Goal: Task Accomplishment & Management: Complete application form

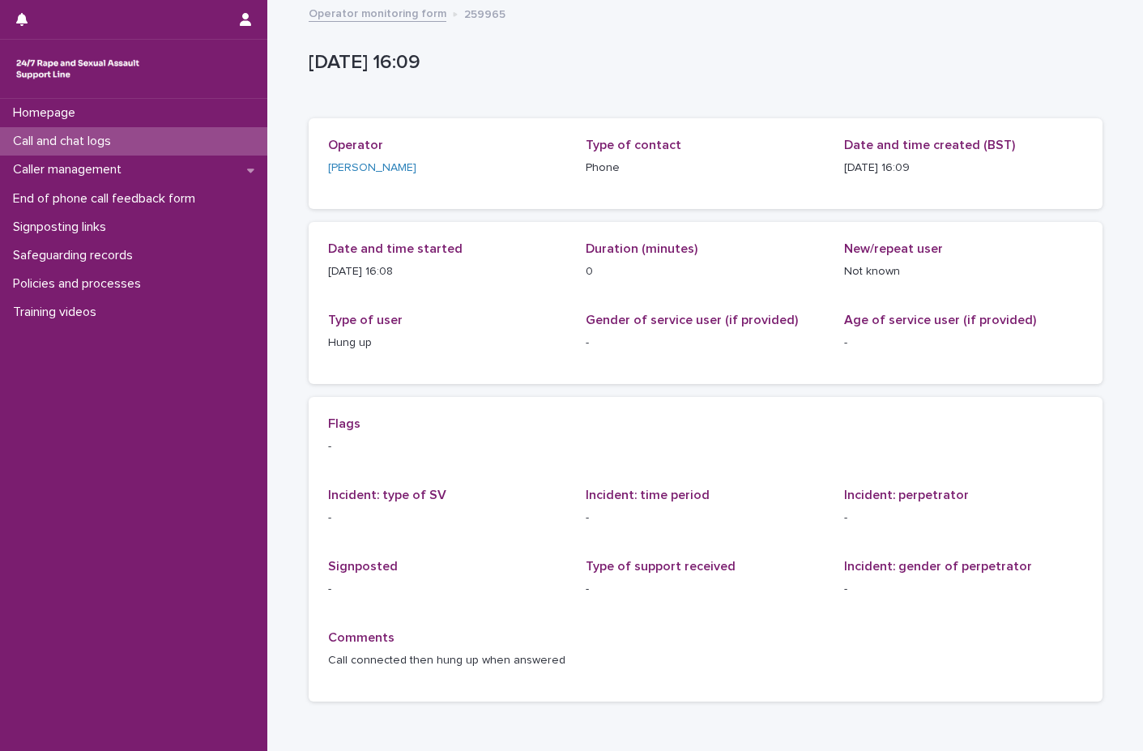
click at [66, 138] on p "Call and chat logs" at bounding box center [64, 141] width 117 height 15
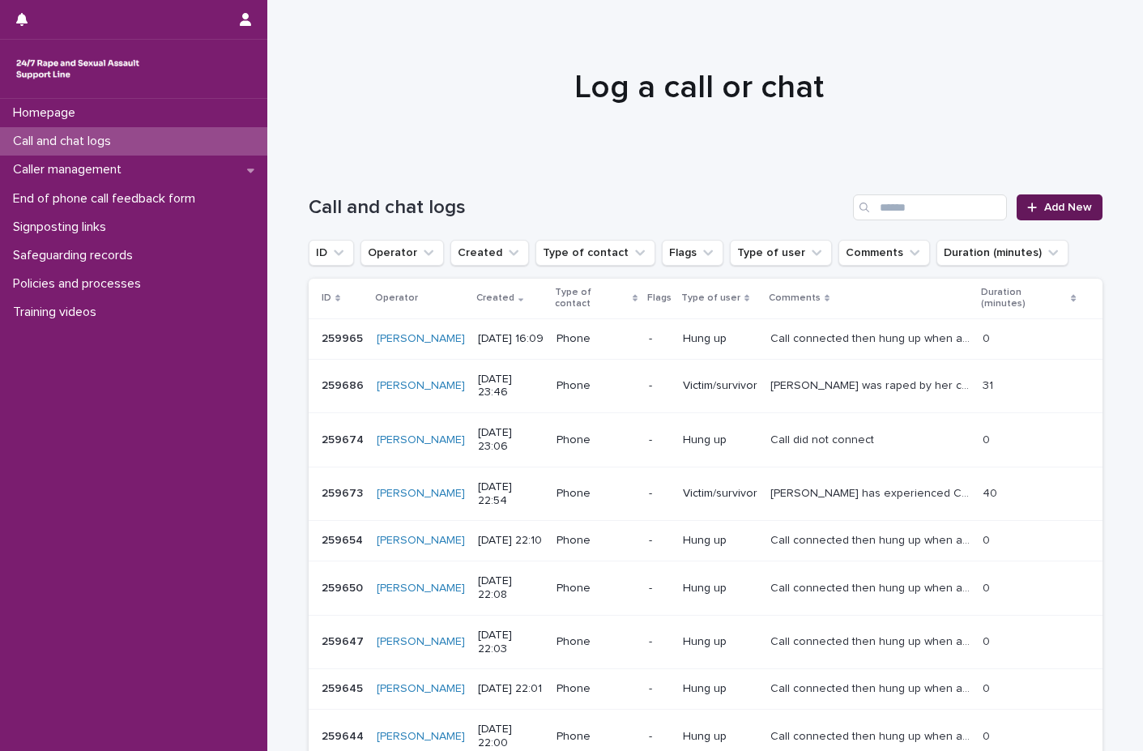
click at [1067, 211] on span "Add New" at bounding box center [1068, 207] width 48 height 11
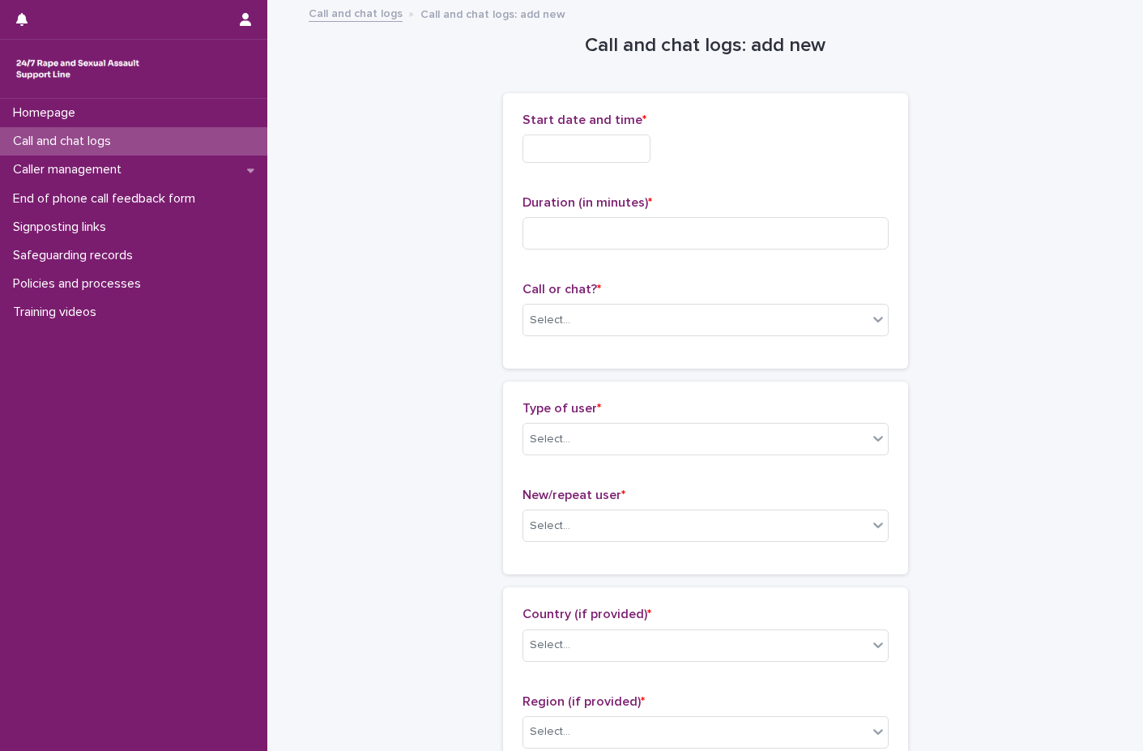
click at [612, 157] on input "text" at bounding box center [586, 148] width 128 height 28
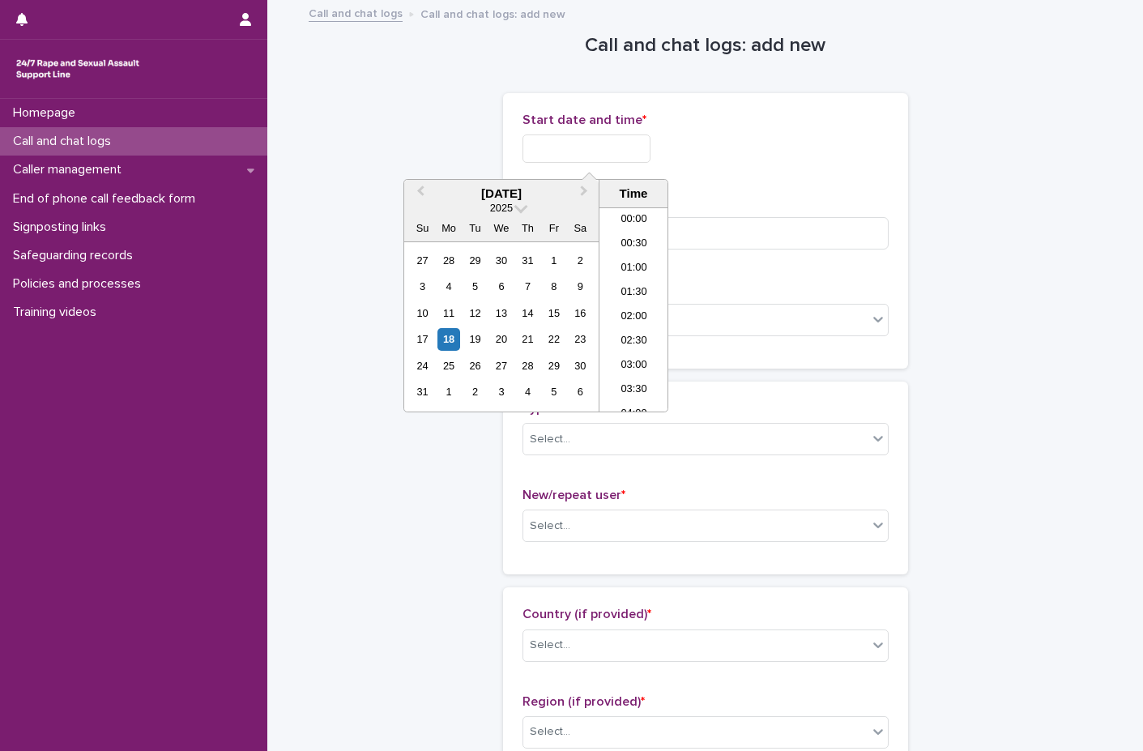
scroll to position [713, 0]
click at [453, 333] on div "18" at bounding box center [448, 339] width 22 height 22
click at [637, 279] on li "16:00" at bounding box center [633, 285] width 69 height 24
click at [627, 151] on input "**********" at bounding box center [586, 148] width 128 height 28
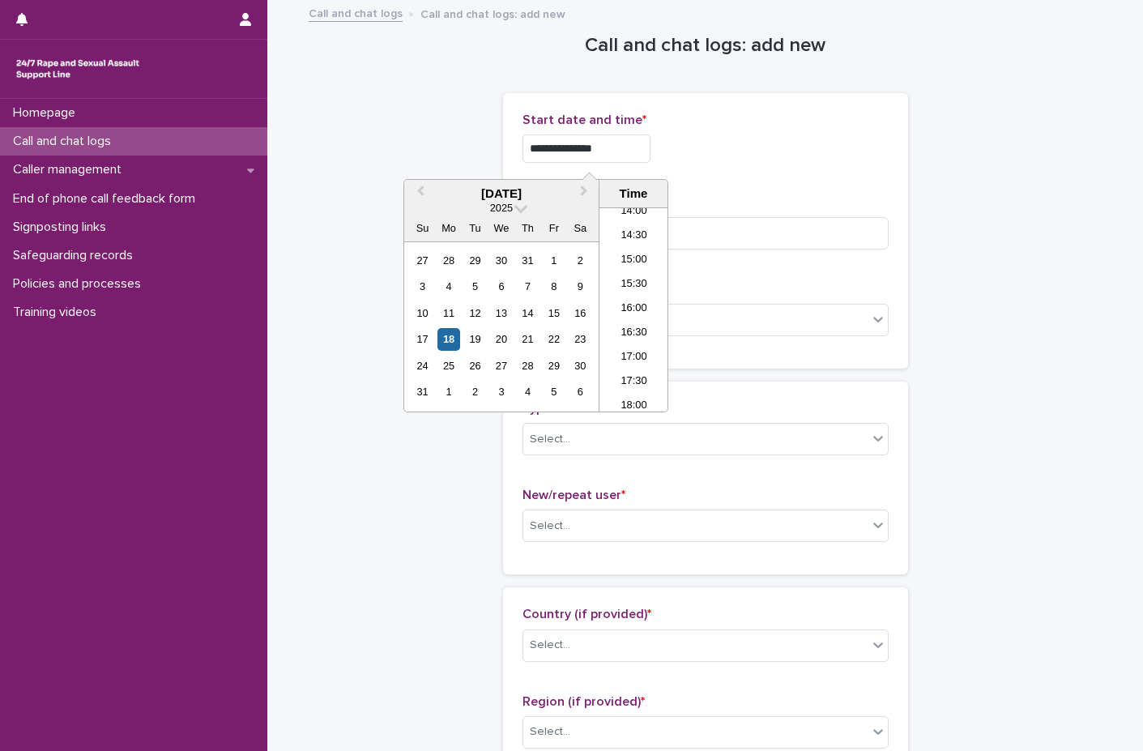
type input "**********"
click at [745, 107] on div "**********" at bounding box center [705, 230] width 405 height 275
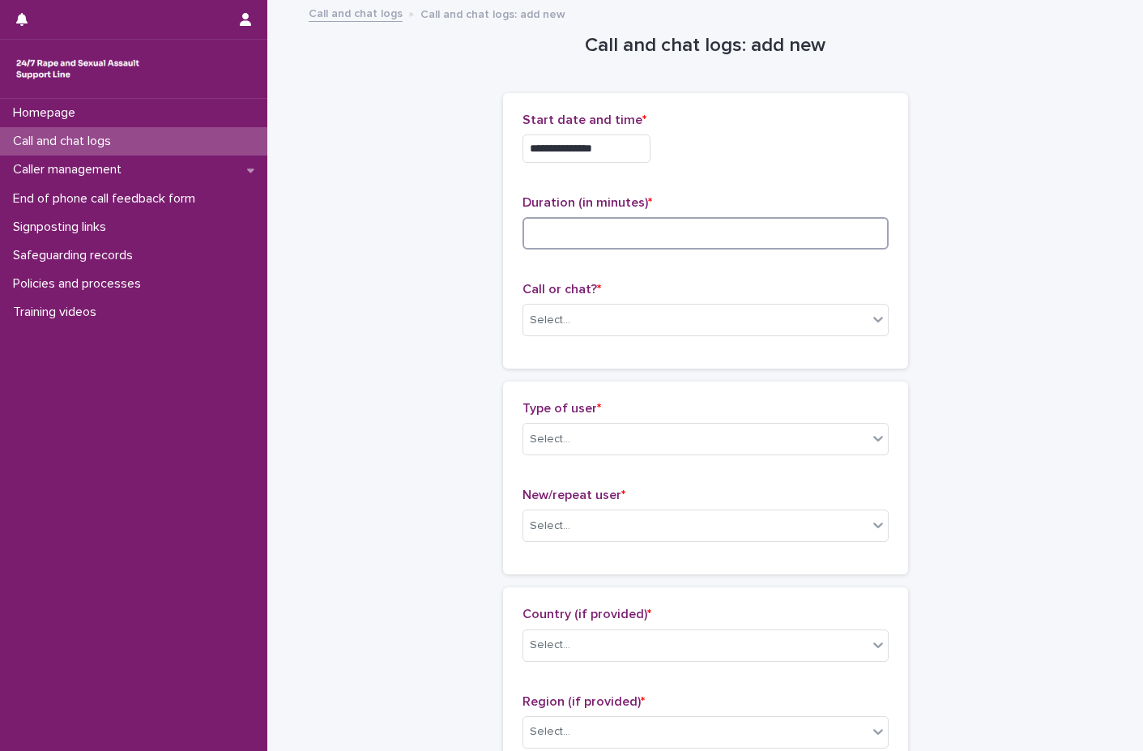
click at [548, 227] on input at bounding box center [705, 233] width 366 height 32
type input "**"
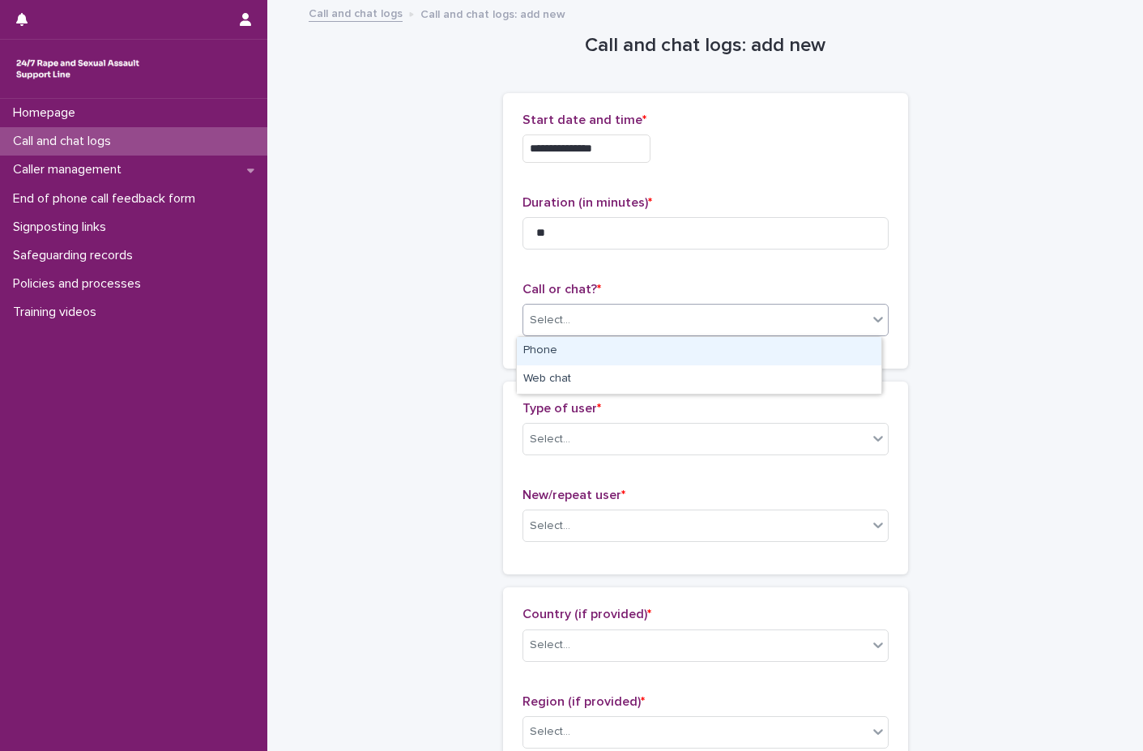
click at [580, 318] on div "Select..." at bounding box center [695, 320] width 344 height 27
click at [565, 351] on div "Phone" at bounding box center [699, 351] width 364 height 28
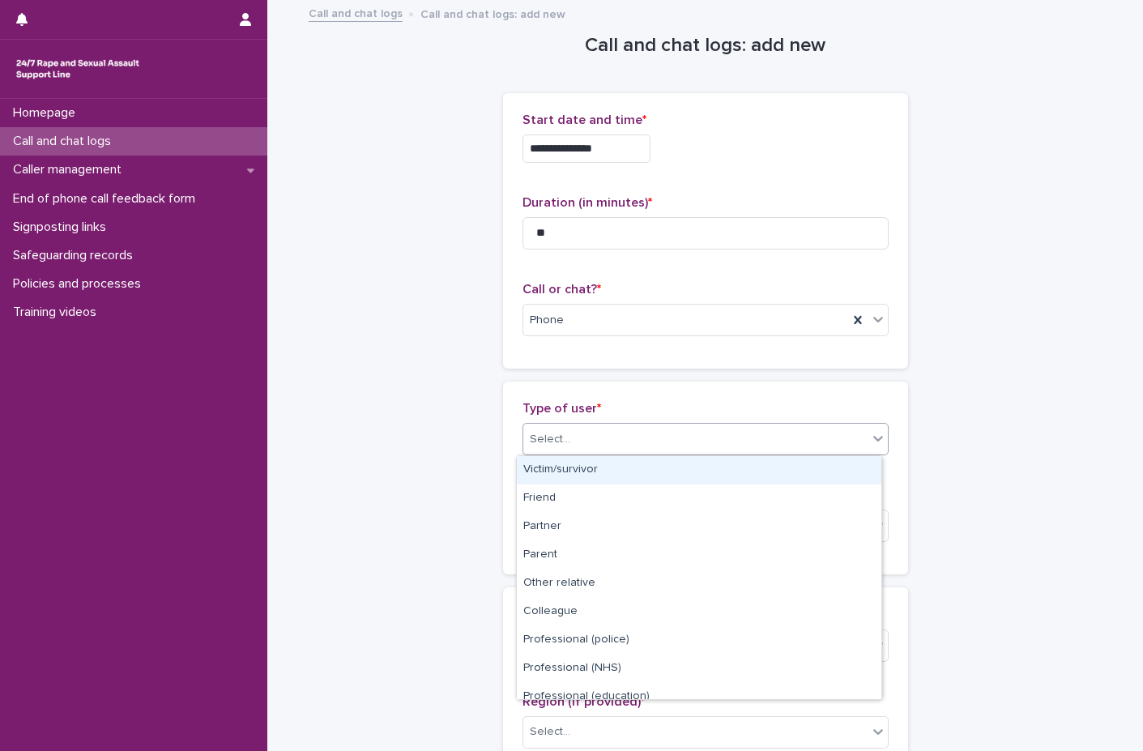
click at [570, 445] on div "Select..." at bounding box center [695, 439] width 344 height 27
click at [572, 467] on div "Victim/survivor" at bounding box center [699, 470] width 364 height 28
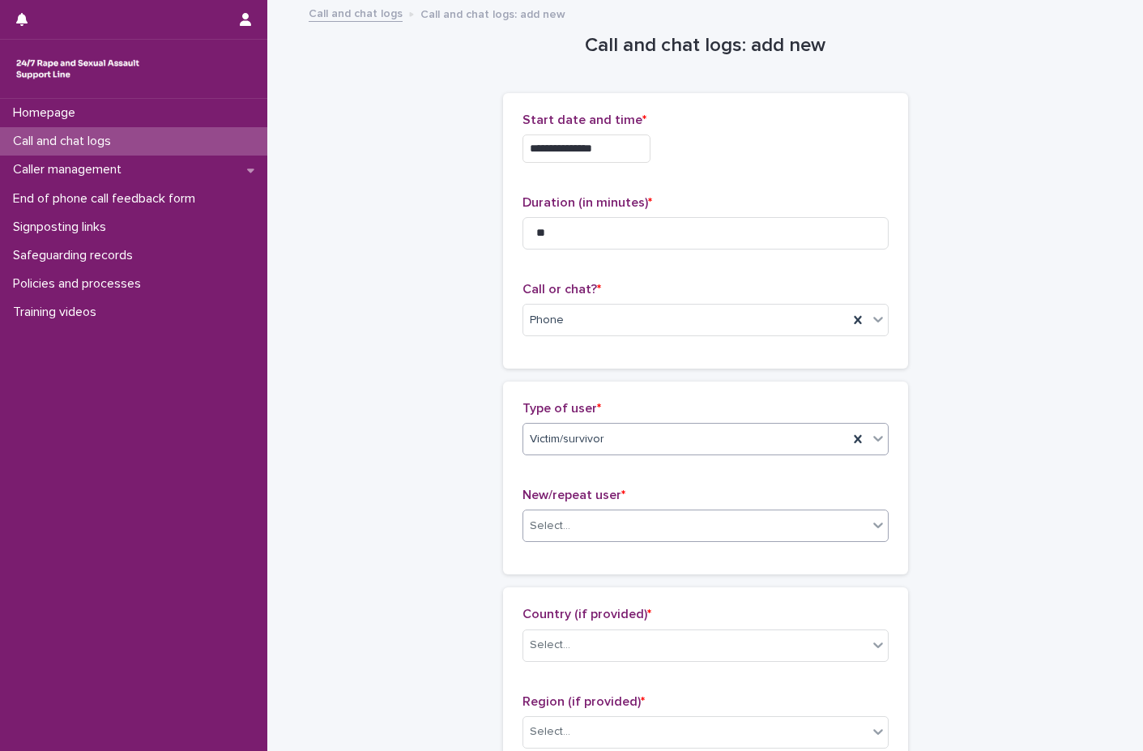
click at [566, 528] on div "Select..." at bounding box center [695, 526] width 344 height 27
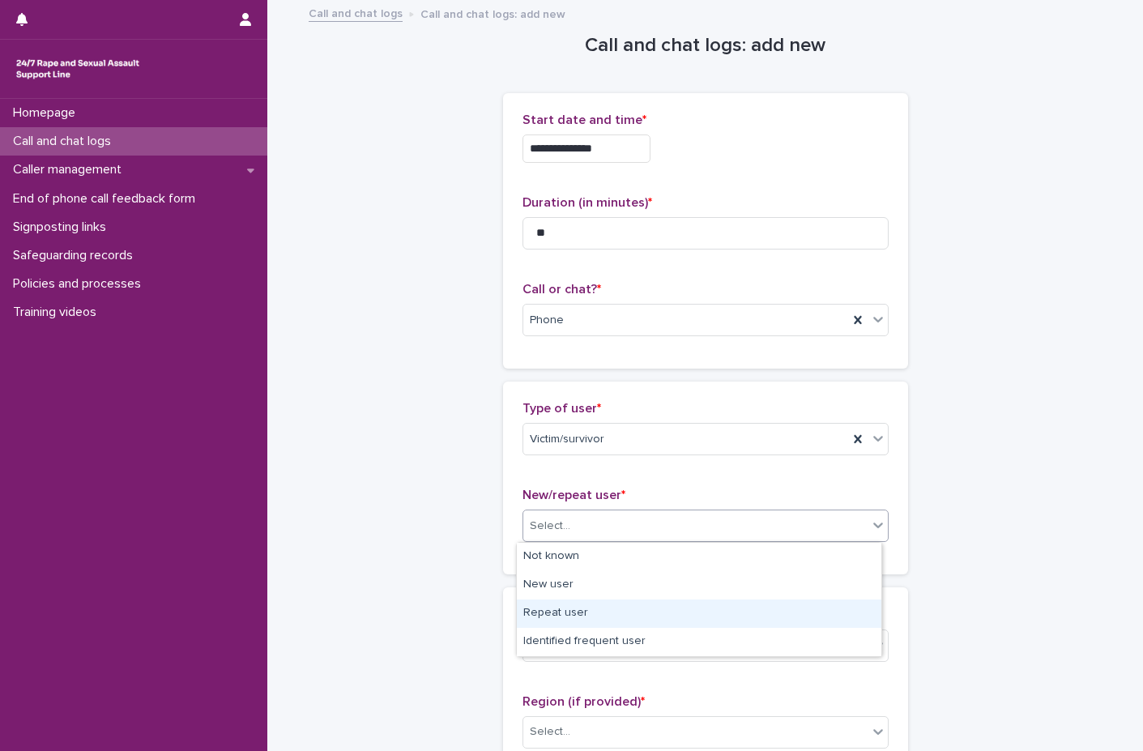
click at [556, 606] on div "Repeat user" at bounding box center [699, 613] width 364 height 28
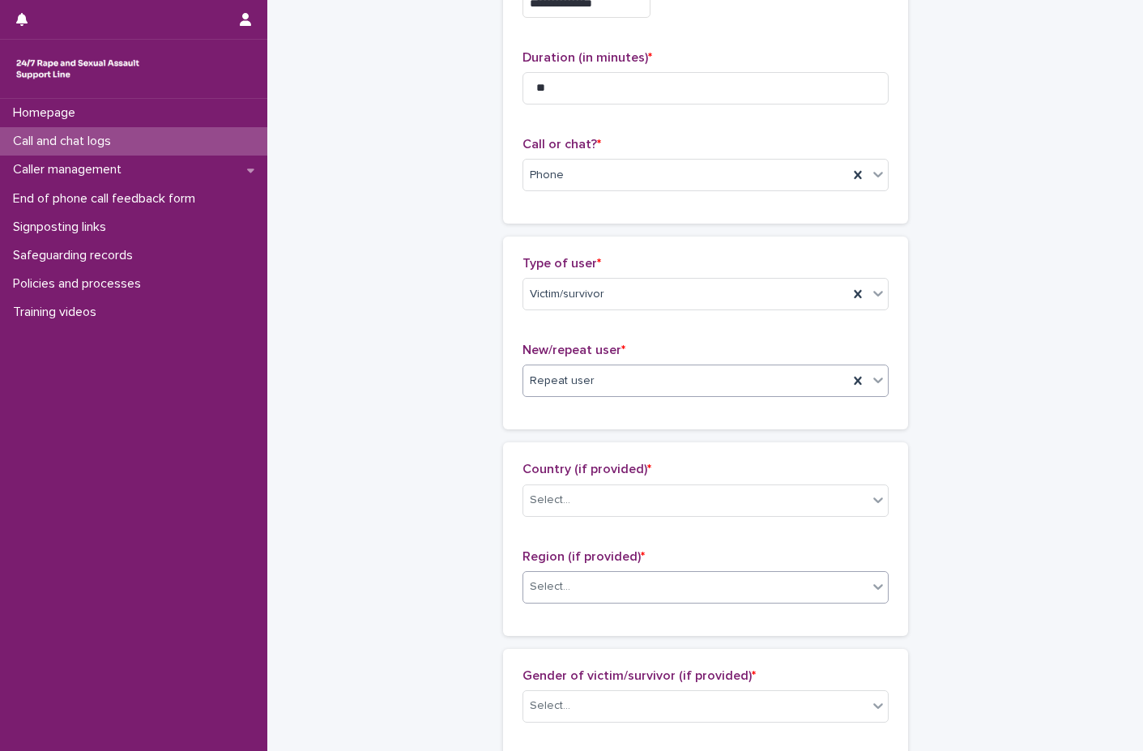
scroll to position [324, 0]
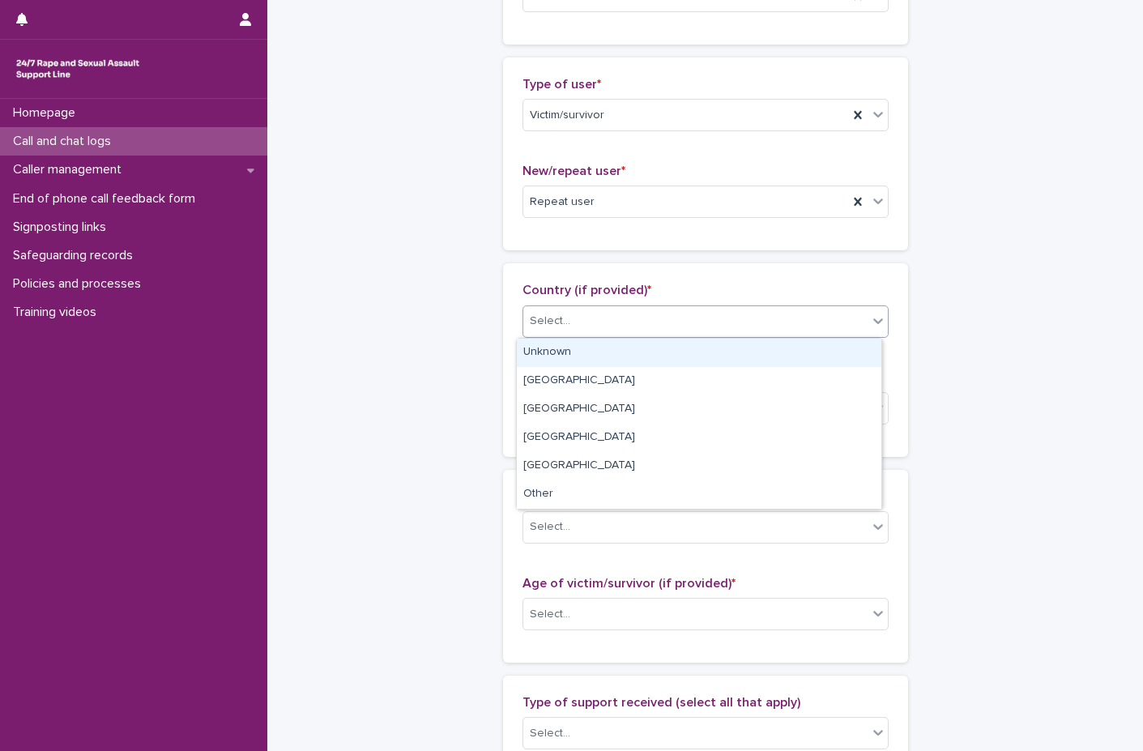
click at [587, 322] on div "Select..." at bounding box center [695, 321] width 344 height 27
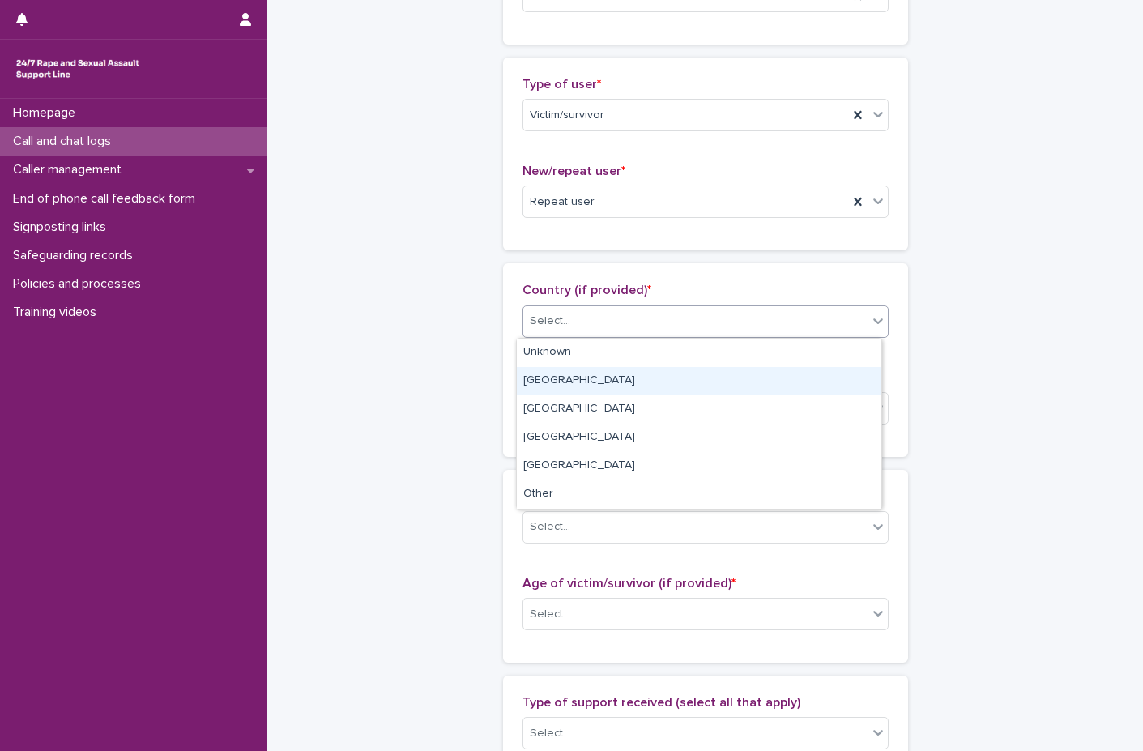
click at [549, 386] on div "[GEOGRAPHIC_DATA]" at bounding box center [699, 381] width 364 height 28
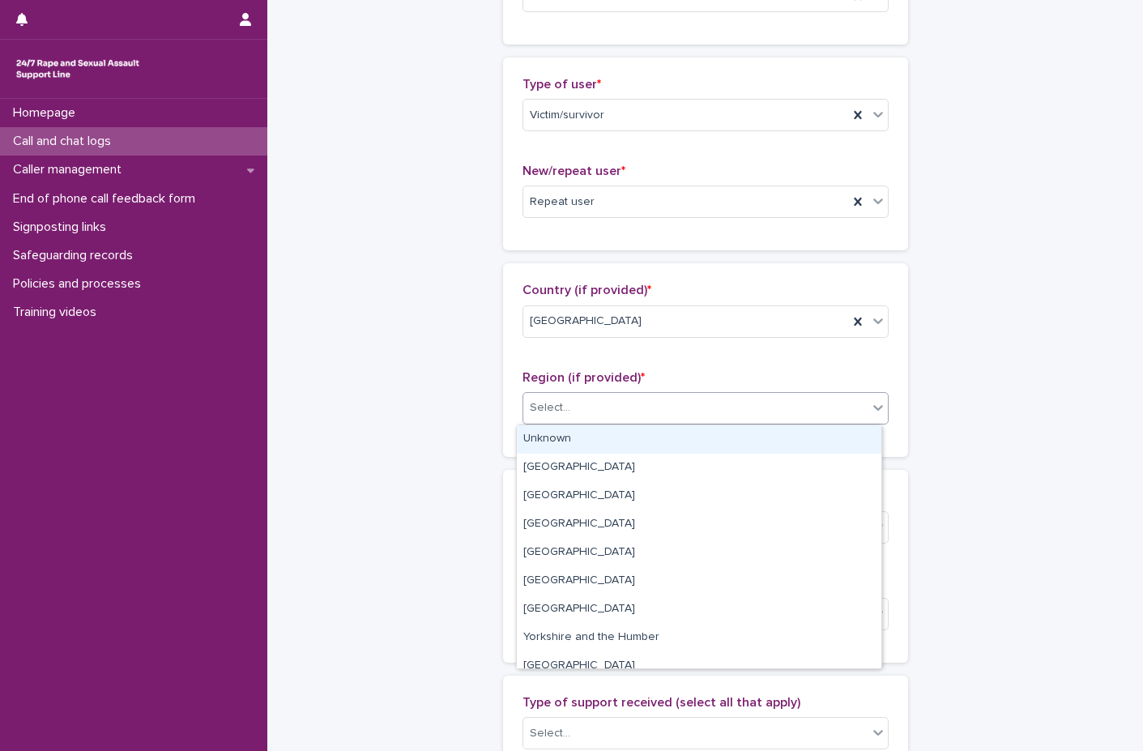
click at [645, 403] on div "Select..." at bounding box center [695, 407] width 344 height 27
click at [596, 433] on div "Unknown" at bounding box center [699, 439] width 364 height 28
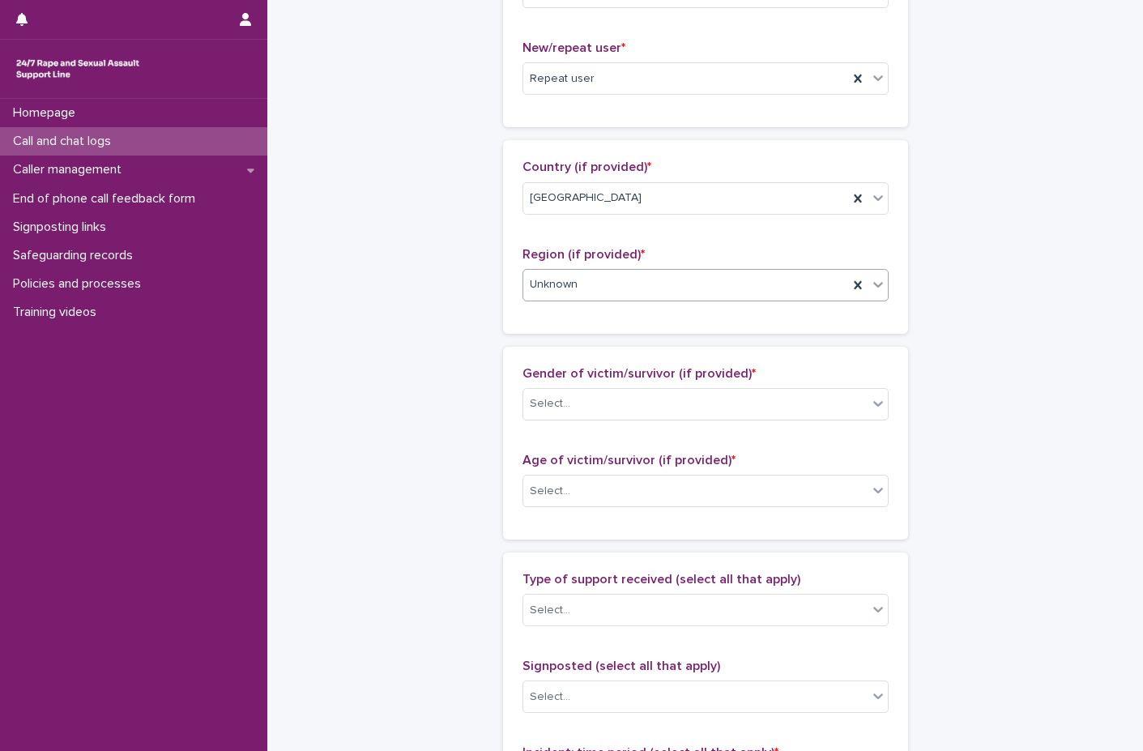
scroll to position [648, 0]
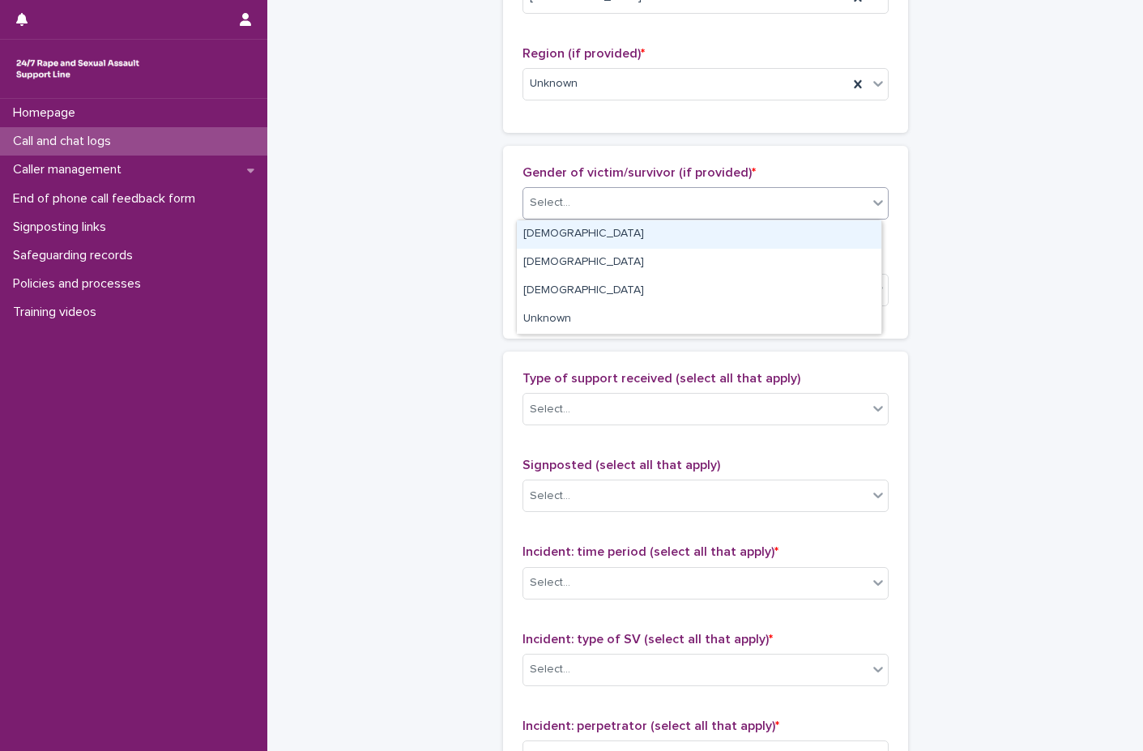
click at [671, 203] on div "Select..." at bounding box center [695, 203] width 344 height 27
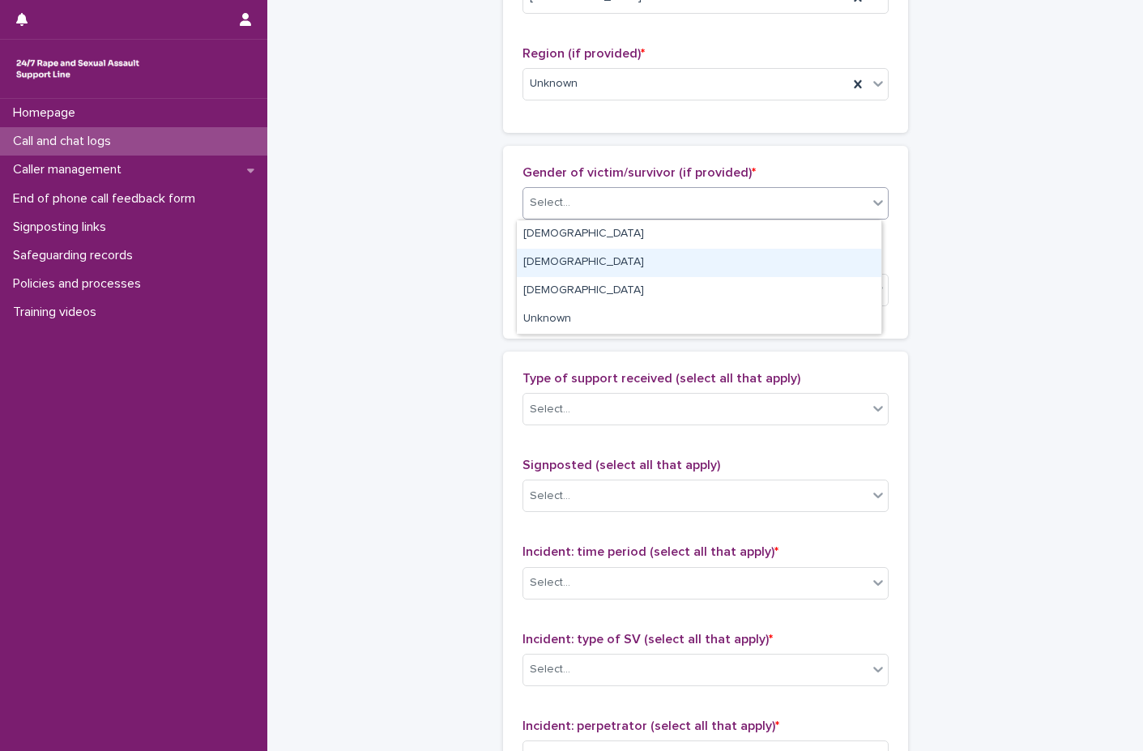
click at [613, 263] on div "[DEMOGRAPHIC_DATA]" at bounding box center [699, 263] width 364 height 28
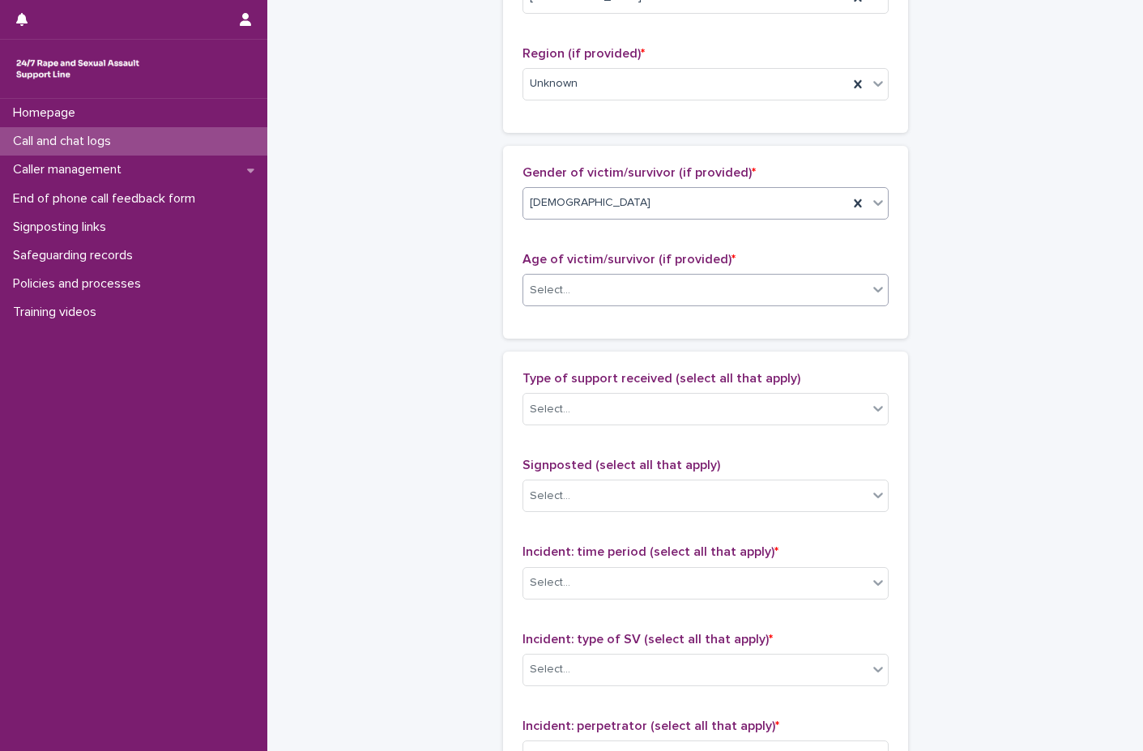
click at [601, 299] on div "Select..." at bounding box center [695, 290] width 344 height 27
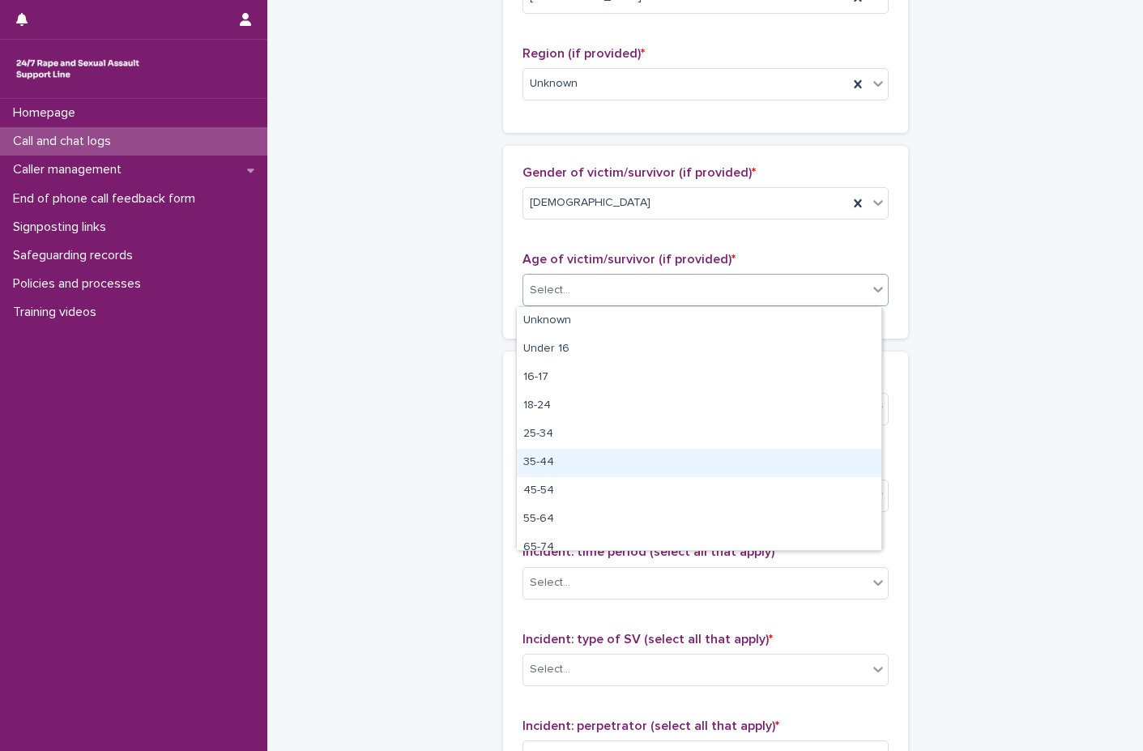
scroll to position [40, 0]
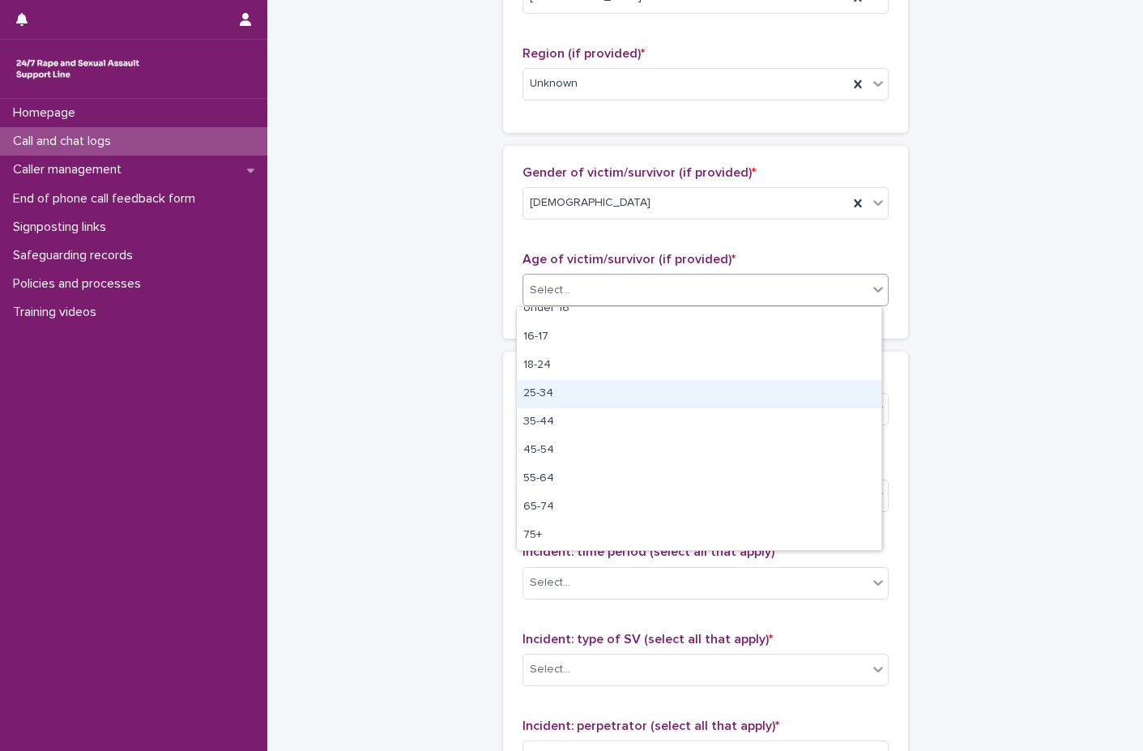
click at [582, 397] on div "25-34" at bounding box center [699, 394] width 364 height 28
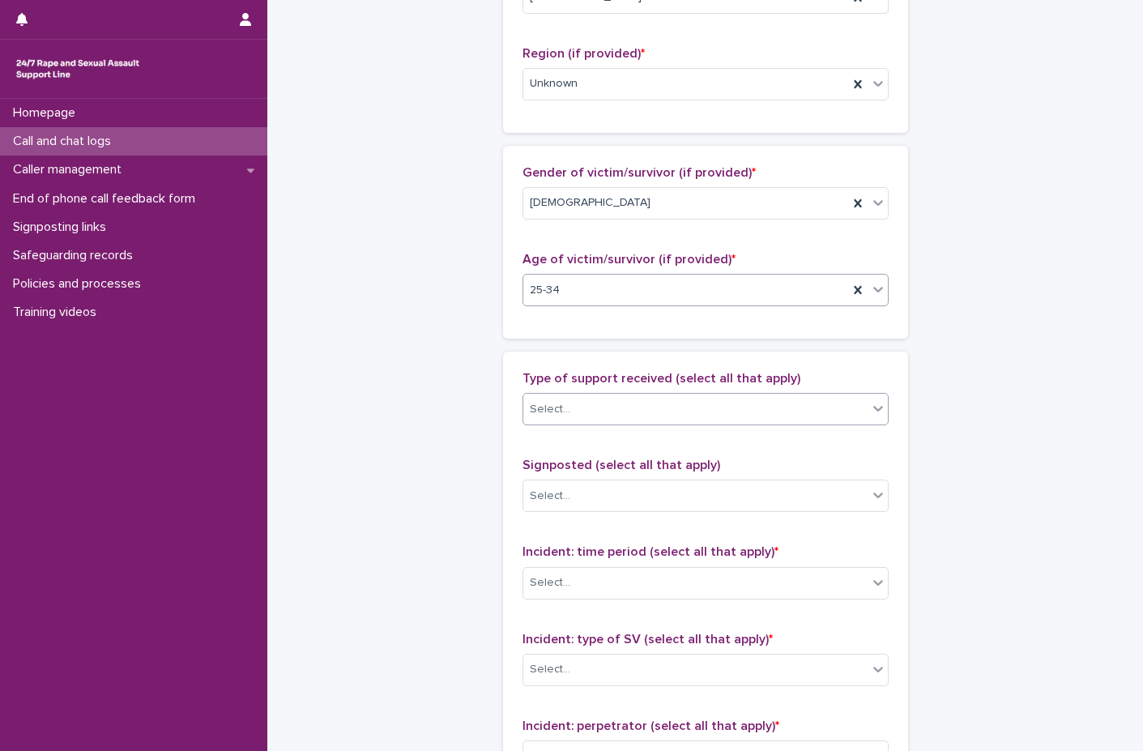
click at [584, 414] on div "Select..." at bounding box center [695, 409] width 344 height 27
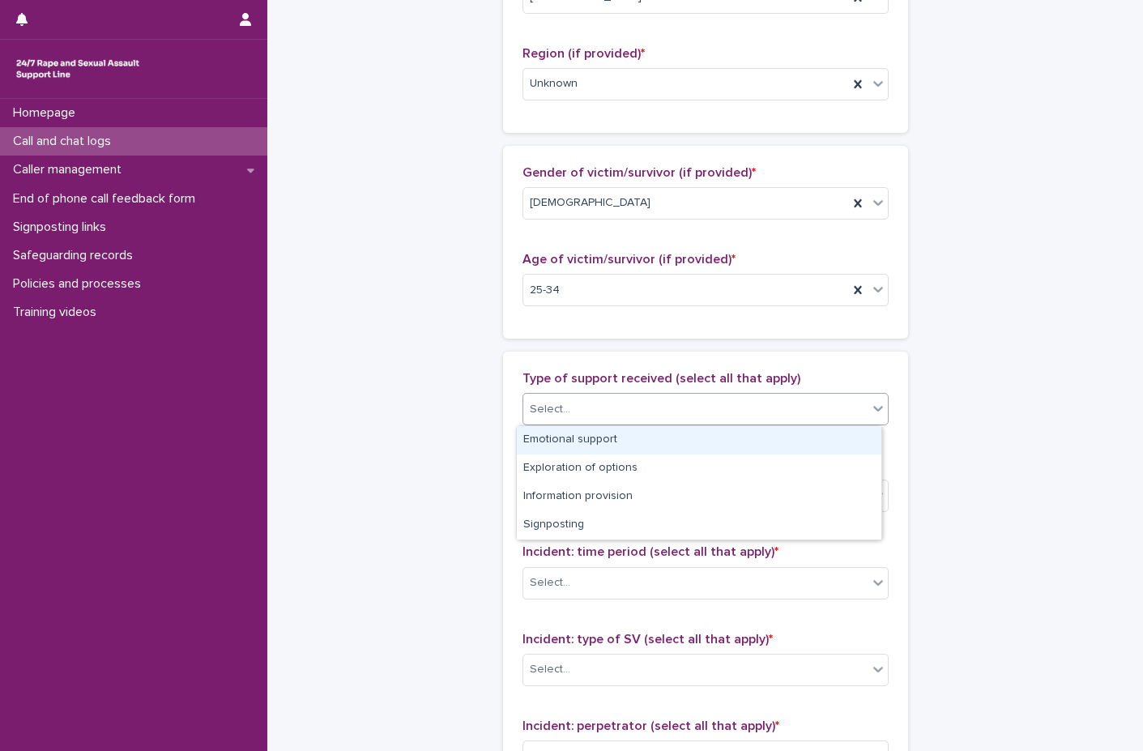
click at [582, 445] on div "Emotional support" at bounding box center [699, 440] width 364 height 28
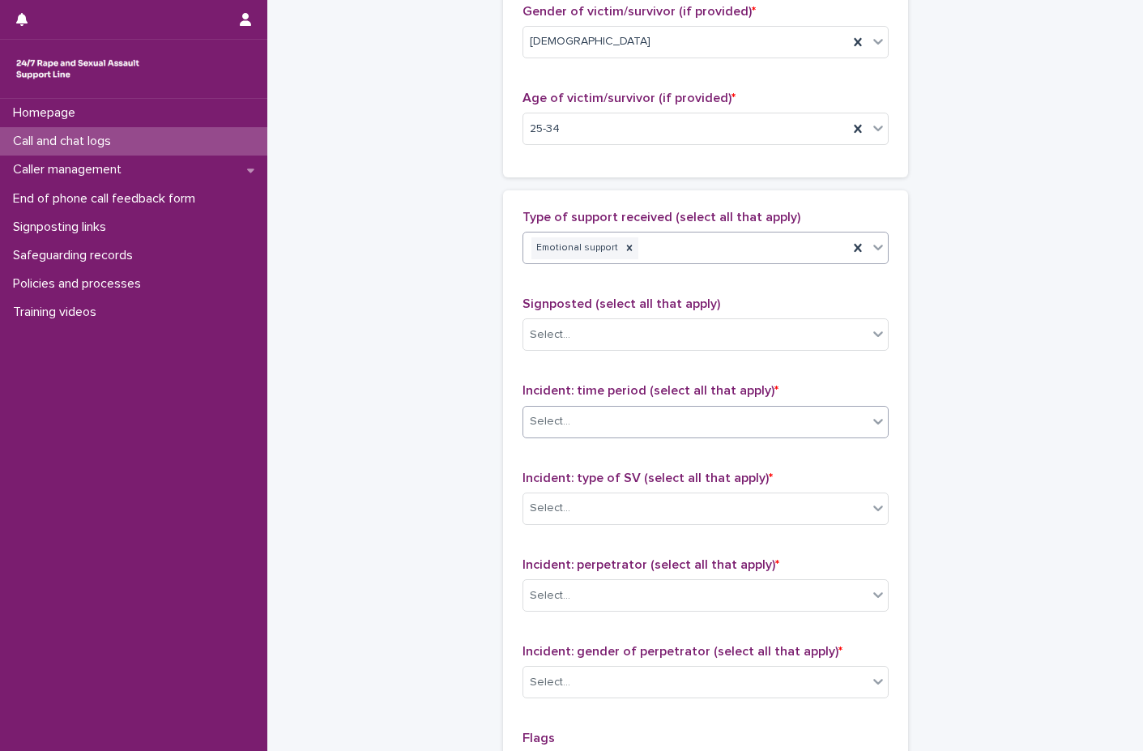
scroll to position [810, 0]
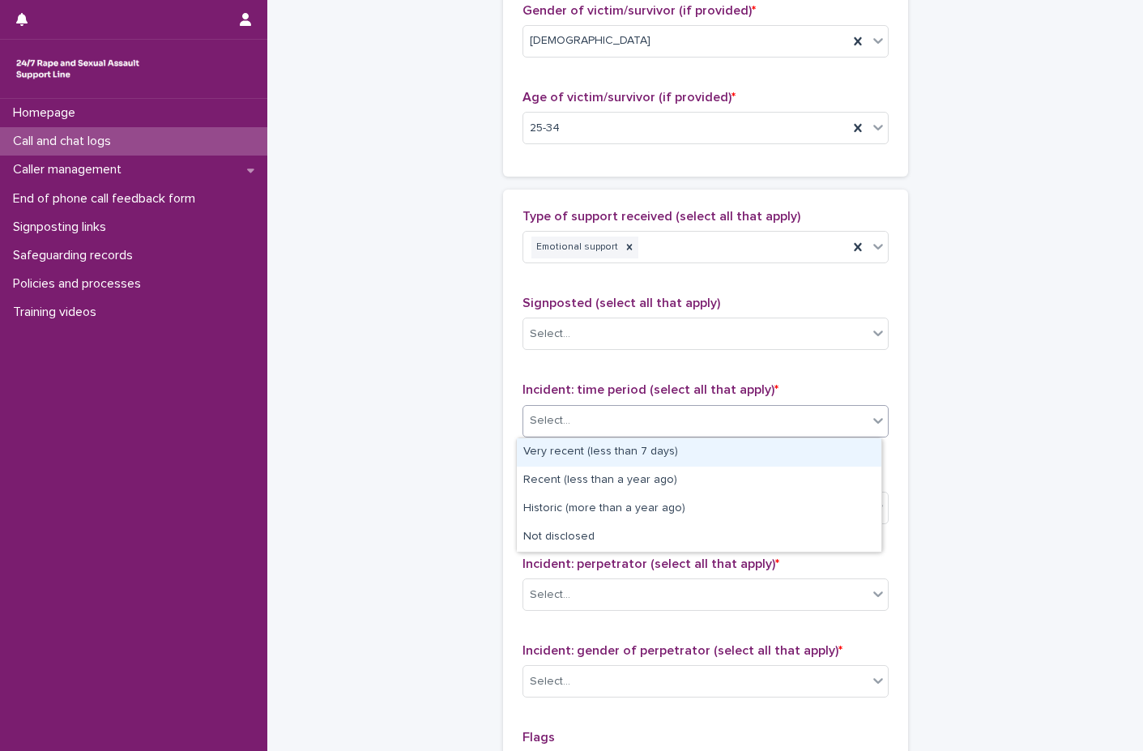
click at [630, 419] on div "Select..." at bounding box center [695, 420] width 344 height 27
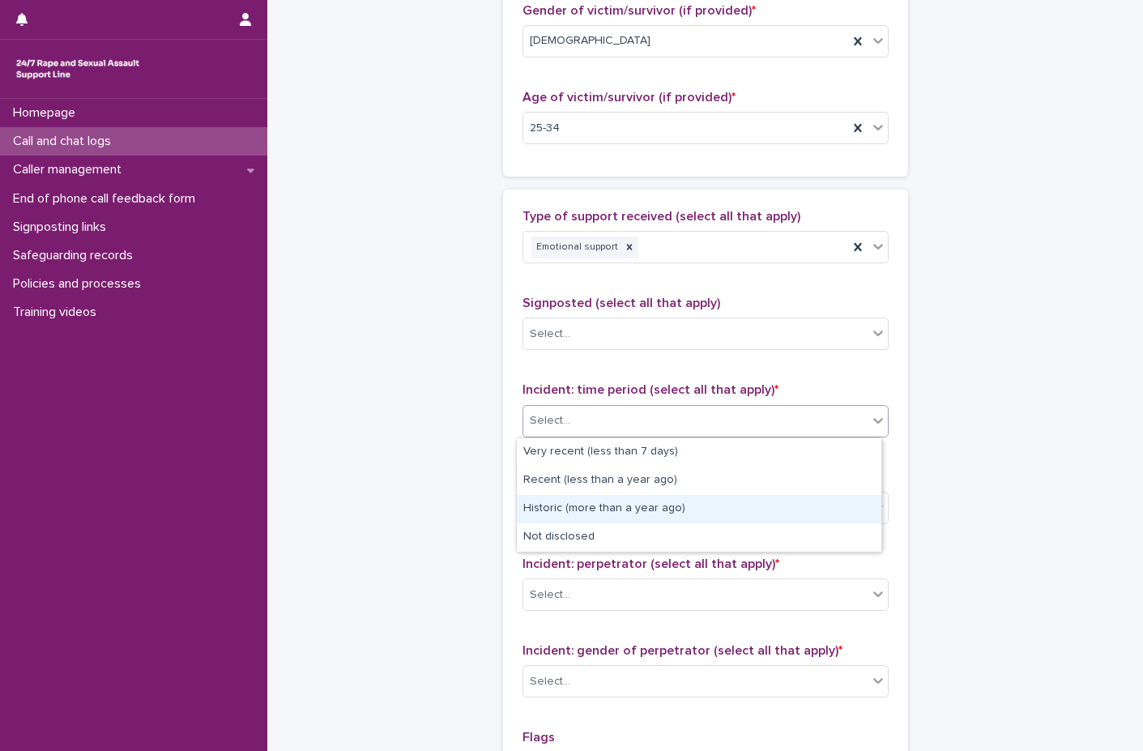
click at [611, 504] on div "Historic (more than a year ago)" at bounding box center [699, 509] width 364 height 28
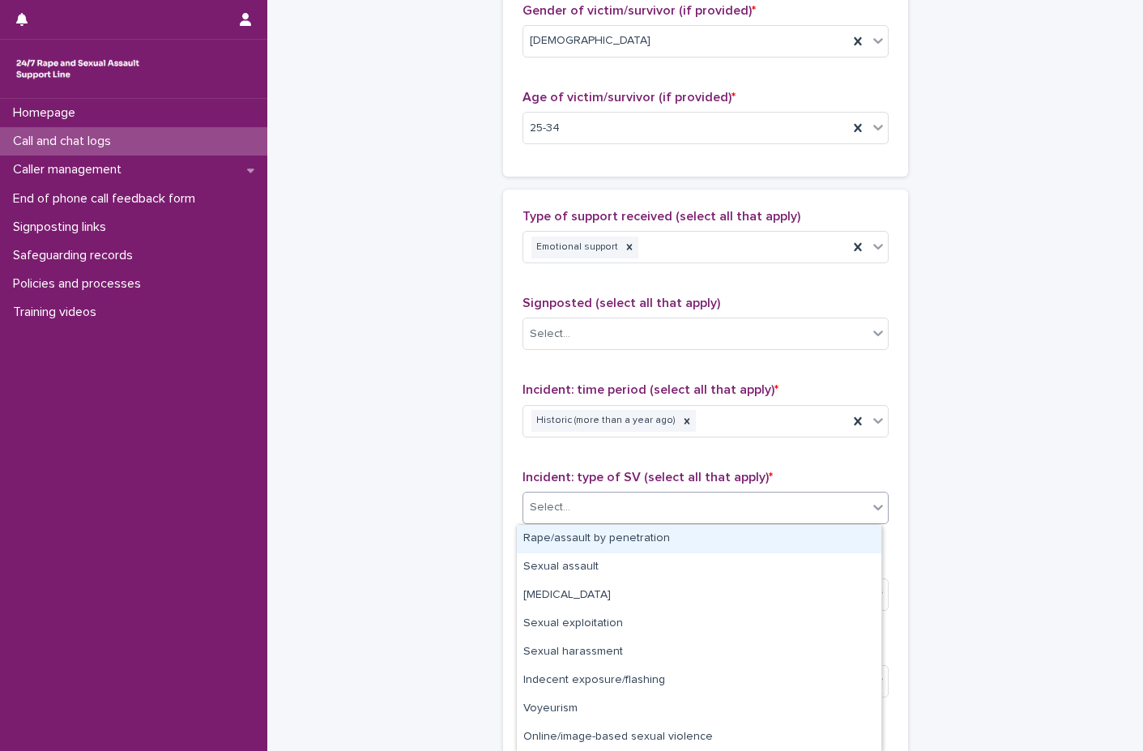
click at [611, 504] on div "Select..." at bounding box center [695, 507] width 344 height 27
click at [657, 538] on div "Rape/assault by penetration" at bounding box center [699, 539] width 364 height 28
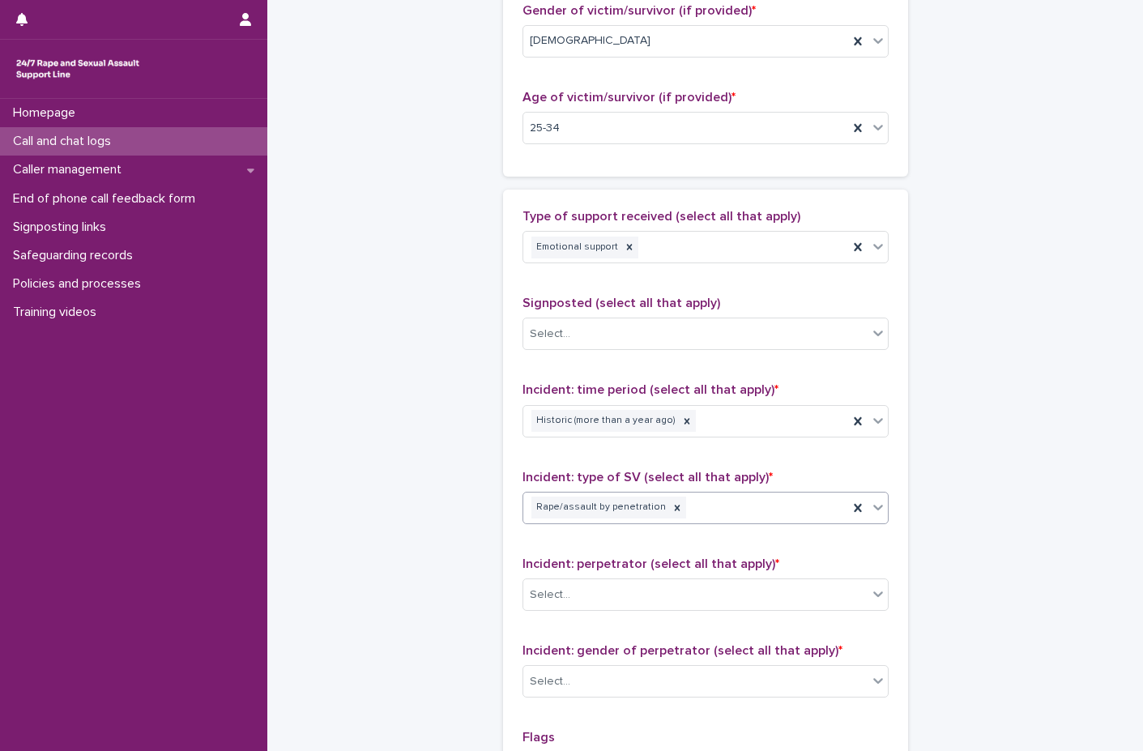
click at [729, 520] on div "Rape/assault by penetration" at bounding box center [685, 507] width 325 height 28
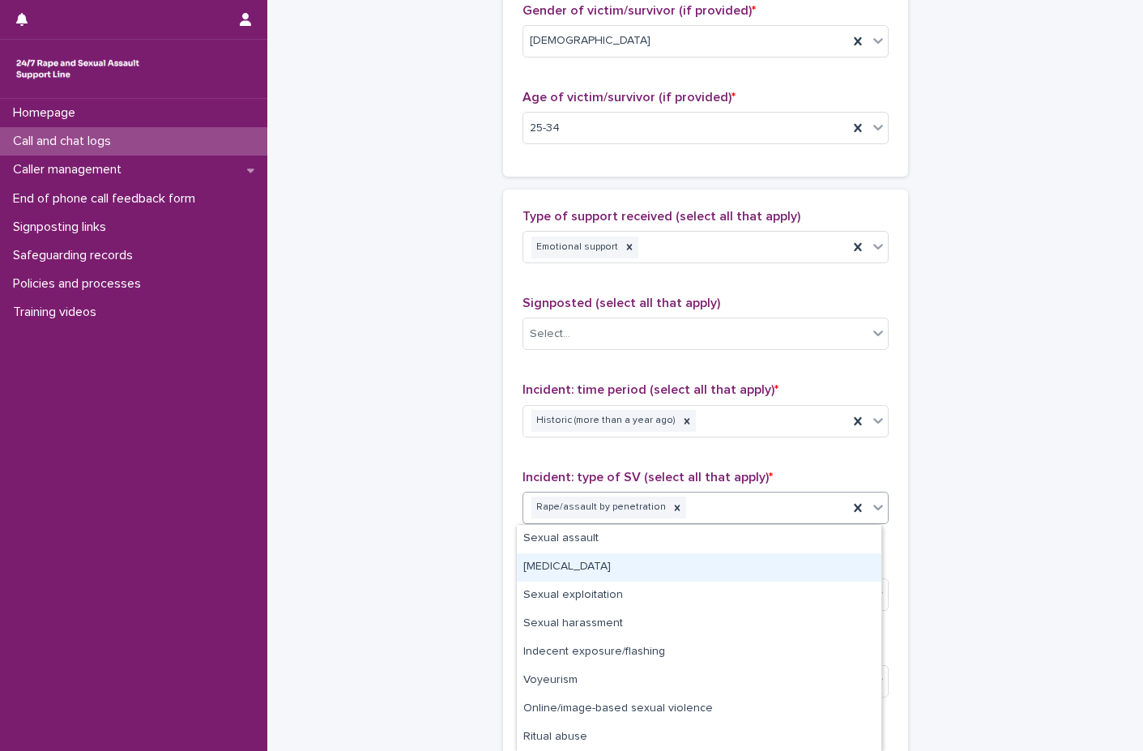
drag, startPoint x: 702, startPoint y: 551, endPoint x: 683, endPoint y: 578, distance: 33.7
click at [683, 578] on div "[MEDICAL_DATA]" at bounding box center [699, 567] width 364 height 28
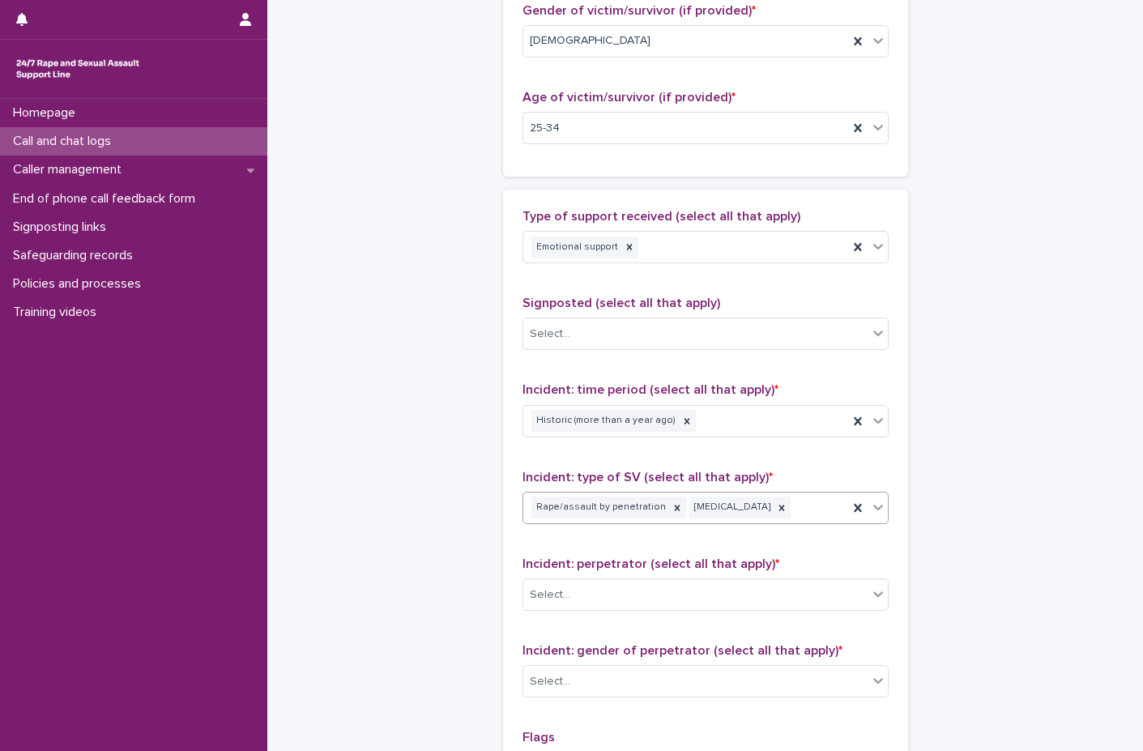
click at [791, 509] on div "Rape/assault by penetration [MEDICAL_DATA]" at bounding box center [685, 507] width 325 height 28
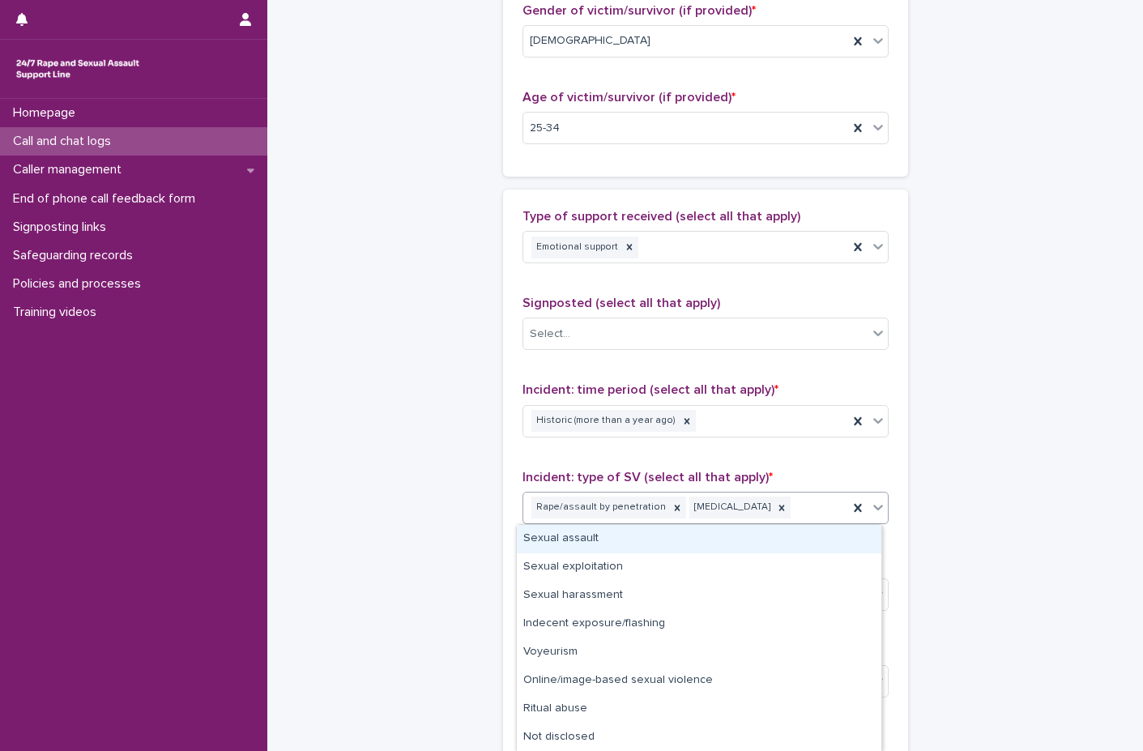
click at [701, 544] on div "Sexual assault" at bounding box center [699, 539] width 364 height 28
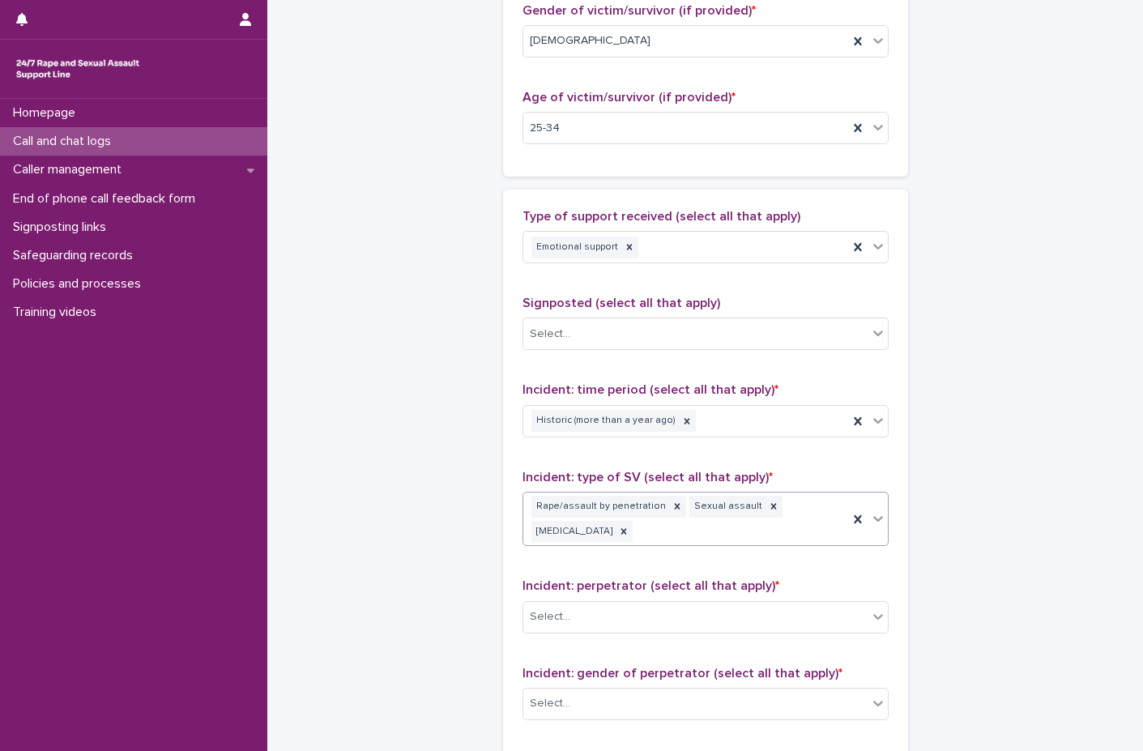
scroll to position [821, 0]
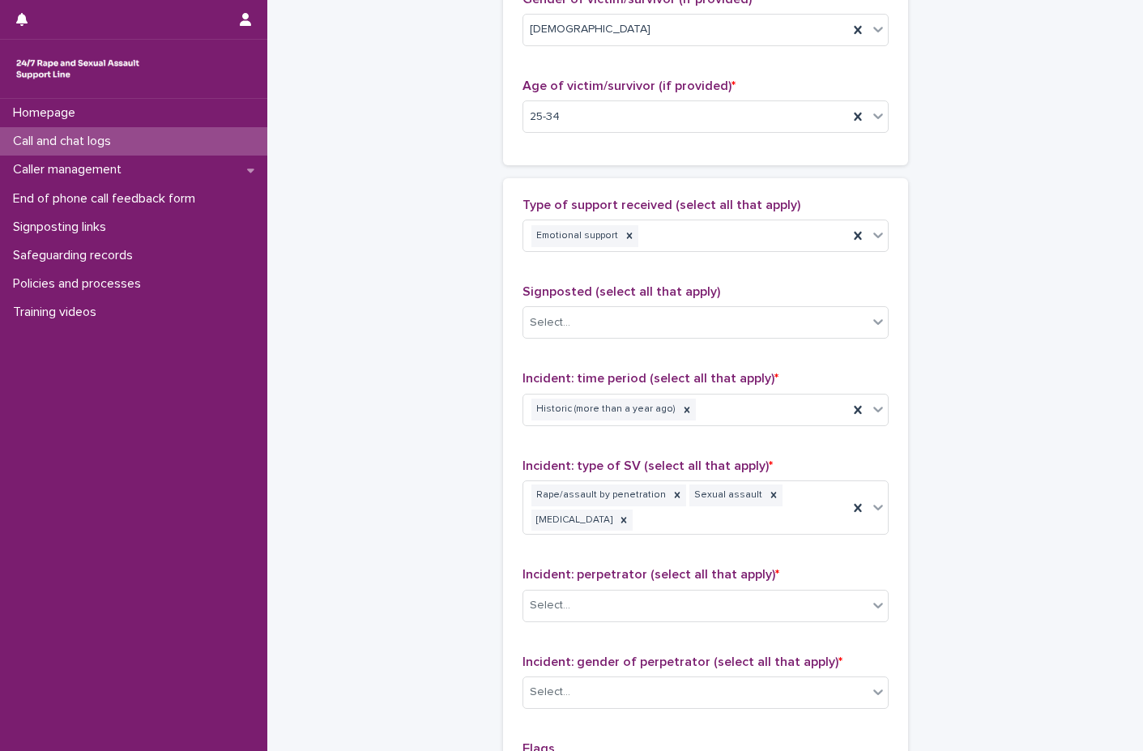
click at [673, 588] on div "Incident: perpetrator (select all that apply) * Select..." at bounding box center [705, 600] width 366 height 67
click at [680, 612] on div "Select..." at bounding box center [695, 605] width 344 height 27
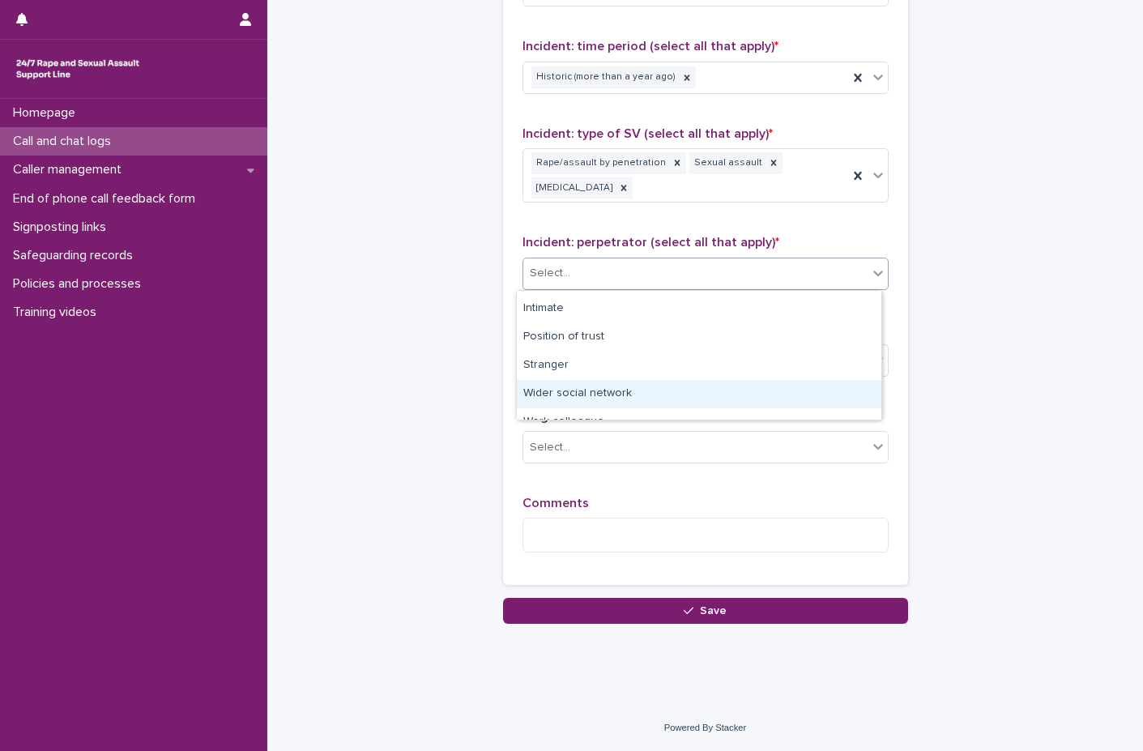
scroll to position [81, 0]
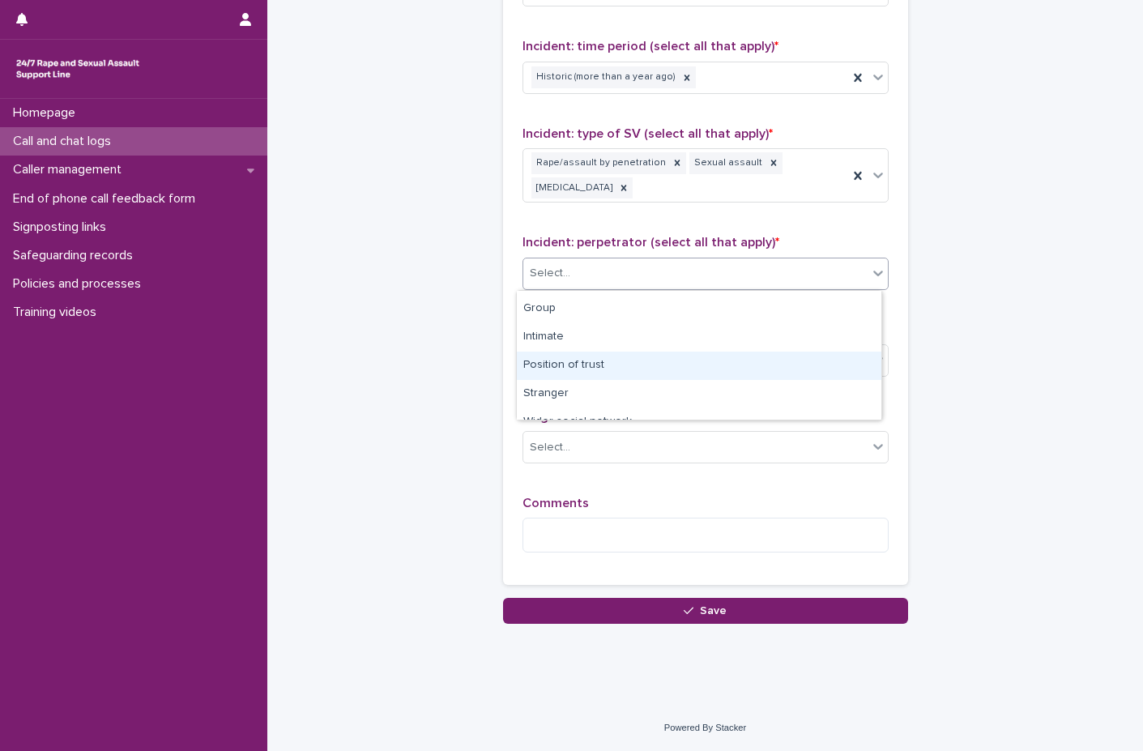
click at [578, 364] on div "Position of trust" at bounding box center [699, 366] width 364 height 28
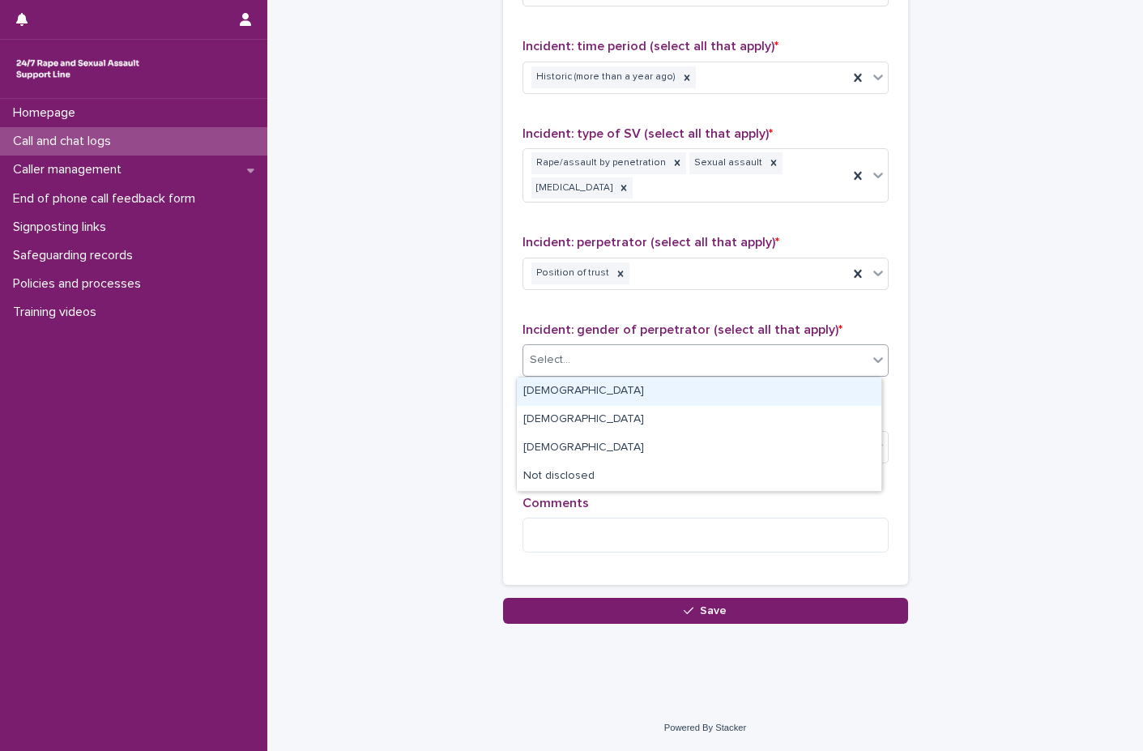
click at [578, 364] on div "Select..." at bounding box center [695, 360] width 344 height 27
click at [569, 391] on div "[DEMOGRAPHIC_DATA]" at bounding box center [699, 391] width 364 height 28
click at [610, 354] on div "[DEMOGRAPHIC_DATA]" at bounding box center [685, 360] width 325 height 28
click at [574, 377] on div "[DEMOGRAPHIC_DATA] [DEMOGRAPHIC_DATA] Not disclosed" at bounding box center [699, 420] width 366 height 87
click at [574, 390] on div "[DEMOGRAPHIC_DATA]" at bounding box center [699, 391] width 364 height 28
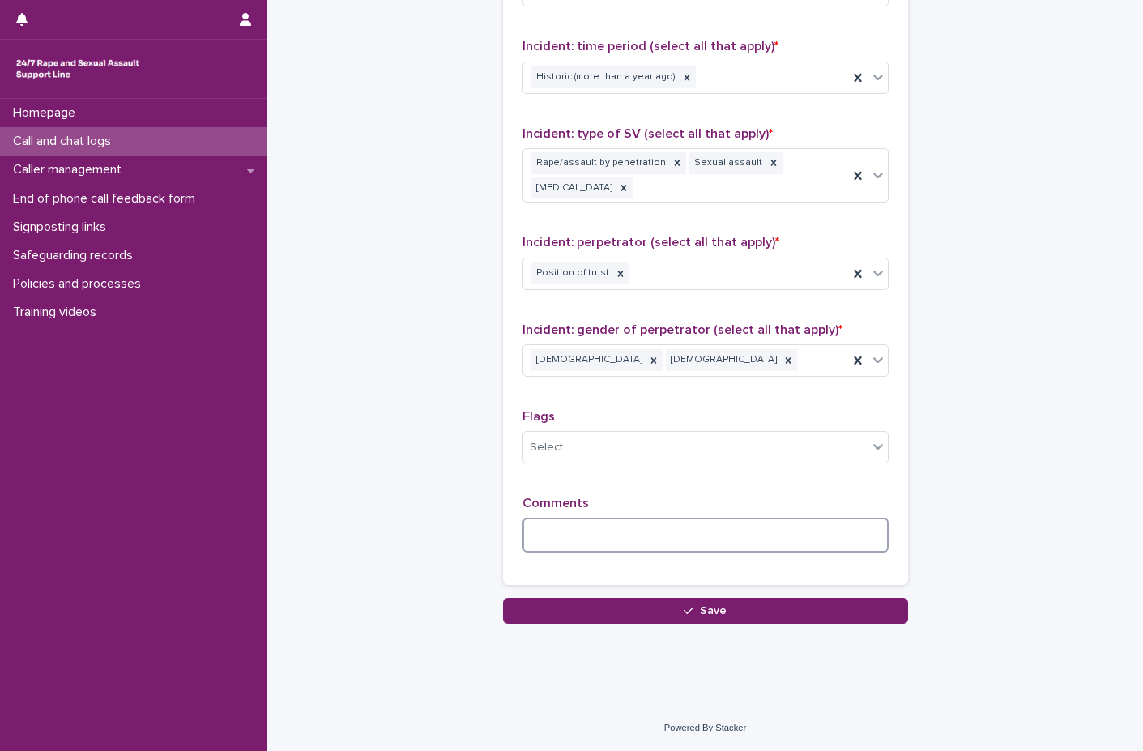
click at [576, 526] on textarea at bounding box center [705, 535] width 366 height 35
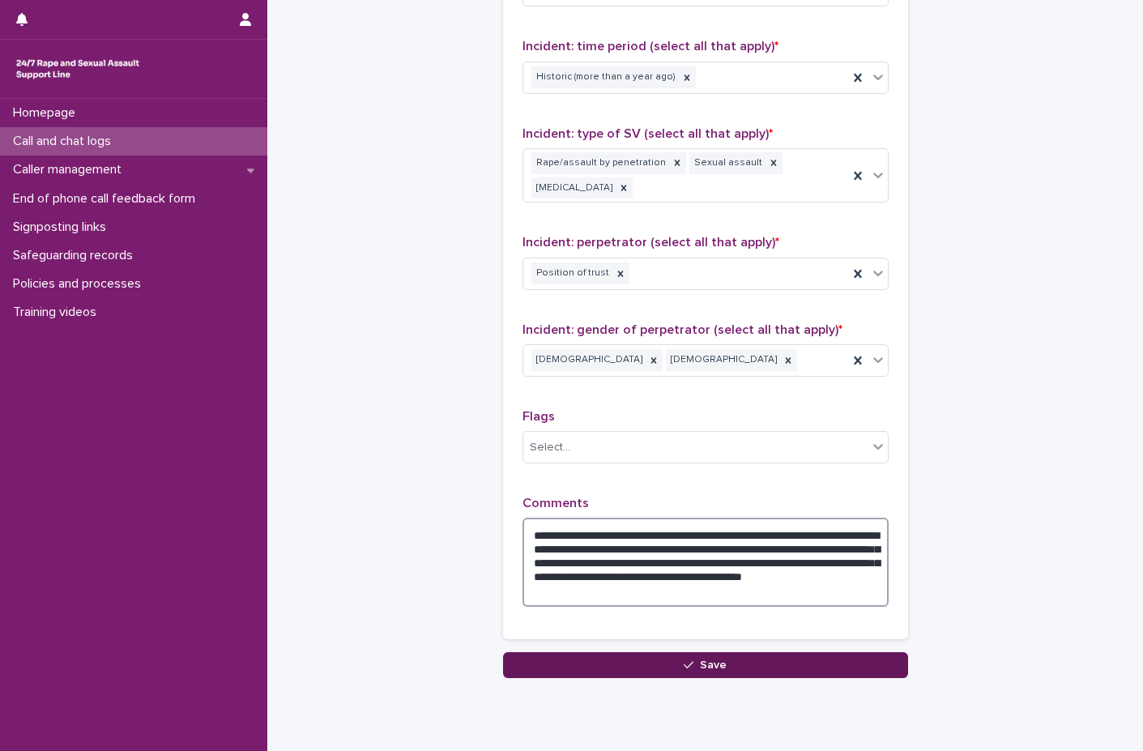
type textarea "**********"
click at [720, 663] on button "Save" at bounding box center [705, 665] width 405 height 26
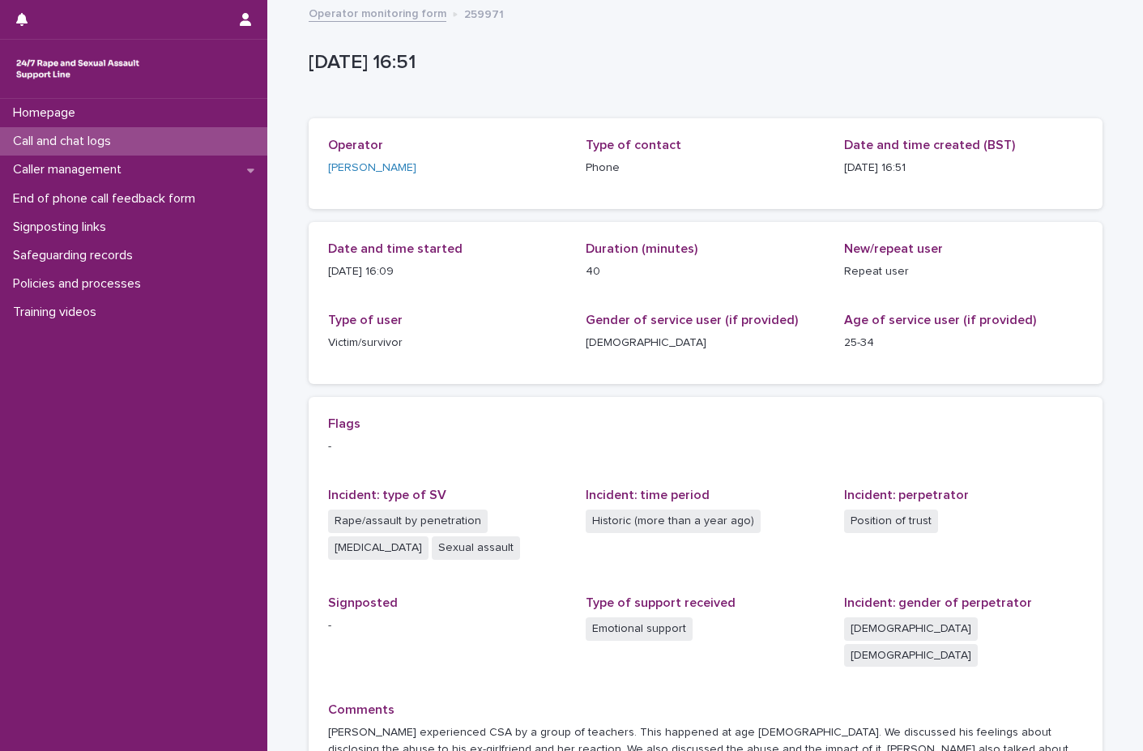
click at [152, 141] on div "Call and chat logs" at bounding box center [133, 141] width 267 height 28
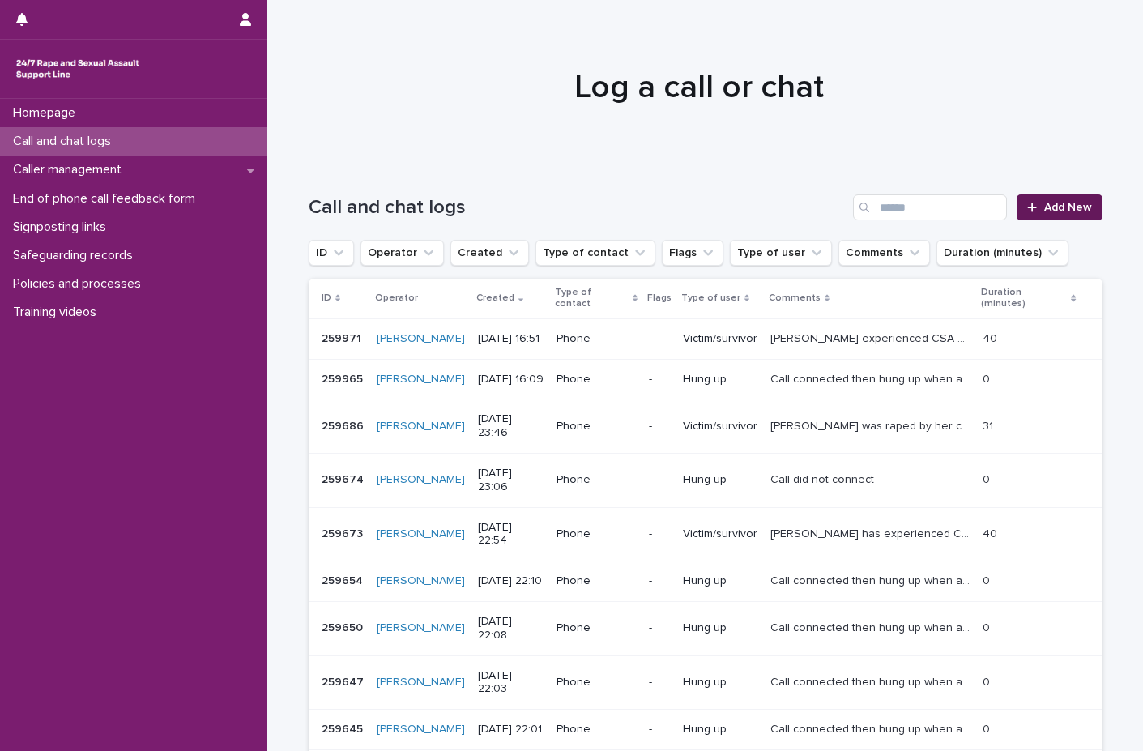
click at [1072, 209] on span "Add New" at bounding box center [1068, 207] width 48 height 11
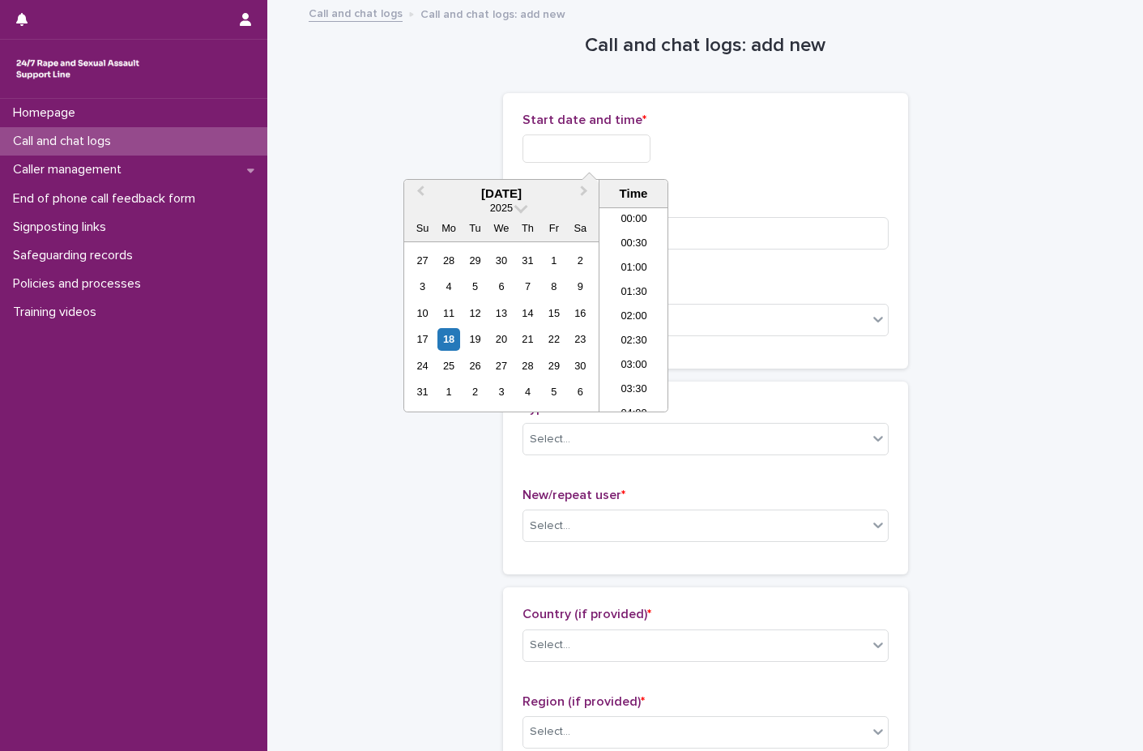
click at [590, 150] on input "text" at bounding box center [586, 148] width 128 height 28
click at [447, 339] on div "18" at bounding box center [448, 339] width 22 height 22
click at [654, 254] on li "16:00" at bounding box center [633, 261] width 69 height 24
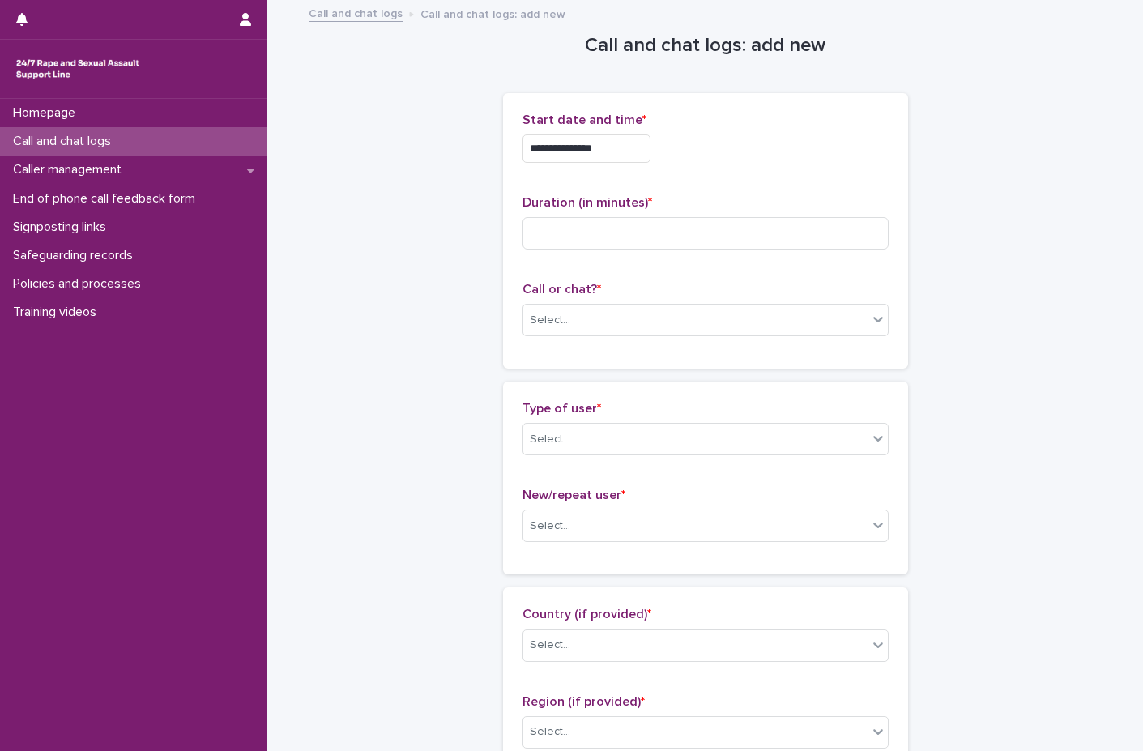
click at [650, 152] on input "**********" at bounding box center [586, 148] width 128 height 28
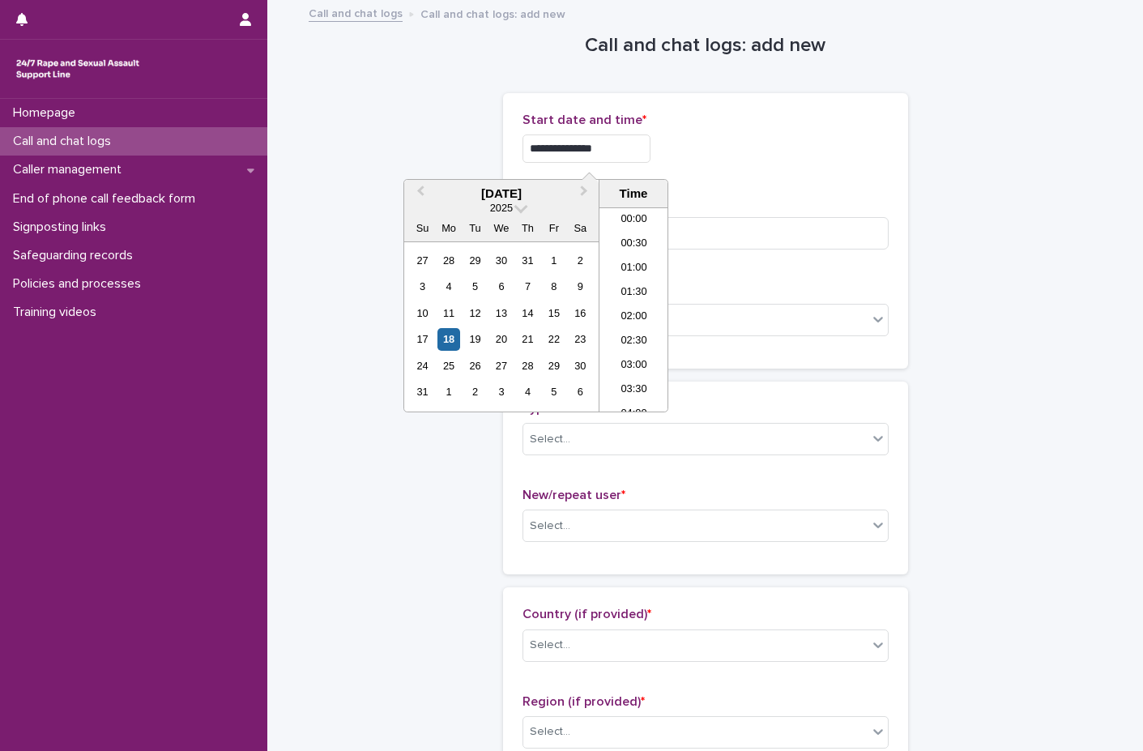
scroll to position [688, 0]
type input "**********"
click at [707, 164] on div "**********" at bounding box center [705, 144] width 366 height 63
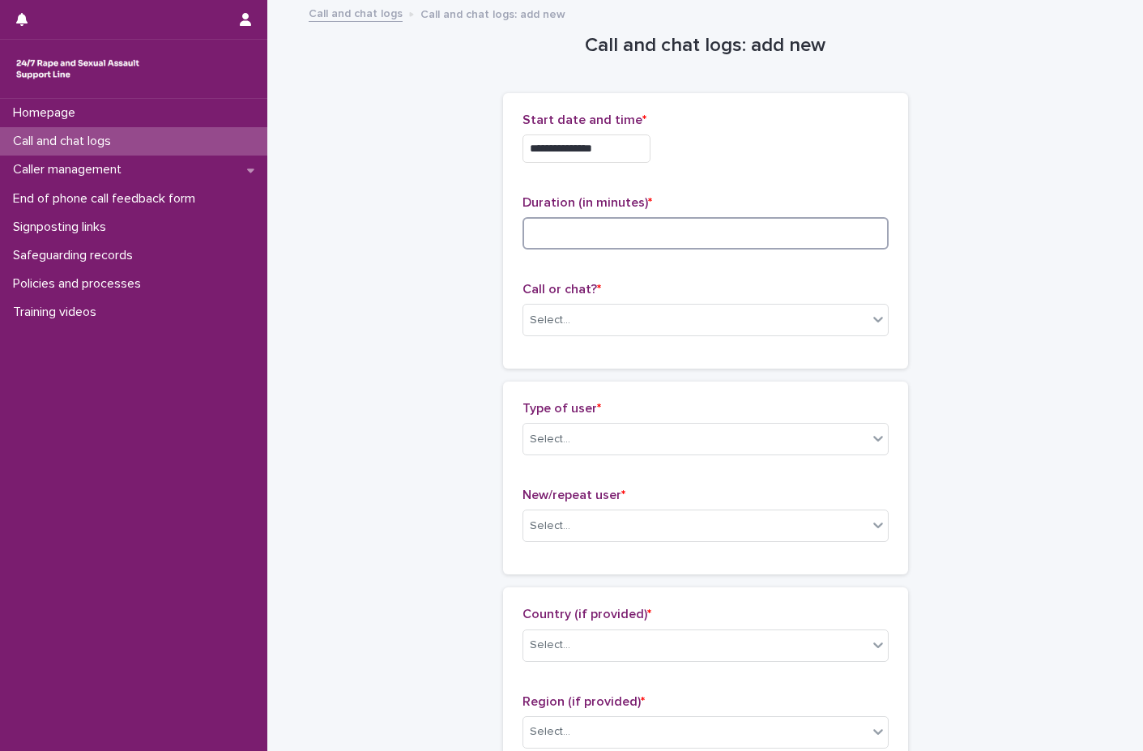
click at [586, 244] on input at bounding box center [705, 233] width 366 height 32
type input "**"
click at [584, 316] on div "Select..." at bounding box center [695, 320] width 344 height 27
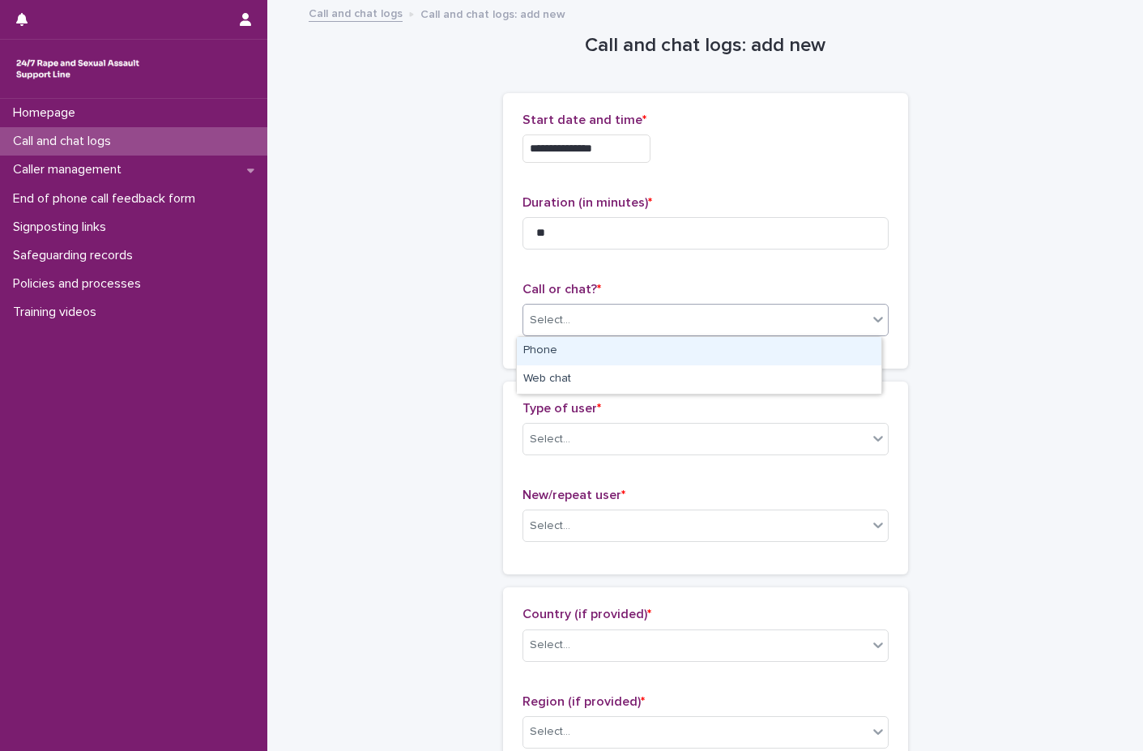
click at [562, 346] on div "Phone" at bounding box center [699, 351] width 364 height 28
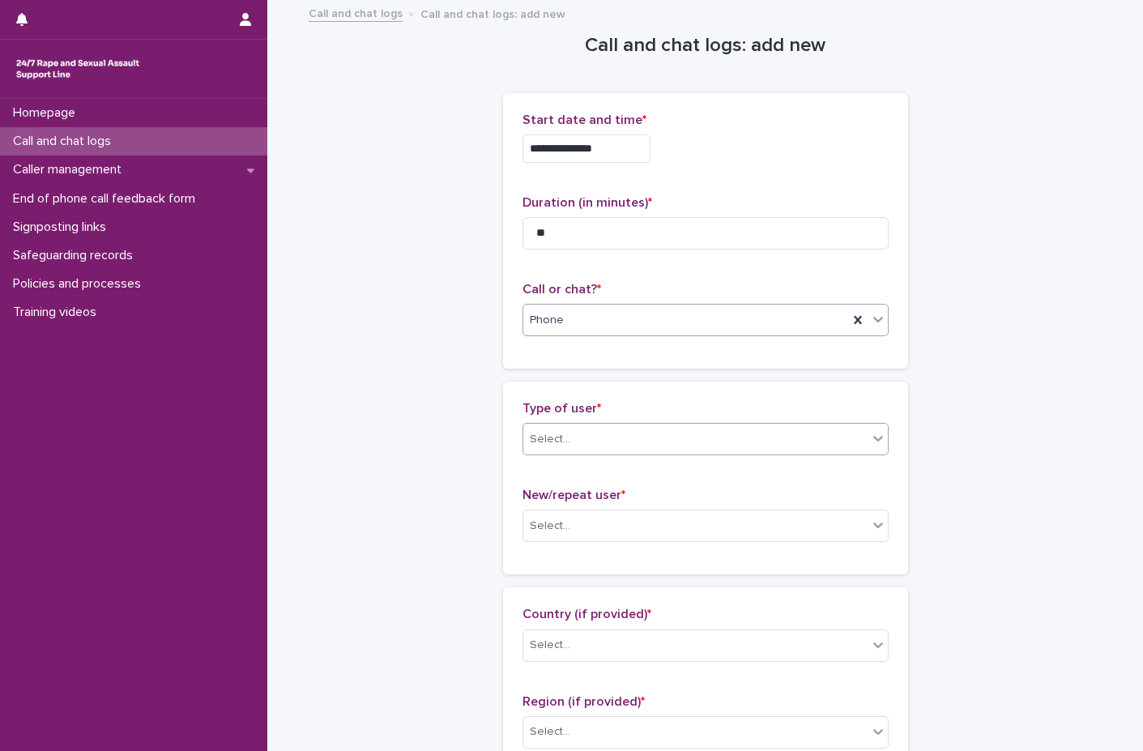
click at [549, 443] on div "Select..." at bounding box center [550, 439] width 40 height 17
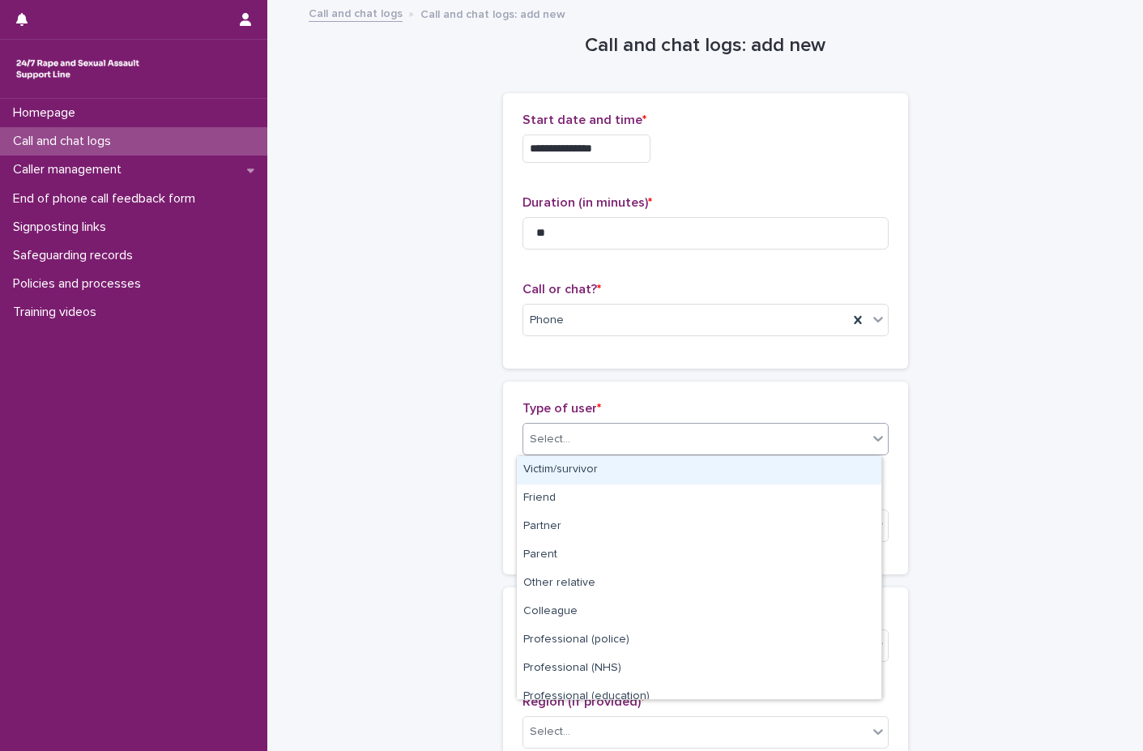
click at [550, 471] on div "Victim/survivor" at bounding box center [699, 470] width 364 height 28
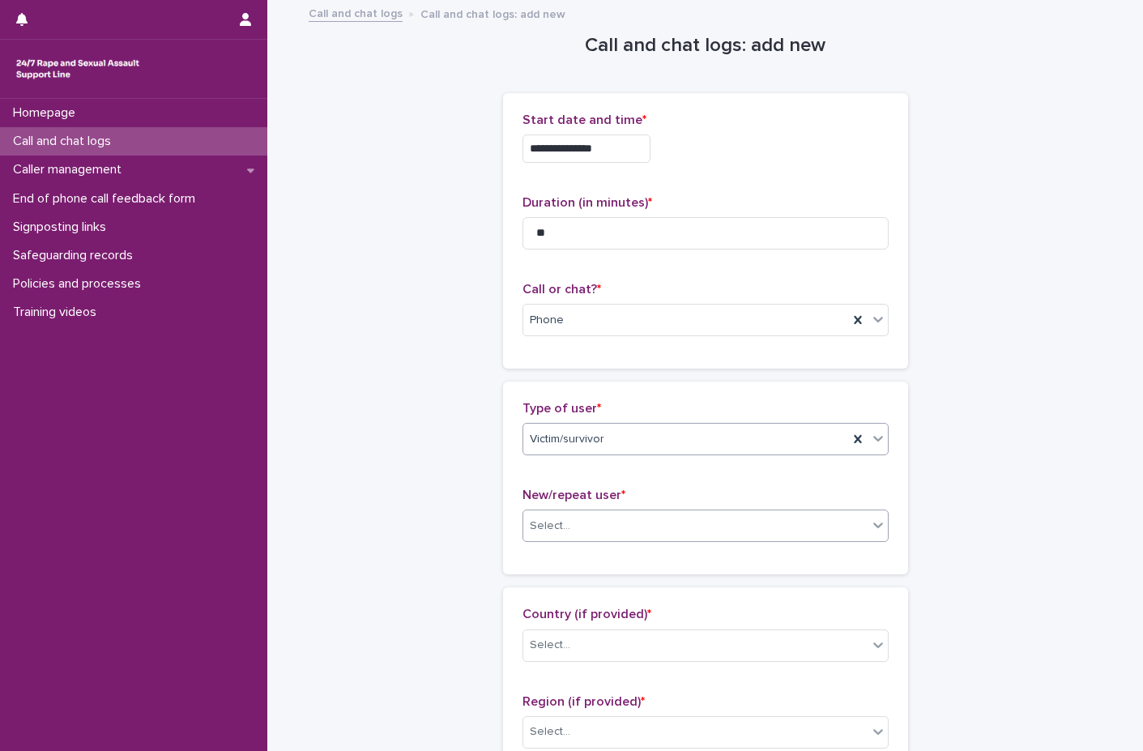
click at [572, 531] on input "text" at bounding box center [573, 526] width 2 height 14
click at [545, 588] on div "New user" at bounding box center [699, 585] width 364 height 28
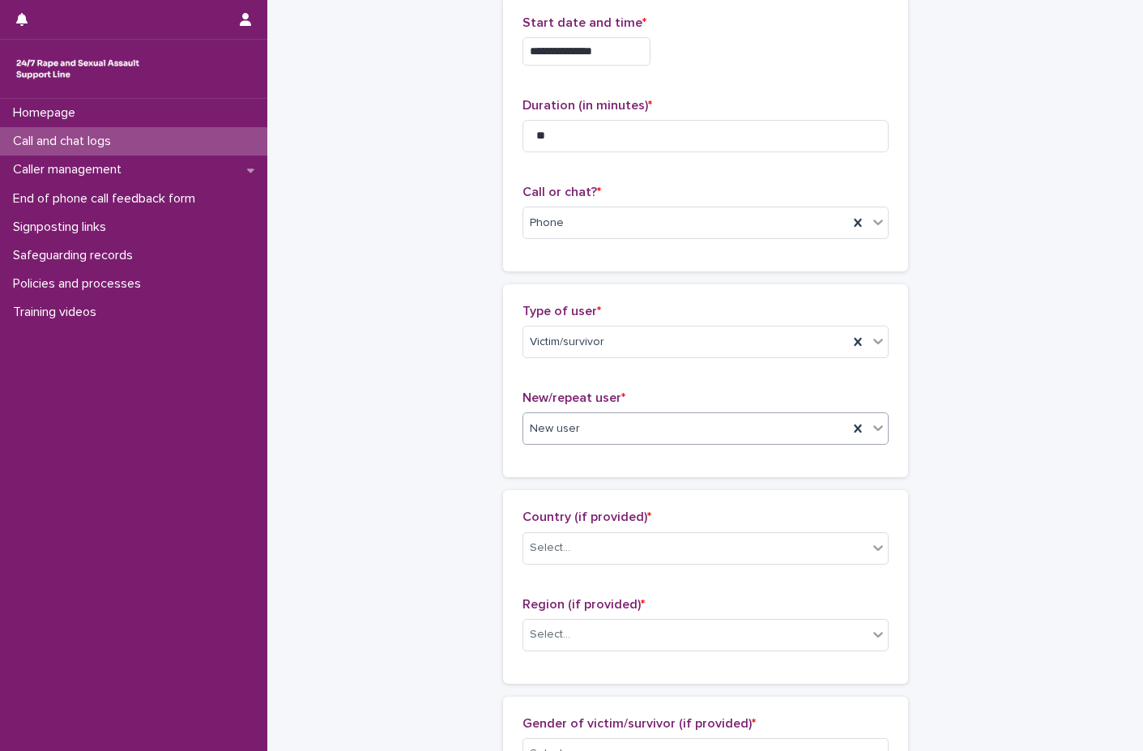
scroll to position [243, 0]
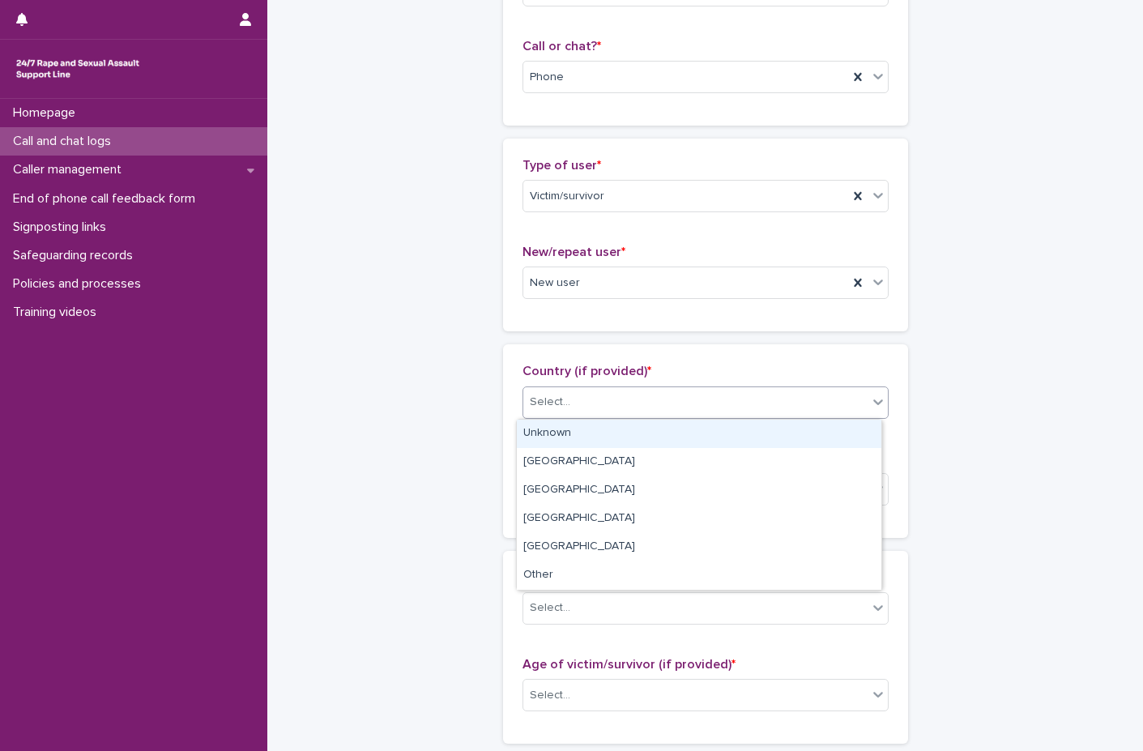
click at [655, 411] on div "Select..." at bounding box center [695, 402] width 344 height 27
click at [643, 433] on div "Unknown" at bounding box center [699, 434] width 364 height 28
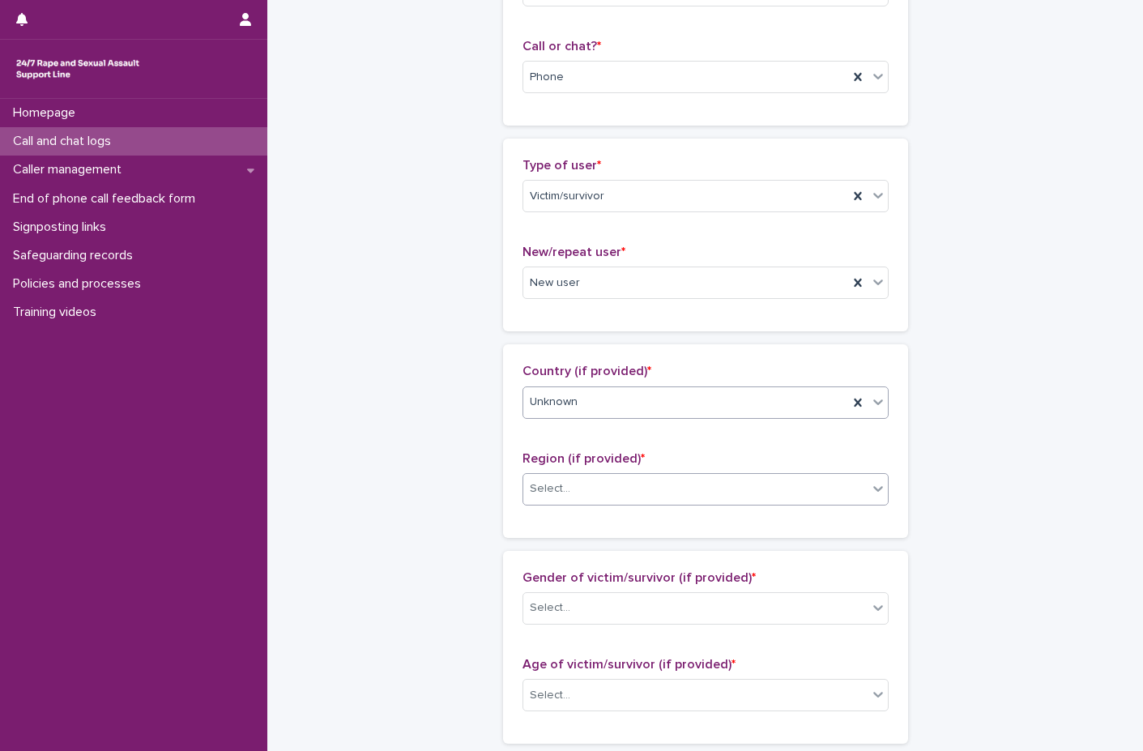
click at [615, 488] on div "Select..." at bounding box center [695, 488] width 344 height 27
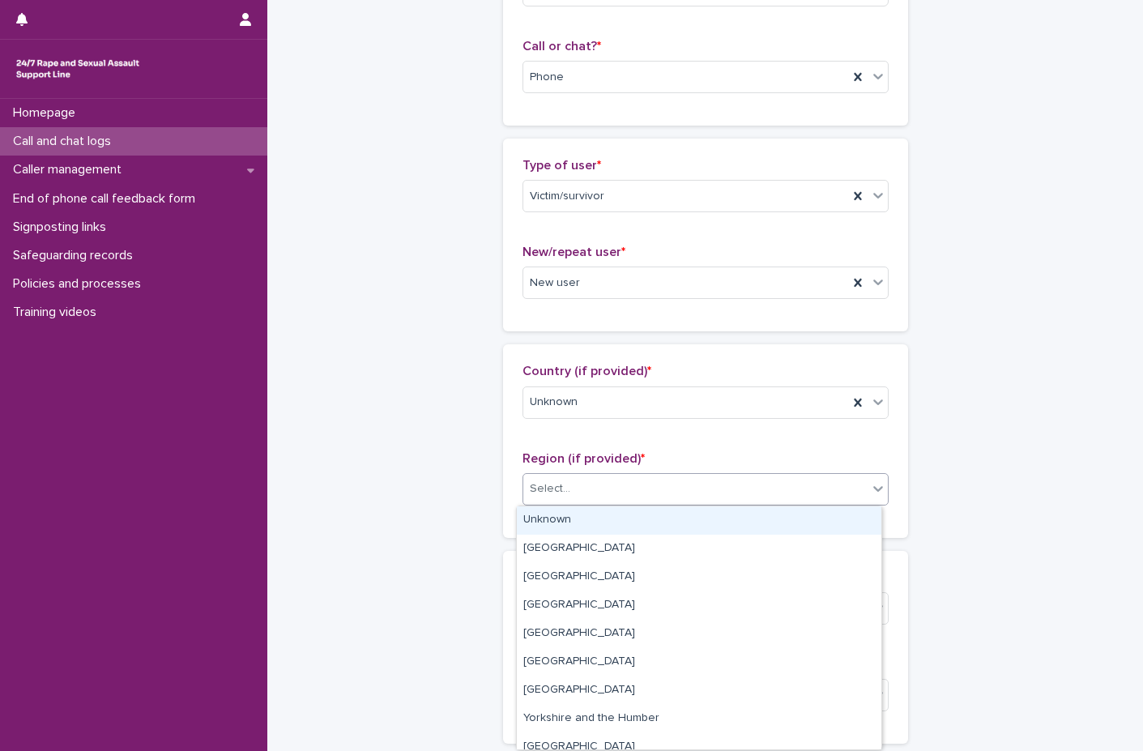
click at [601, 527] on div "Unknown" at bounding box center [699, 520] width 364 height 28
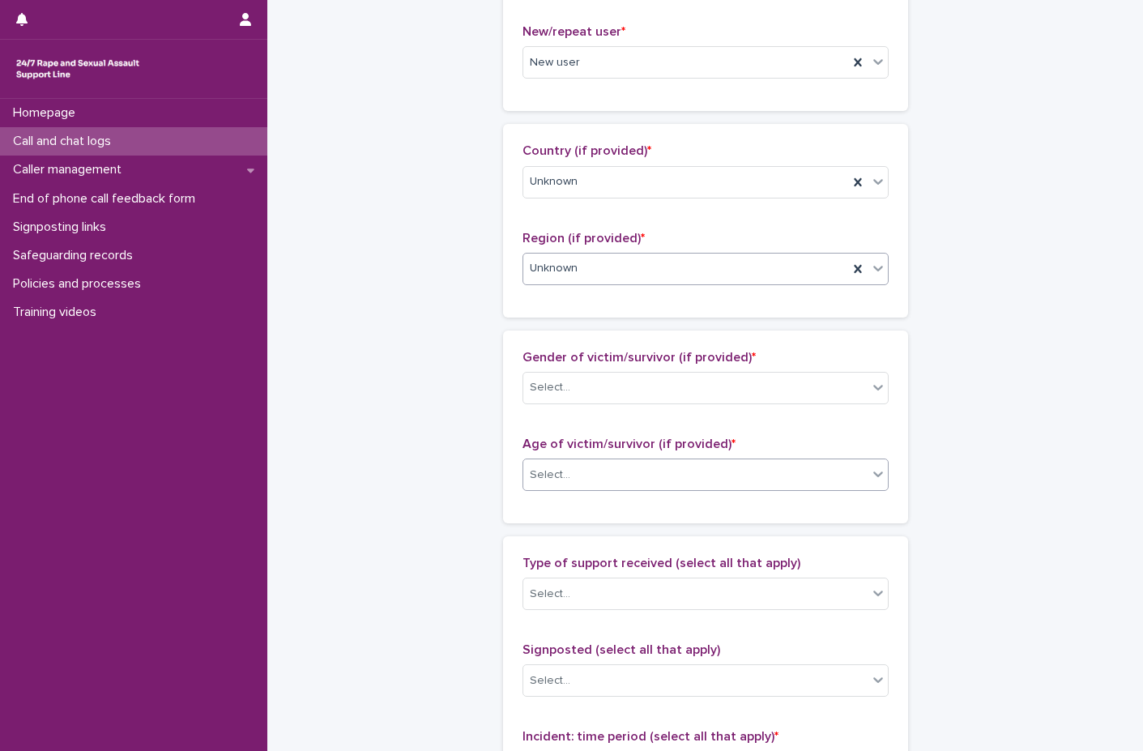
scroll to position [486, 0]
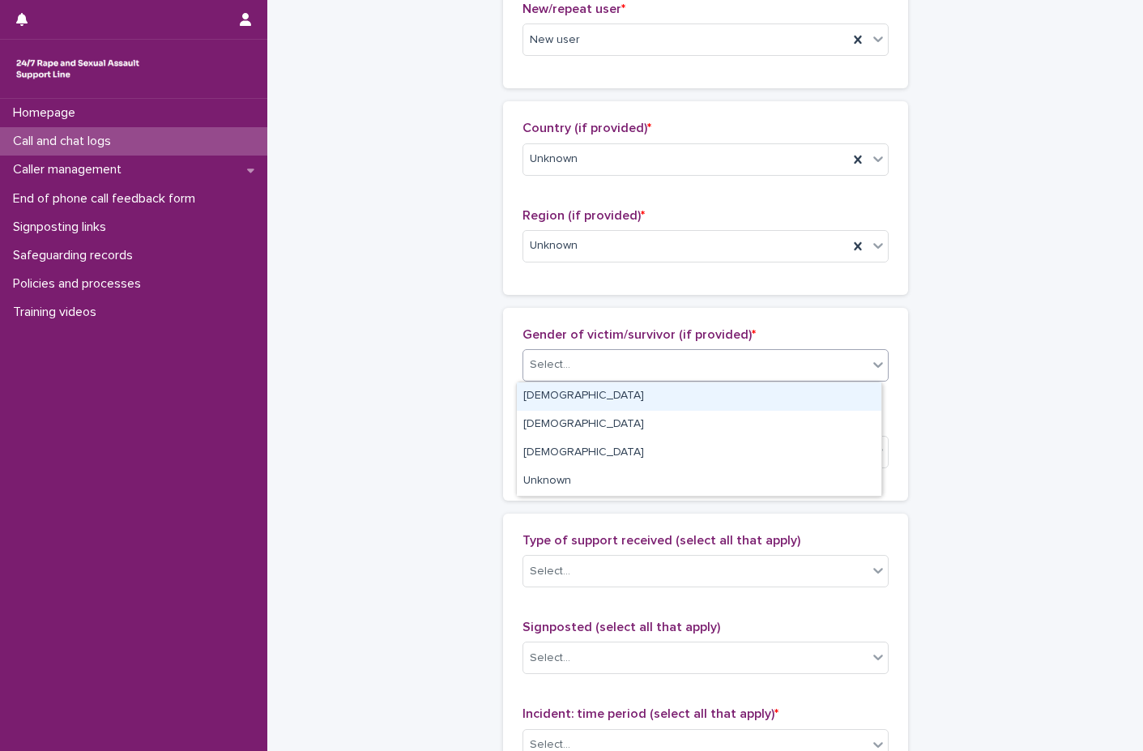
click at [622, 364] on div "Select..." at bounding box center [695, 365] width 344 height 27
click at [551, 396] on div "[DEMOGRAPHIC_DATA]" at bounding box center [699, 396] width 364 height 28
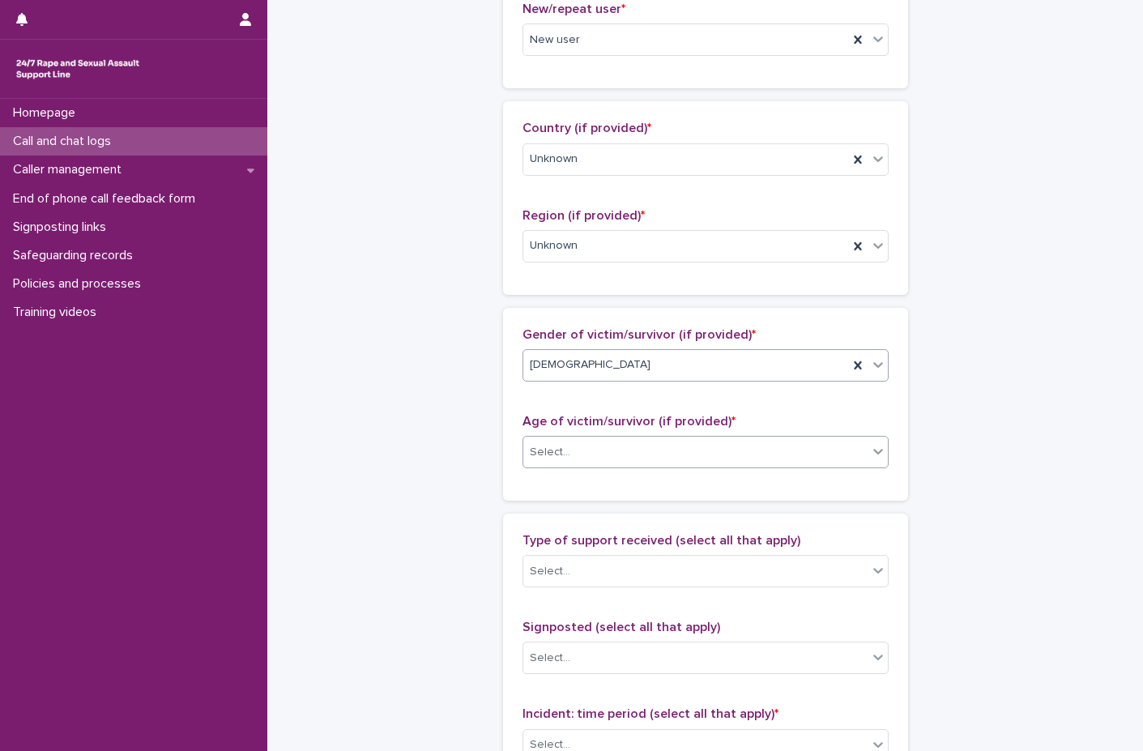
click at [569, 445] on div "Select..." at bounding box center [695, 452] width 344 height 27
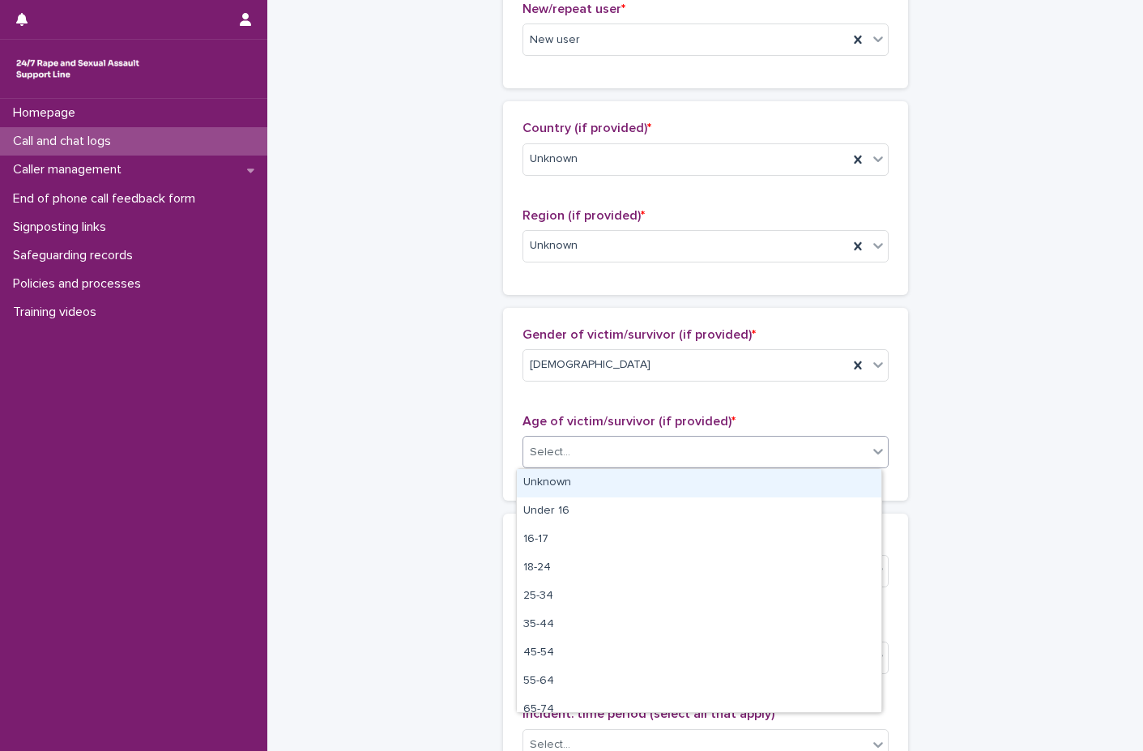
click at [556, 476] on div "Unknown" at bounding box center [699, 483] width 364 height 28
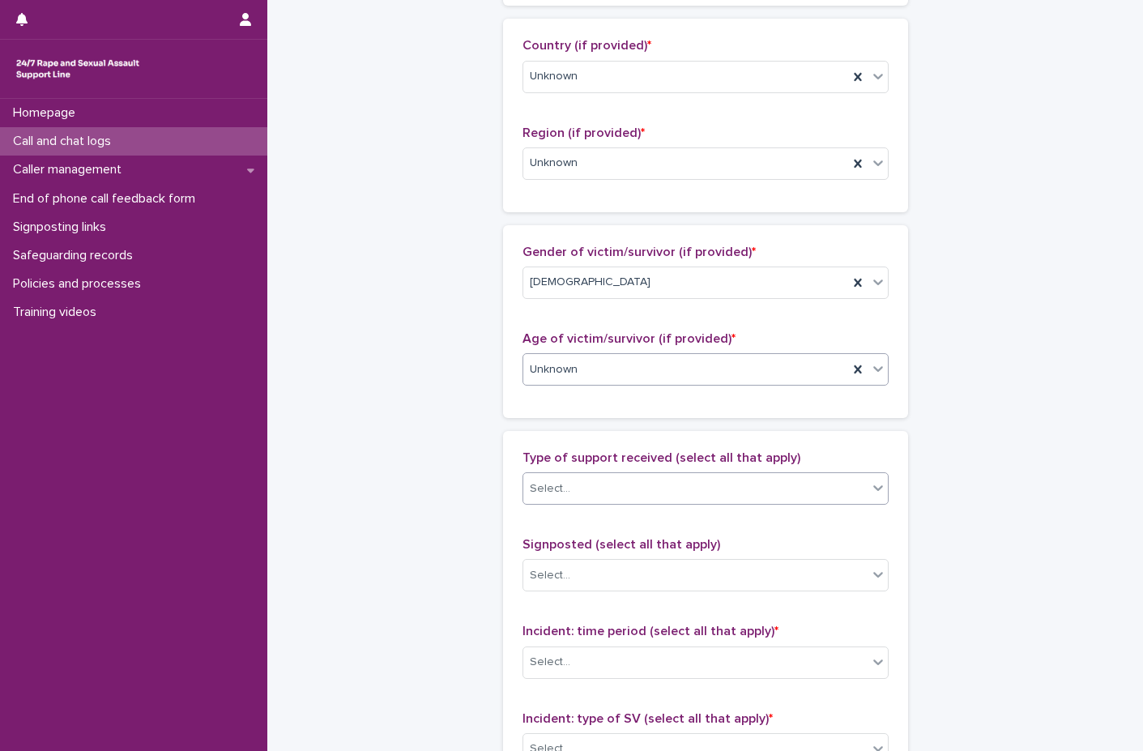
scroll to position [648, 0]
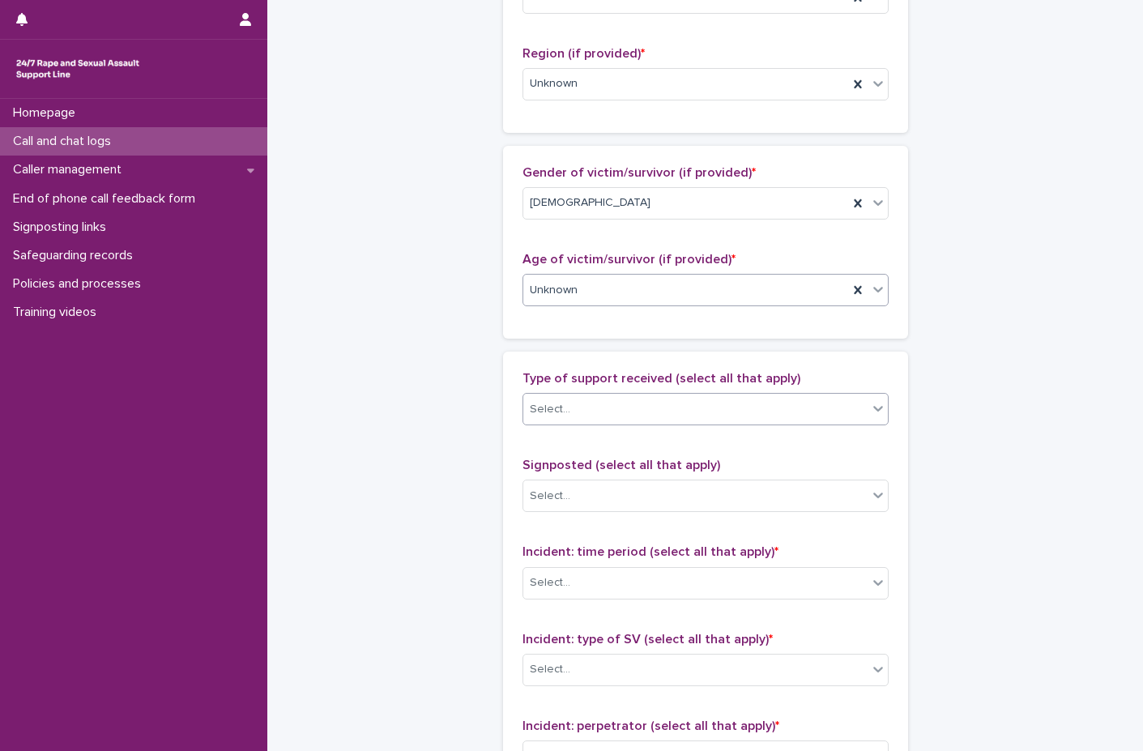
click at [623, 409] on div "Select..." at bounding box center [695, 409] width 344 height 27
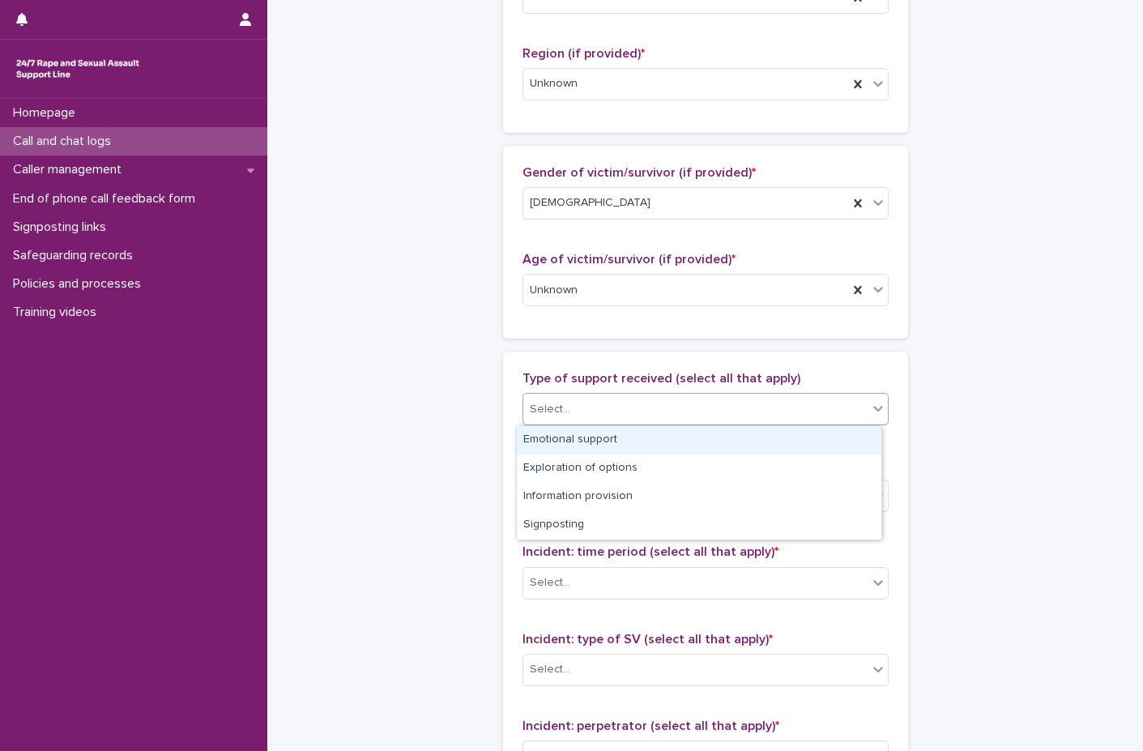
click at [609, 436] on div "Emotional support" at bounding box center [699, 440] width 364 height 28
click at [672, 417] on div "Emotional support" at bounding box center [685, 409] width 325 height 28
click at [630, 439] on div "Exploration of options" at bounding box center [699, 440] width 364 height 28
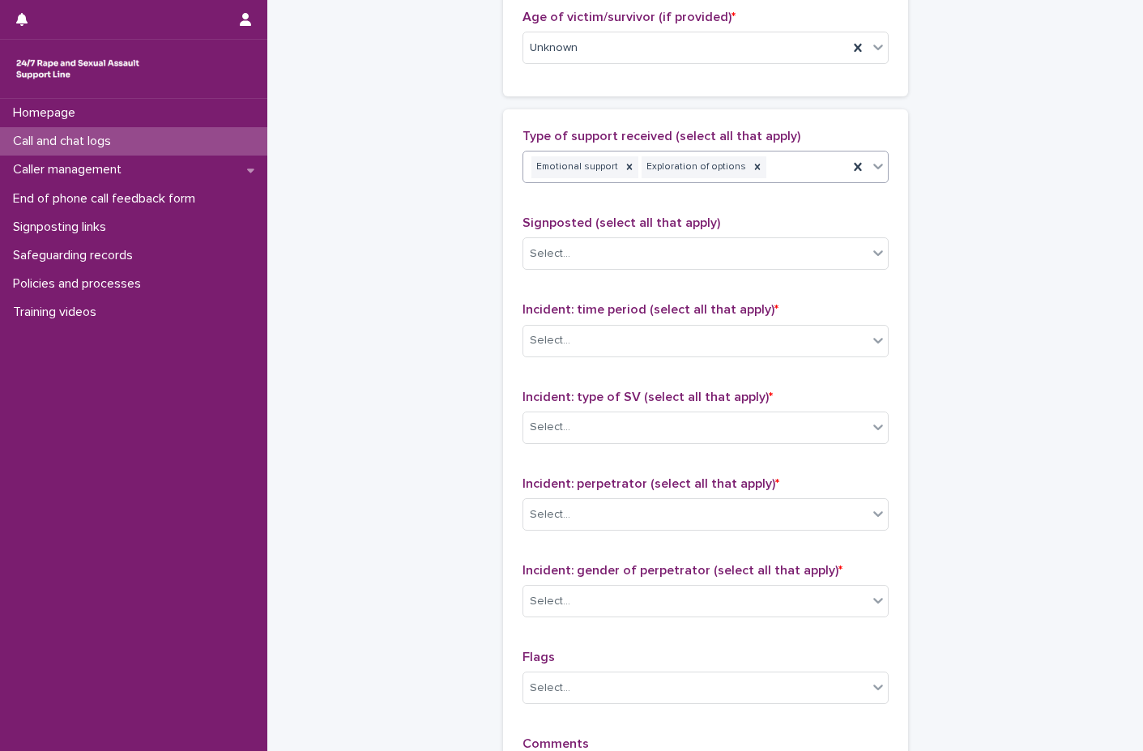
scroll to position [891, 0]
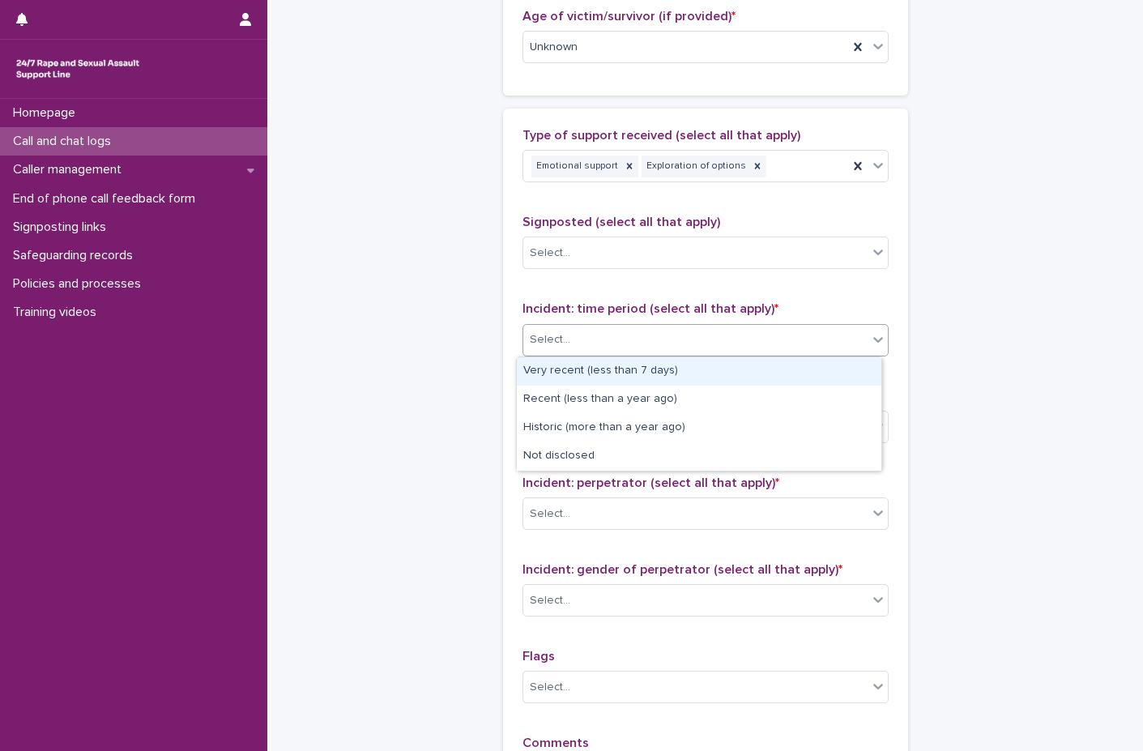
click at [591, 339] on div "Select..." at bounding box center [695, 339] width 344 height 27
click at [589, 366] on div "Very recent (less than 7 days)" at bounding box center [699, 371] width 364 height 28
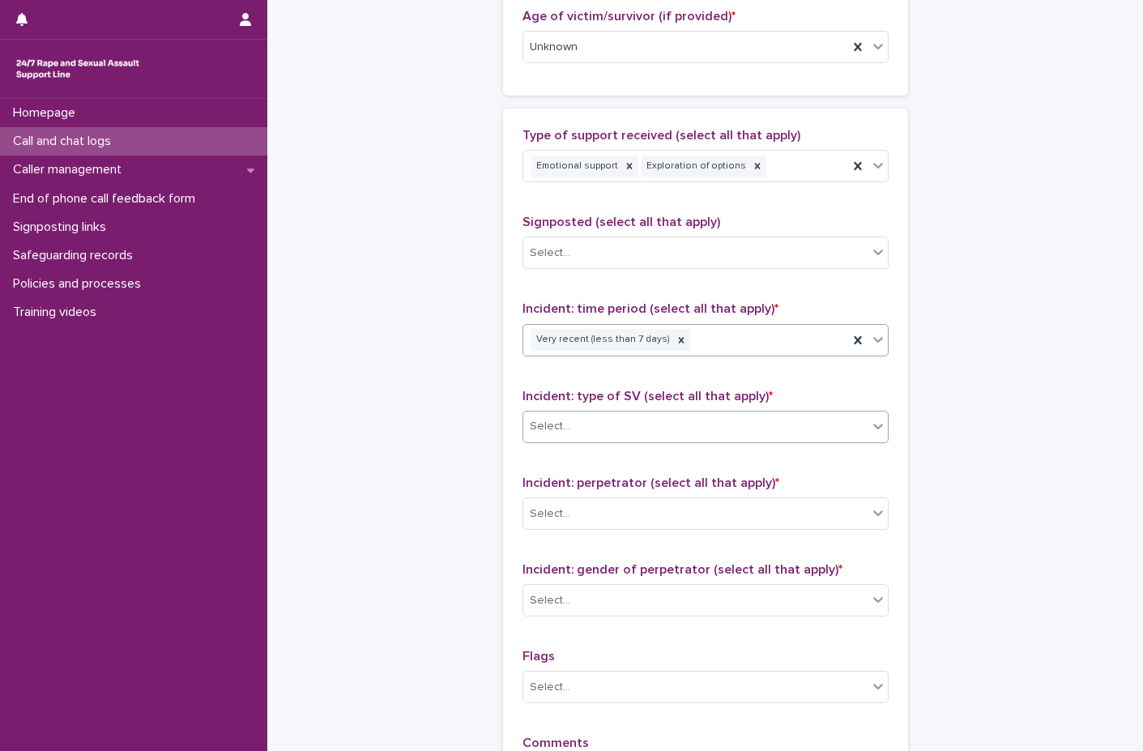
click at [584, 424] on div "Select..." at bounding box center [695, 426] width 344 height 27
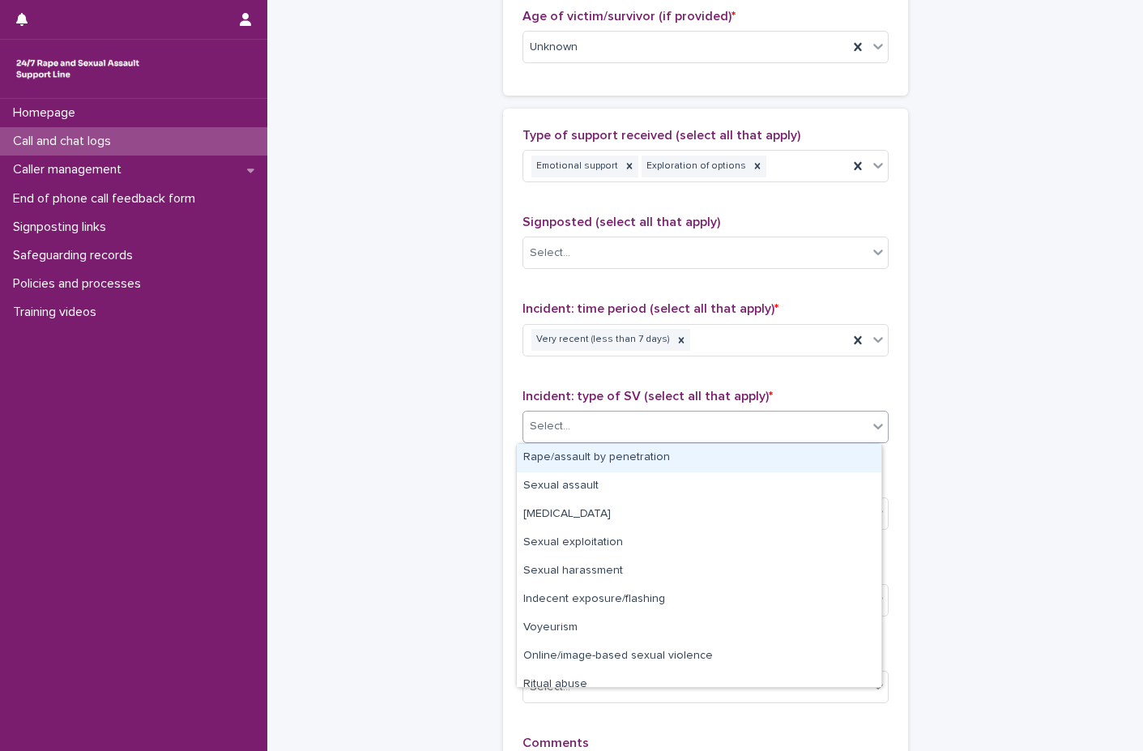
click at [584, 449] on div "Rape/assault by penetration" at bounding box center [699, 458] width 364 height 28
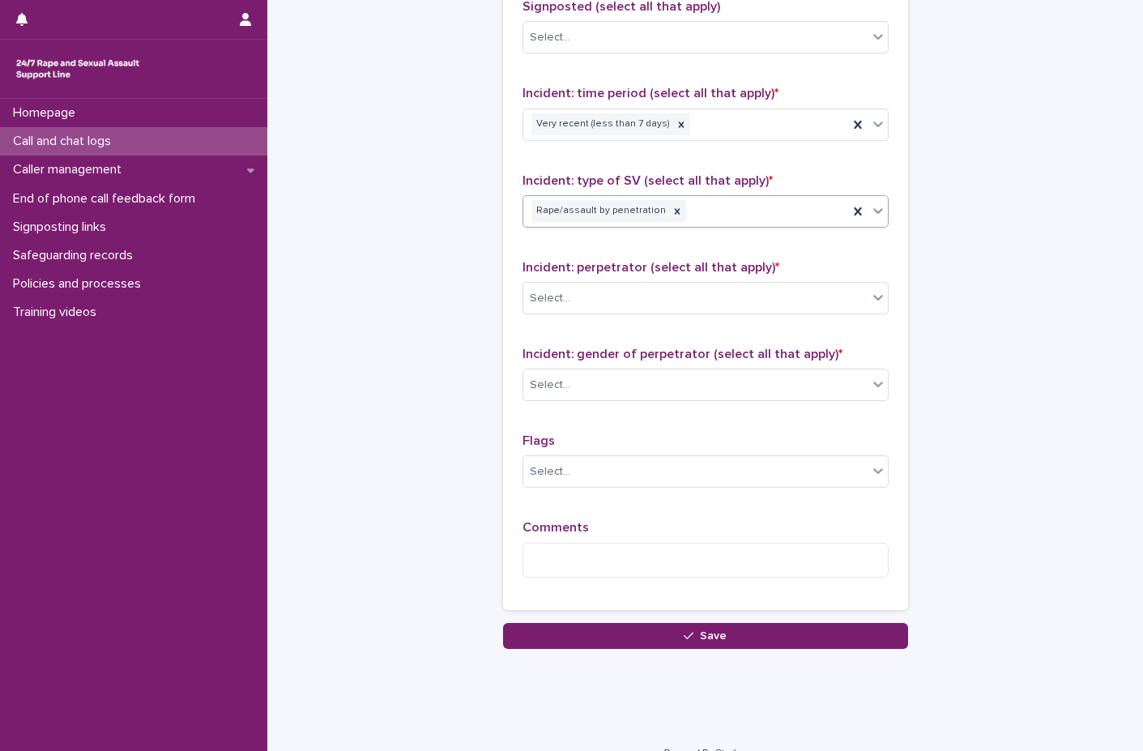
scroll to position [1131, 0]
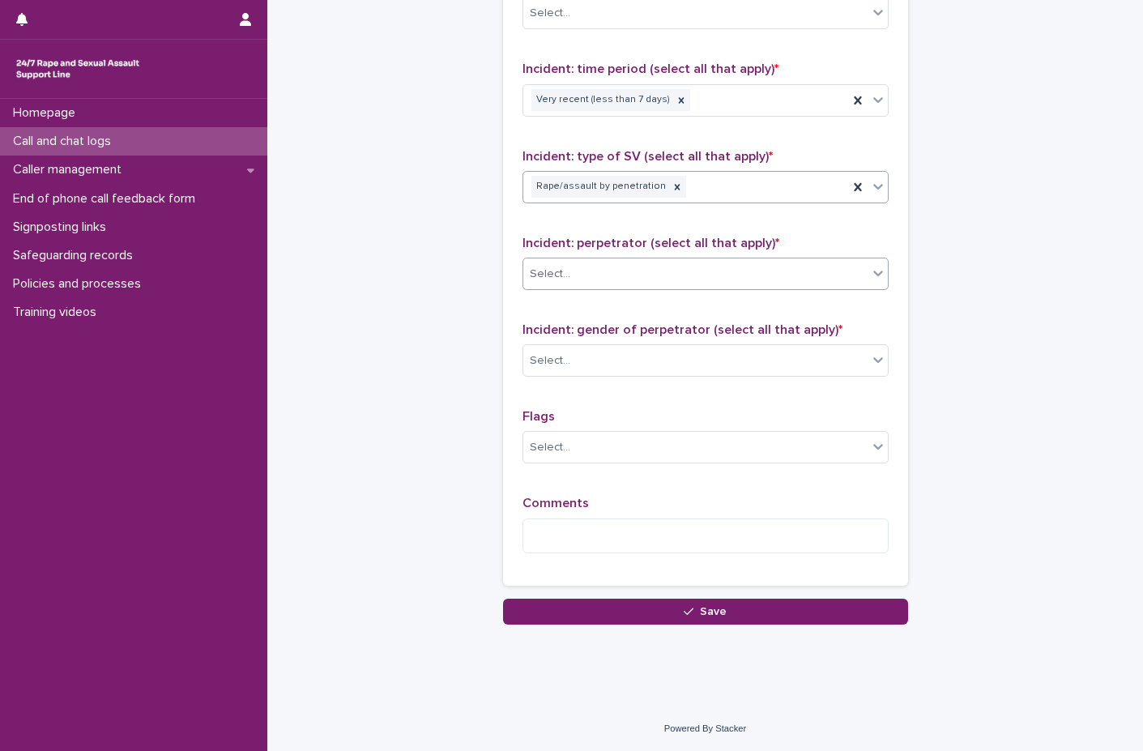
click at [620, 271] on div "Select..." at bounding box center [695, 274] width 344 height 27
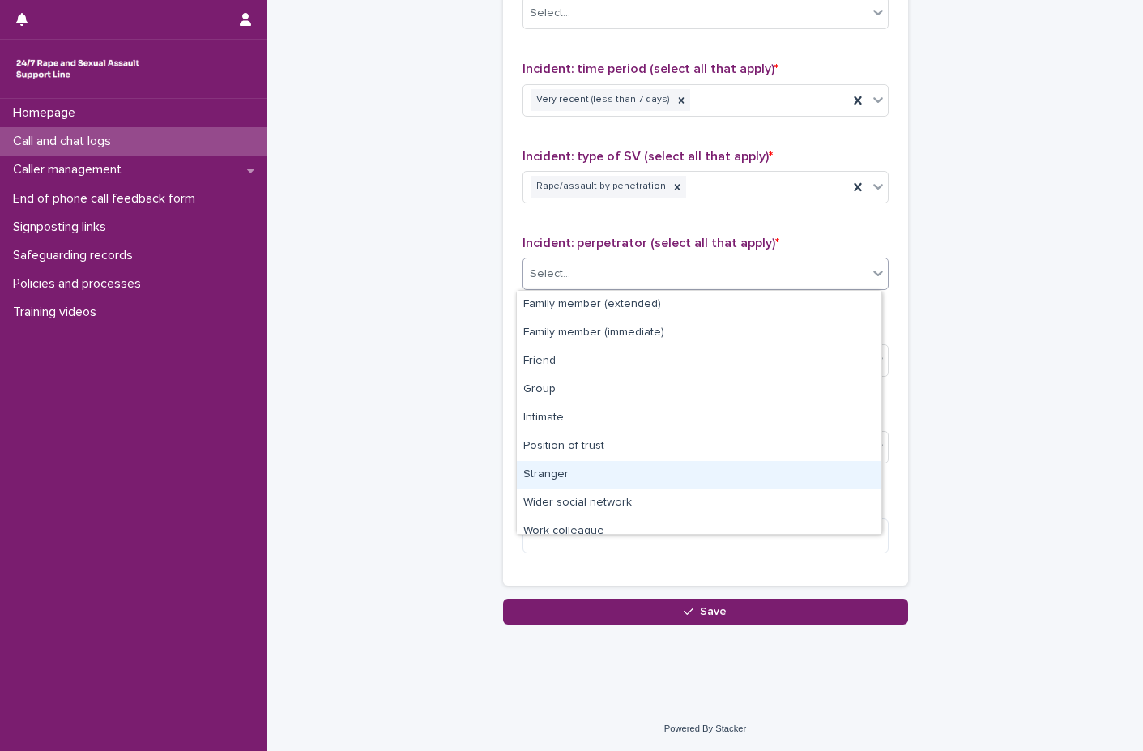
scroll to position [69, 0]
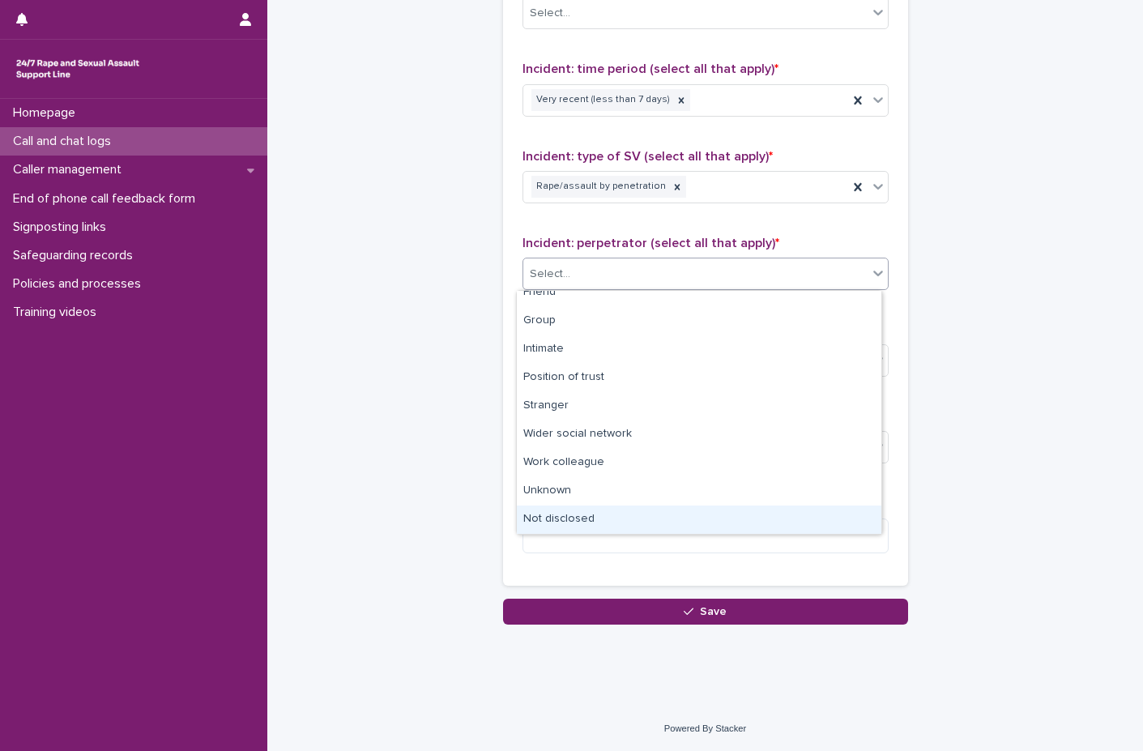
click at [615, 511] on div "Not disclosed" at bounding box center [699, 519] width 364 height 28
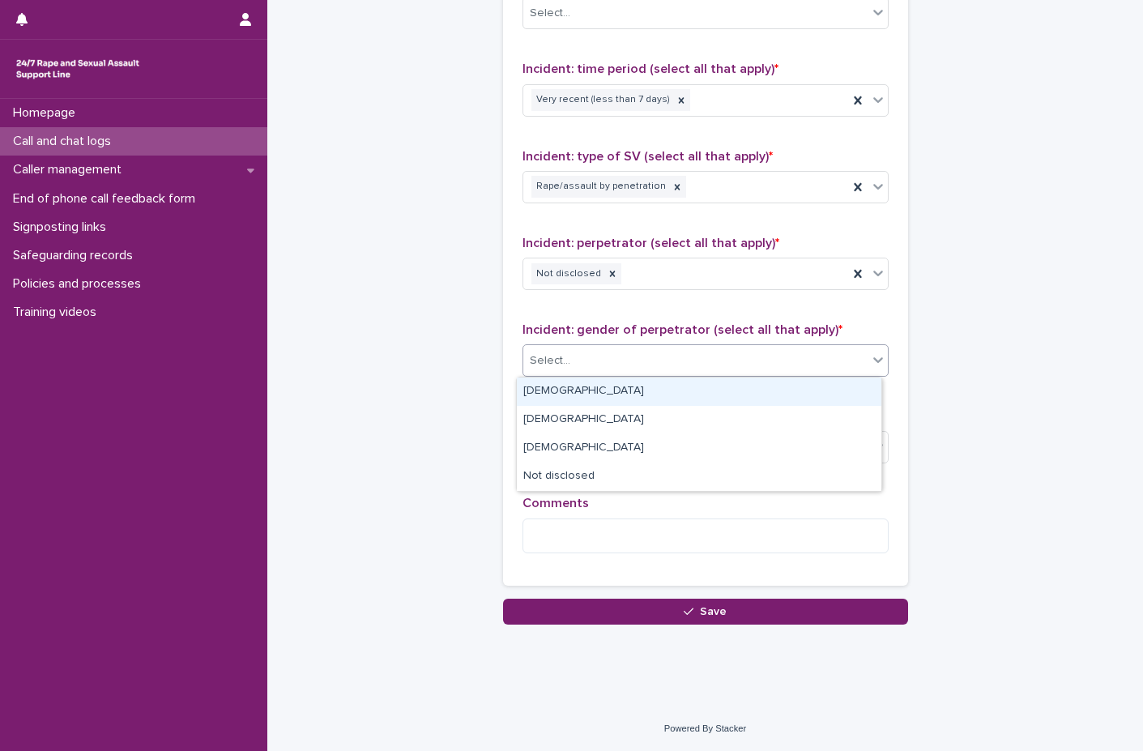
click at [624, 352] on div "Select..." at bounding box center [695, 360] width 344 height 27
click at [599, 392] on div "[DEMOGRAPHIC_DATA]" at bounding box center [699, 391] width 364 height 28
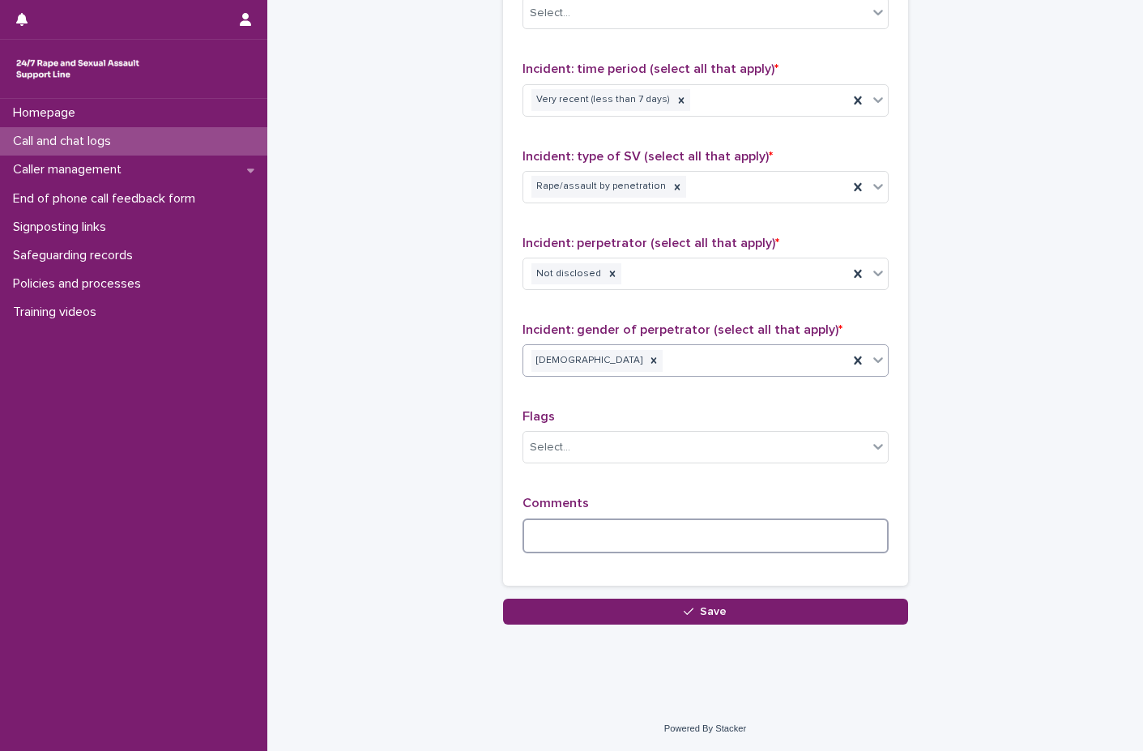
click at [596, 548] on textarea at bounding box center [705, 535] width 366 height 35
click at [575, 530] on textarea at bounding box center [705, 535] width 366 height 35
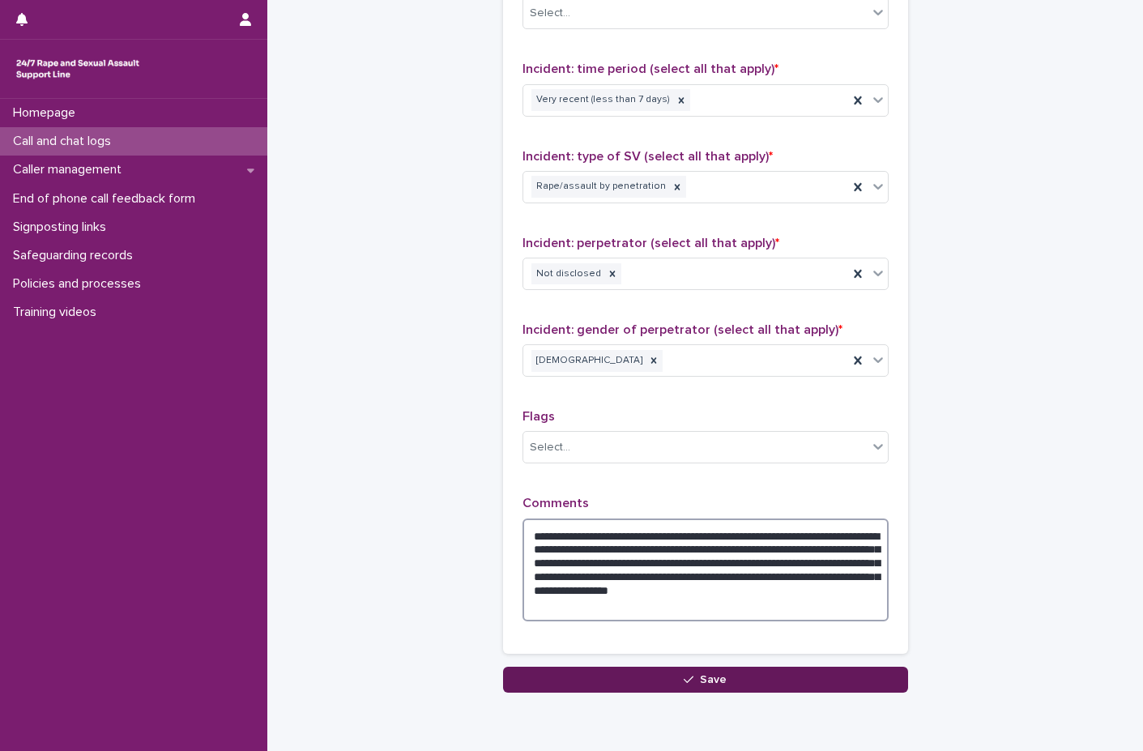
type textarea "**********"
click at [700, 680] on span "Save" at bounding box center [713, 679] width 27 height 11
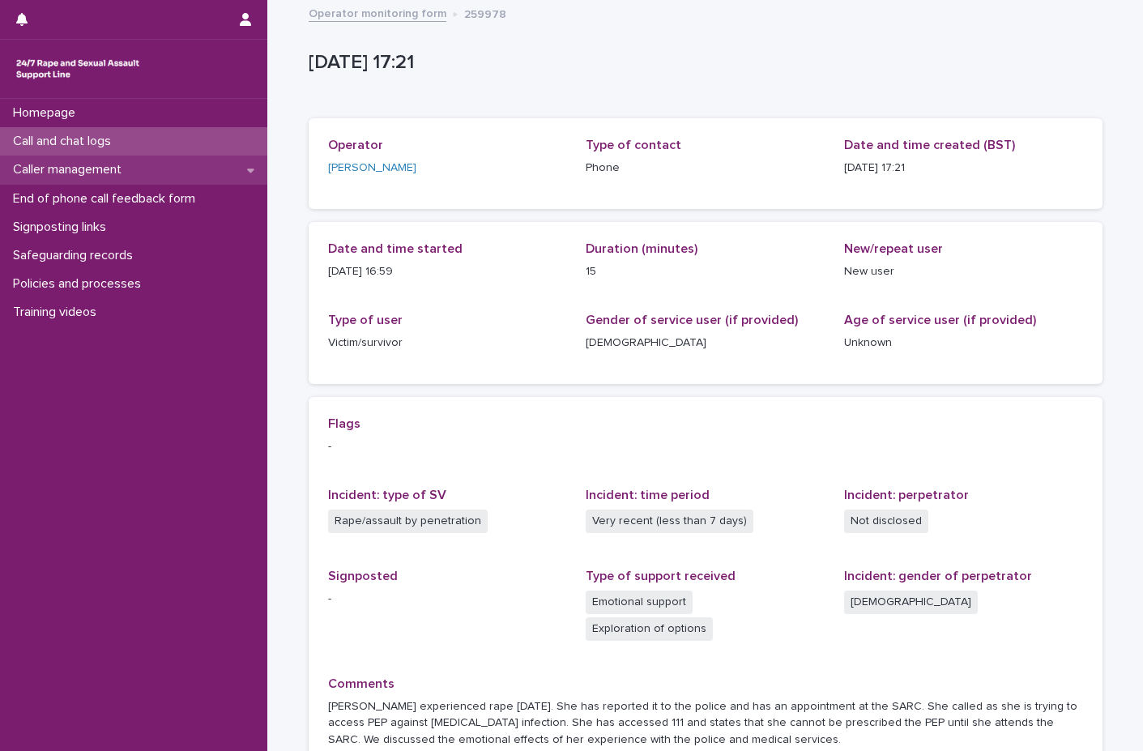
click at [104, 170] on p "Caller management" at bounding box center [70, 169] width 128 height 15
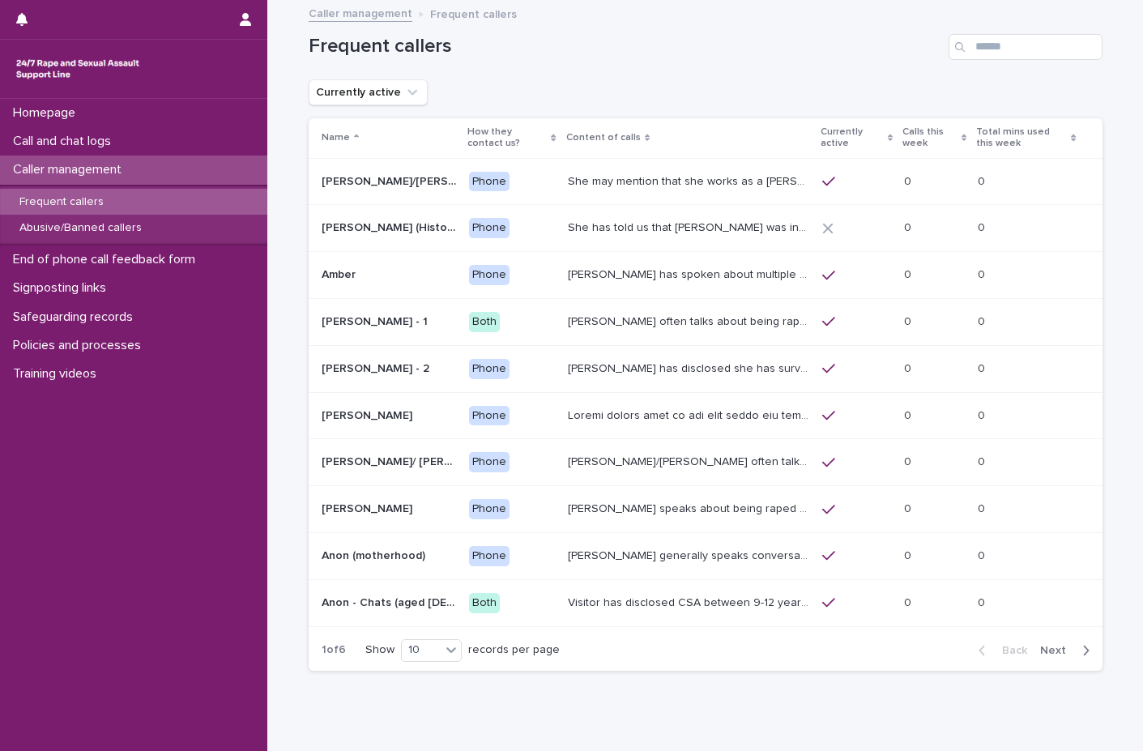
click at [1047, 654] on span "Next" at bounding box center [1058, 650] width 36 height 11
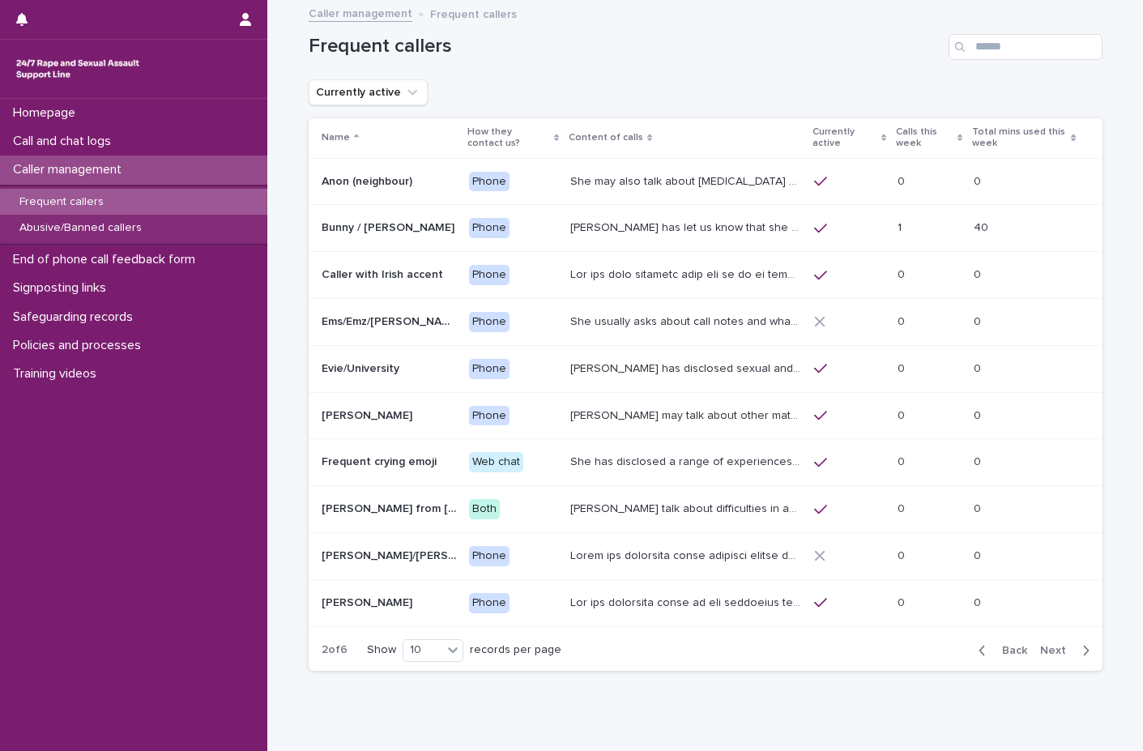
click at [1047, 654] on span "Next" at bounding box center [1058, 650] width 36 height 11
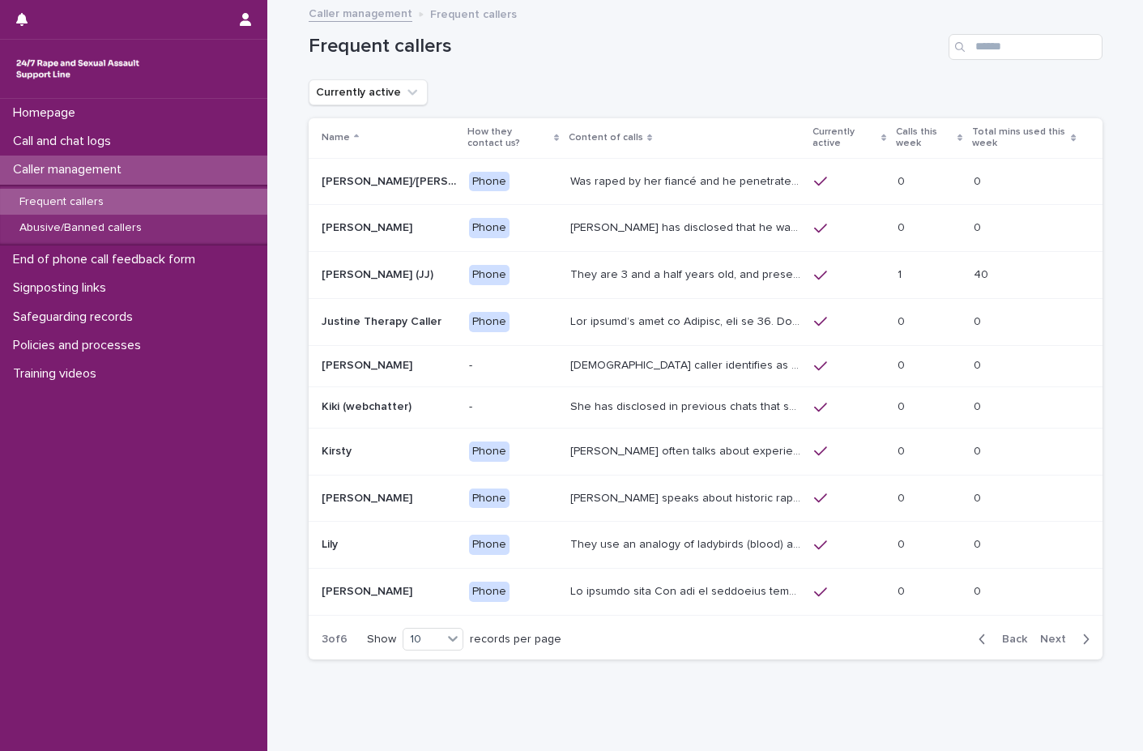
click at [546, 456] on p "Phone" at bounding box center [513, 451] width 88 height 20
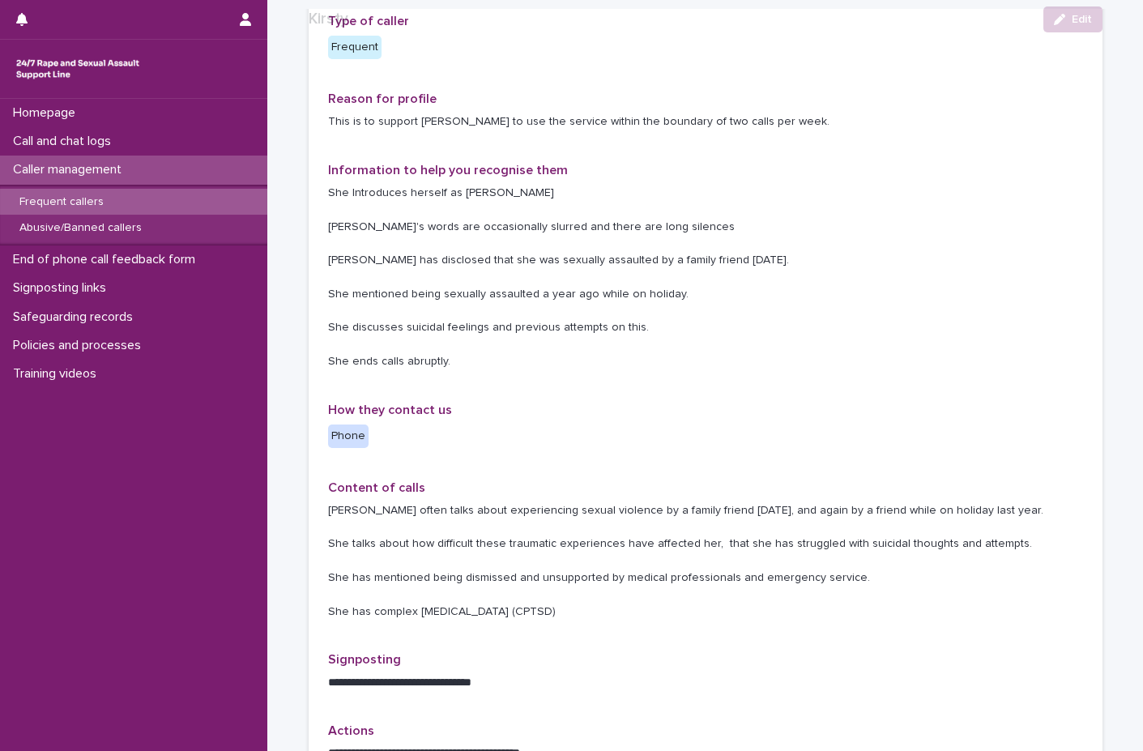
scroll to position [162, 0]
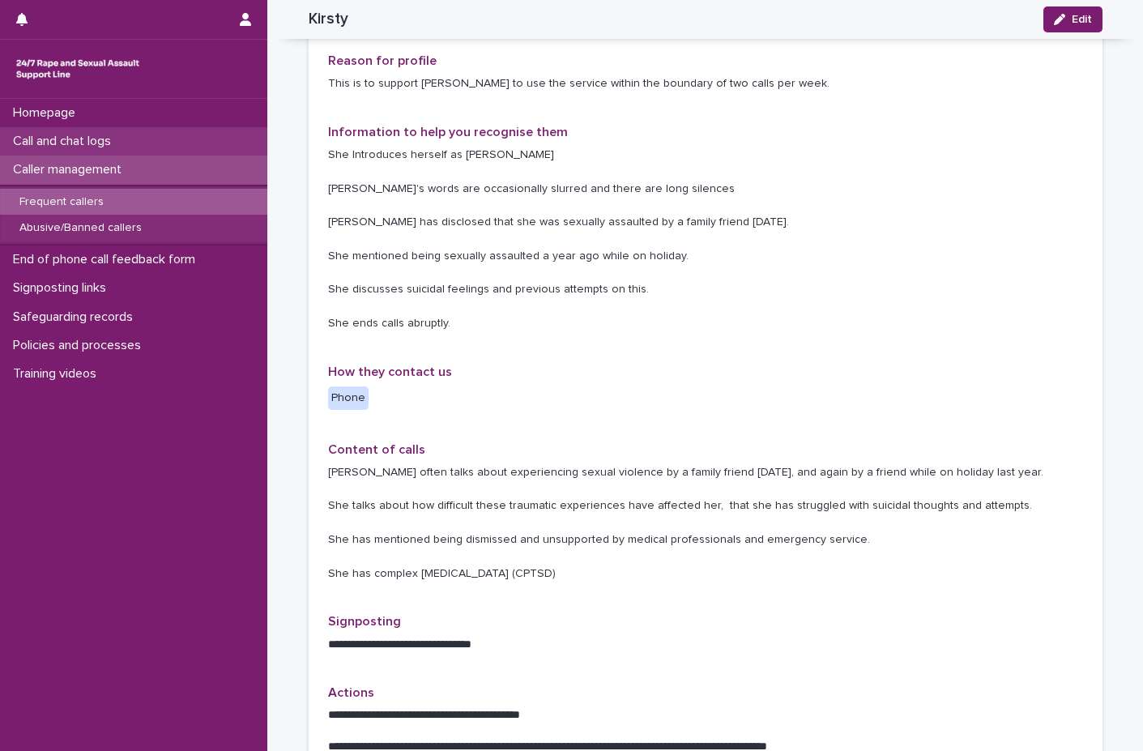
click at [123, 135] on p "Call and chat logs" at bounding box center [64, 141] width 117 height 15
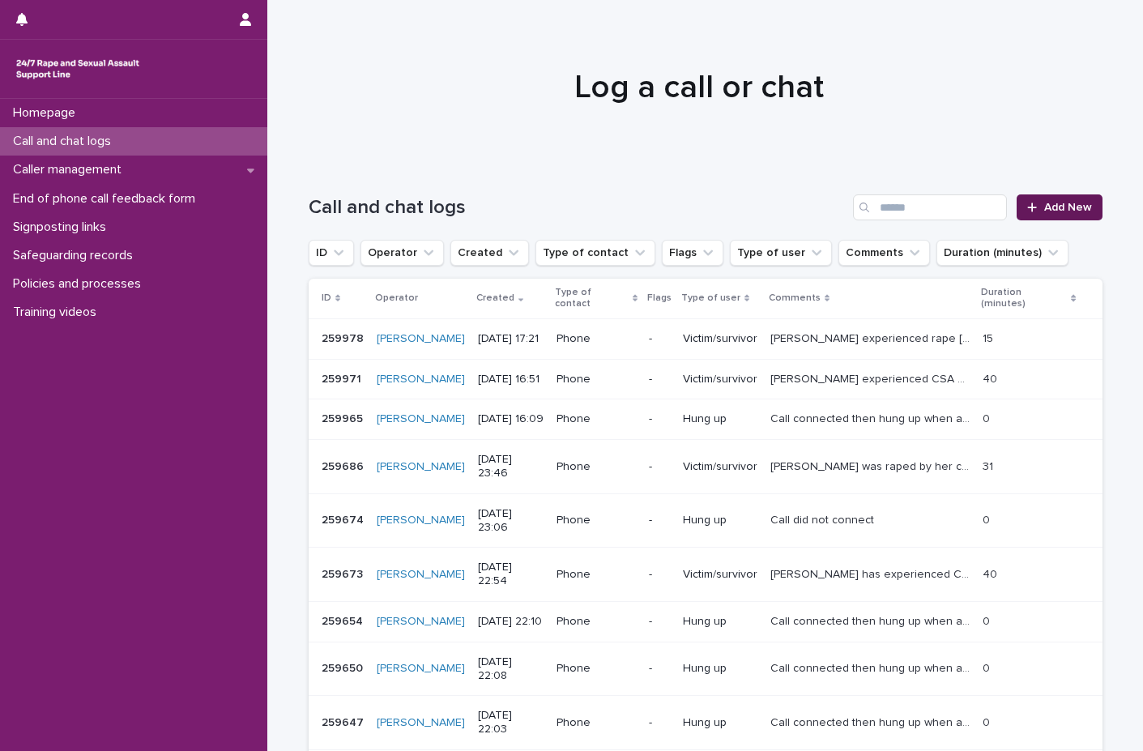
click at [1072, 207] on span "Add New" at bounding box center [1068, 207] width 48 height 11
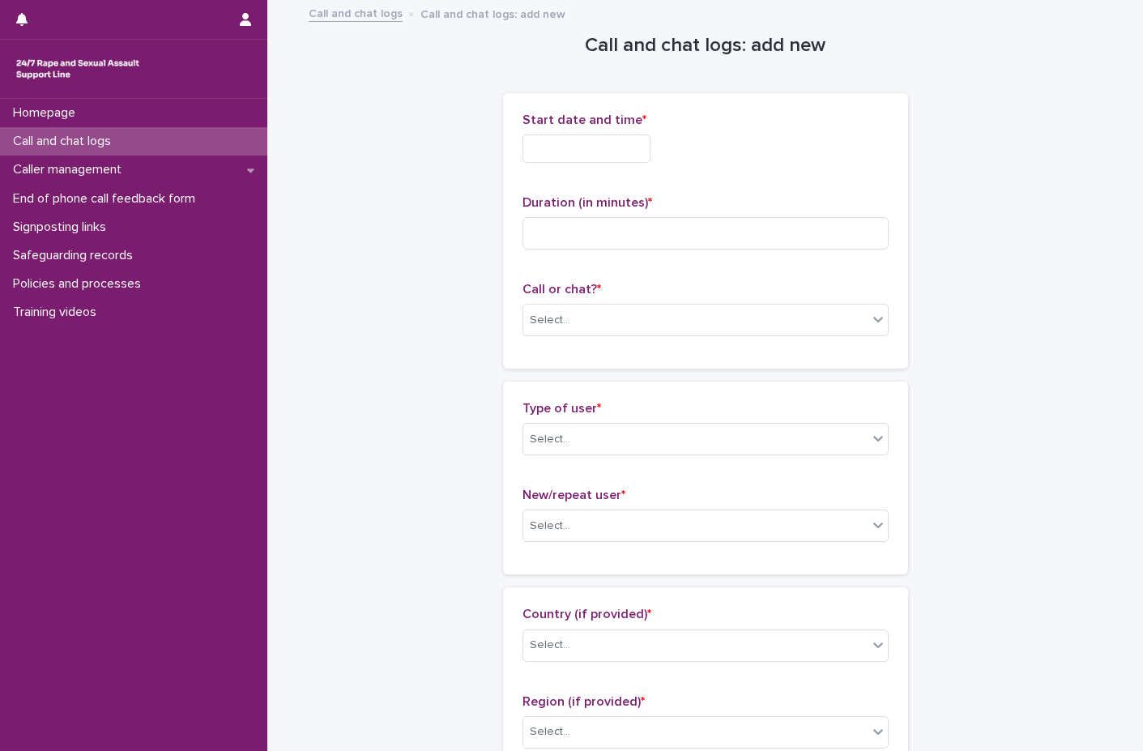
click at [567, 155] on input "text" at bounding box center [586, 148] width 128 height 28
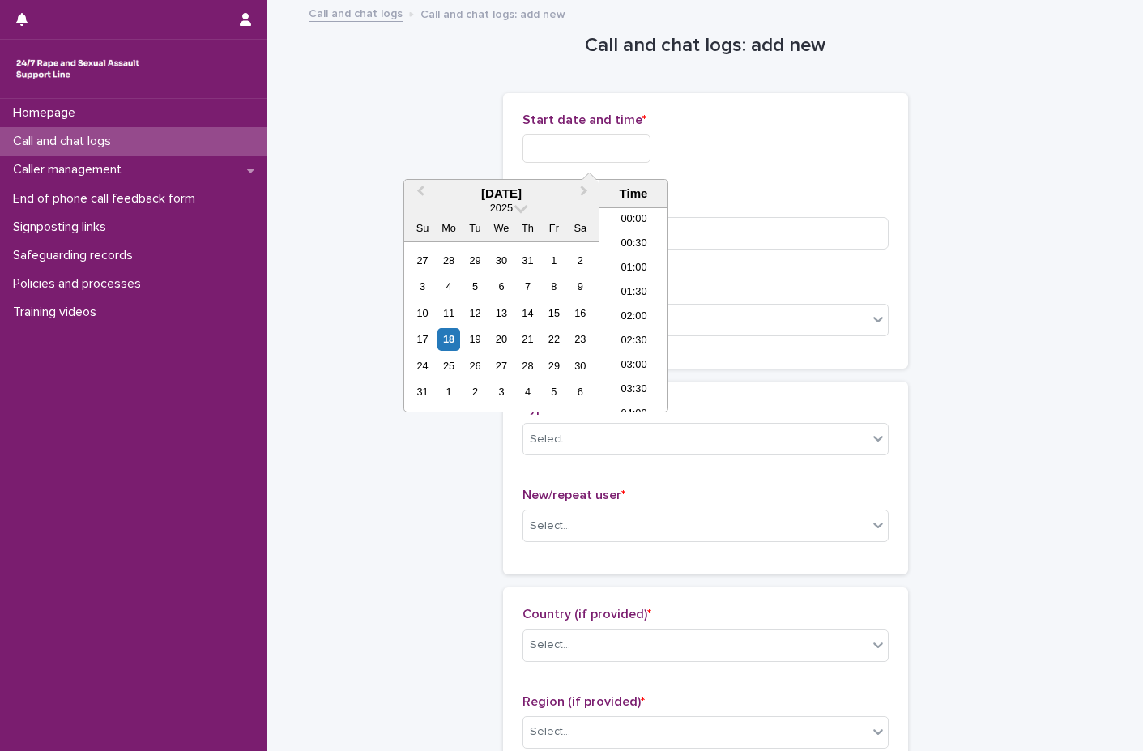
scroll to position [786, 0]
click at [461, 338] on div "17 18 19 20 21 22 23" at bounding box center [501, 339] width 184 height 26
click at [470, 326] on div "17 18 19 20 21 22 23" at bounding box center [501, 339] width 184 height 26
click at [458, 343] on div "18" at bounding box center [448, 339] width 22 height 22
click at [642, 281] on li "17:30" at bounding box center [633, 285] width 69 height 24
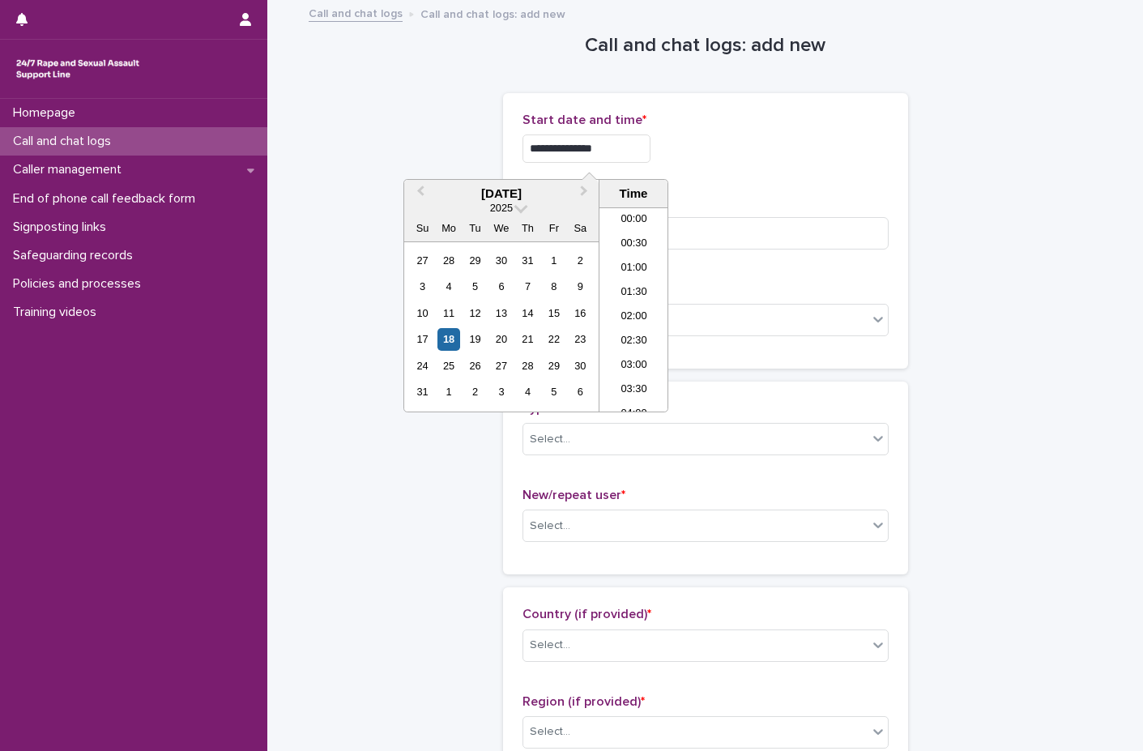
click at [635, 153] on input "**********" at bounding box center [586, 148] width 128 height 28
type input "**********"
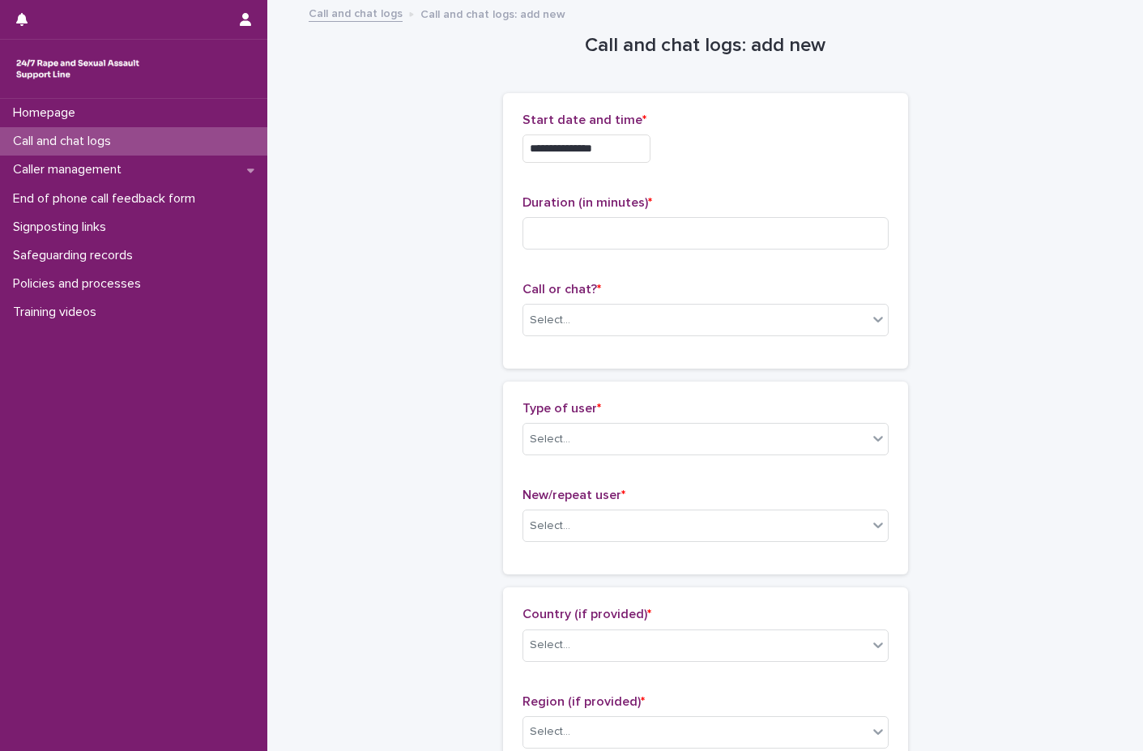
click at [676, 150] on div "**********" at bounding box center [705, 148] width 366 height 28
click at [612, 238] on input at bounding box center [705, 233] width 366 height 32
type input "**"
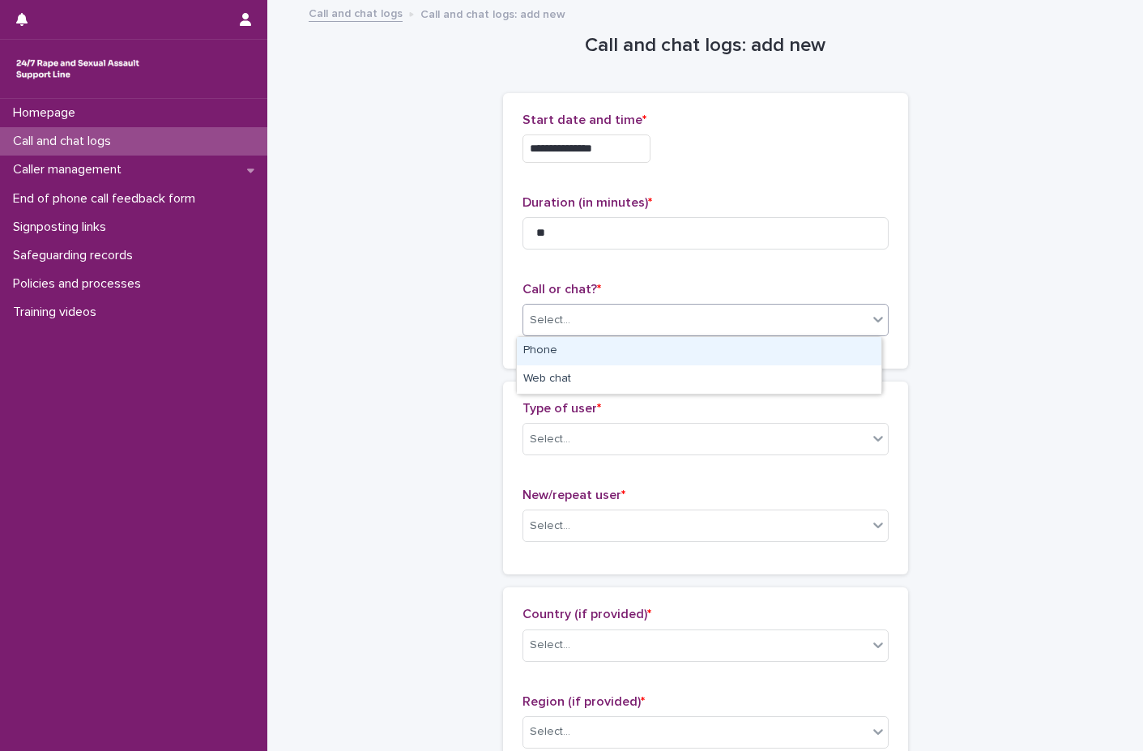
click at [624, 326] on div "Select..." at bounding box center [695, 320] width 344 height 27
click at [572, 351] on div "Phone" at bounding box center [699, 351] width 364 height 28
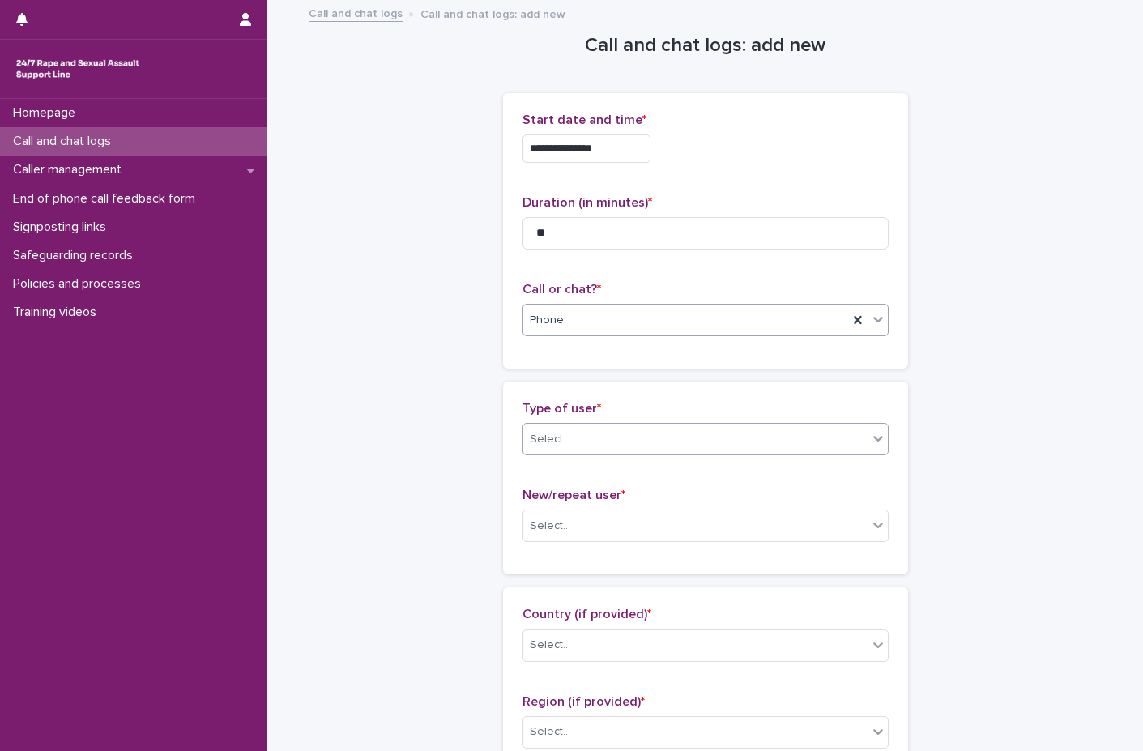
click at [574, 435] on div "Select..." at bounding box center [695, 439] width 344 height 27
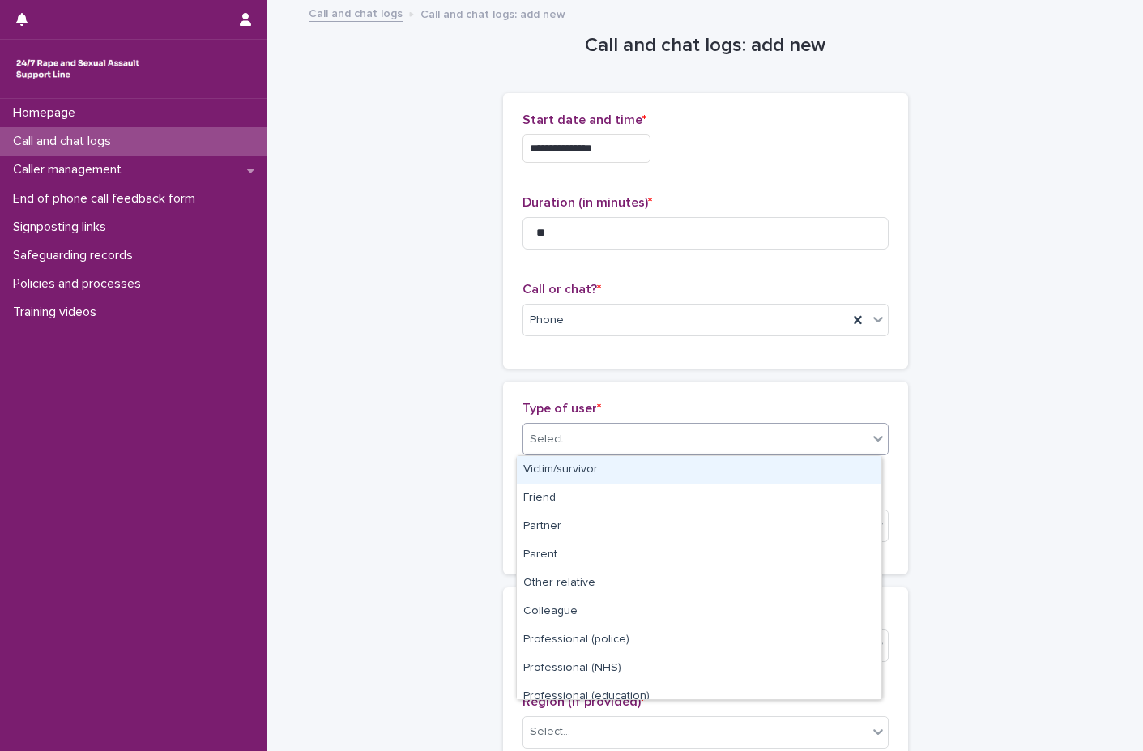
click at [572, 468] on div "Victim/survivor" at bounding box center [699, 470] width 364 height 28
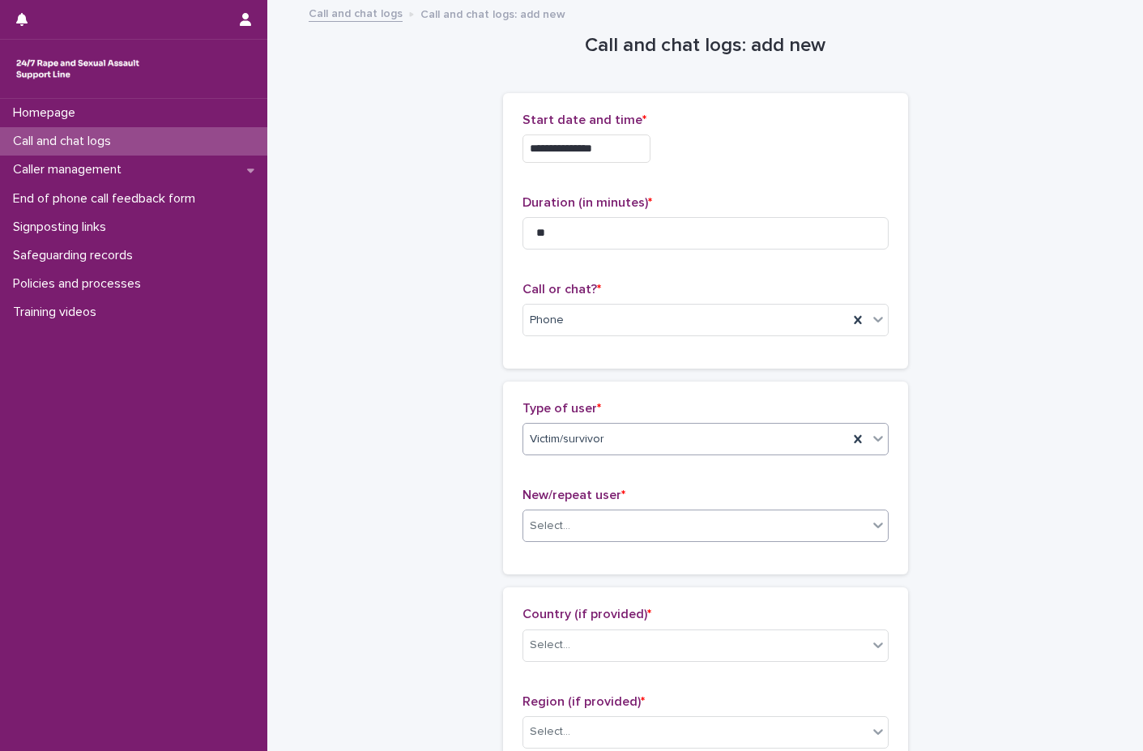
click at [575, 523] on div "Select..." at bounding box center [695, 526] width 344 height 27
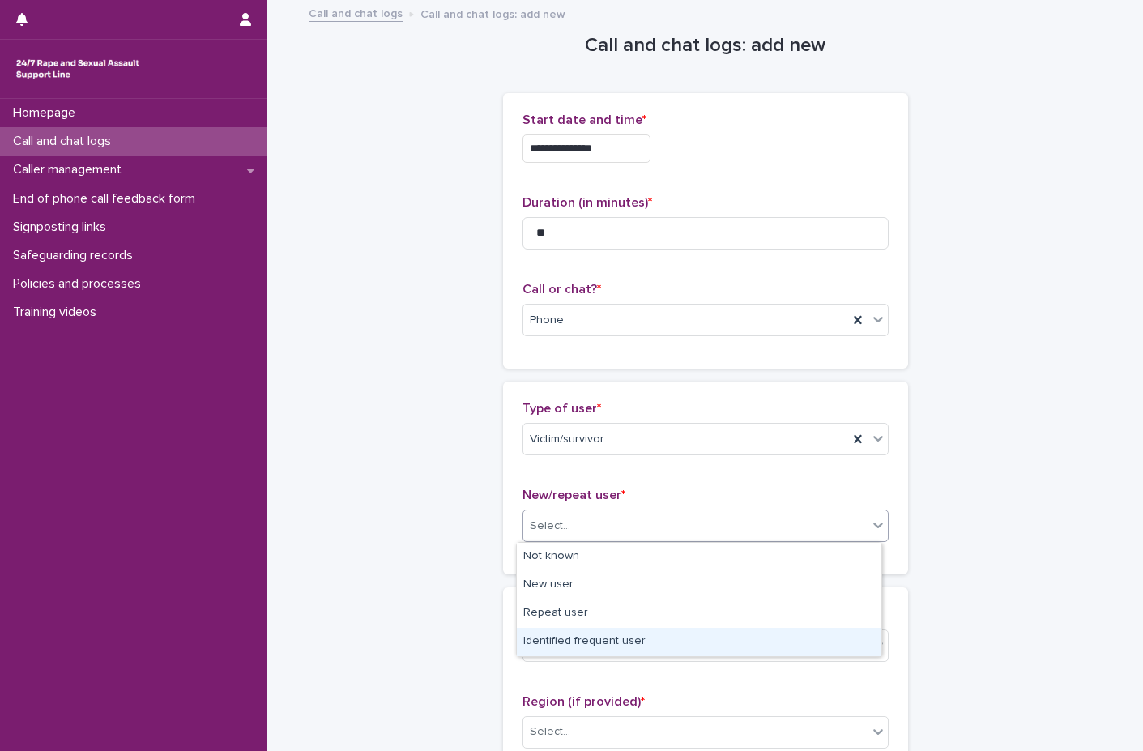
click at [564, 642] on div "Identified frequent user" at bounding box center [699, 642] width 364 height 28
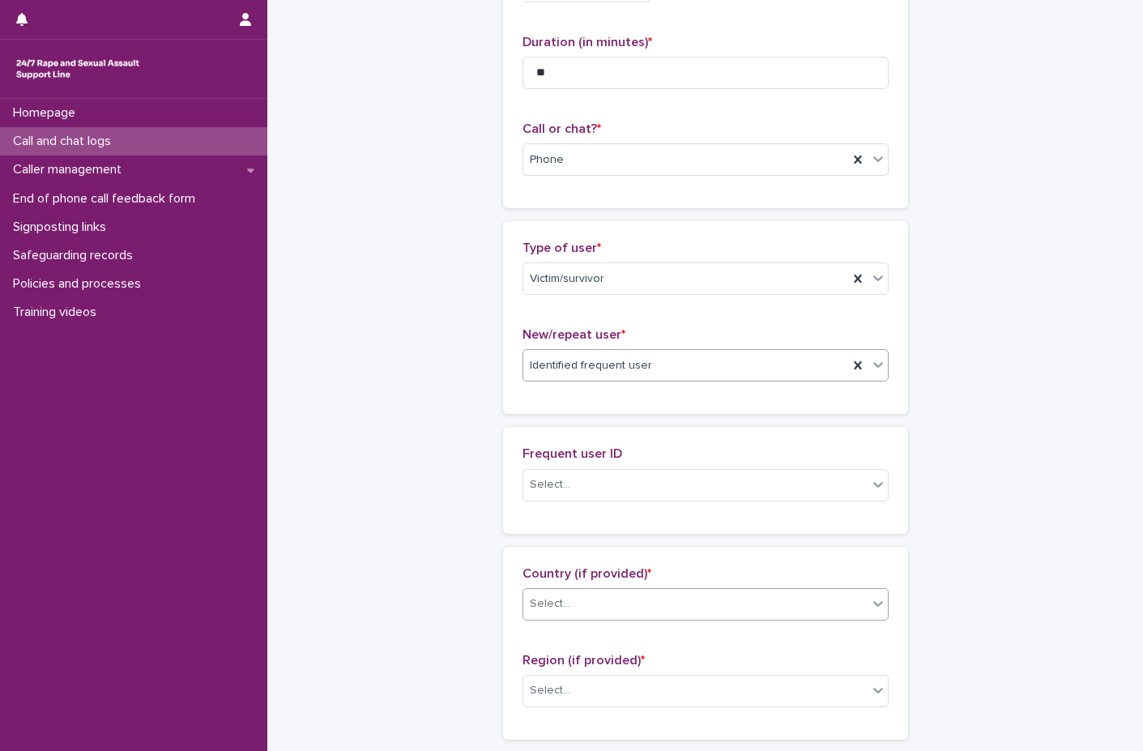
scroll to position [162, 0]
click at [608, 489] on div "Select..." at bounding box center [695, 483] width 344 height 27
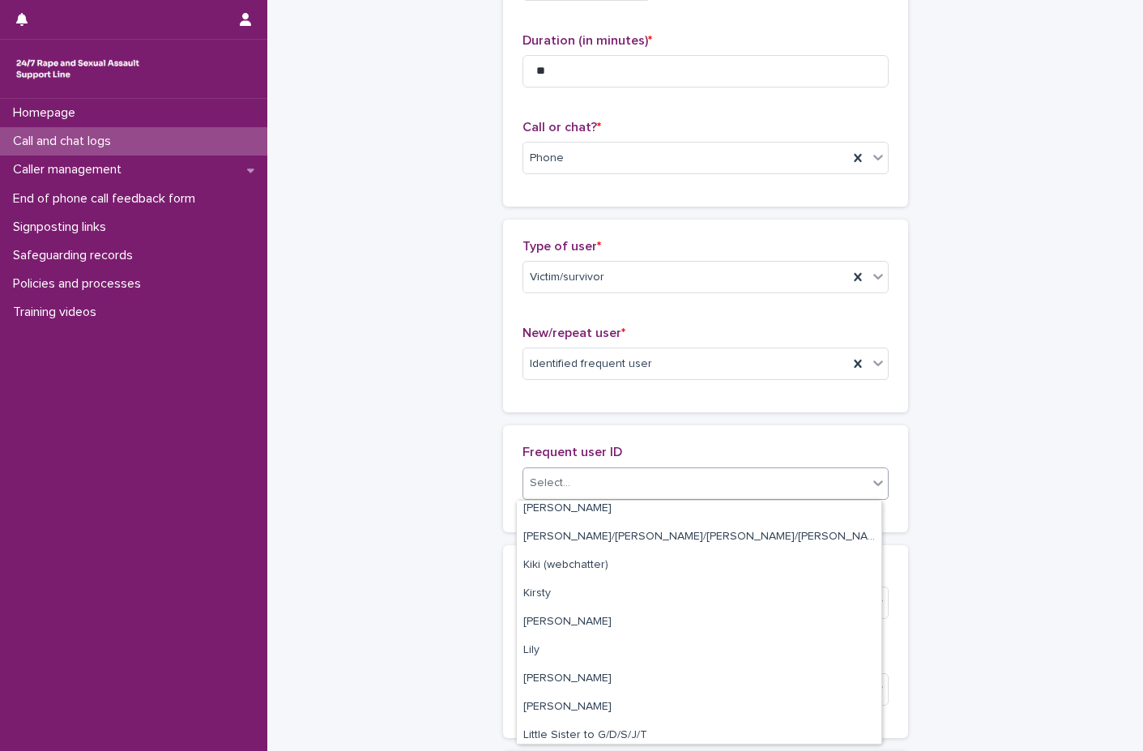
scroll to position [1458, 0]
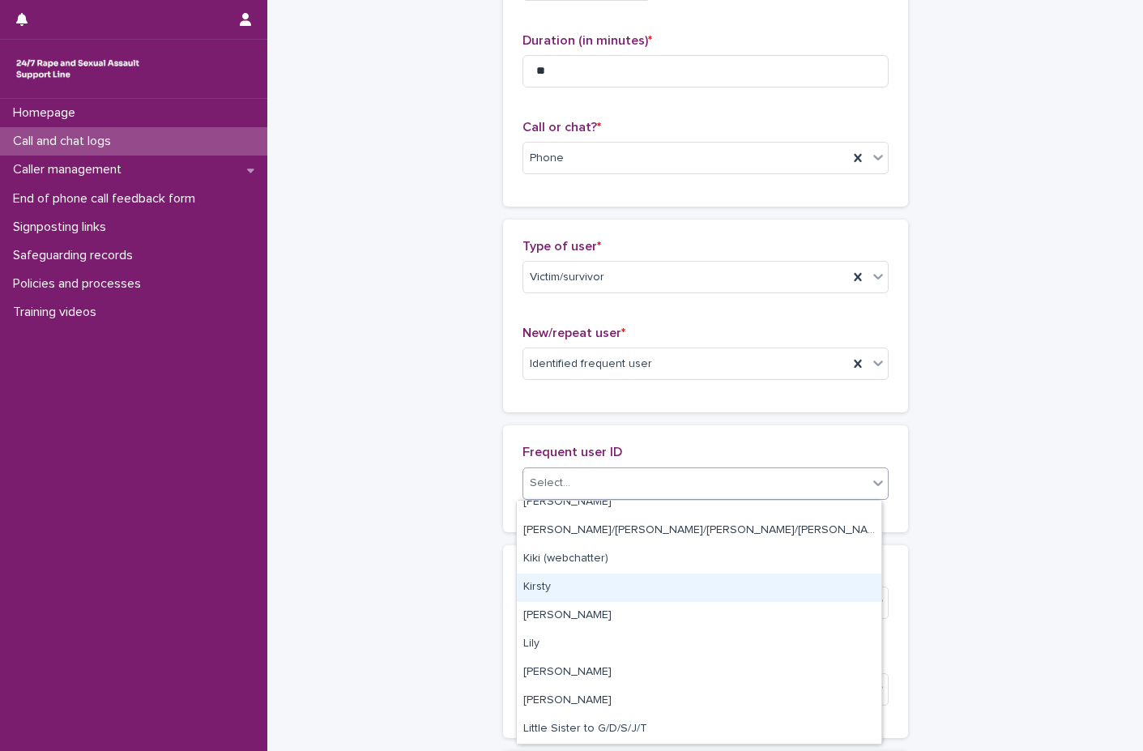
click at [555, 581] on div "Kirsty" at bounding box center [699, 587] width 364 height 28
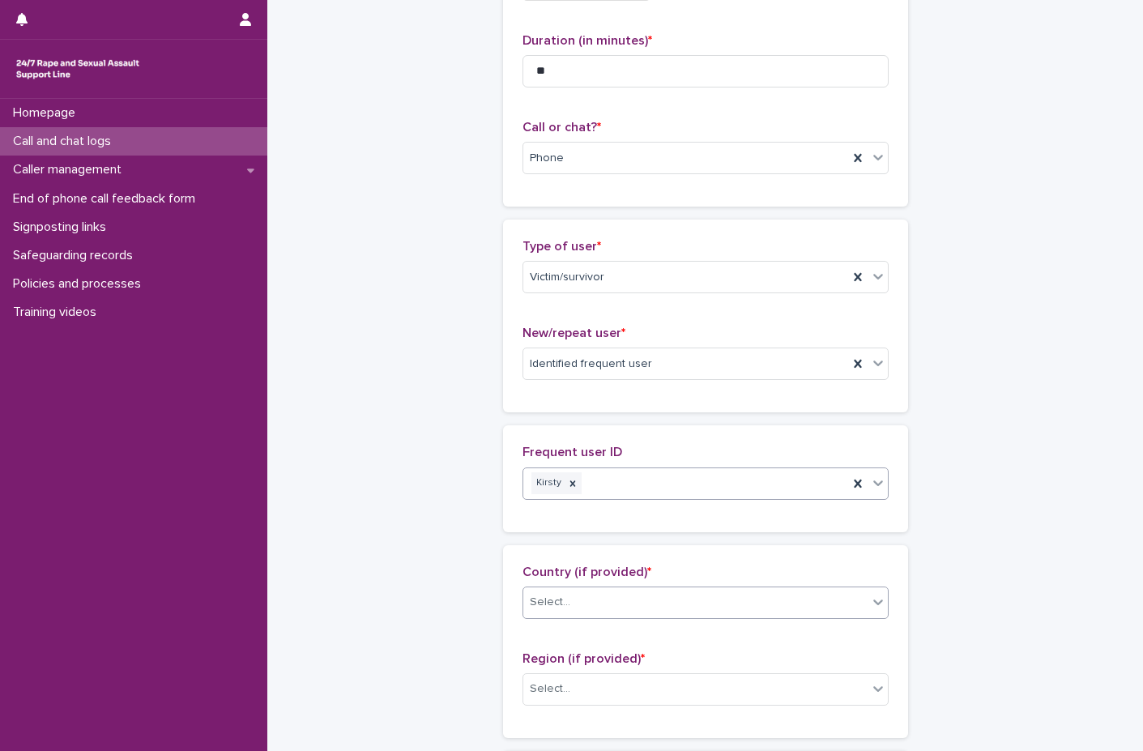
click at [569, 610] on div "Select..." at bounding box center [695, 602] width 344 height 27
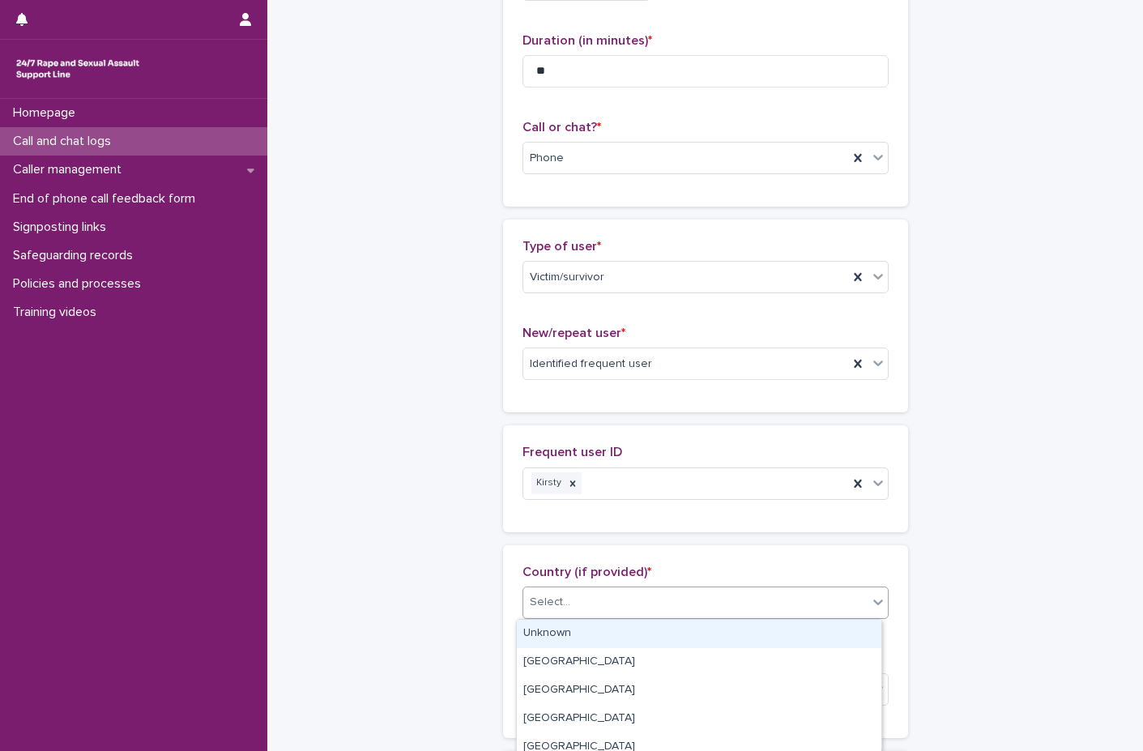
click at [569, 633] on div "Unknown" at bounding box center [699, 634] width 364 height 28
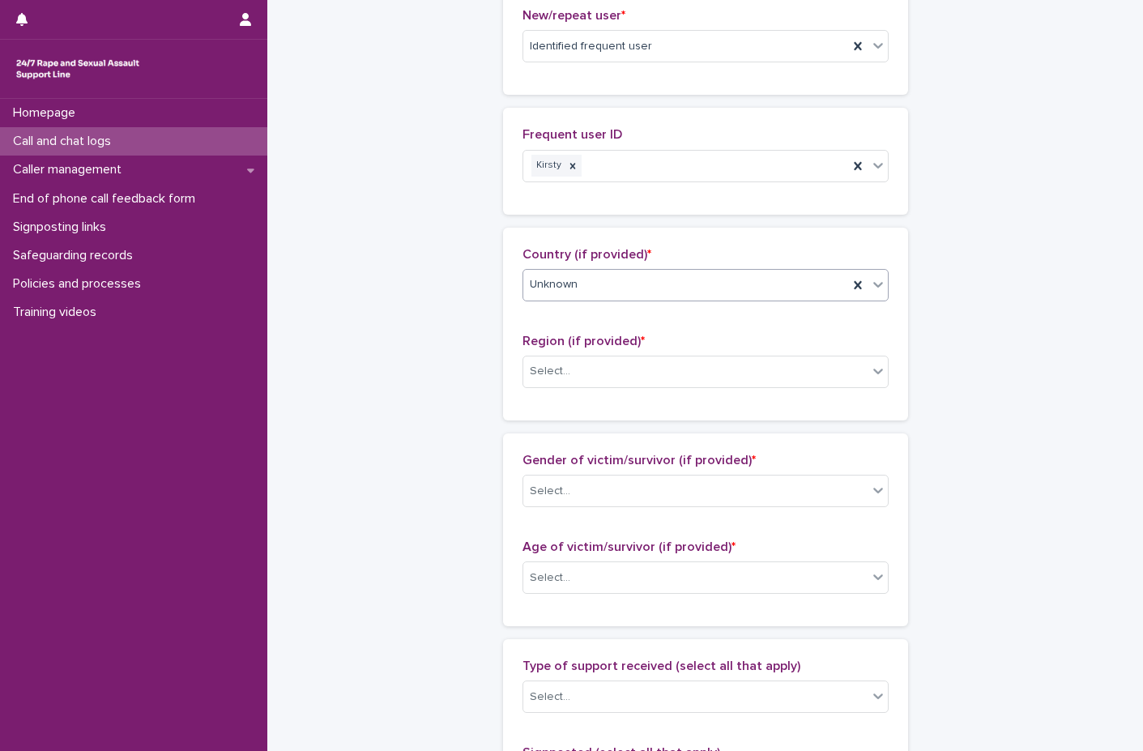
scroll to position [486, 0]
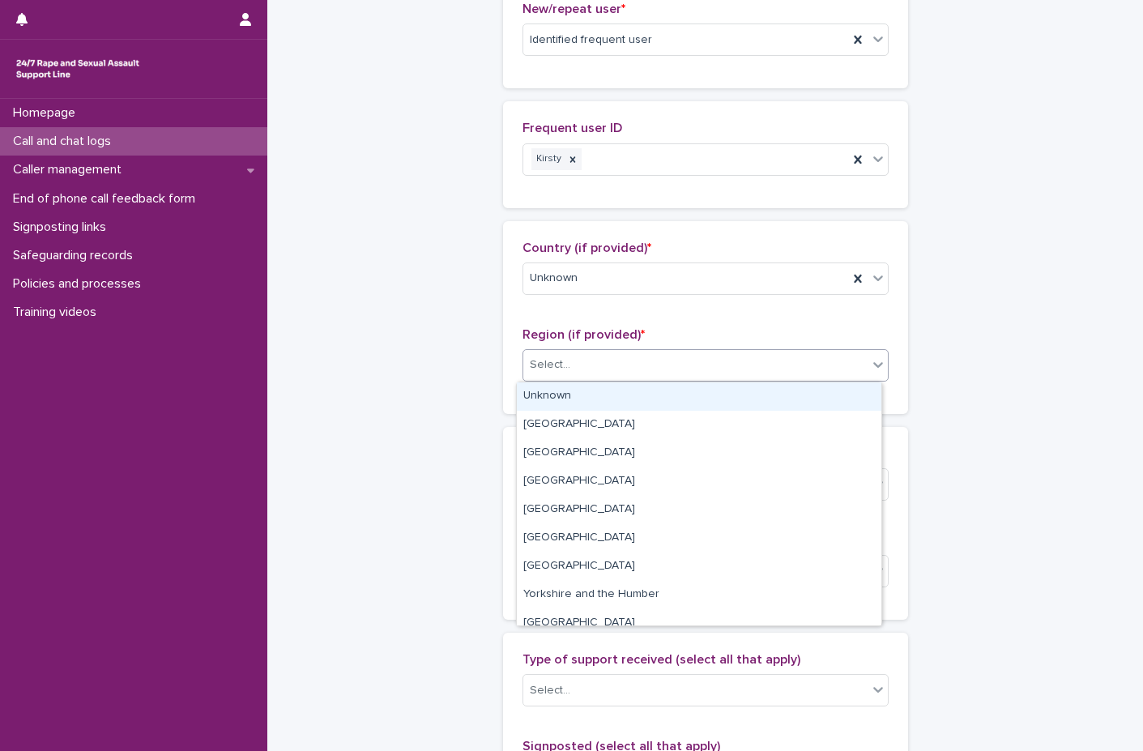
click at [561, 358] on div "Select..." at bounding box center [550, 364] width 40 height 17
click at [554, 388] on div "Unknown" at bounding box center [699, 396] width 364 height 28
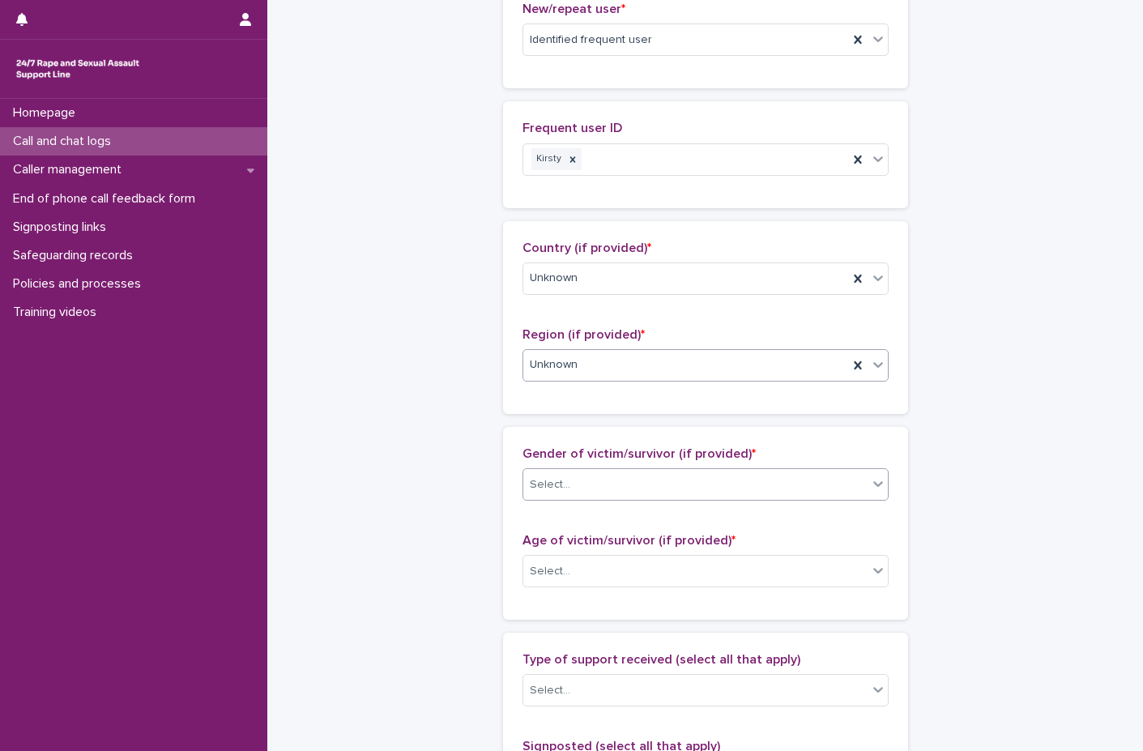
click at [611, 487] on div "Select..." at bounding box center [695, 484] width 344 height 27
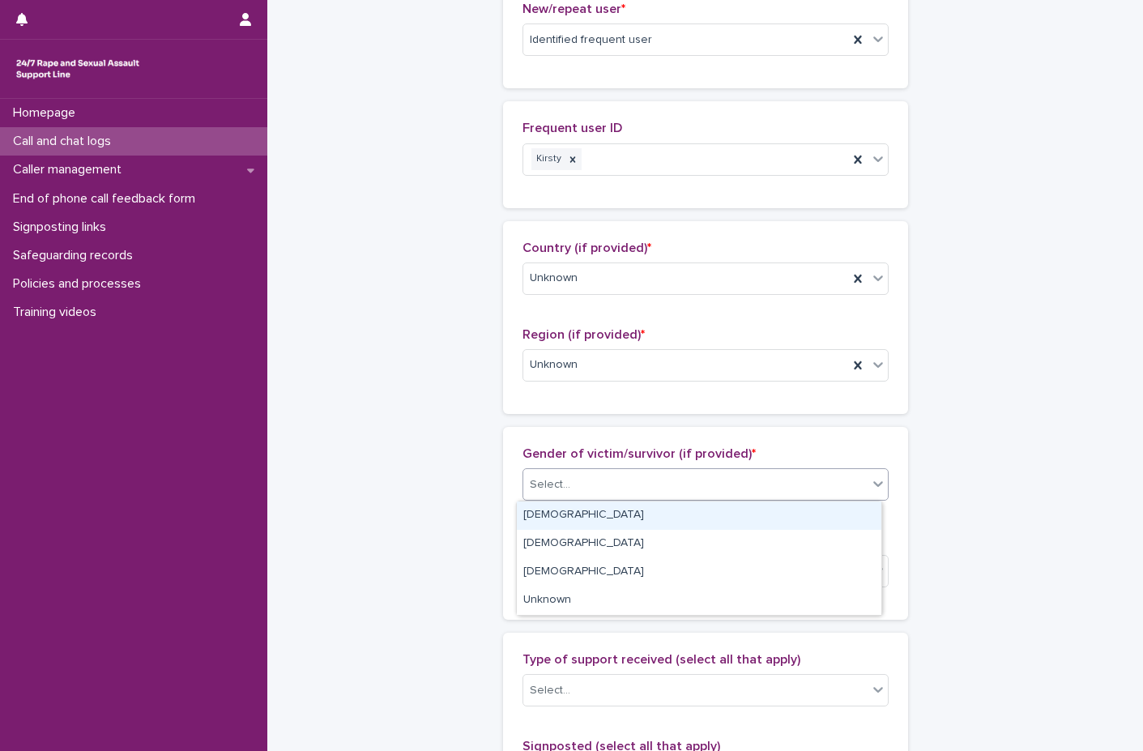
click at [595, 505] on div "[DEMOGRAPHIC_DATA]" at bounding box center [699, 515] width 364 height 28
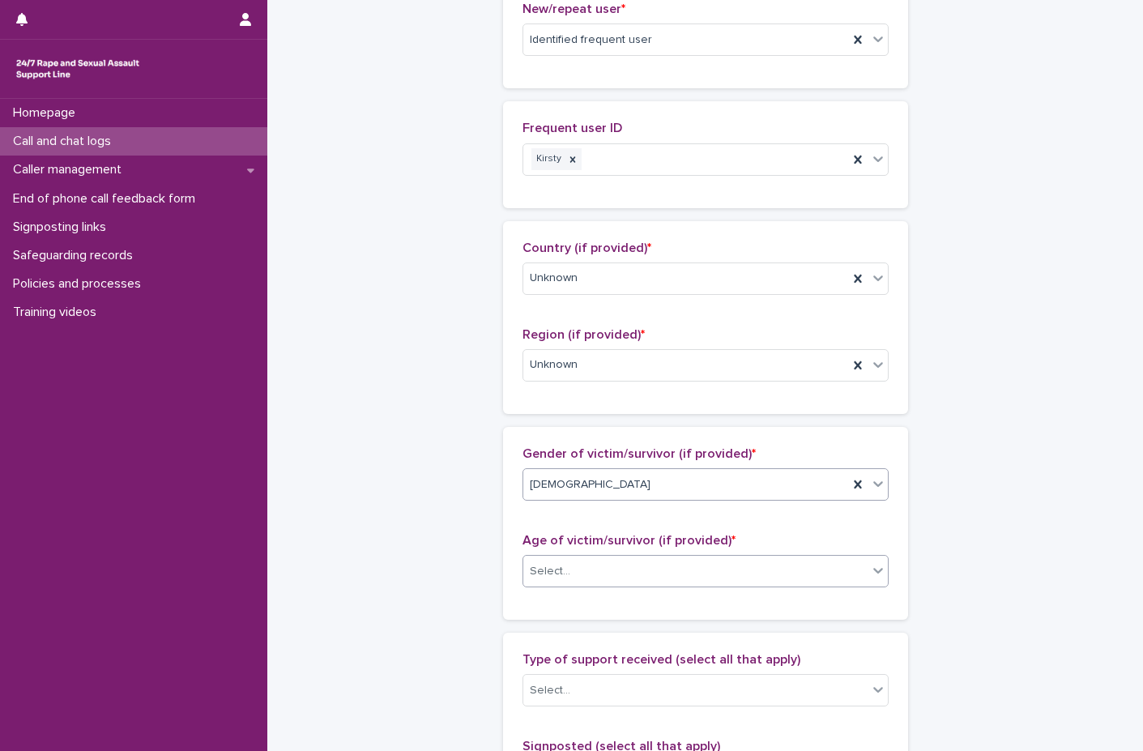
click at [573, 572] on div "Select..." at bounding box center [695, 571] width 344 height 27
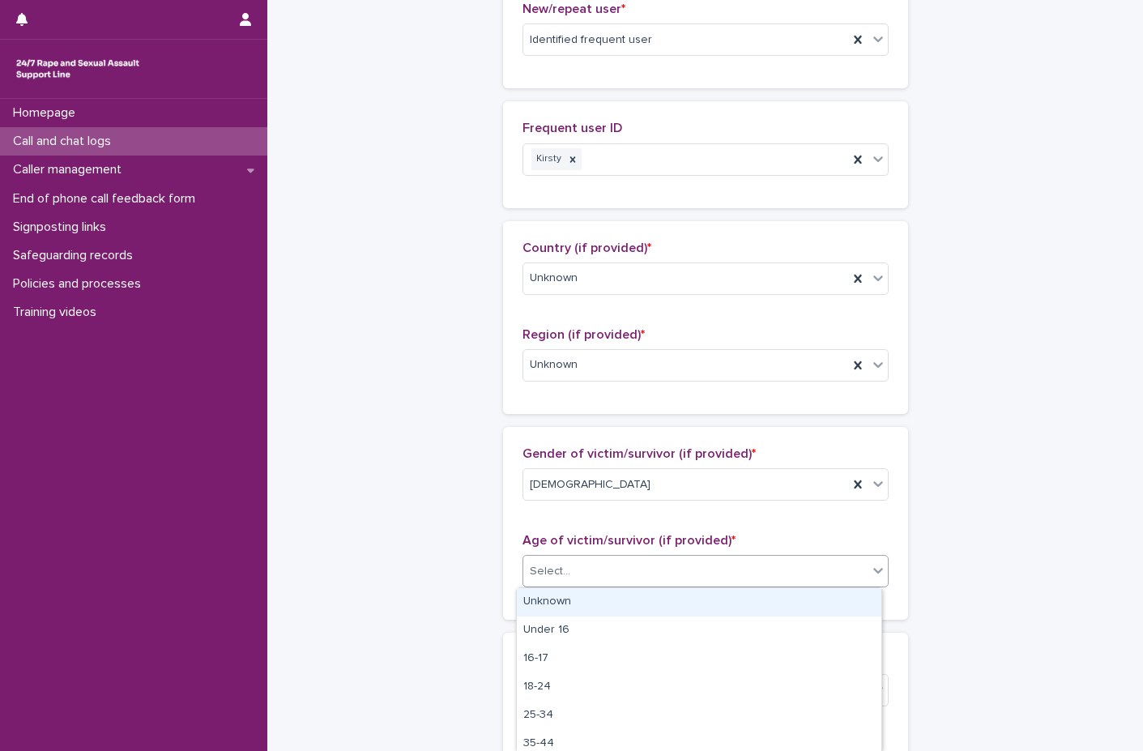
click at [570, 596] on div "Unknown" at bounding box center [699, 602] width 364 height 28
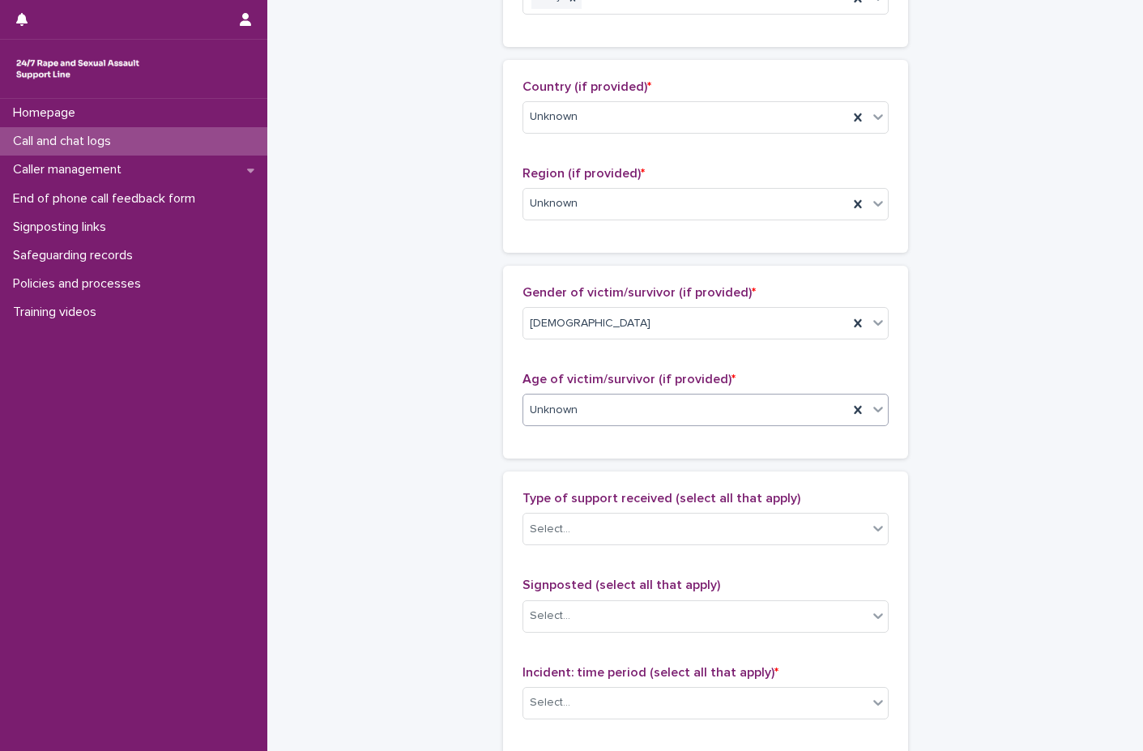
scroll to position [648, 0]
click at [596, 531] on div "Select..." at bounding box center [695, 528] width 344 height 27
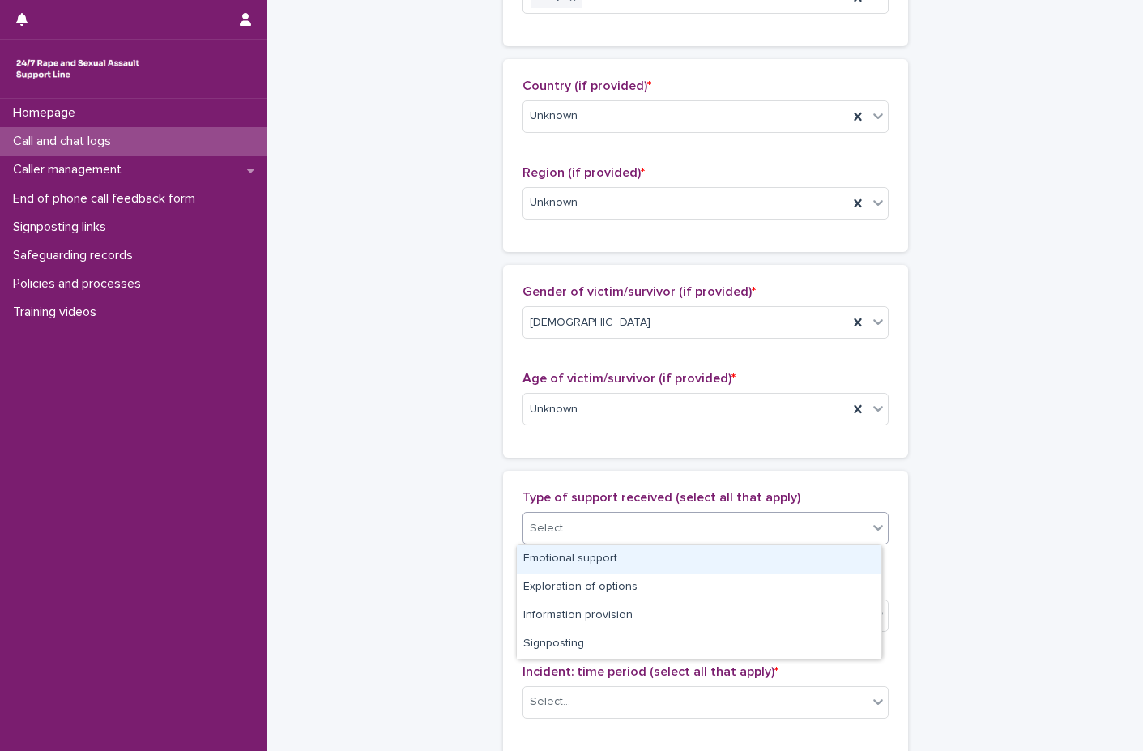
click at [584, 563] on div "Emotional support" at bounding box center [699, 559] width 364 height 28
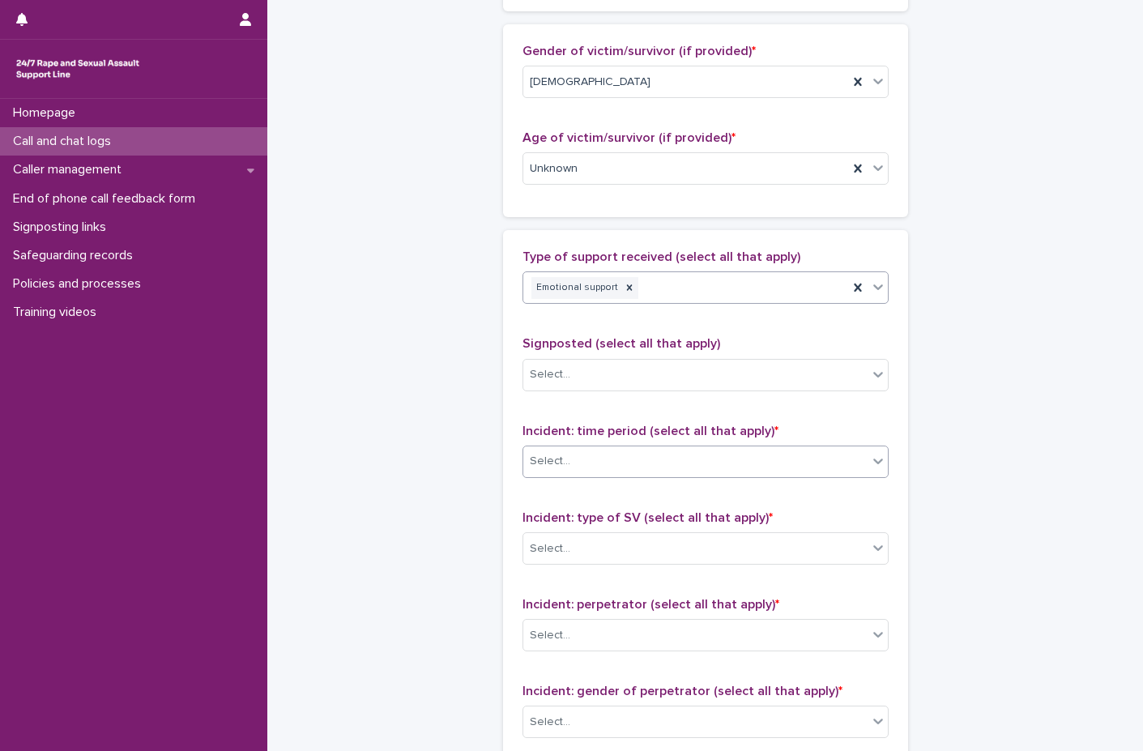
scroll to position [891, 0]
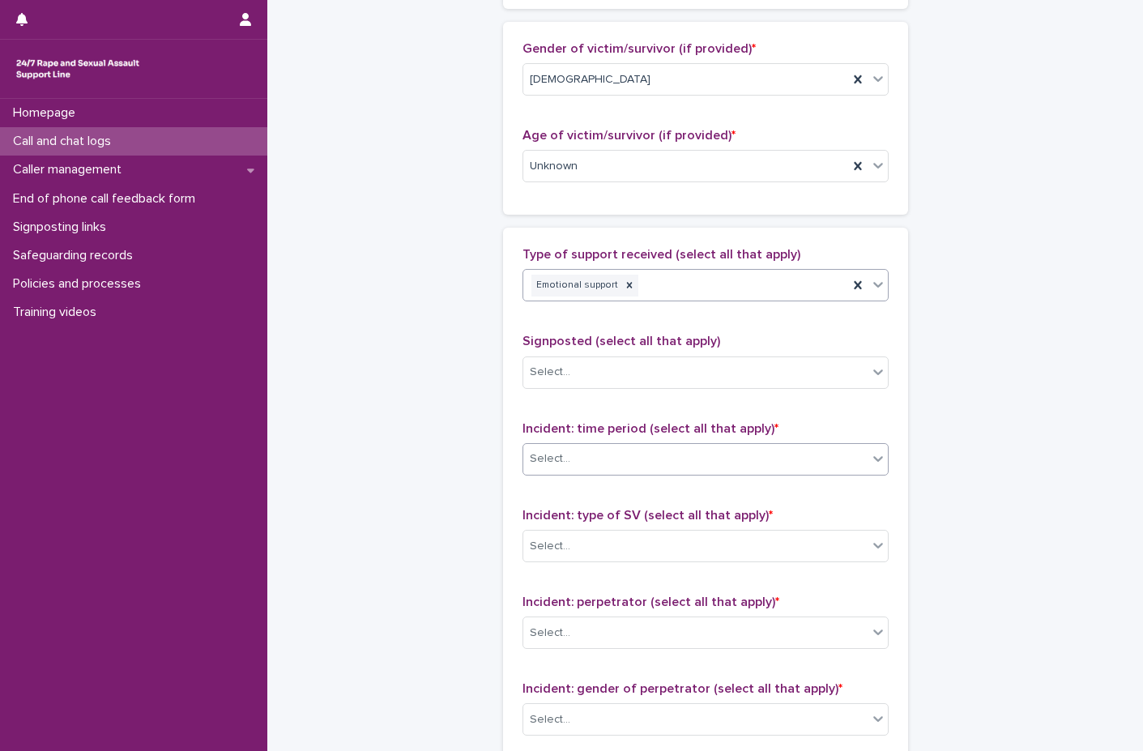
click at [582, 467] on div "Select..." at bounding box center [695, 458] width 344 height 27
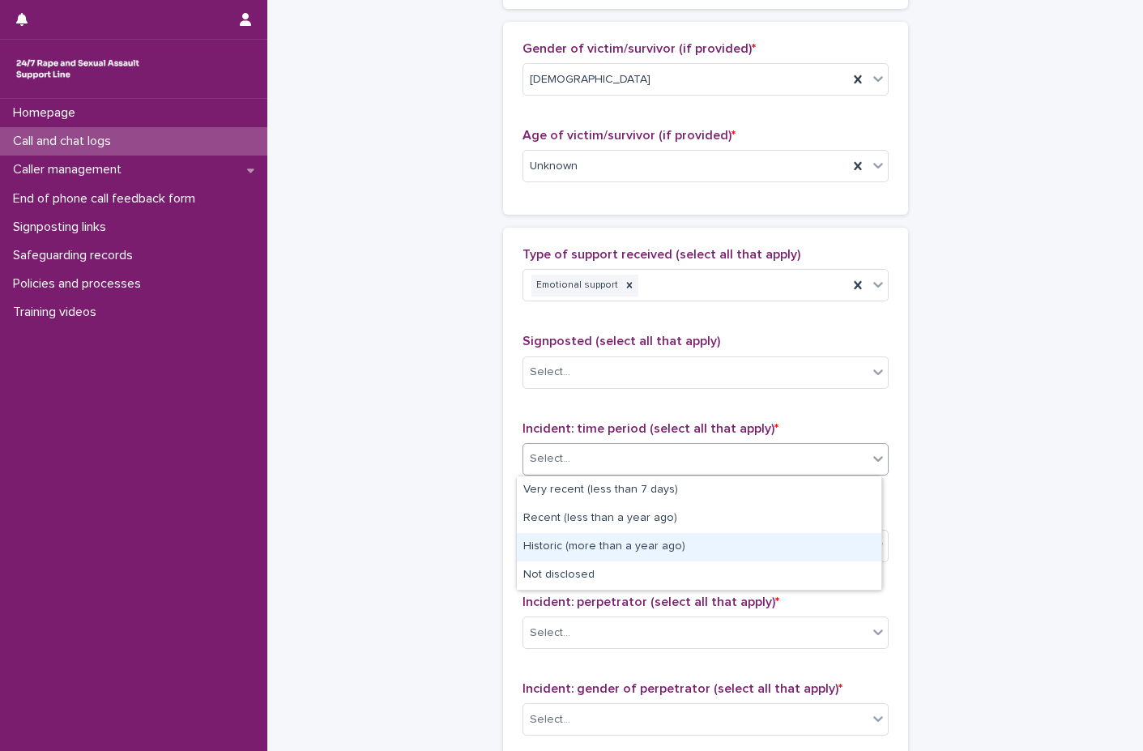
click at [581, 541] on div "Historic (more than a year ago)" at bounding box center [699, 547] width 364 height 28
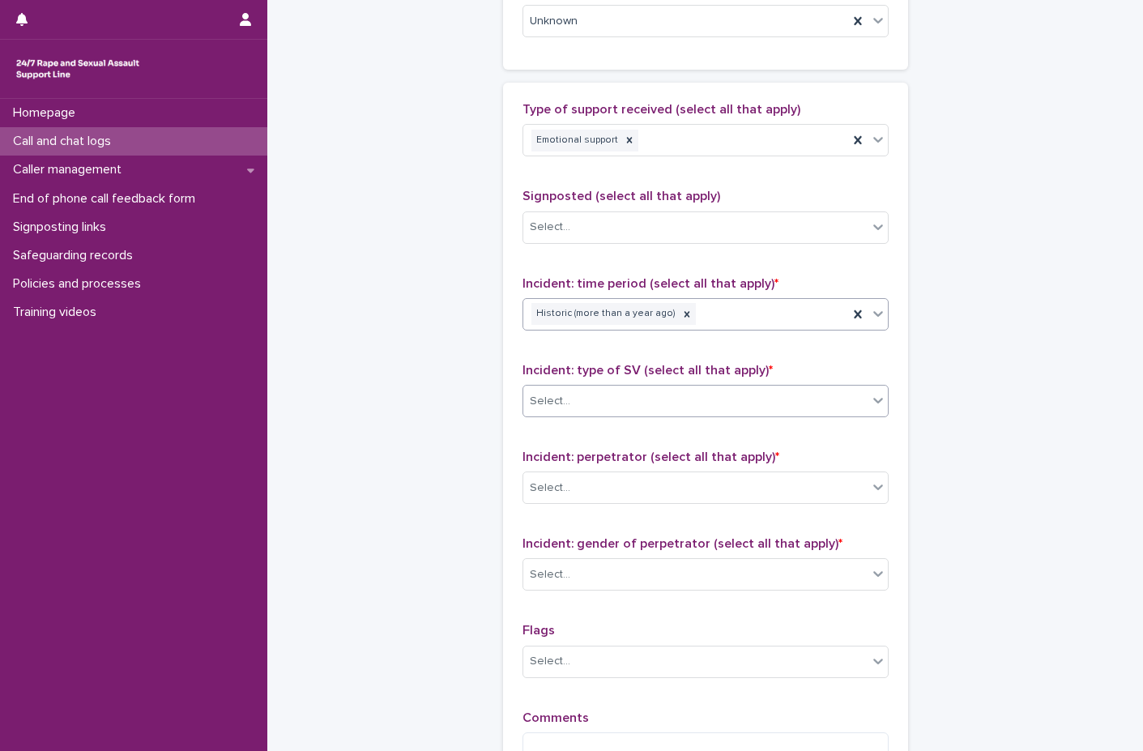
scroll to position [1053, 0]
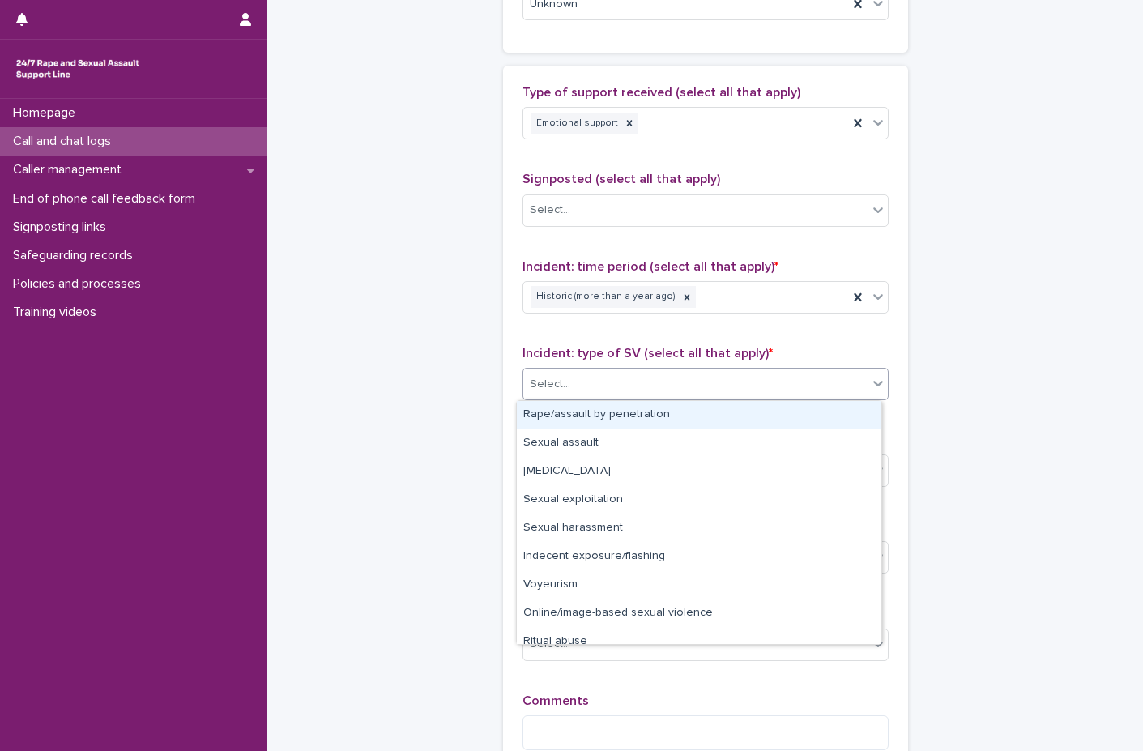
click at [586, 399] on div "Select..." at bounding box center [705, 384] width 366 height 32
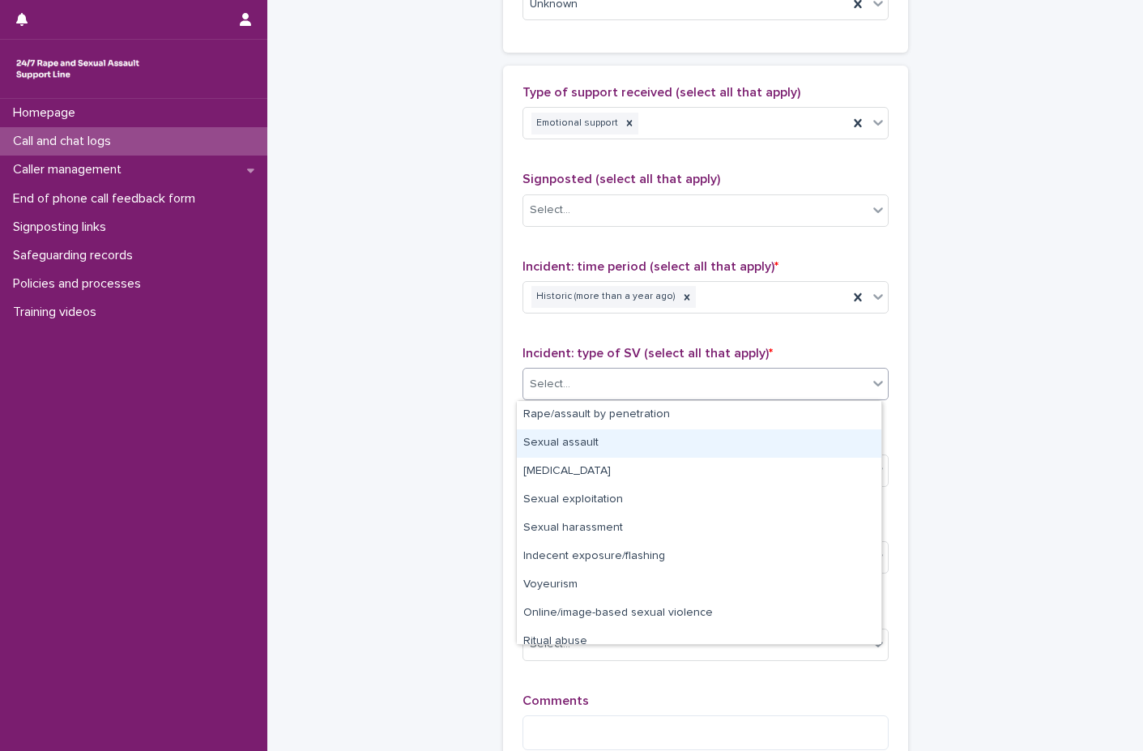
click at [582, 440] on div "Sexual assault" at bounding box center [699, 443] width 364 height 28
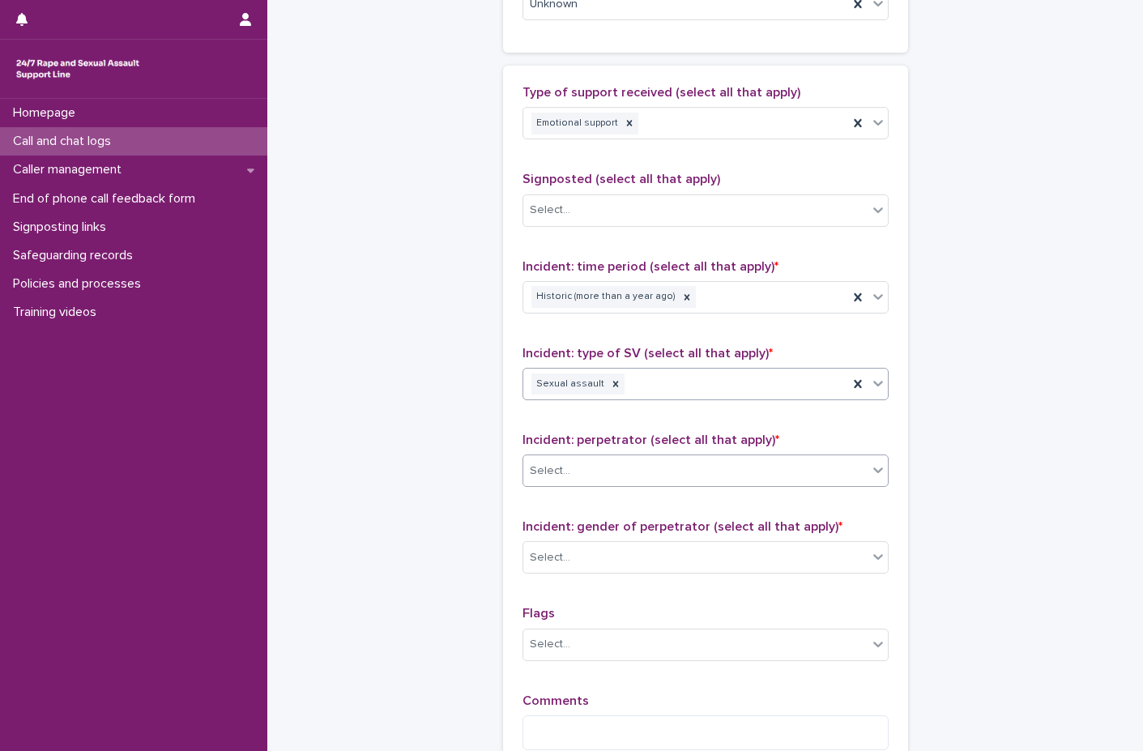
click at [634, 463] on div "Select..." at bounding box center [695, 471] width 344 height 27
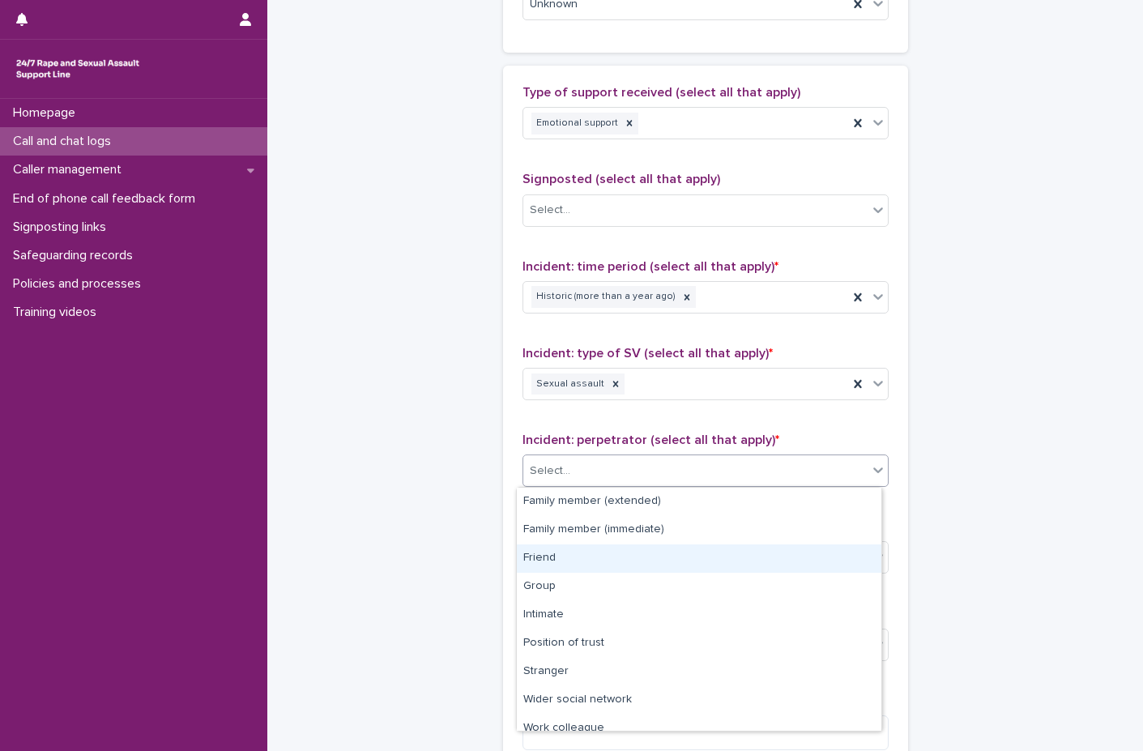
scroll to position [69, 0]
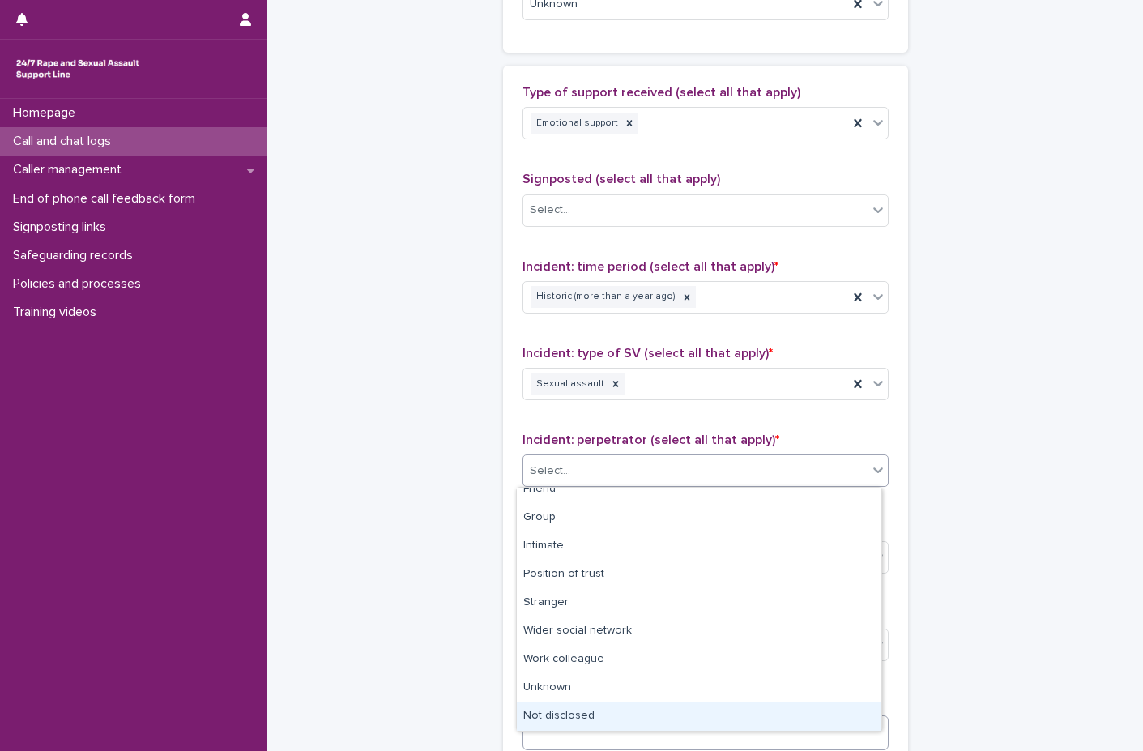
click at [580, 711] on div "Not disclosed" at bounding box center [699, 716] width 364 height 28
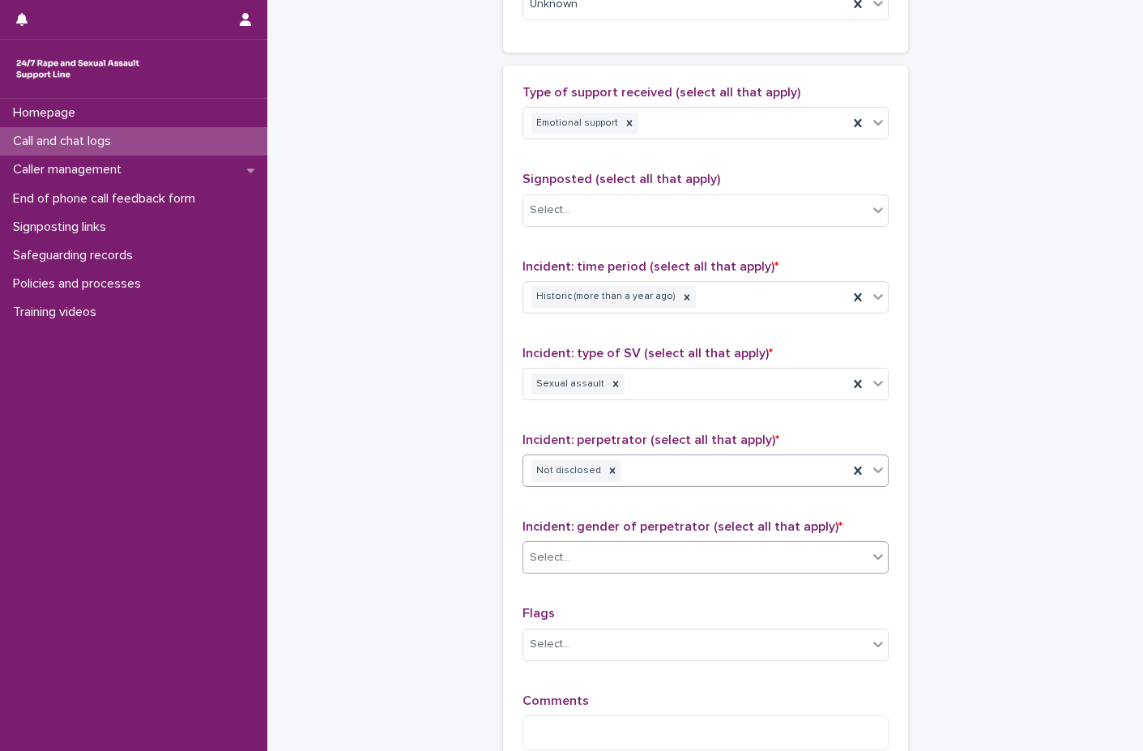
click at [563, 568] on div "Select..." at bounding box center [695, 557] width 344 height 27
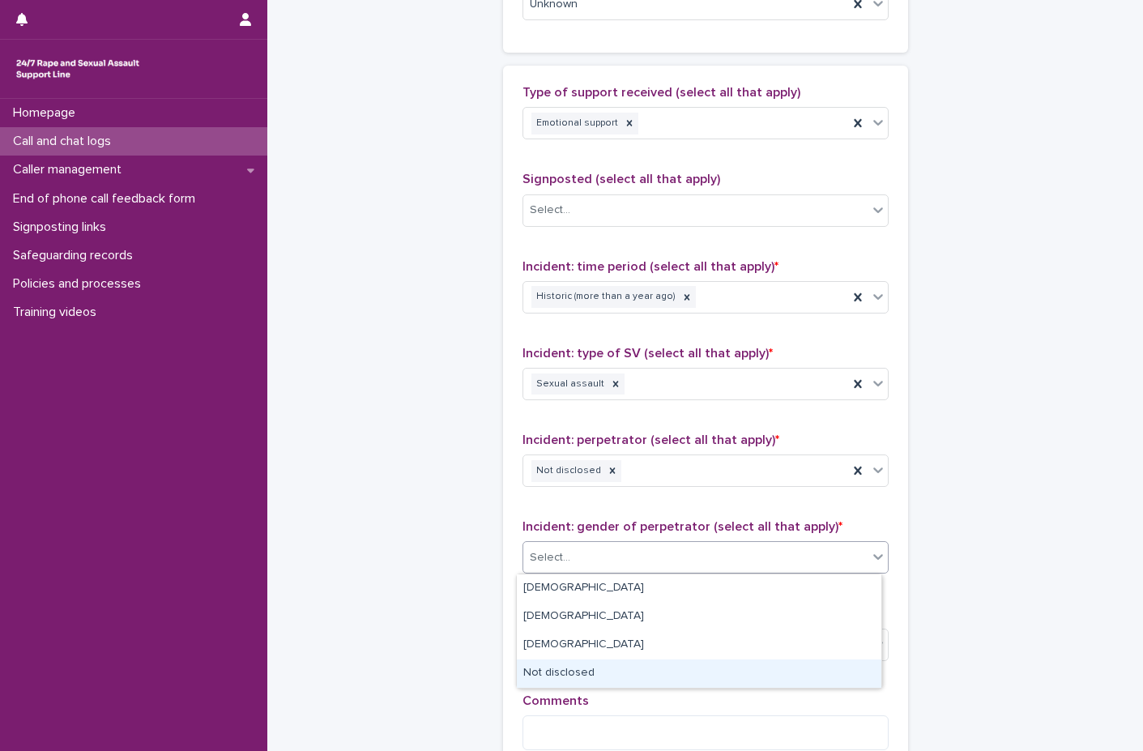
click at [591, 674] on div "Not disclosed" at bounding box center [699, 673] width 364 height 28
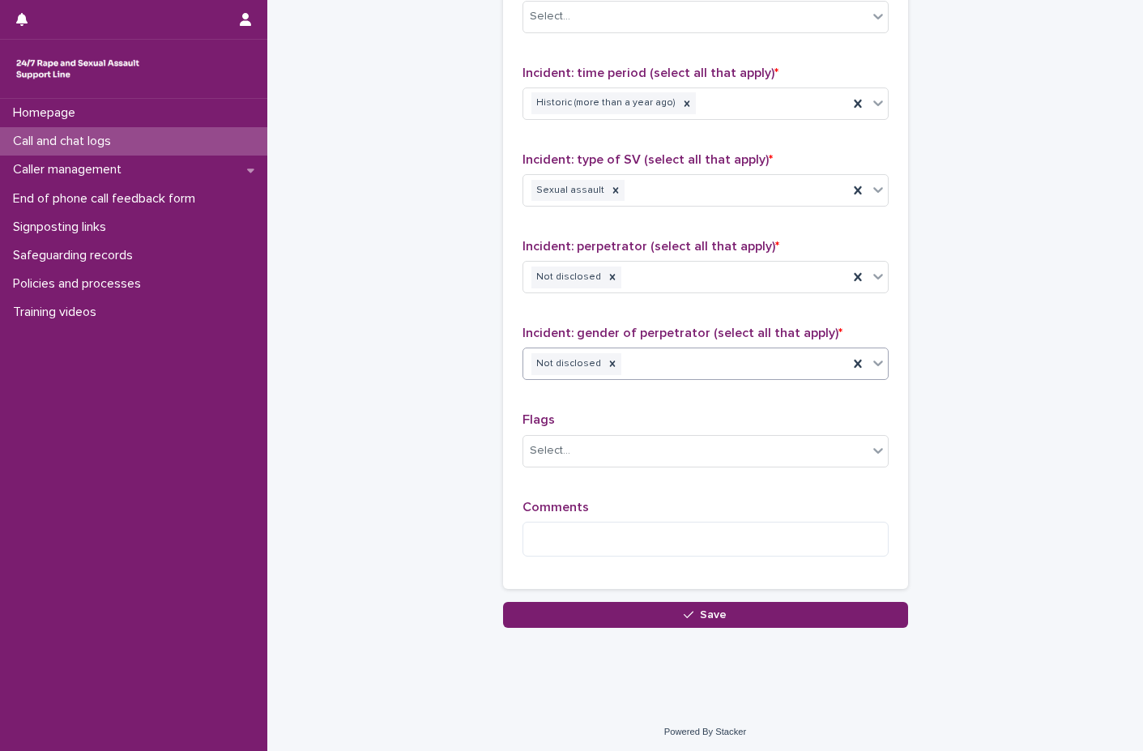
scroll to position [1251, 0]
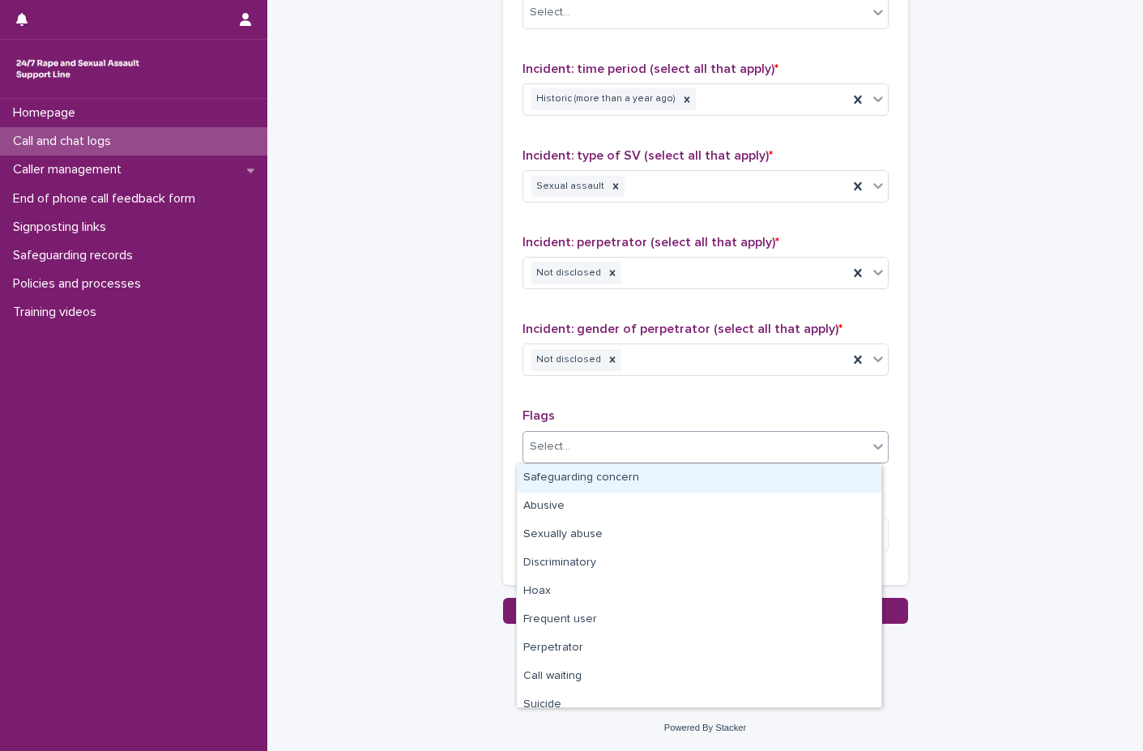
click at [586, 458] on div "Select..." at bounding box center [695, 446] width 344 height 27
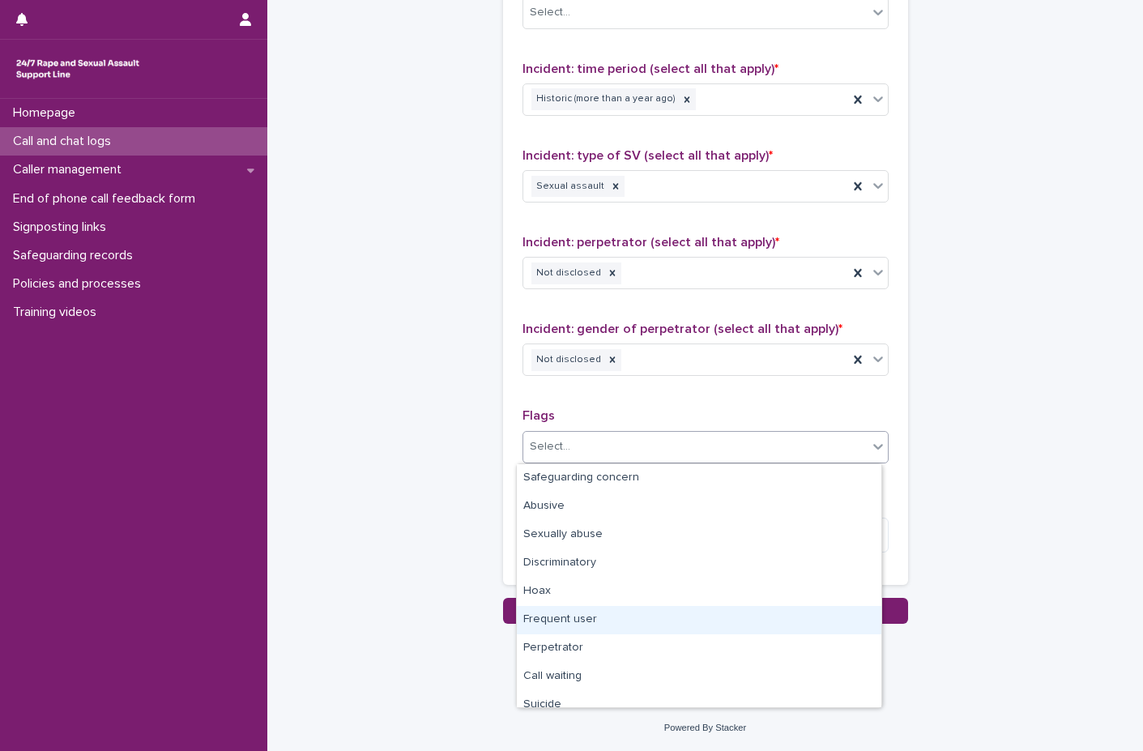
click at [607, 625] on div "Frequent user" at bounding box center [699, 620] width 364 height 28
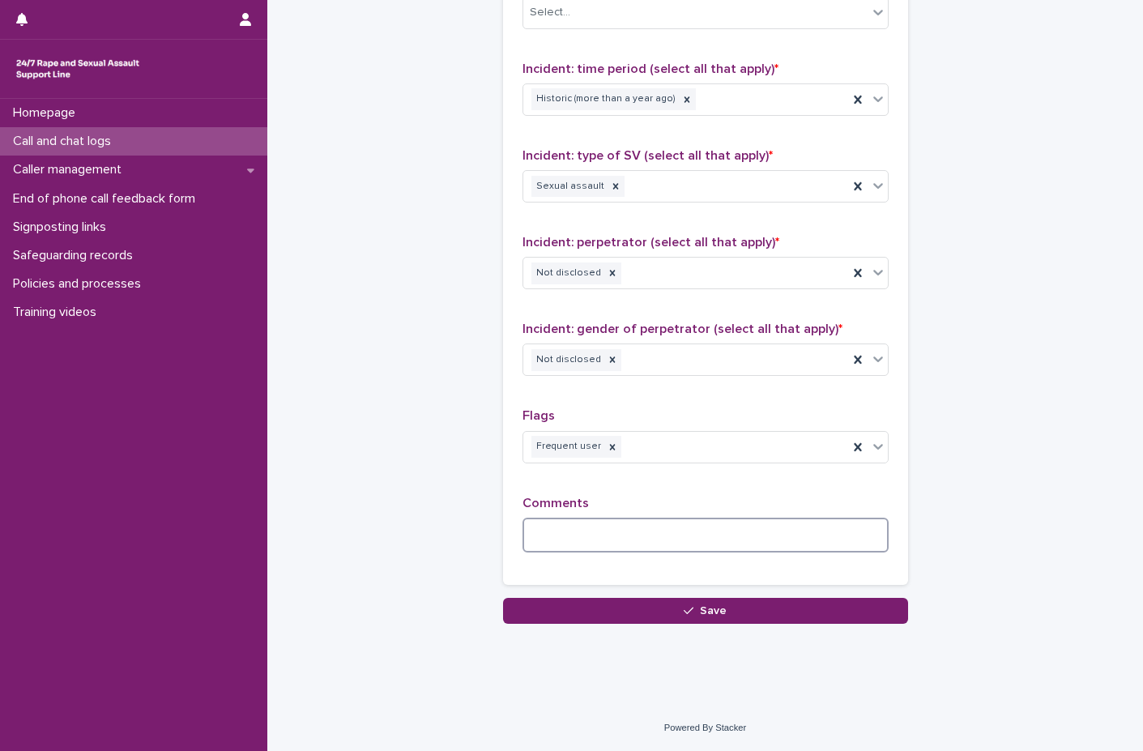
click at [589, 542] on textarea at bounding box center [705, 535] width 366 height 35
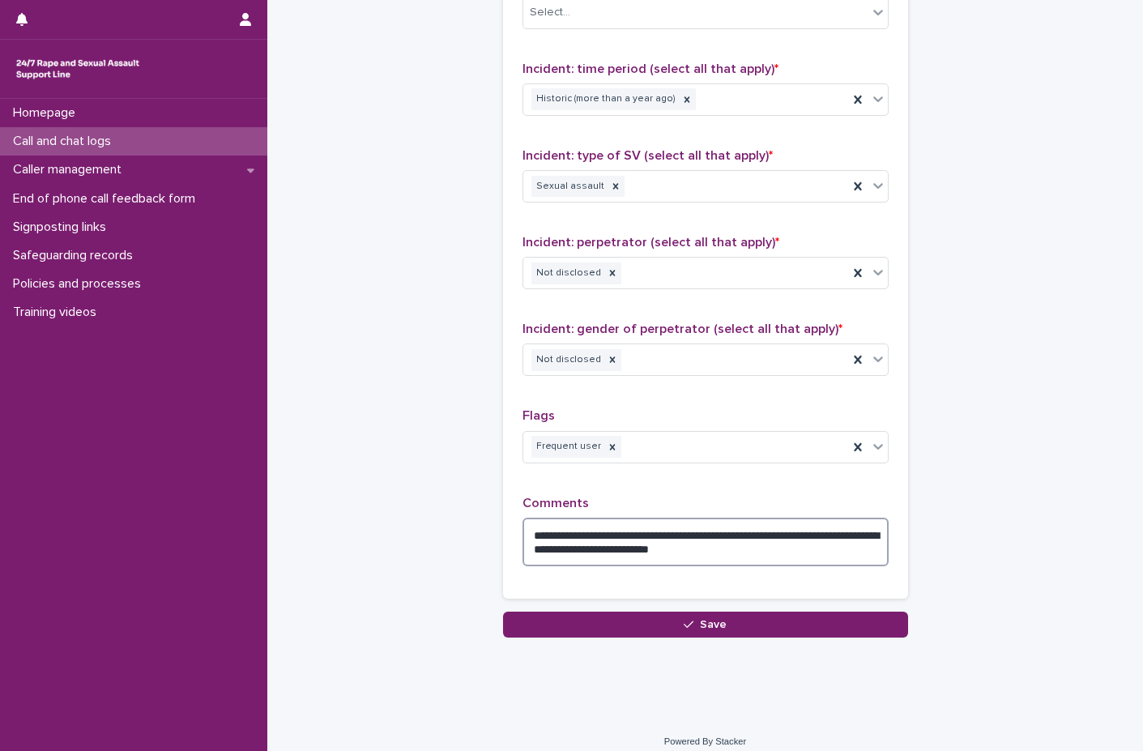
click at [755, 549] on textarea "**********" at bounding box center [705, 542] width 366 height 49
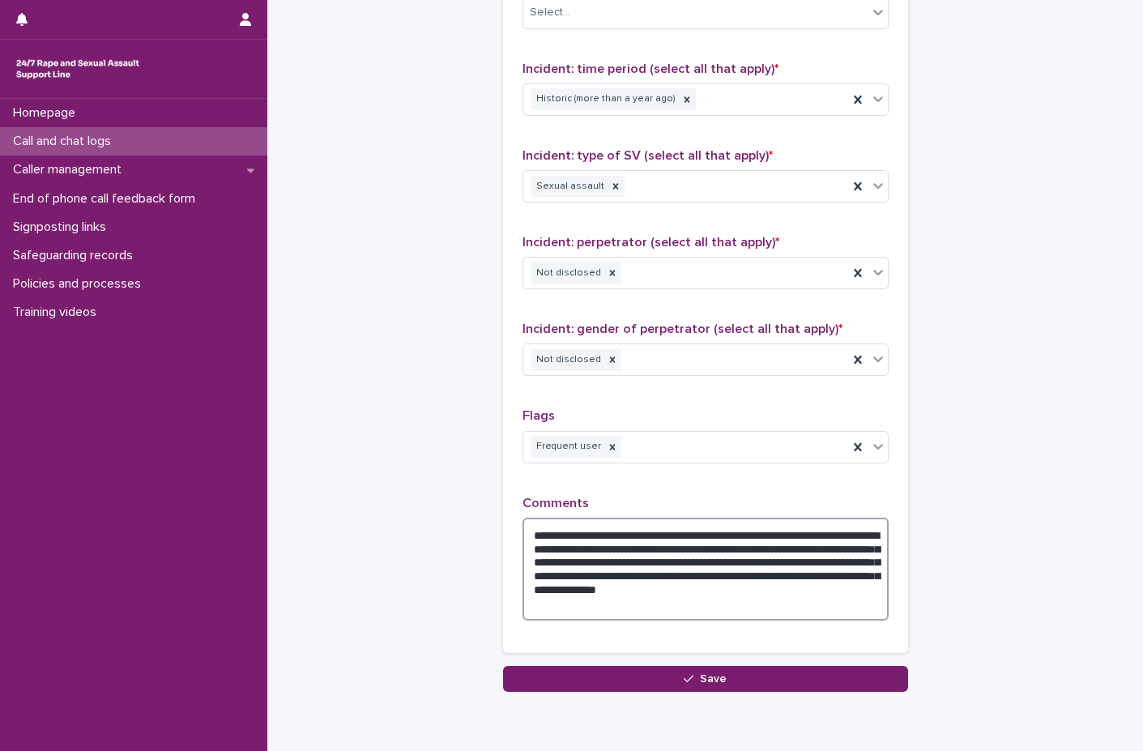
click at [664, 609] on textarea "**********" at bounding box center [705, 569] width 366 height 103
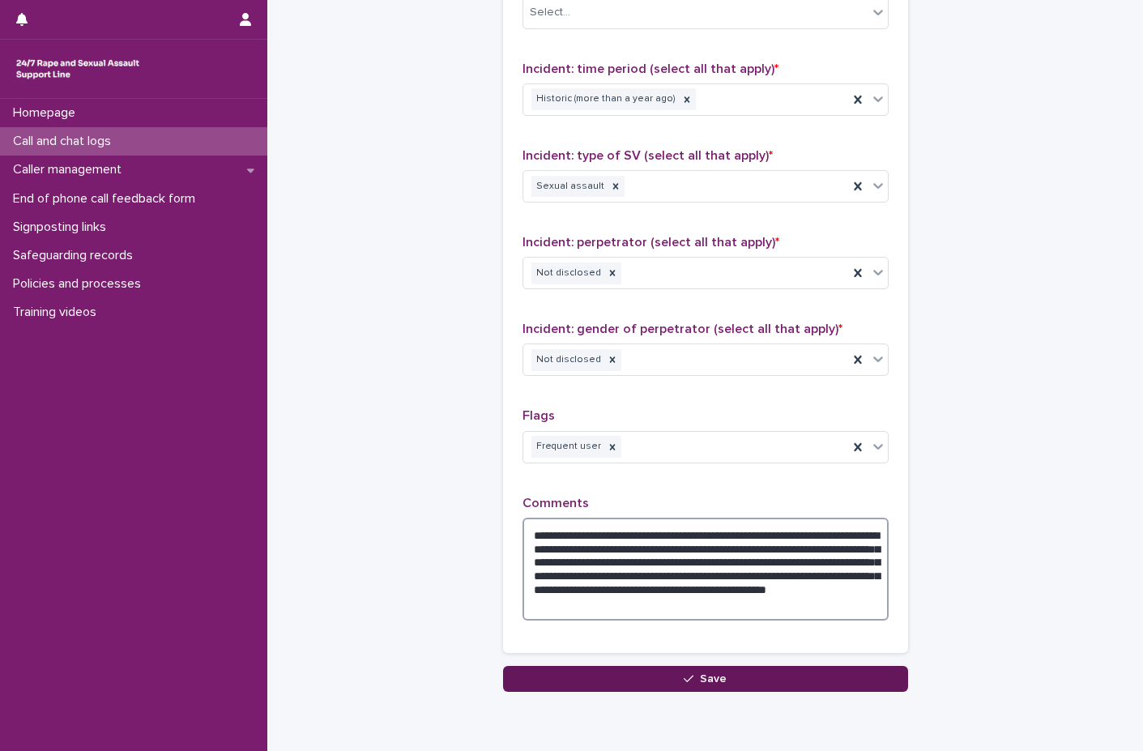
type textarea "**********"
click at [735, 671] on button "Save" at bounding box center [705, 679] width 405 height 26
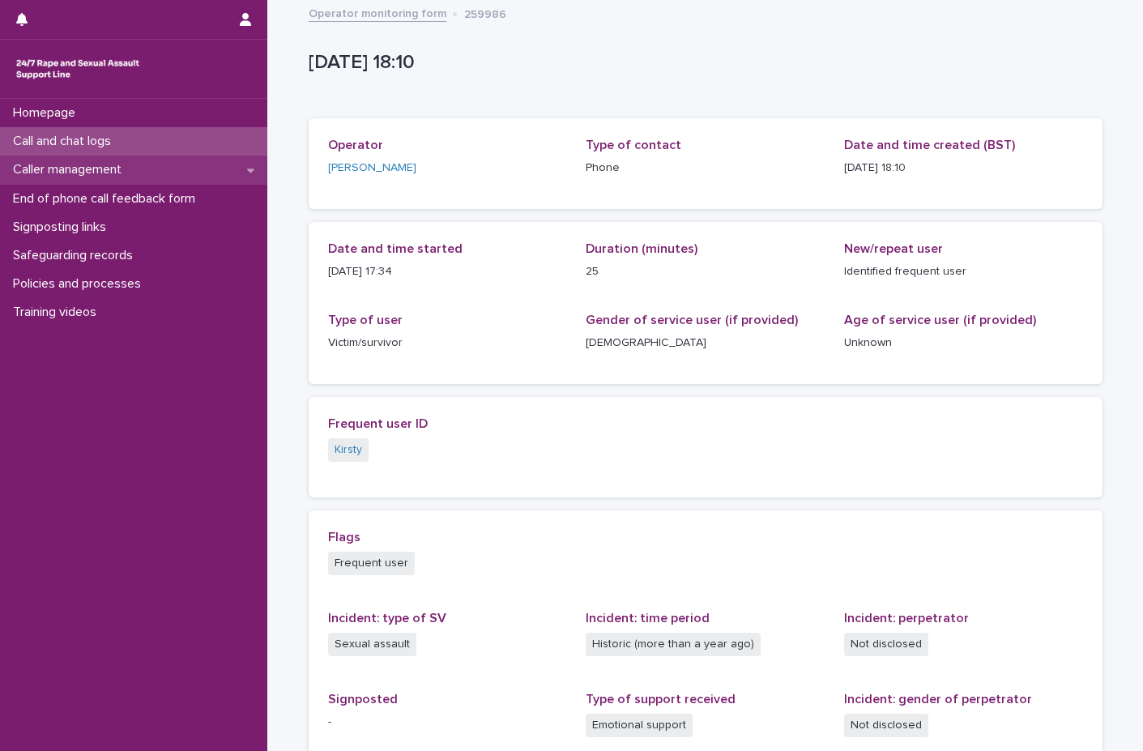
click at [90, 173] on p "Caller management" at bounding box center [70, 169] width 128 height 15
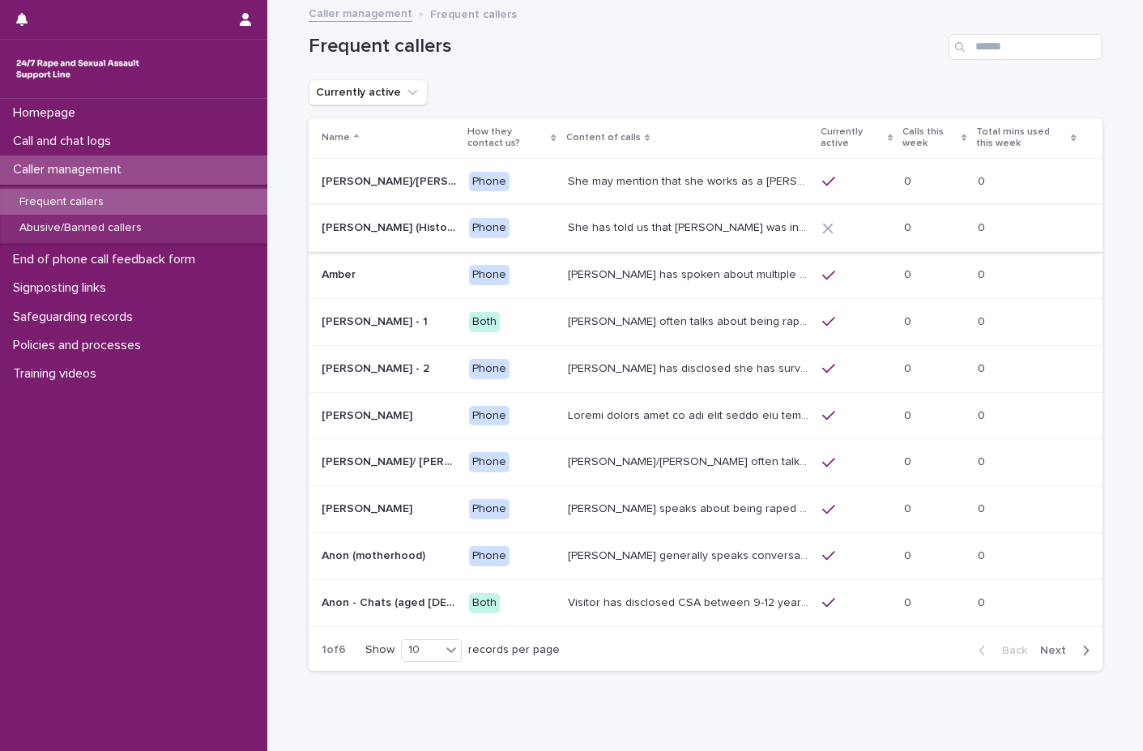
scroll to position [59, 0]
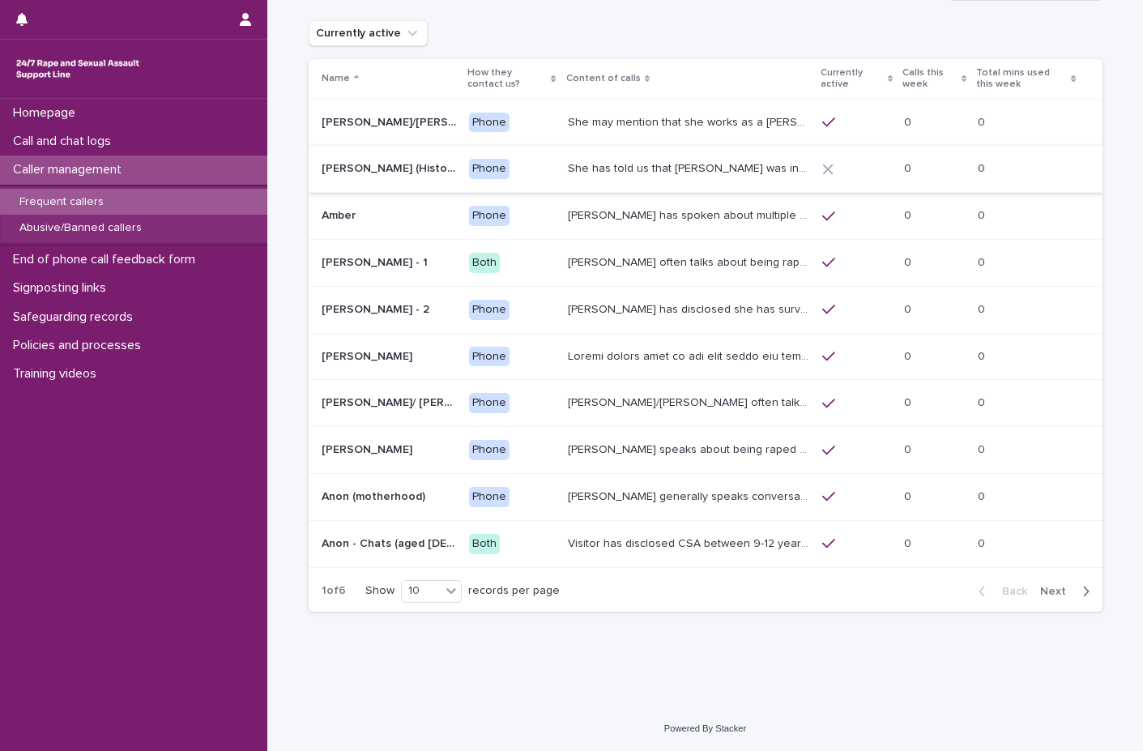
click at [1062, 586] on span "Next" at bounding box center [1058, 591] width 36 height 11
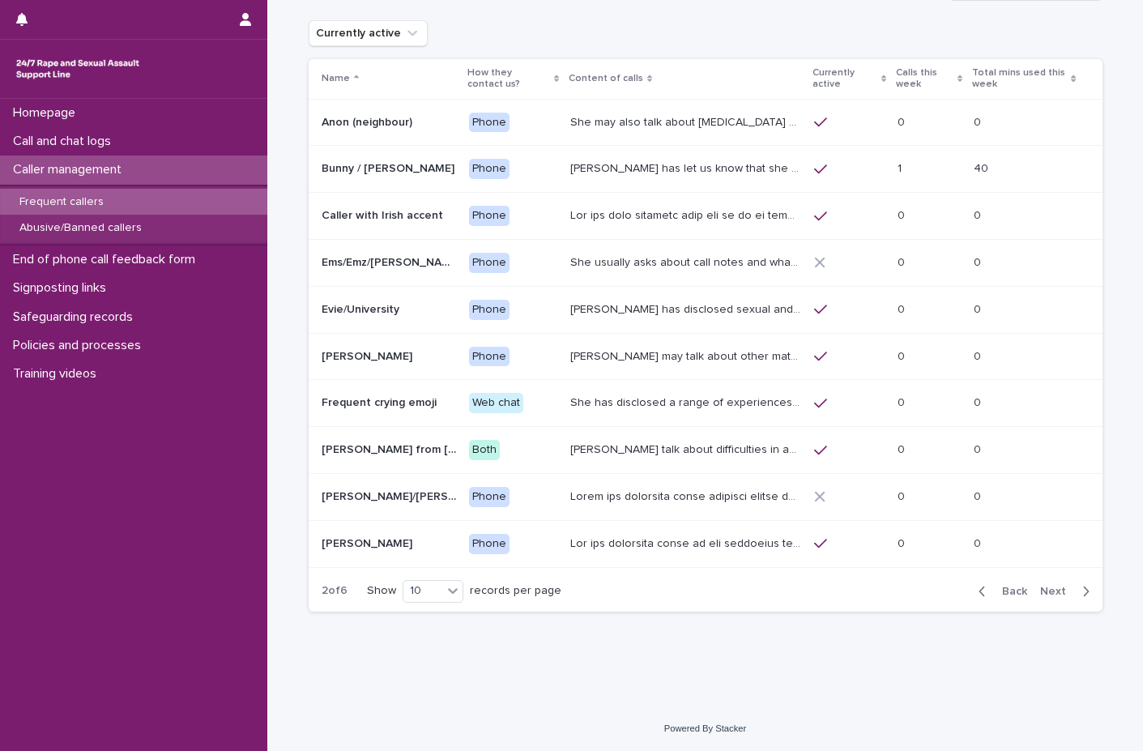
click at [1050, 591] on span "Next" at bounding box center [1058, 591] width 36 height 11
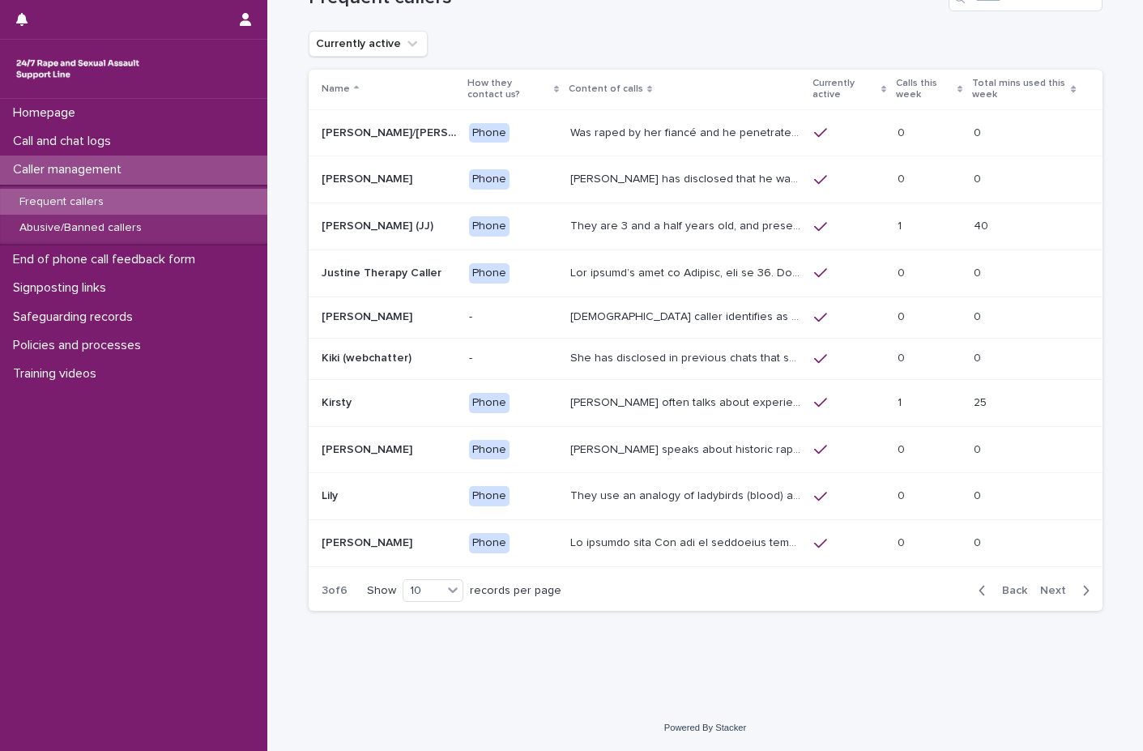
click at [382, 399] on p at bounding box center [389, 403] width 135 height 14
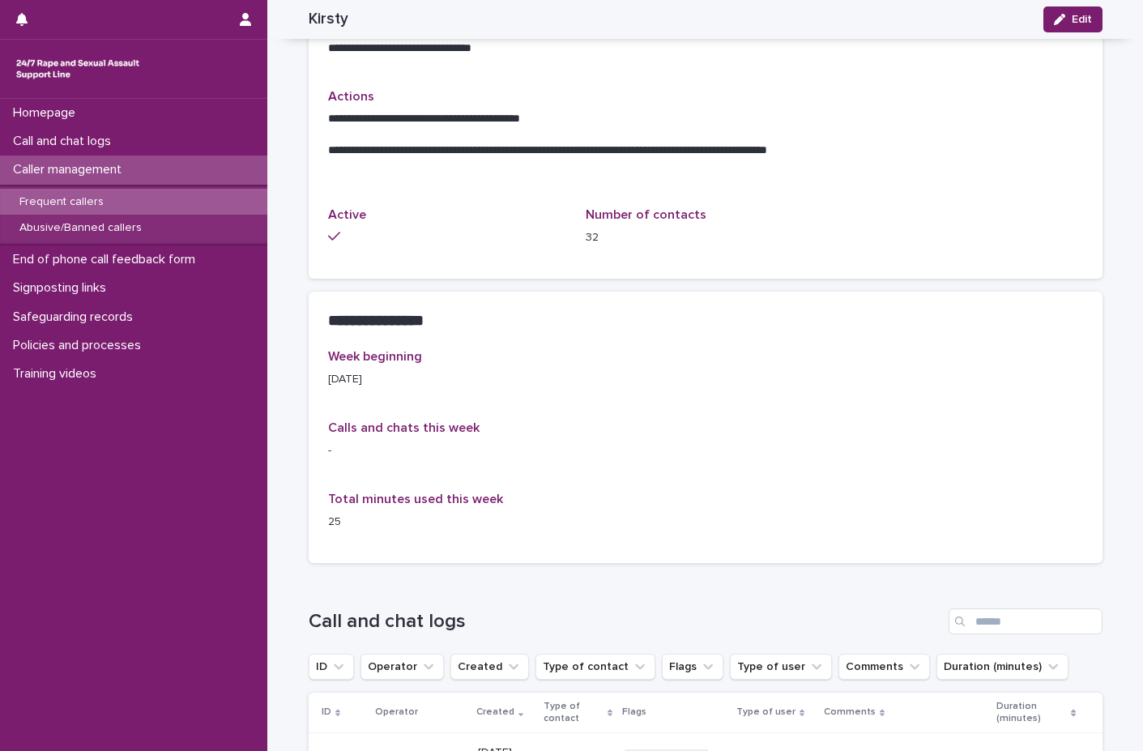
scroll to position [765, 0]
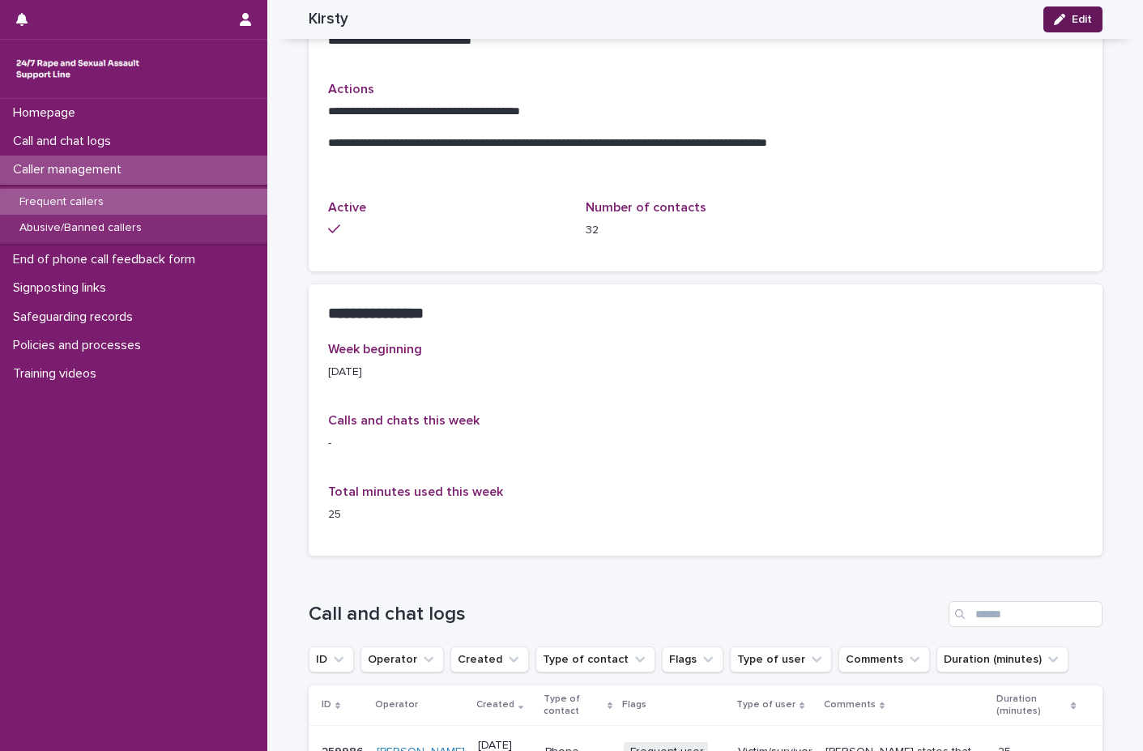
click at [1055, 23] on icon "button" at bounding box center [1059, 19] width 11 height 11
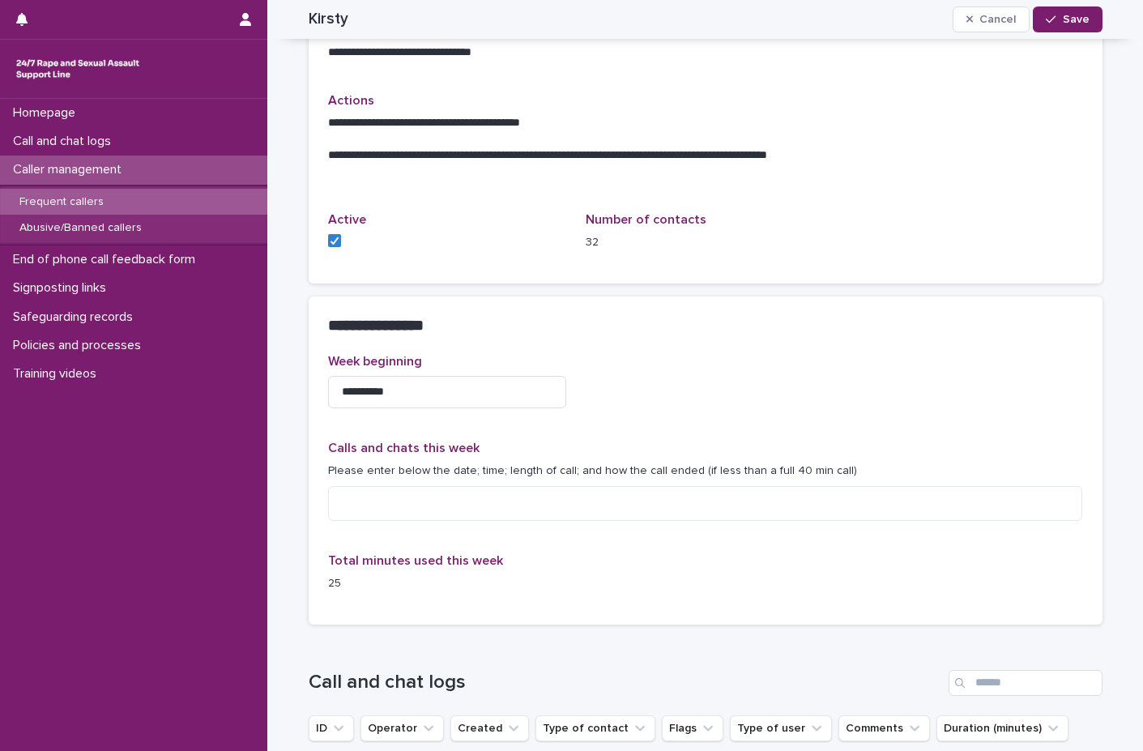
scroll to position [799, 0]
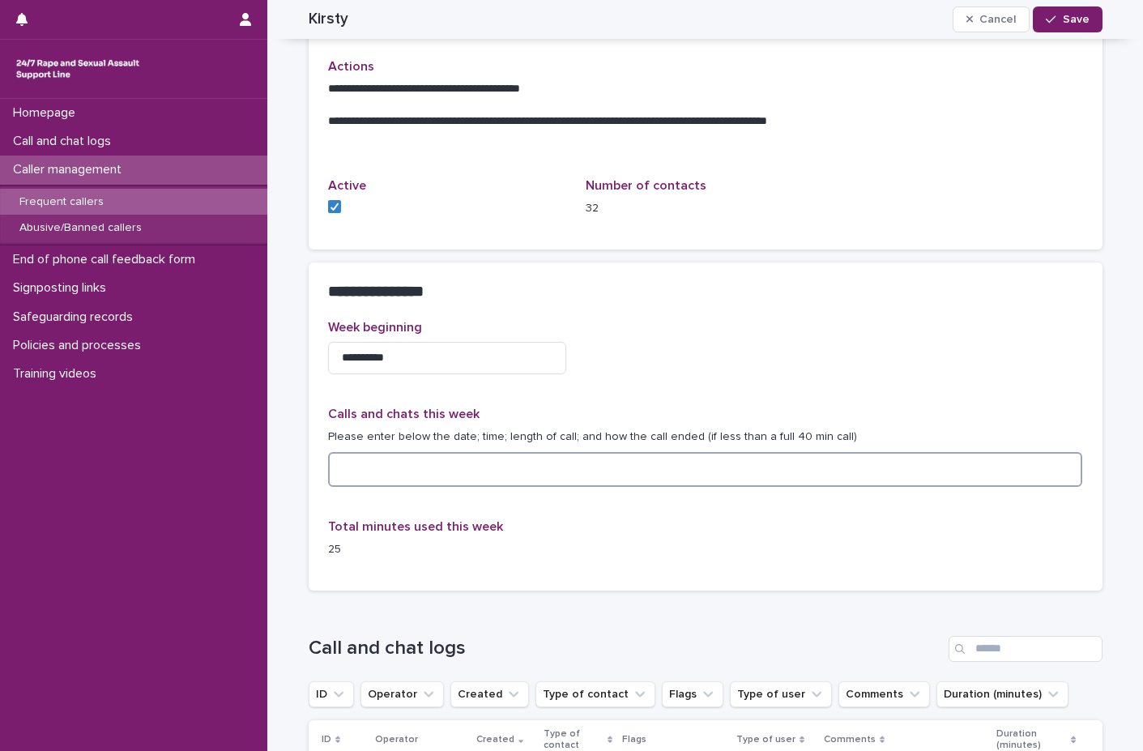
click at [344, 487] on textarea at bounding box center [705, 469] width 755 height 35
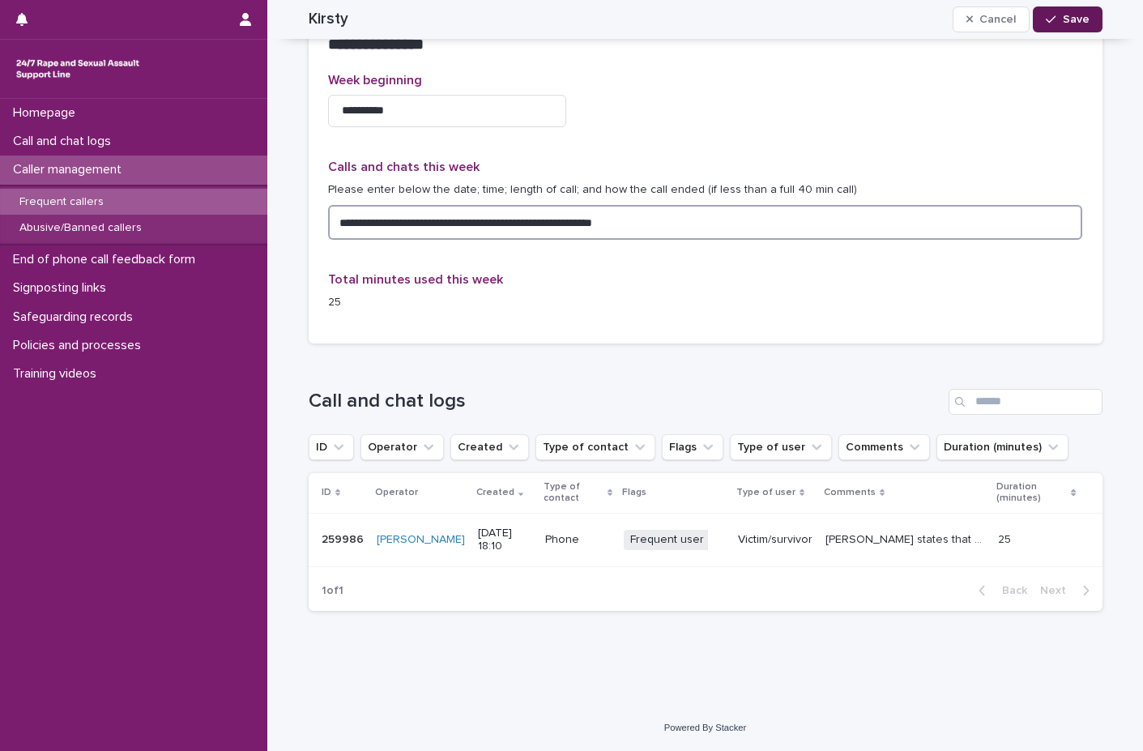
type textarea "**********"
click at [1063, 15] on span "Save" at bounding box center [1076, 19] width 27 height 11
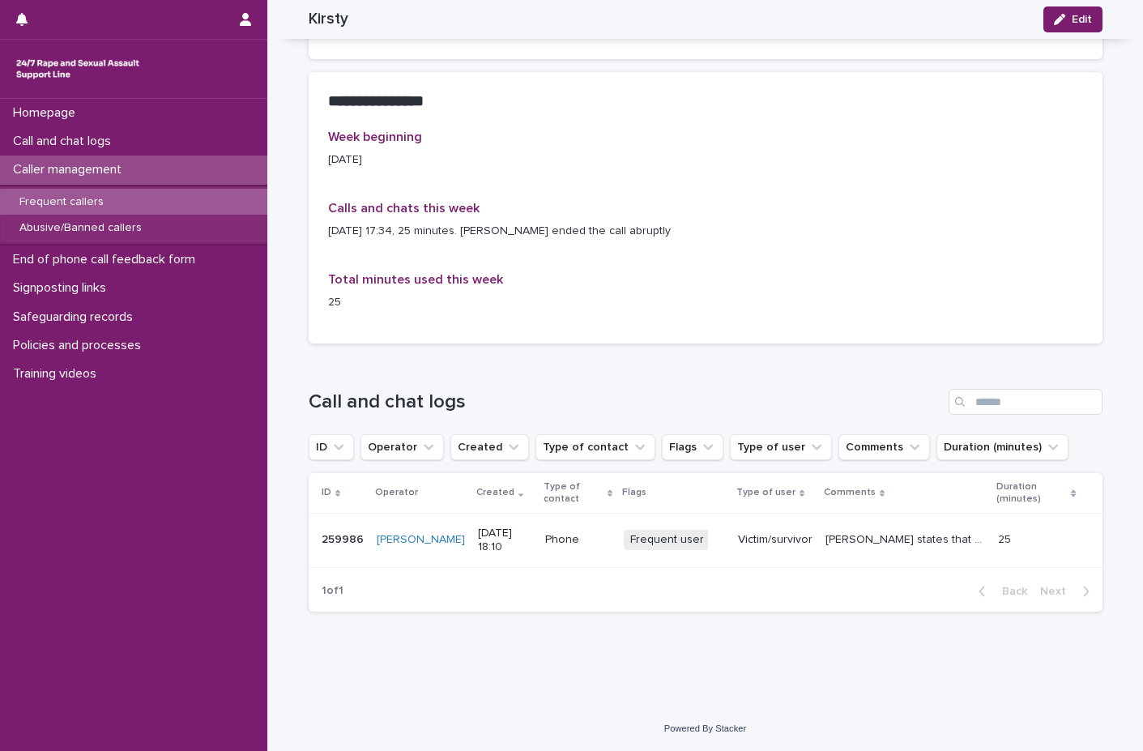
scroll to position [995, 0]
click at [26, 149] on div "Call and chat logs" at bounding box center [133, 141] width 267 height 28
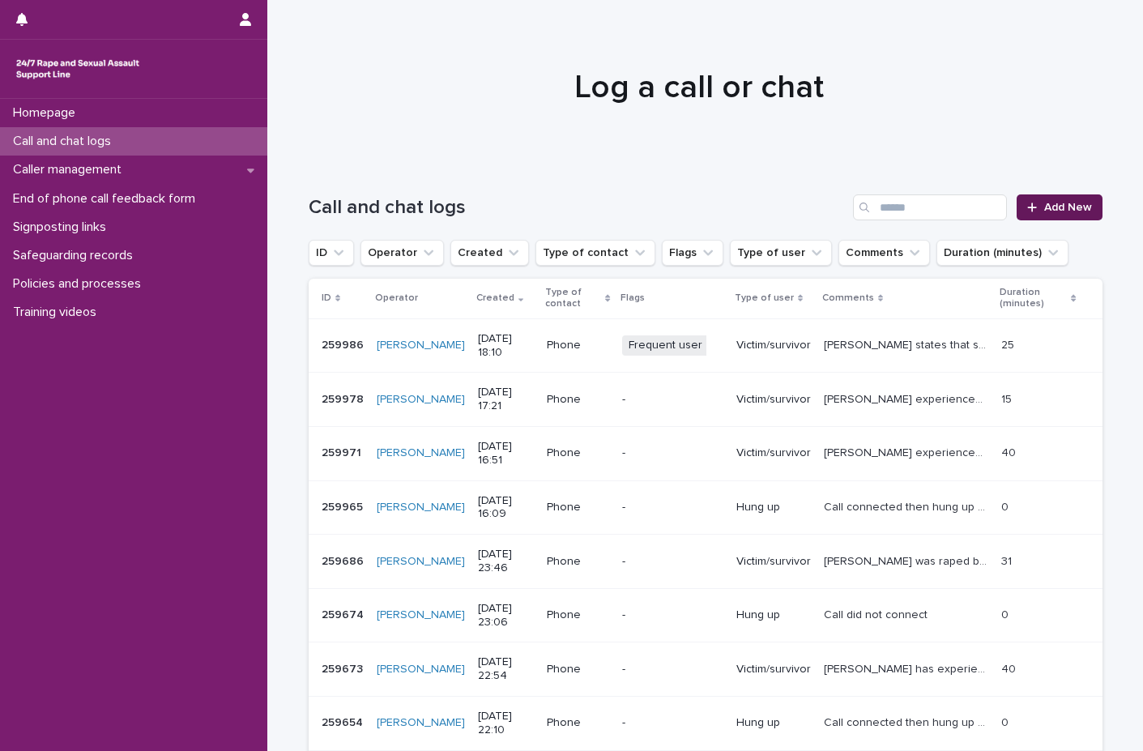
click at [1064, 201] on link "Add New" at bounding box center [1059, 207] width 85 height 26
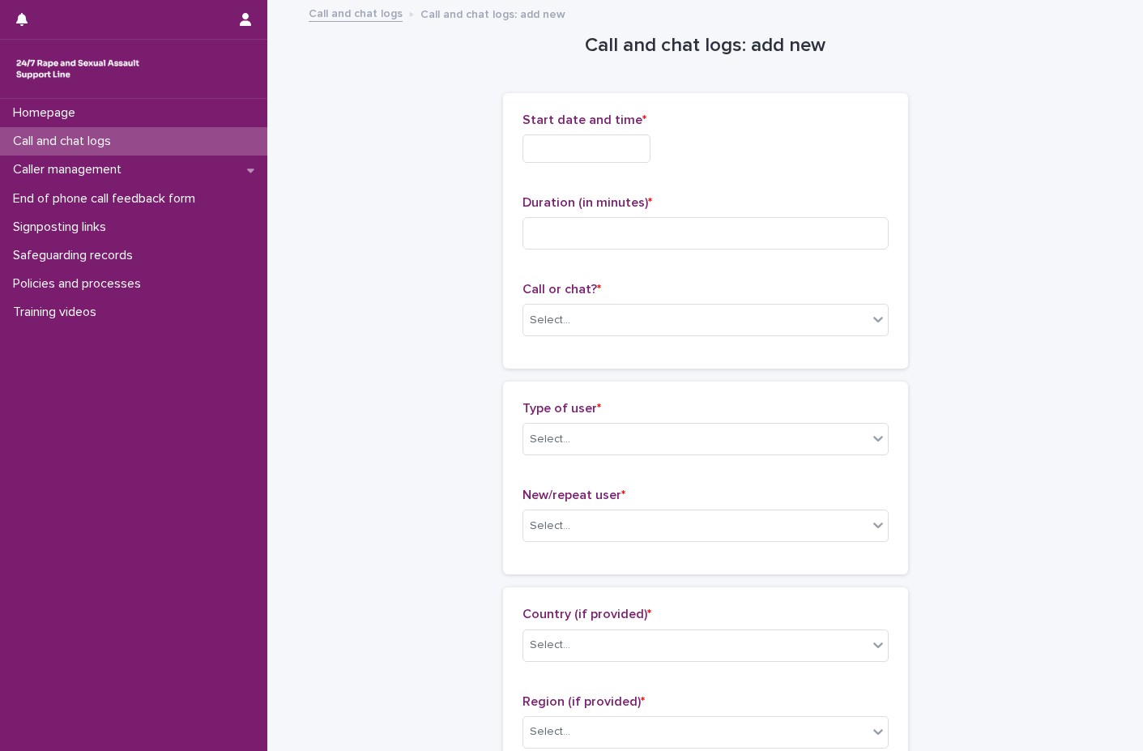
click at [577, 136] on input "text" at bounding box center [586, 148] width 128 height 28
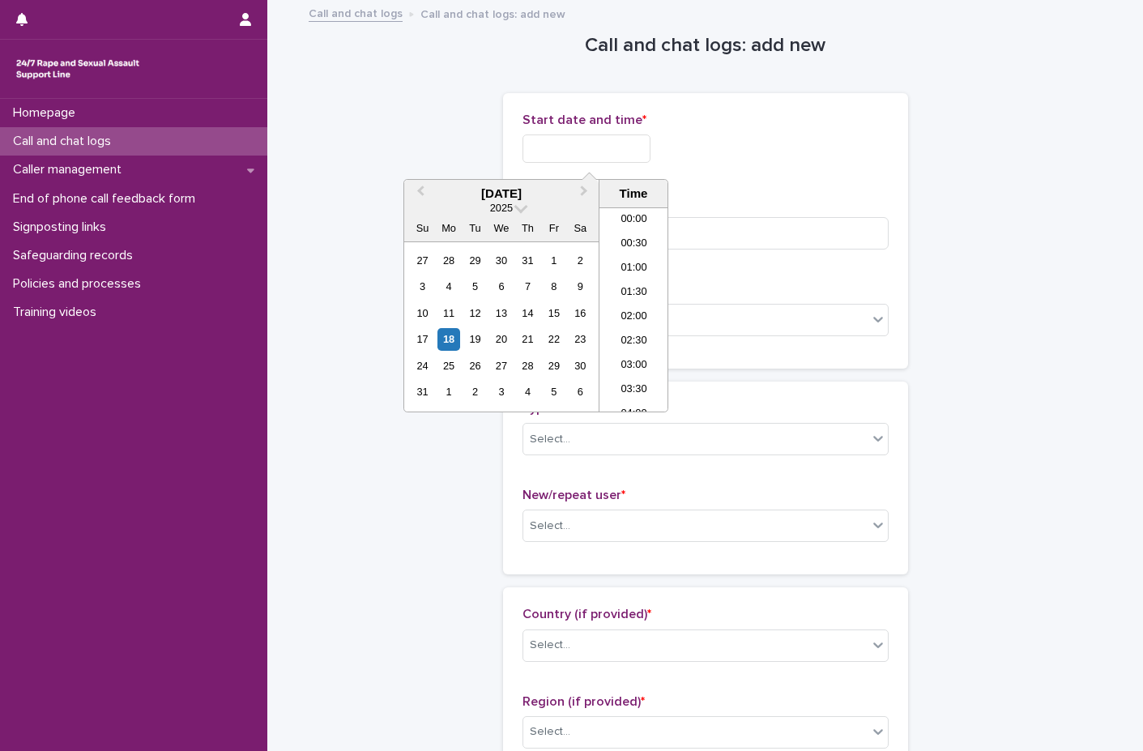
scroll to position [810, 0]
click at [445, 340] on div "18" at bounding box center [448, 339] width 22 height 22
click at [616, 281] on li "18:00" at bounding box center [633, 285] width 69 height 24
click at [622, 142] on input "**********" at bounding box center [586, 148] width 128 height 28
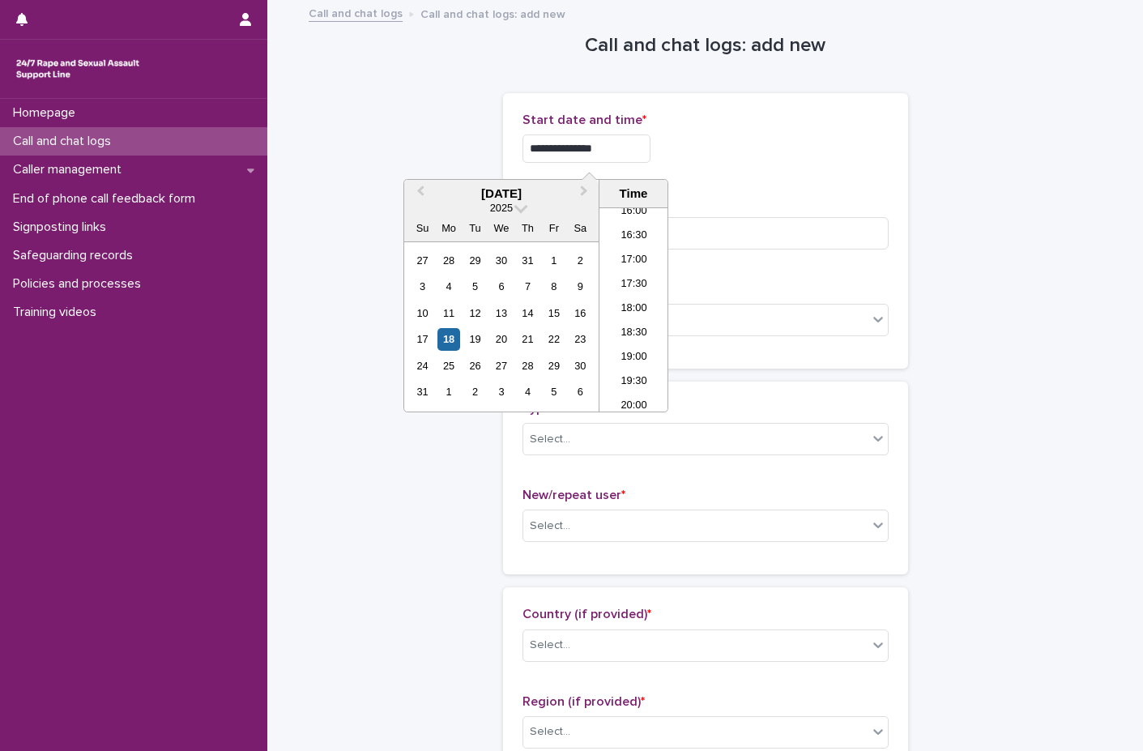
type input "**********"
click at [719, 149] on div "**********" at bounding box center [705, 148] width 366 height 28
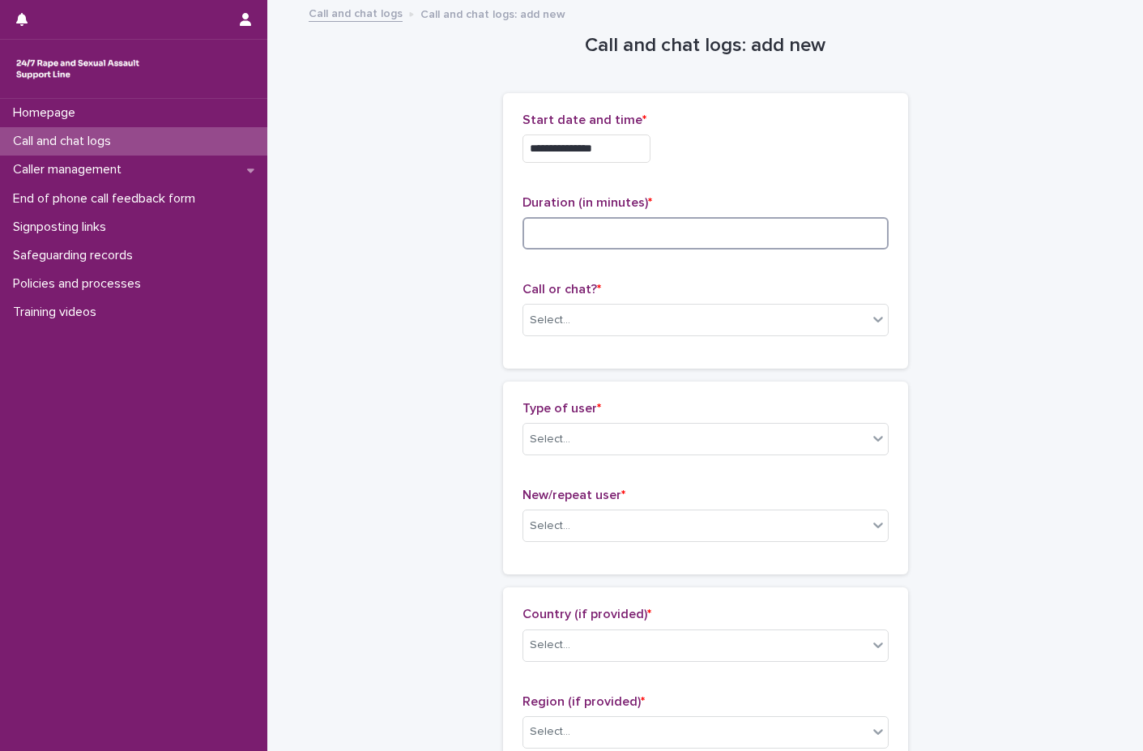
click at [525, 227] on input at bounding box center [705, 233] width 366 height 32
type input "**"
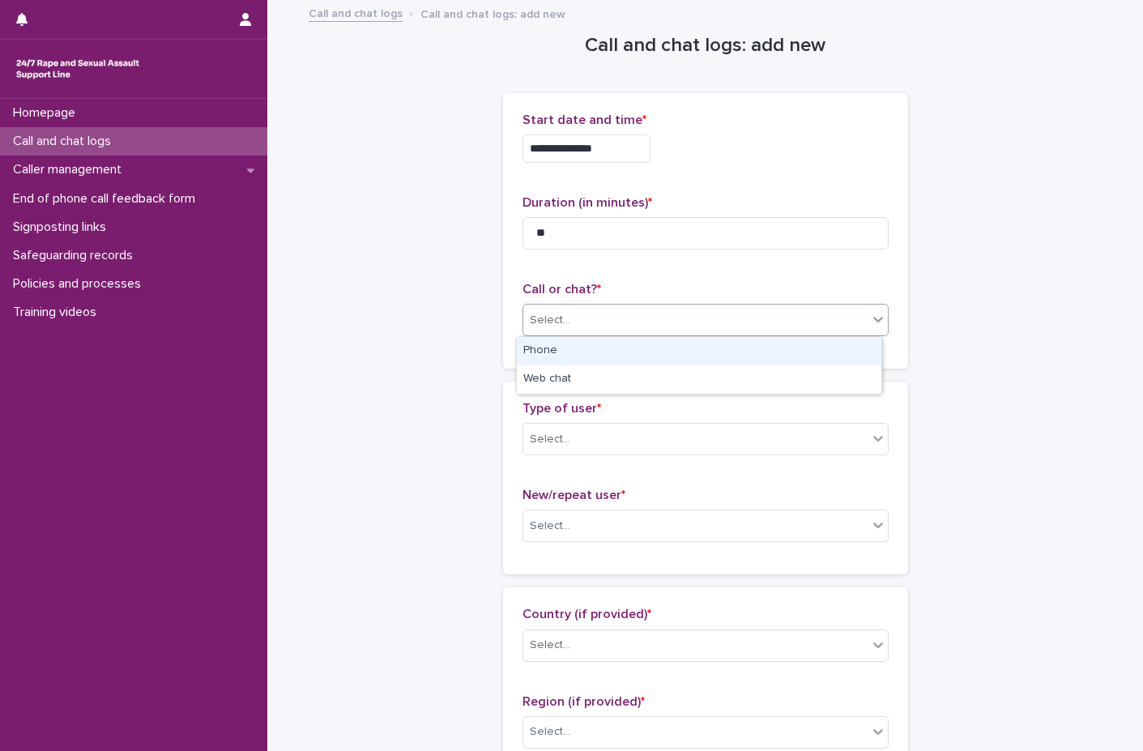
click at [599, 334] on div "Select..." at bounding box center [705, 320] width 366 height 32
click at [554, 347] on div "Phone" at bounding box center [699, 351] width 364 height 28
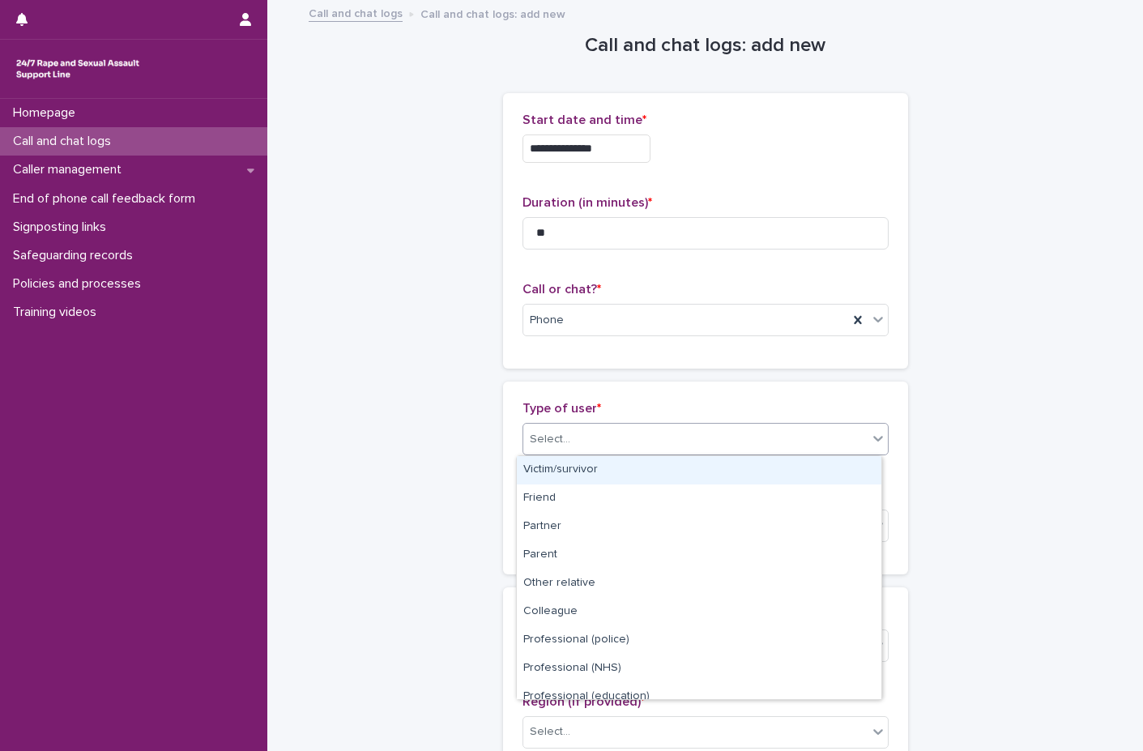
click at [548, 427] on div "Select..." at bounding box center [695, 439] width 344 height 27
click at [541, 474] on div "Victim/survivor" at bounding box center [699, 470] width 364 height 28
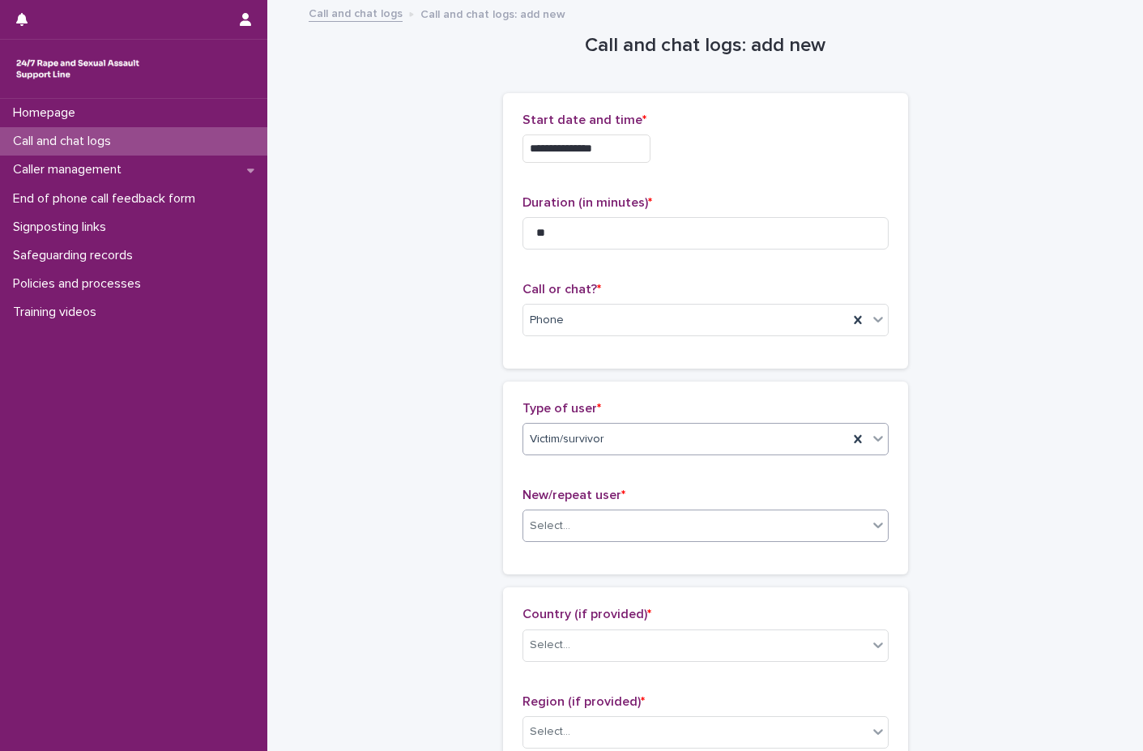
click at [553, 516] on div "Select..." at bounding box center [695, 526] width 344 height 27
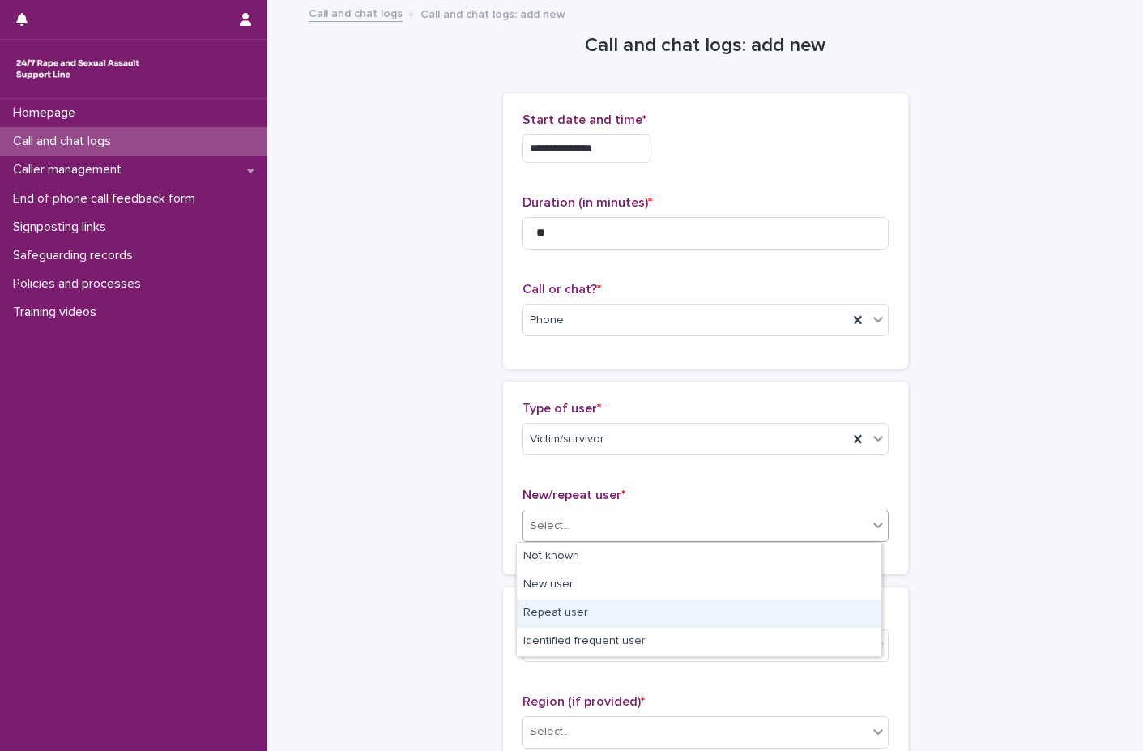
click at [564, 603] on div "Repeat user" at bounding box center [699, 613] width 364 height 28
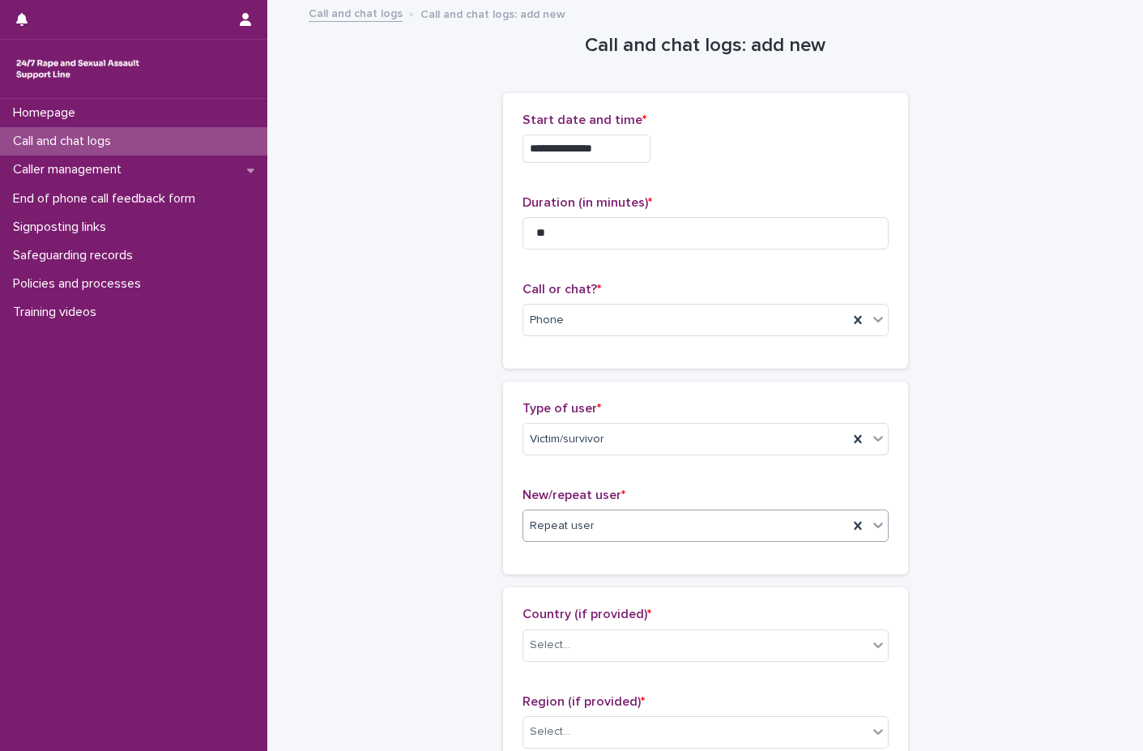
scroll to position [243, 0]
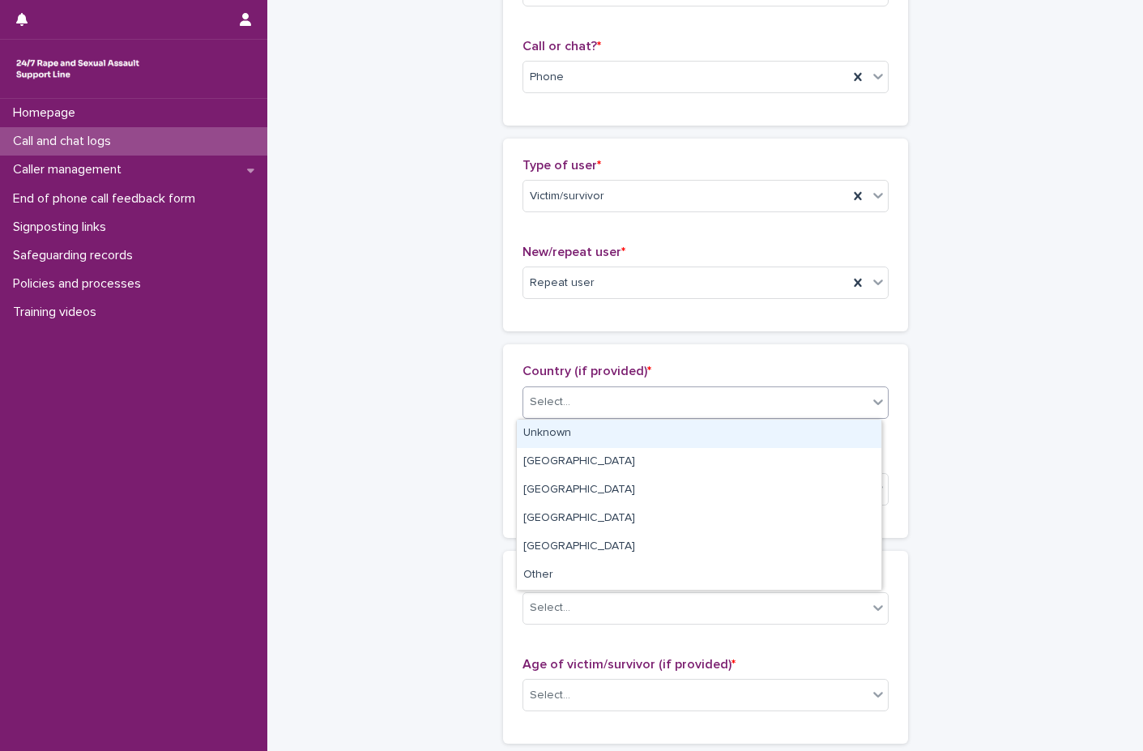
click at [626, 400] on div "Select..." at bounding box center [695, 402] width 344 height 27
click at [606, 439] on div "Unknown" at bounding box center [699, 434] width 364 height 28
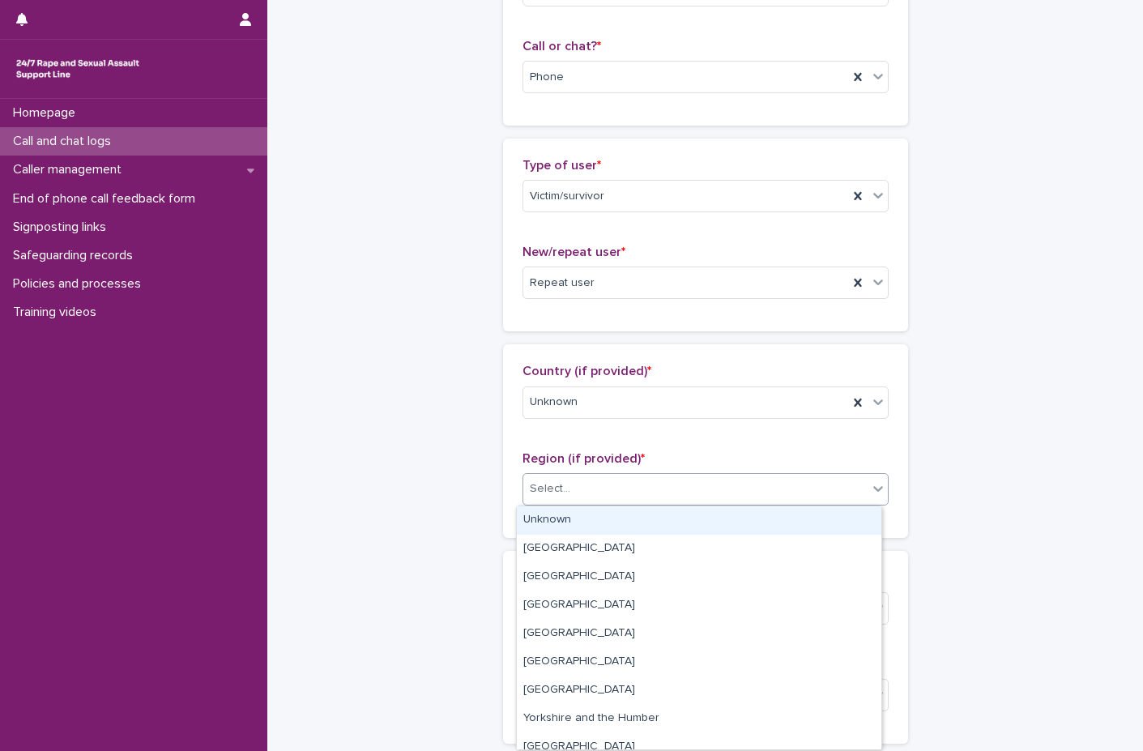
click at [590, 497] on div "Select..." at bounding box center [695, 488] width 344 height 27
click at [587, 510] on div "Unknown" at bounding box center [699, 520] width 364 height 28
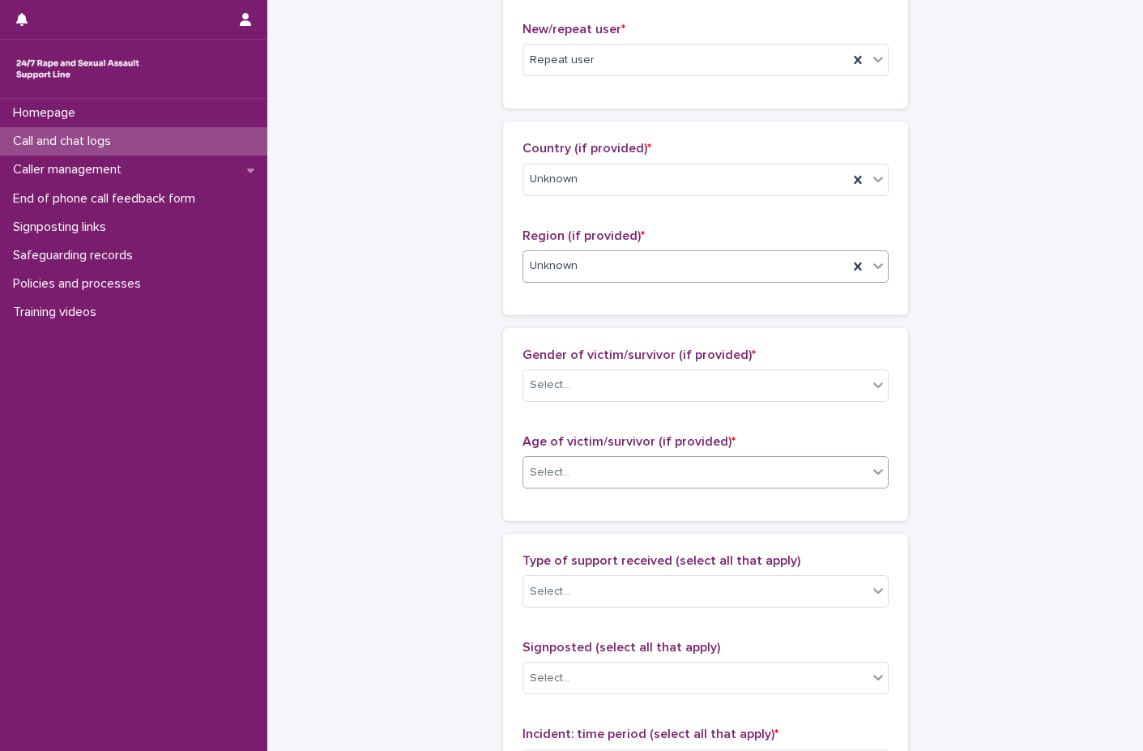
scroll to position [486, 0]
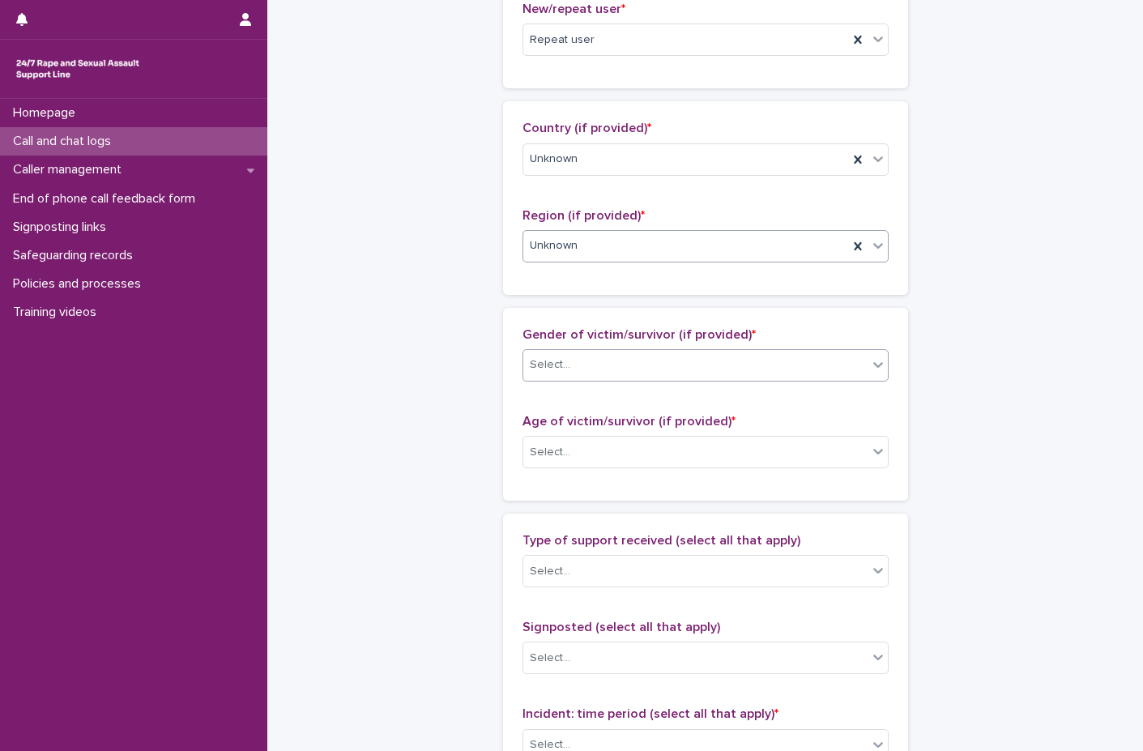
click at [597, 360] on div "Select..." at bounding box center [695, 365] width 344 height 27
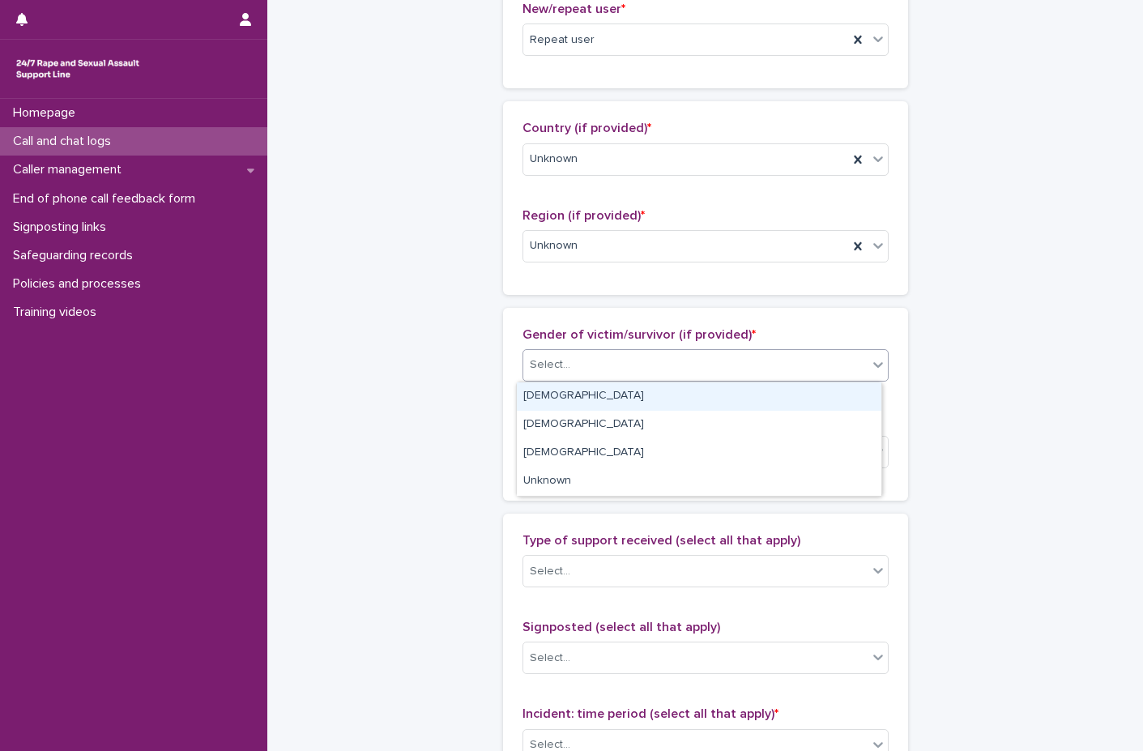
click at [582, 388] on div "[DEMOGRAPHIC_DATA]" at bounding box center [699, 396] width 364 height 28
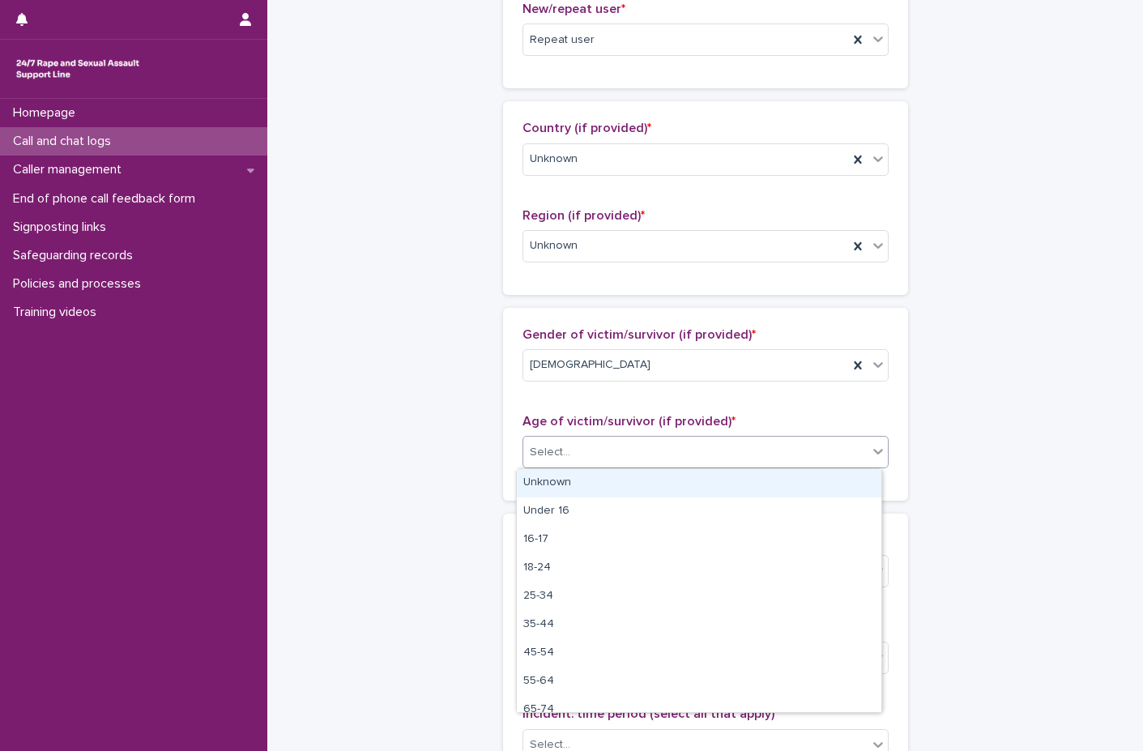
click at [585, 450] on div "Select..." at bounding box center [695, 452] width 344 height 27
click at [578, 480] on div "Unknown" at bounding box center [699, 483] width 364 height 28
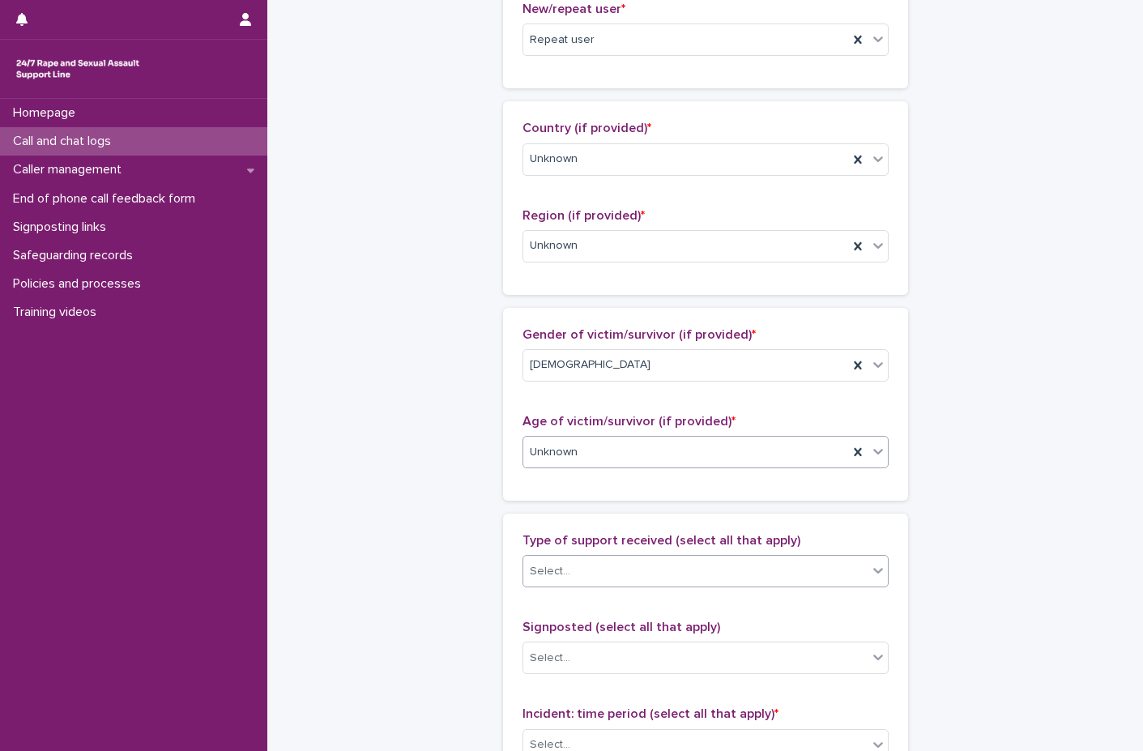
click at [544, 563] on div "Select..." at bounding box center [550, 571] width 40 height 17
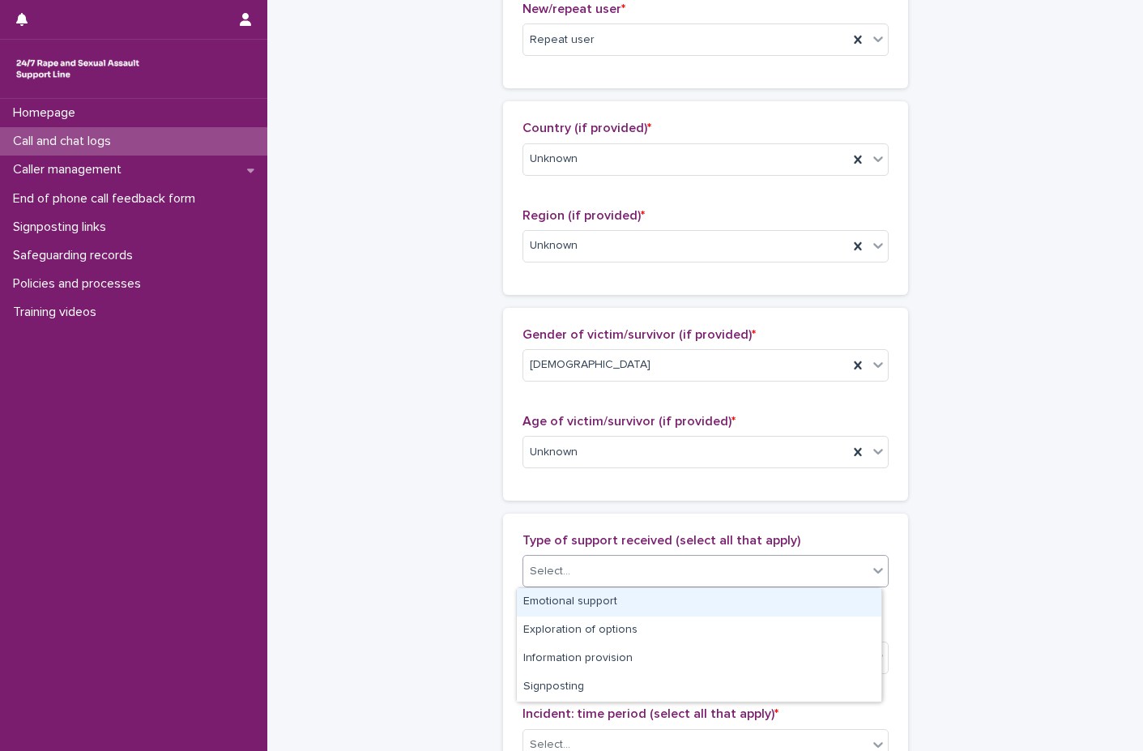
click at [535, 603] on div "Emotional support" at bounding box center [699, 602] width 364 height 28
click at [651, 565] on div "Emotional support" at bounding box center [685, 571] width 325 height 28
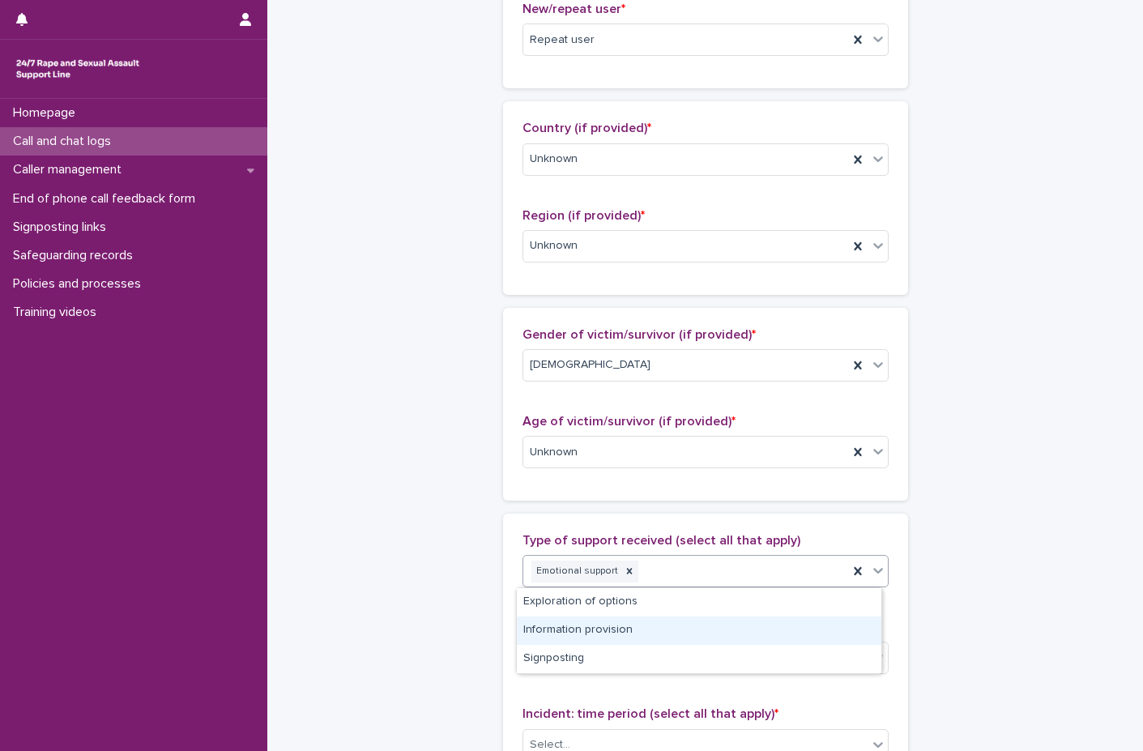
click at [584, 620] on div "Information provision" at bounding box center [699, 630] width 364 height 28
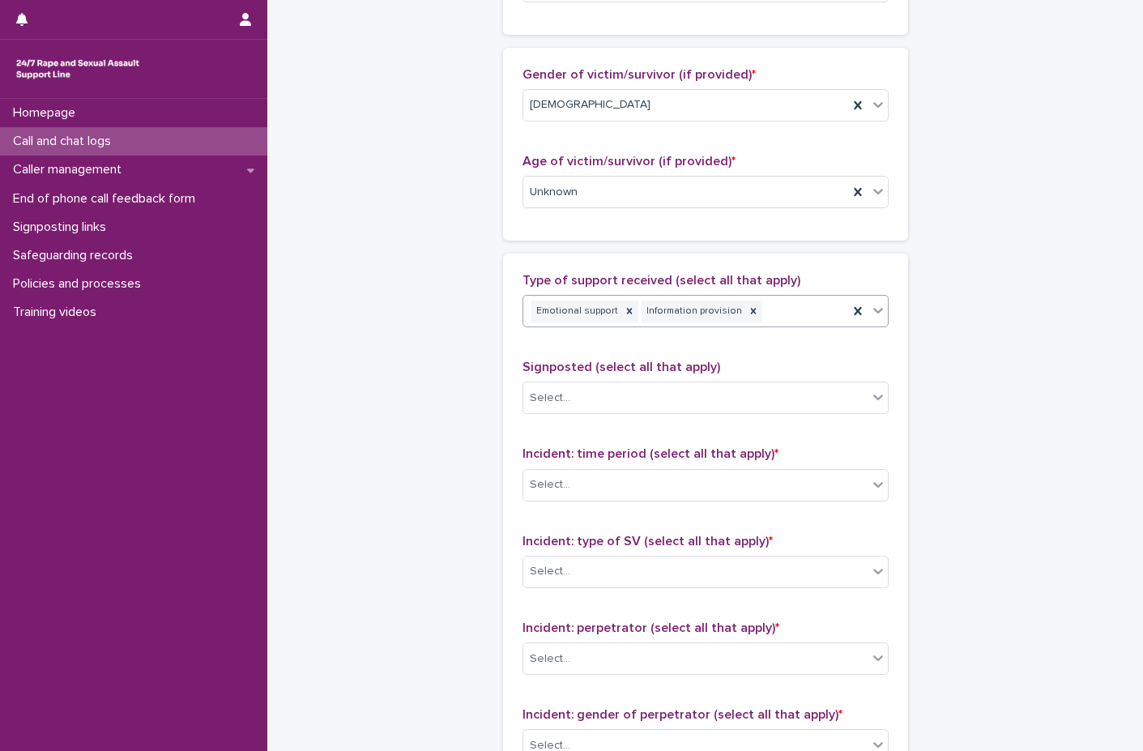
scroll to position [891, 0]
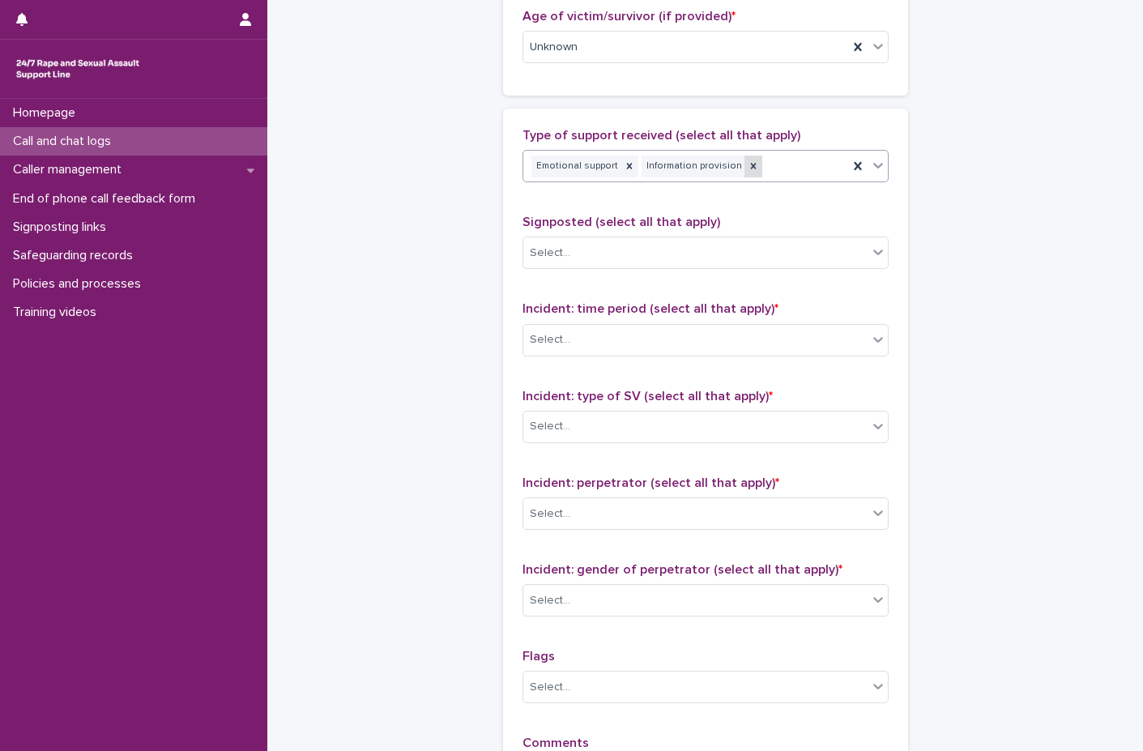
click at [748, 161] on icon at bounding box center [753, 165] width 11 height 11
click at [593, 330] on div "Select..." at bounding box center [695, 339] width 344 height 27
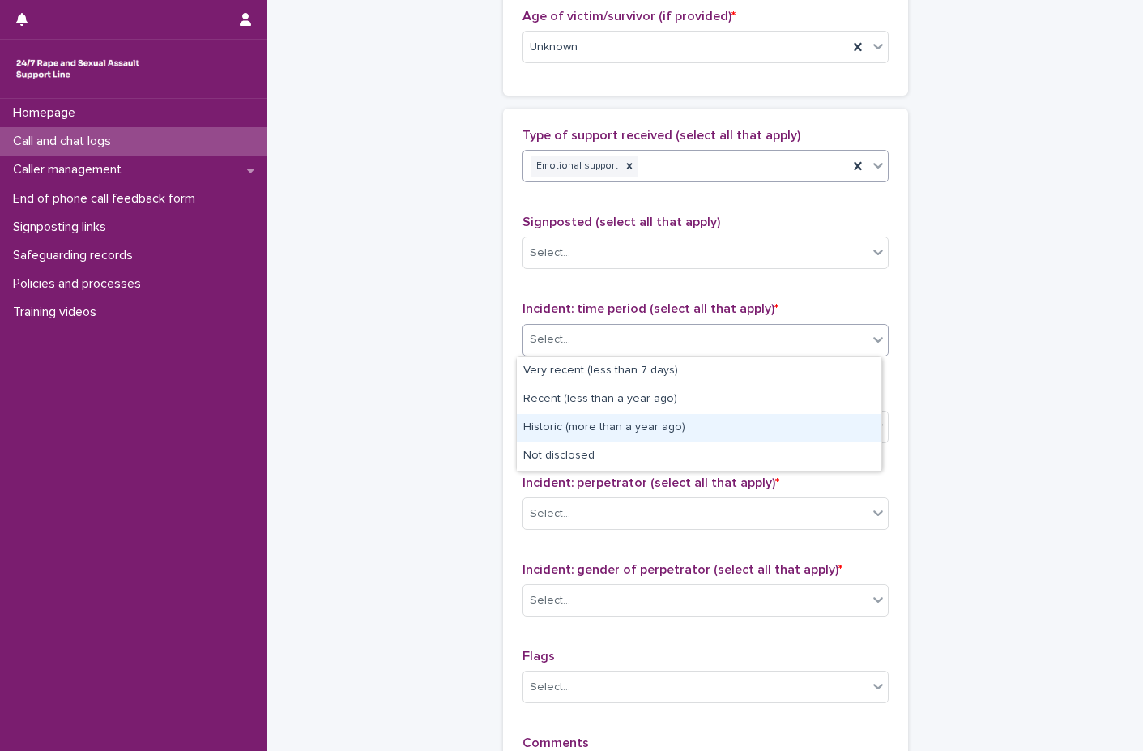
click at [590, 439] on div "Historic (more than a year ago)" at bounding box center [699, 428] width 364 height 28
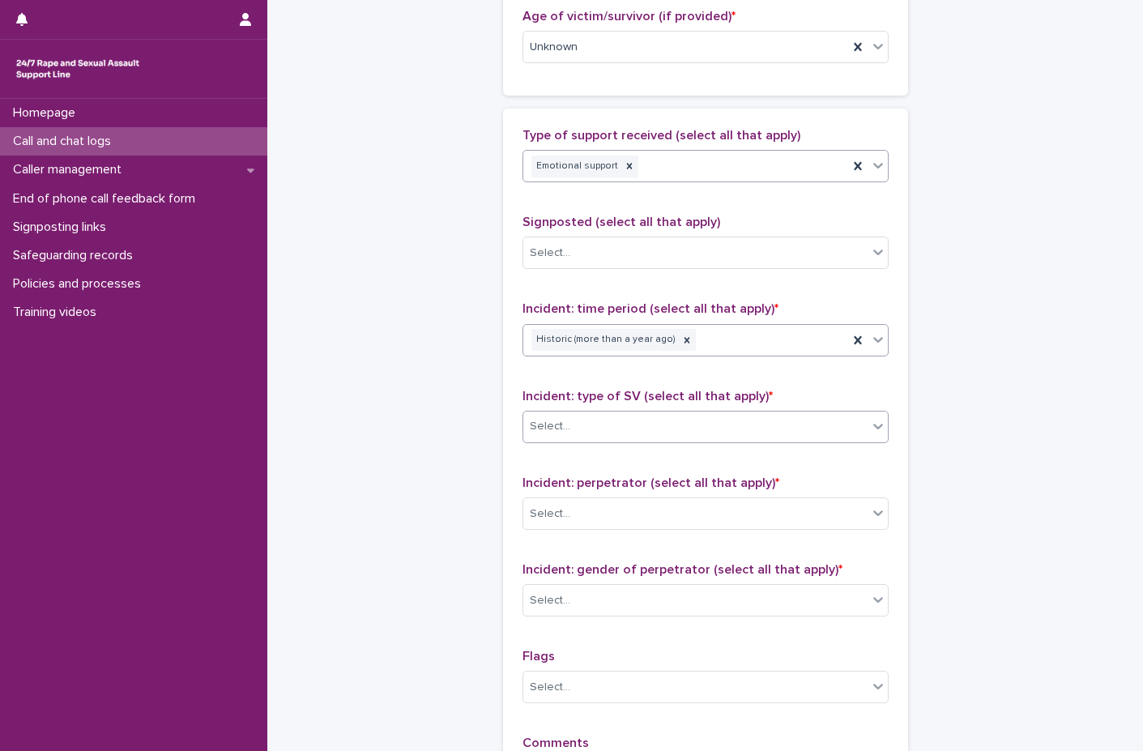
click at [593, 428] on div "Select..." at bounding box center [695, 426] width 344 height 27
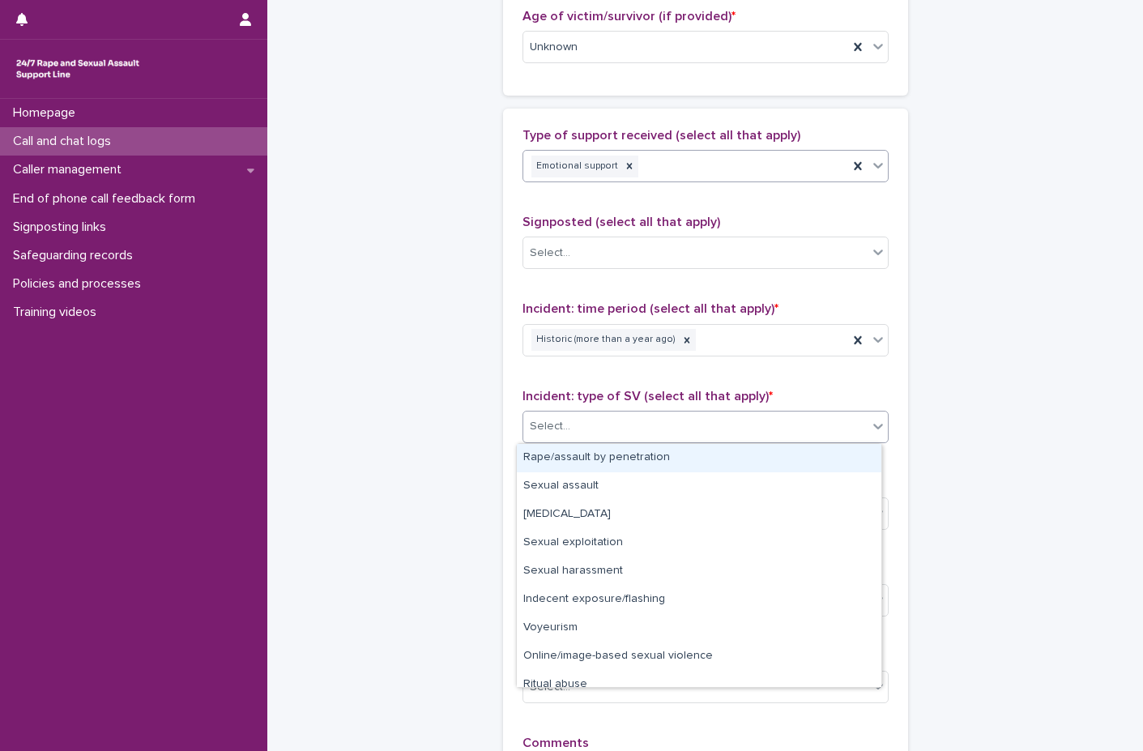
click at [581, 458] on div "Rape/assault by penetration" at bounding box center [699, 458] width 364 height 28
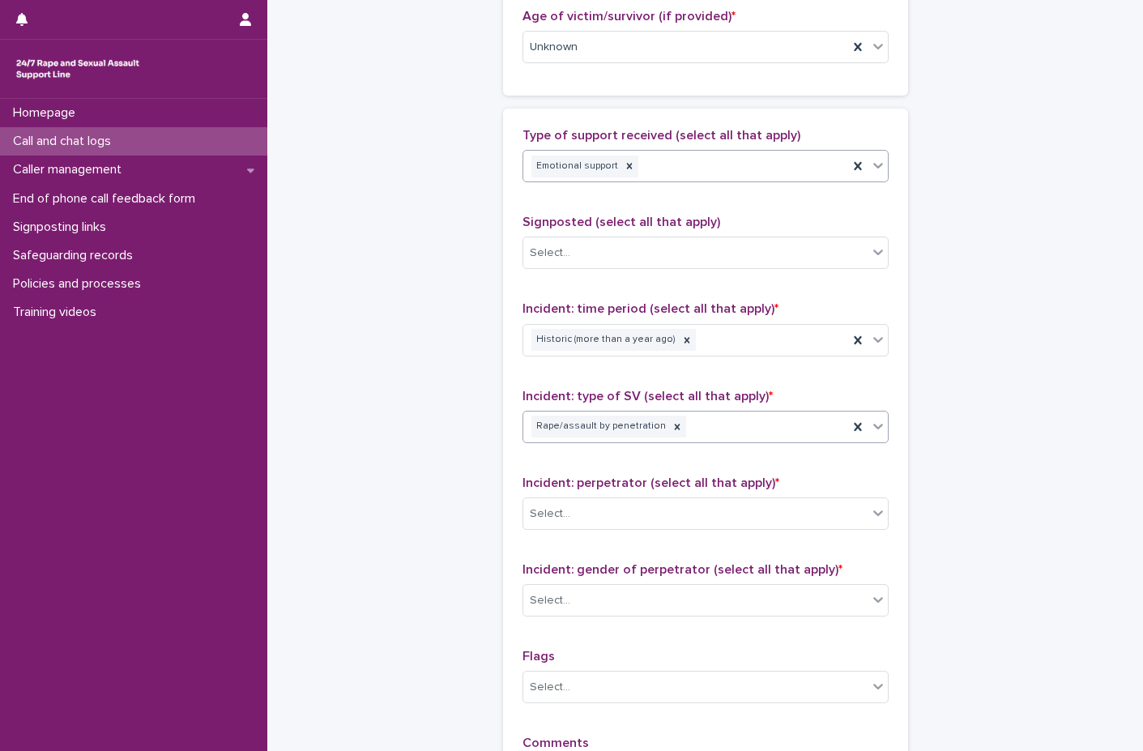
click at [731, 425] on div "Rape/assault by penetration" at bounding box center [685, 426] width 325 height 28
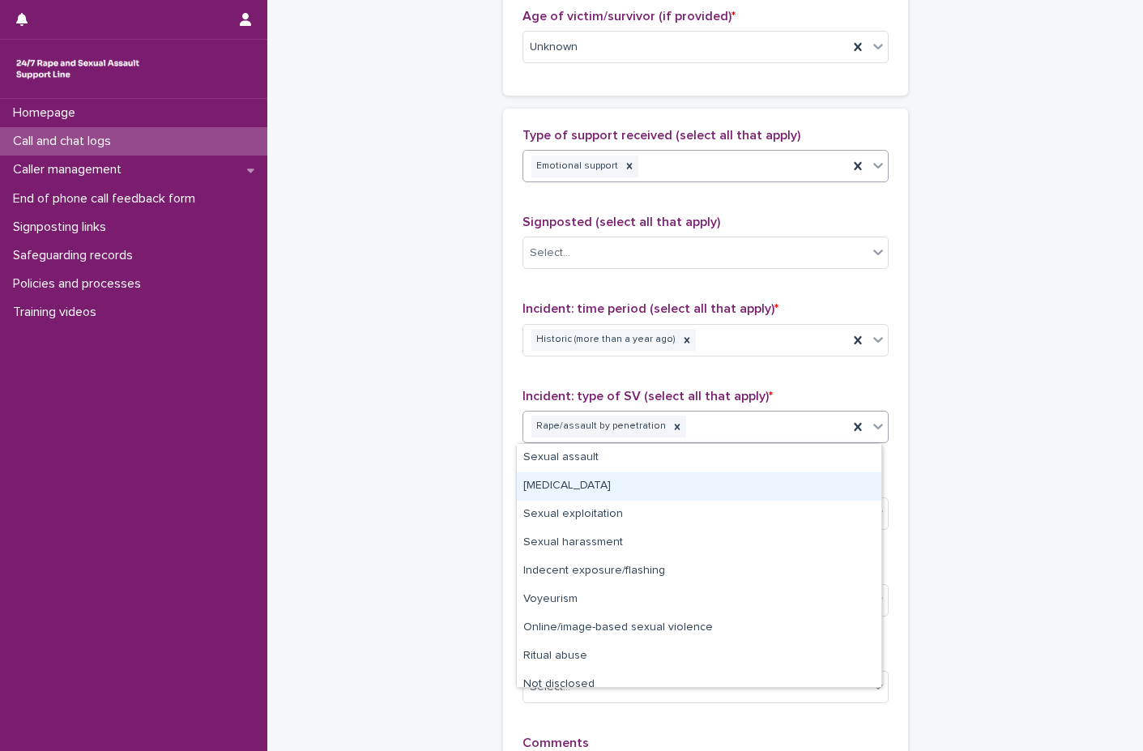
click at [622, 496] on div "[MEDICAL_DATA]" at bounding box center [699, 486] width 364 height 28
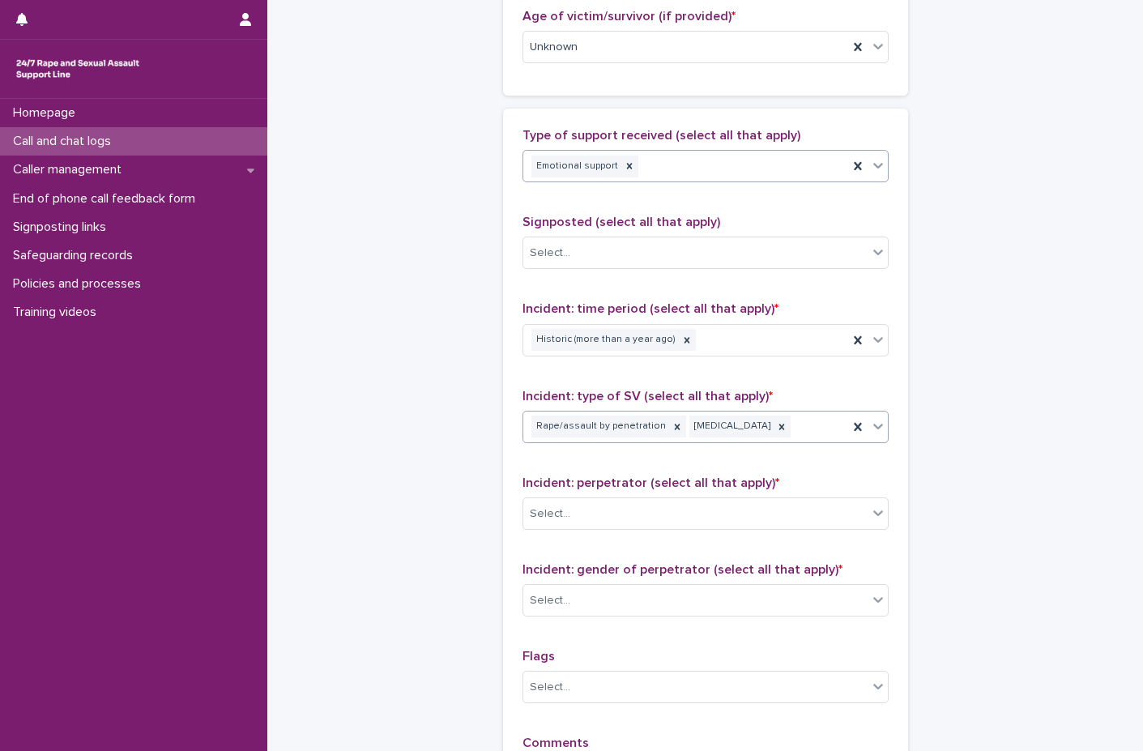
click at [795, 424] on div "Rape/assault by penetration [MEDICAL_DATA]" at bounding box center [685, 426] width 325 height 28
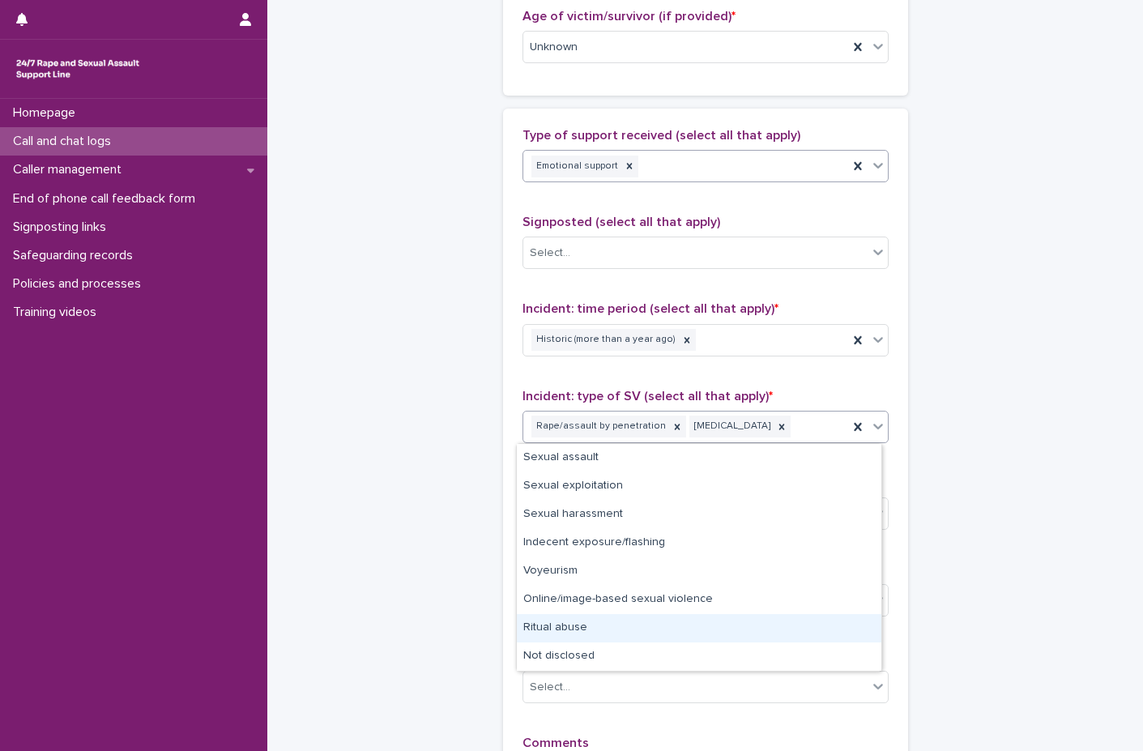
drag, startPoint x: 650, startPoint y: 612, endPoint x: 638, endPoint y: 622, distance: 15.5
click at [638, 622] on div "Ritual abuse" at bounding box center [699, 628] width 364 height 28
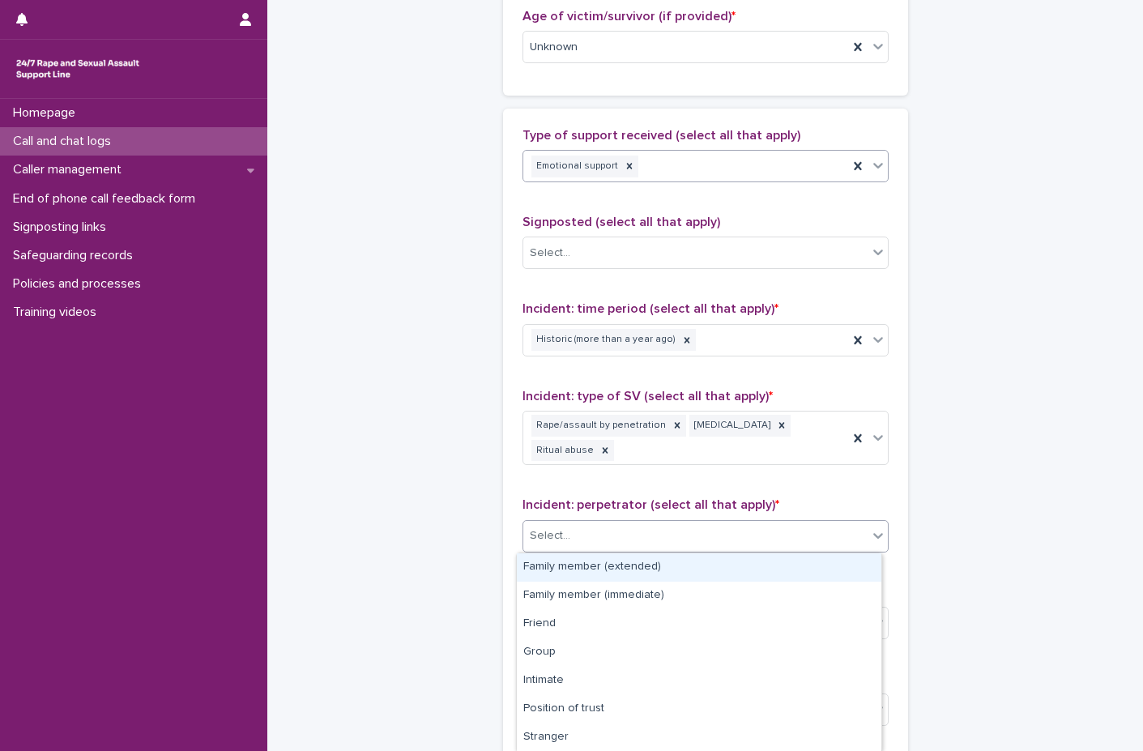
click at [638, 531] on div "Select..." at bounding box center [695, 535] width 344 height 27
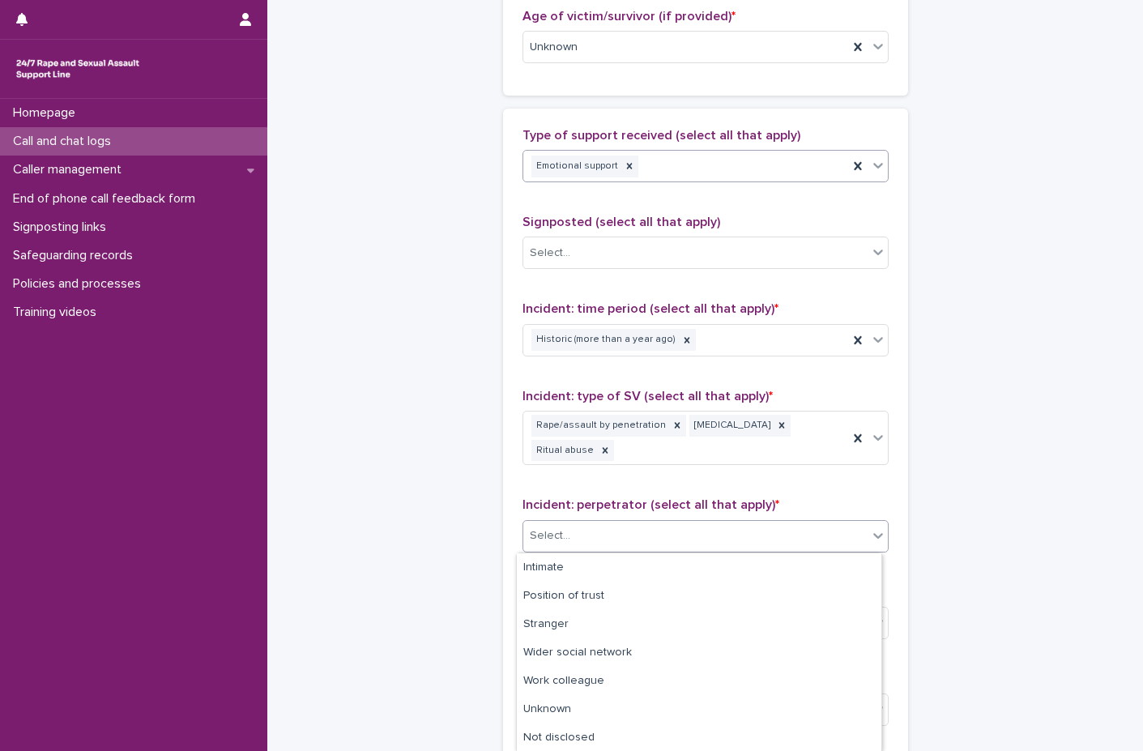
scroll to position [113, 0]
click at [605, 591] on div "Position of trust" at bounding box center [699, 596] width 364 height 28
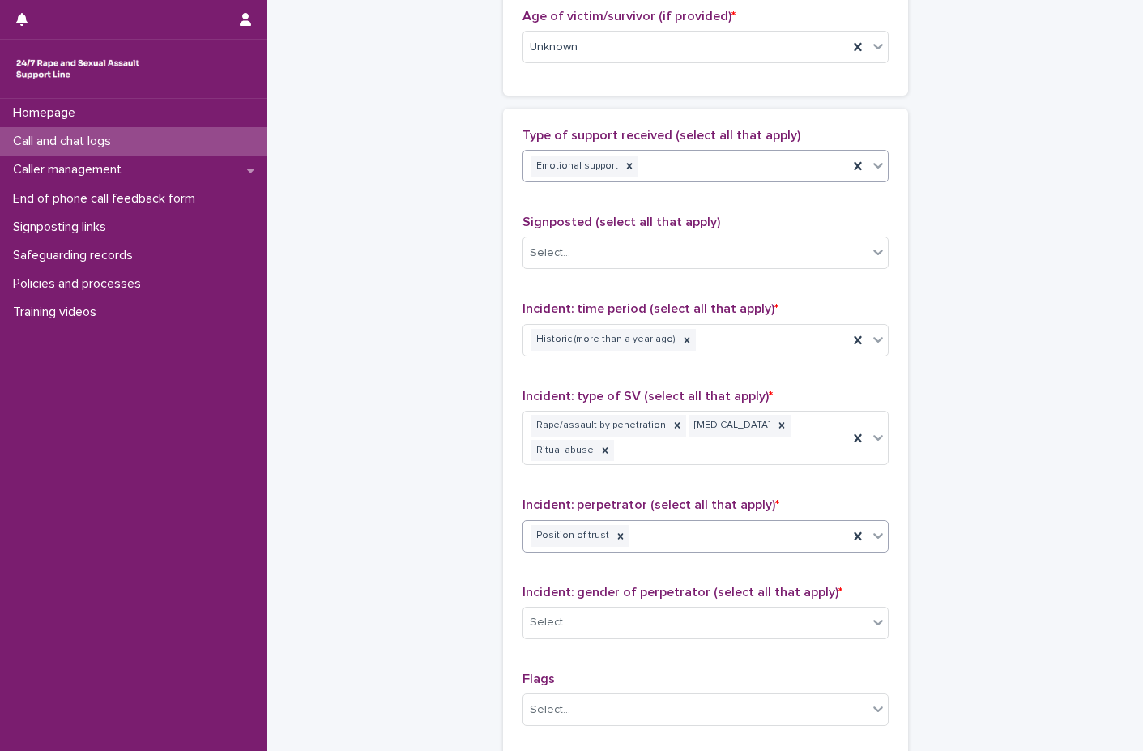
scroll to position [1134, 0]
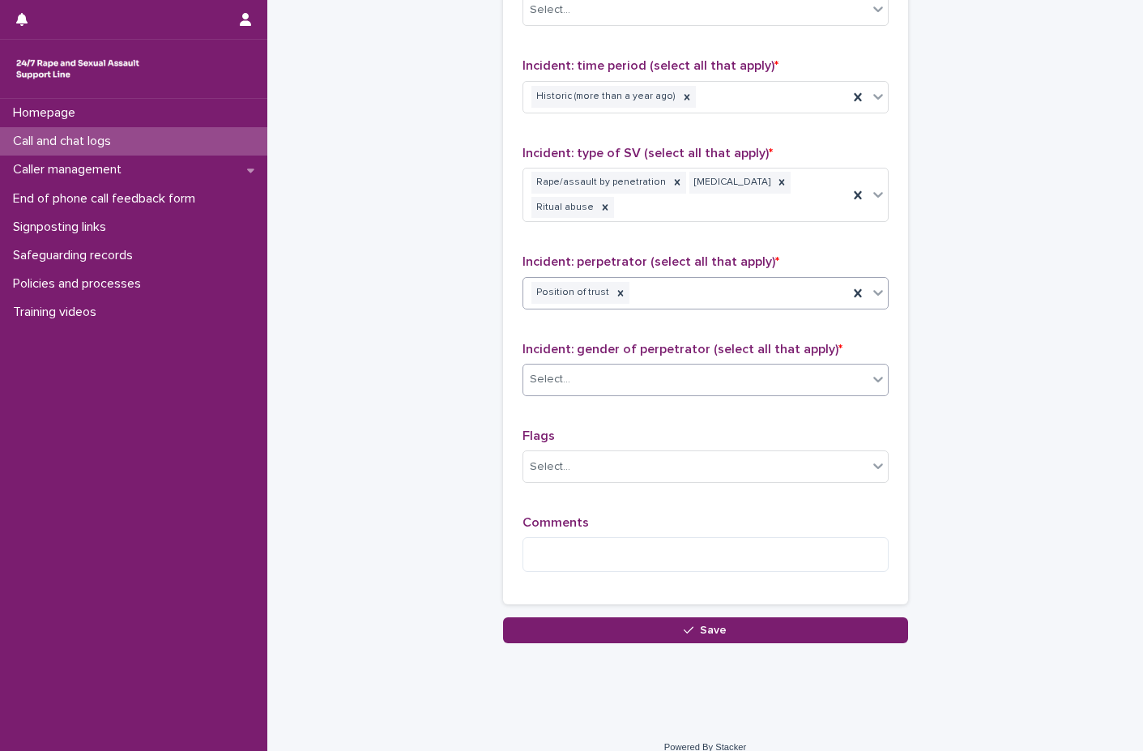
click at [625, 381] on div "Select..." at bounding box center [695, 379] width 344 height 27
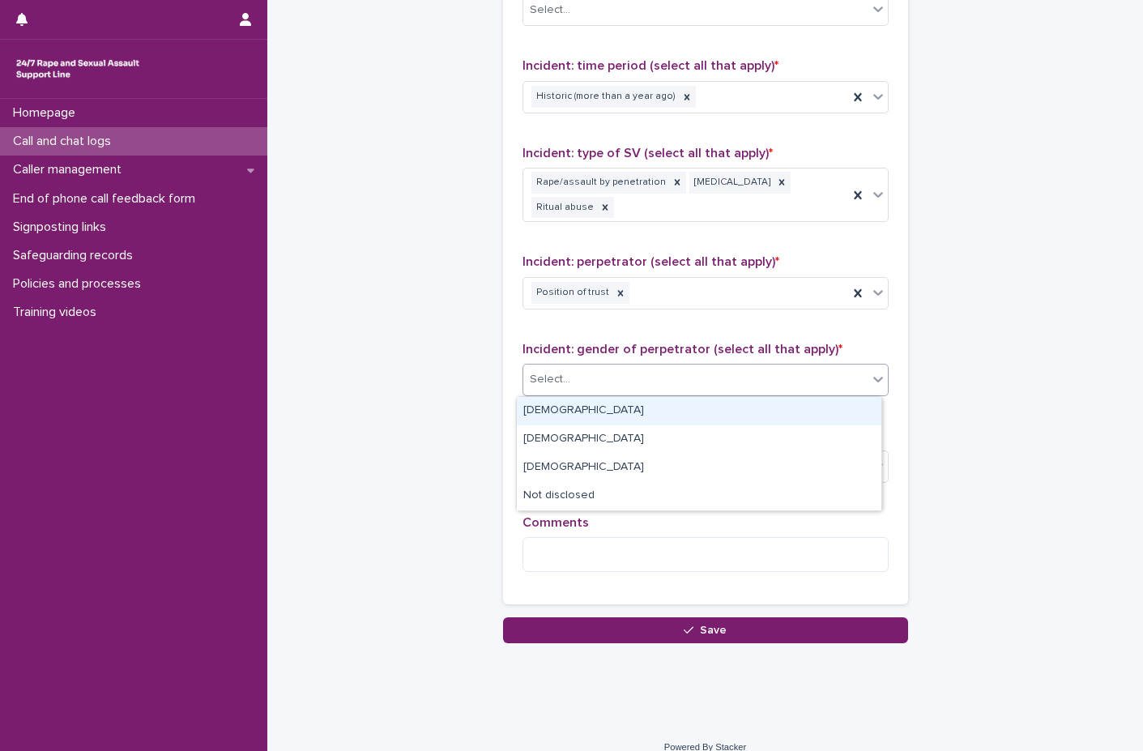
click at [612, 417] on div "[DEMOGRAPHIC_DATA]" at bounding box center [699, 411] width 364 height 28
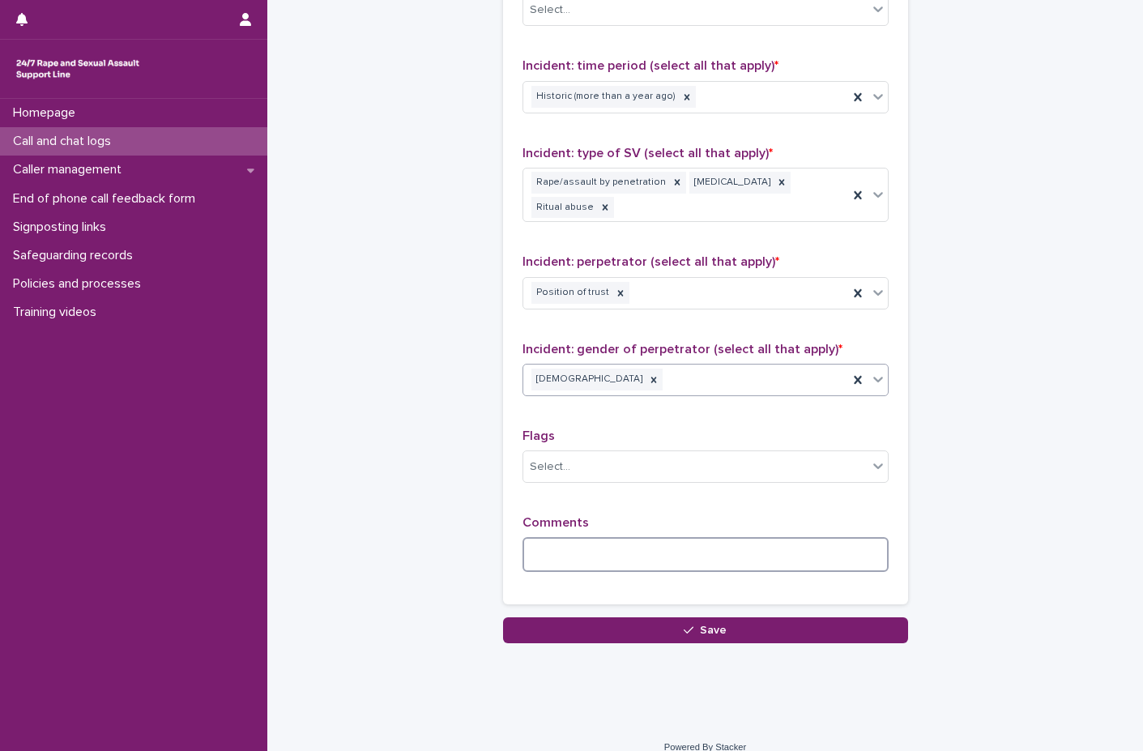
click at [583, 544] on textarea at bounding box center [705, 554] width 366 height 35
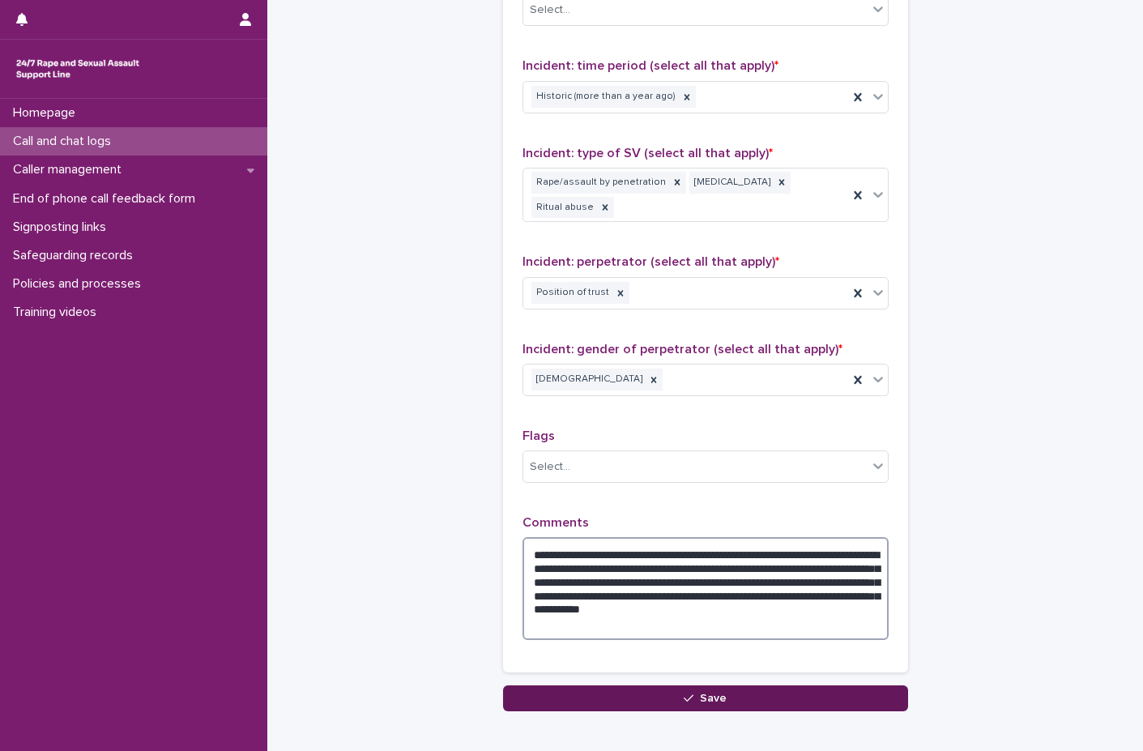
type textarea "**********"
click at [629, 705] on button "Save" at bounding box center [705, 698] width 405 height 26
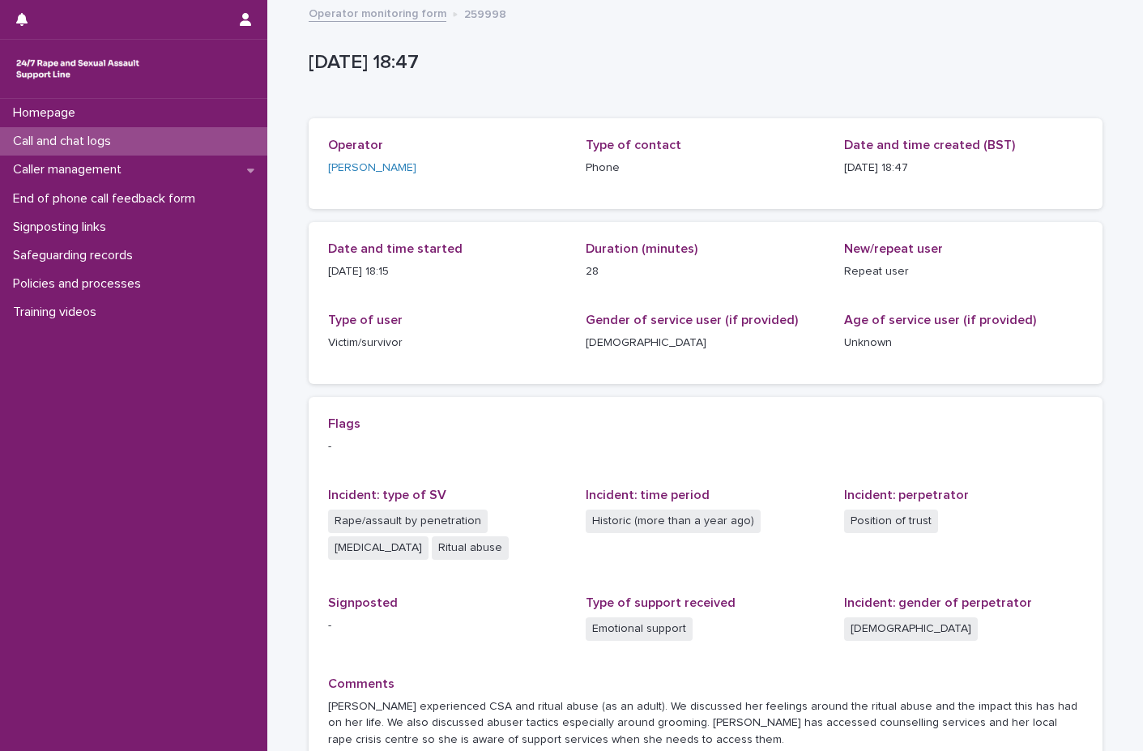
click at [147, 145] on div "Call and chat logs" at bounding box center [133, 141] width 267 height 28
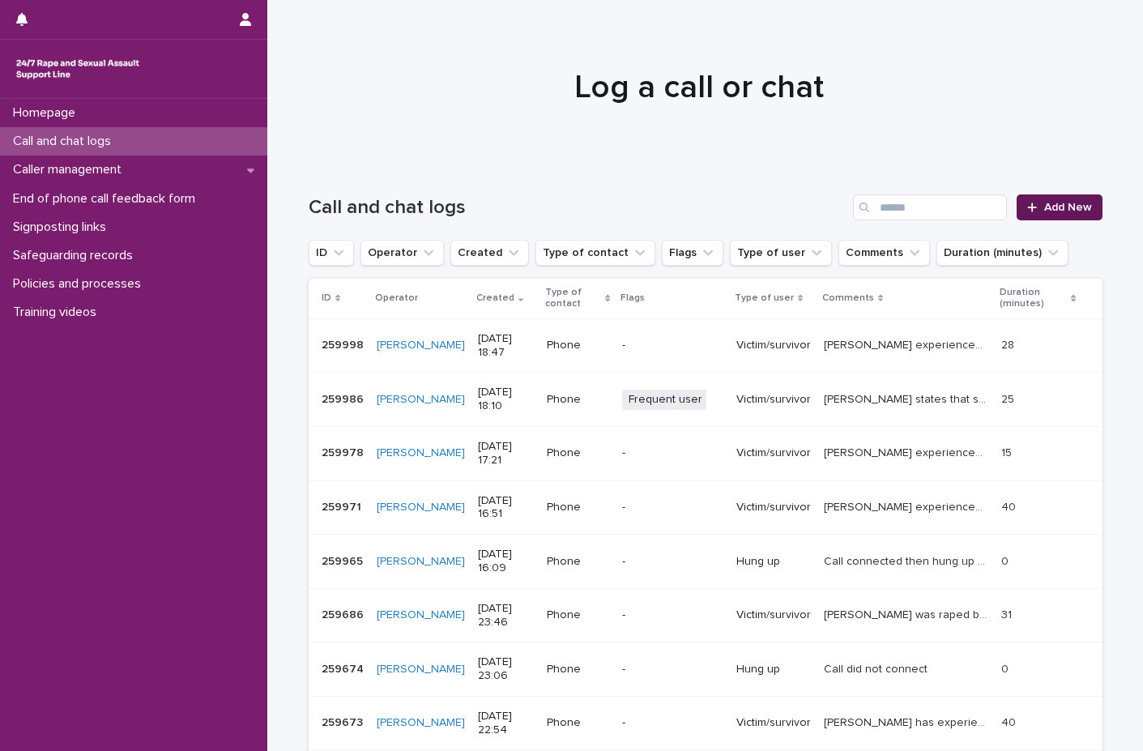
click at [1073, 204] on span "Add New" at bounding box center [1068, 207] width 48 height 11
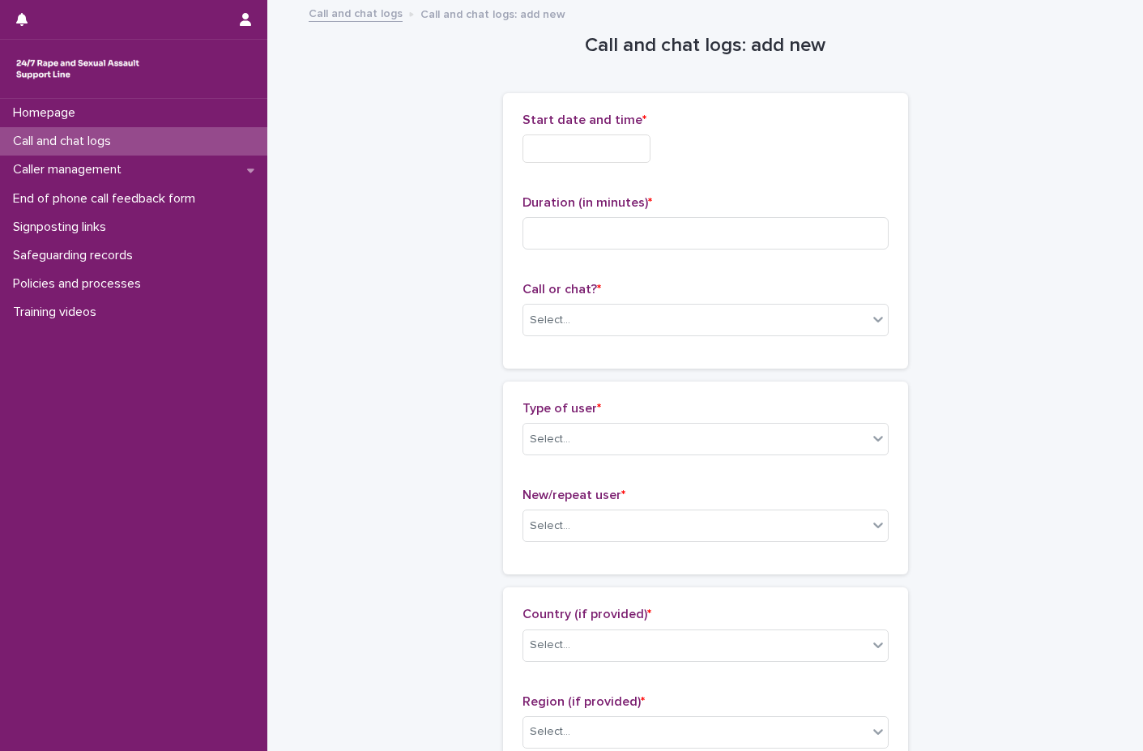
click at [511, 145] on div "Start date and time * Duration (in minutes) * Call or chat? * Select..." at bounding box center [705, 230] width 405 height 275
click at [548, 146] on input "text" at bounding box center [586, 148] width 128 height 28
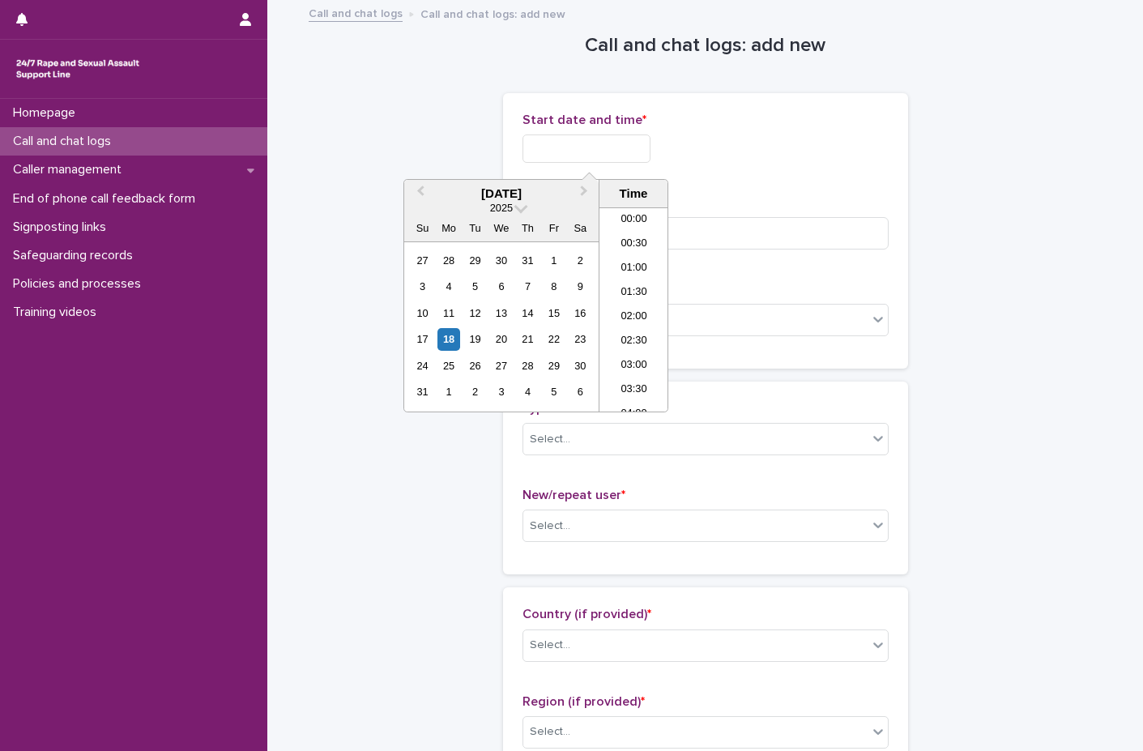
scroll to position [810, 0]
click at [440, 336] on div "18" at bounding box center [448, 339] width 22 height 22
click at [641, 287] on li "18:00" at bounding box center [633, 285] width 69 height 24
click at [643, 156] on input "**********" at bounding box center [586, 148] width 128 height 28
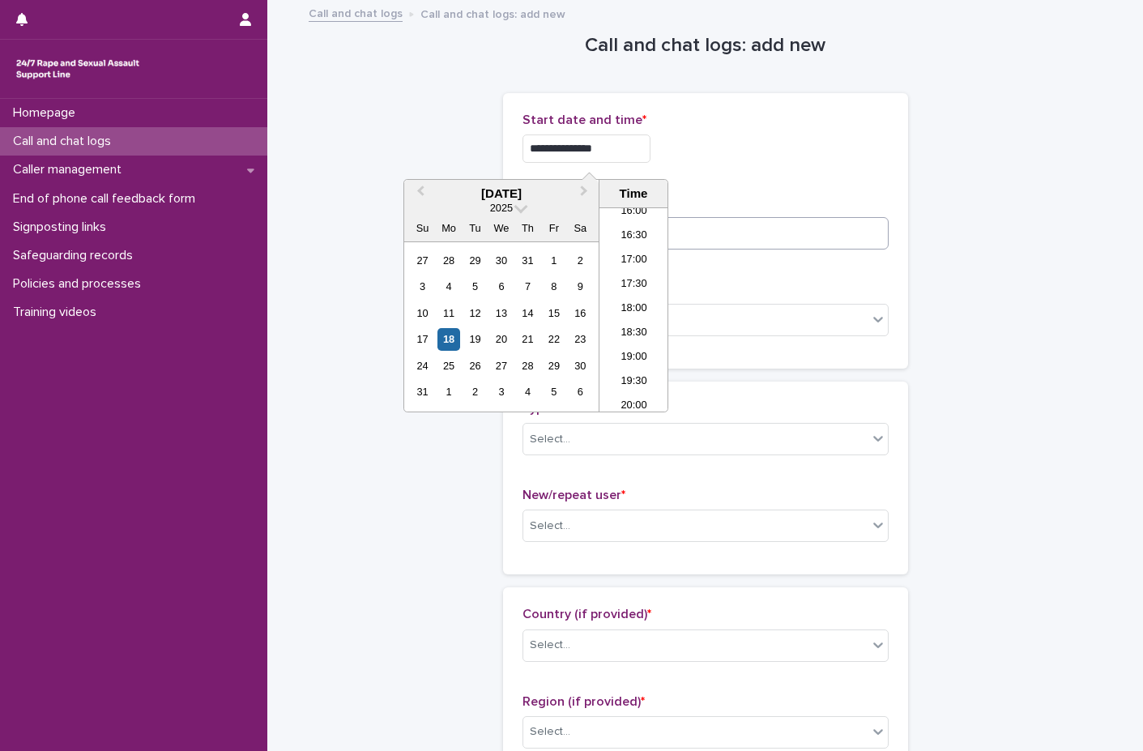
type input "**********"
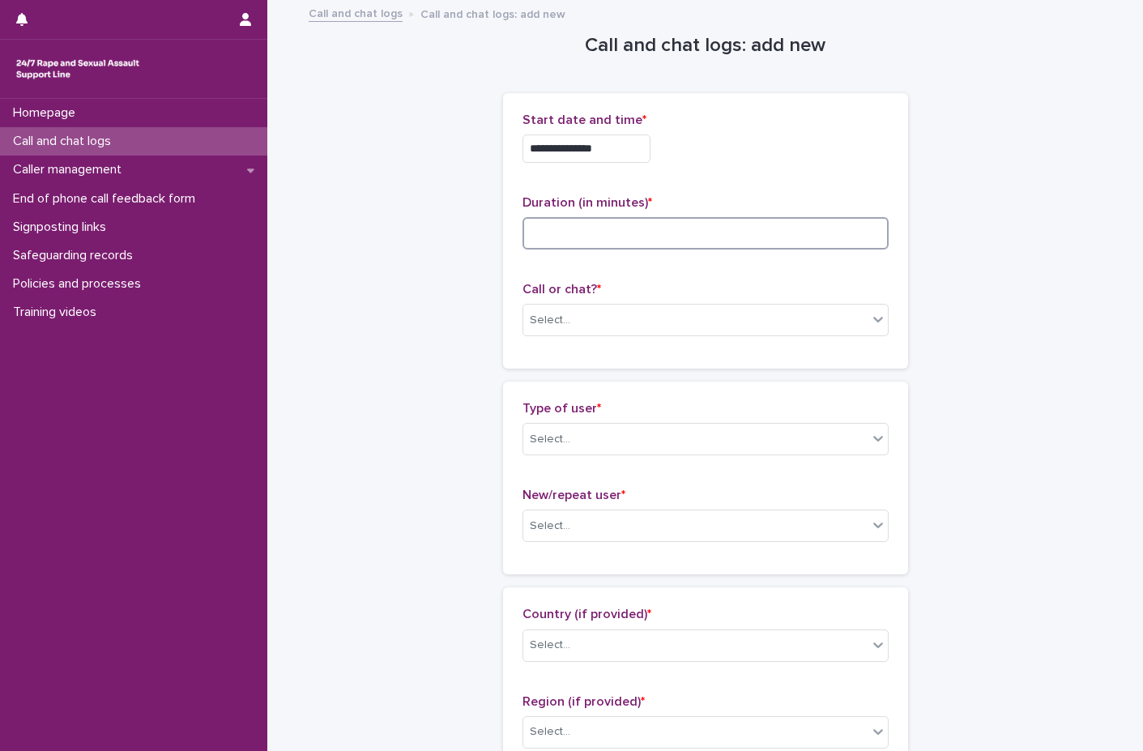
click at [701, 234] on input at bounding box center [705, 233] width 366 height 32
type input "*"
click at [579, 313] on div "Select..." at bounding box center [695, 320] width 344 height 27
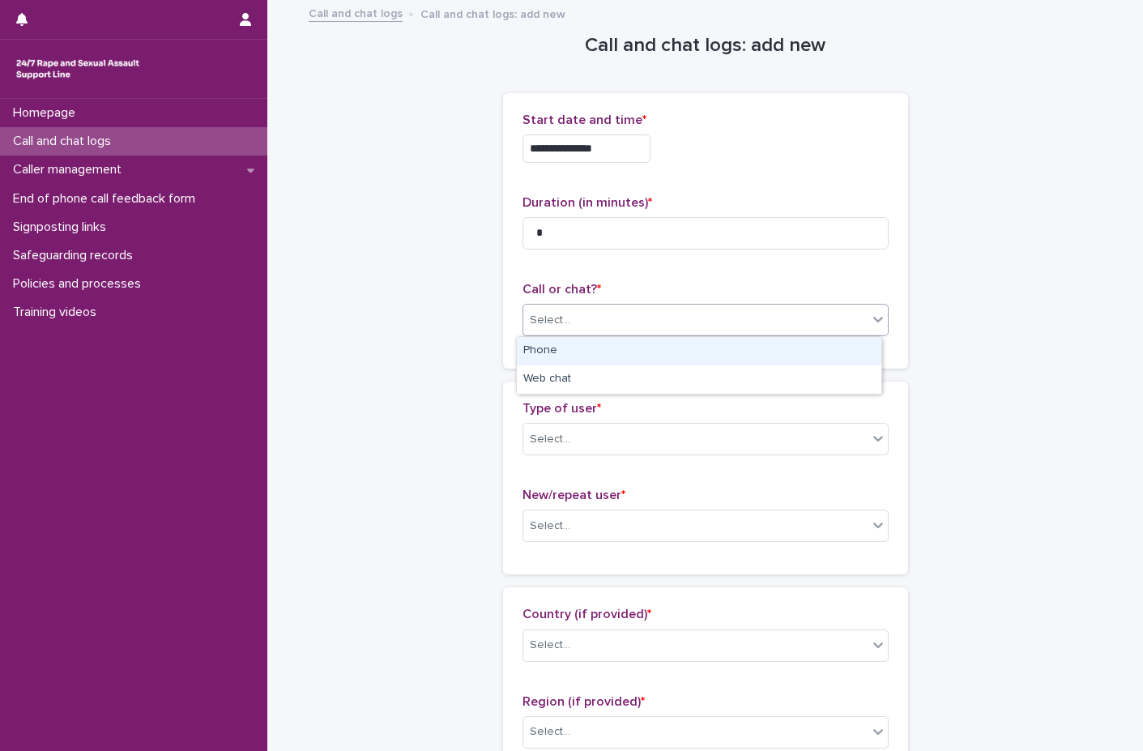
click at [576, 340] on div "Phone" at bounding box center [699, 351] width 364 height 28
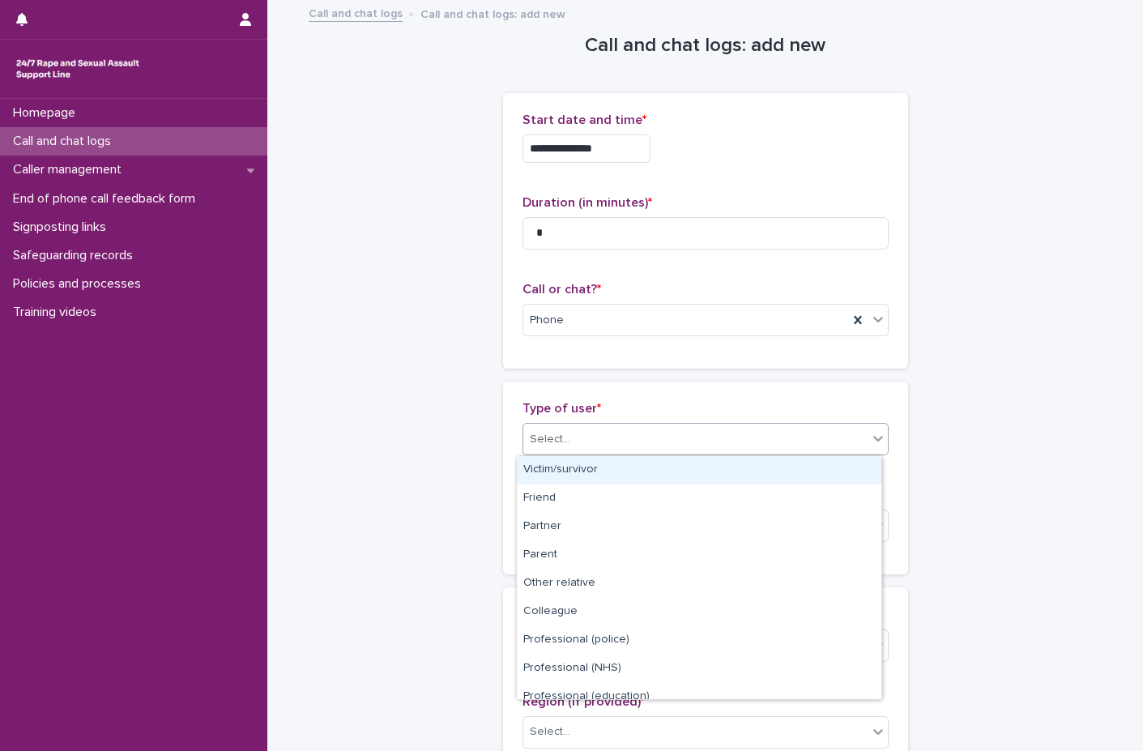
click at [575, 443] on div "Select..." at bounding box center [695, 439] width 344 height 27
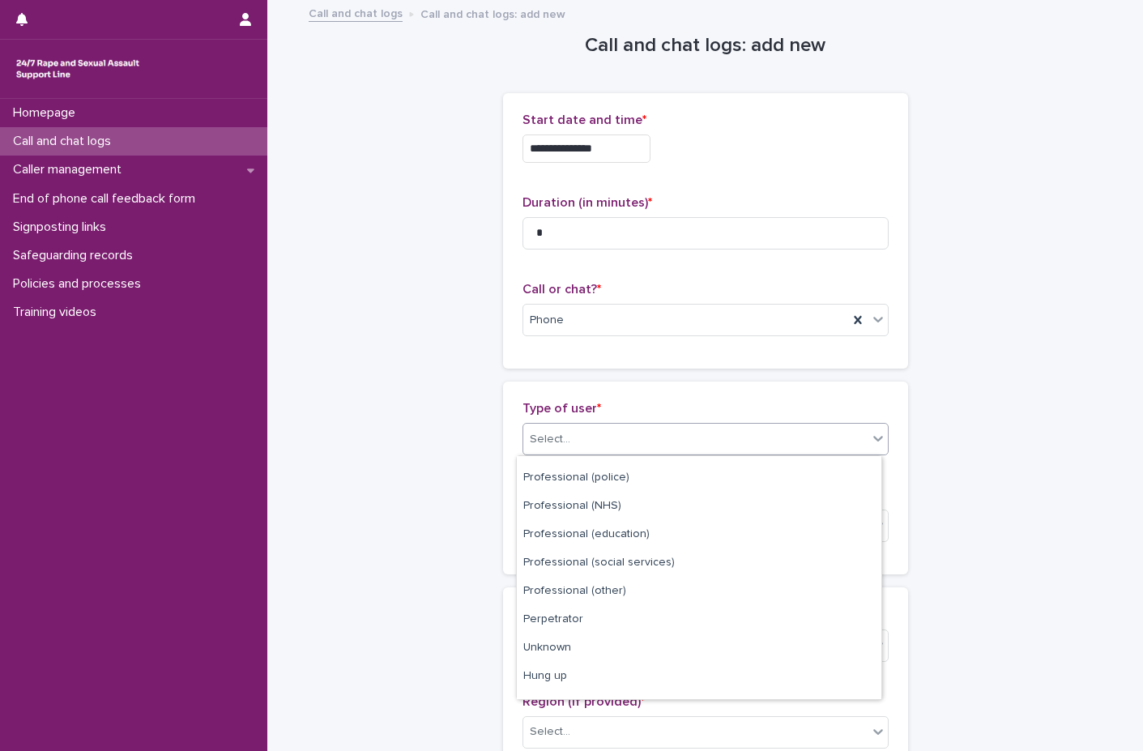
scroll to position [182, 0]
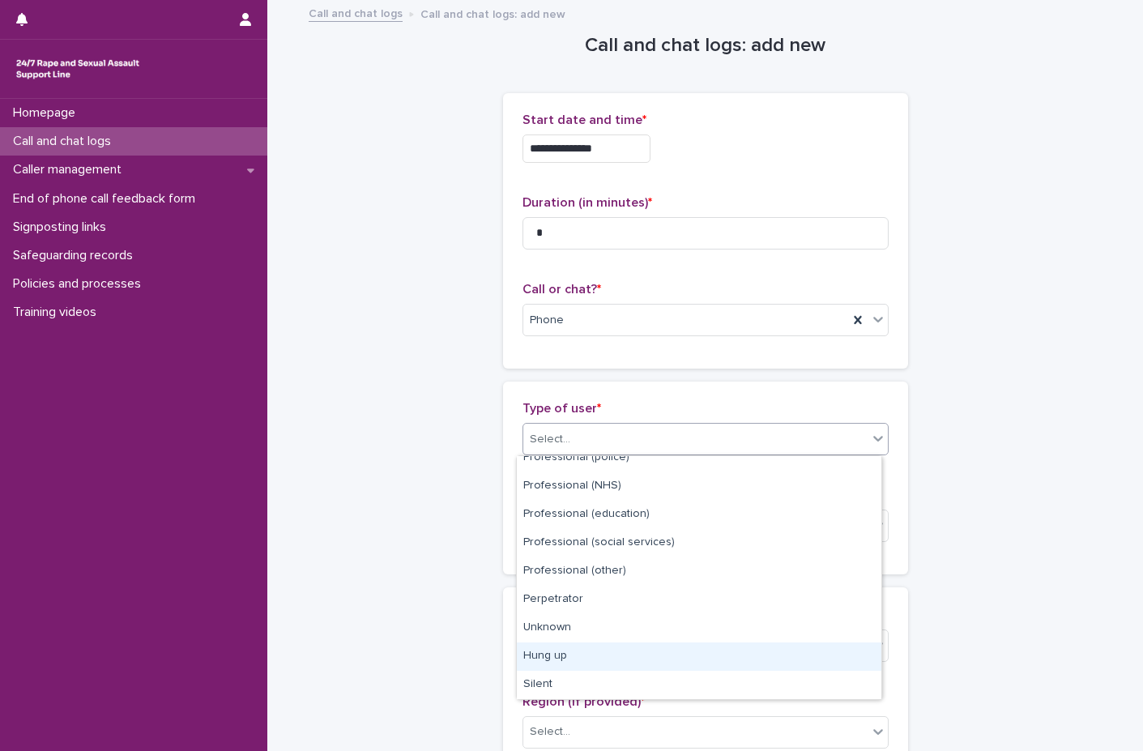
click at [551, 658] on div "Hung up" at bounding box center [699, 656] width 364 height 28
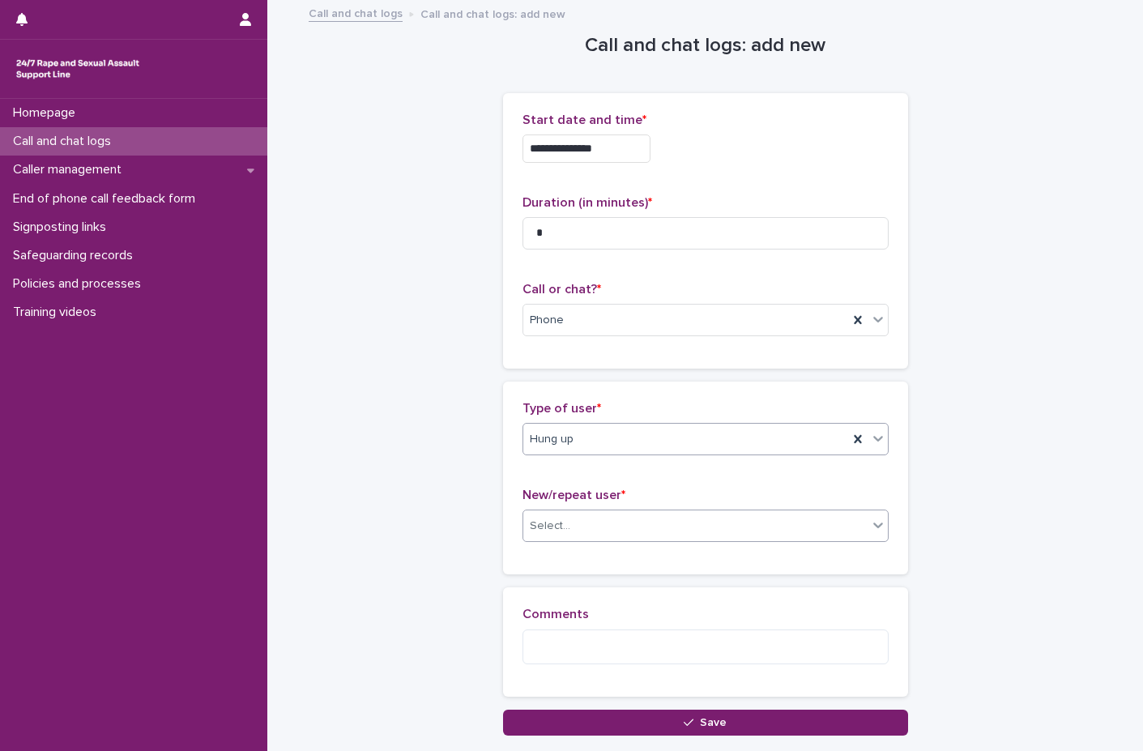
click at [561, 527] on div "Select..." at bounding box center [550, 526] width 40 height 17
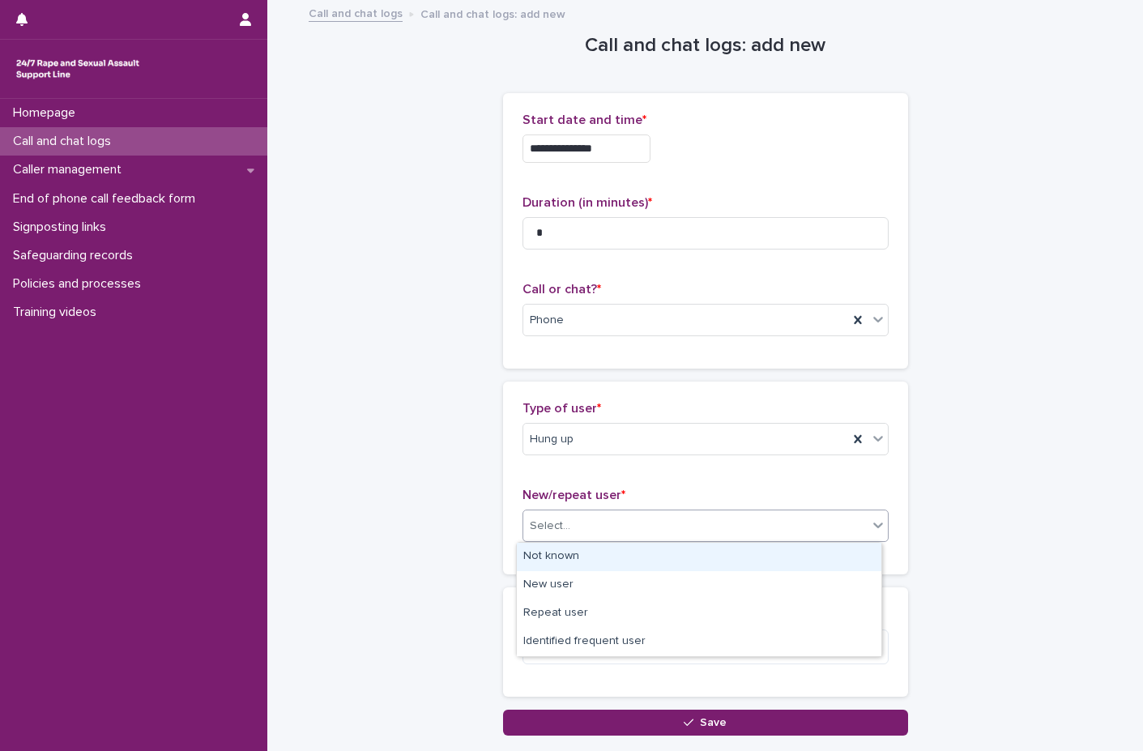
click at [567, 558] on div "Not known" at bounding box center [699, 557] width 364 height 28
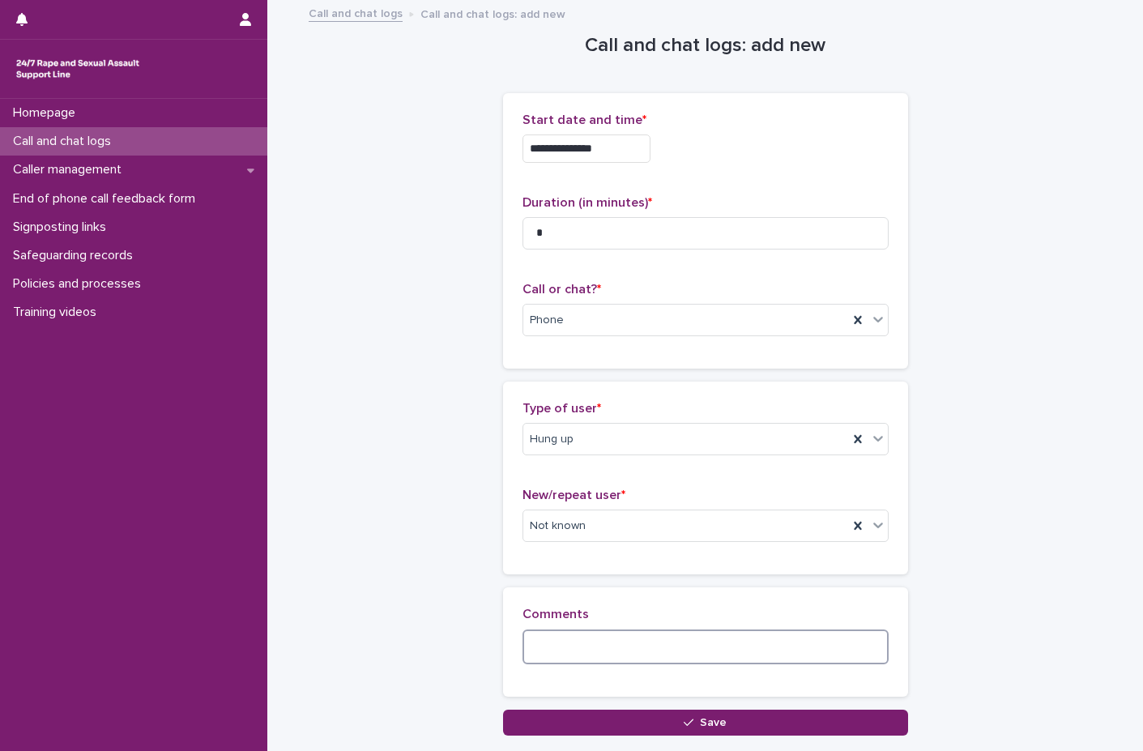
click at [568, 637] on textarea at bounding box center [705, 646] width 366 height 35
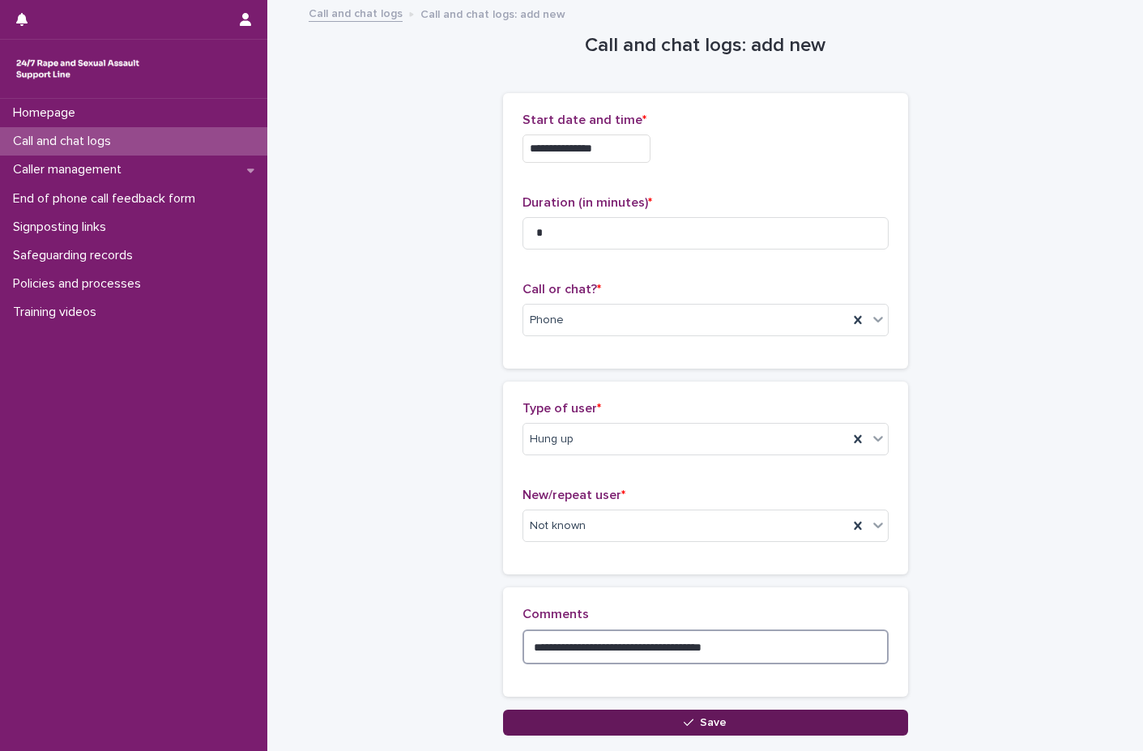
type textarea "**********"
click at [535, 722] on button "Save" at bounding box center [705, 723] width 405 height 26
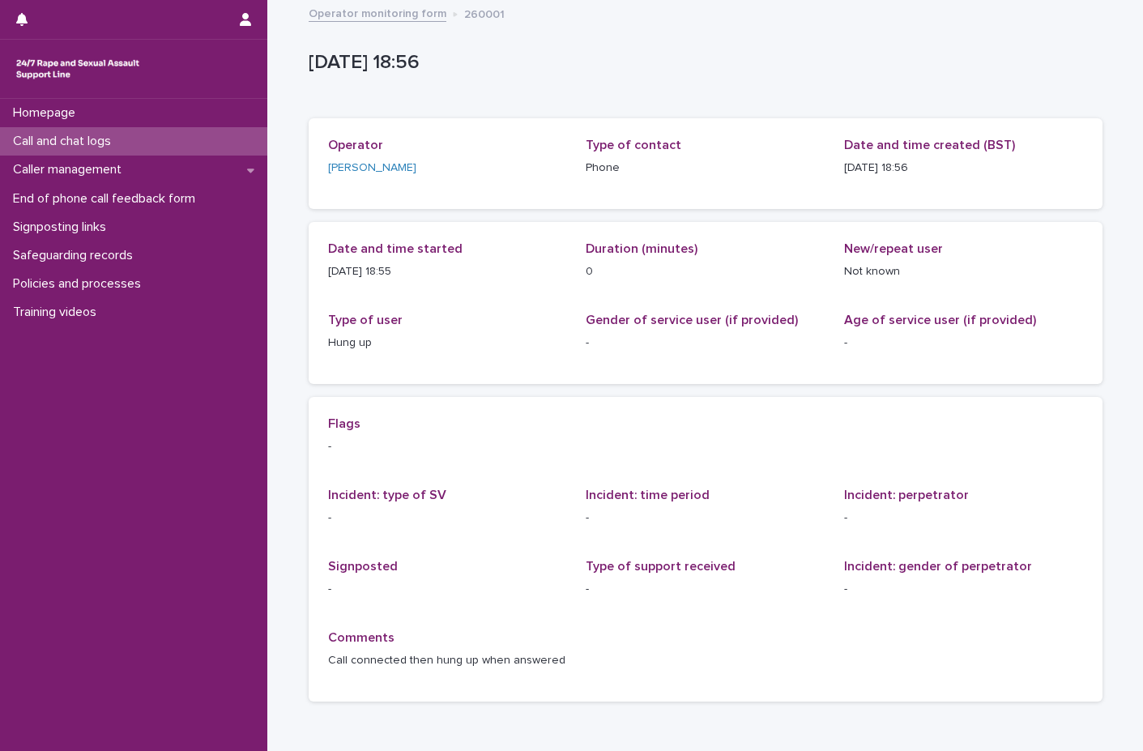
click at [117, 135] on p "Call and chat logs" at bounding box center [64, 141] width 117 height 15
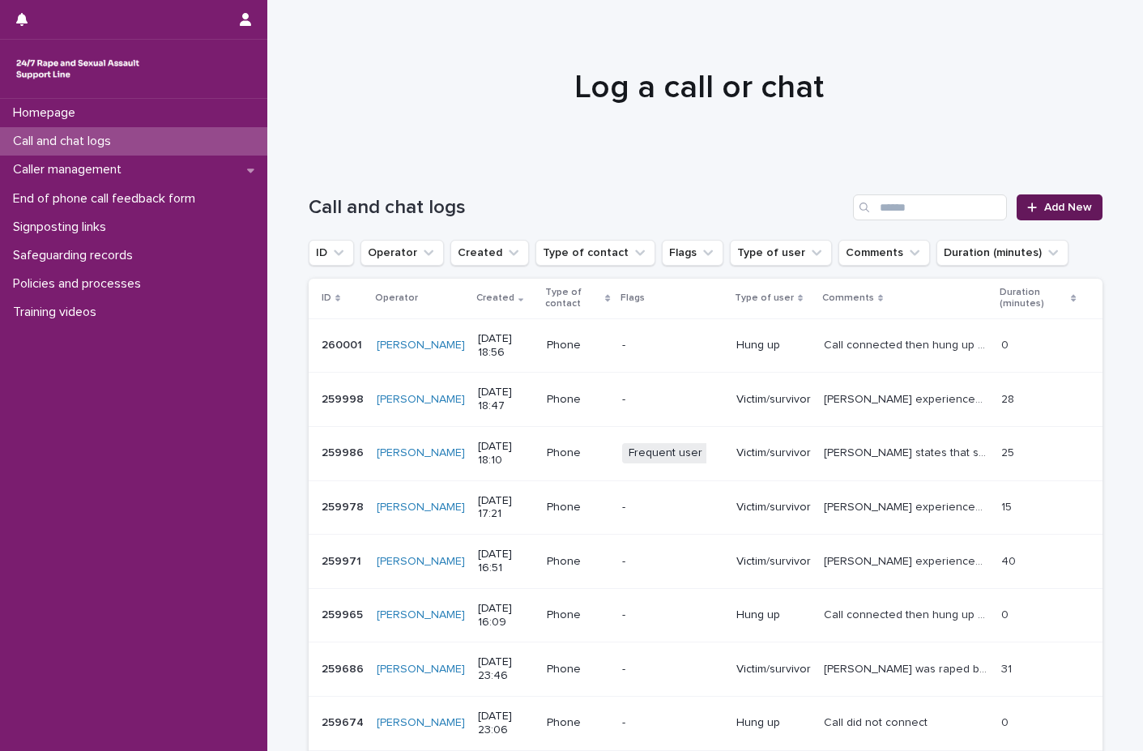
click at [1077, 205] on span "Add New" at bounding box center [1068, 207] width 48 height 11
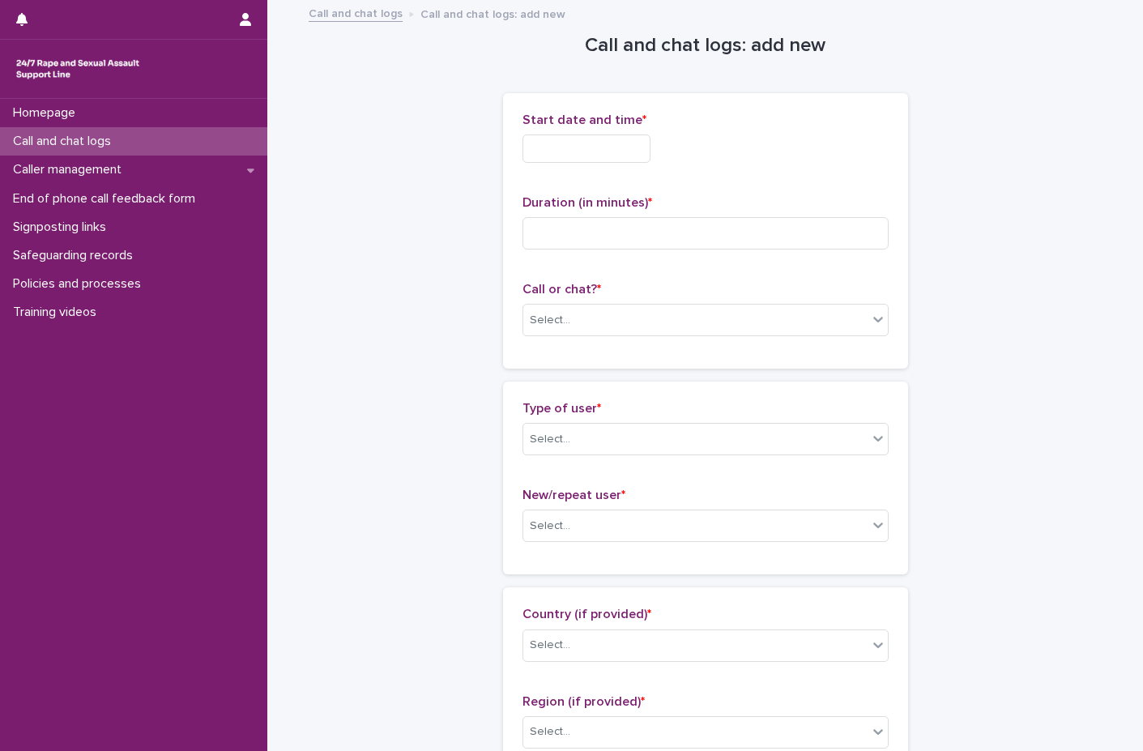
click at [590, 146] on input "text" at bounding box center [586, 148] width 128 height 28
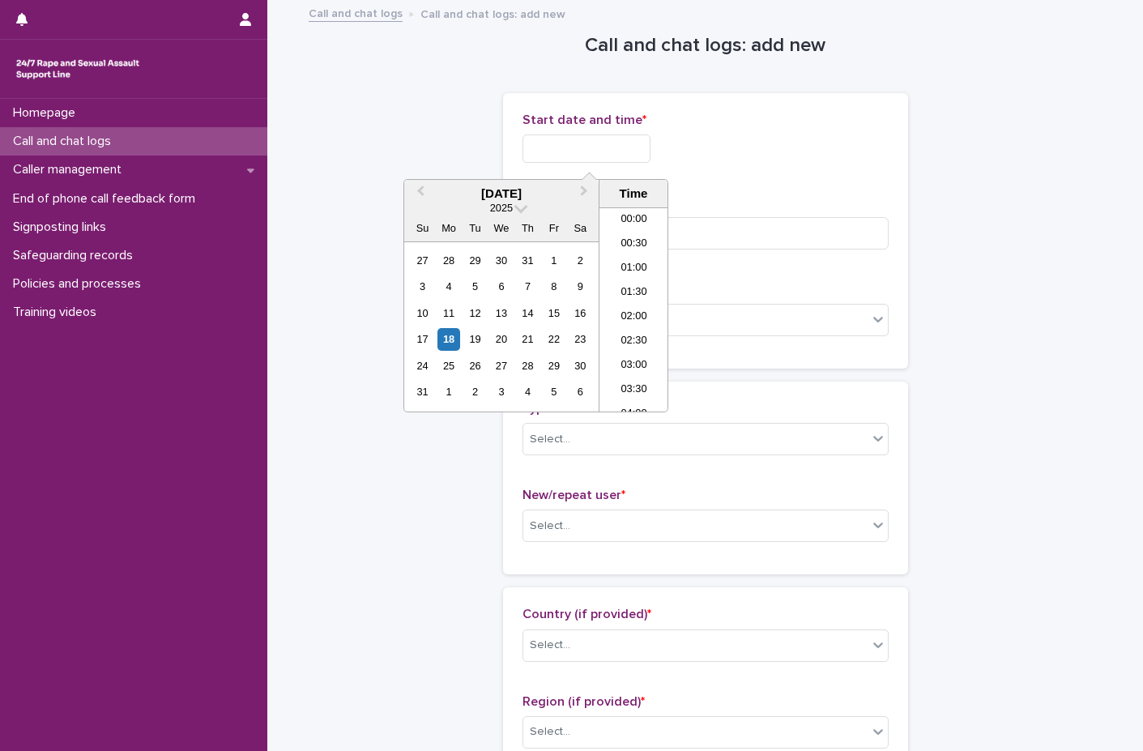
scroll to position [810, 0]
click at [446, 340] on div "18" at bounding box center [448, 339] width 22 height 22
click at [629, 289] on li "18:00" at bounding box center [633, 285] width 69 height 24
click at [600, 147] on input "**********" at bounding box center [586, 148] width 128 height 28
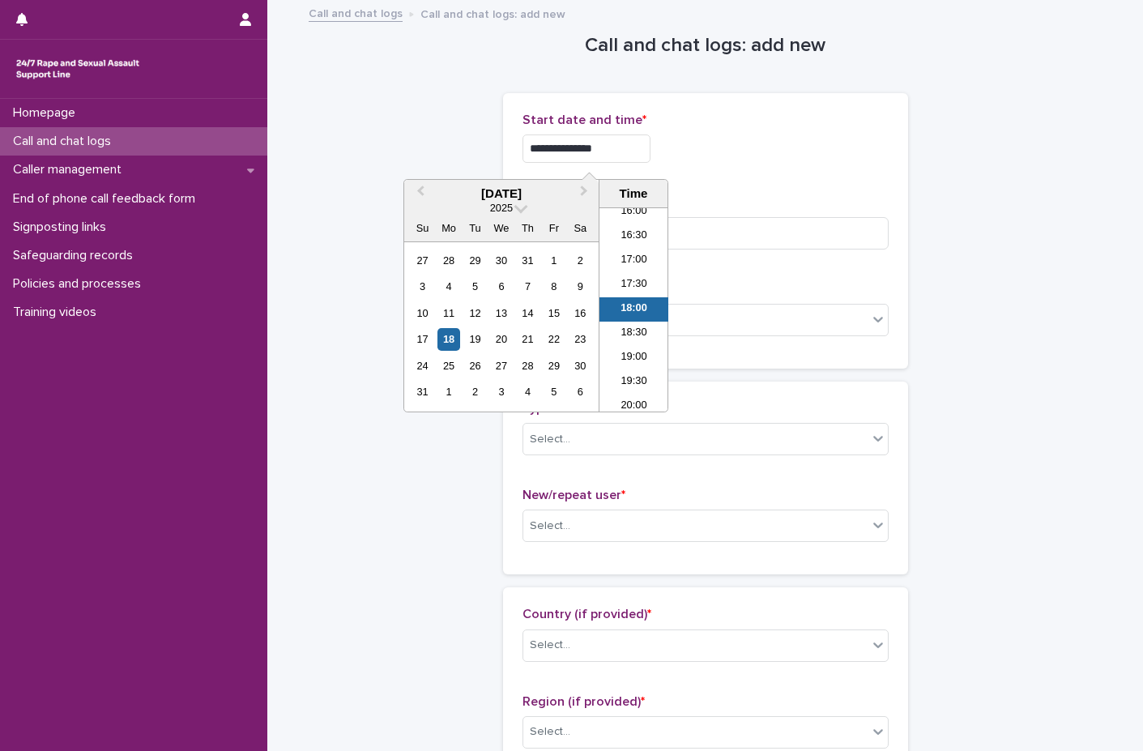
click at [633, 138] on input "**********" at bounding box center [586, 148] width 128 height 28
type input "**********"
click at [762, 156] on div "**********" at bounding box center [705, 148] width 366 height 28
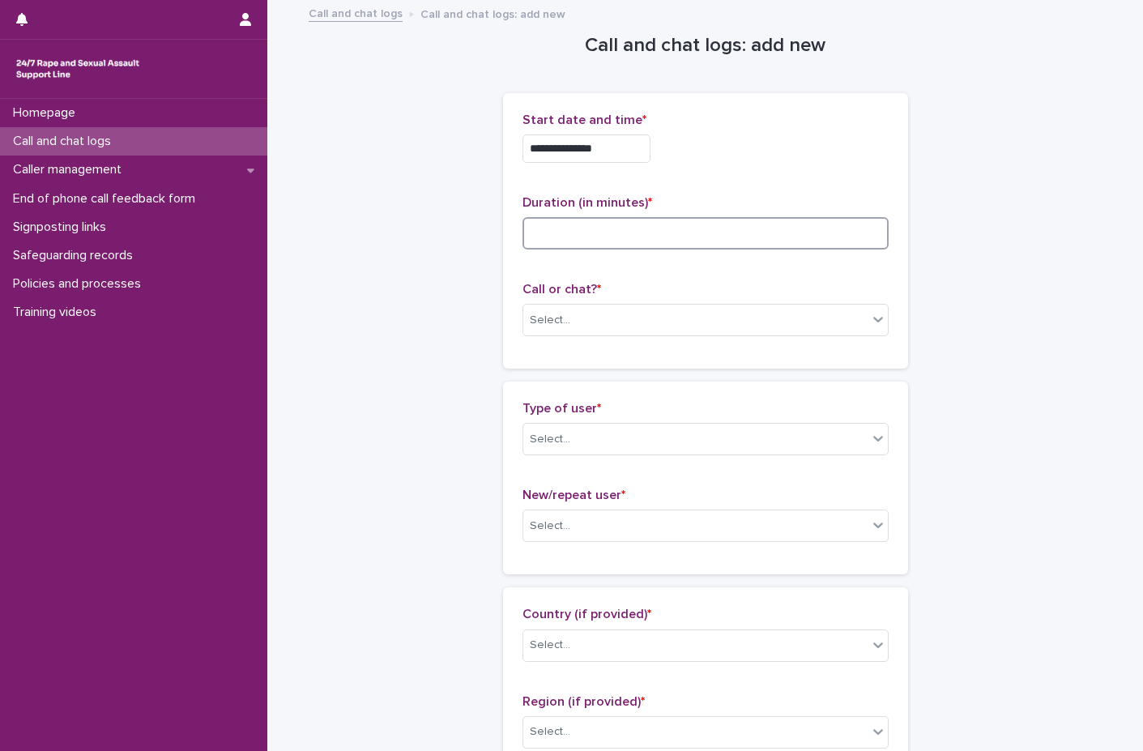
click at [596, 220] on input at bounding box center [705, 233] width 366 height 32
type input "*"
click at [593, 318] on div "Select..." at bounding box center [695, 320] width 344 height 27
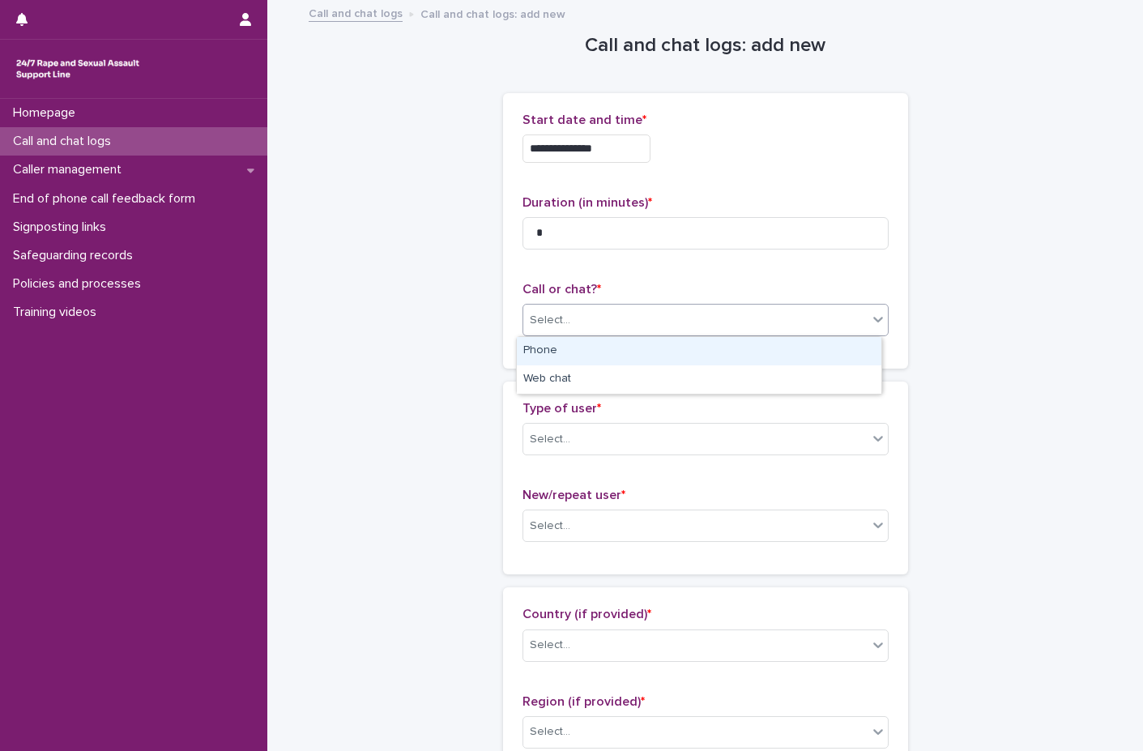
click at [585, 353] on div "Phone" at bounding box center [699, 351] width 364 height 28
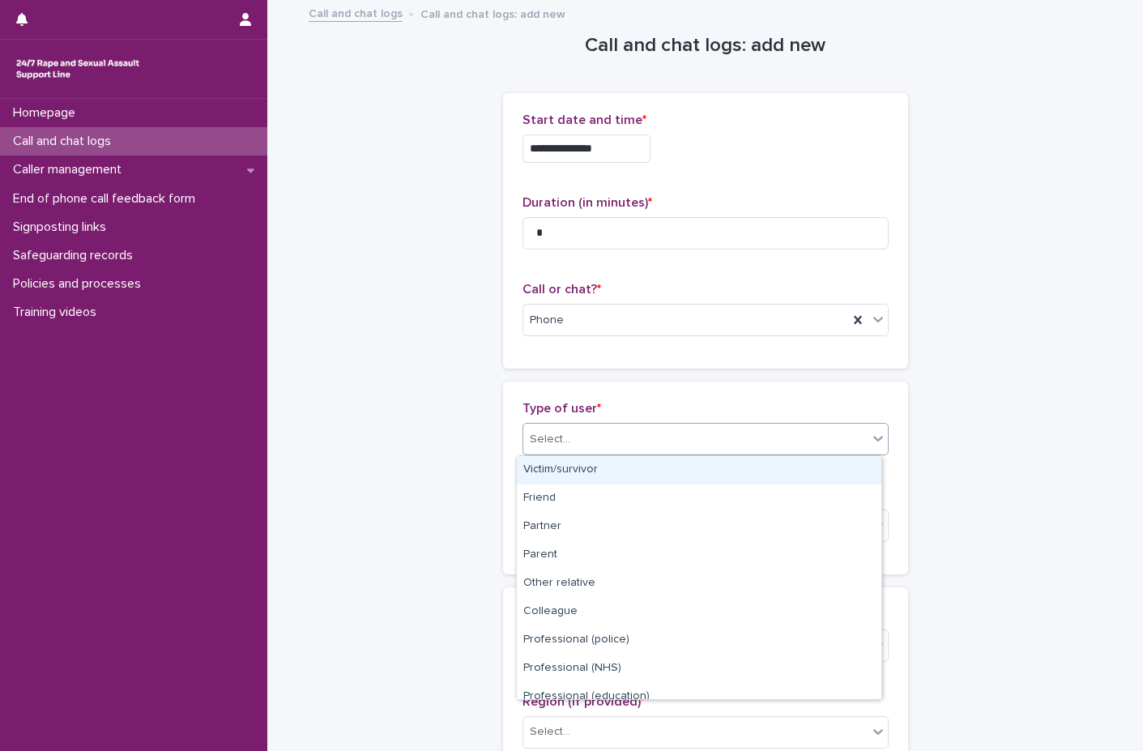
click at [574, 449] on div "Select..." at bounding box center [695, 439] width 344 height 27
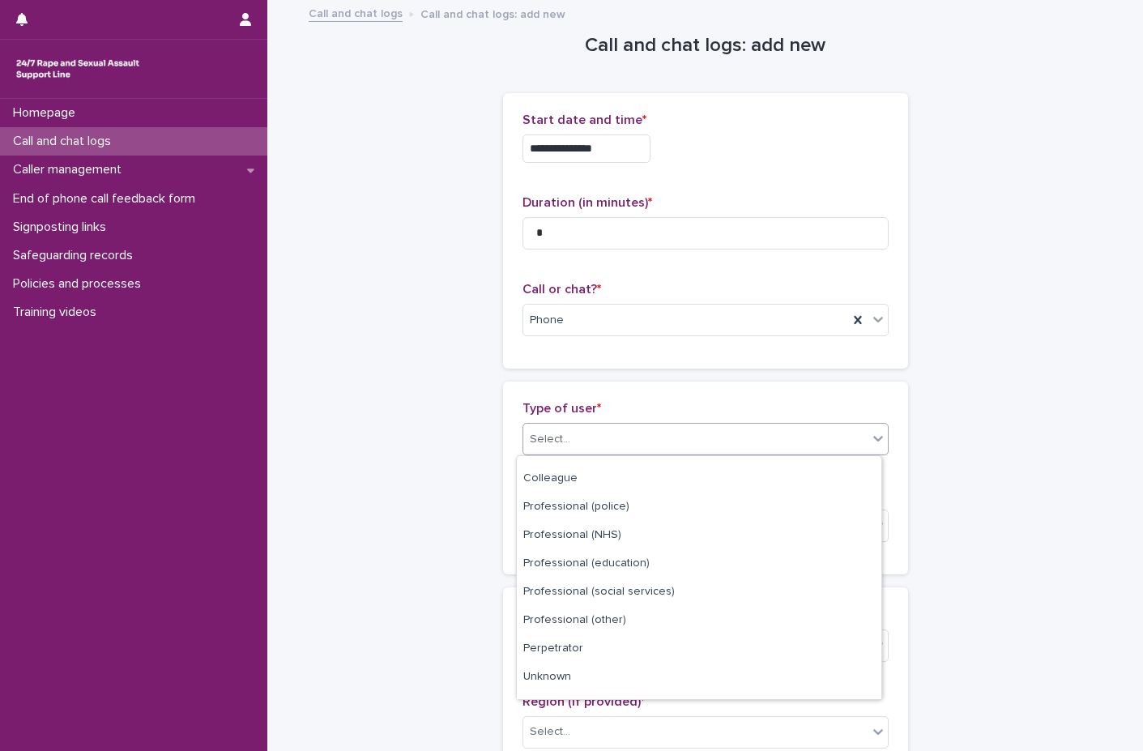
scroll to position [182, 0]
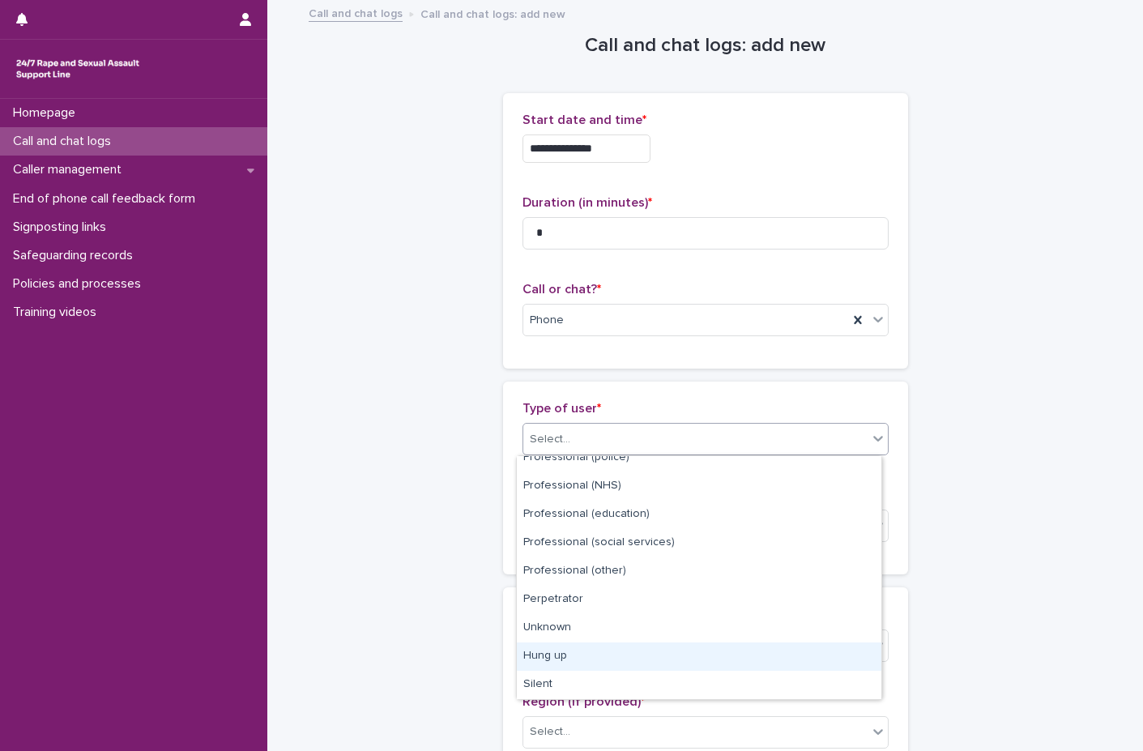
click at [557, 648] on div "Hung up" at bounding box center [699, 656] width 364 height 28
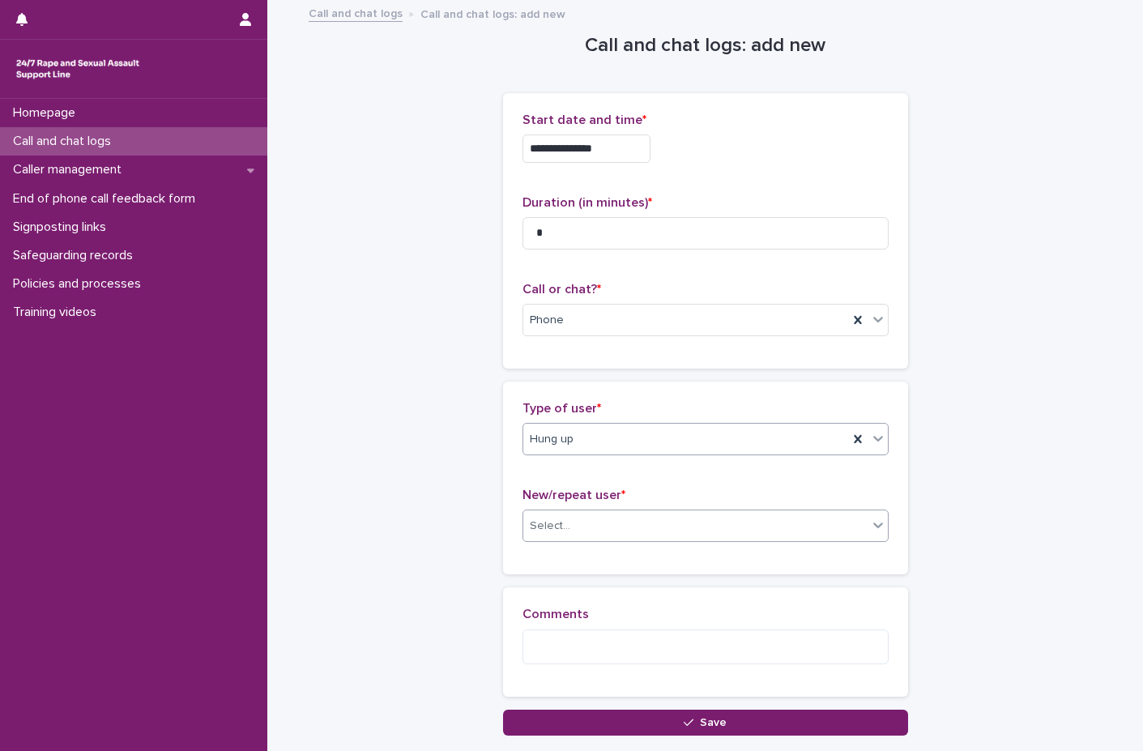
click at [573, 537] on div "Select..." at bounding box center [695, 526] width 344 height 27
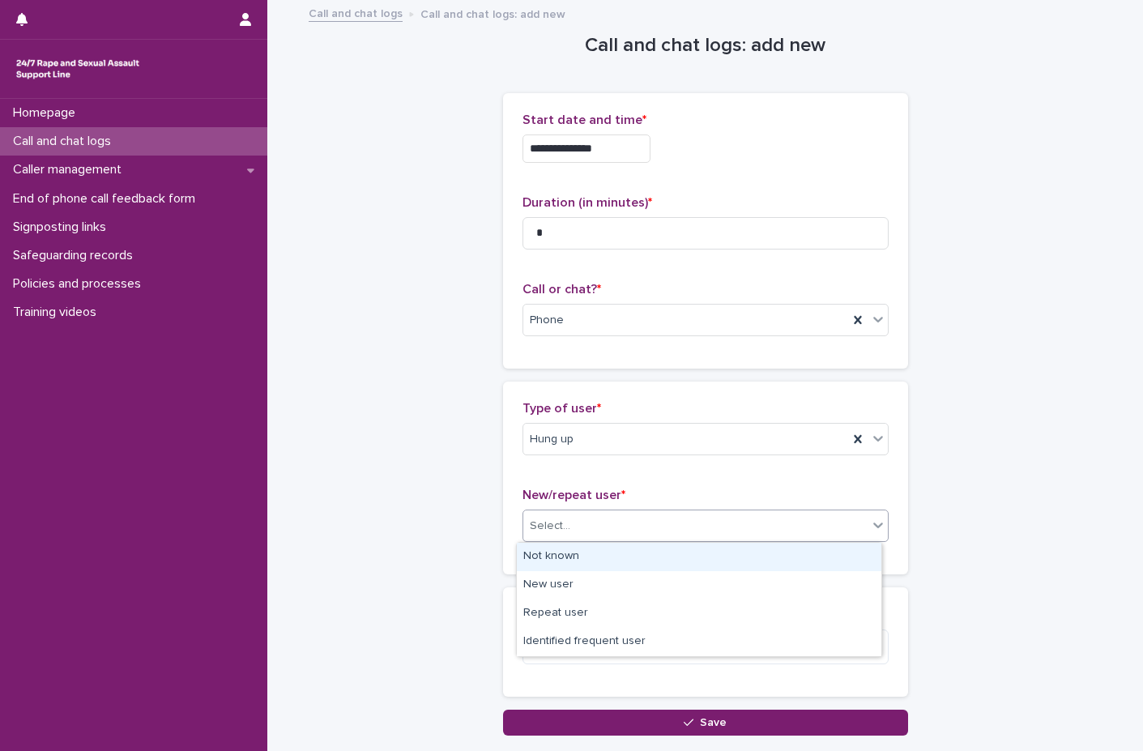
click at [567, 550] on div "Not known" at bounding box center [699, 557] width 364 height 28
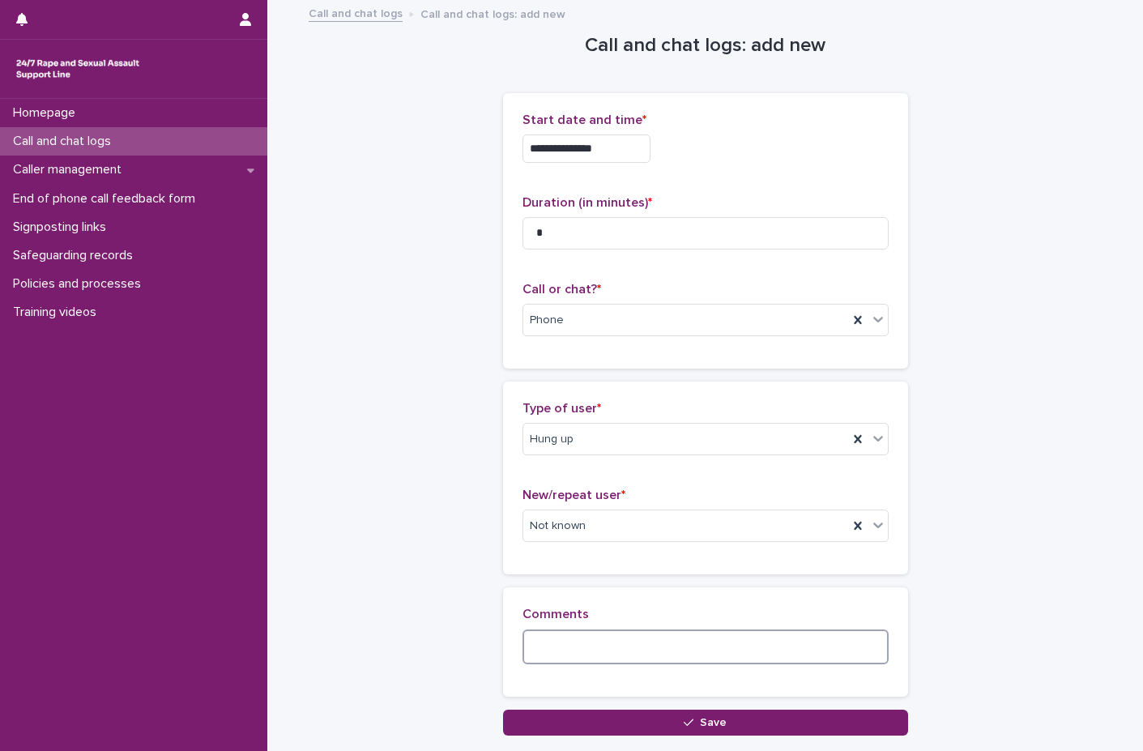
click at [549, 650] on textarea at bounding box center [705, 646] width 366 height 35
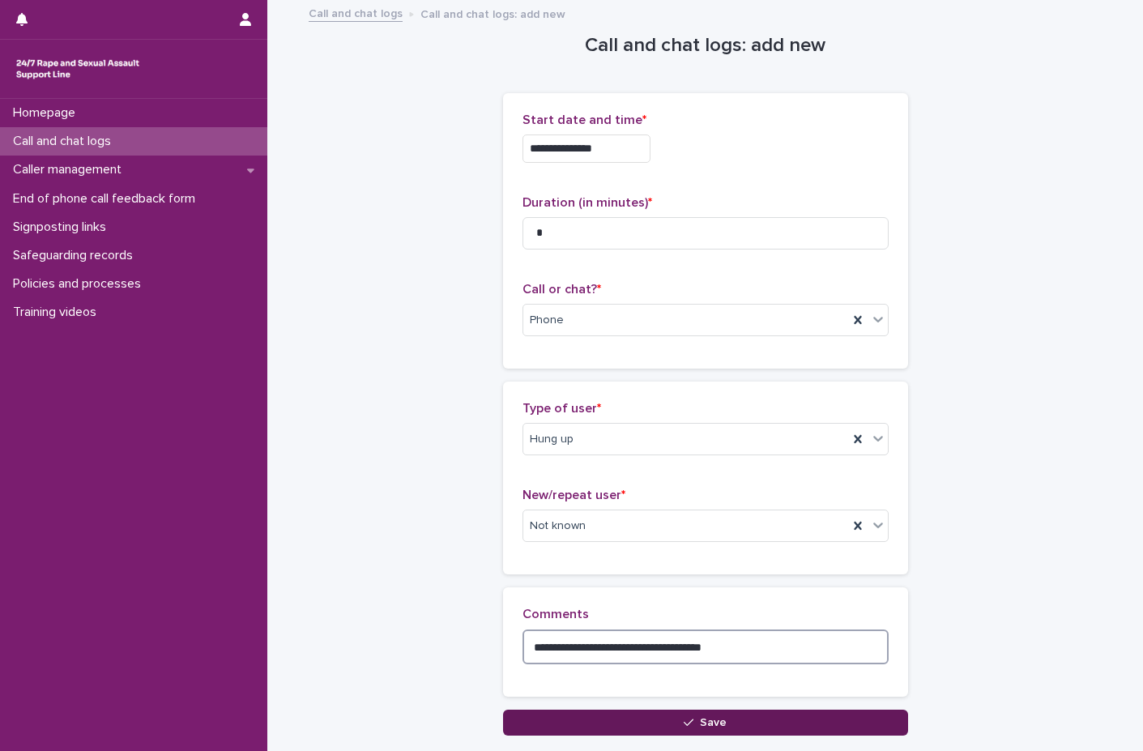
type textarea "**********"
click at [570, 731] on button "Save" at bounding box center [705, 723] width 405 height 26
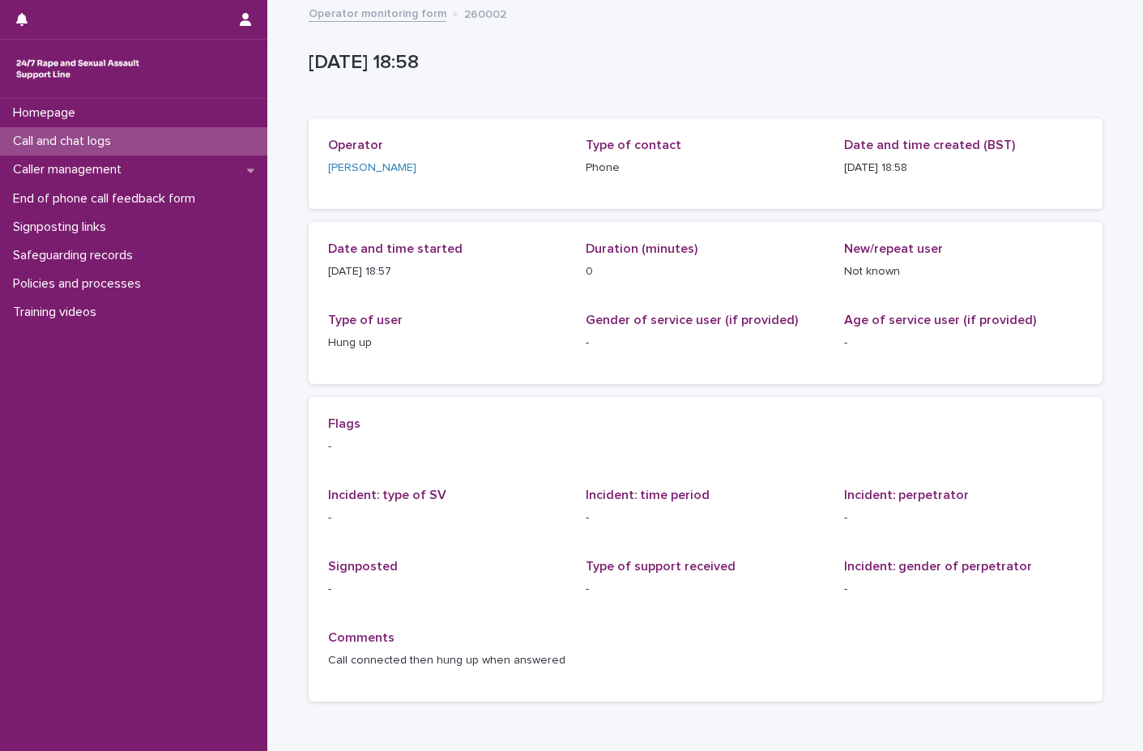
click at [151, 145] on div "Call and chat logs" at bounding box center [133, 141] width 267 height 28
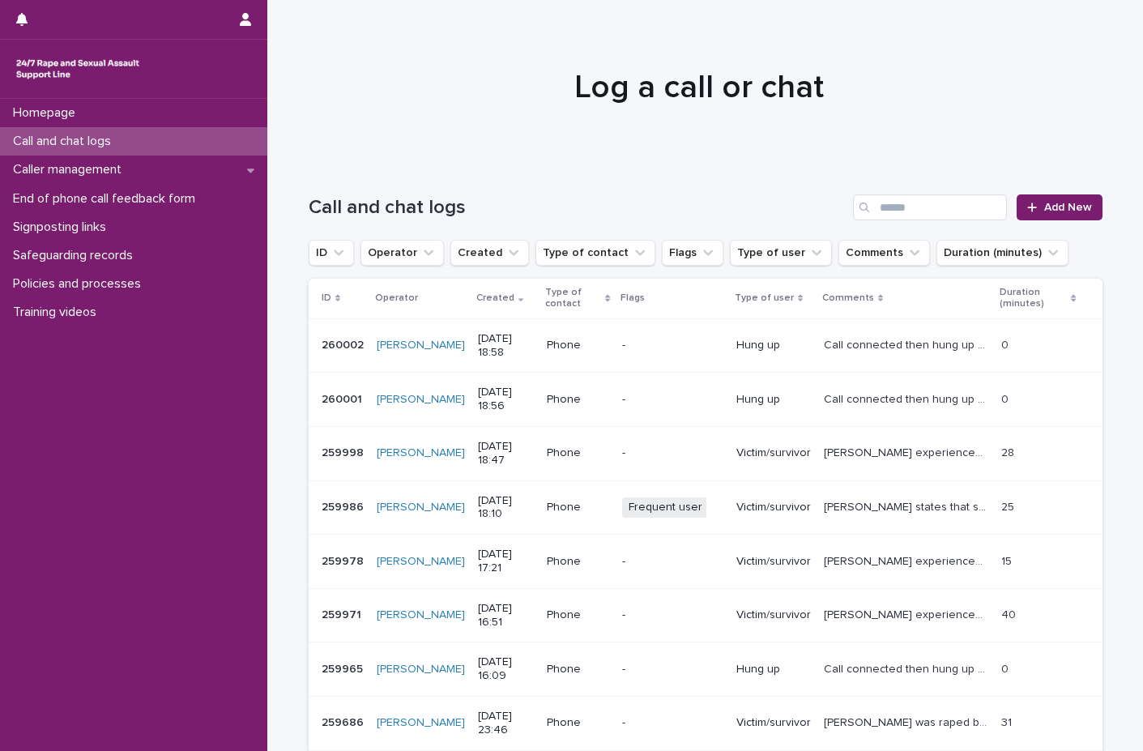
click at [1065, 192] on div "Call and chat logs Add New" at bounding box center [706, 201] width 794 height 78
click at [1065, 212] on span "Add New" at bounding box center [1068, 207] width 48 height 11
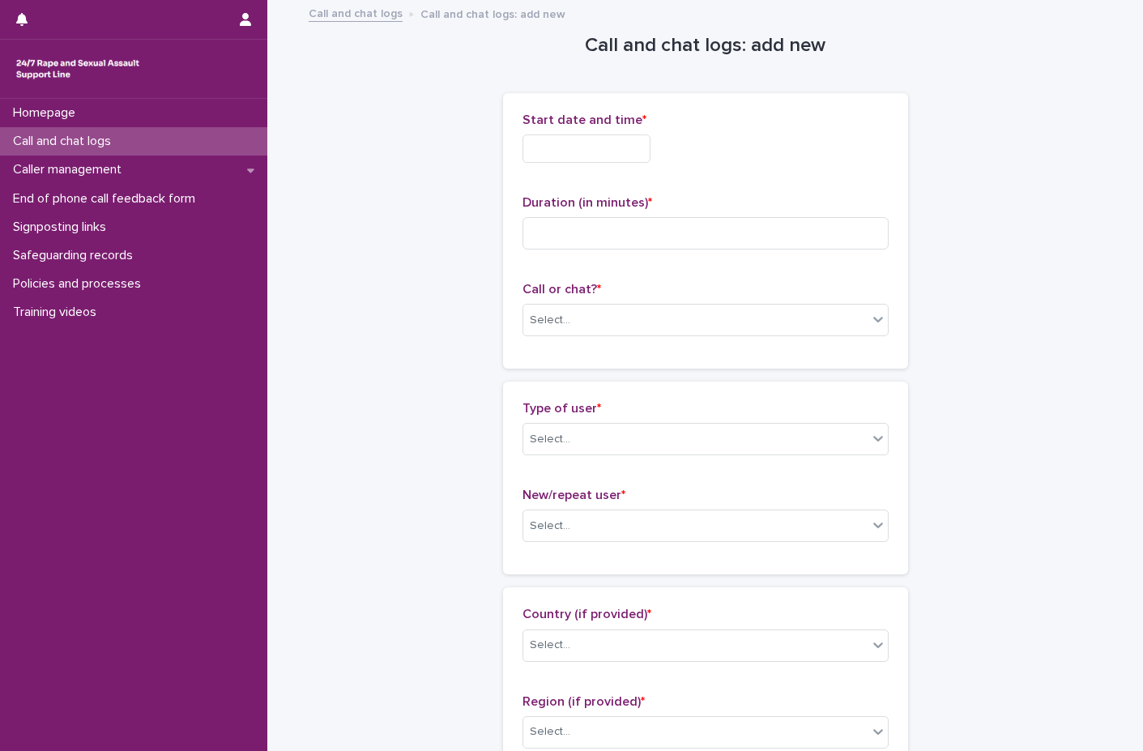
click at [582, 146] on input "text" at bounding box center [586, 148] width 128 height 28
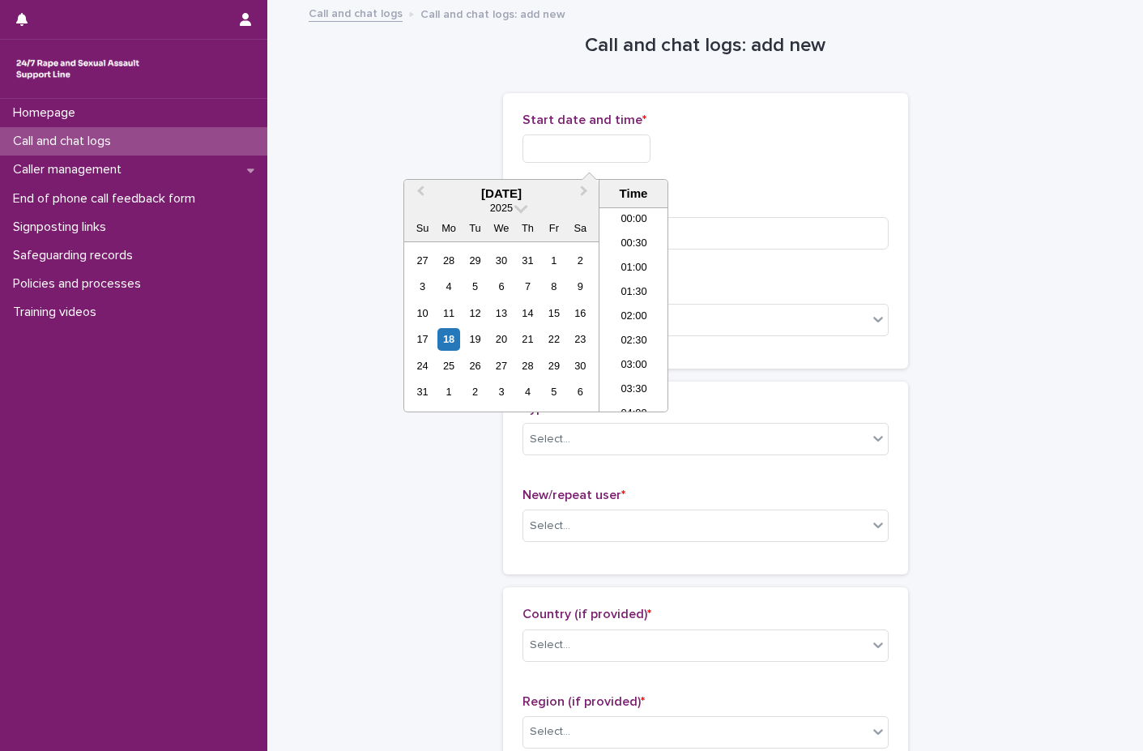
scroll to position [834, 0]
click at [454, 331] on div "18" at bounding box center [448, 339] width 22 height 22
click at [645, 304] on li "19:00" at bounding box center [633, 309] width 69 height 24
type input "**********"
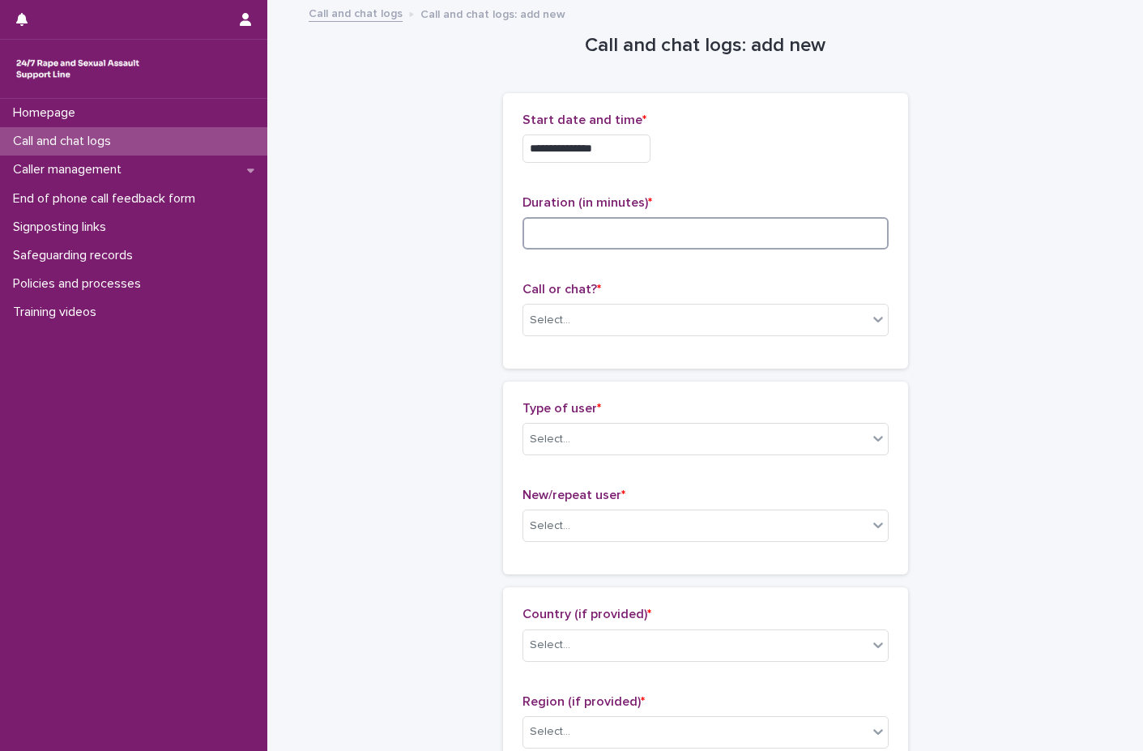
click at [617, 235] on input at bounding box center [705, 233] width 366 height 32
type input "*"
click at [589, 330] on div "Select..." at bounding box center [695, 320] width 344 height 27
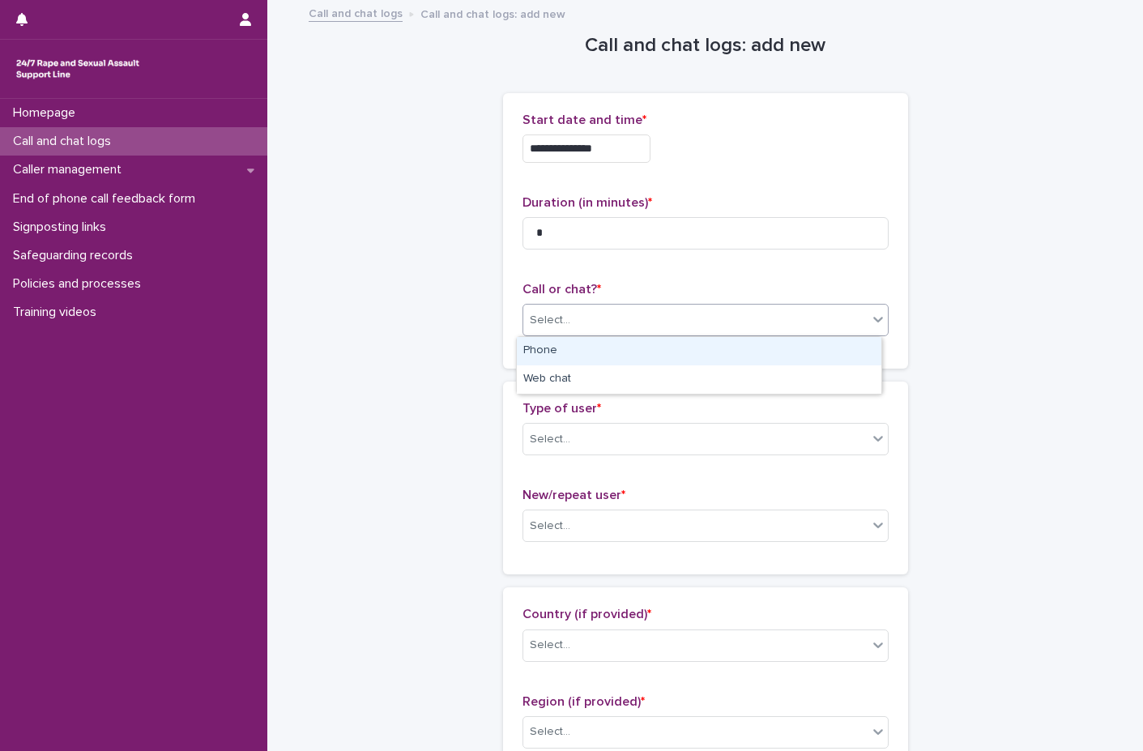
click at [582, 352] on div "Phone" at bounding box center [699, 351] width 364 height 28
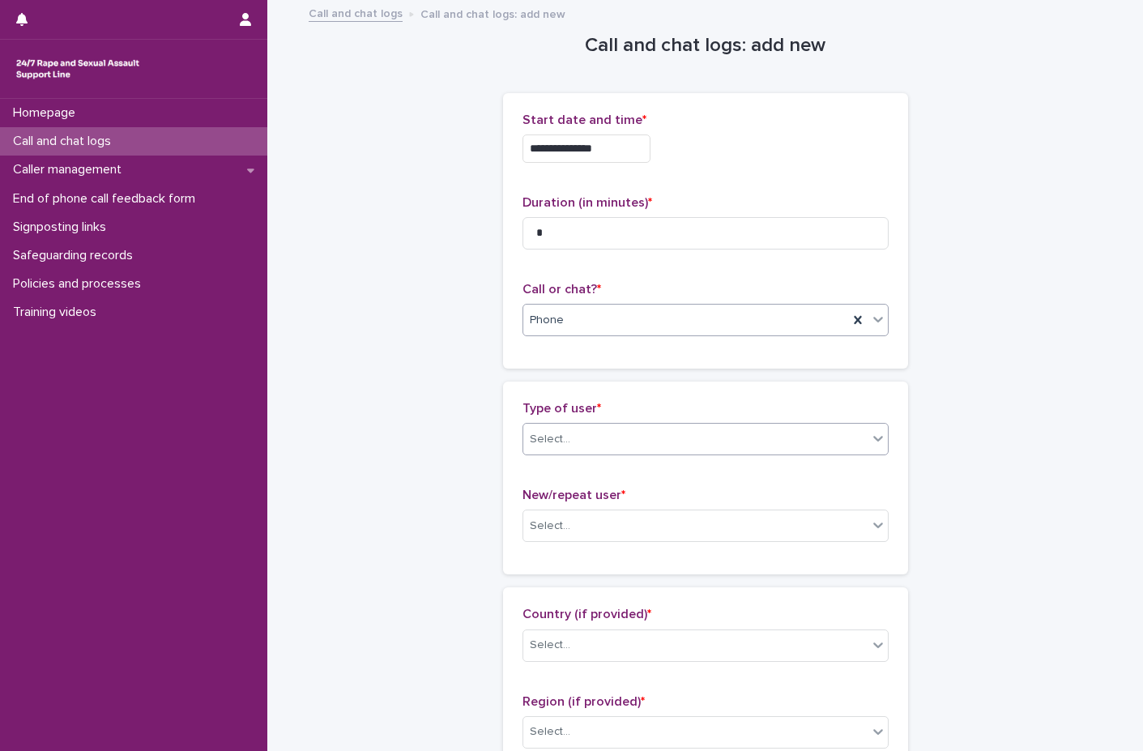
click at [586, 433] on div "Select..." at bounding box center [695, 439] width 344 height 27
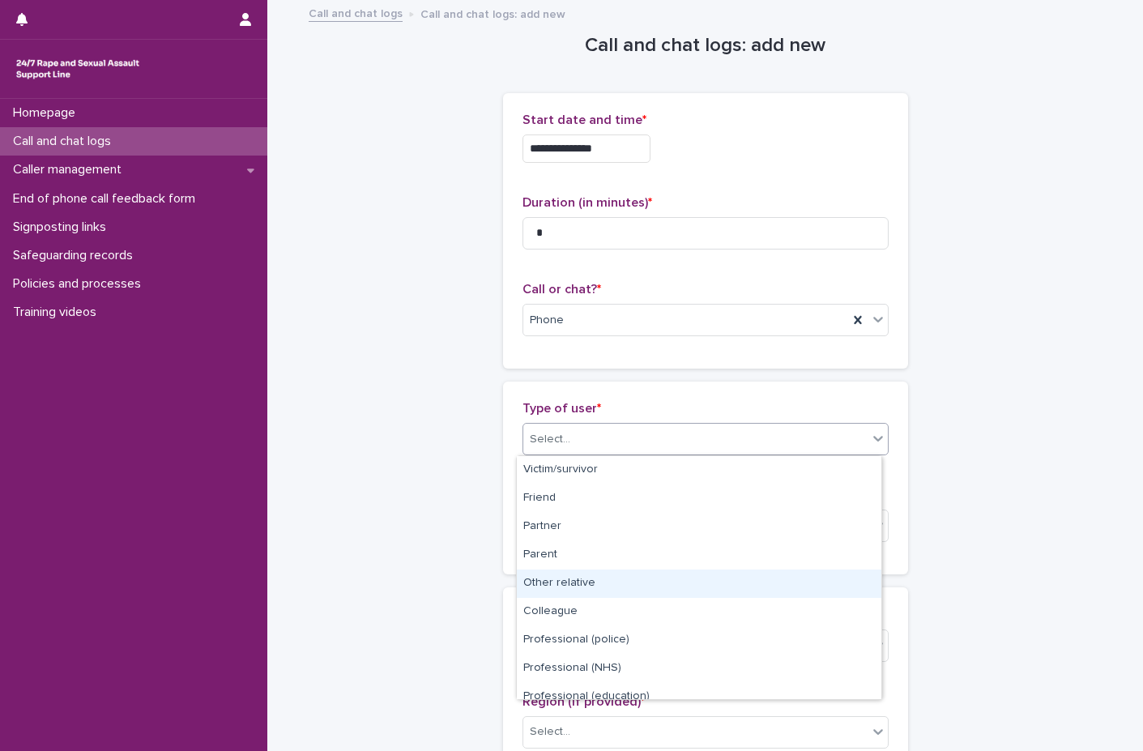
scroll to position [182, 0]
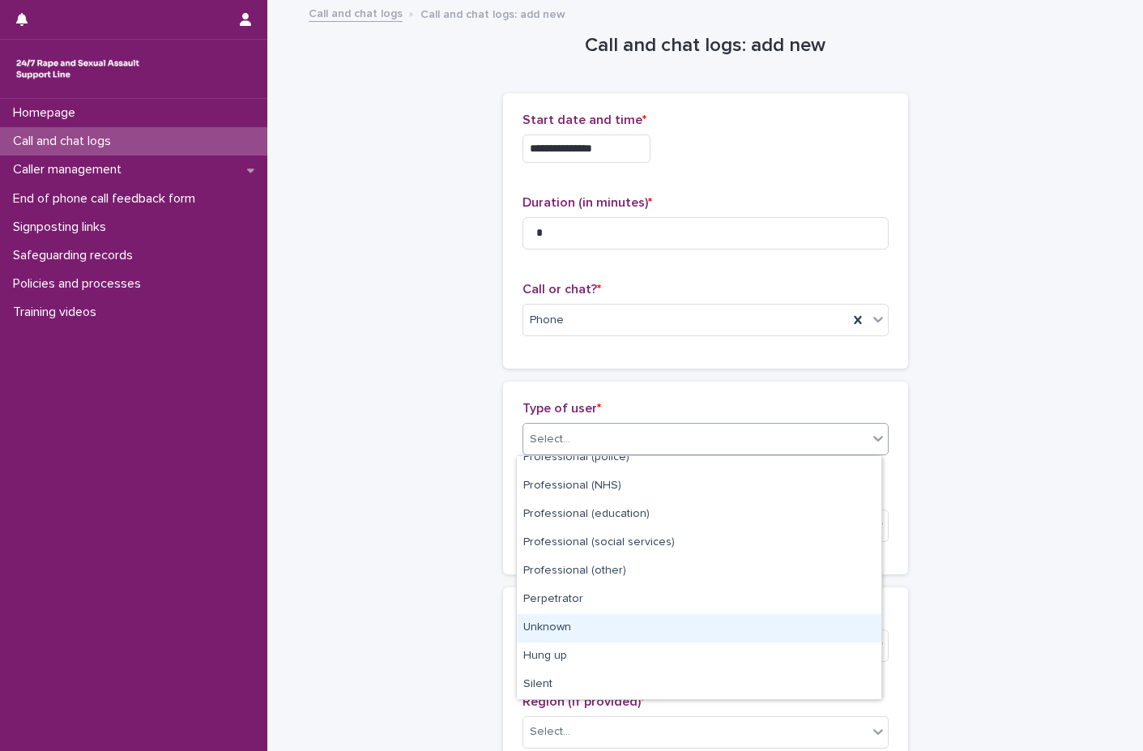
click at [582, 640] on div "Unknown" at bounding box center [699, 628] width 364 height 28
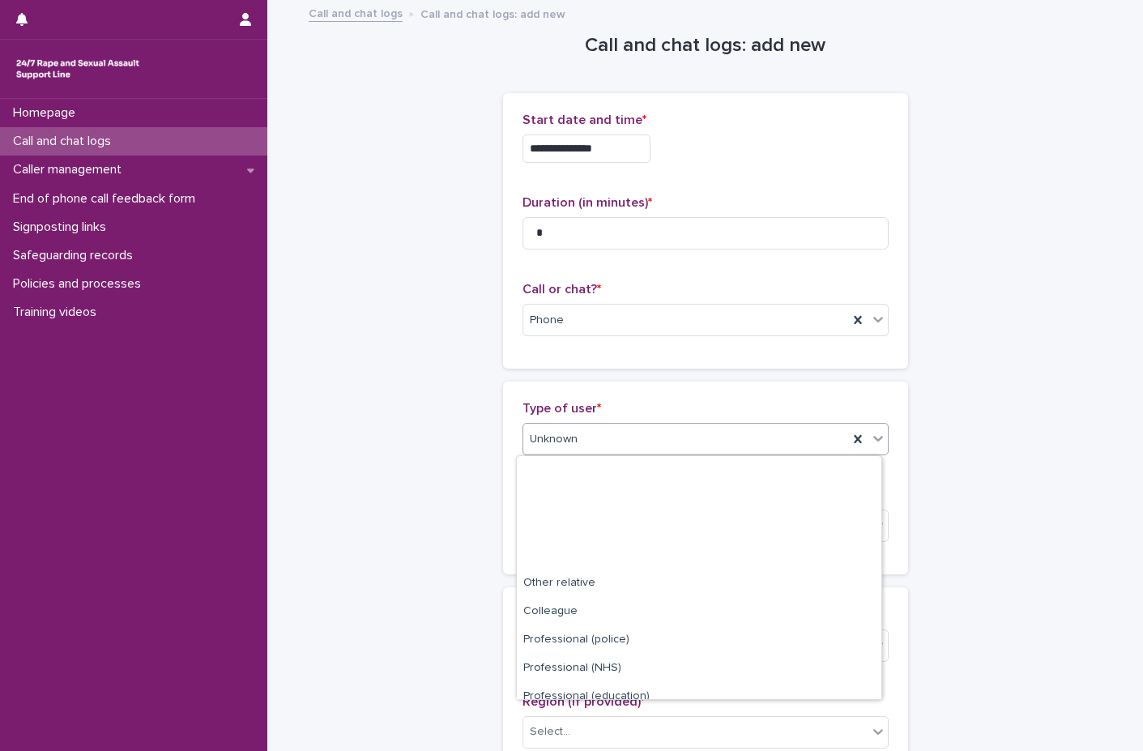
click at [648, 435] on div "Unknown" at bounding box center [685, 439] width 325 height 27
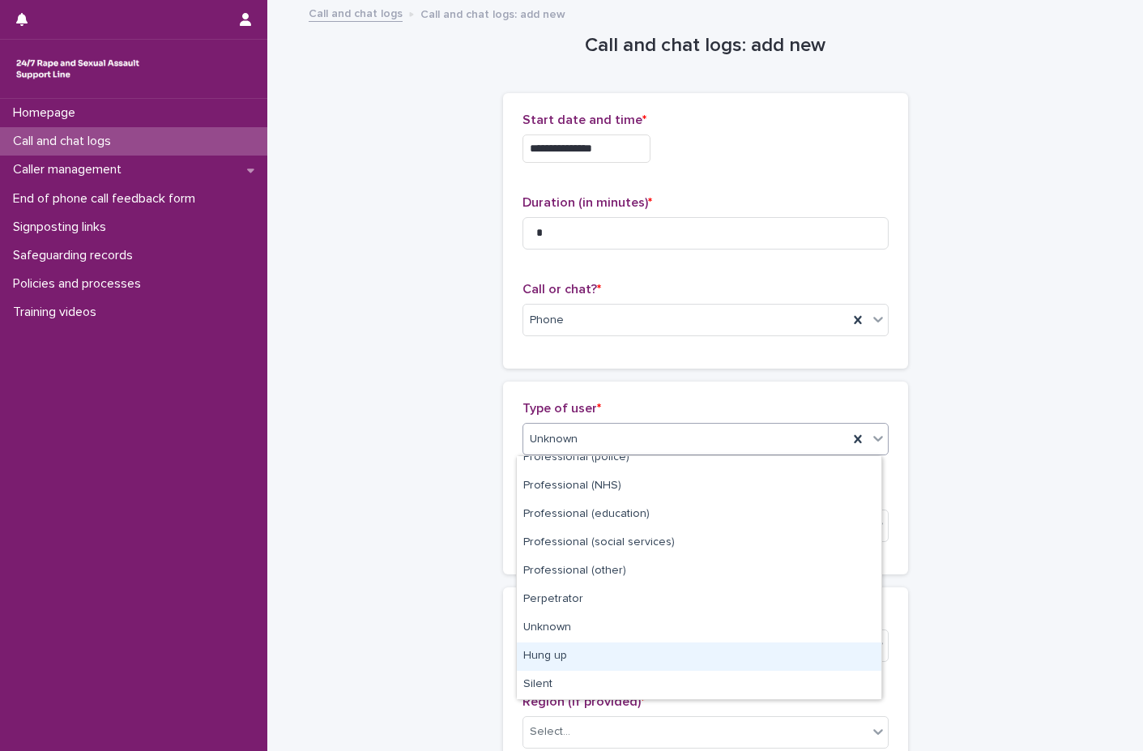
click at [571, 654] on div "Hung up" at bounding box center [699, 656] width 364 height 28
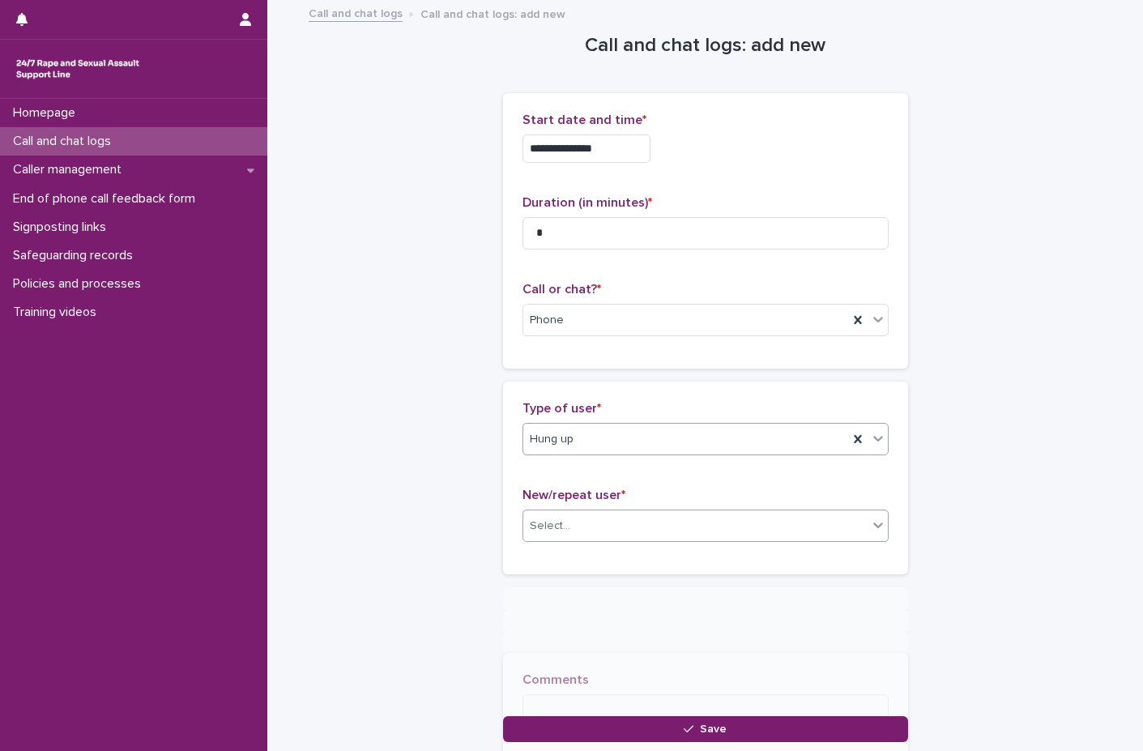
click at [583, 526] on div "Select..." at bounding box center [695, 526] width 344 height 27
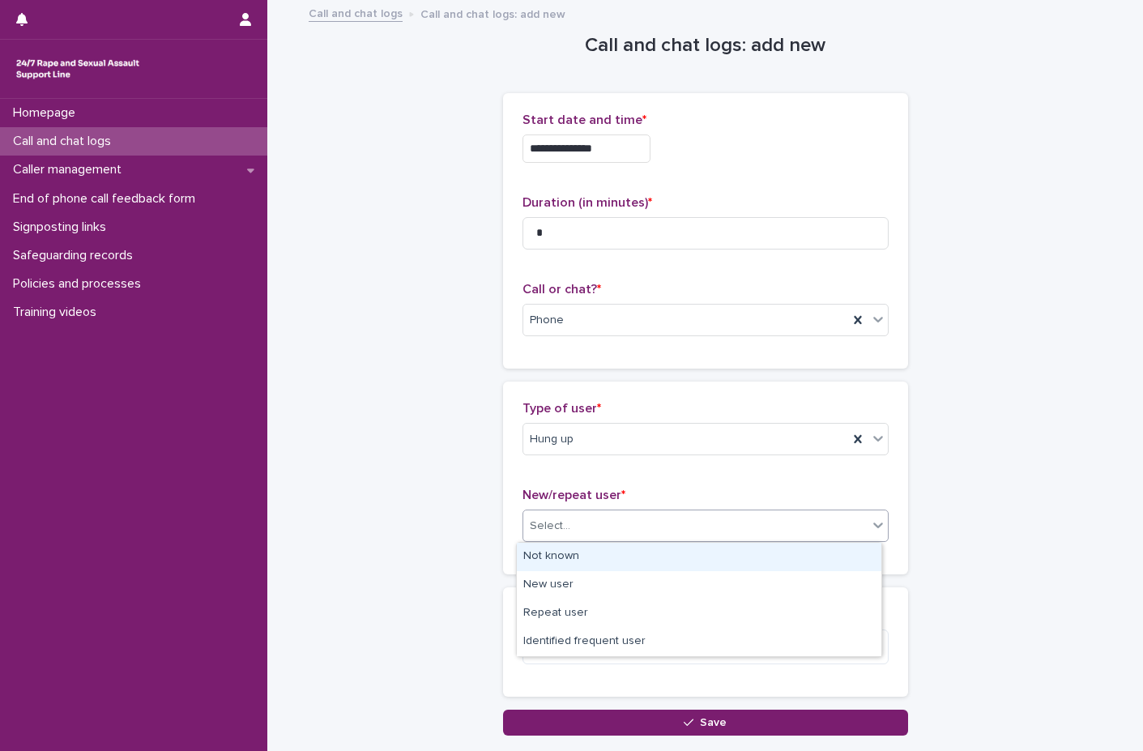
click at [586, 554] on div "Not known" at bounding box center [699, 557] width 364 height 28
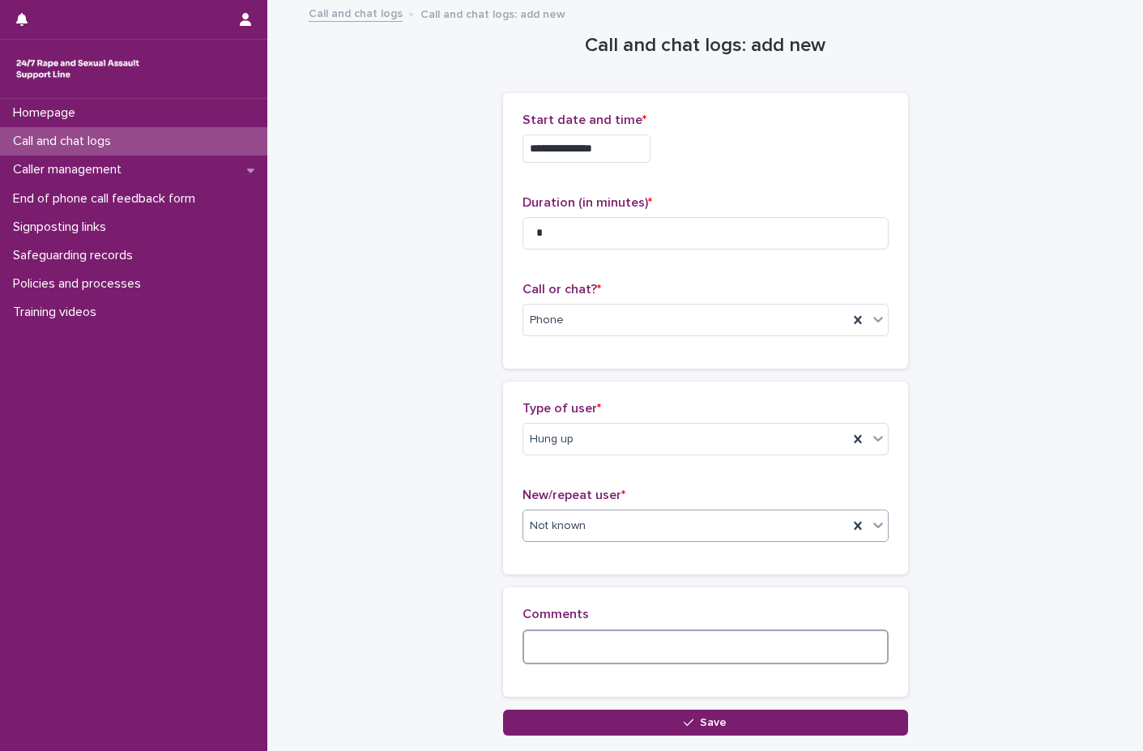
click at [544, 650] on textarea at bounding box center [705, 646] width 366 height 35
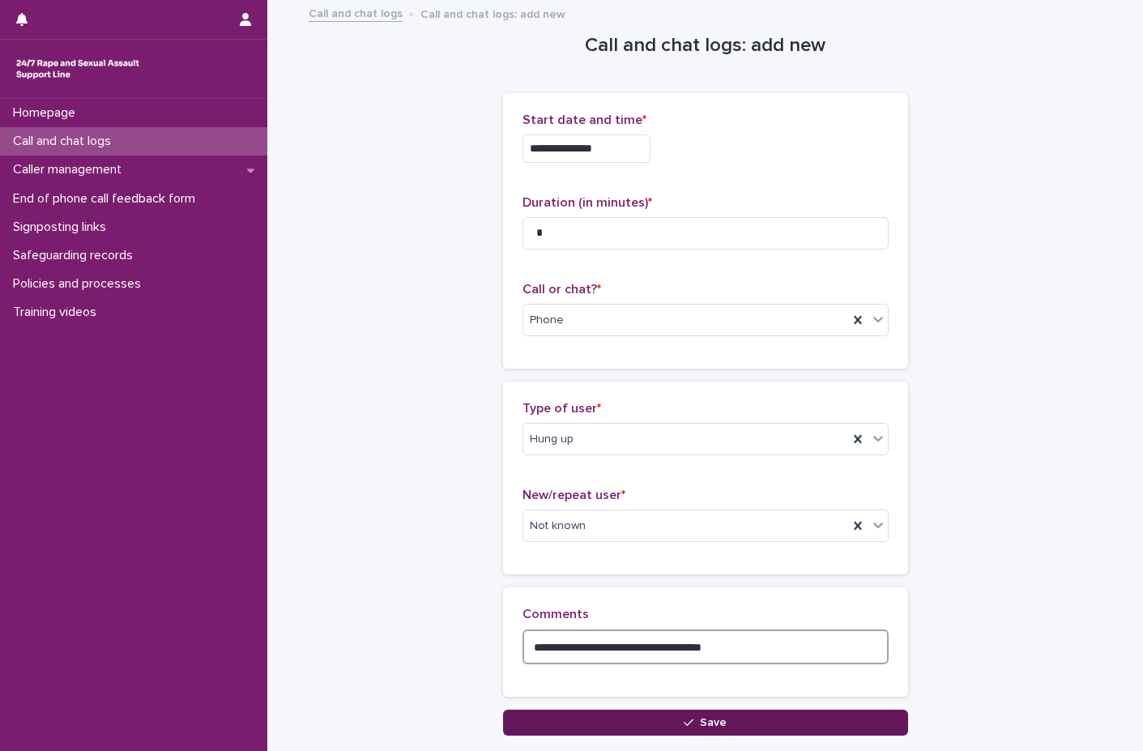
type textarea "**********"
click at [626, 712] on button "Save" at bounding box center [705, 723] width 405 height 26
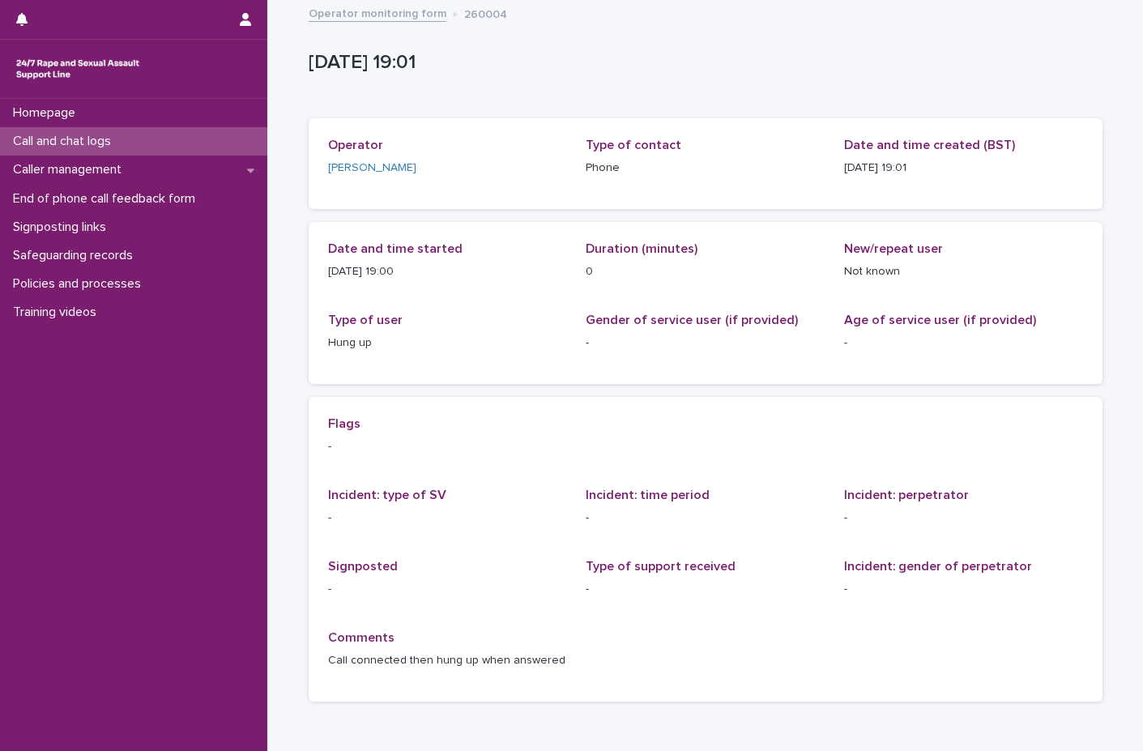
click at [110, 139] on p "Call and chat logs" at bounding box center [64, 141] width 117 height 15
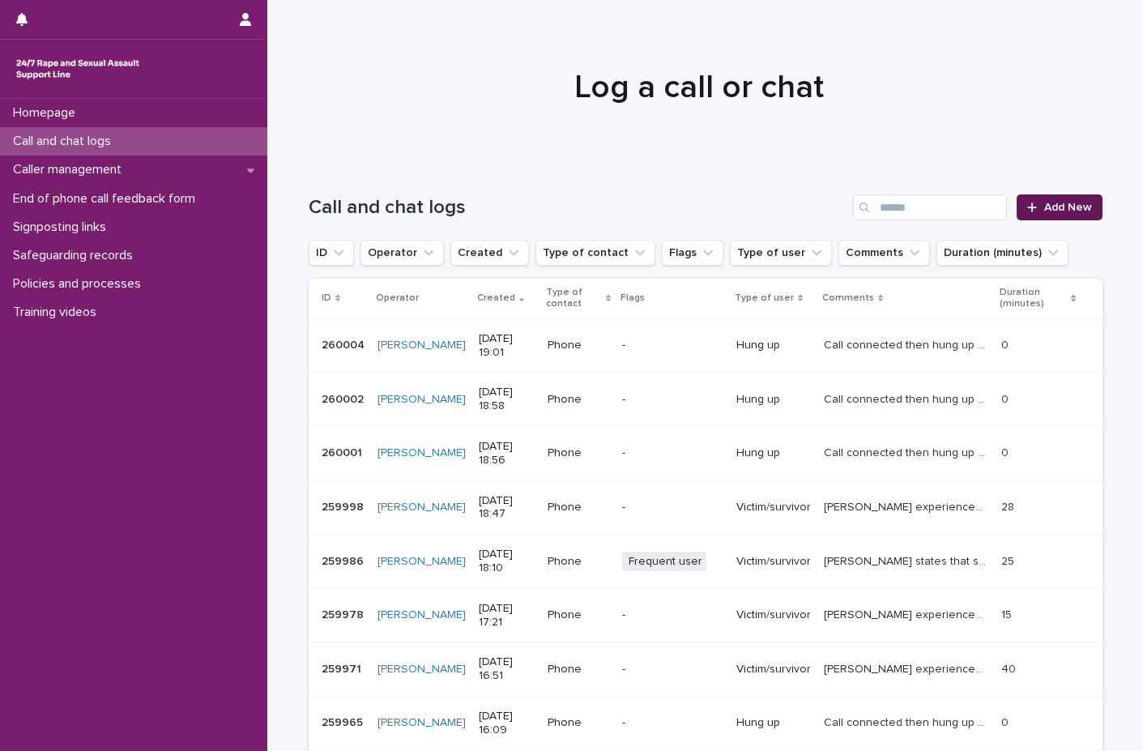
click at [1069, 203] on span "Add New" at bounding box center [1068, 207] width 48 height 11
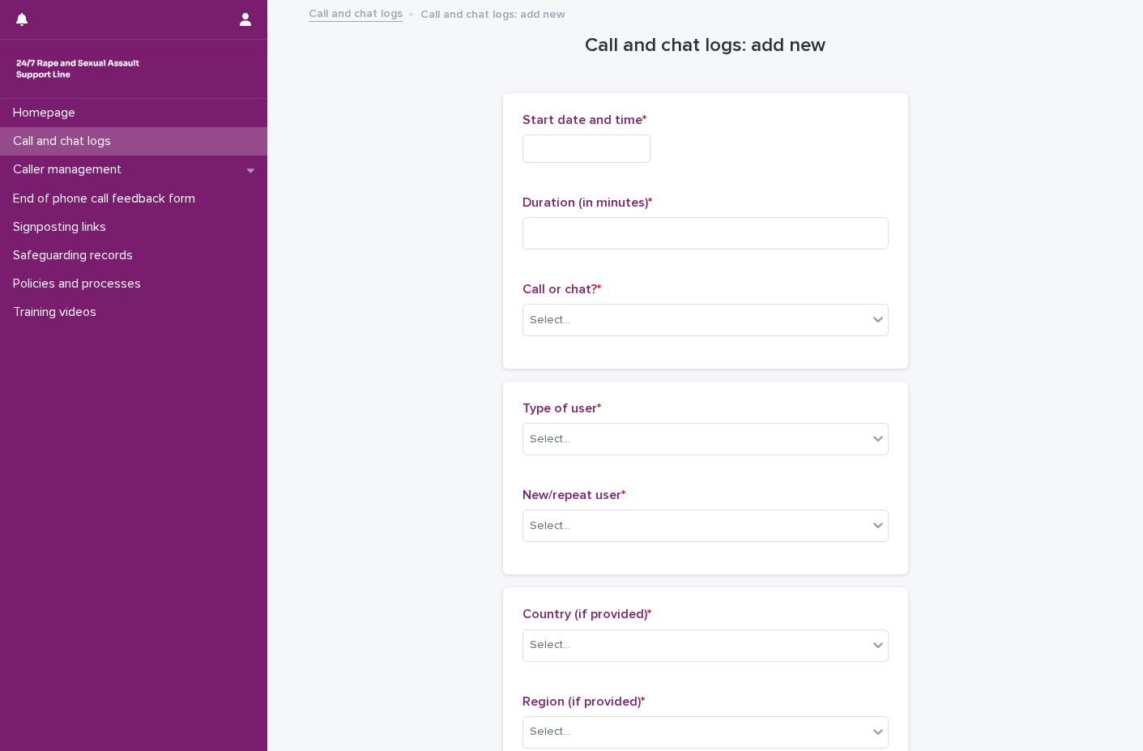
click at [631, 143] on input "text" at bounding box center [586, 148] width 128 height 28
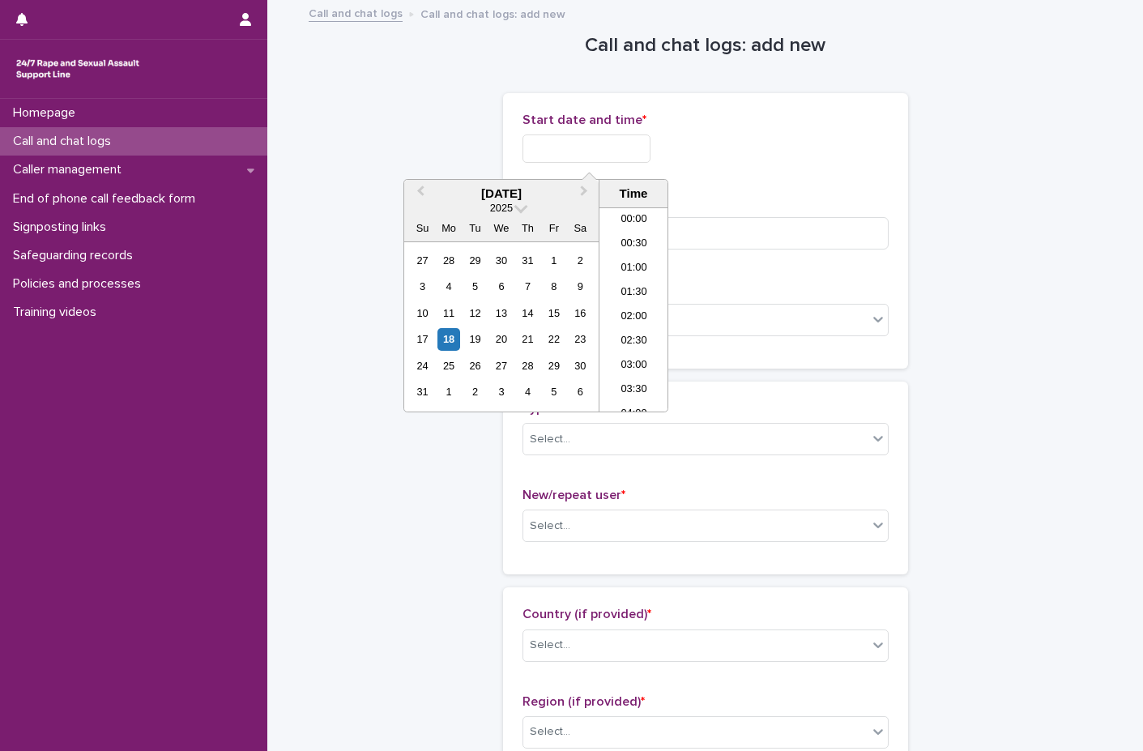
scroll to position [834, 0]
click at [445, 338] on div "18" at bounding box center [448, 339] width 22 height 22
click at [633, 306] on li "19:00" at bounding box center [633, 309] width 69 height 24
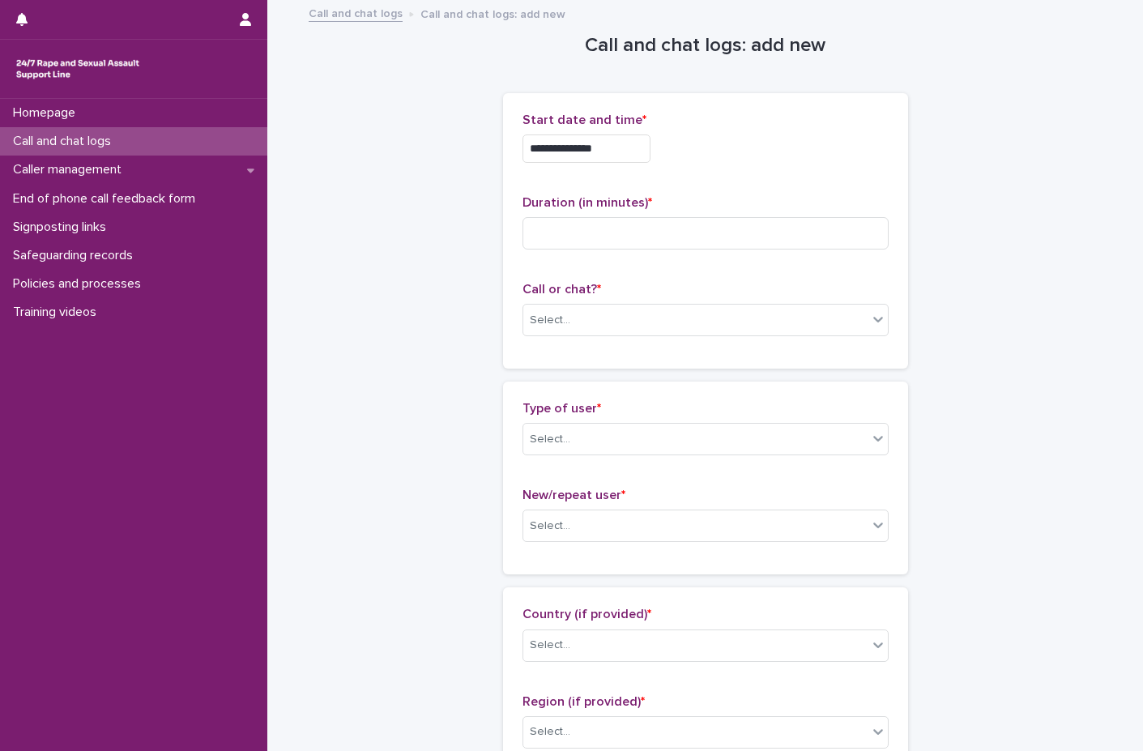
click at [645, 145] on input "**********" at bounding box center [586, 148] width 128 height 28
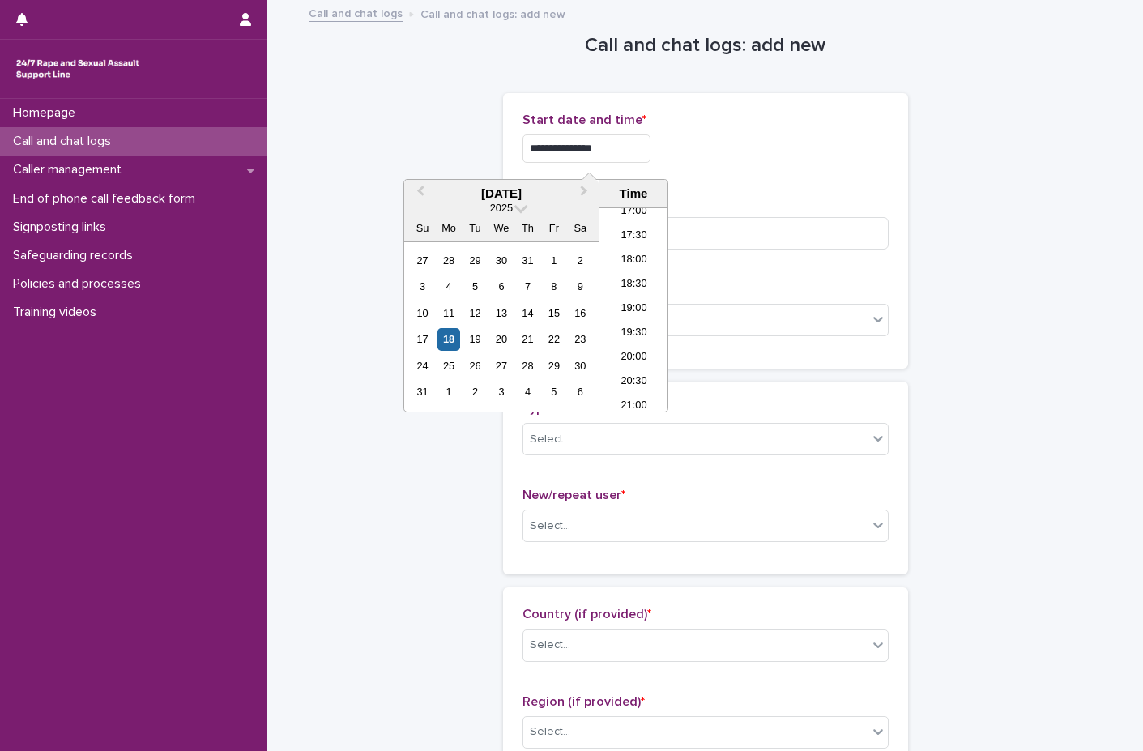
type input "**********"
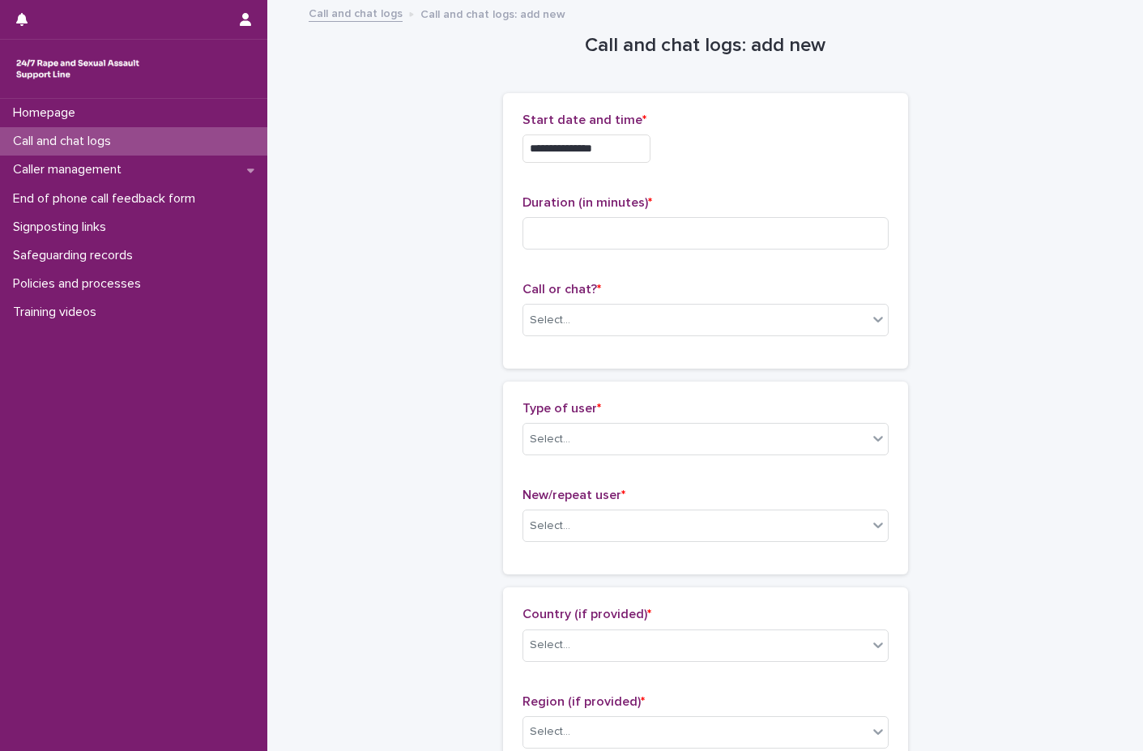
click at [765, 156] on div "**********" at bounding box center [705, 148] width 366 height 28
click at [635, 220] on input at bounding box center [705, 233] width 366 height 32
click at [603, 235] on input at bounding box center [705, 233] width 366 height 32
type input "*"
click at [604, 313] on div "Select..." at bounding box center [695, 320] width 344 height 27
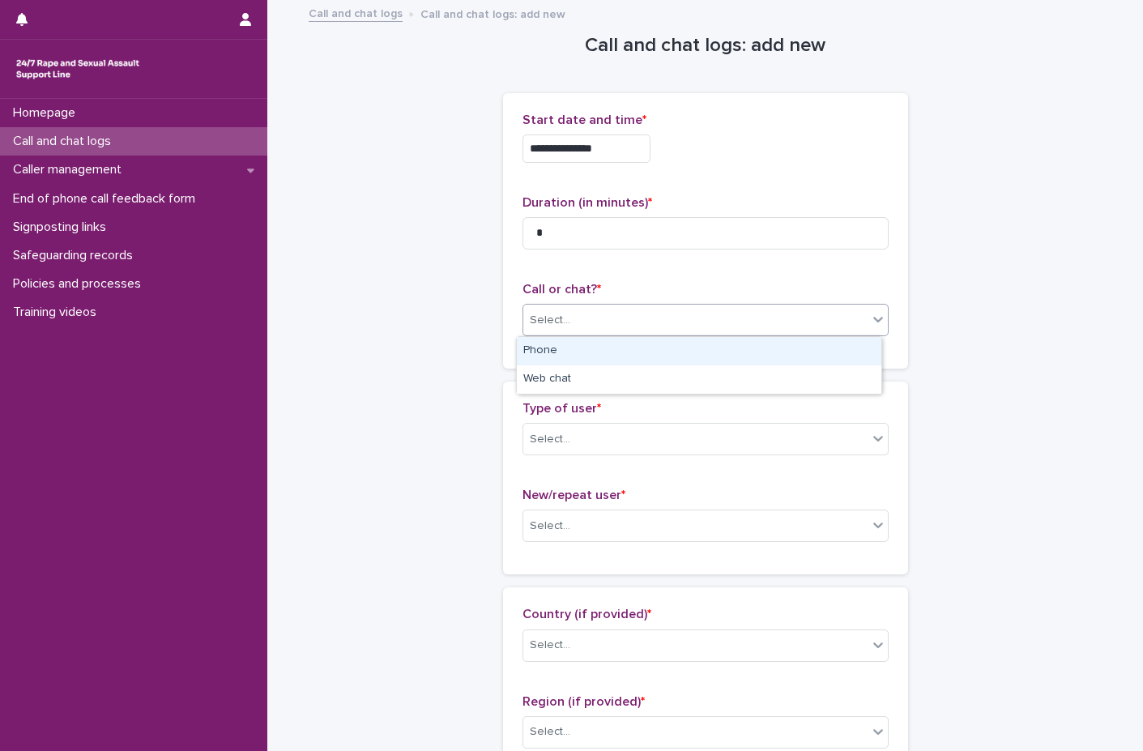
click at [582, 353] on div "Phone" at bounding box center [699, 351] width 364 height 28
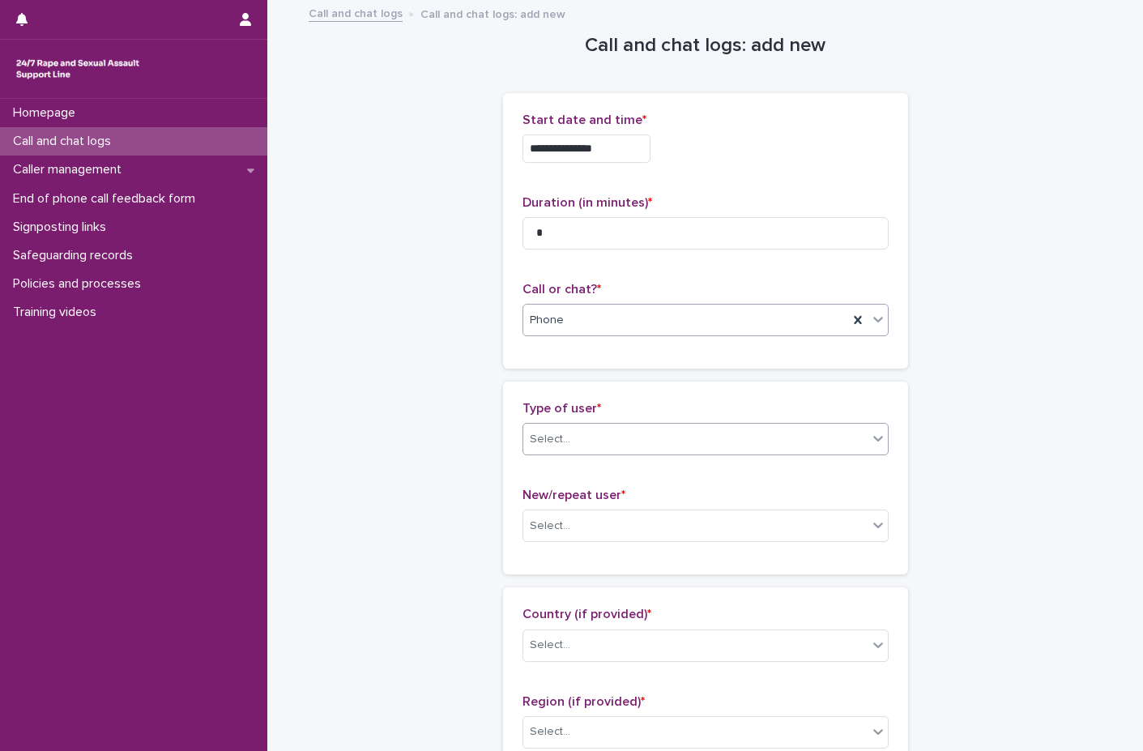
click at [584, 444] on div "Select..." at bounding box center [695, 439] width 344 height 27
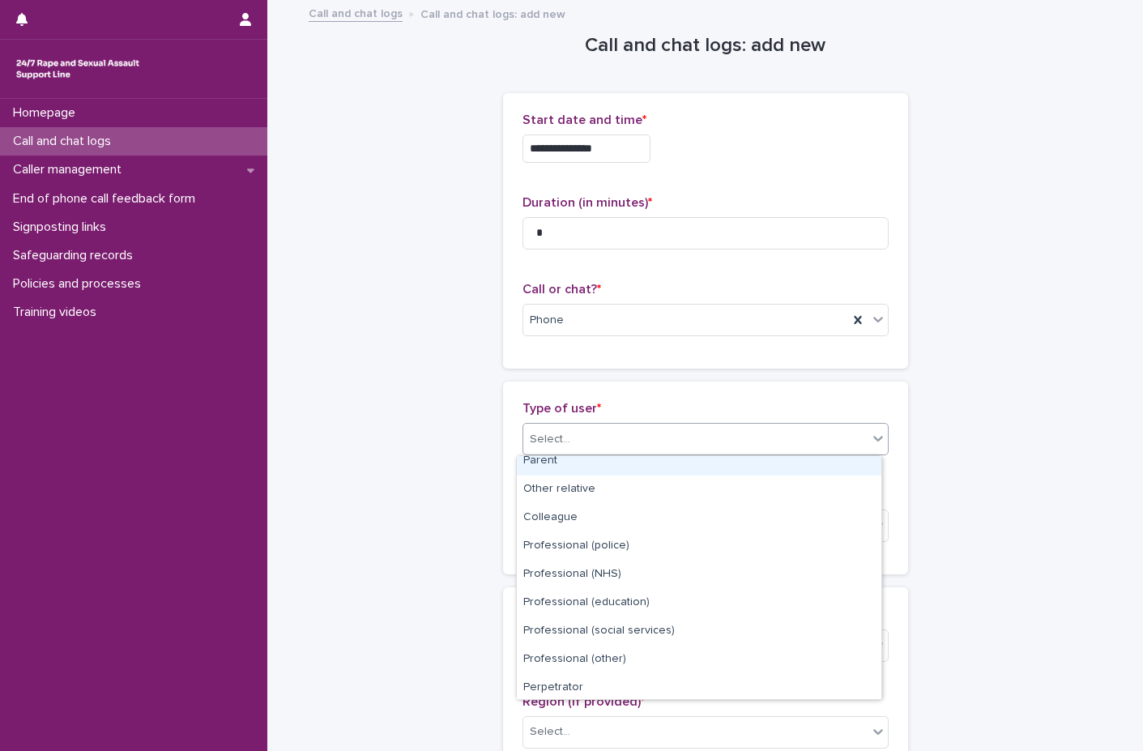
scroll to position [182, 0]
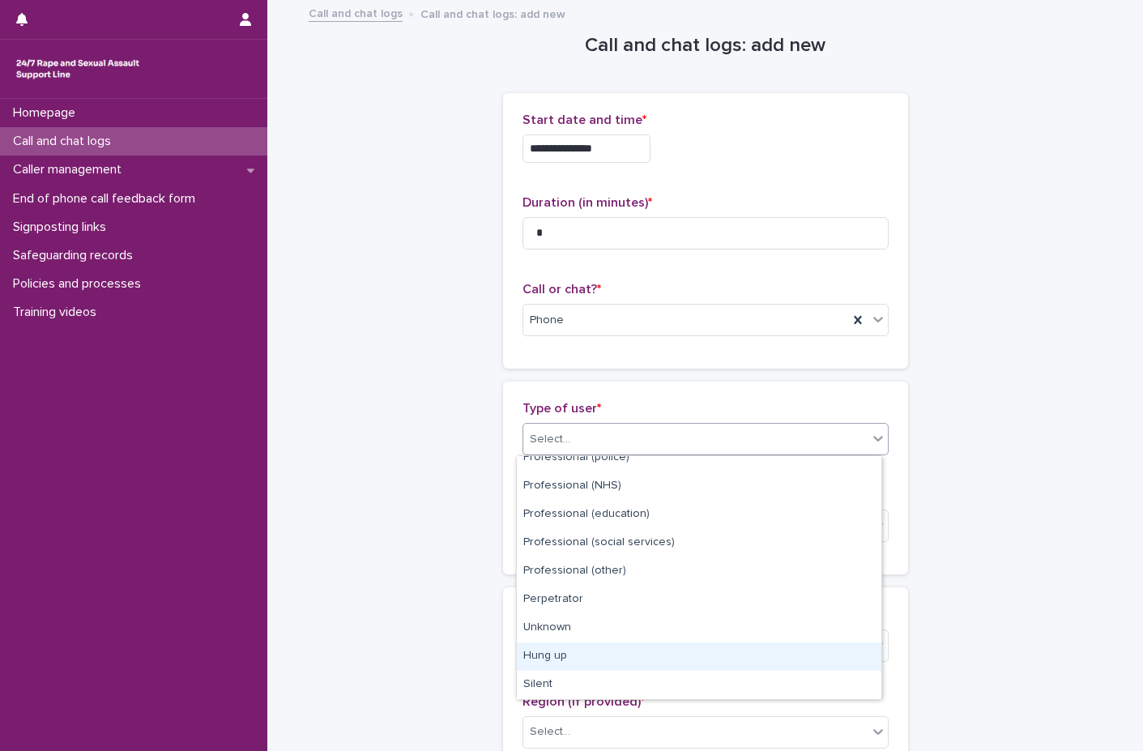
click at [546, 650] on div "Hung up" at bounding box center [699, 656] width 364 height 28
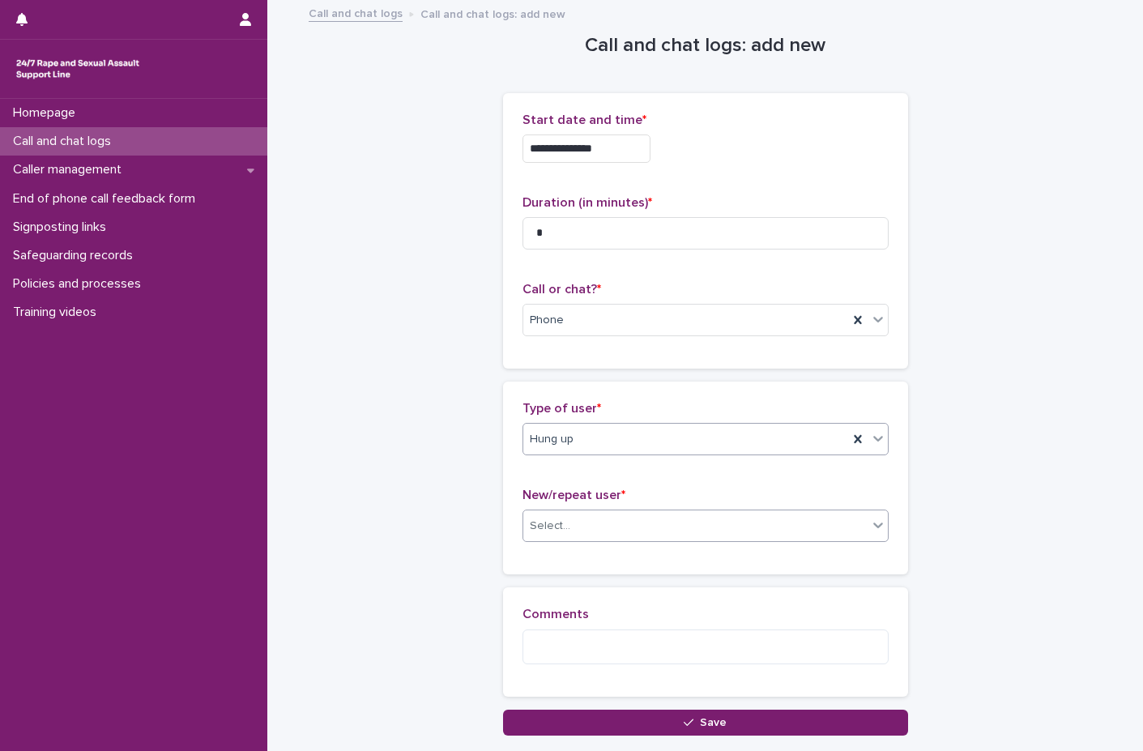
click at [592, 532] on div "Select..." at bounding box center [695, 526] width 344 height 27
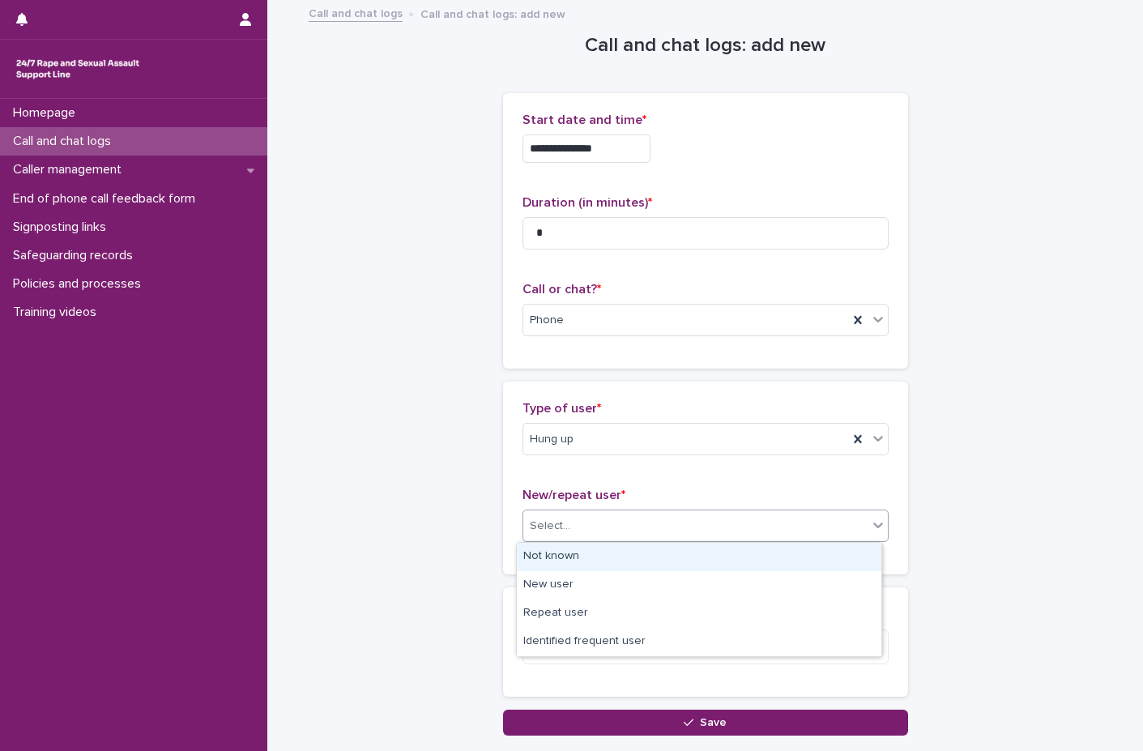
click at [592, 558] on div "Not known" at bounding box center [699, 557] width 364 height 28
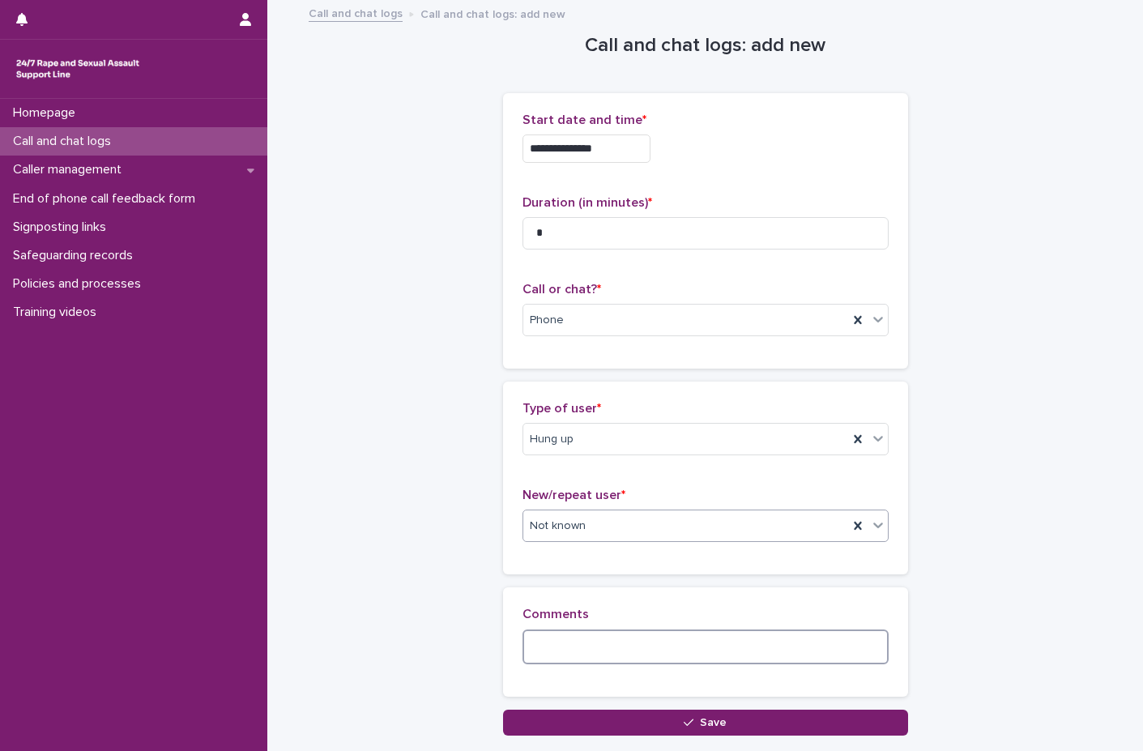
click at [576, 646] on textarea at bounding box center [705, 646] width 366 height 35
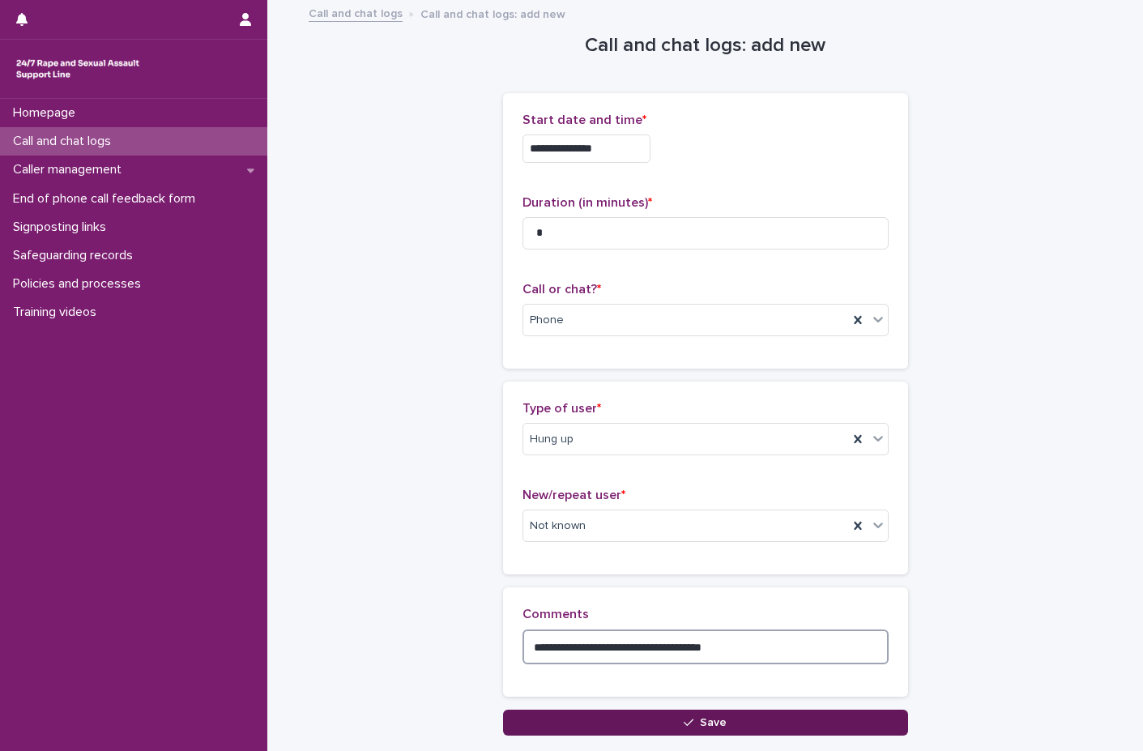
type textarea "**********"
click at [707, 715] on button "Save" at bounding box center [705, 723] width 405 height 26
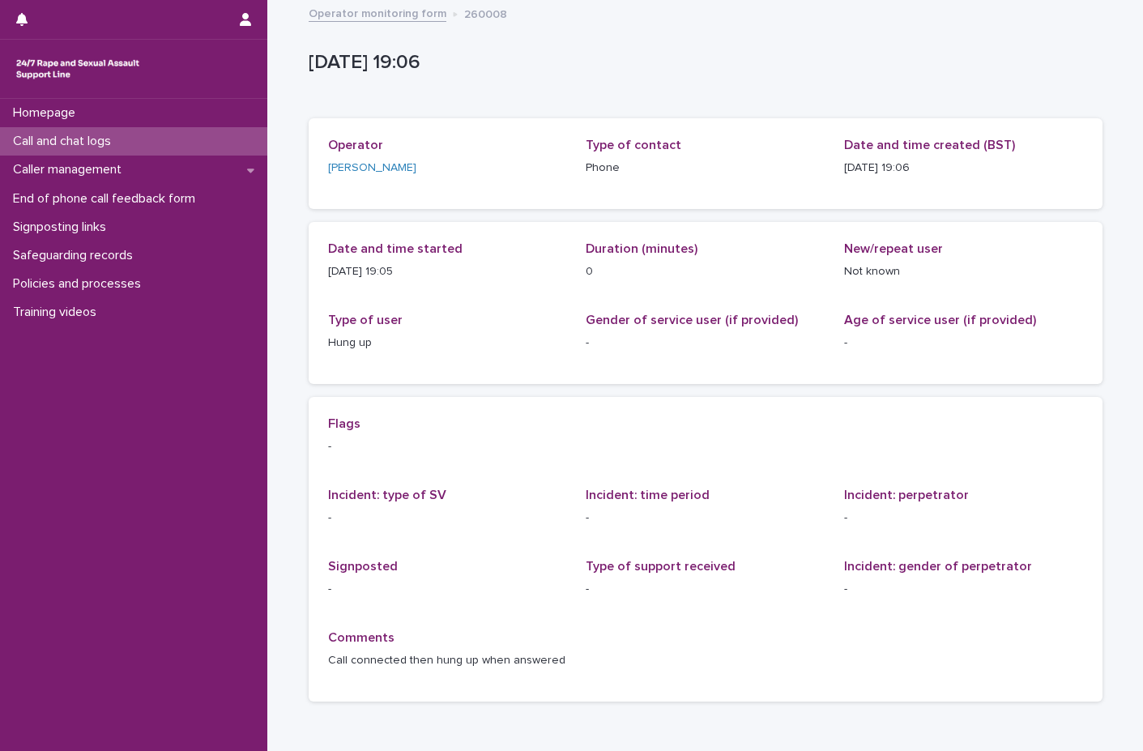
click at [69, 140] on p "Call and chat logs" at bounding box center [64, 141] width 117 height 15
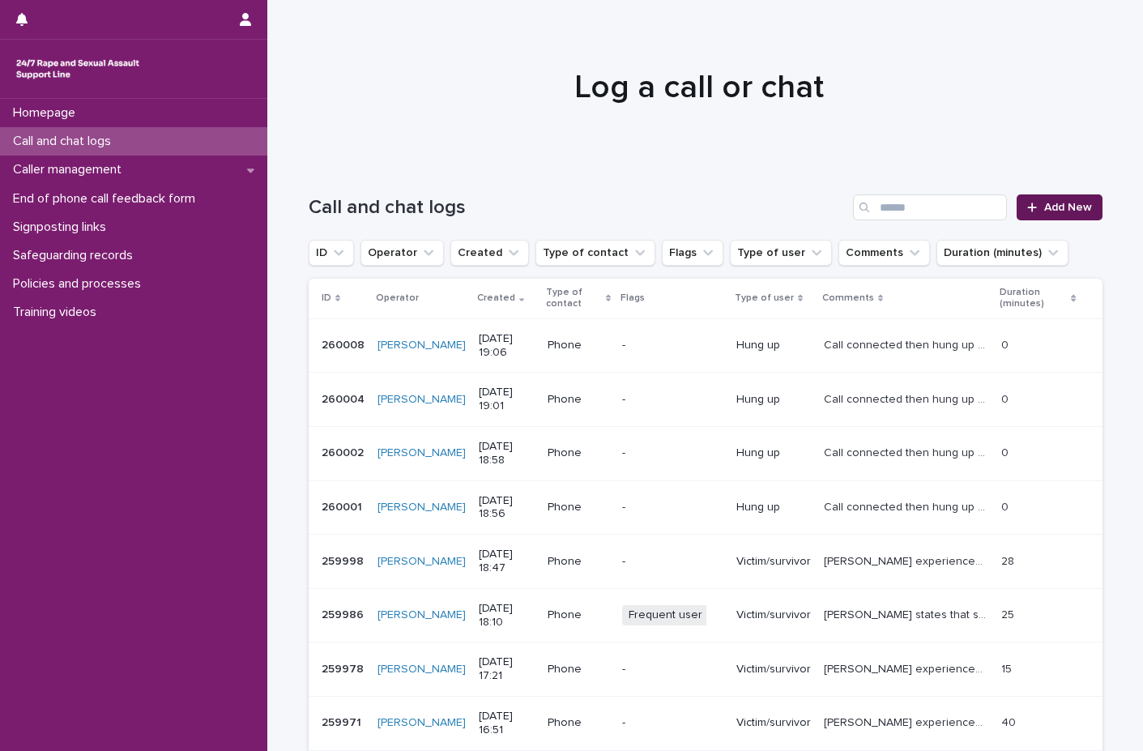
click at [1055, 202] on span "Add New" at bounding box center [1068, 207] width 48 height 11
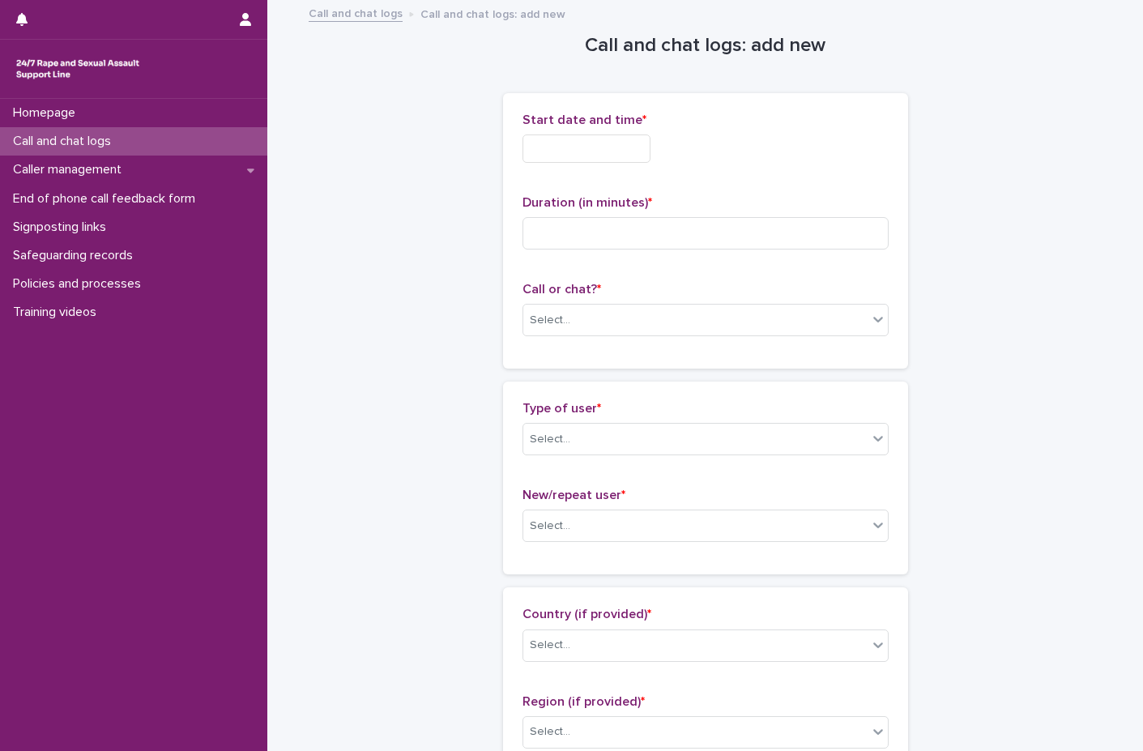
click at [582, 156] on input "text" at bounding box center [586, 148] width 128 height 28
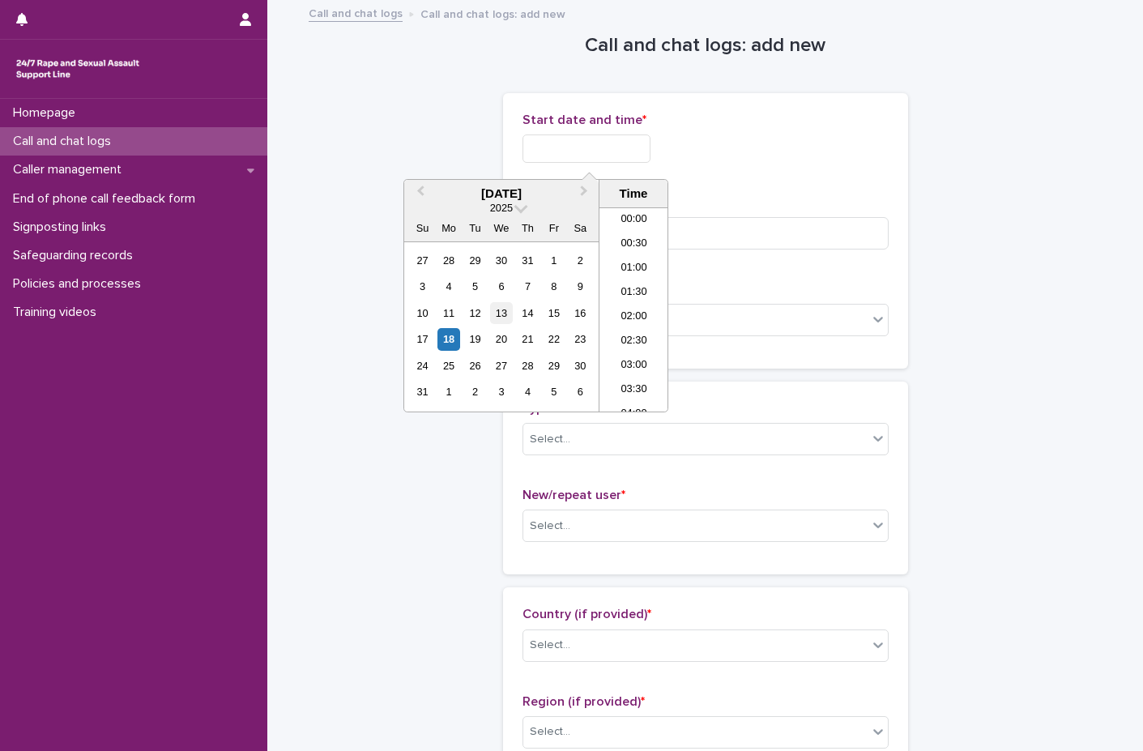
scroll to position [834, 0]
click at [441, 335] on div "18" at bounding box center [448, 339] width 22 height 22
click at [633, 301] on li "19:00" at bounding box center [633, 309] width 69 height 24
click at [633, 144] on input "**********" at bounding box center [586, 148] width 128 height 28
type input "**********"
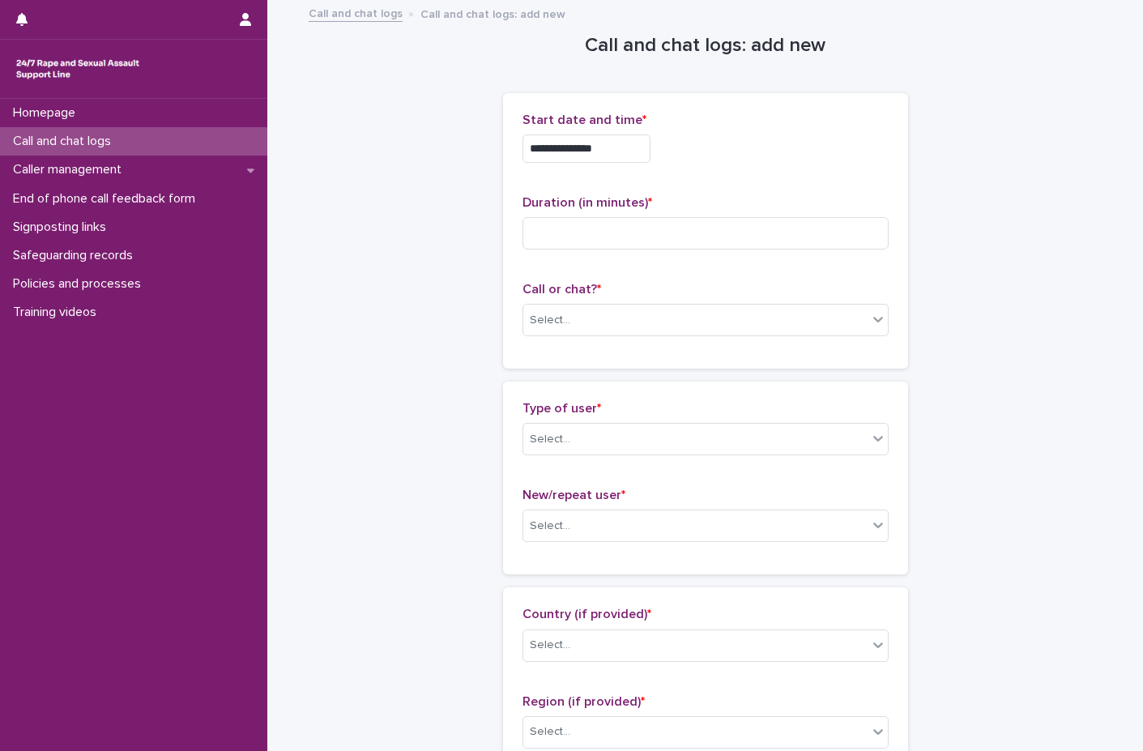
click at [782, 157] on div "**********" at bounding box center [705, 148] width 366 height 28
click at [608, 240] on input at bounding box center [705, 233] width 366 height 32
type input "**"
click at [584, 307] on div "Select..." at bounding box center [695, 320] width 344 height 27
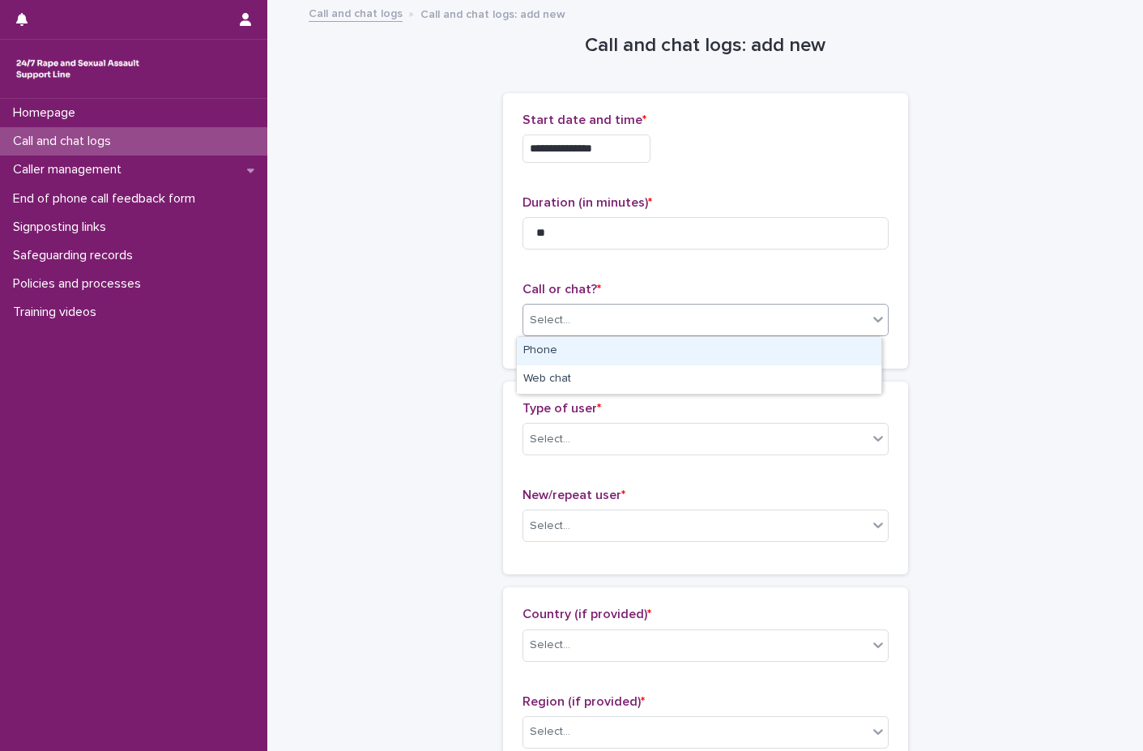
click at [577, 356] on div "Phone" at bounding box center [699, 351] width 364 height 28
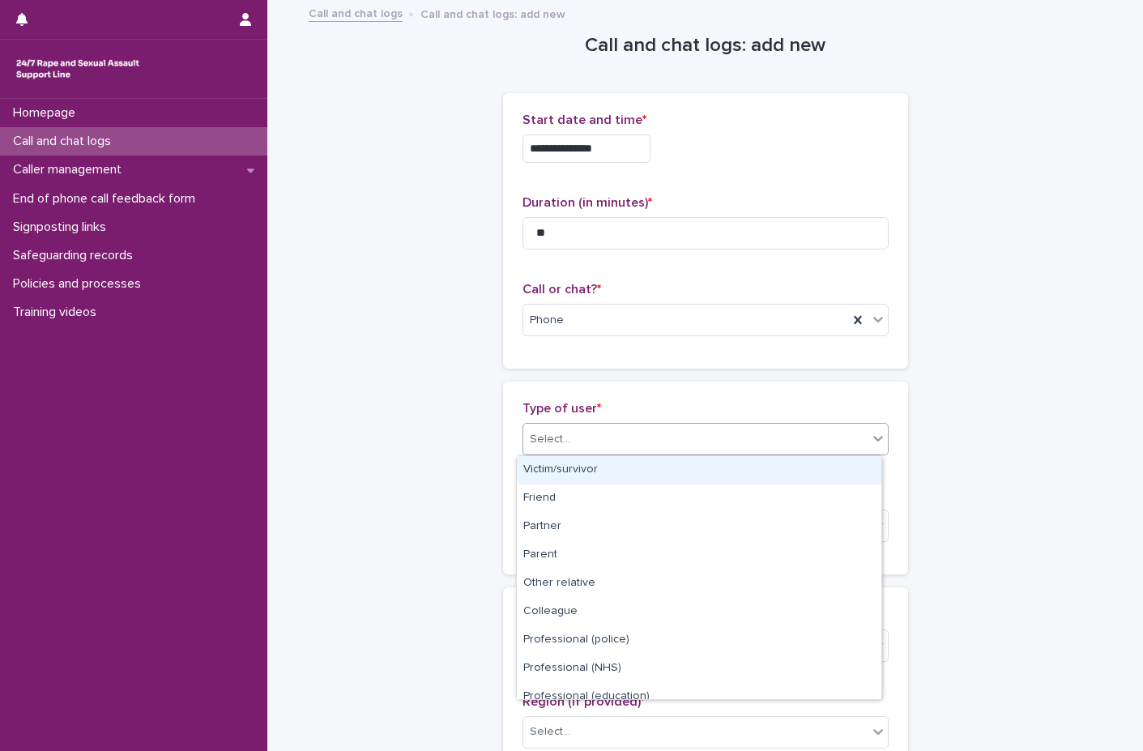
click at [586, 442] on div "Select..." at bounding box center [695, 439] width 344 height 27
click at [586, 458] on div "Victim/survivor" at bounding box center [699, 470] width 364 height 28
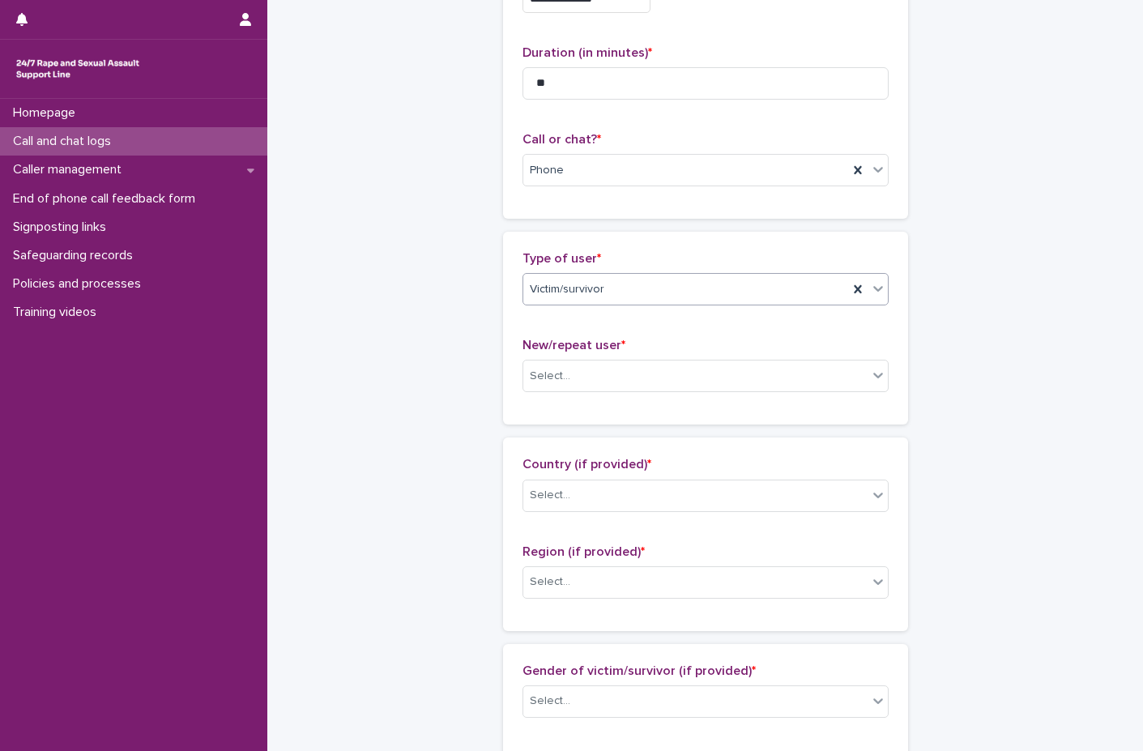
scroll to position [162, 0]
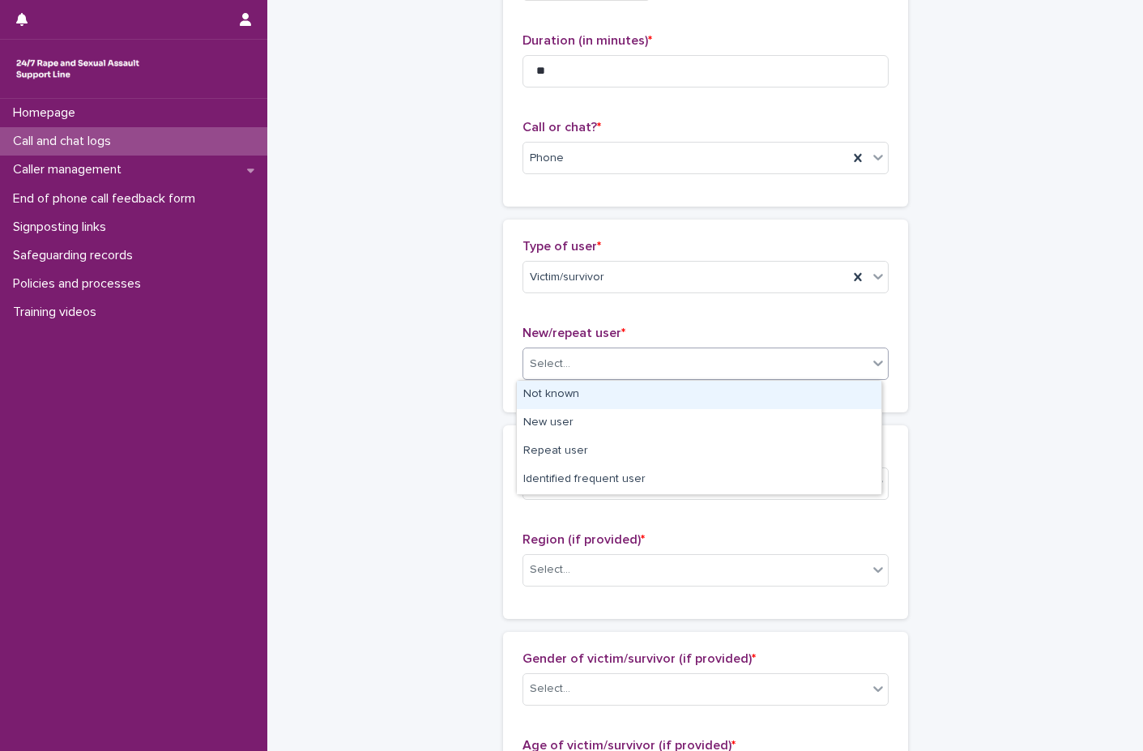
click at [605, 359] on div "Select..." at bounding box center [695, 364] width 344 height 27
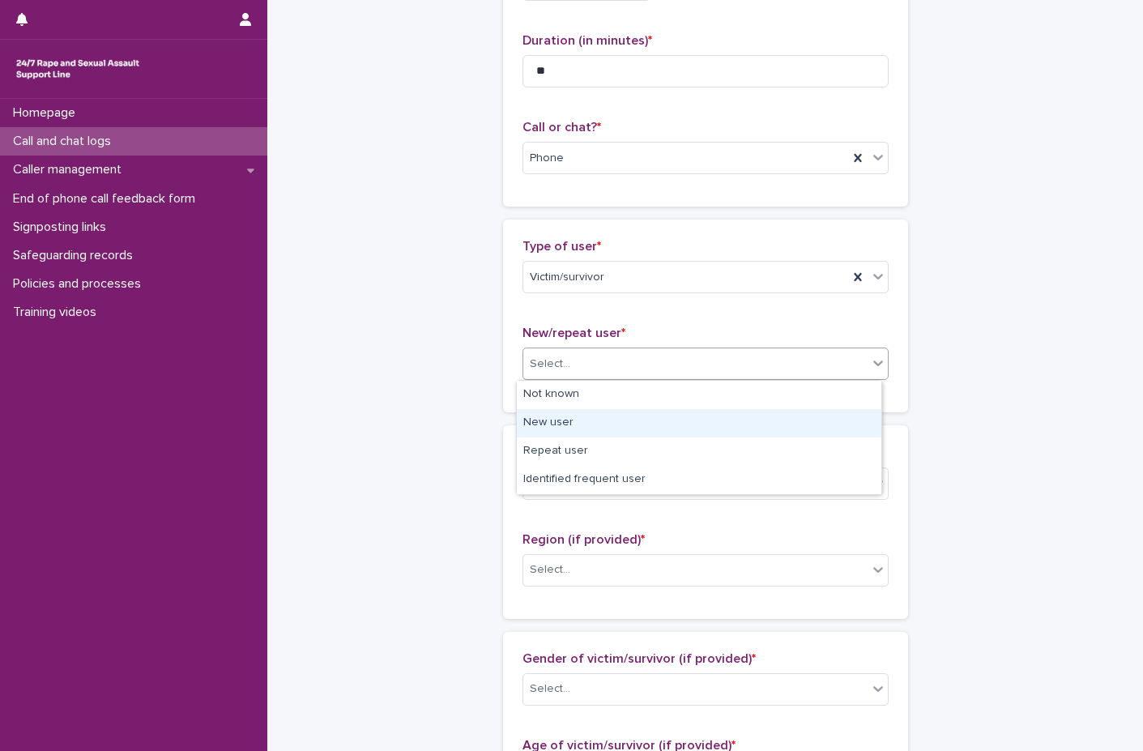
click at [561, 431] on div "New user" at bounding box center [699, 423] width 364 height 28
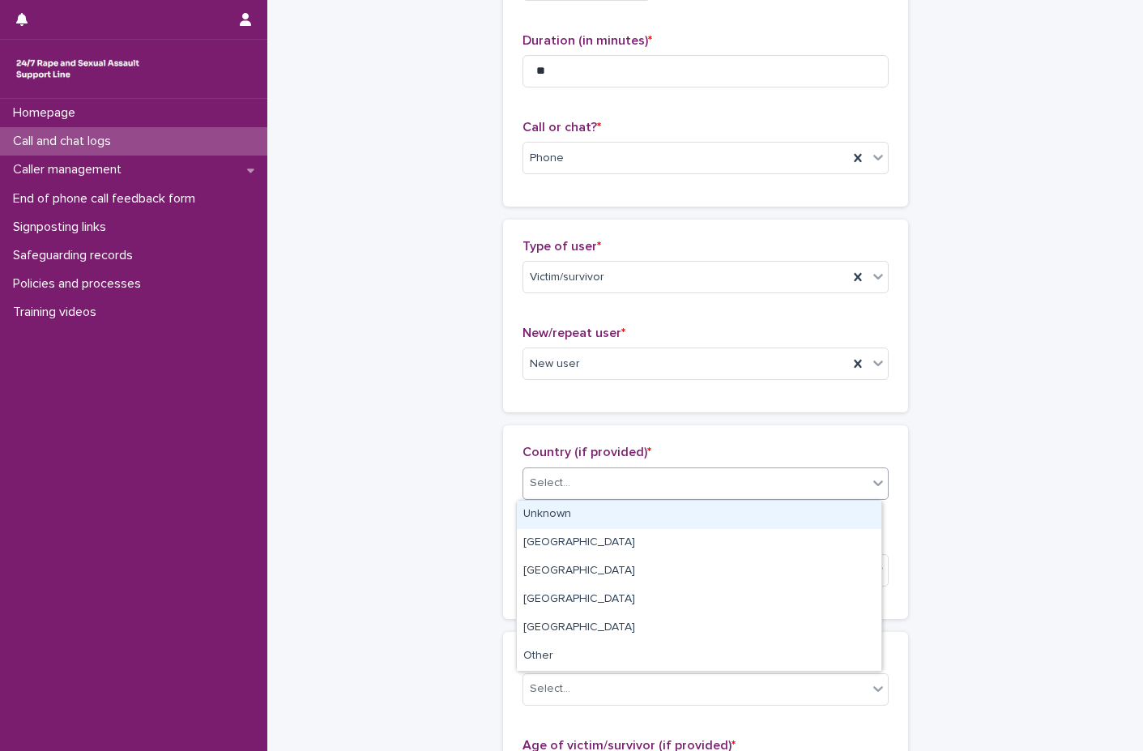
click at [577, 484] on div "Select..." at bounding box center [695, 483] width 344 height 27
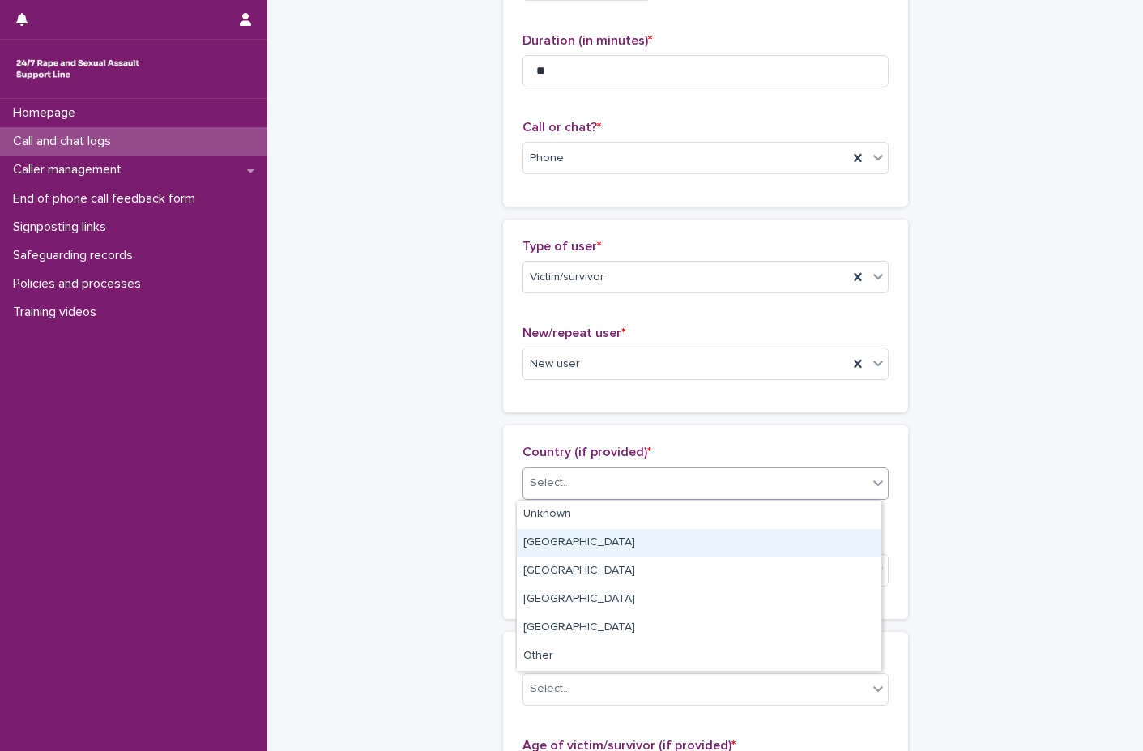
click at [565, 546] on div "[GEOGRAPHIC_DATA]" at bounding box center [699, 543] width 364 height 28
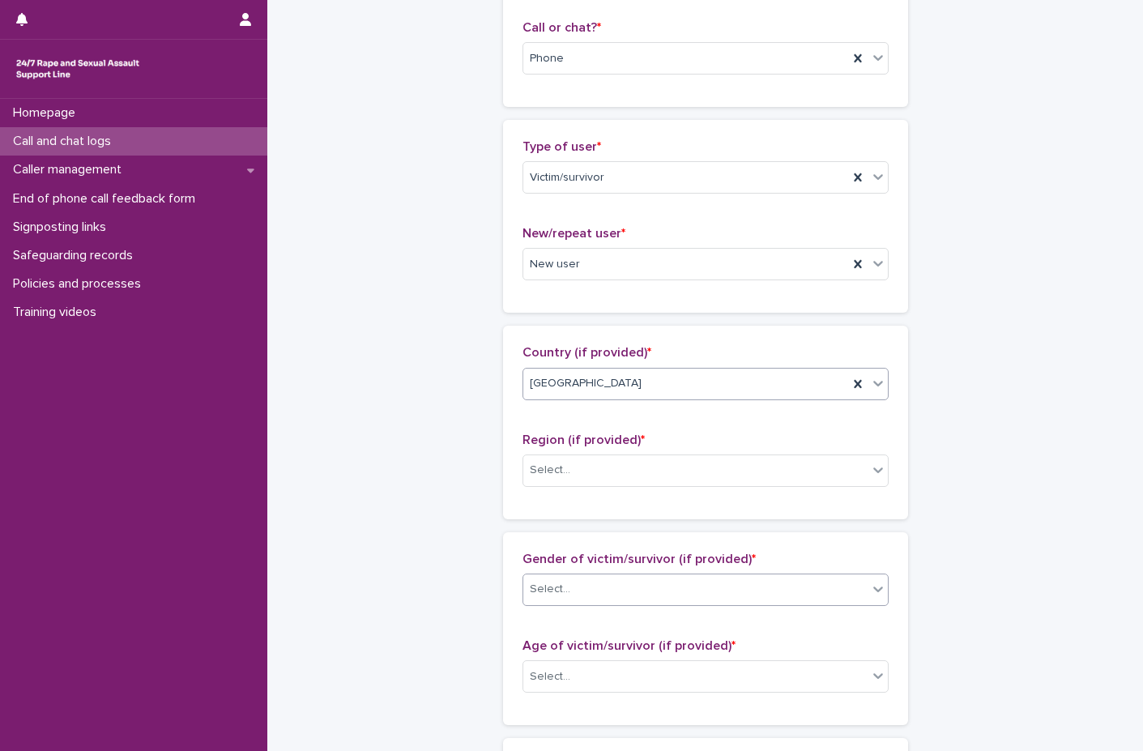
scroll to position [405, 0]
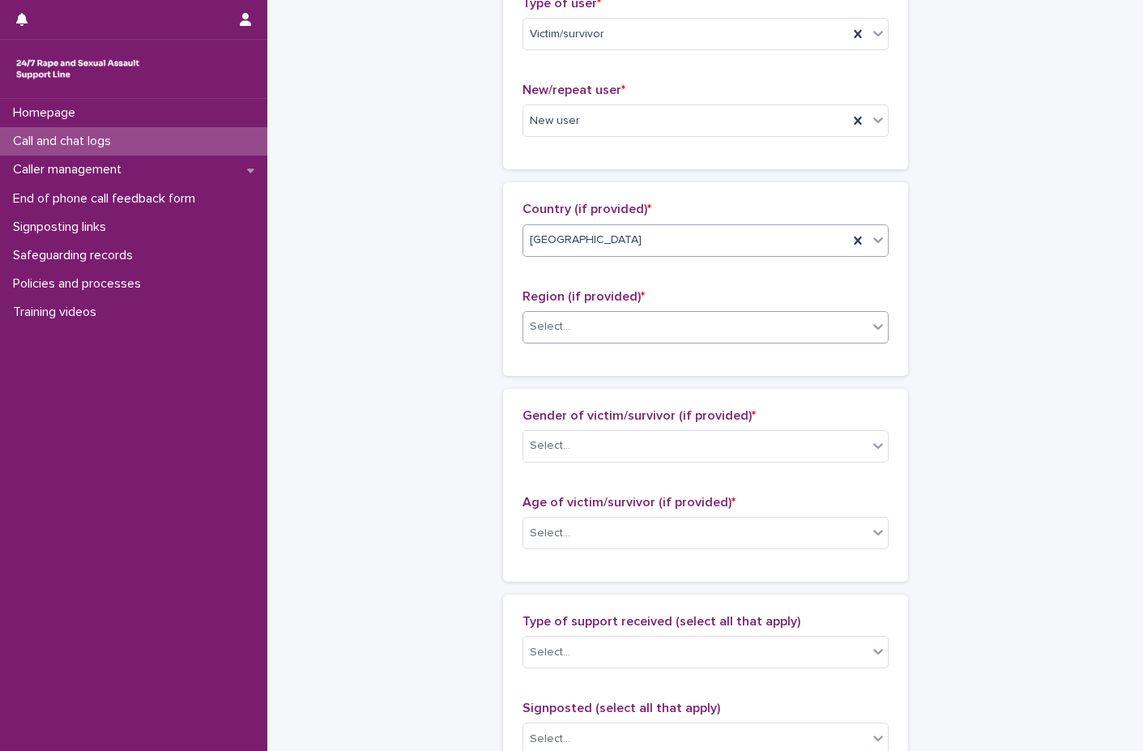
click at [567, 337] on div "Select..." at bounding box center [695, 326] width 344 height 27
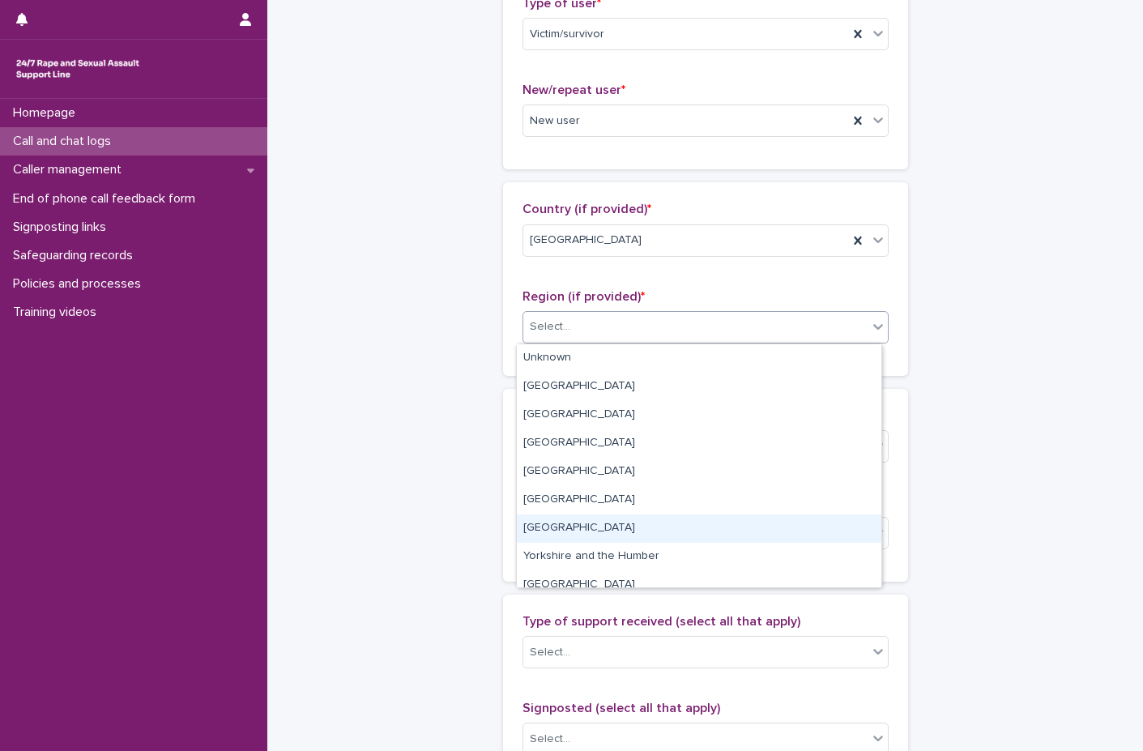
click at [586, 526] on div "[GEOGRAPHIC_DATA]" at bounding box center [699, 528] width 364 height 28
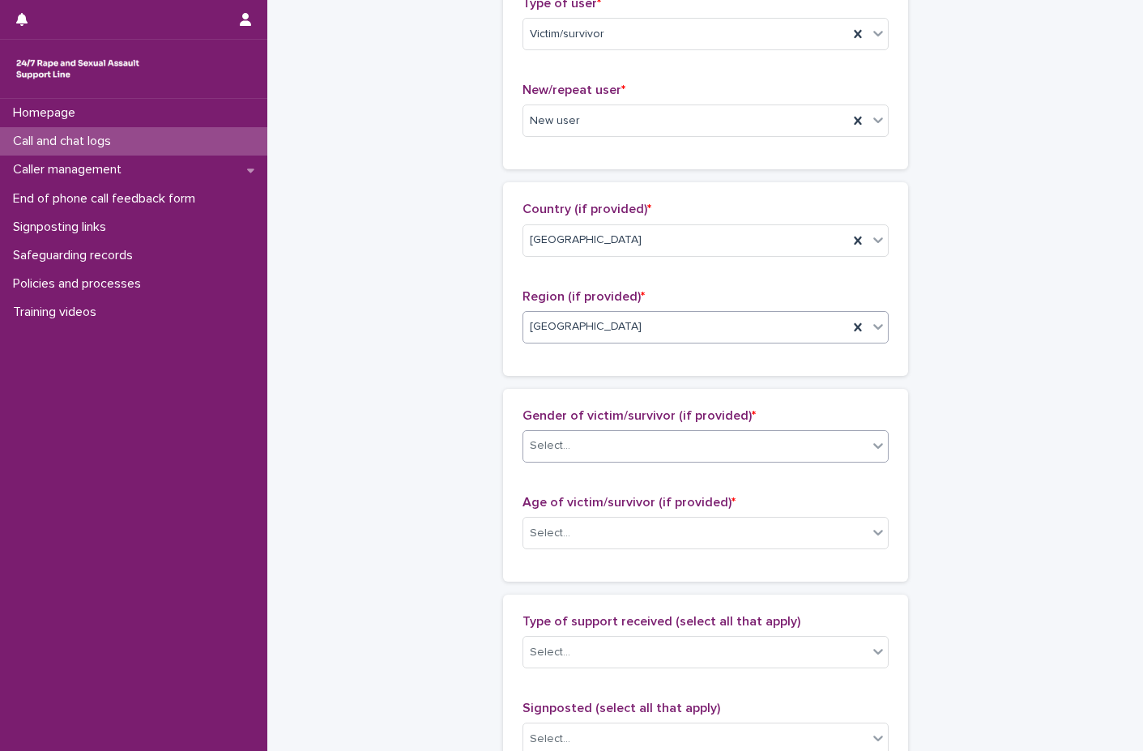
click at [569, 448] on div "Select..." at bounding box center [695, 446] width 344 height 27
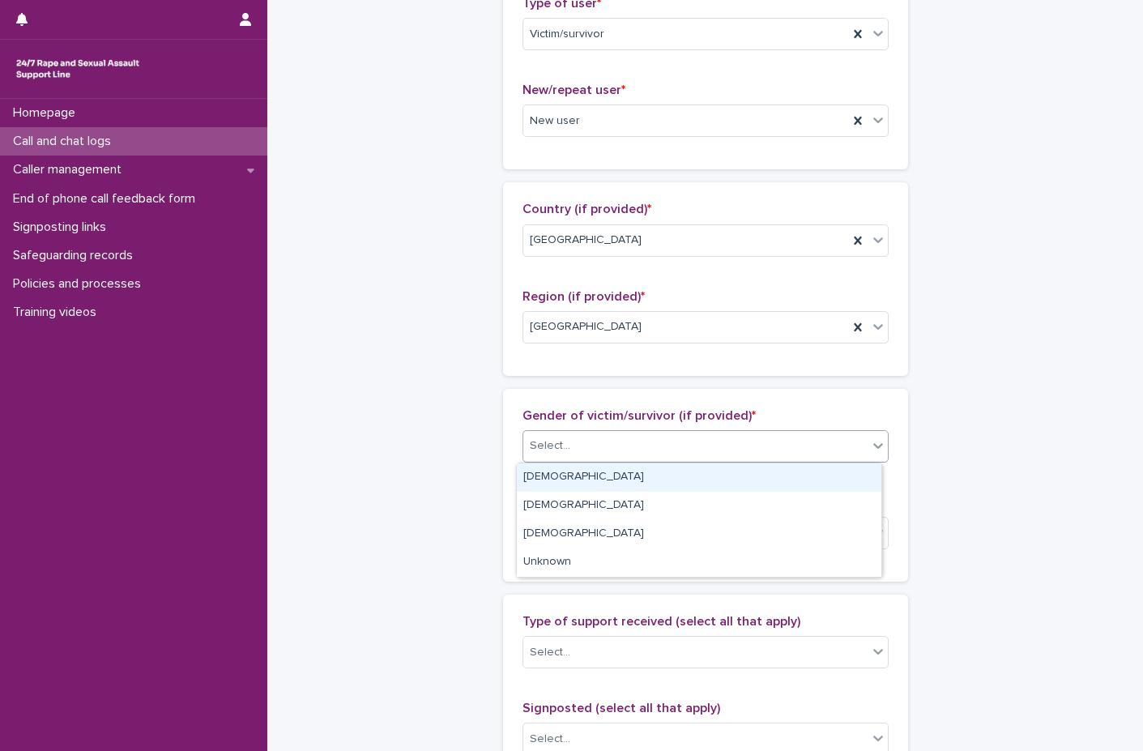
click at [565, 474] on div "[DEMOGRAPHIC_DATA]" at bounding box center [699, 477] width 364 height 28
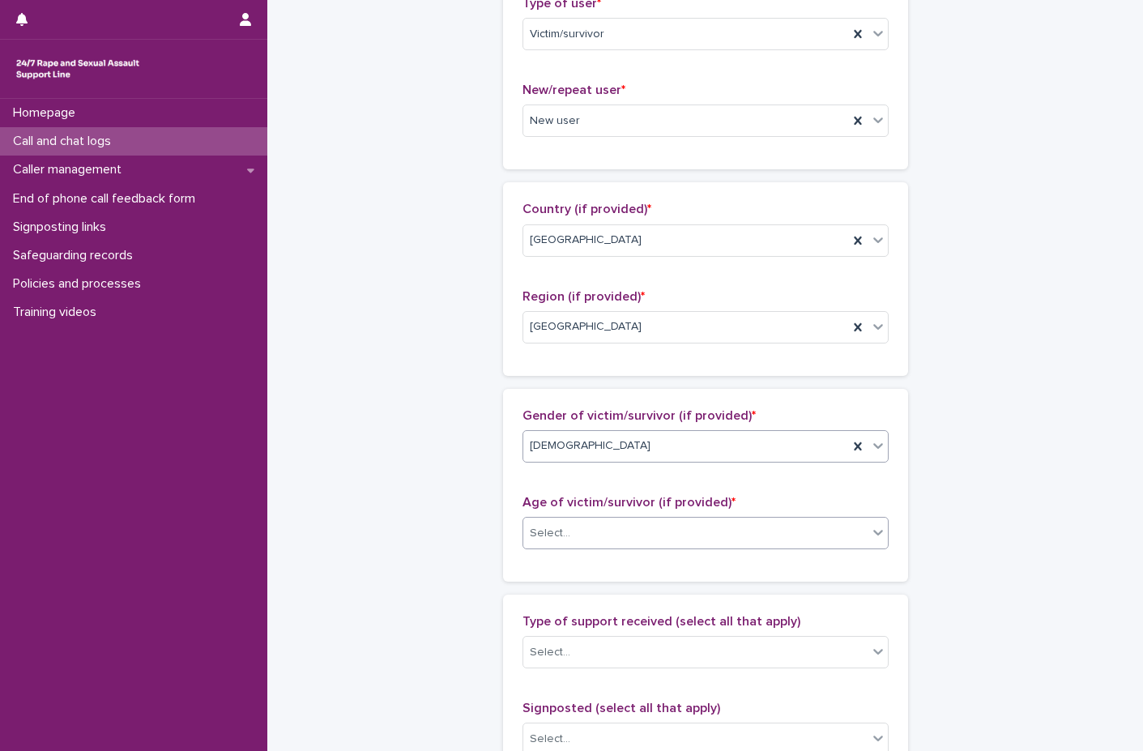
click at [585, 535] on div "Select..." at bounding box center [695, 533] width 344 height 27
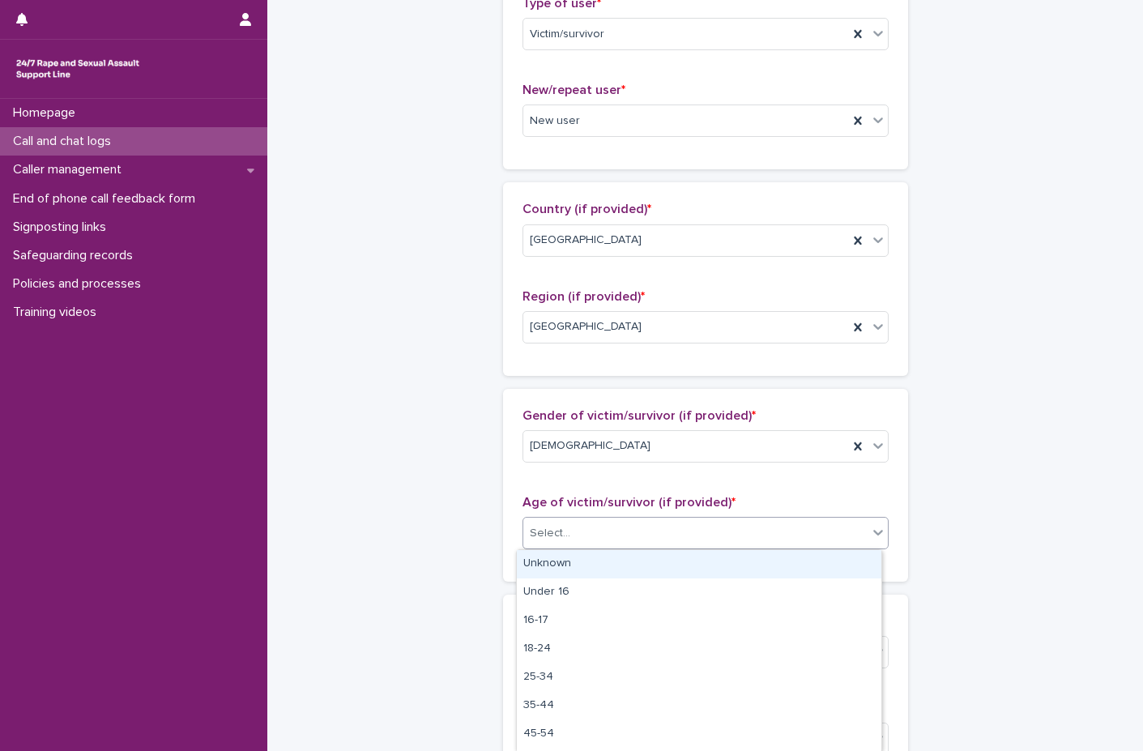
click at [577, 560] on div "Unknown" at bounding box center [699, 564] width 364 height 28
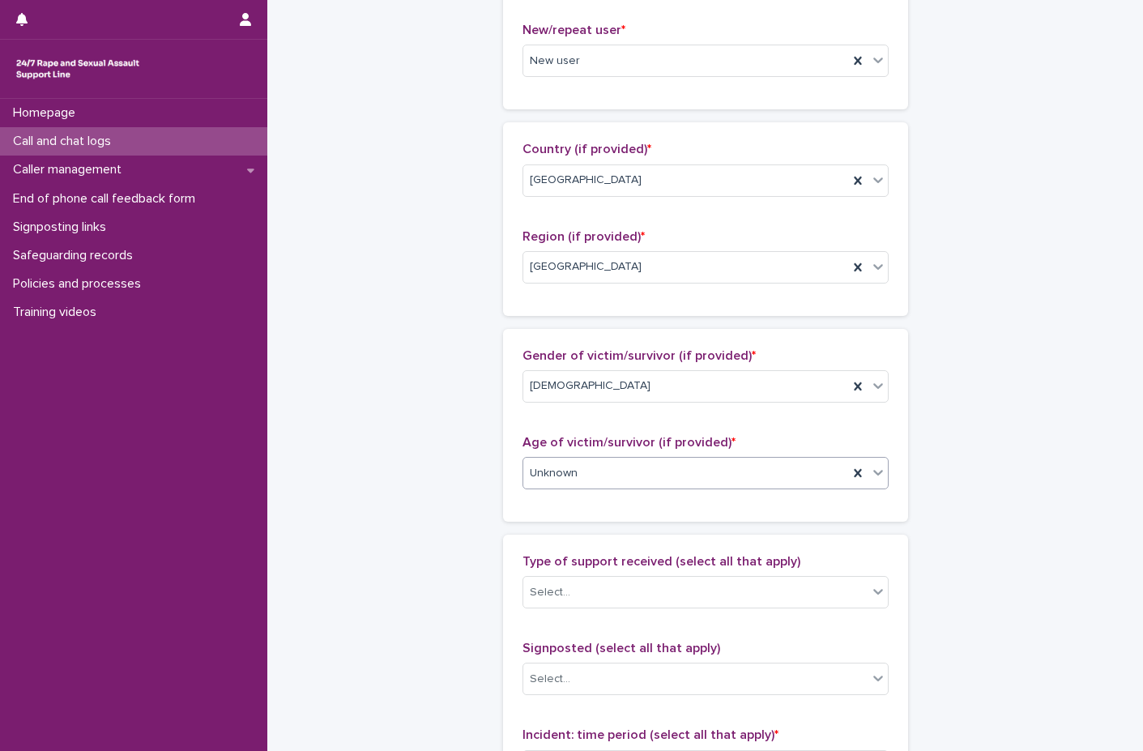
scroll to position [567, 0]
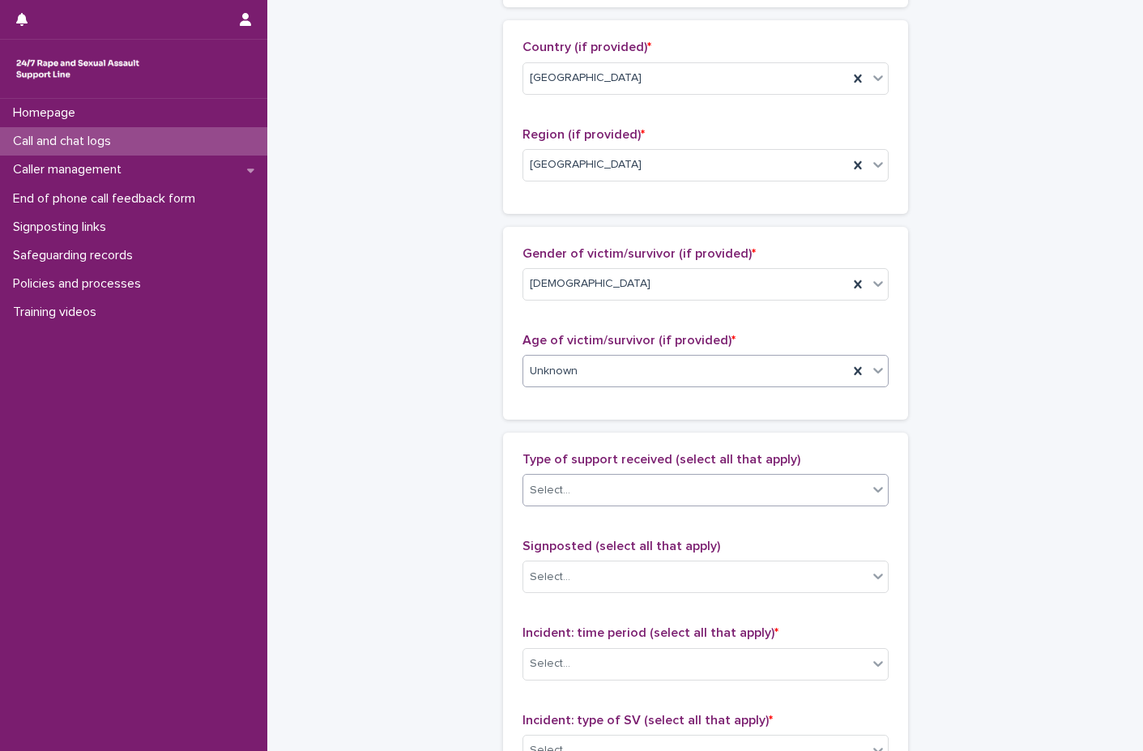
click at [607, 503] on div "Select..." at bounding box center [695, 490] width 344 height 27
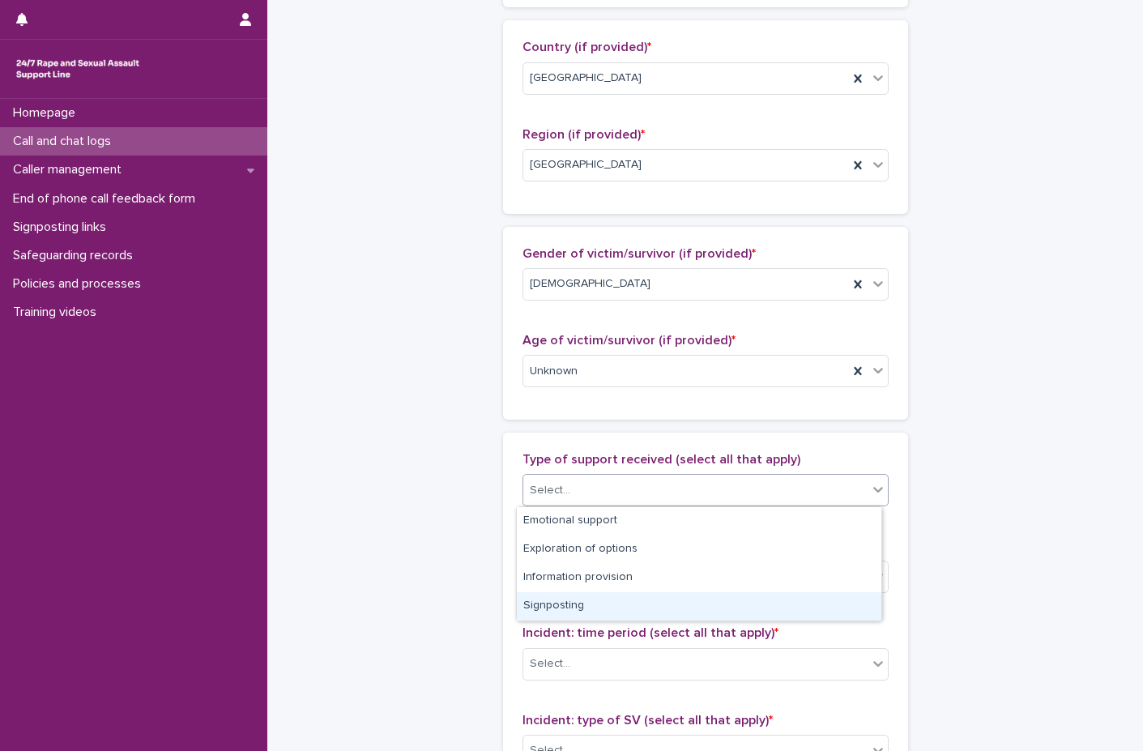
click at [590, 610] on div "Signposting" at bounding box center [699, 606] width 364 height 28
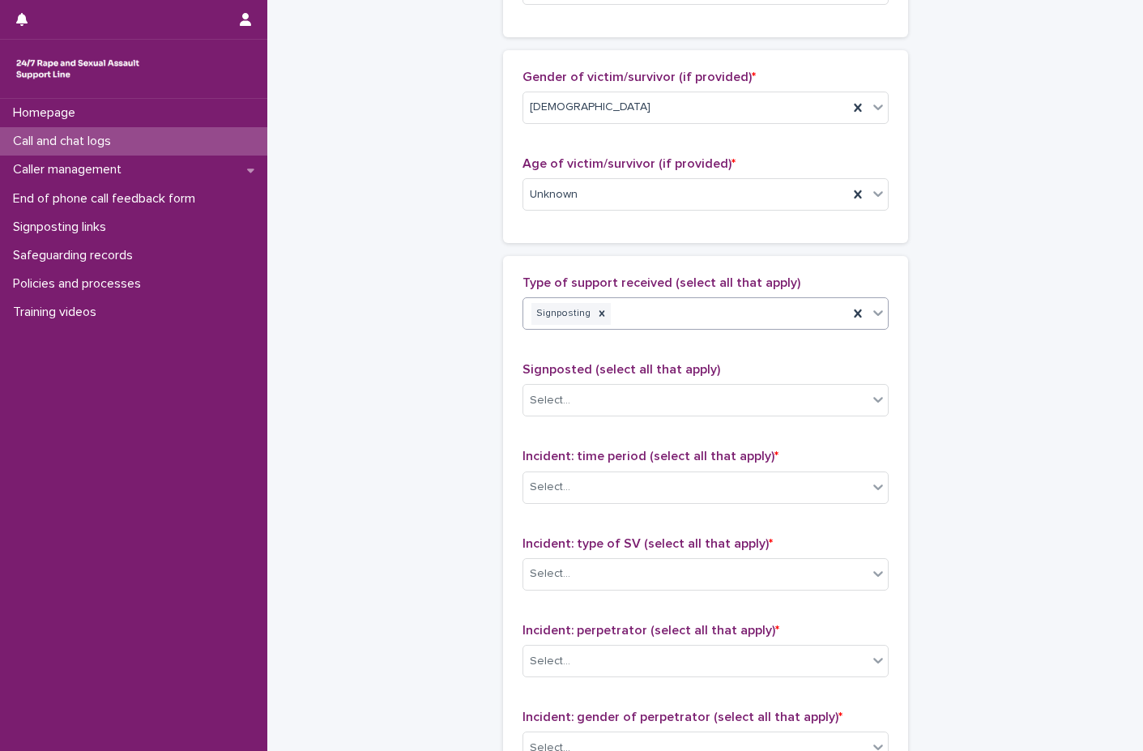
scroll to position [810, 0]
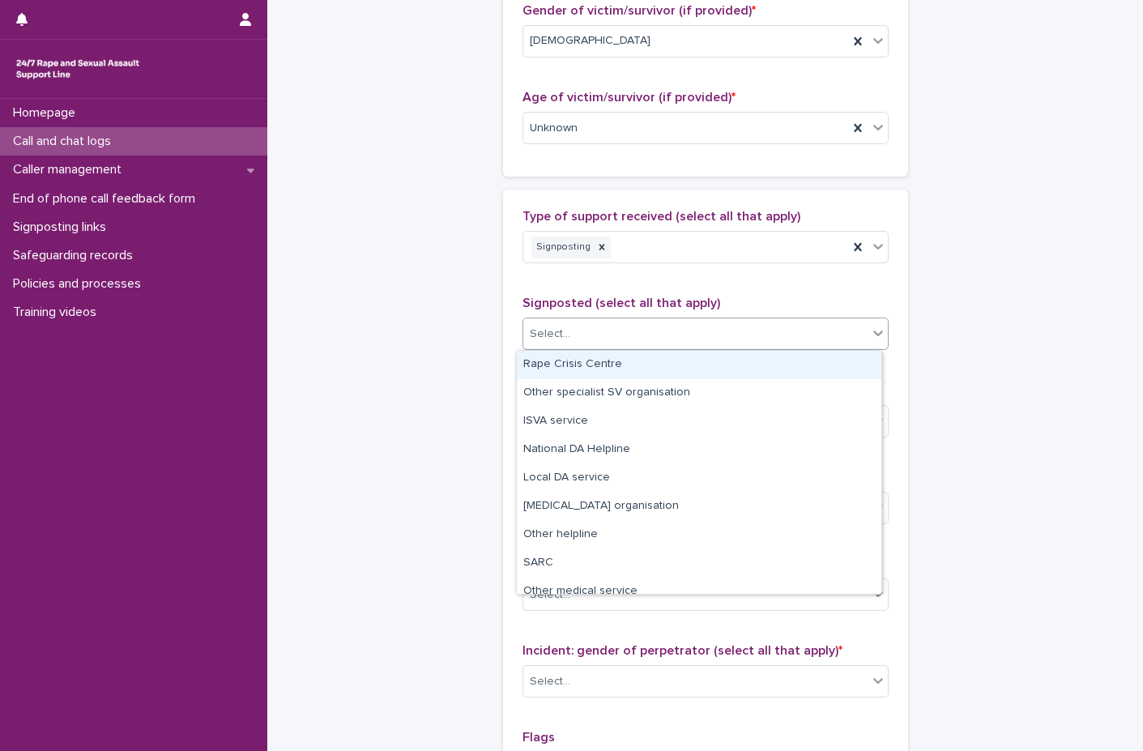
click at [572, 340] on input "text" at bounding box center [573, 334] width 2 height 14
click at [589, 366] on div "Rape Crisis Centre" at bounding box center [699, 365] width 364 height 28
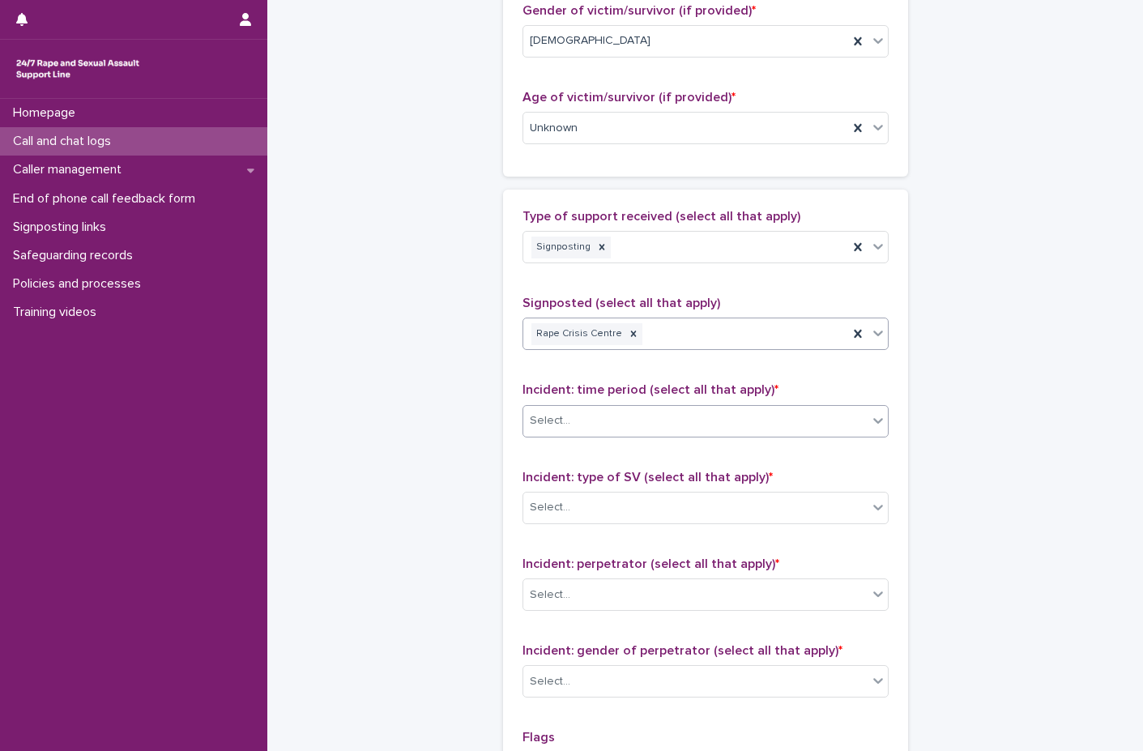
click at [599, 413] on div "Select..." at bounding box center [695, 420] width 344 height 27
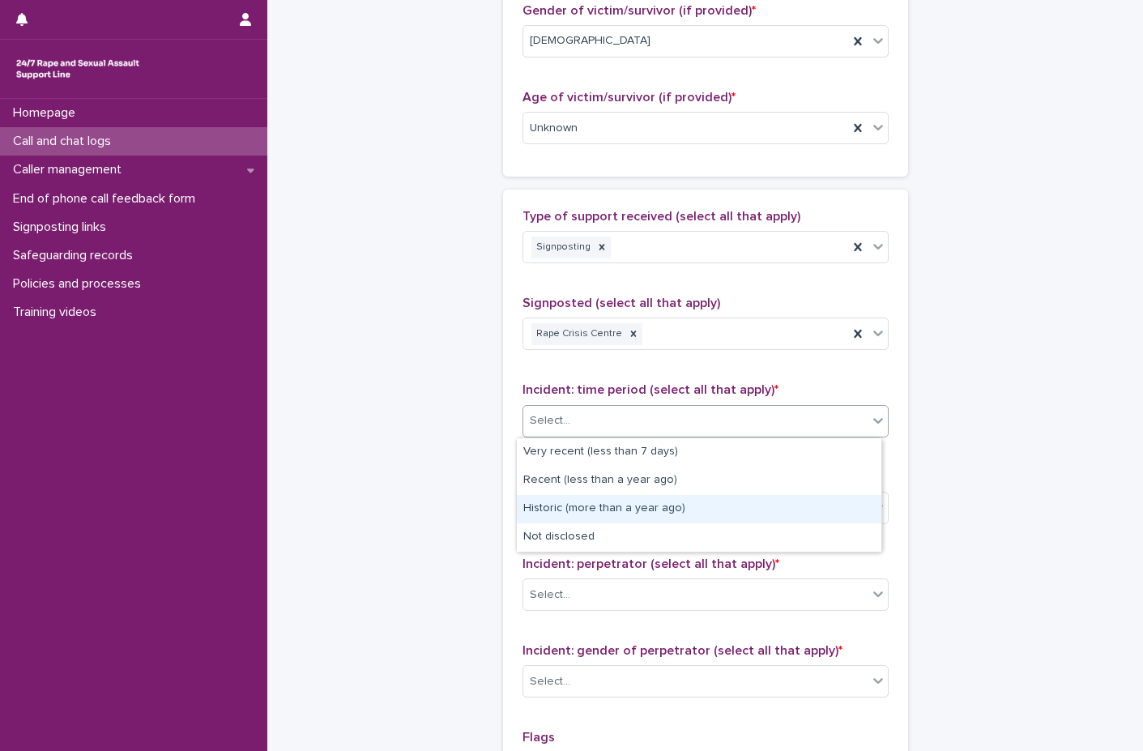
click at [595, 504] on div "Historic (more than a year ago)" at bounding box center [699, 509] width 364 height 28
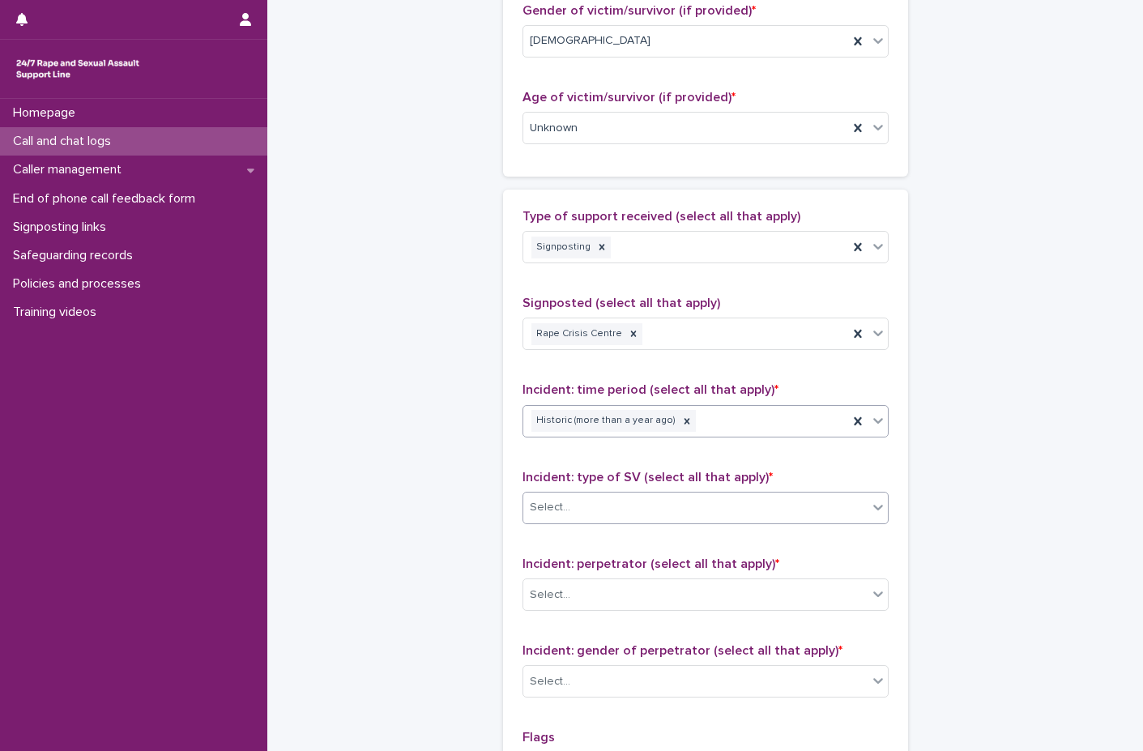
click at [588, 509] on div "Select..." at bounding box center [695, 507] width 344 height 27
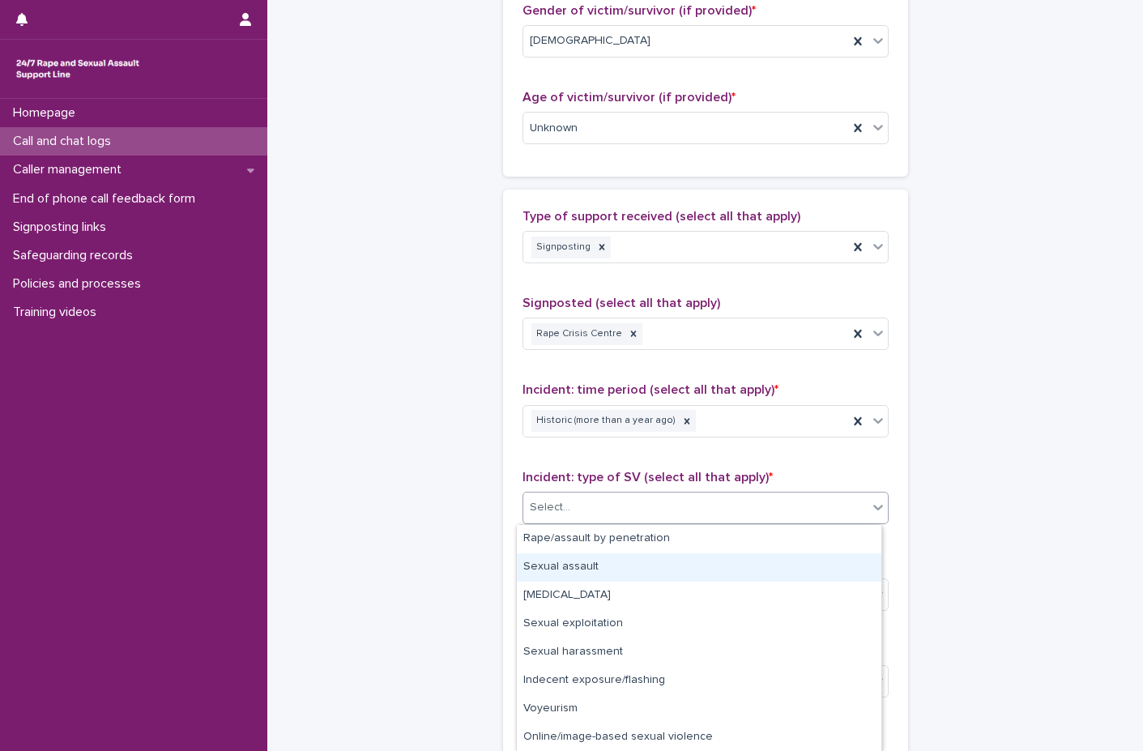
click at [575, 560] on div "Sexual assault" at bounding box center [699, 567] width 364 height 28
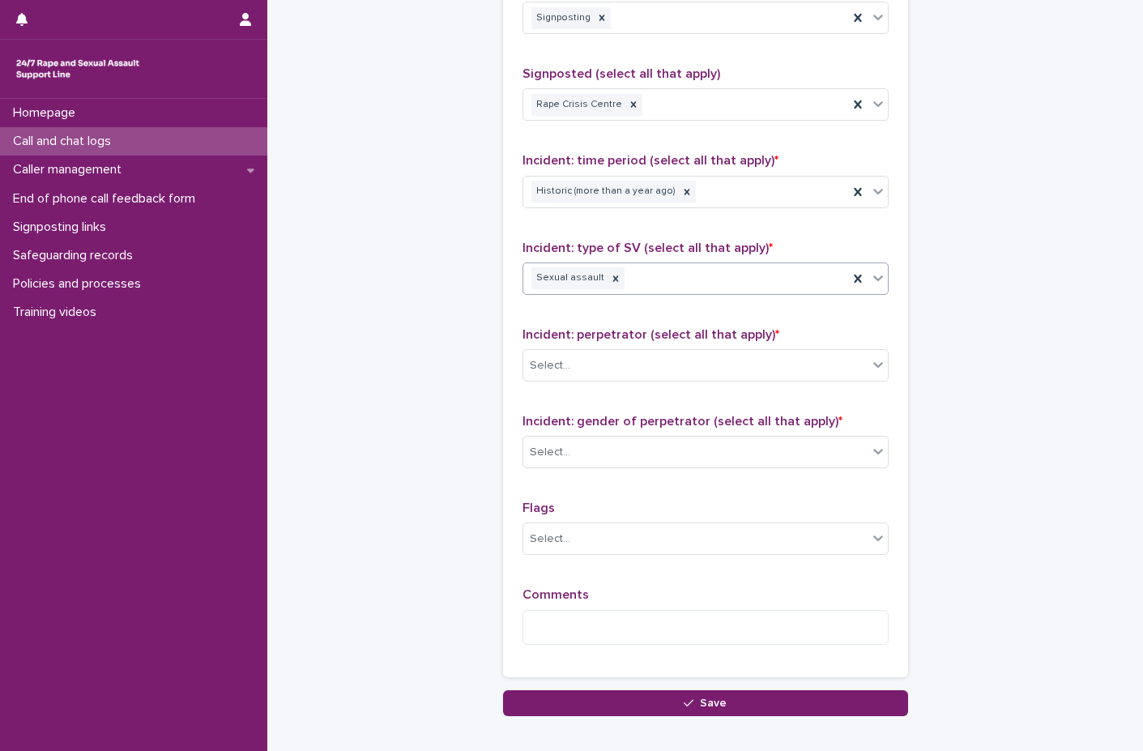
scroll to position [1053, 0]
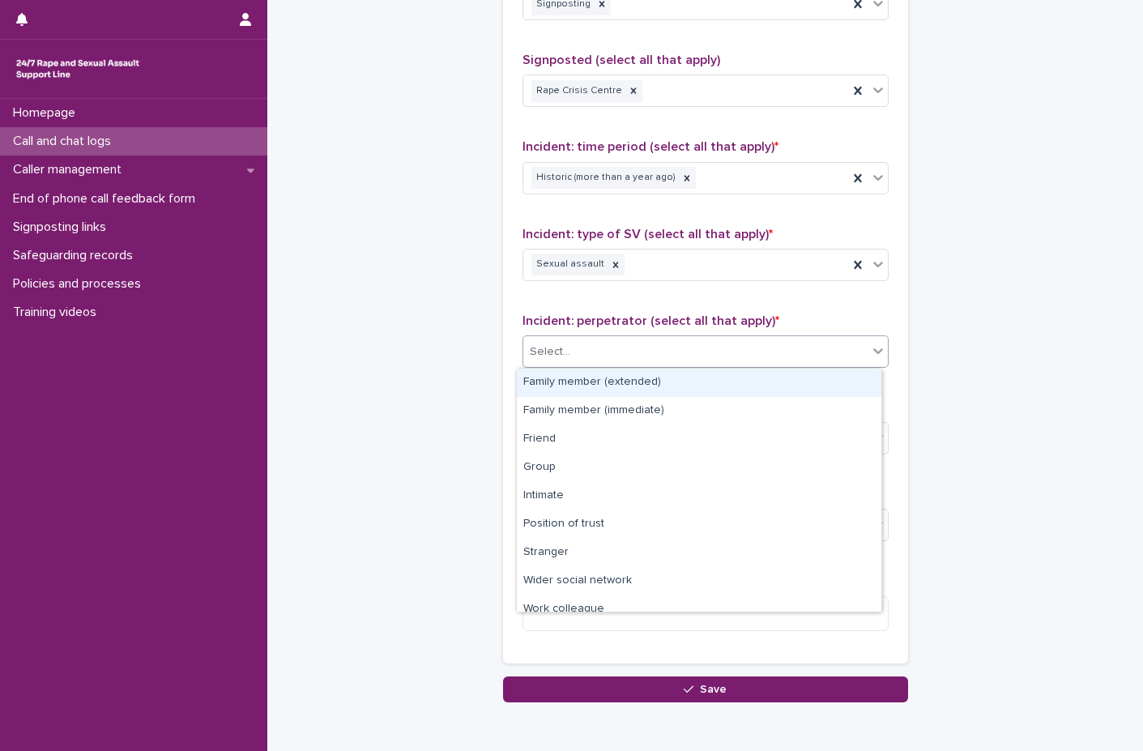
click at [588, 345] on div "Select..." at bounding box center [695, 352] width 344 height 27
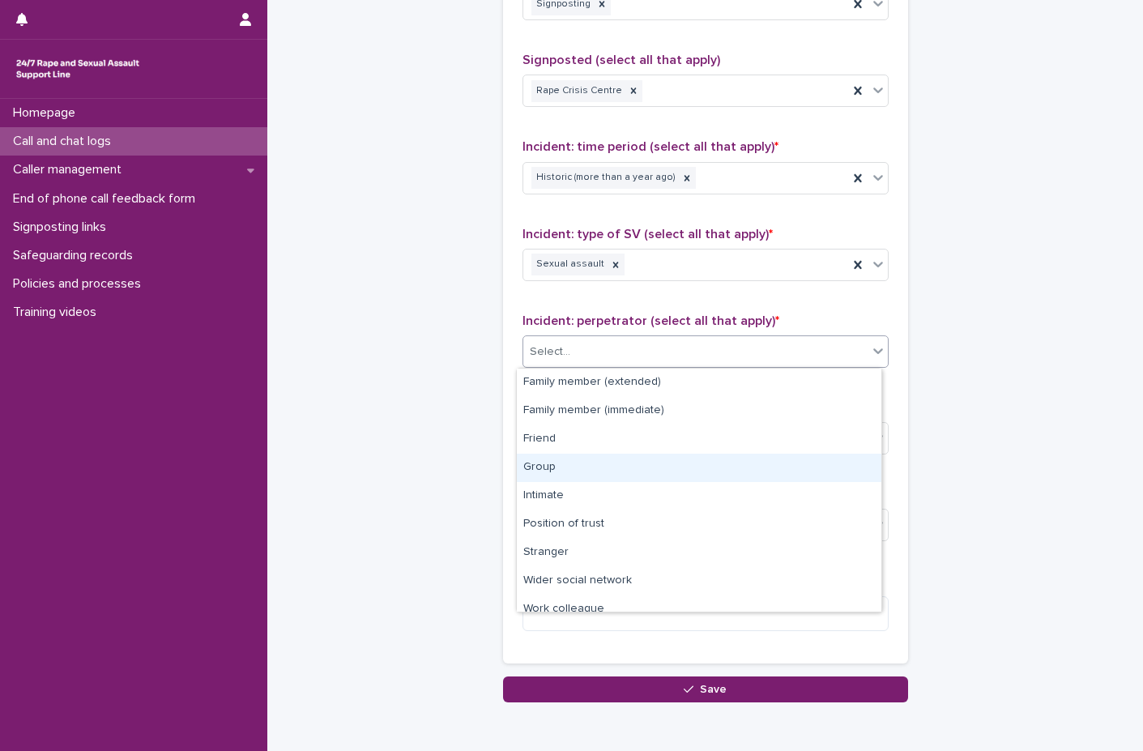
scroll to position [69, 0]
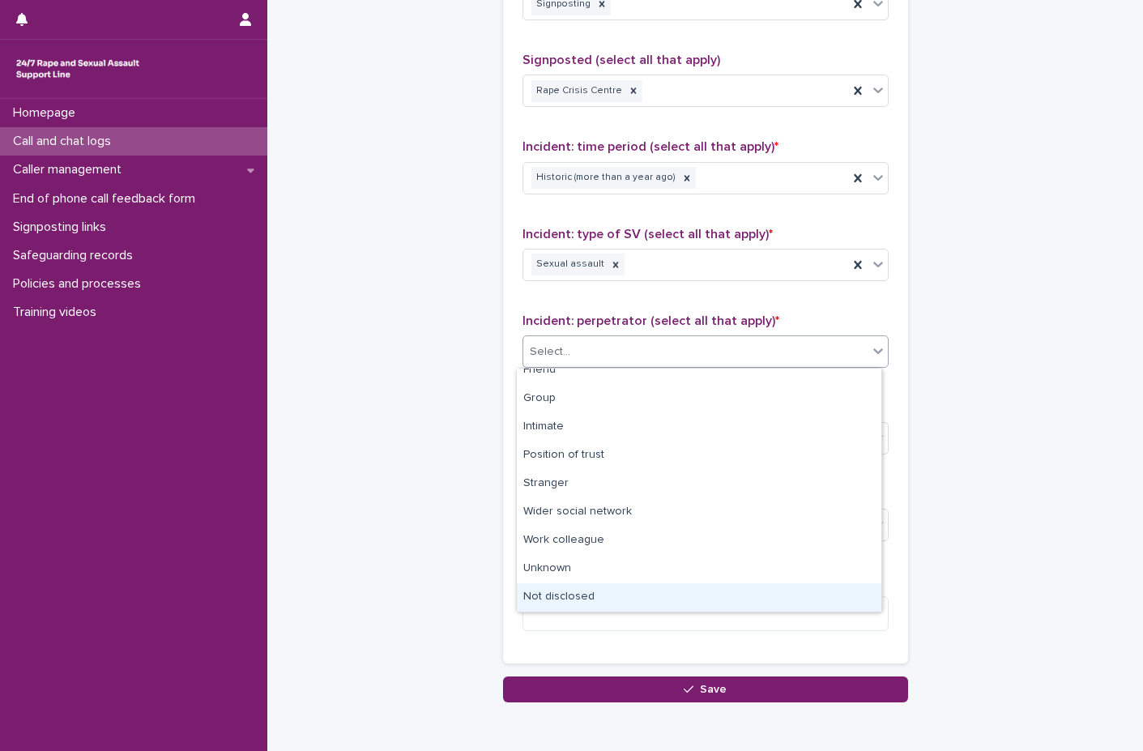
click at [578, 603] on div "Not disclosed" at bounding box center [699, 597] width 364 height 28
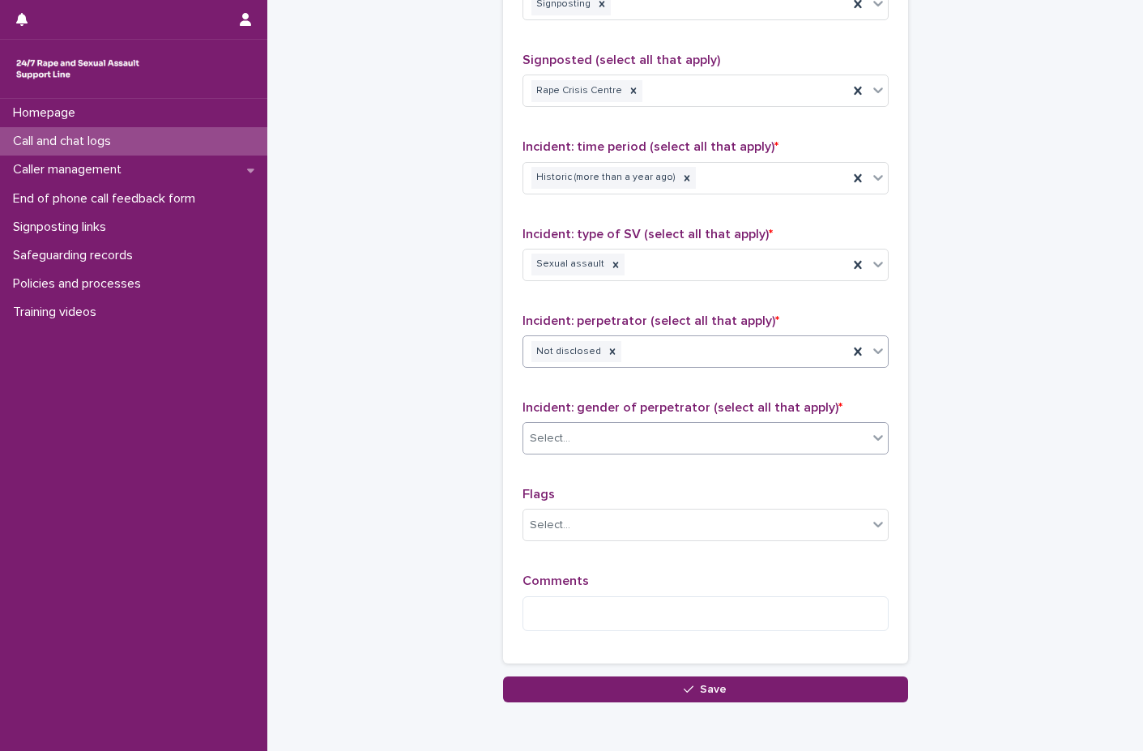
click at [579, 433] on div "Select..." at bounding box center [695, 438] width 344 height 27
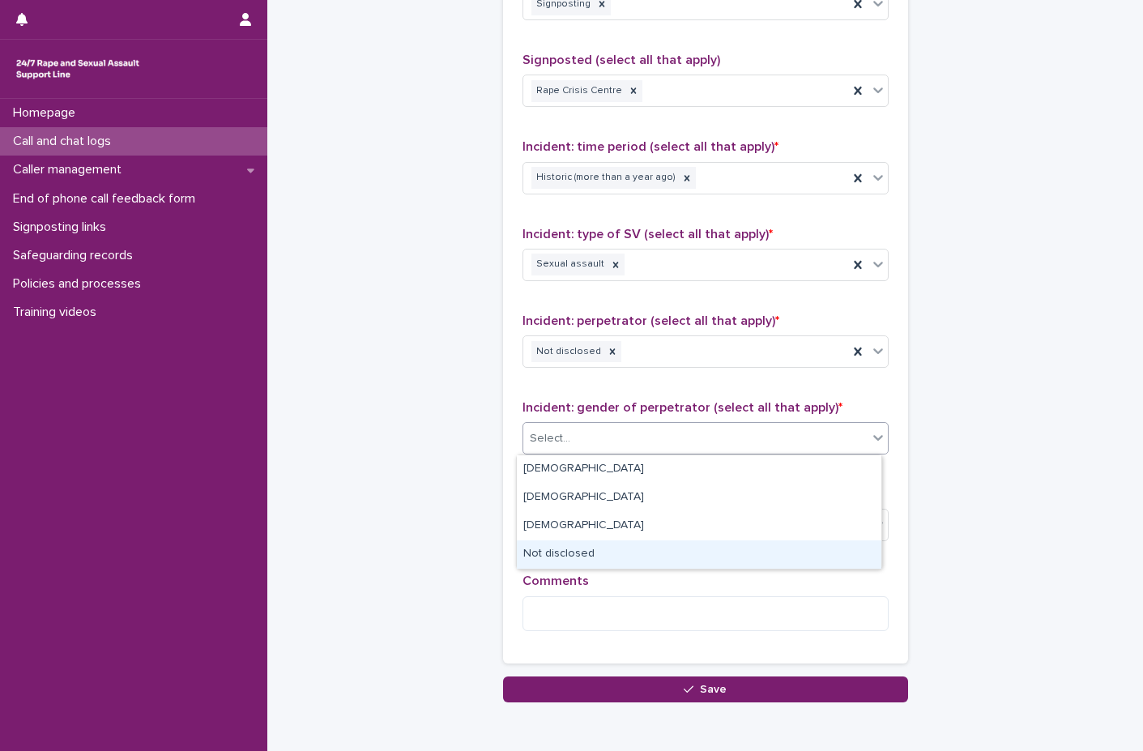
click at [596, 548] on div "Not disclosed" at bounding box center [699, 554] width 364 height 28
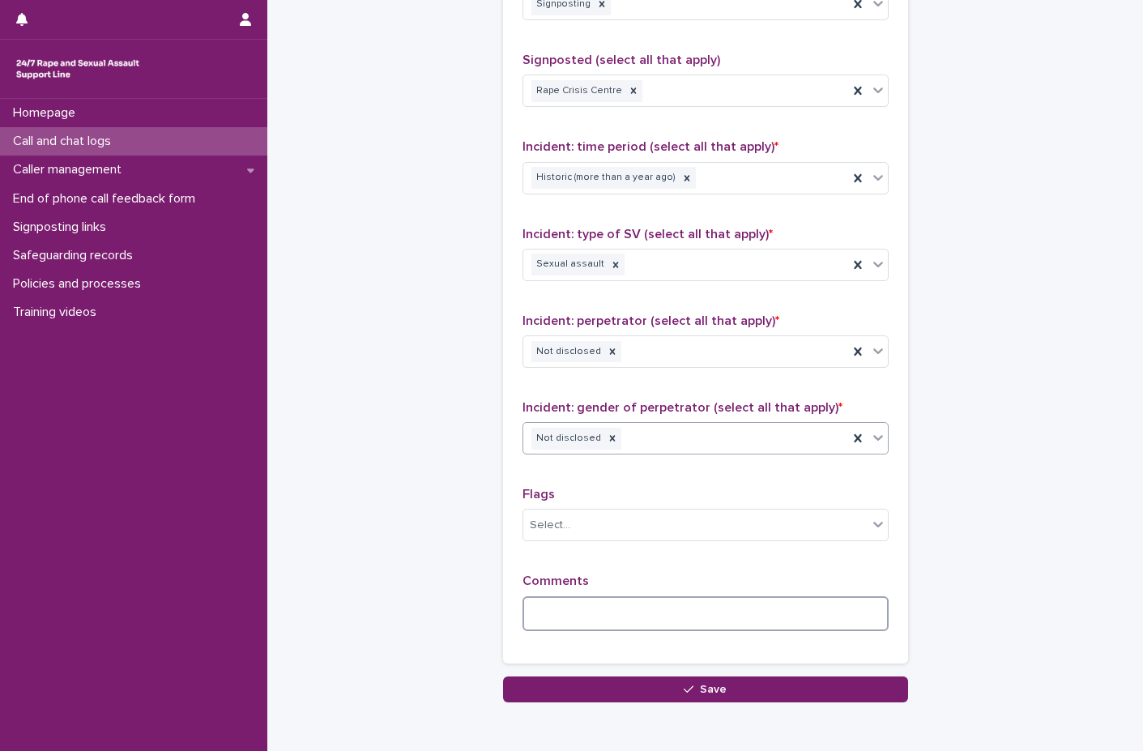
click at [579, 601] on textarea at bounding box center [705, 613] width 366 height 35
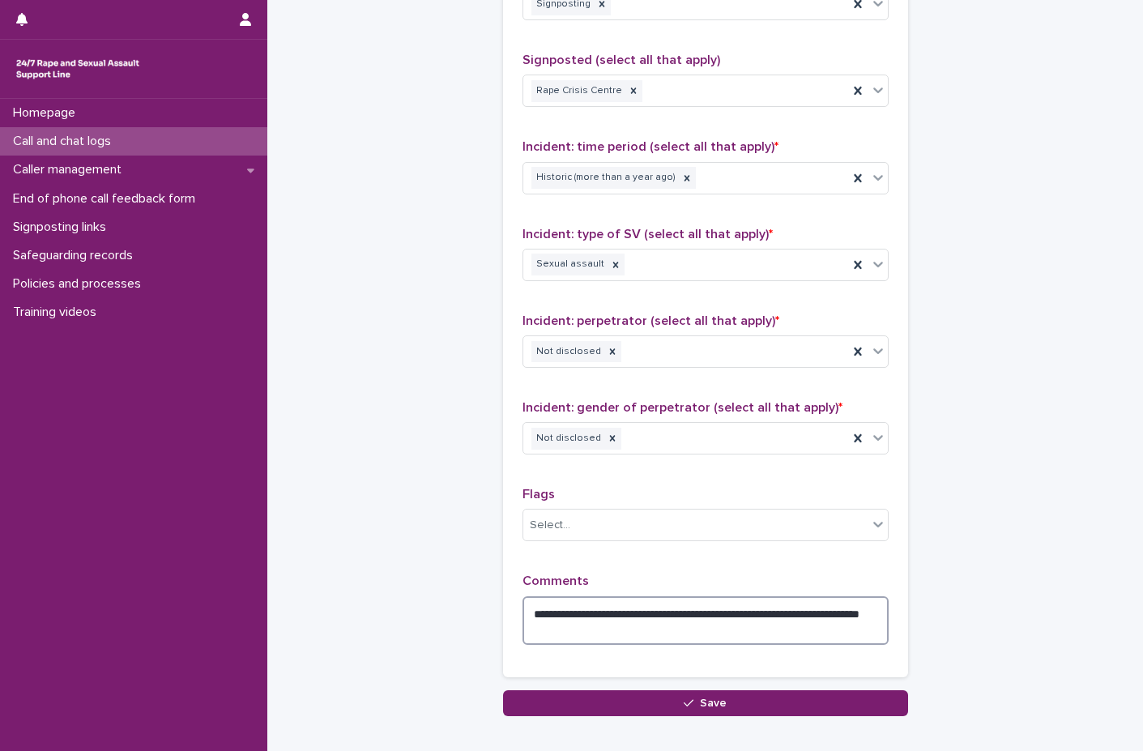
drag, startPoint x: 752, startPoint y: 622, endPoint x: 732, endPoint y: 635, distance: 24.0
click at [732, 635] on textarea "**********" at bounding box center [705, 620] width 366 height 49
click at [644, 627] on textarea "**********" at bounding box center [705, 620] width 366 height 49
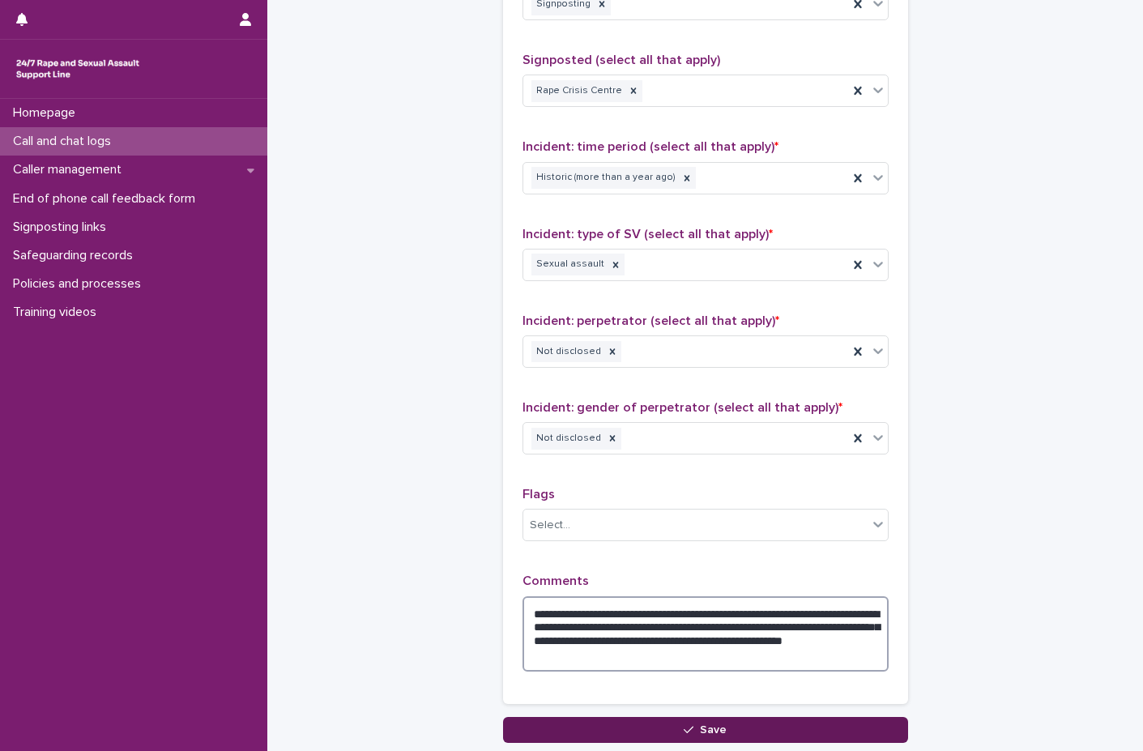
type textarea "**********"
click at [688, 724] on icon "button" at bounding box center [689, 729] width 10 height 11
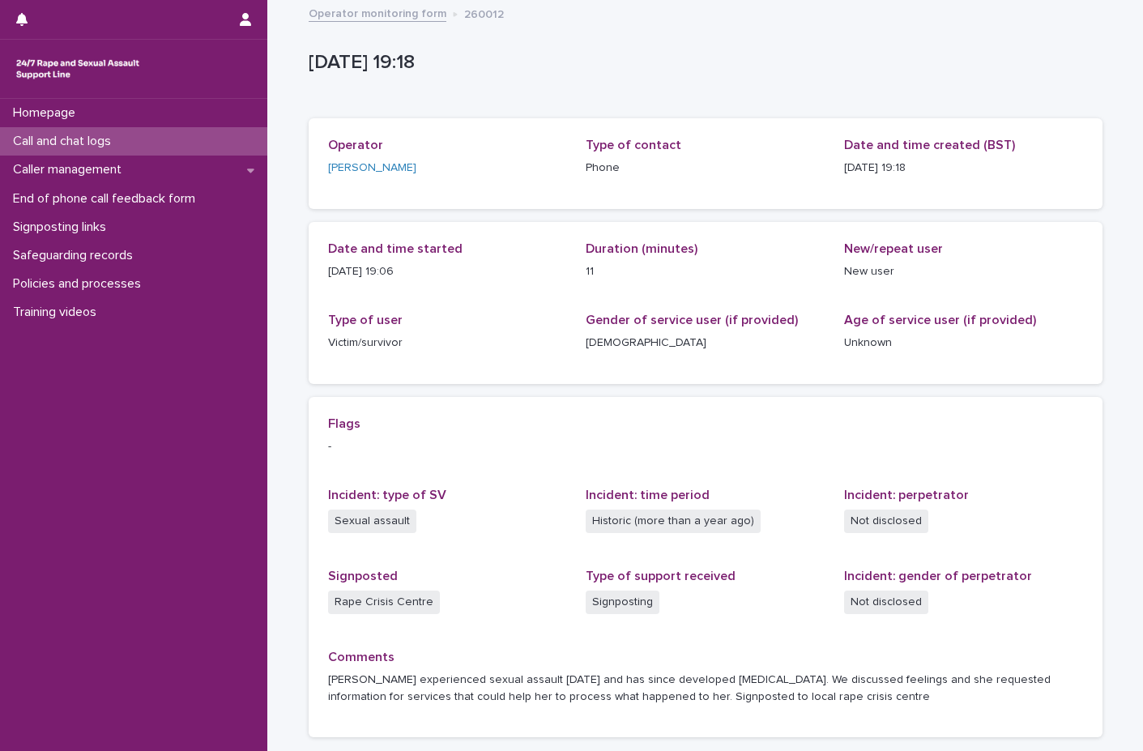
click at [79, 138] on p "Call and chat logs" at bounding box center [64, 141] width 117 height 15
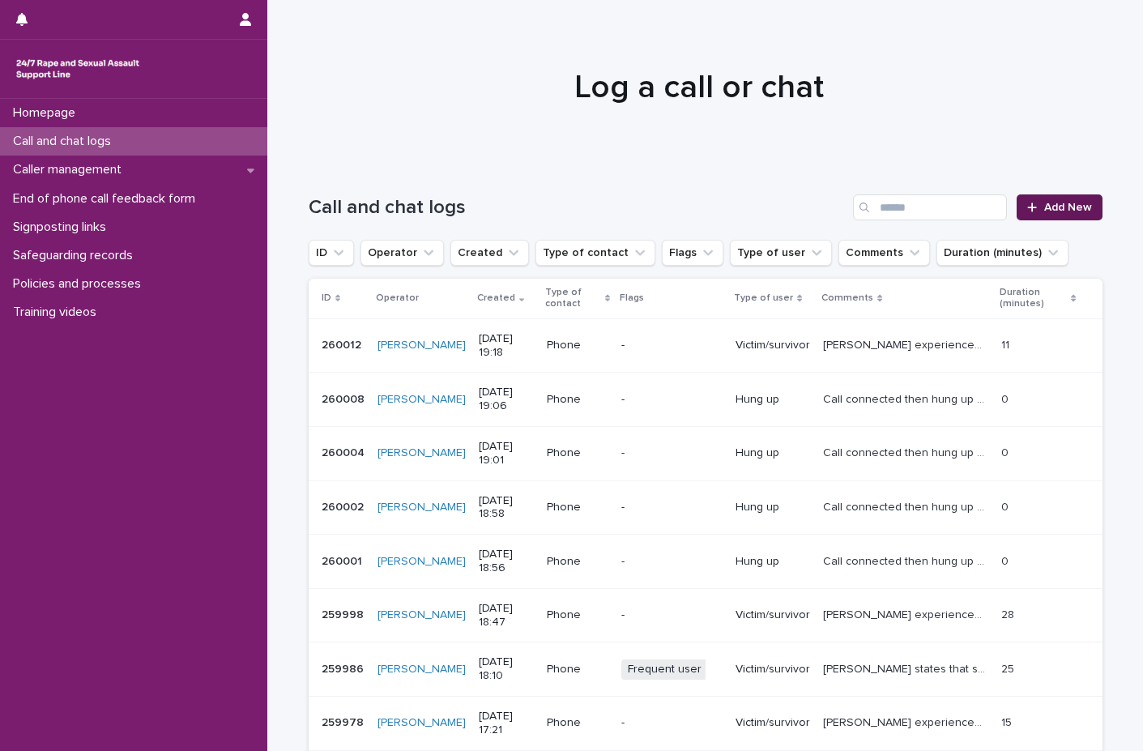
click at [1055, 215] on link "Add New" at bounding box center [1059, 207] width 85 height 26
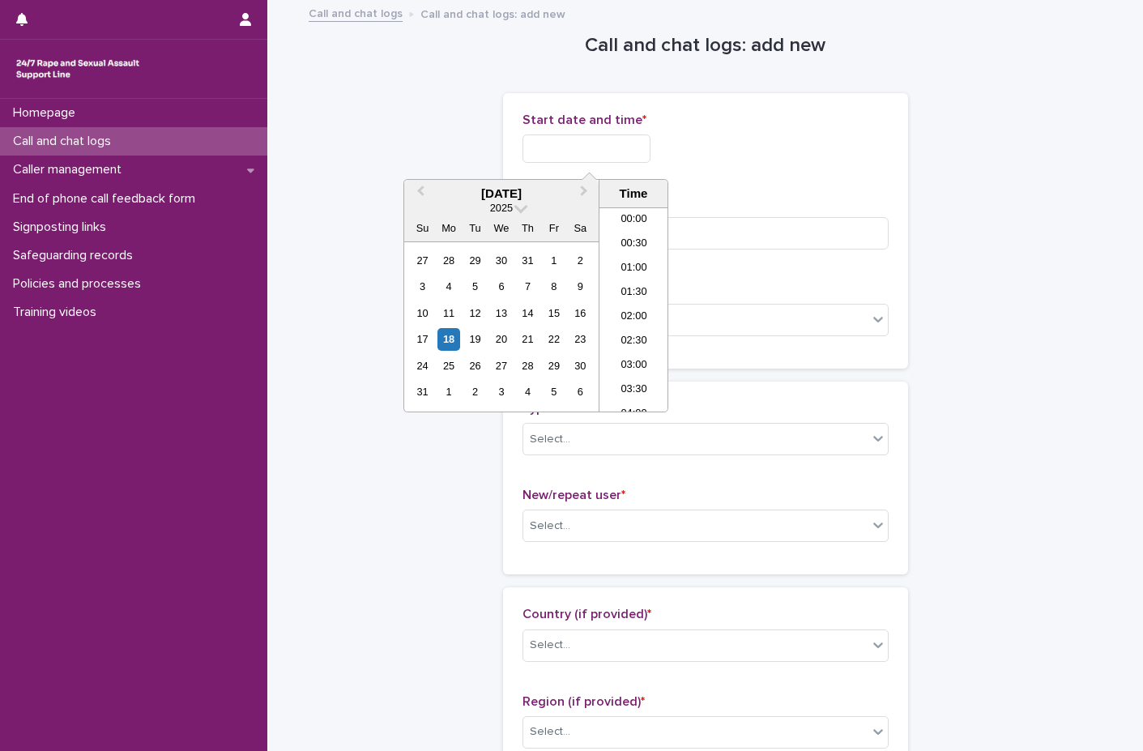
click at [599, 136] on input "text" at bounding box center [586, 148] width 128 height 28
click at [449, 333] on div "18" at bounding box center [448, 339] width 22 height 22
click at [635, 301] on li "19:00" at bounding box center [633, 309] width 69 height 24
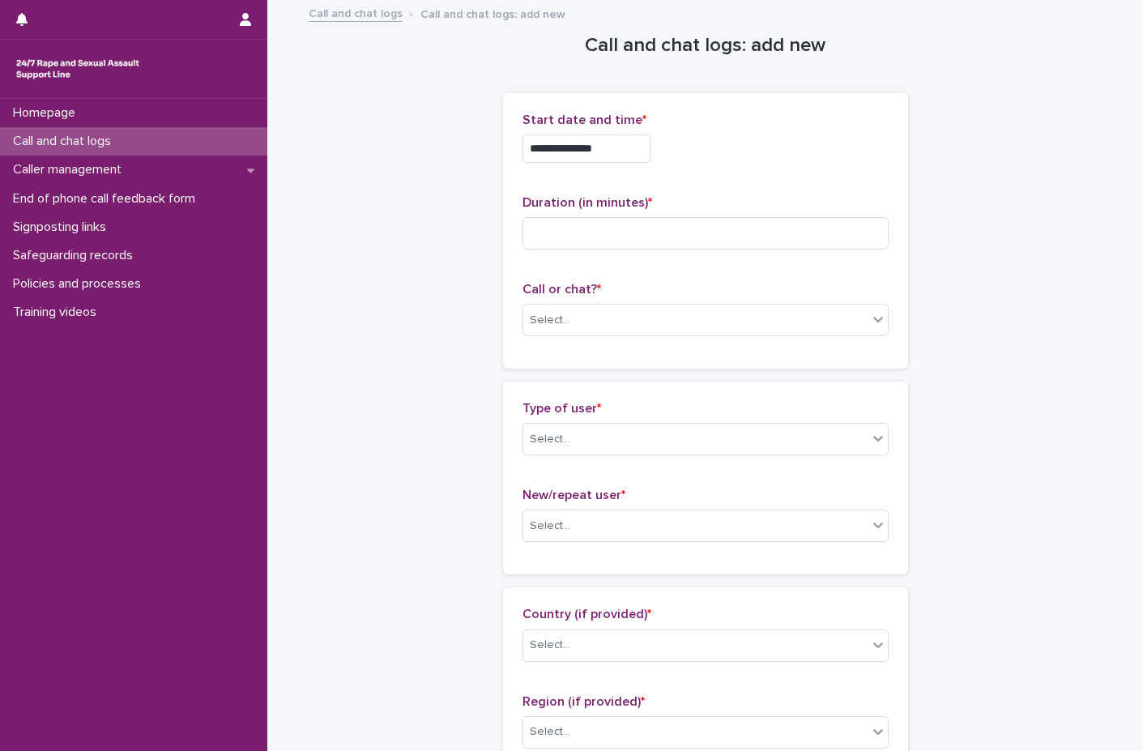
click at [621, 139] on input "**********" at bounding box center [586, 148] width 128 height 28
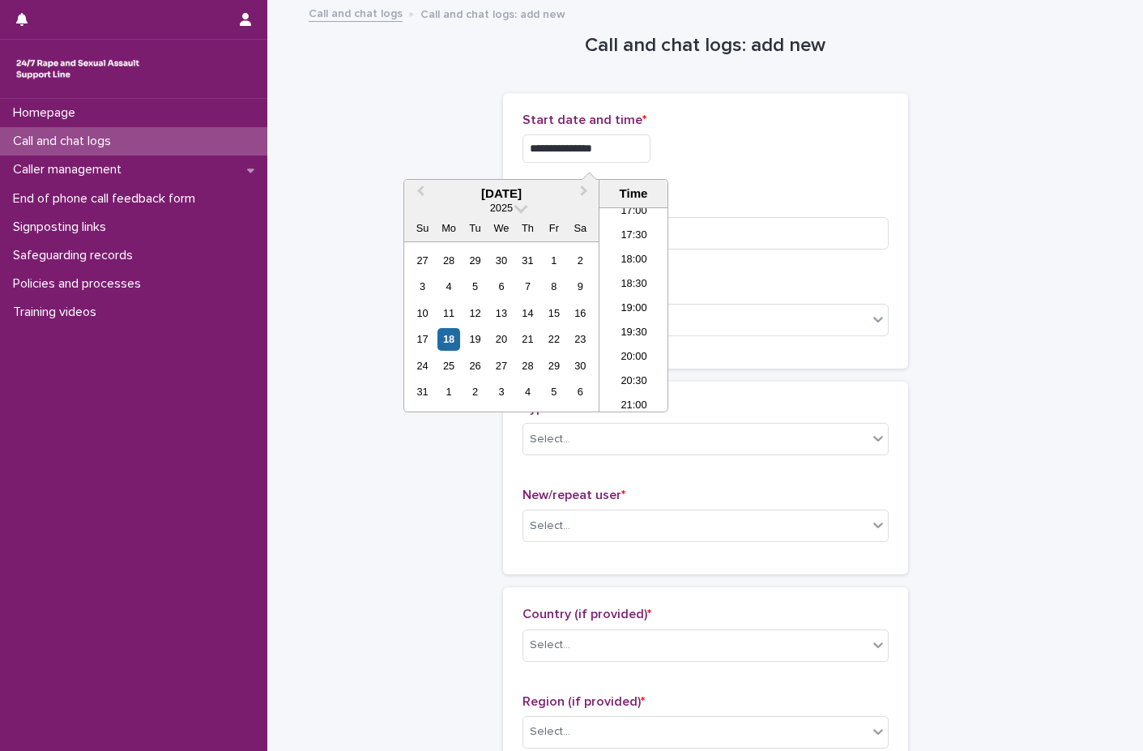
type input "**********"
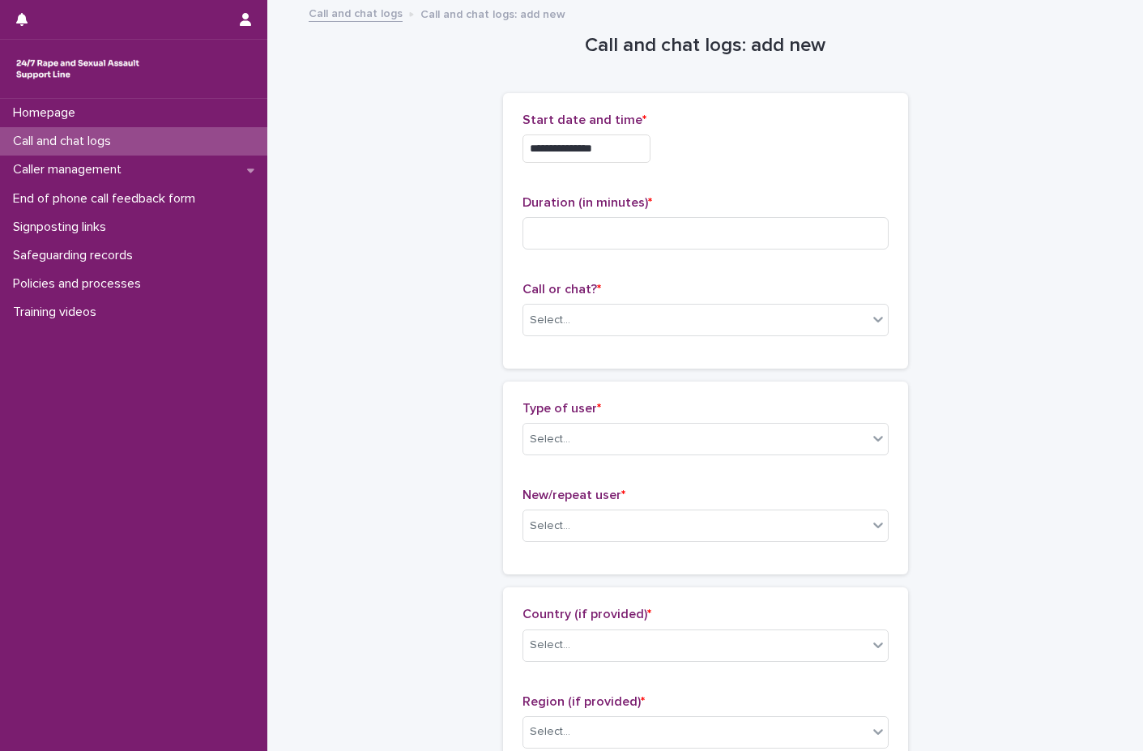
click at [683, 166] on div "**********" at bounding box center [705, 144] width 366 height 63
click at [625, 222] on input at bounding box center [705, 233] width 366 height 32
type input "*"
click at [548, 332] on div "Select..." at bounding box center [695, 320] width 344 height 27
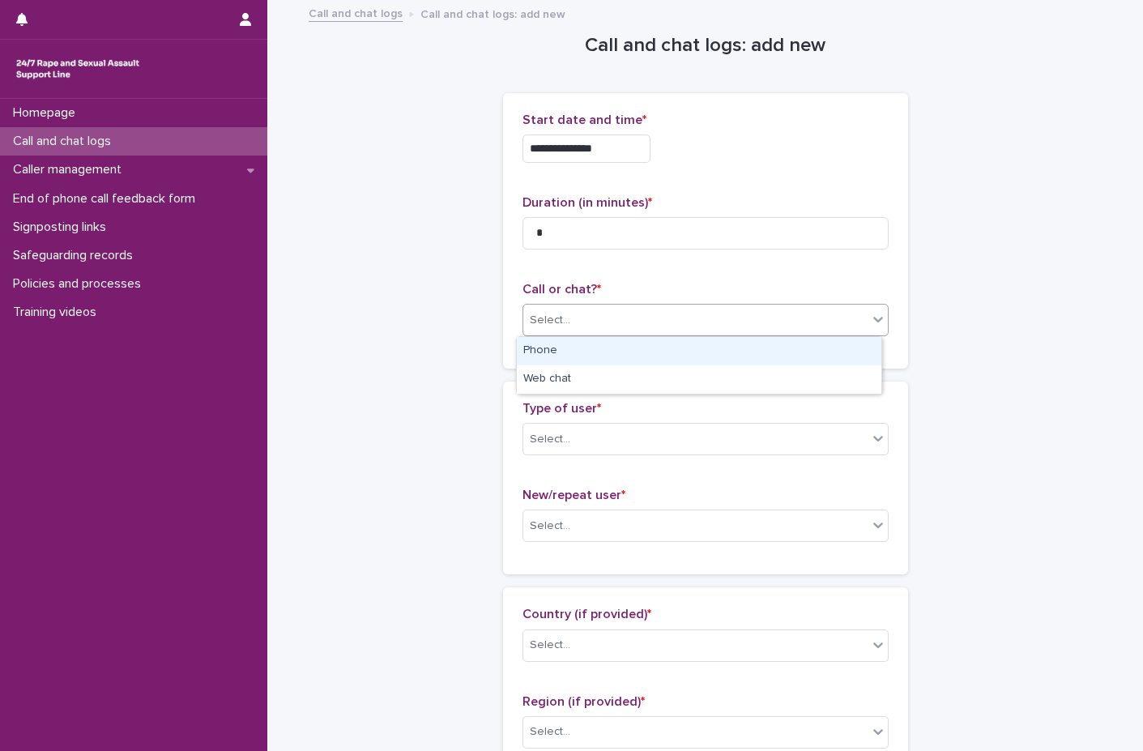
click at [533, 352] on div "Phone" at bounding box center [699, 351] width 364 height 28
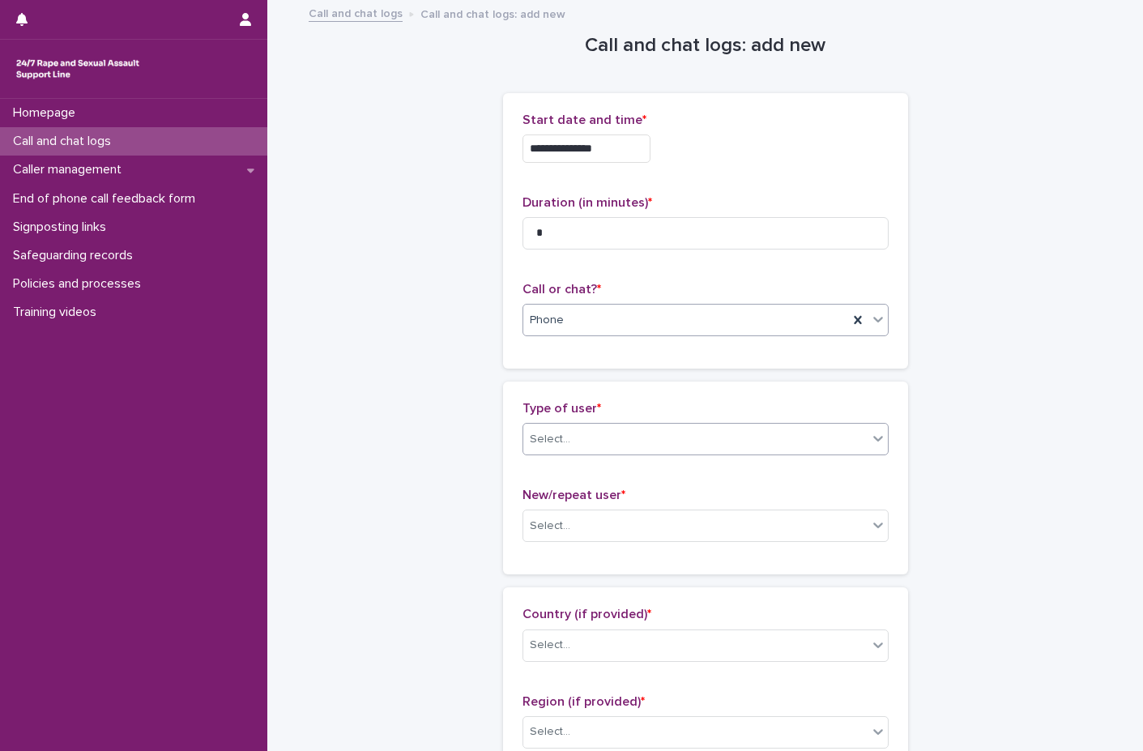
click at [559, 440] on div "Select..." at bounding box center [550, 439] width 40 height 17
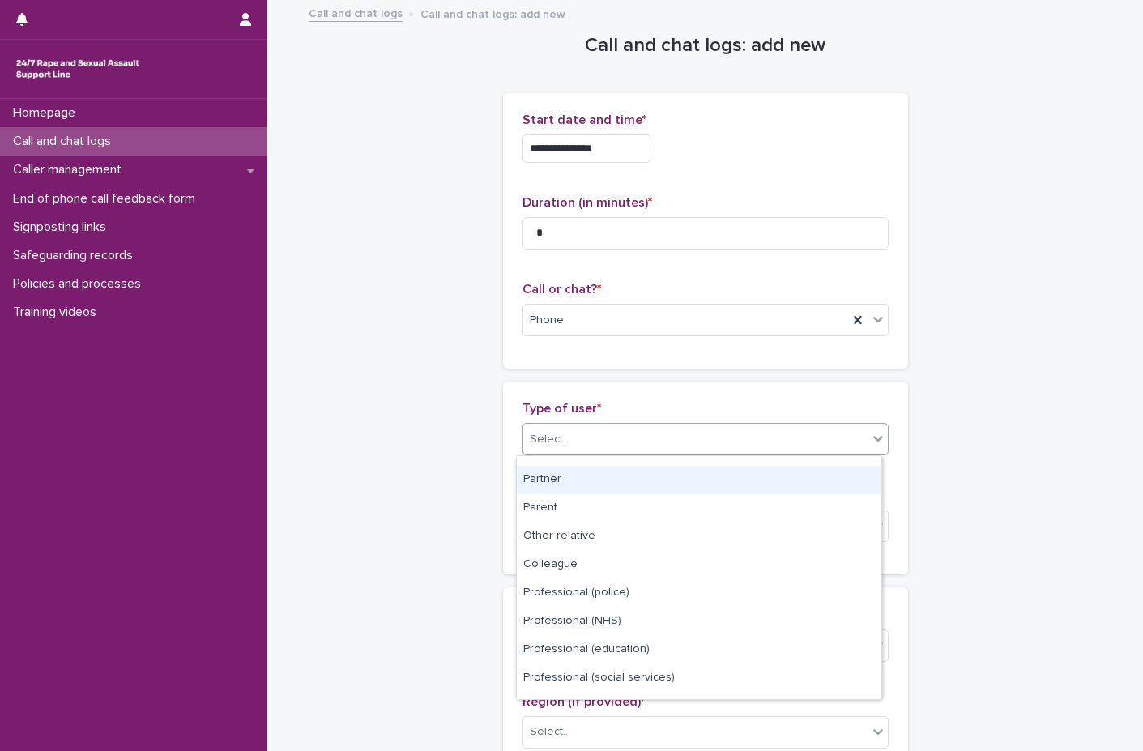
scroll to position [182, 0]
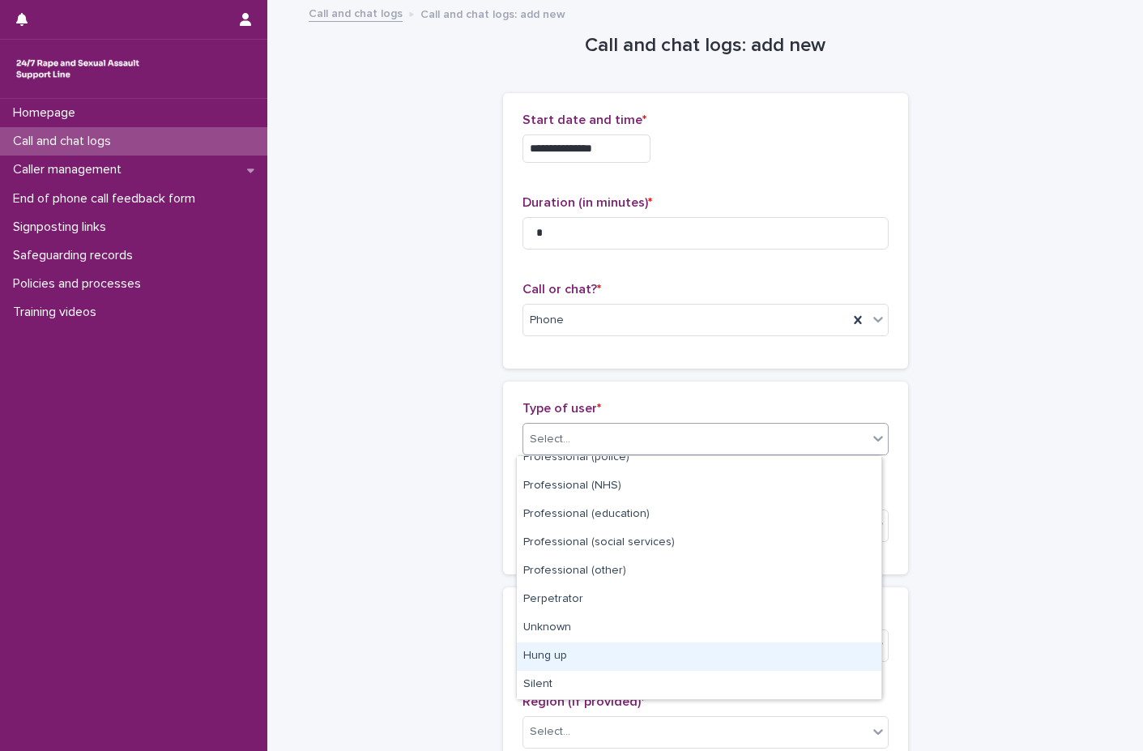
click at [555, 655] on div "Hung up" at bounding box center [699, 656] width 364 height 28
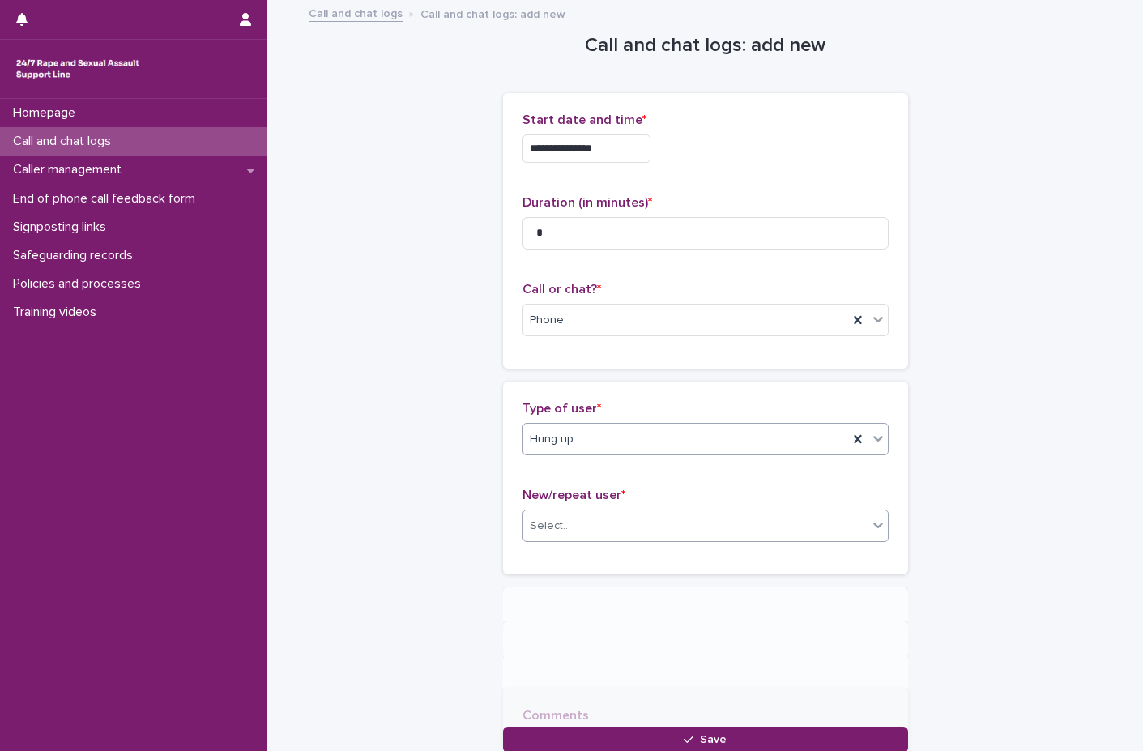
click at [573, 526] on div "Select..." at bounding box center [695, 526] width 344 height 27
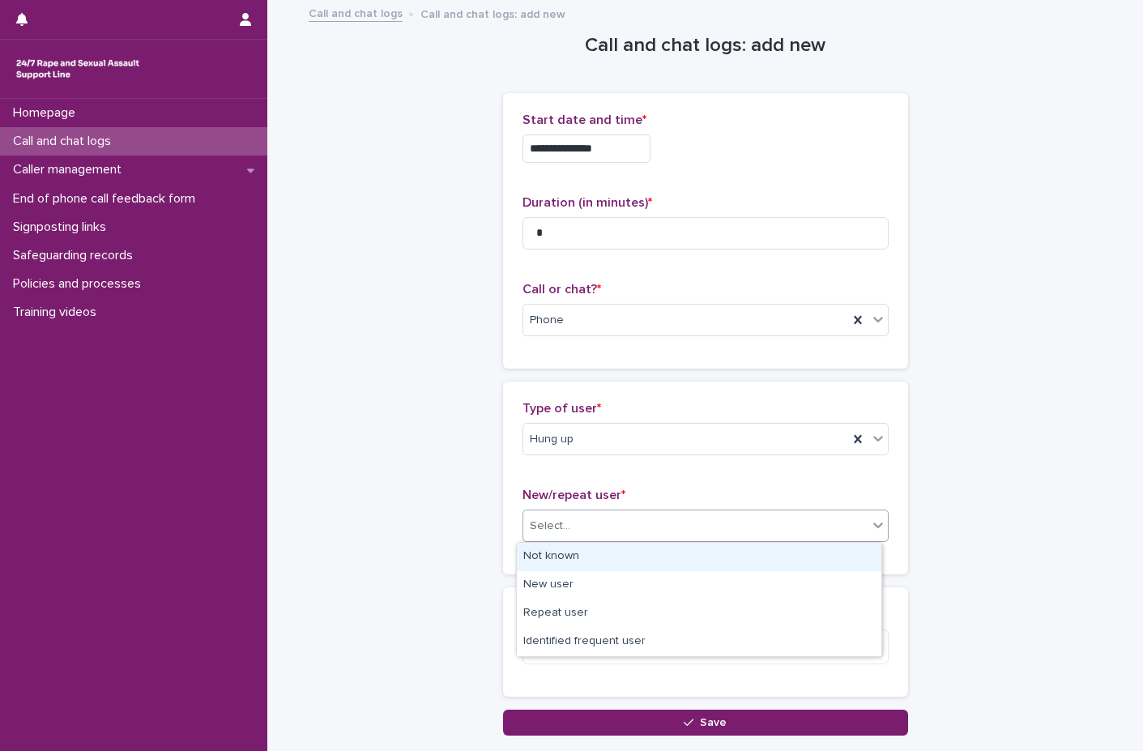
click at [573, 551] on div "Not known" at bounding box center [699, 557] width 364 height 28
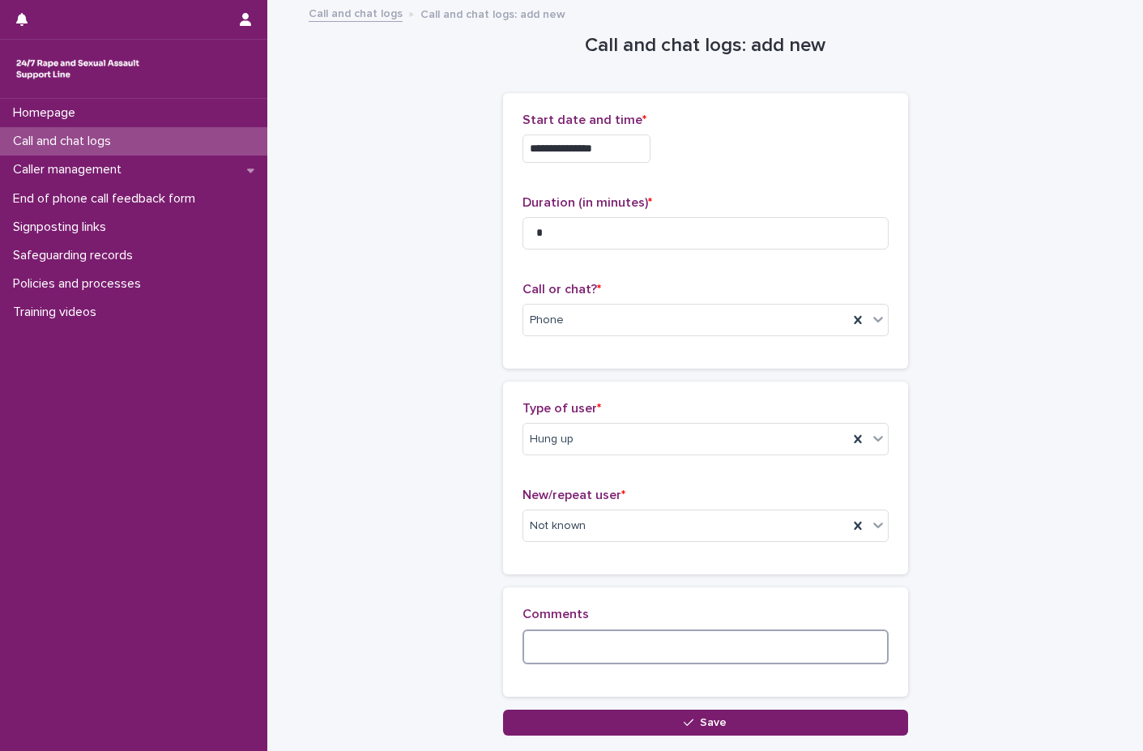
click at [551, 660] on textarea at bounding box center [705, 646] width 366 height 35
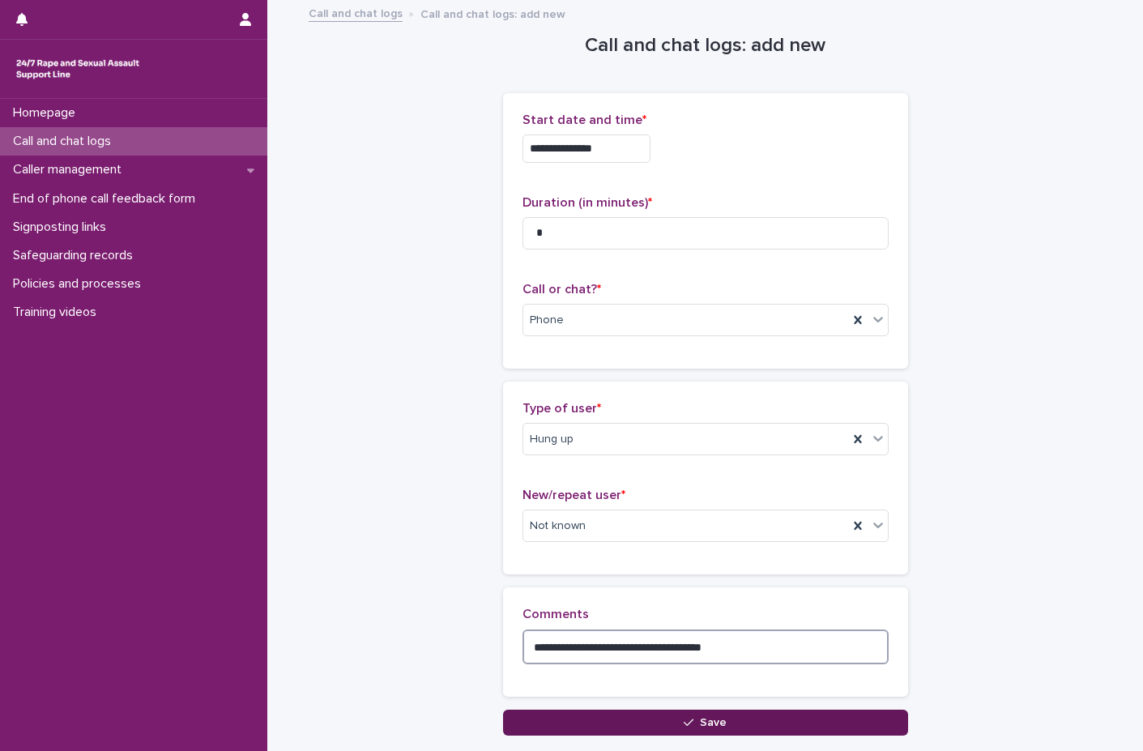
type textarea "**********"
click at [603, 723] on button "Save" at bounding box center [705, 723] width 405 height 26
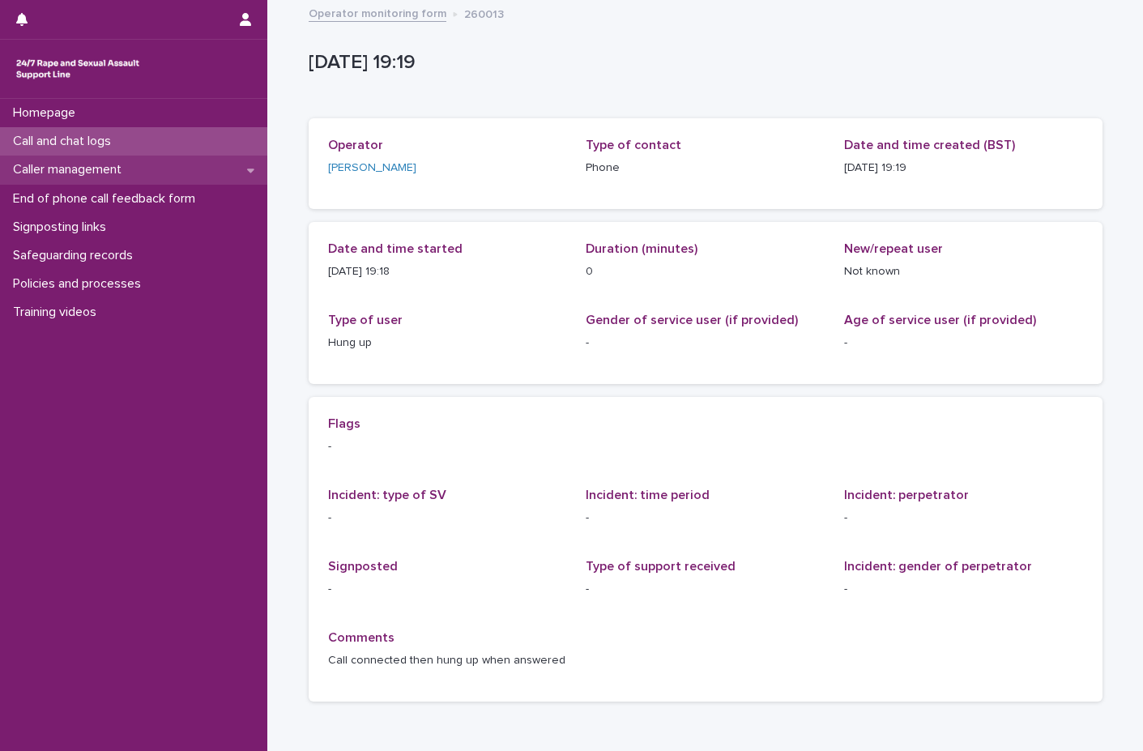
click at [134, 164] on p "Caller management" at bounding box center [70, 169] width 128 height 15
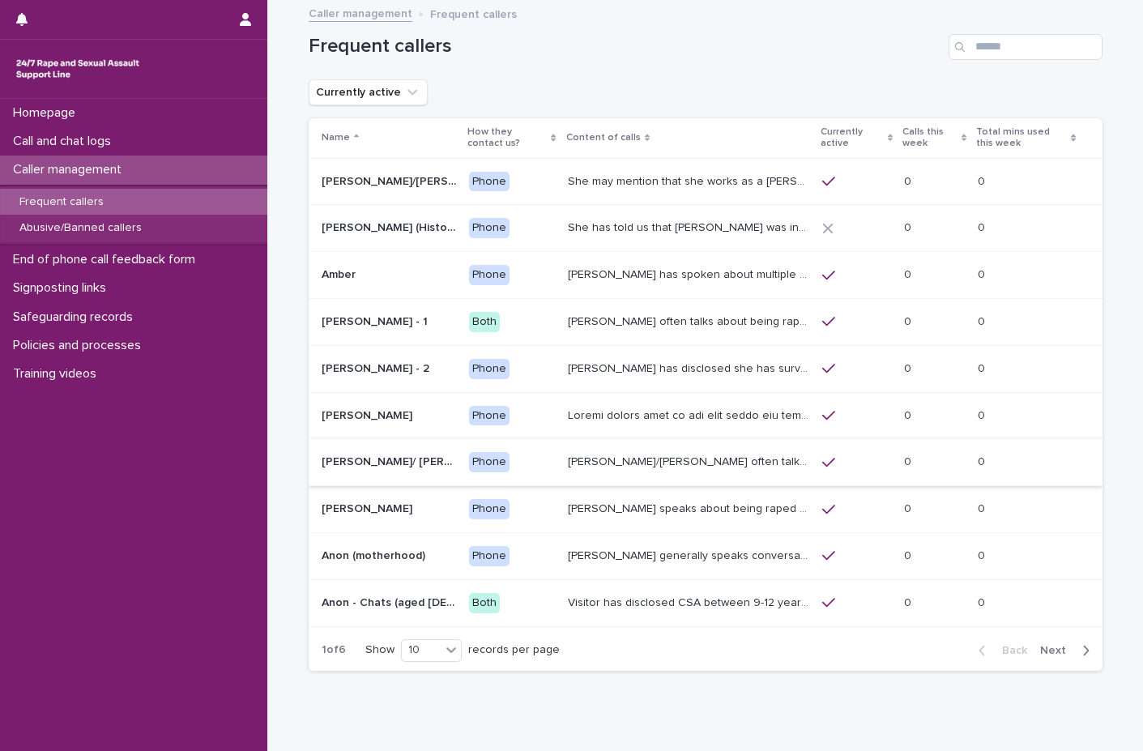
scroll to position [59, 0]
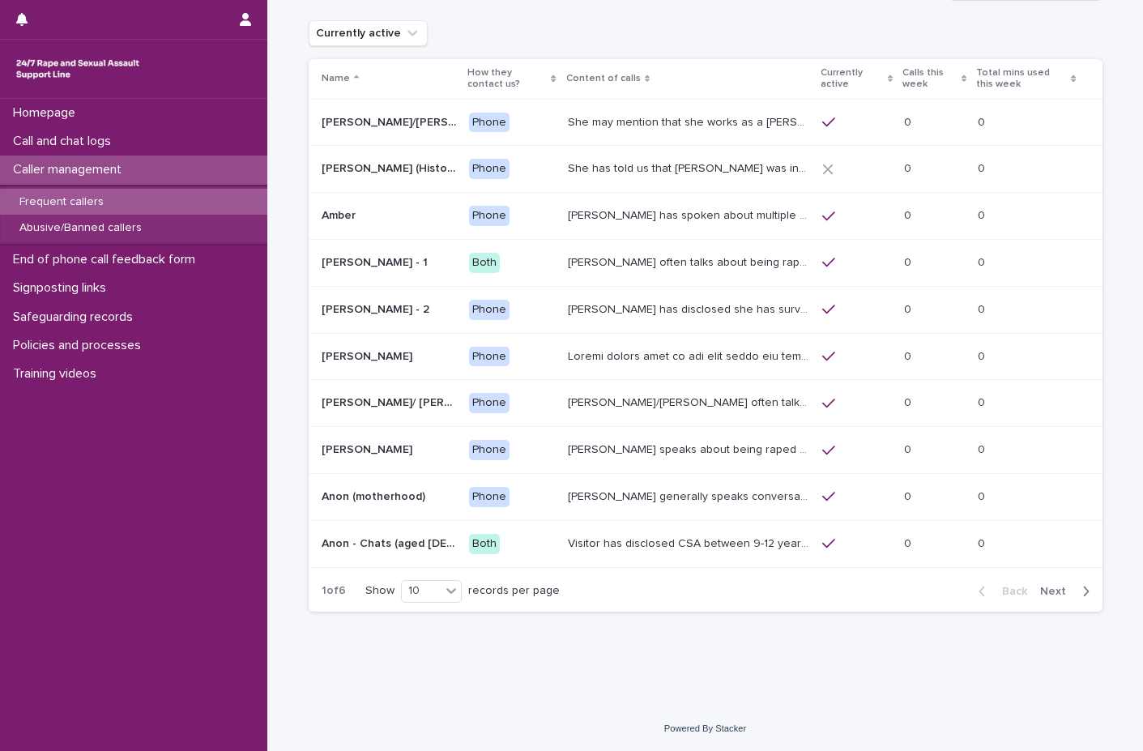
click at [1045, 596] on span "Next" at bounding box center [1058, 591] width 36 height 11
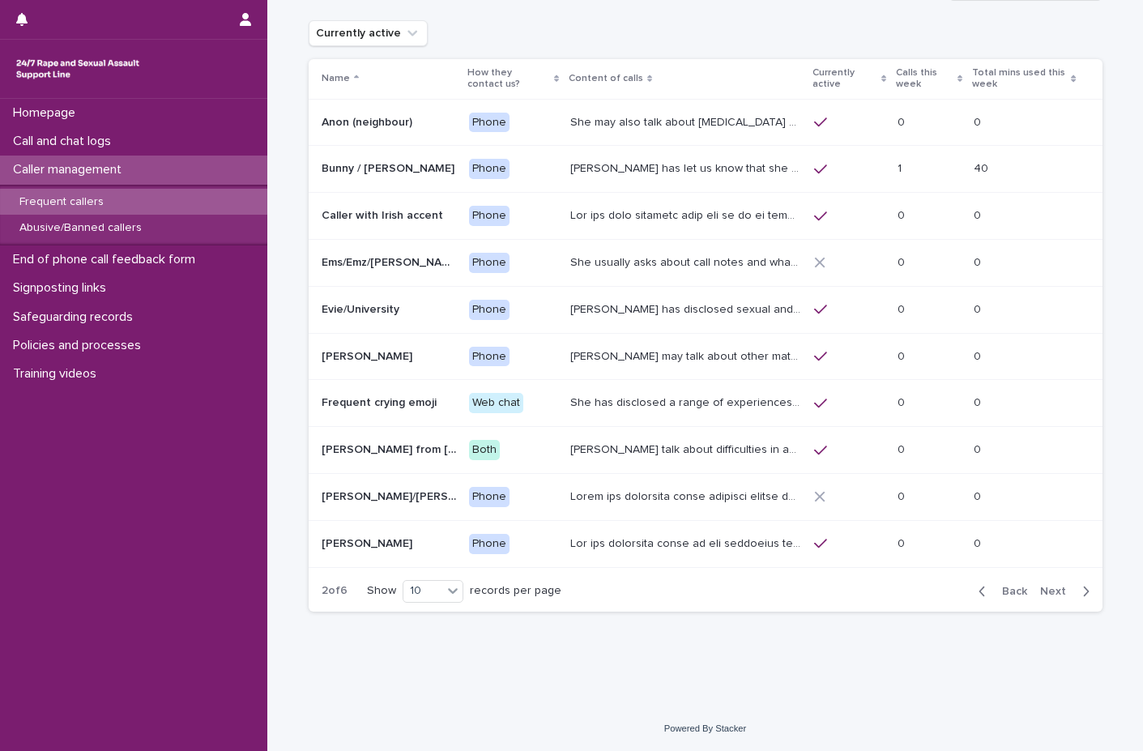
click at [1008, 590] on span "Back" at bounding box center [1009, 591] width 35 height 11
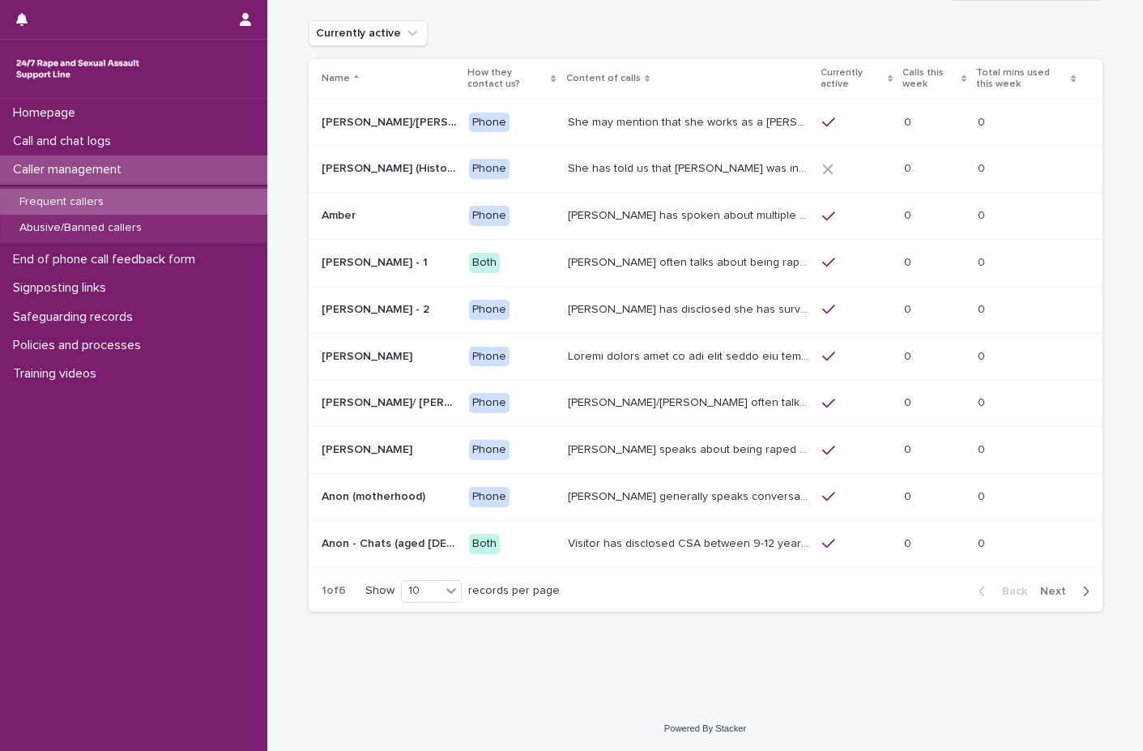
click at [1057, 588] on span "Next" at bounding box center [1058, 591] width 36 height 11
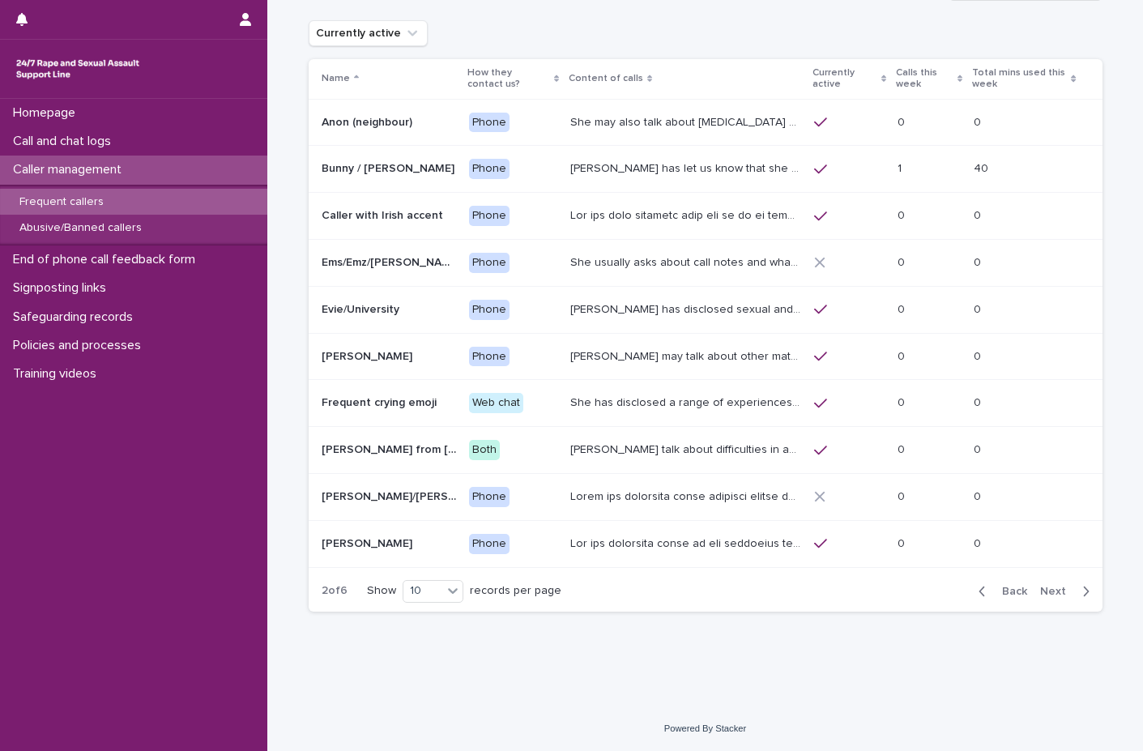
click at [1056, 596] on span "Next" at bounding box center [1058, 591] width 36 height 11
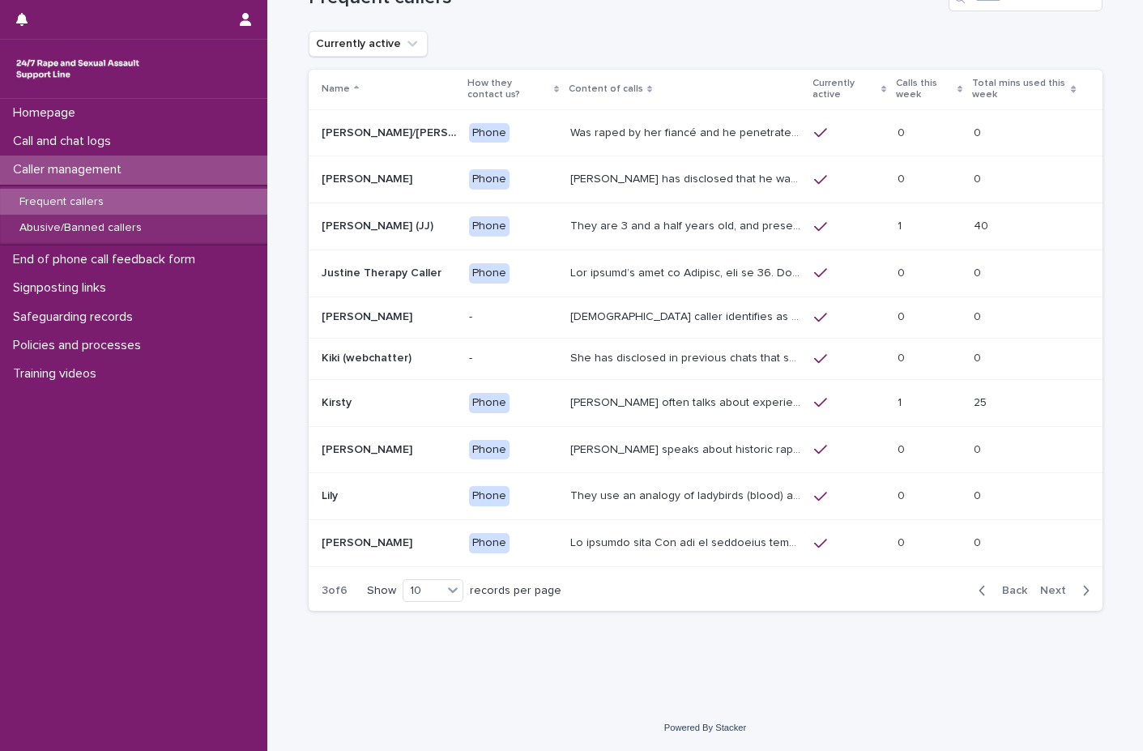
click at [1047, 592] on span "Next" at bounding box center [1058, 590] width 36 height 11
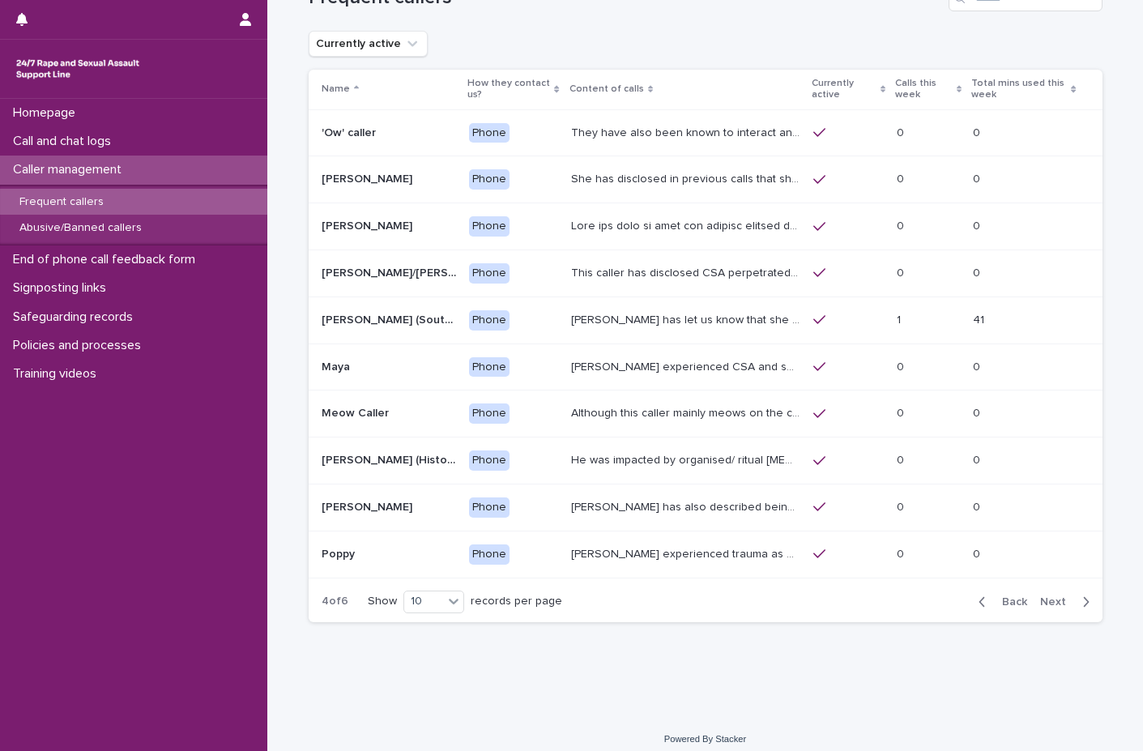
scroll to position [54, 0]
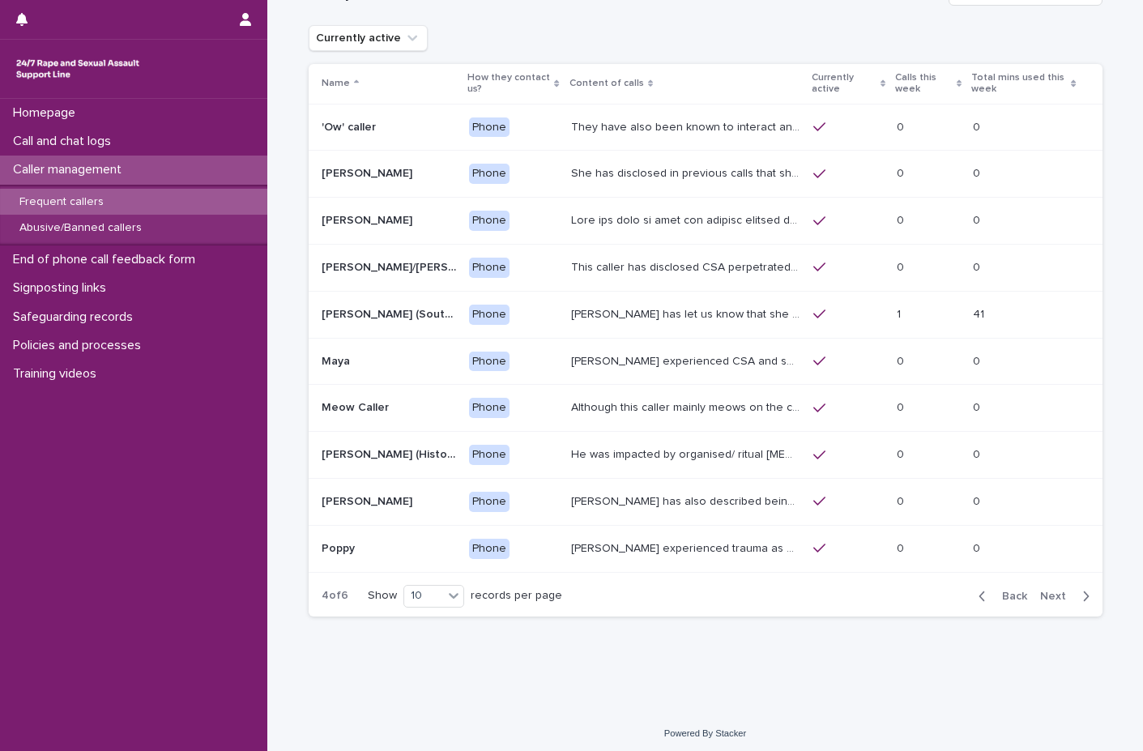
click at [1055, 597] on span "Next" at bounding box center [1058, 595] width 36 height 11
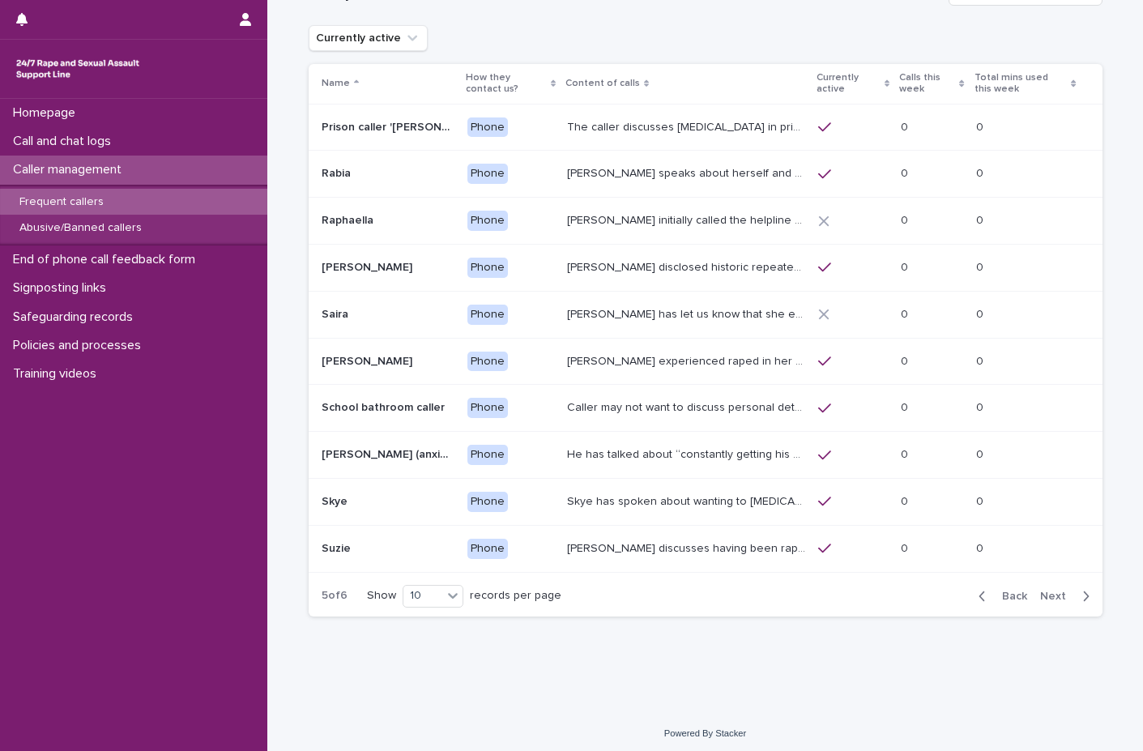
click at [1055, 593] on span "Next" at bounding box center [1058, 595] width 36 height 11
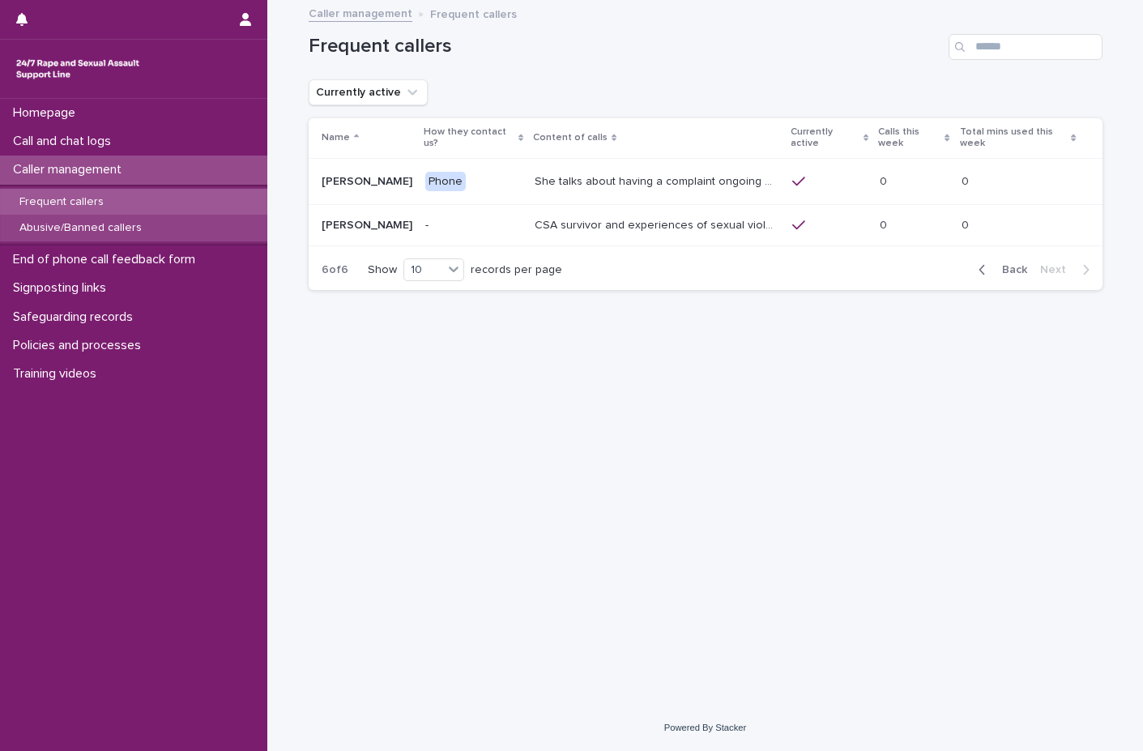
click at [71, 228] on p "Abusive/Banned callers" at bounding box center [80, 228] width 148 height 14
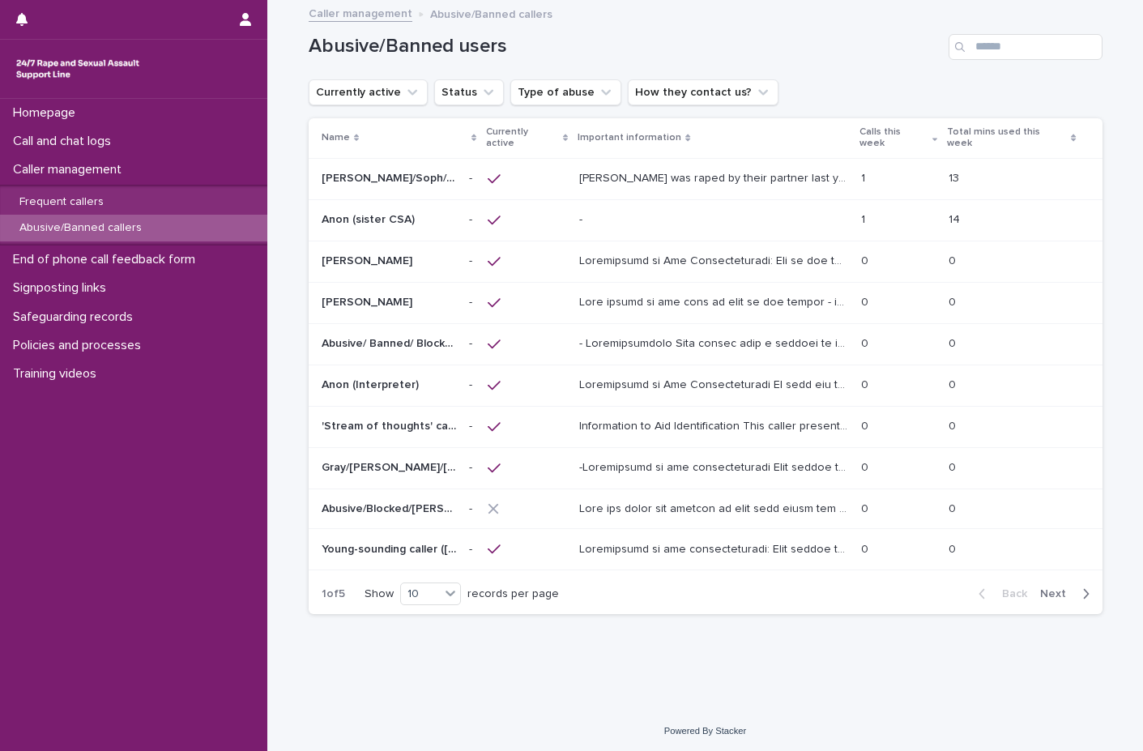
click at [407, 210] on p "Anon (sister CSA)" at bounding box center [370, 218] width 96 height 17
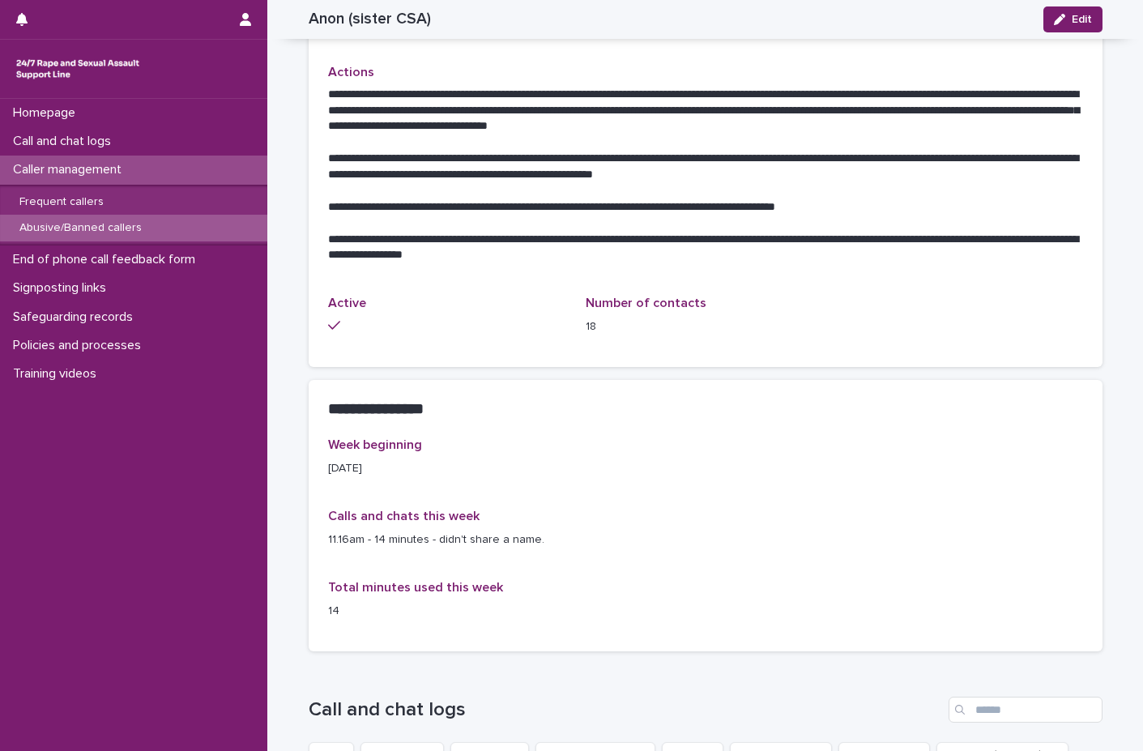
scroll to position [729, 0]
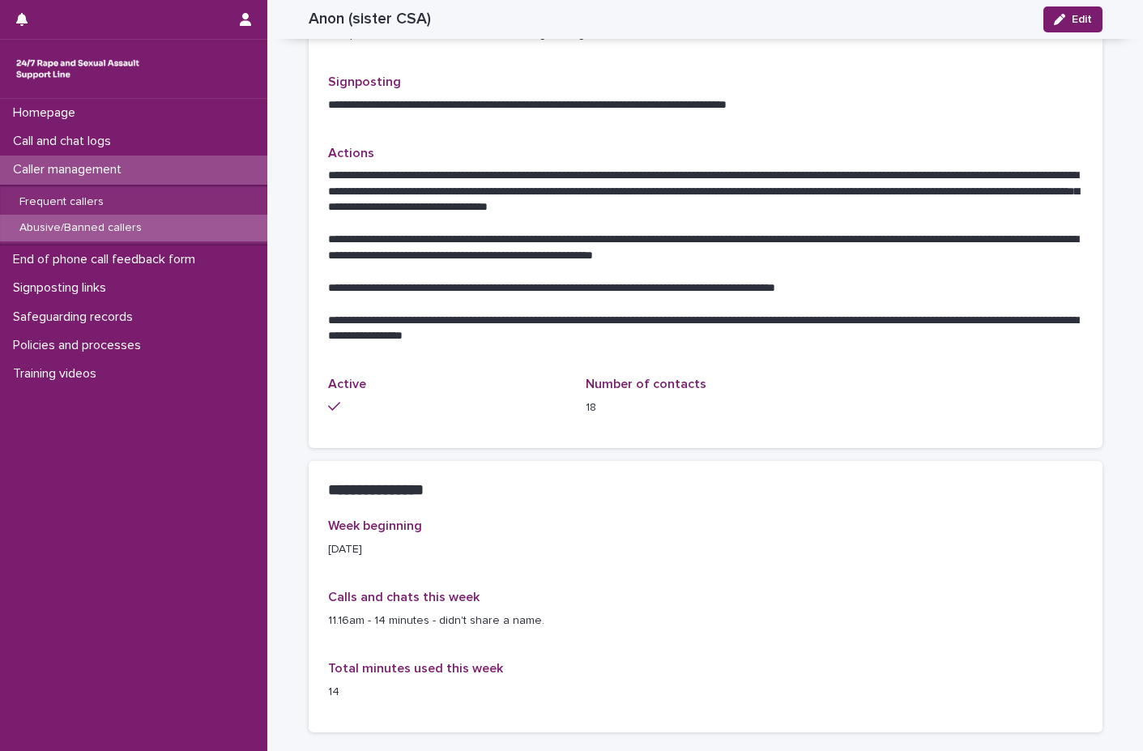
click at [70, 228] on p "Abusive/Banned callers" at bounding box center [80, 228] width 148 height 14
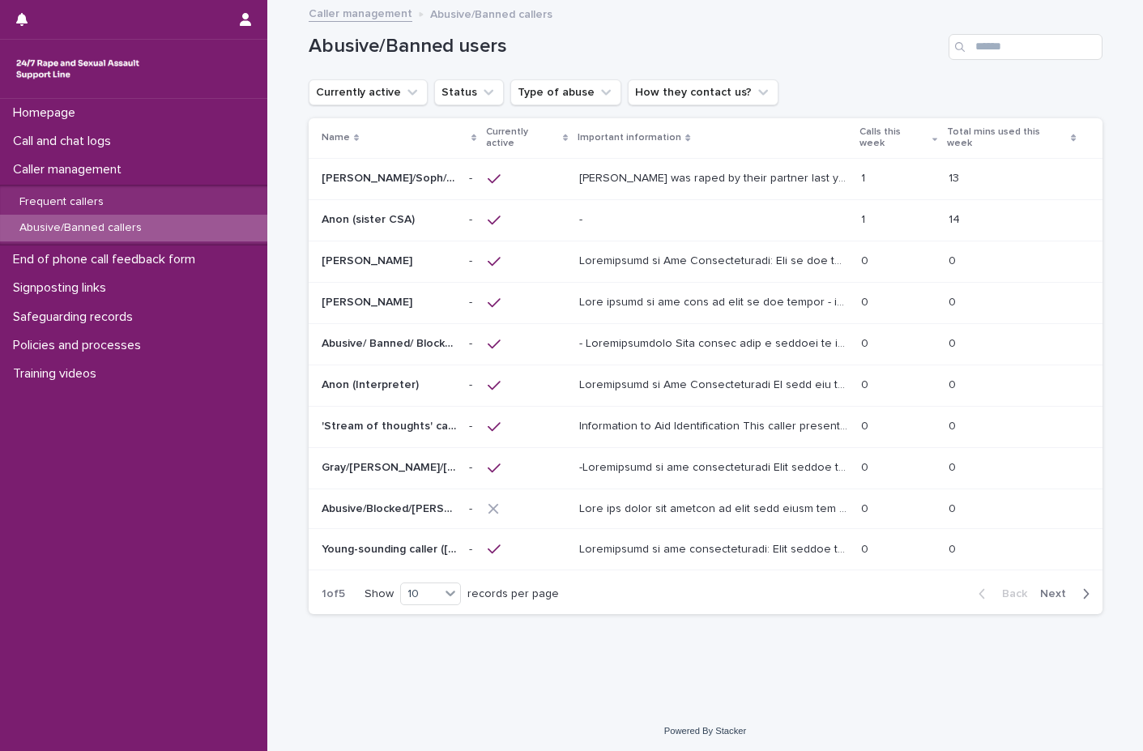
click at [1064, 588] on span "Next" at bounding box center [1058, 593] width 36 height 11
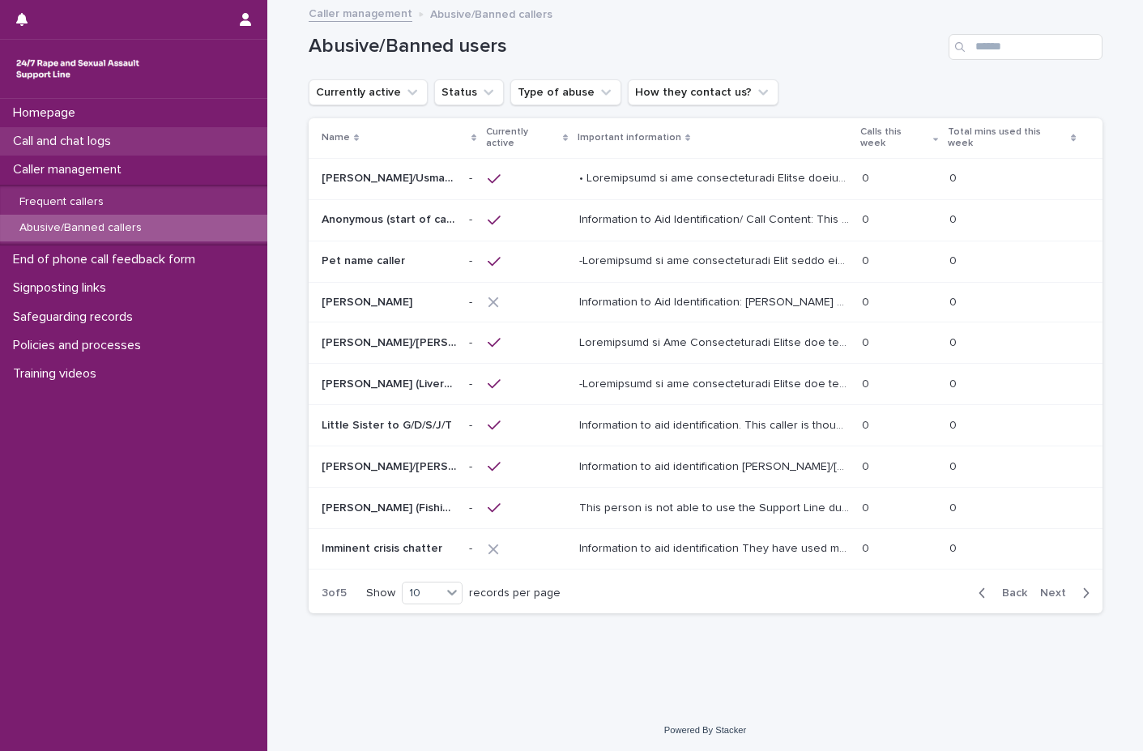
click at [90, 143] on p "Call and chat logs" at bounding box center [64, 141] width 117 height 15
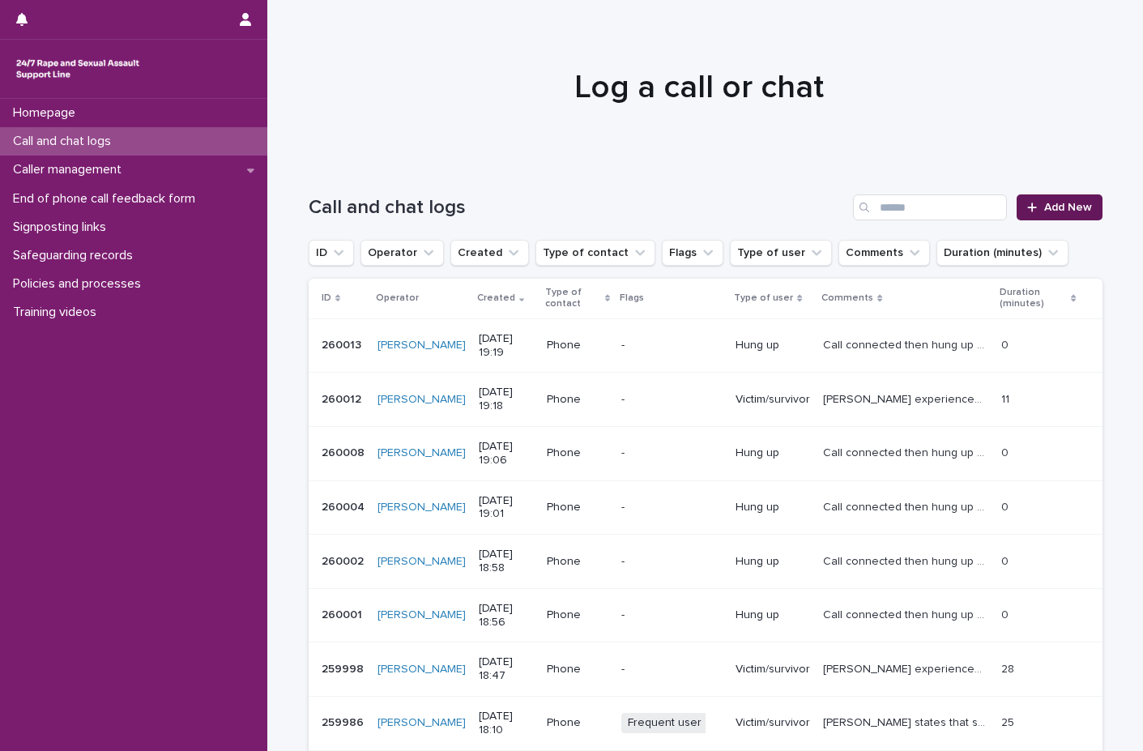
click at [1062, 198] on link "Add New" at bounding box center [1059, 207] width 85 height 26
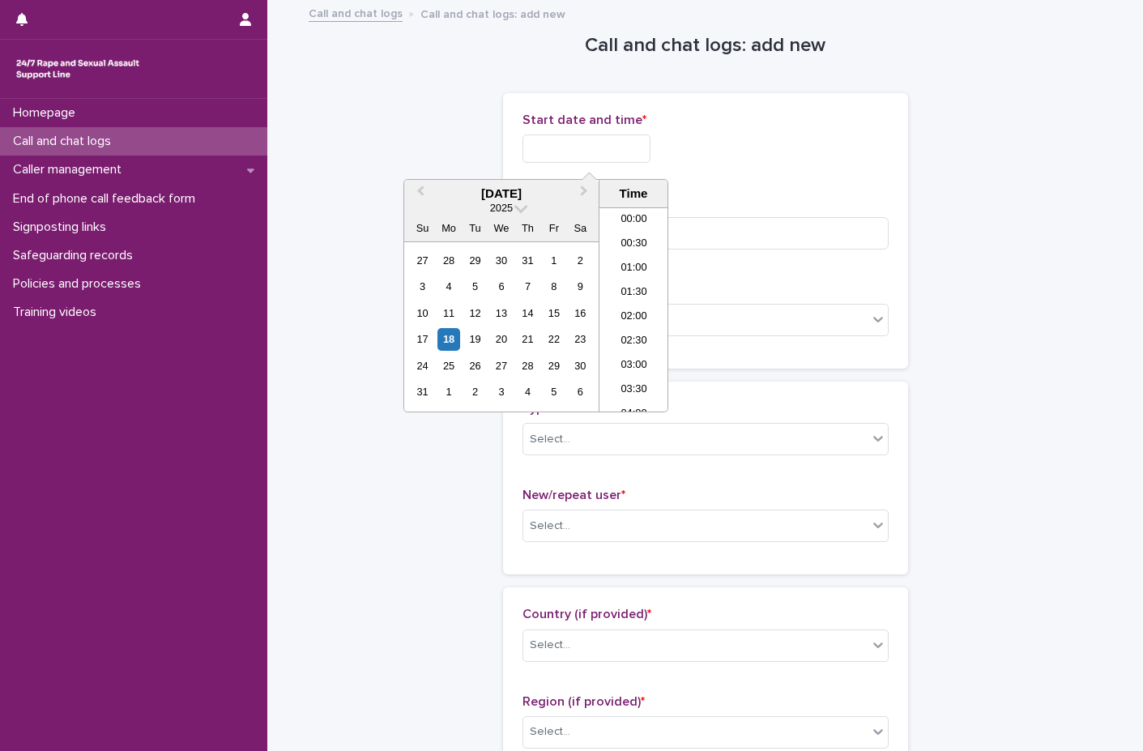
click at [572, 147] on input "text" at bounding box center [586, 148] width 128 height 28
click at [445, 343] on div "18" at bounding box center [448, 339] width 22 height 22
click at [629, 262] on li "19:00" at bounding box center [633, 261] width 69 height 24
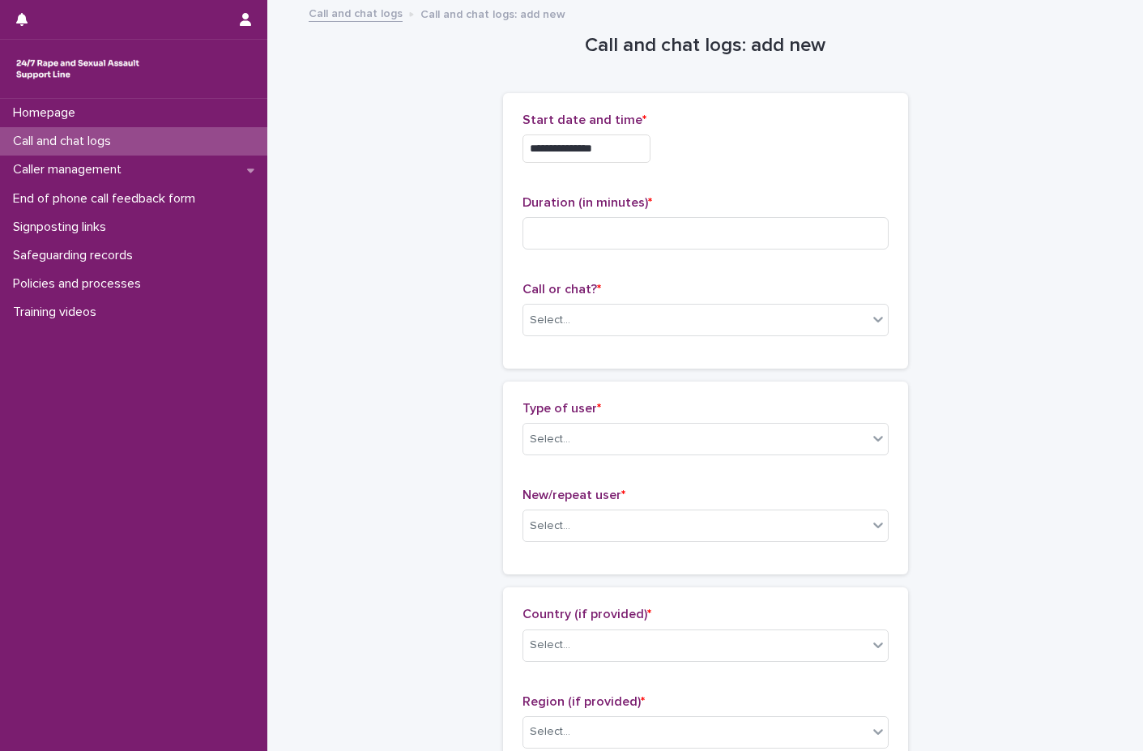
click at [635, 144] on input "**********" at bounding box center [586, 148] width 128 height 28
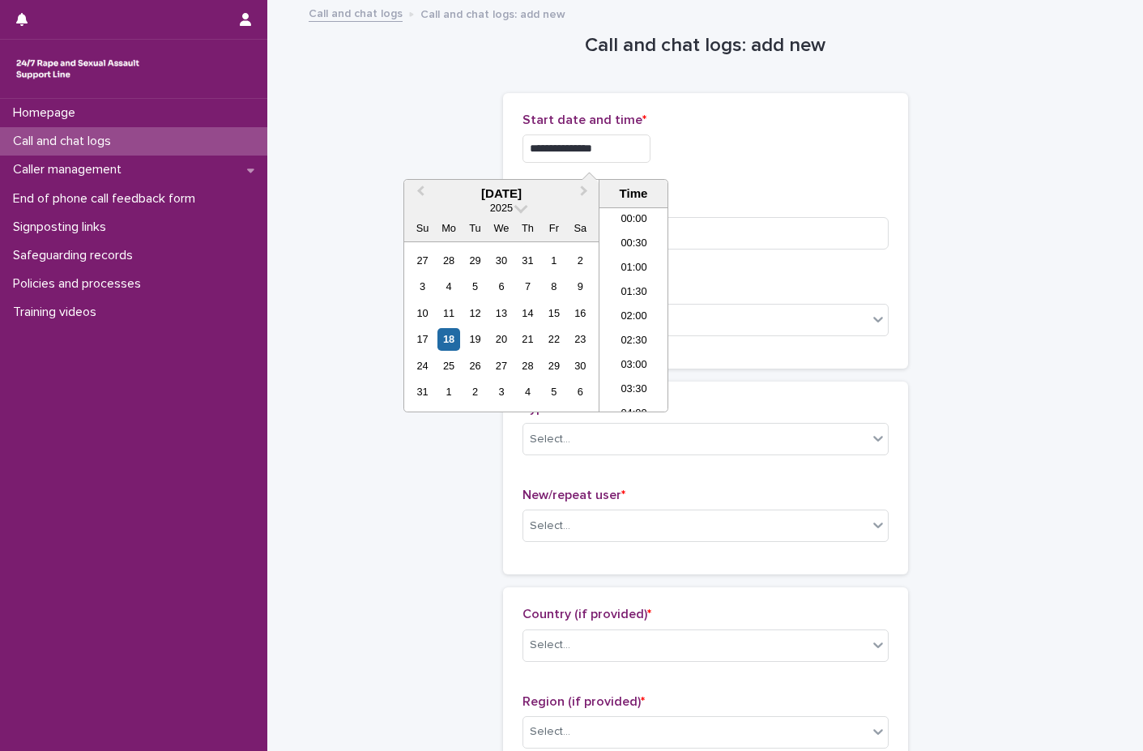
scroll to position [834, 0]
type input "**********"
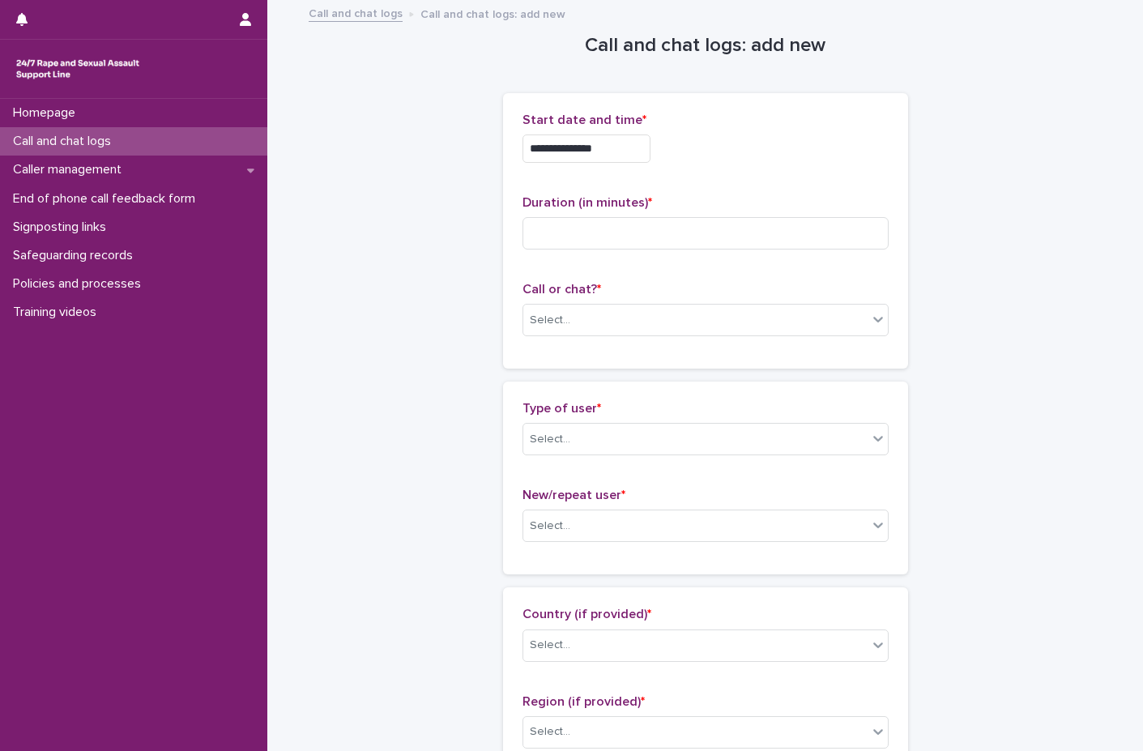
click at [813, 168] on div "**********" at bounding box center [705, 144] width 366 height 63
click at [593, 224] on input at bounding box center [705, 233] width 366 height 32
type input "**"
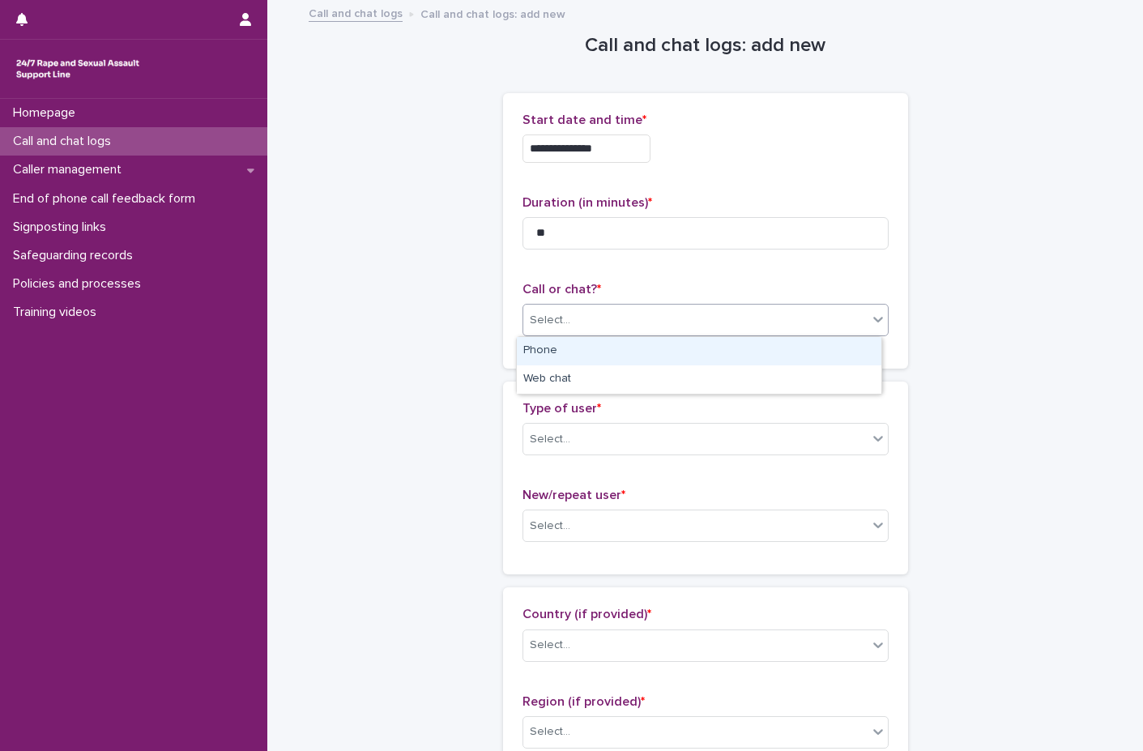
click at [590, 314] on div "Select..." at bounding box center [695, 320] width 344 height 27
click at [573, 356] on div "Phone" at bounding box center [699, 351] width 364 height 28
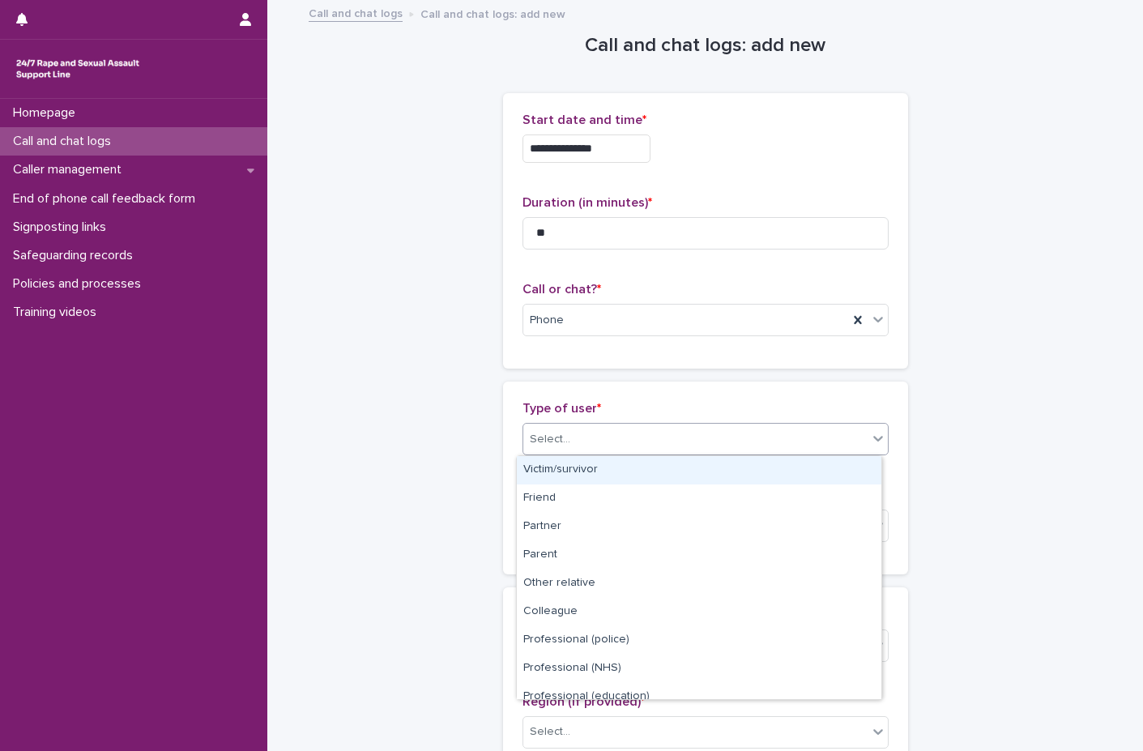
click at [567, 437] on div "Select..." at bounding box center [695, 439] width 344 height 27
click at [611, 466] on div "Victim/survivor" at bounding box center [699, 470] width 364 height 28
click at [666, 429] on div "Victim/survivor" at bounding box center [685, 439] width 325 height 27
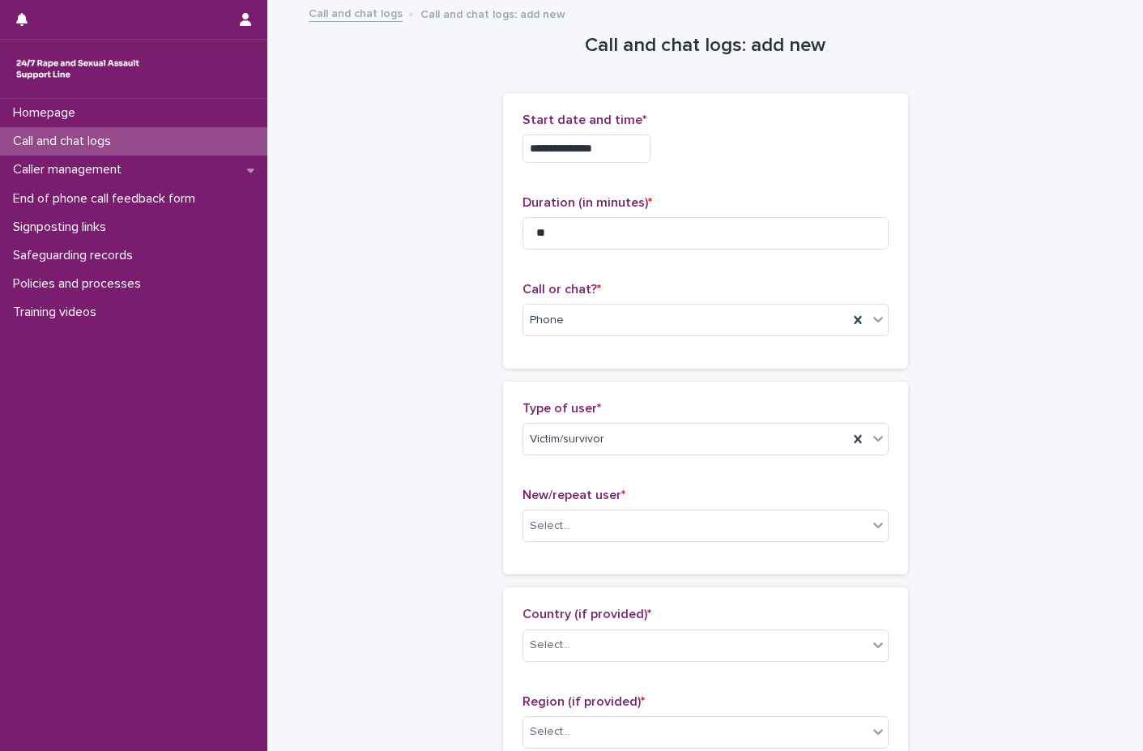
click at [706, 394] on div "Type of user * Victim/survivor New/repeat user * Select..." at bounding box center [705, 478] width 405 height 193
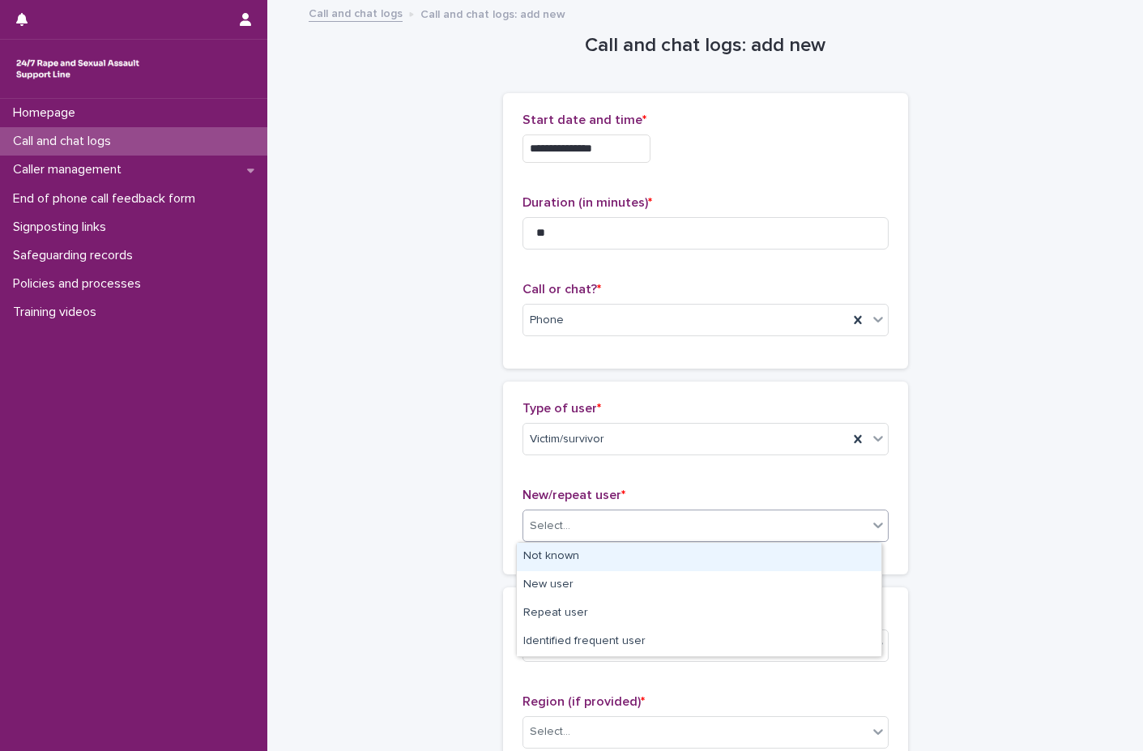
click at [548, 510] on div "Select..." at bounding box center [705, 525] width 366 height 32
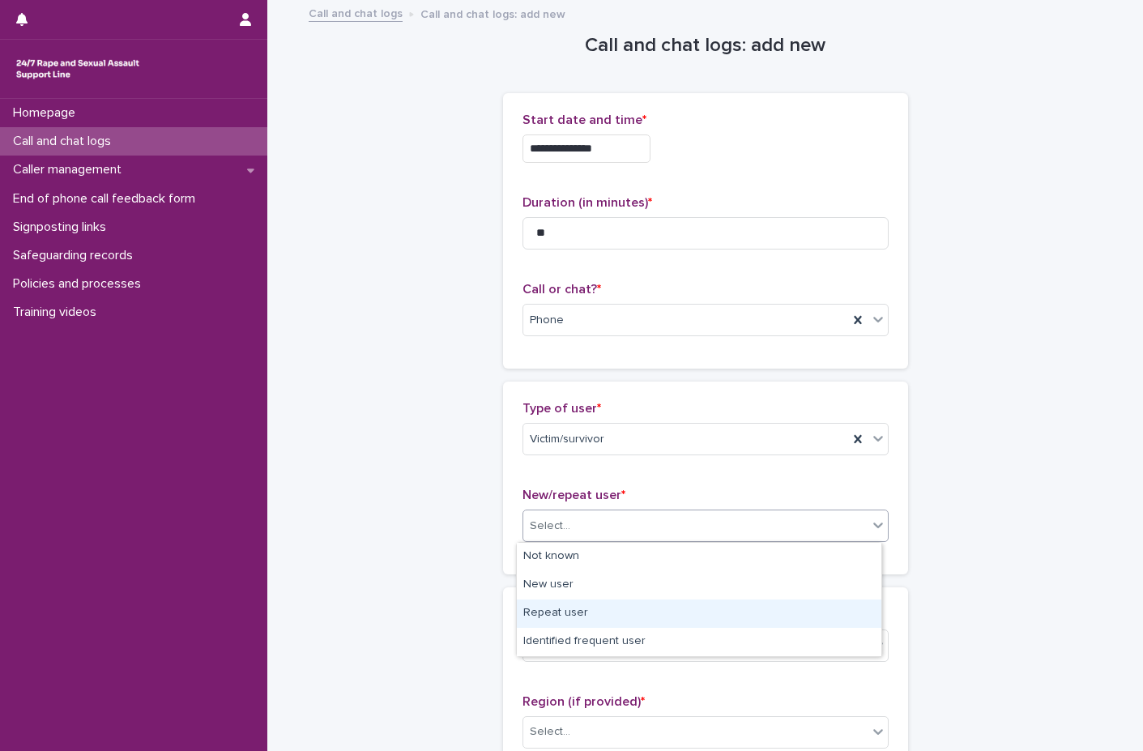
click at [571, 615] on div "Repeat user" at bounding box center [699, 613] width 364 height 28
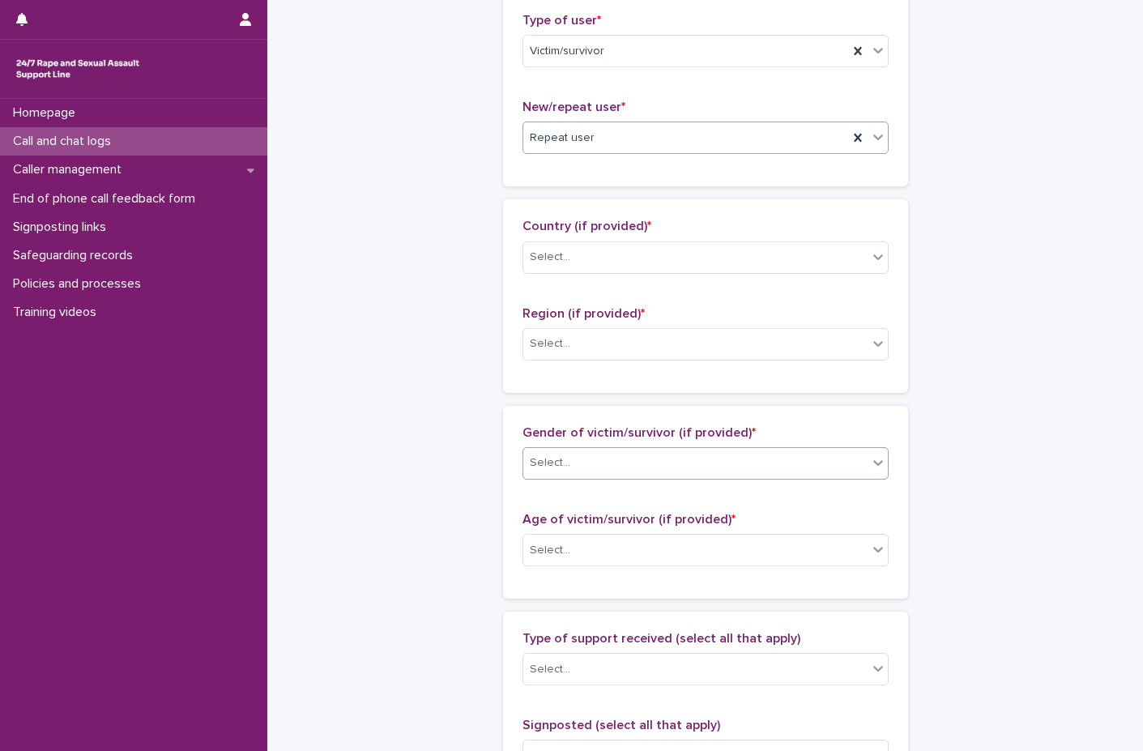
scroll to position [405, 0]
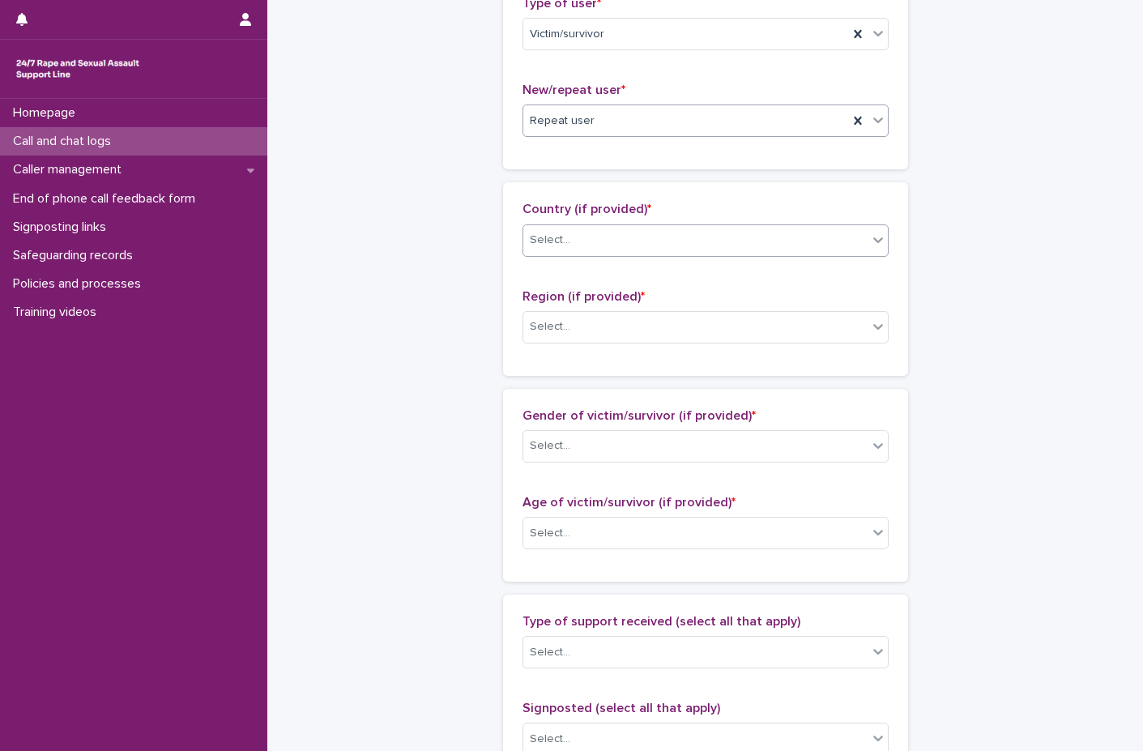
click at [548, 248] on div "Select..." at bounding box center [550, 240] width 40 height 17
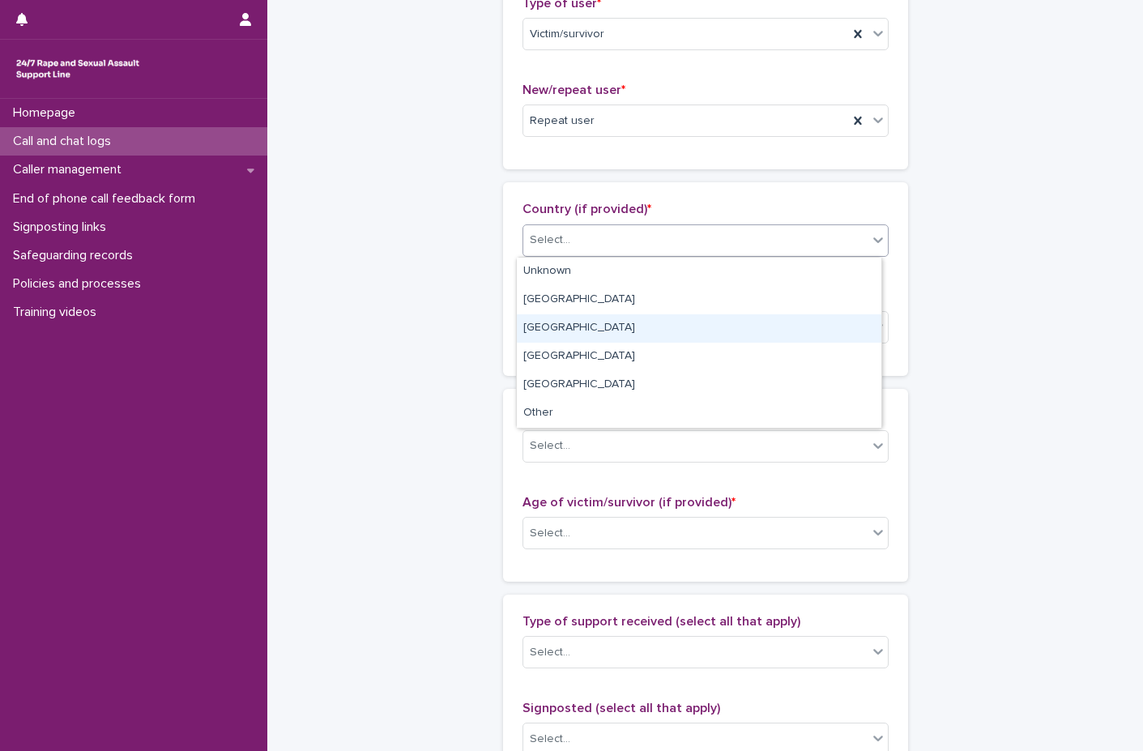
drag, startPoint x: 555, startPoint y: 271, endPoint x: 566, endPoint y: 321, distance: 50.7
click at [566, 321] on div "[GEOGRAPHIC_DATA]" at bounding box center [699, 328] width 364 height 28
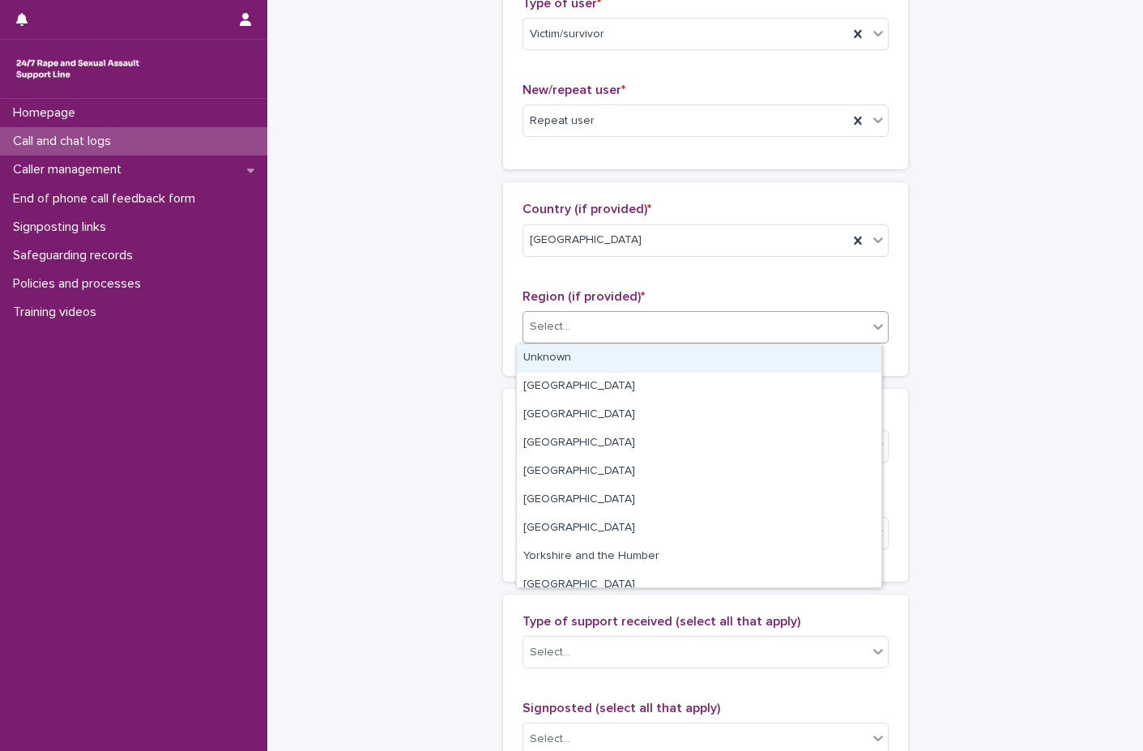
click at [566, 335] on div "Select..." at bounding box center [695, 326] width 344 height 27
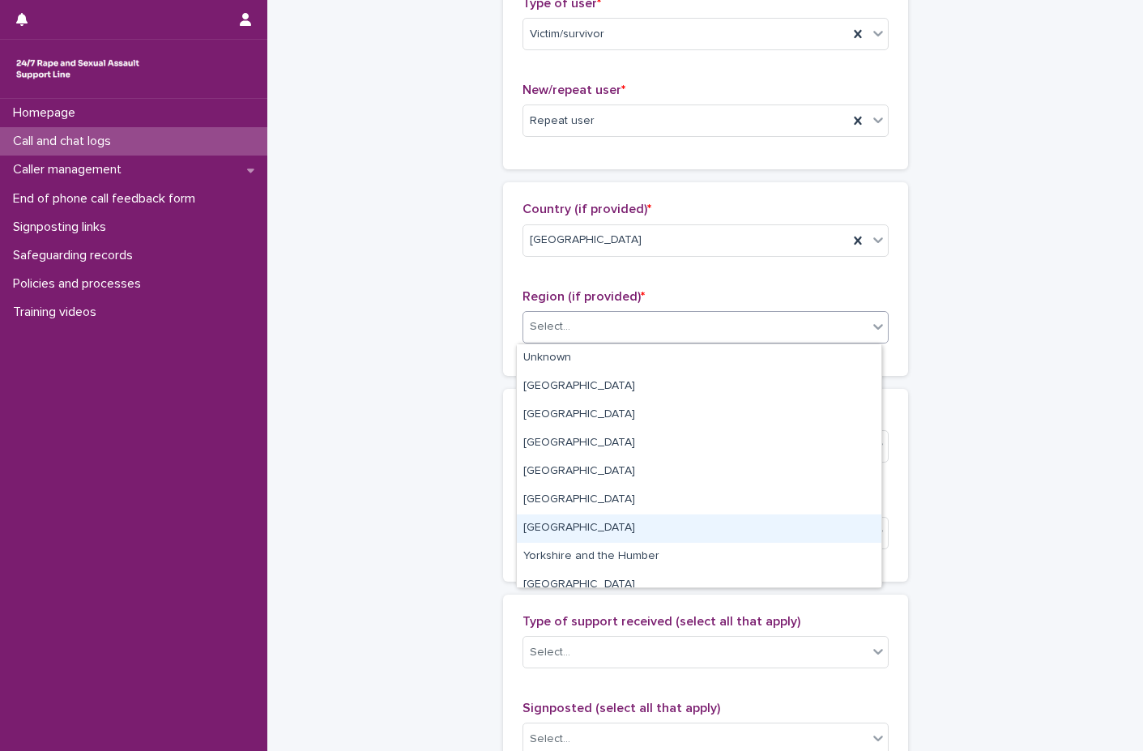
scroll to position [69, 0]
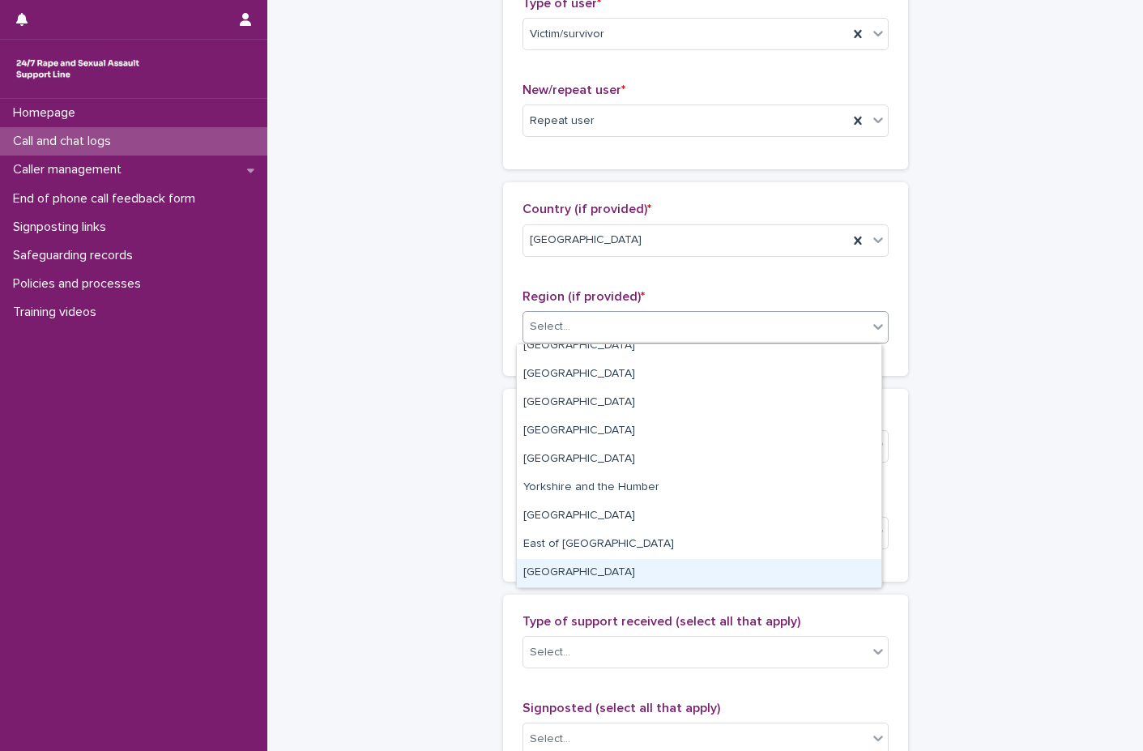
click at [566, 569] on div "[GEOGRAPHIC_DATA]" at bounding box center [699, 573] width 364 height 28
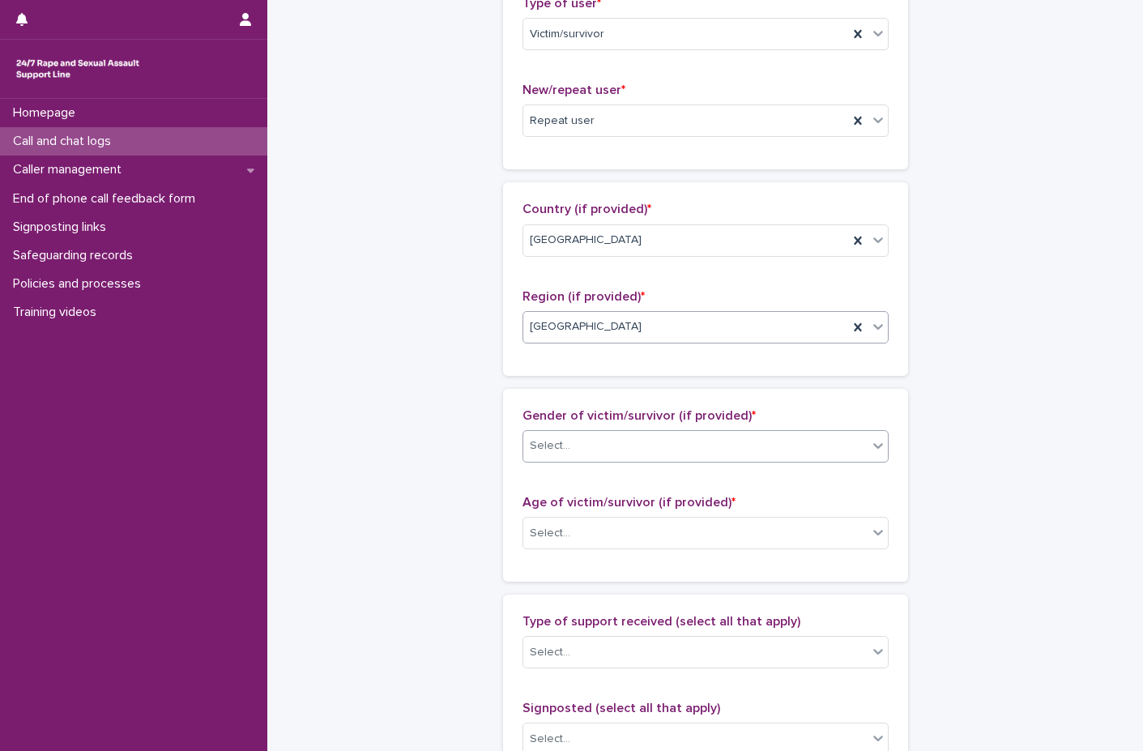
click at [591, 447] on div "Select..." at bounding box center [695, 446] width 344 height 27
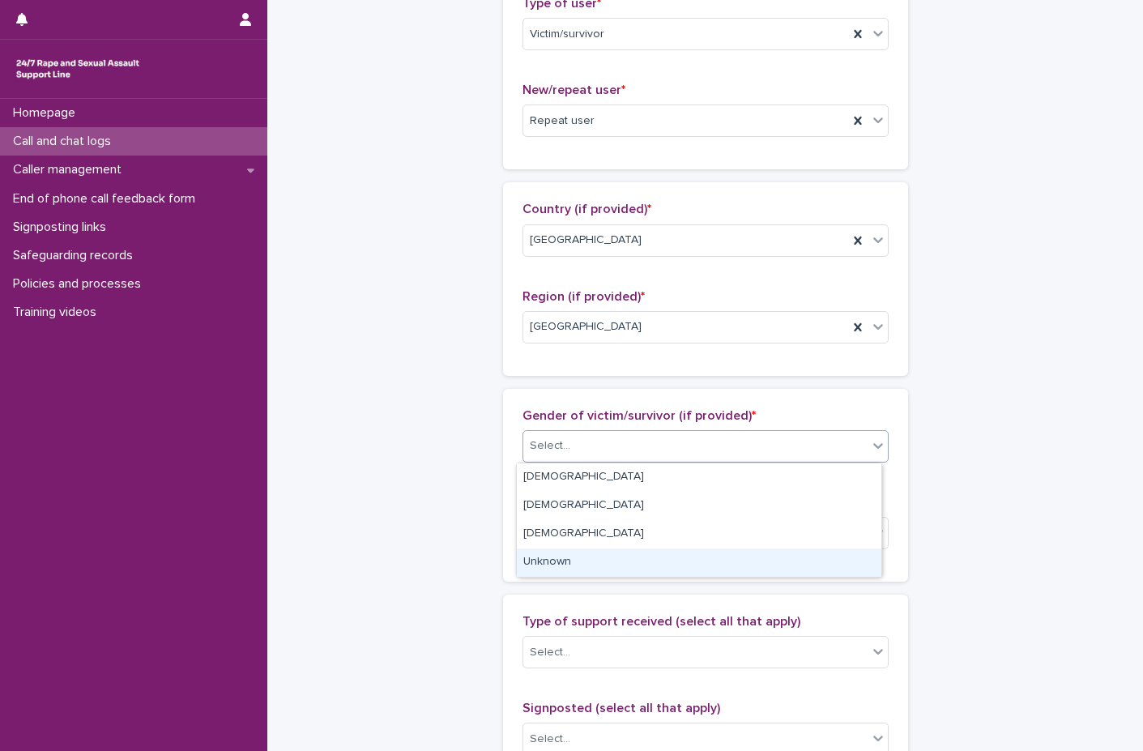
click at [561, 557] on div "Unknown" at bounding box center [699, 562] width 364 height 28
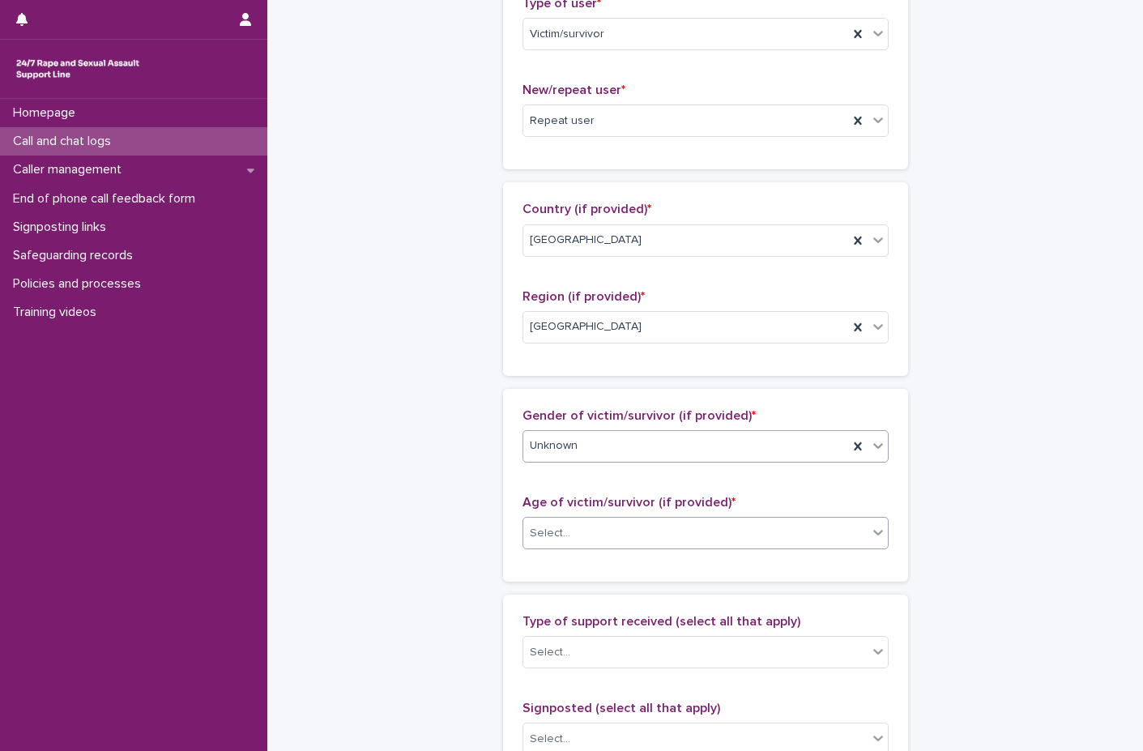
click at [570, 520] on div "Select..." at bounding box center [695, 533] width 344 height 27
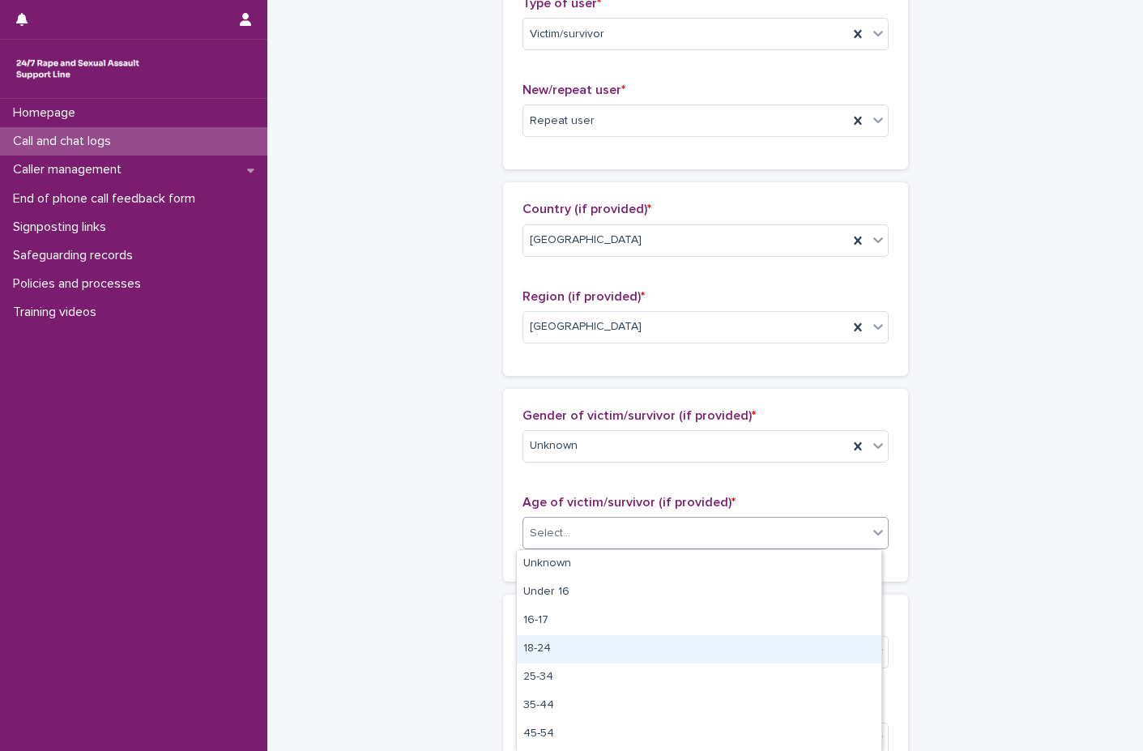
click at [574, 645] on div "18-24" at bounding box center [699, 649] width 364 height 28
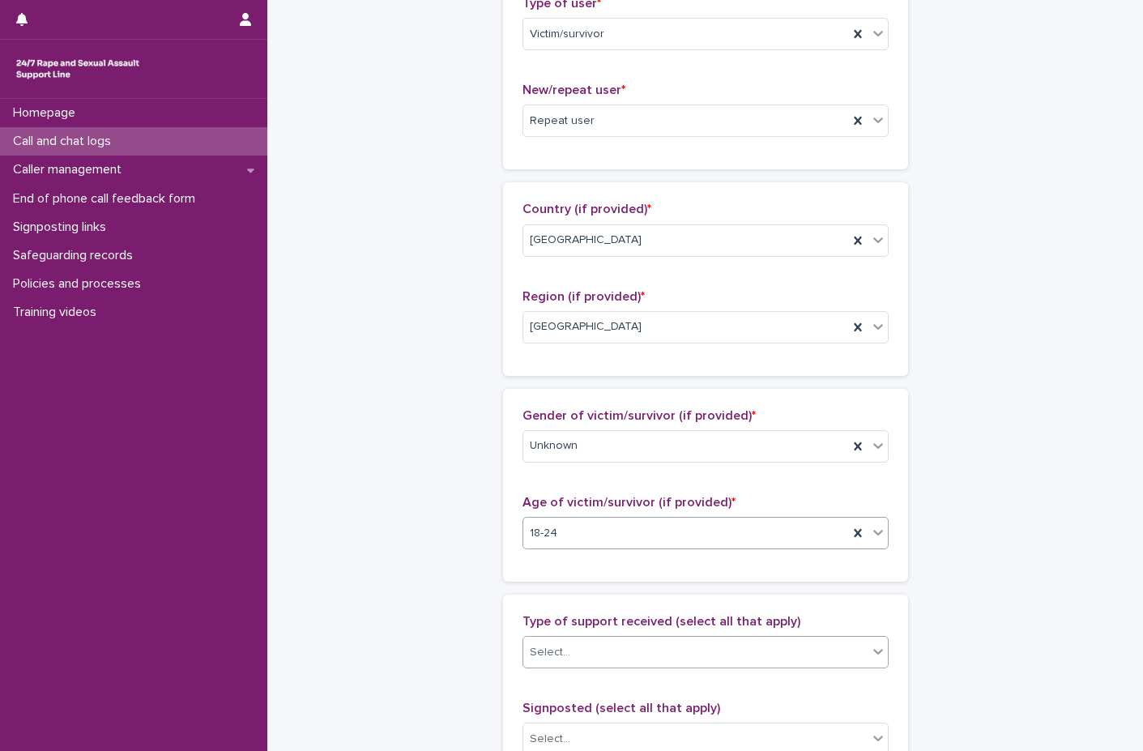
click at [580, 650] on div "Select..." at bounding box center [695, 652] width 344 height 27
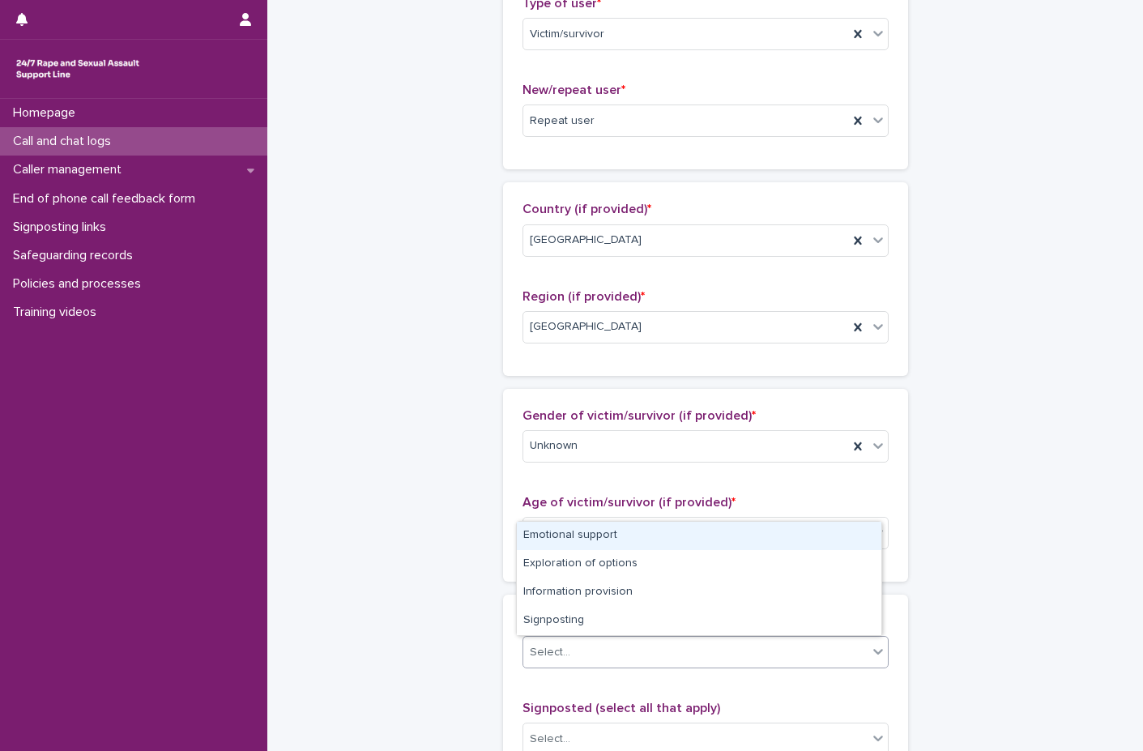
click at [599, 529] on div "Emotional support" at bounding box center [699, 536] width 364 height 28
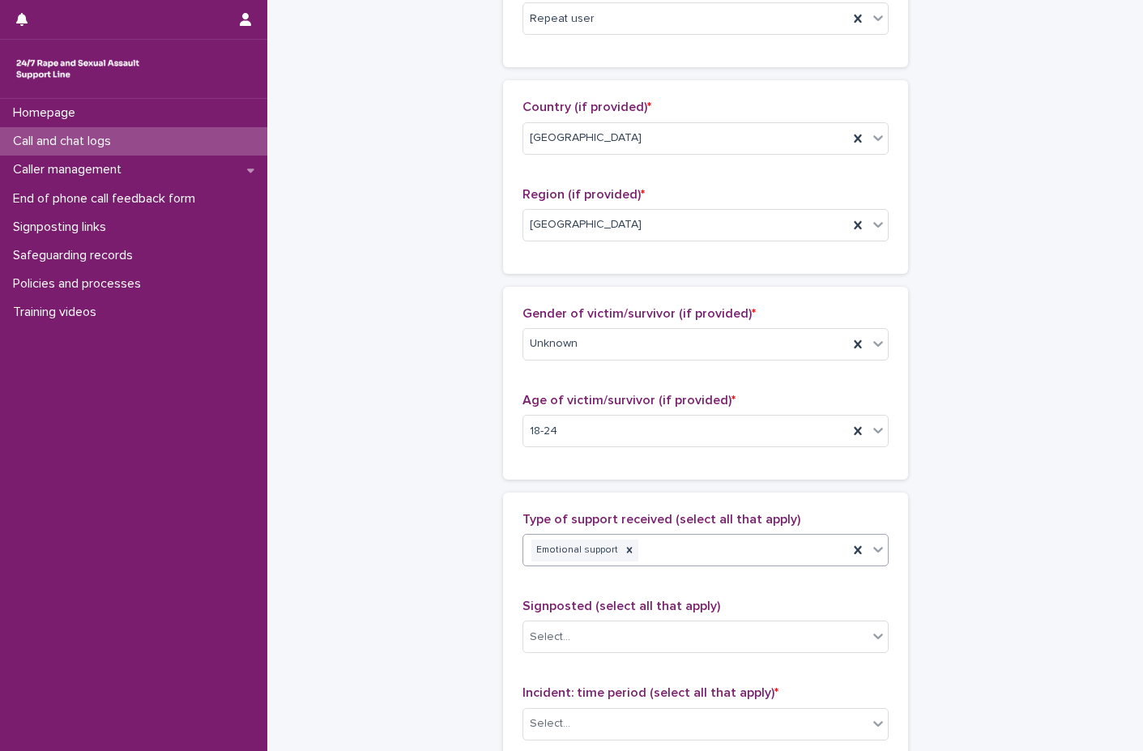
scroll to position [729, 0]
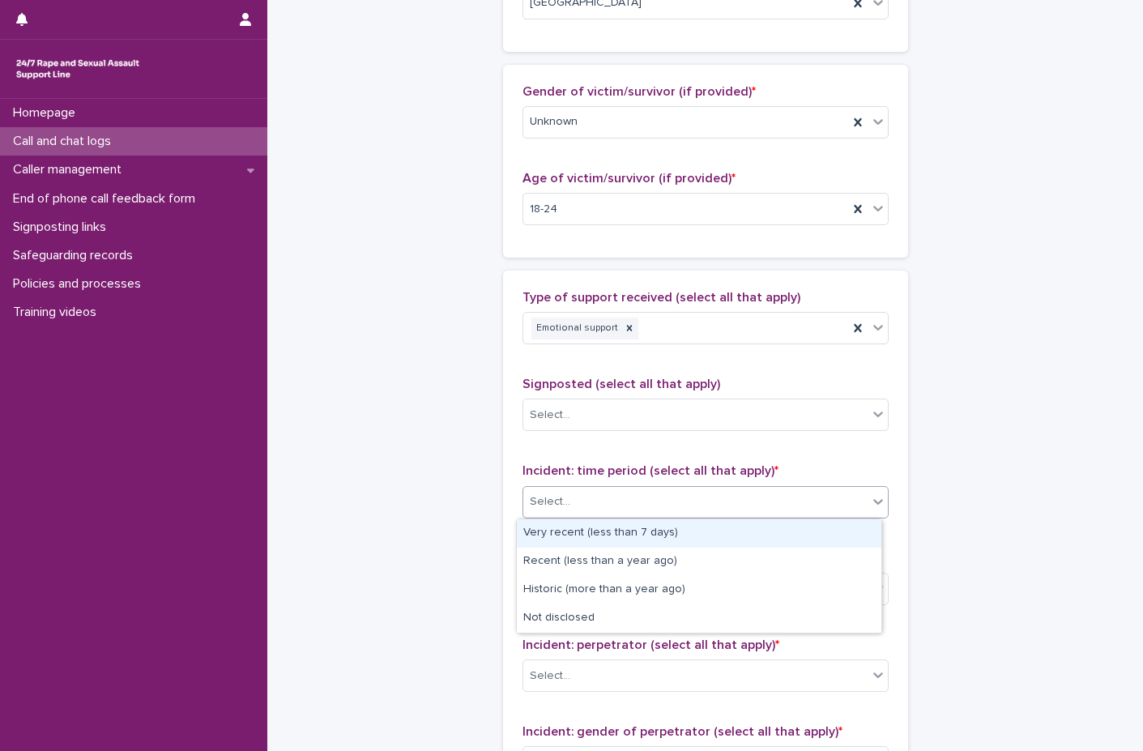
click at [606, 497] on div "Select..." at bounding box center [695, 501] width 344 height 27
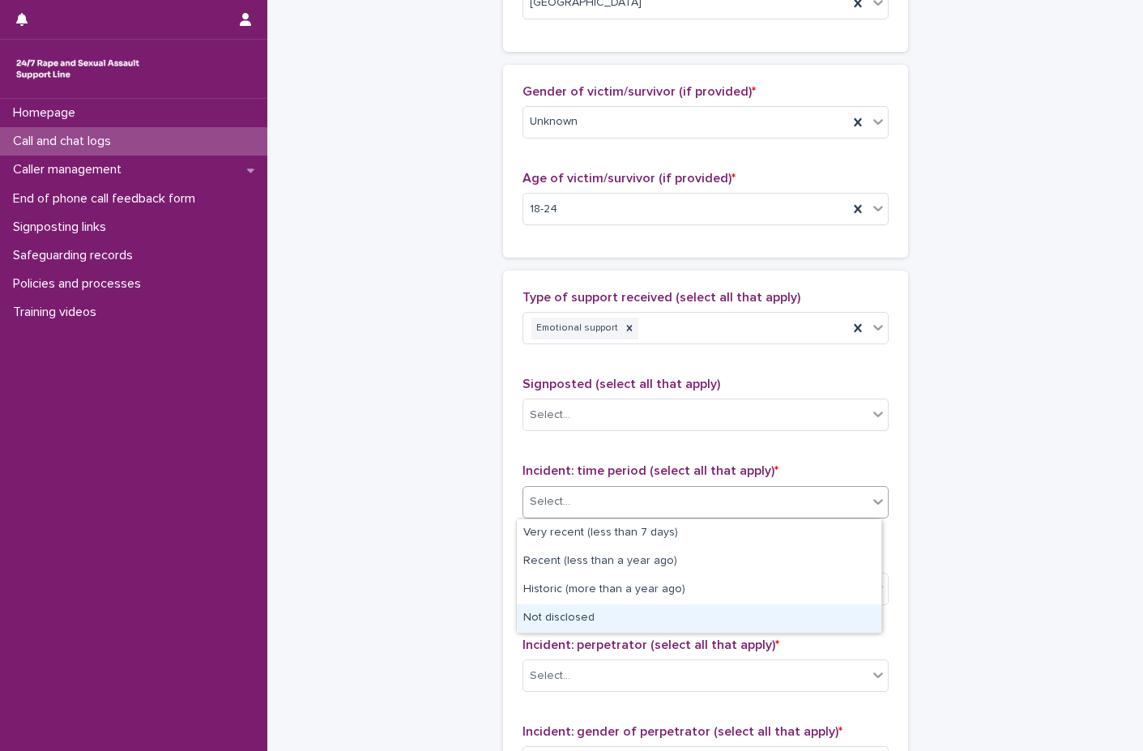
click at [608, 630] on div "Not disclosed" at bounding box center [699, 618] width 364 height 28
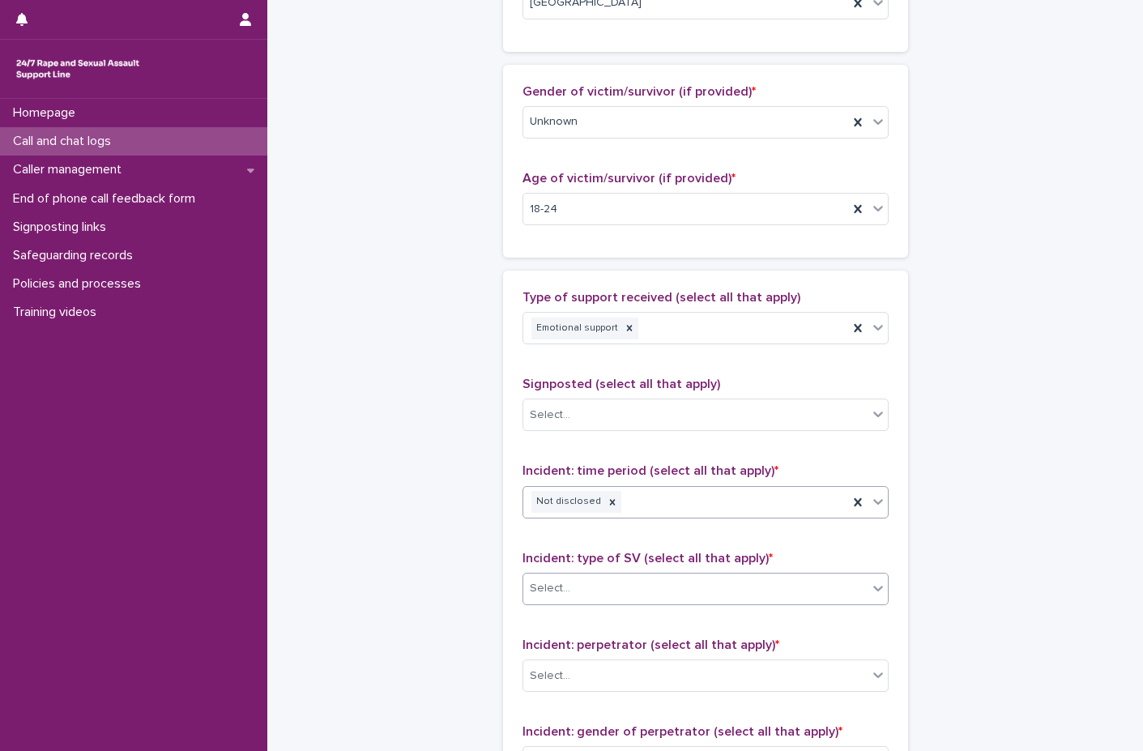
click at [618, 584] on div "Select..." at bounding box center [695, 588] width 344 height 27
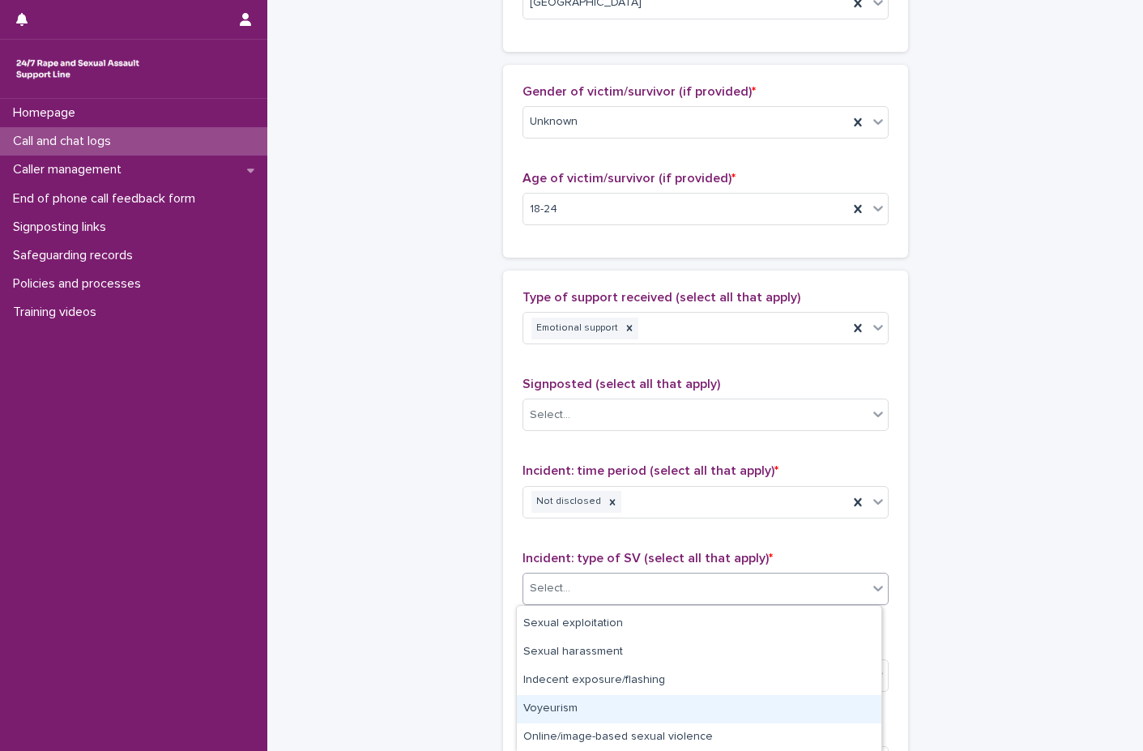
scroll to position [138, 0]
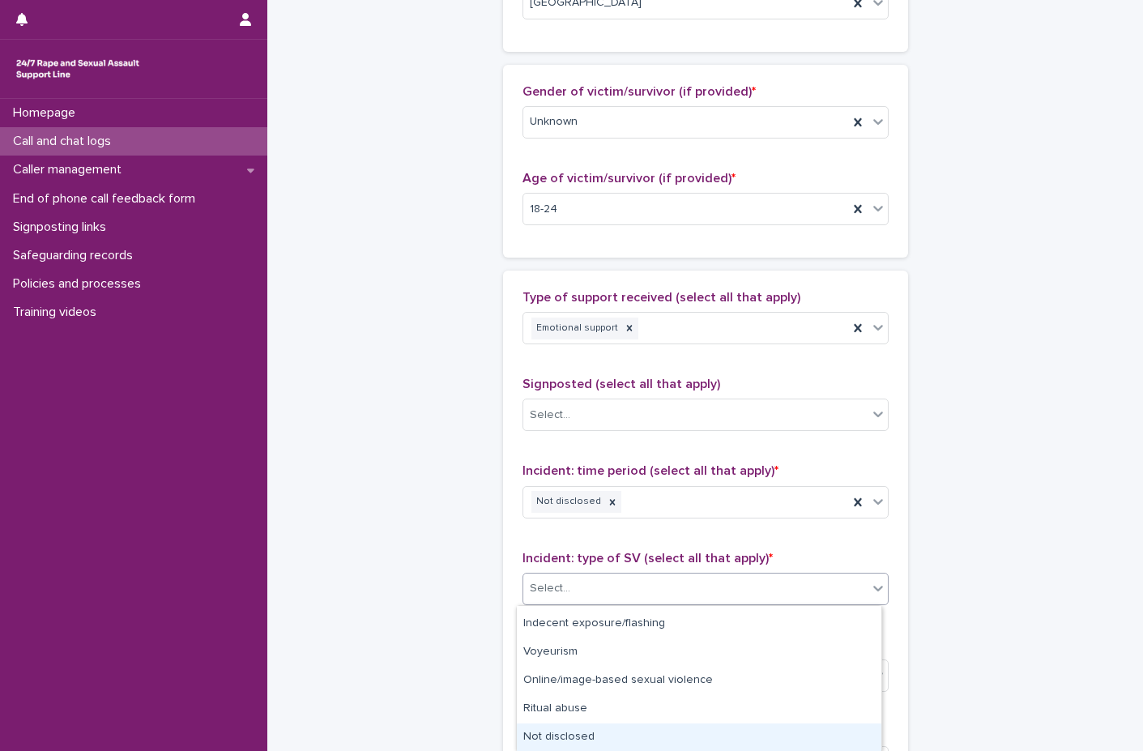
click at [566, 740] on div "Not disclosed" at bounding box center [699, 737] width 364 height 28
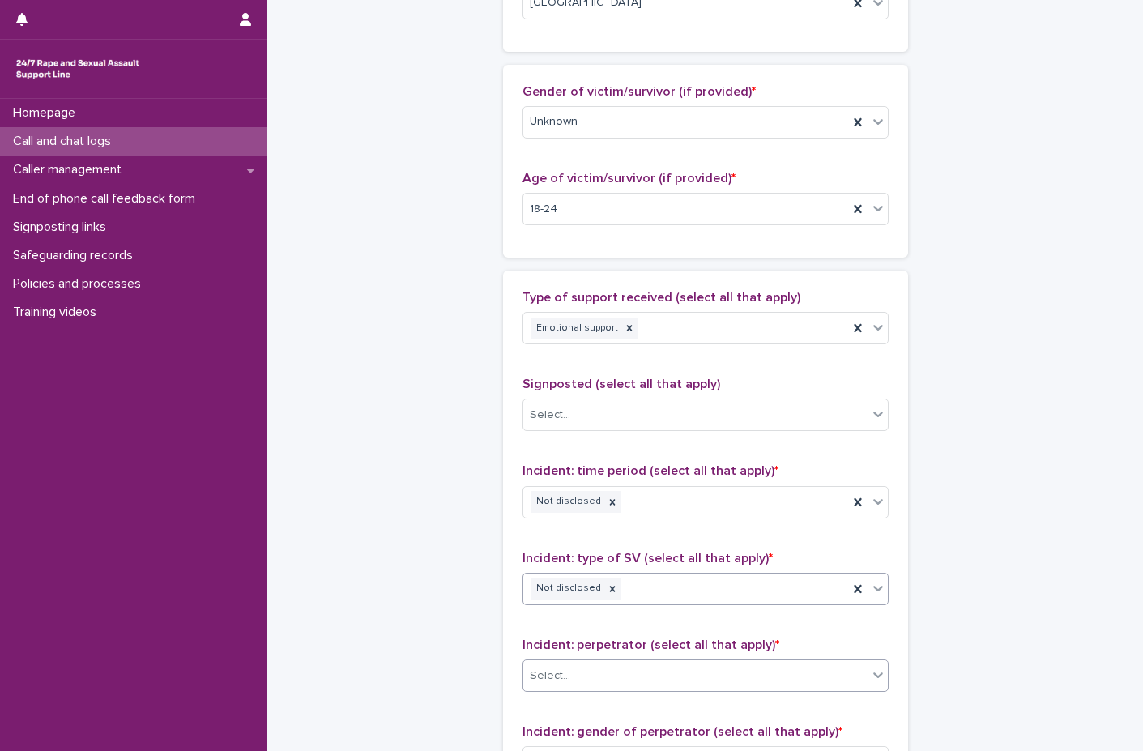
click at [587, 683] on div "Select..." at bounding box center [695, 676] width 344 height 27
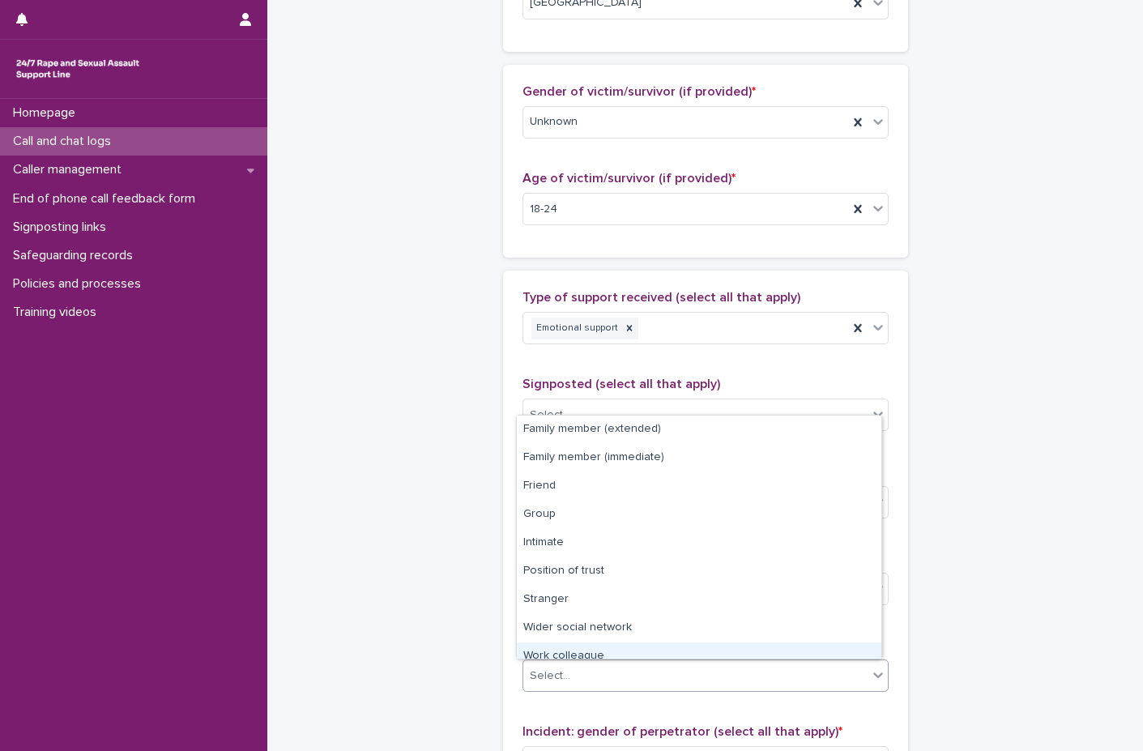
scroll to position [69, 0]
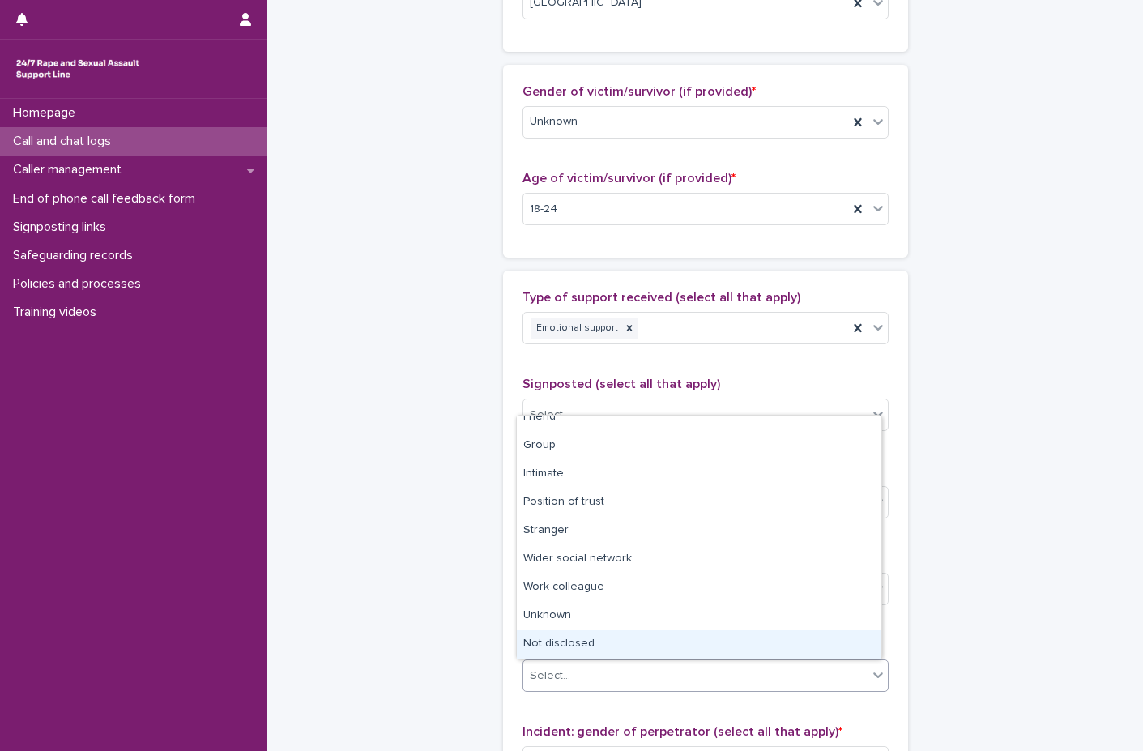
click at [582, 653] on div "Not disclosed" at bounding box center [699, 644] width 364 height 28
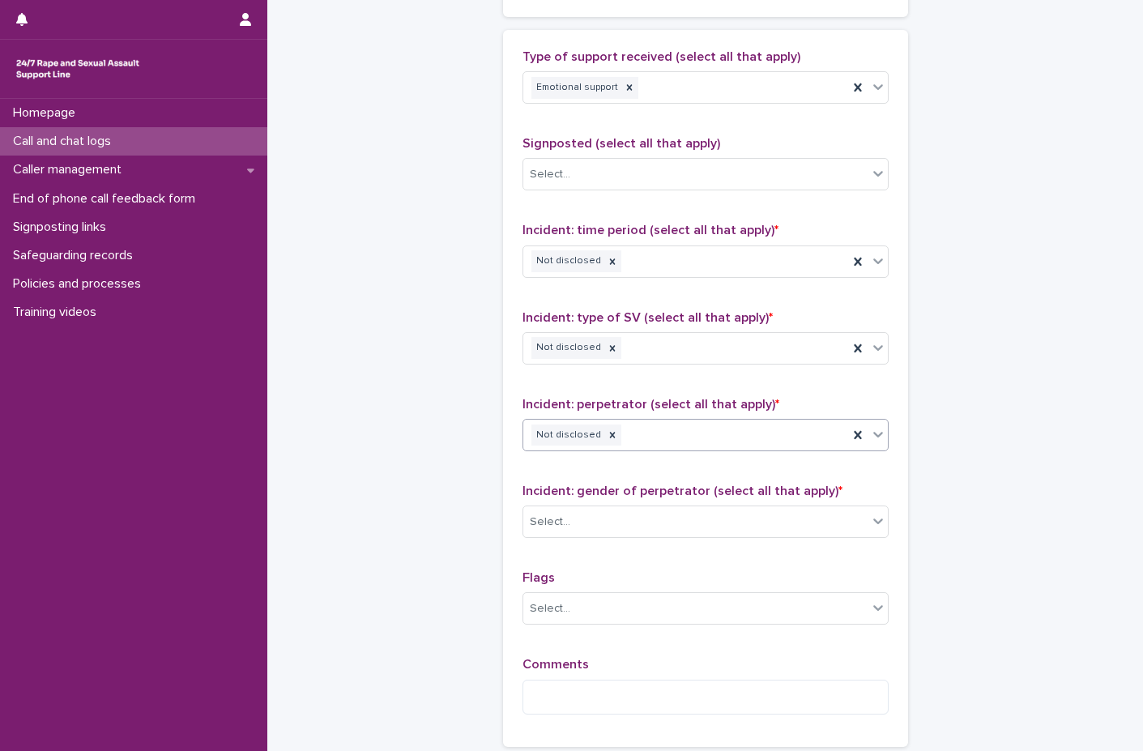
scroll to position [972, 0]
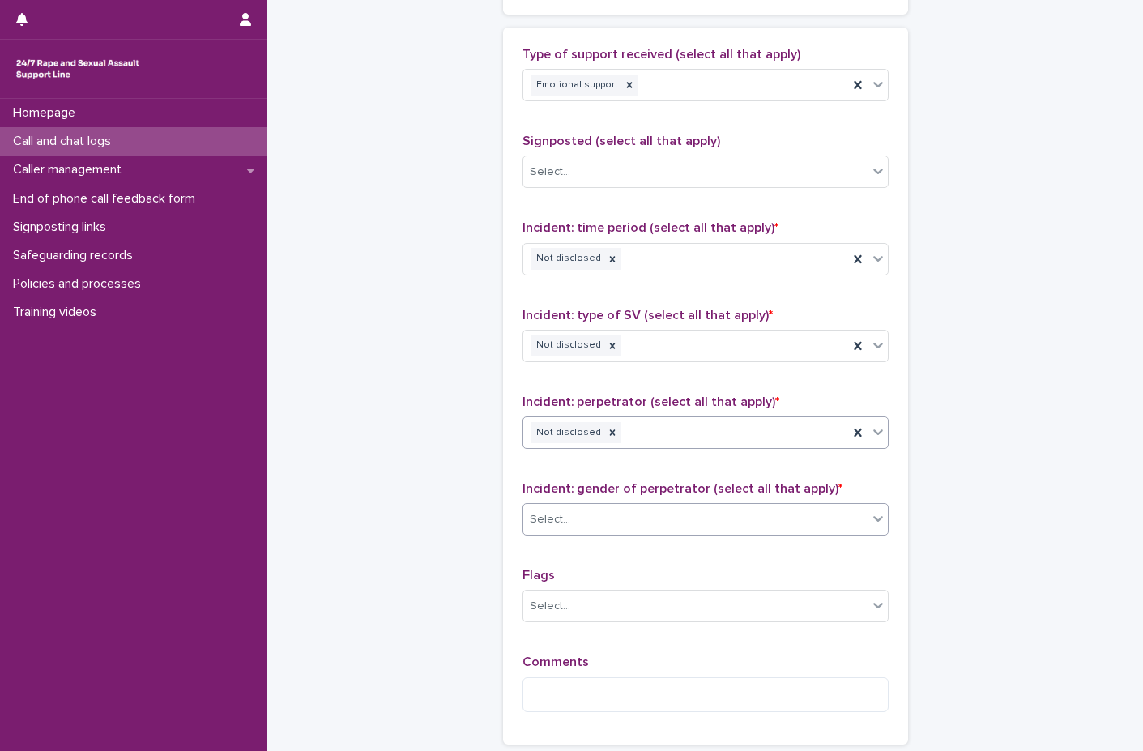
click at [621, 525] on div "Select..." at bounding box center [695, 519] width 344 height 27
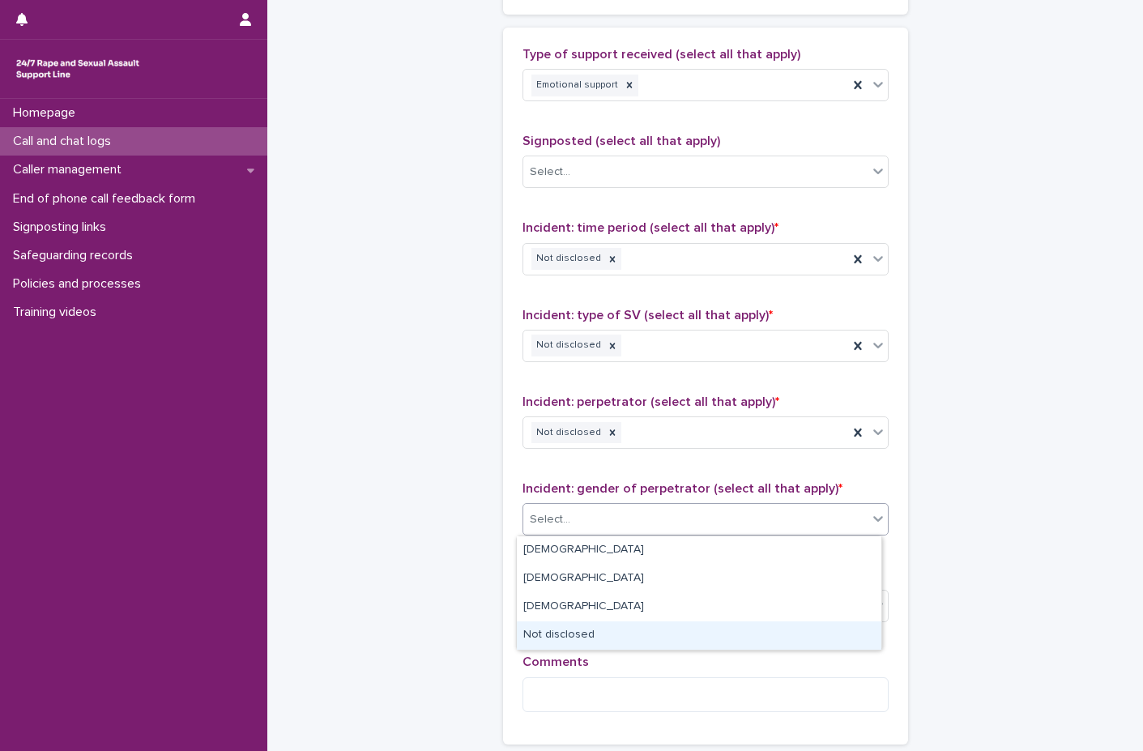
click at [582, 642] on div "Not disclosed" at bounding box center [699, 635] width 364 height 28
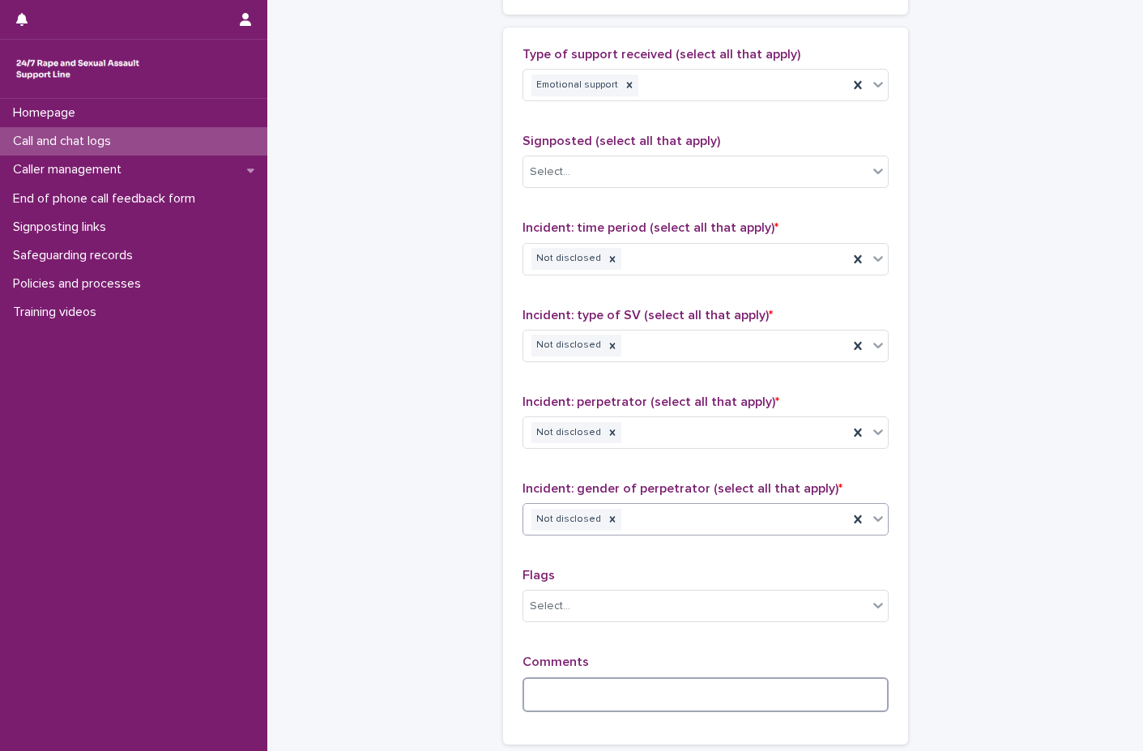
click at [590, 702] on textarea at bounding box center [705, 694] width 366 height 35
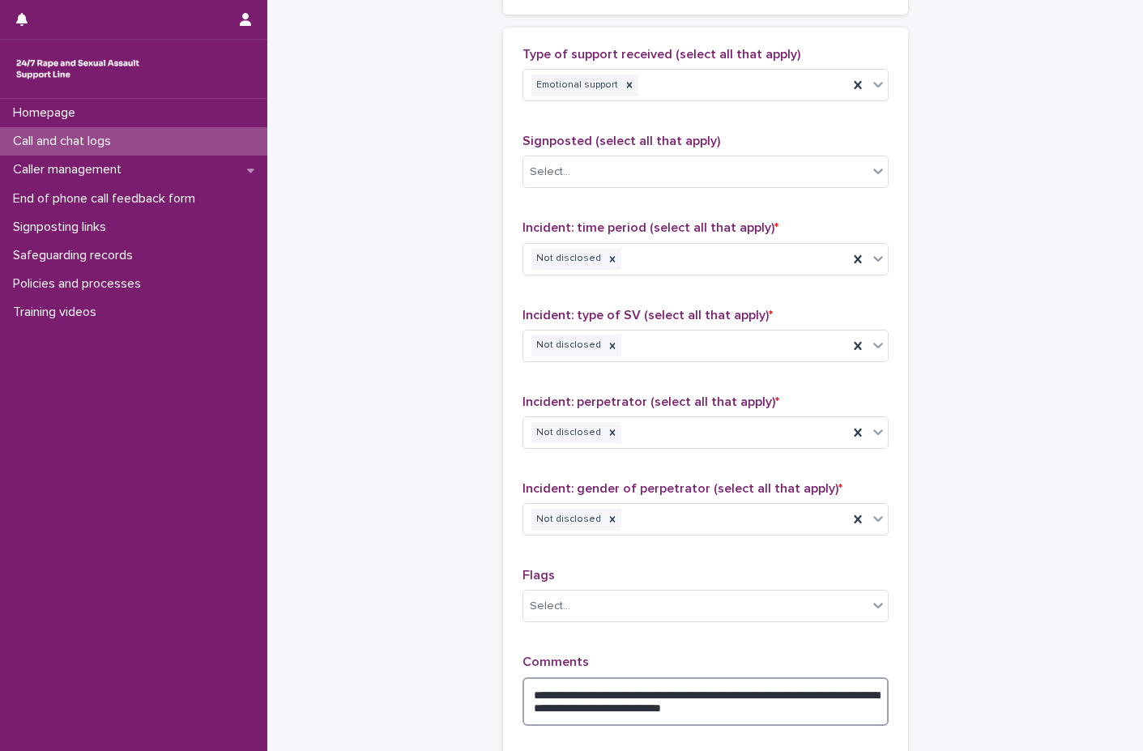
drag, startPoint x: 712, startPoint y: 700, endPoint x: 708, endPoint y: 714, distance: 15.1
click at [765, 714] on textarea "**********" at bounding box center [705, 701] width 366 height 49
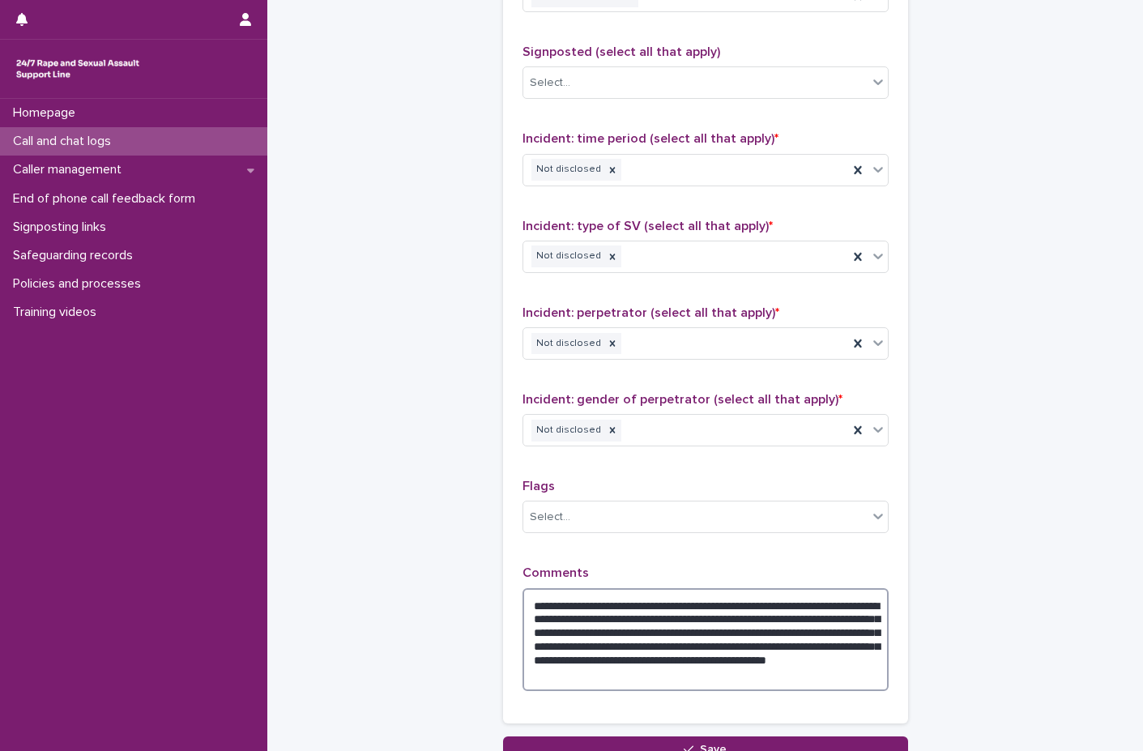
scroll to position [1199, 0]
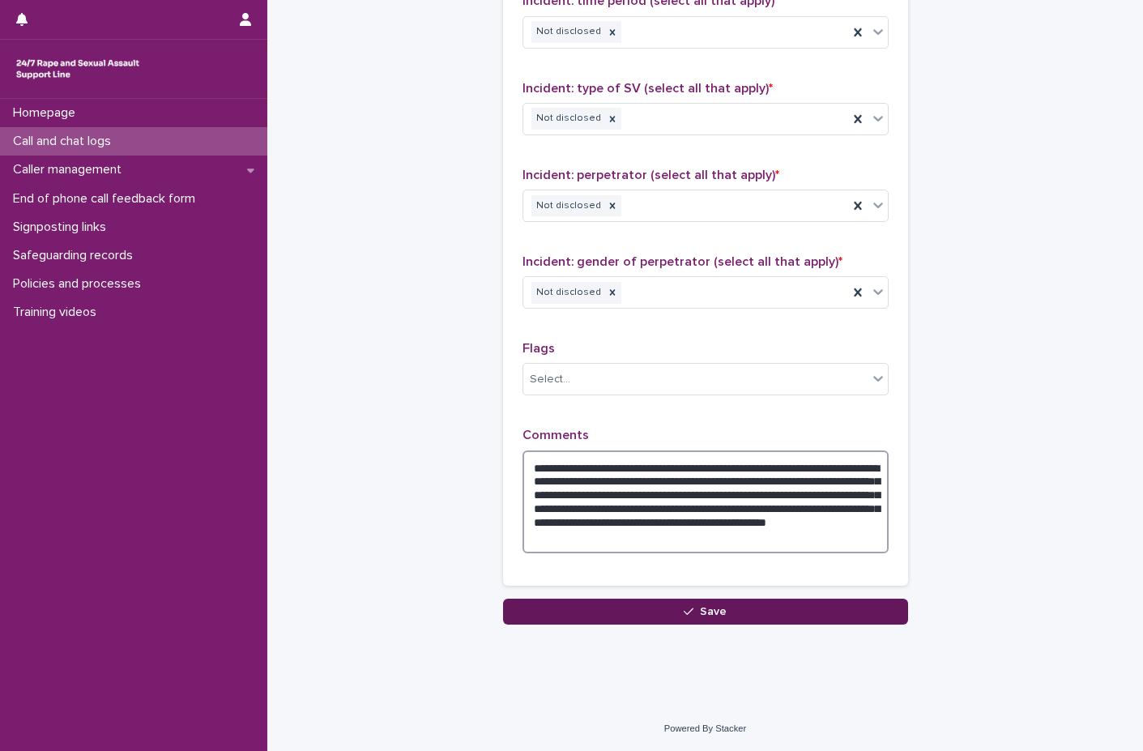
type textarea "**********"
click at [744, 609] on button "Save" at bounding box center [705, 612] width 405 height 26
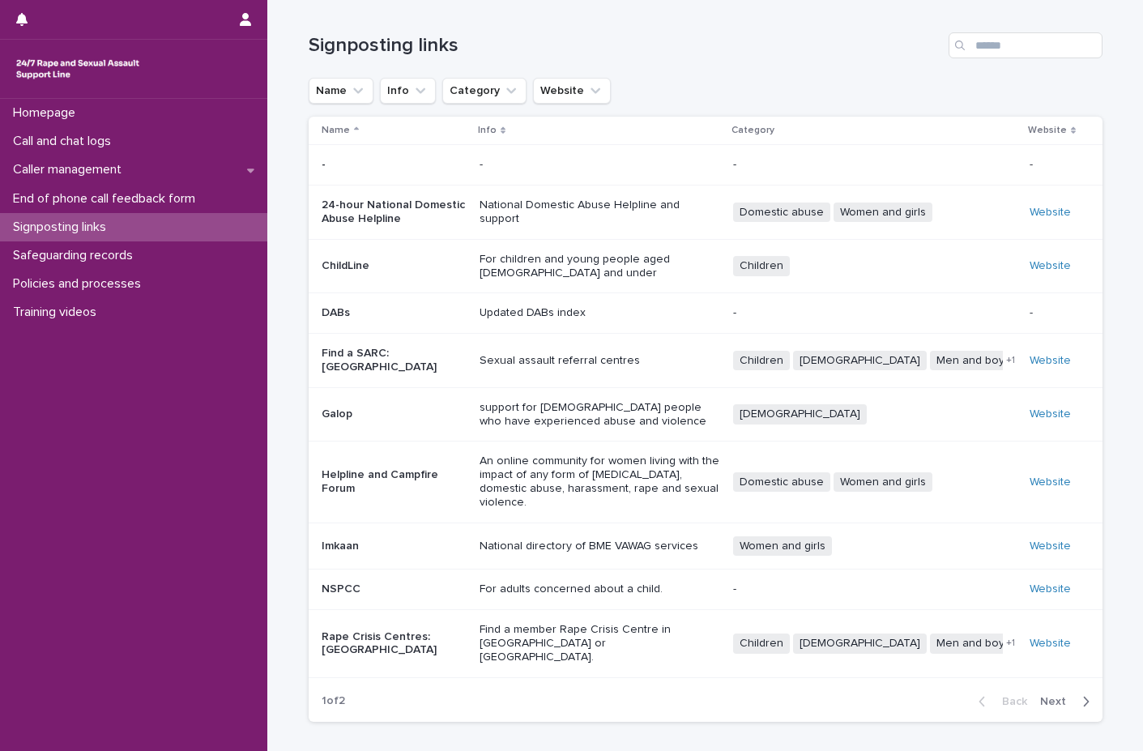
click at [399, 625] on div "Rape Crisis Centres: [GEOGRAPHIC_DATA]" at bounding box center [394, 644] width 145 height 40
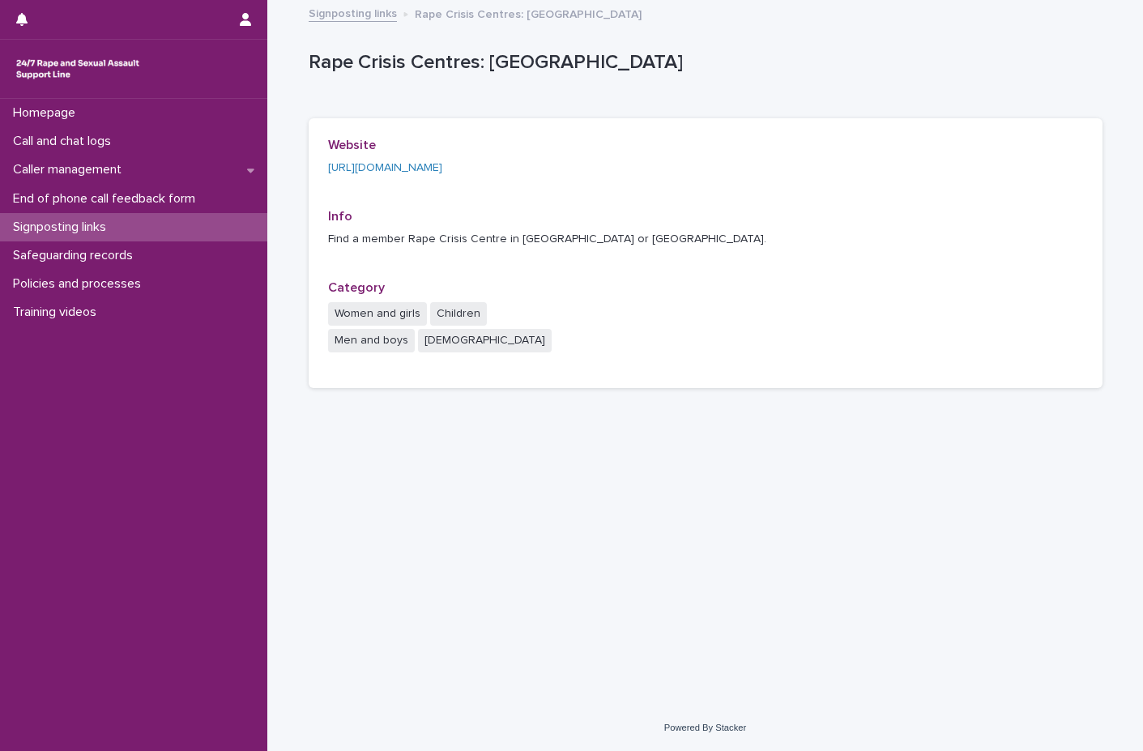
click at [408, 160] on div "https://rapecrisis.org.uk/get-help/find-a-rape-crisis-centre/" at bounding box center [447, 168] width 239 height 17
click at [456, 160] on div "https://rapecrisis.org.uk/get-help/find-a-rape-crisis-centre/" at bounding box center [447, 168] width 239 height 17
click at [442, 170] on link "https://rapecrisis.org.uk/get-help/find-a-rape-crisis-centre/" at bounding box center [385, 167] width 114 height 11
